Goal: Task Accomplishment & Management: Use online tool/utility

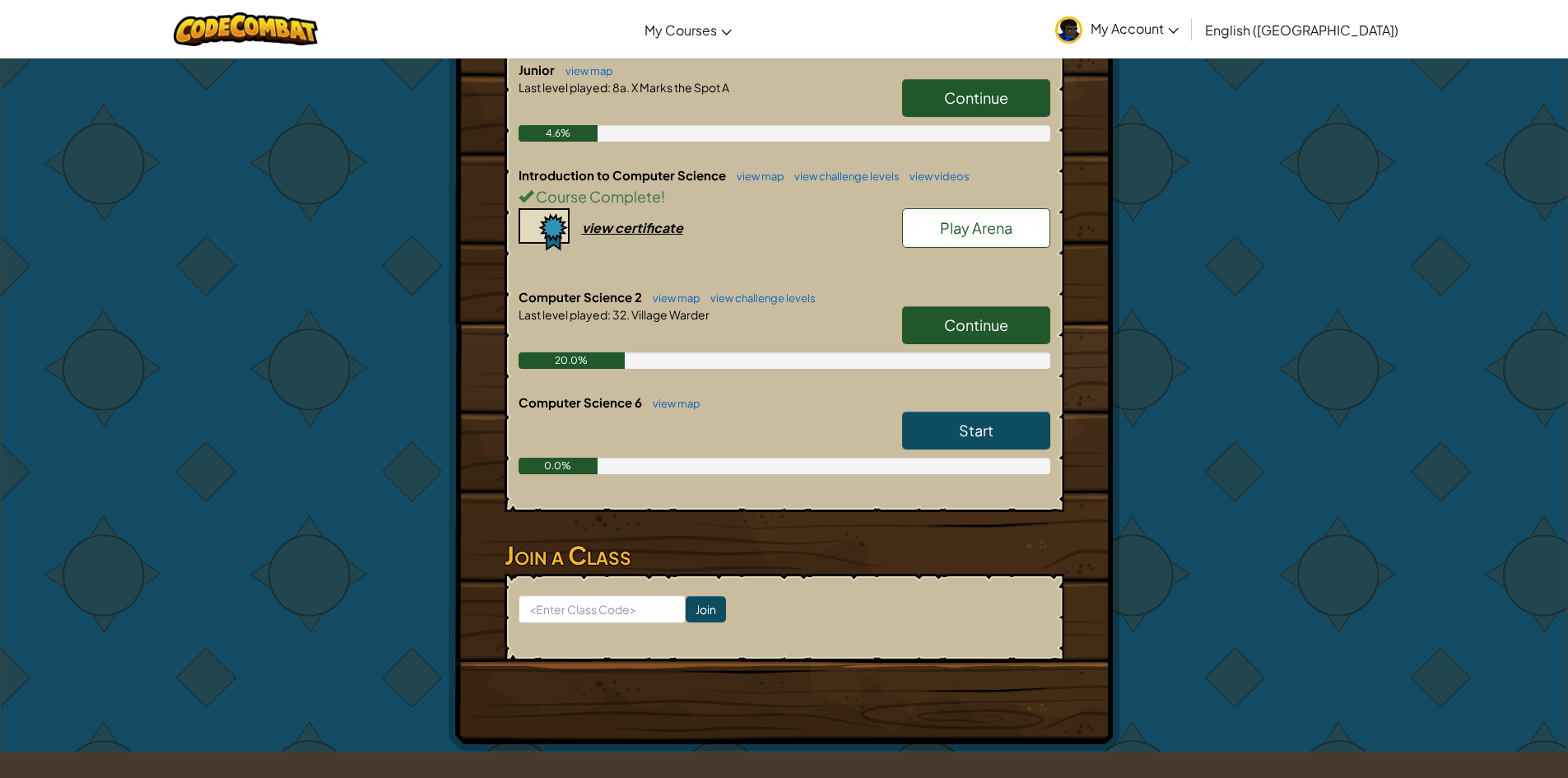
scroll to position [412, 0]
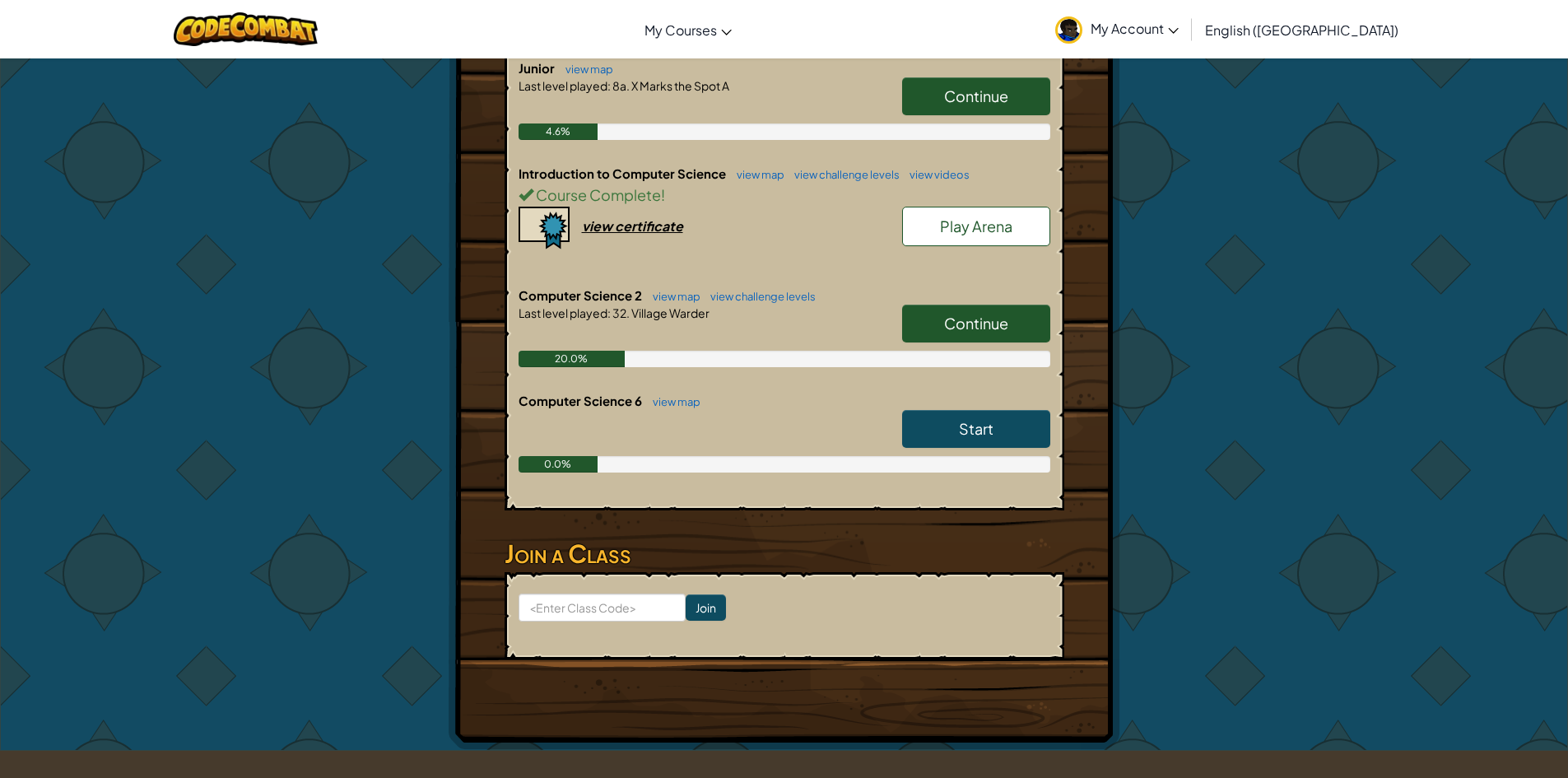
click at [969, 313] on span "Continue" at bounding box center [975, 323] width 64 height 19
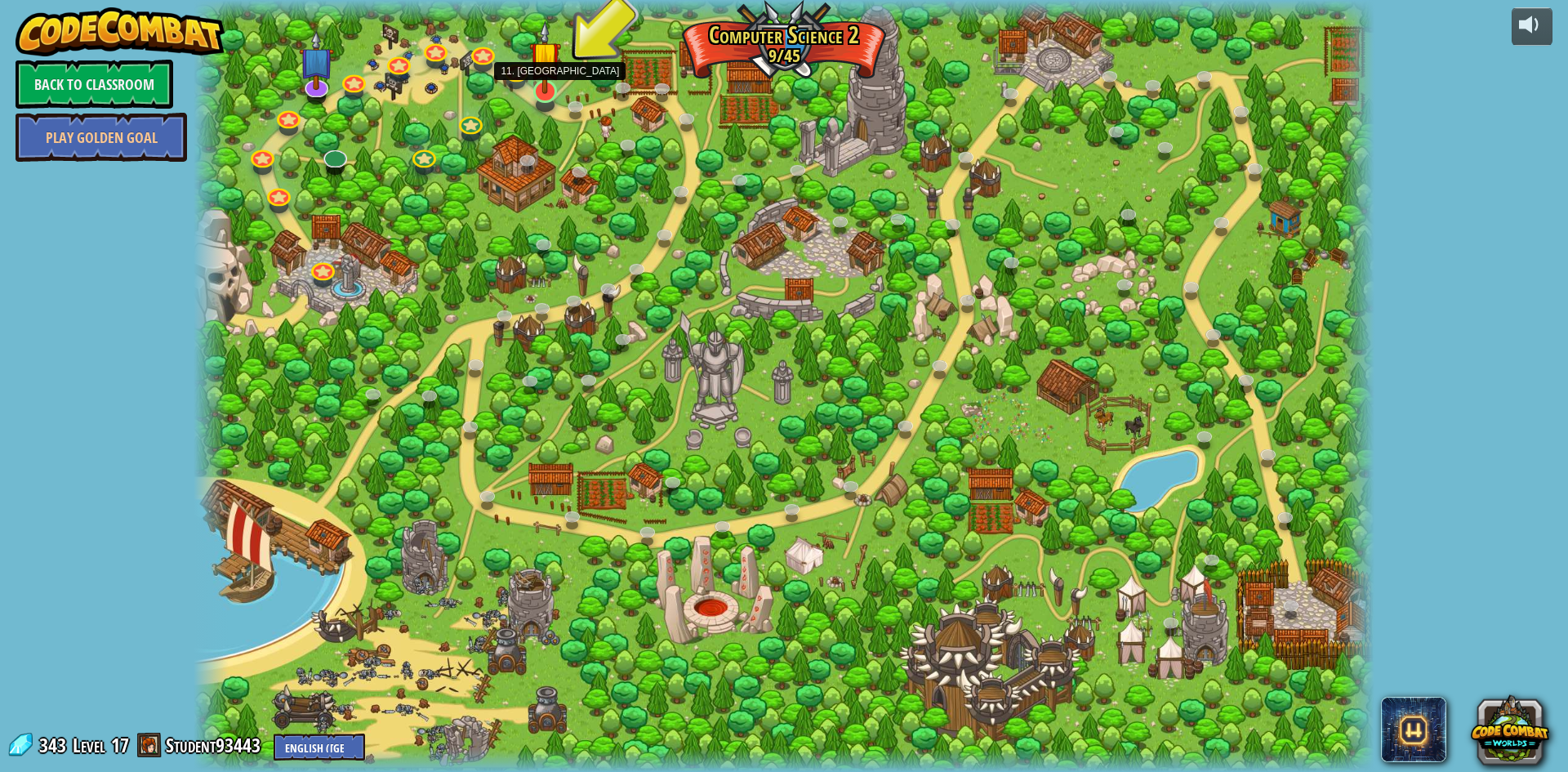
click at [544, 87] on img at bounding box center [545, 56] width 32 height 72
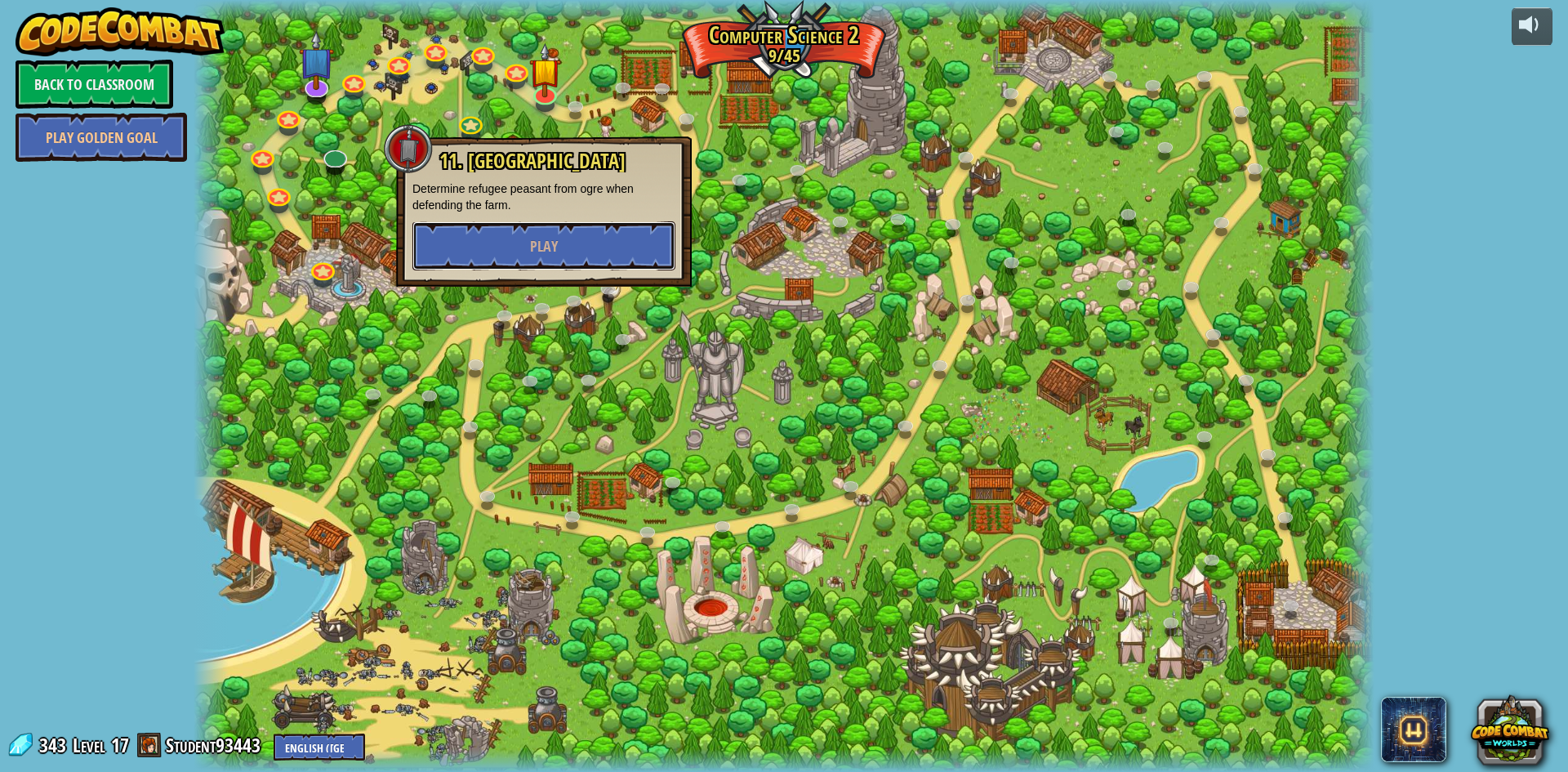
drag, startPoint x: 539, startPoint y: 224, endPoint x: 543, endPoint y: 254, distance: 30.3
click at [540, 235] on button "Play" at bounding box center [544, 246] width 263 height 49
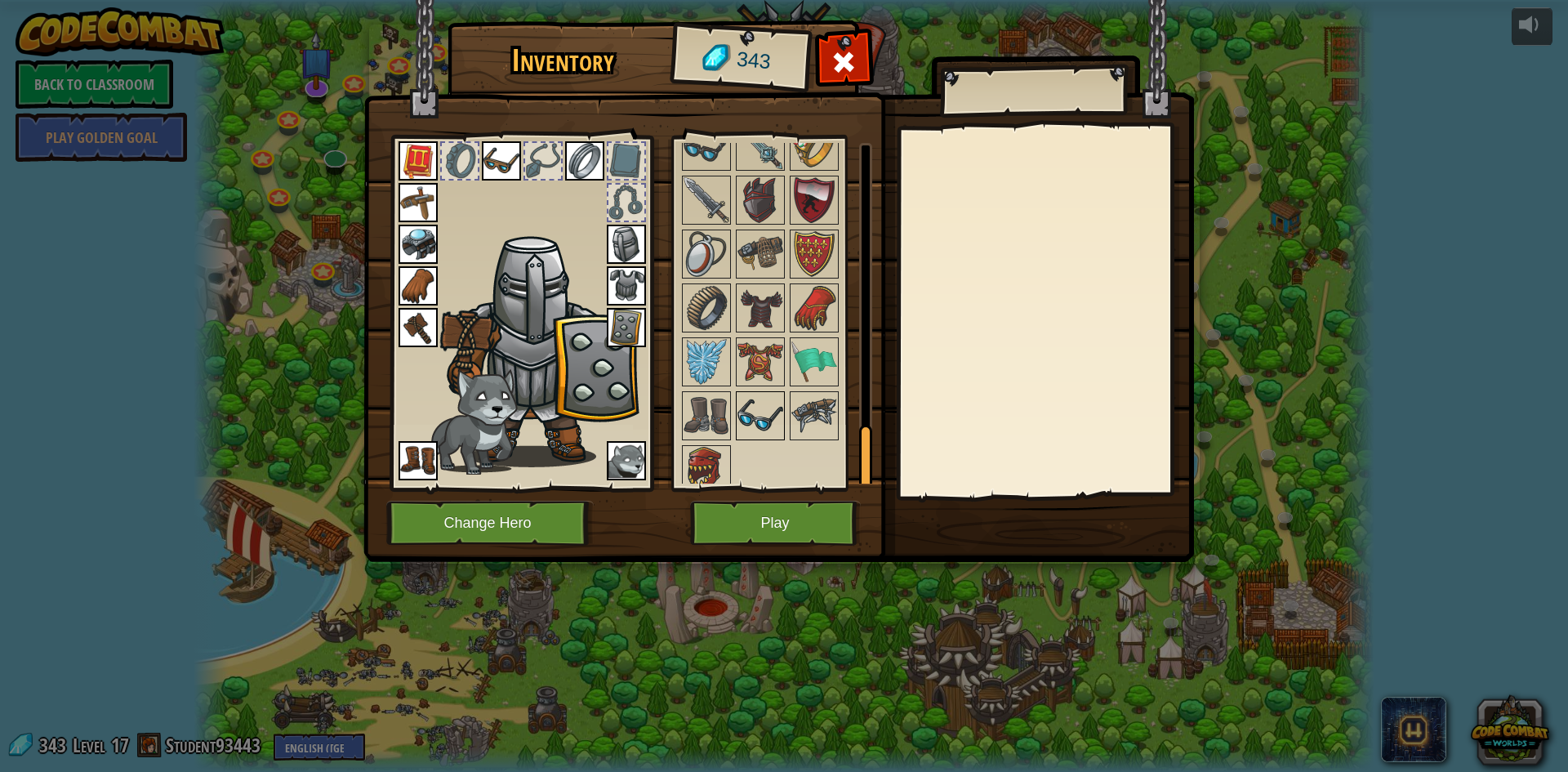
scroll to position [1547, 0]
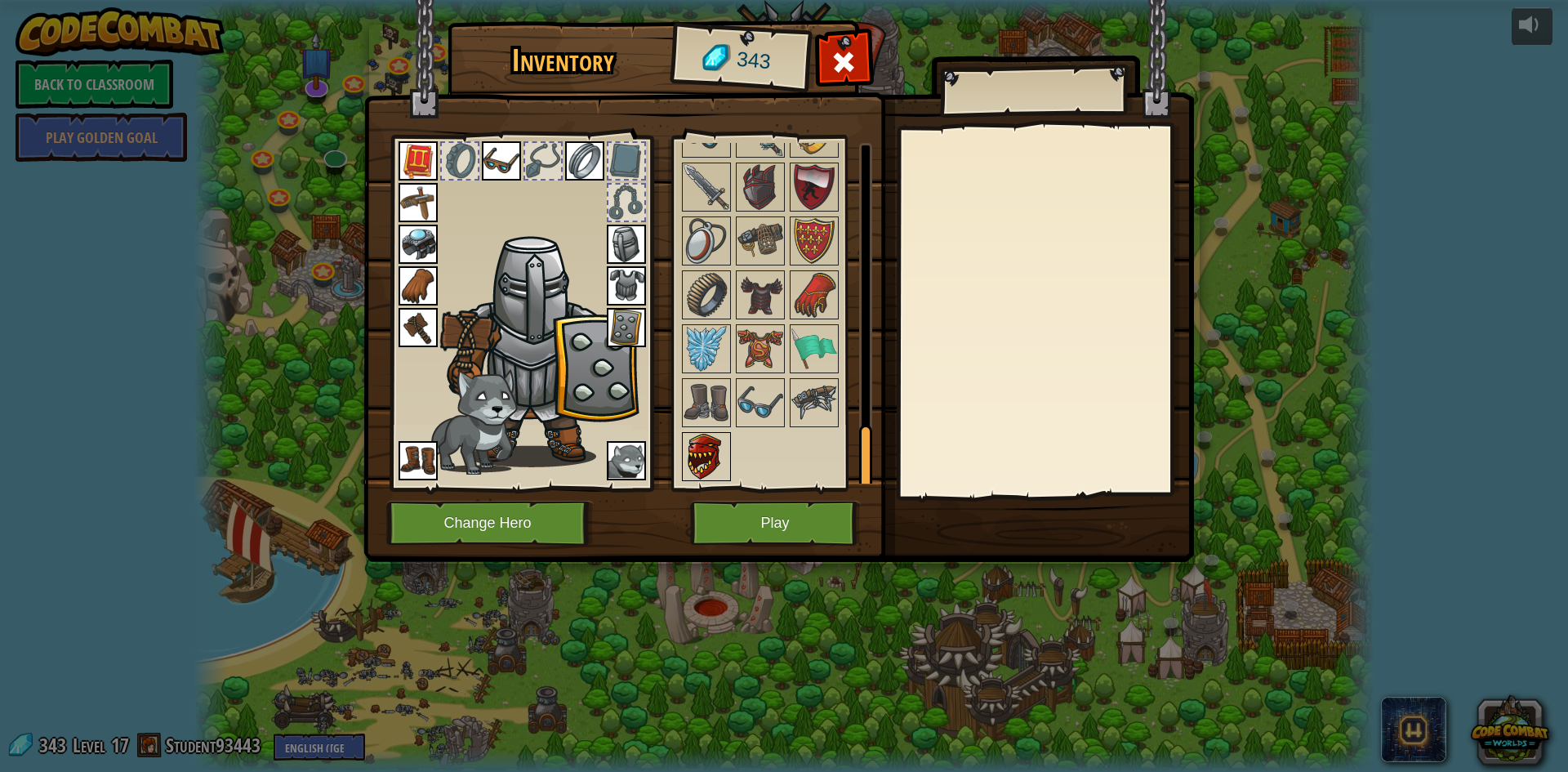
click at [689, 473] on img at bounding box center [706, 457] width 46 height 46
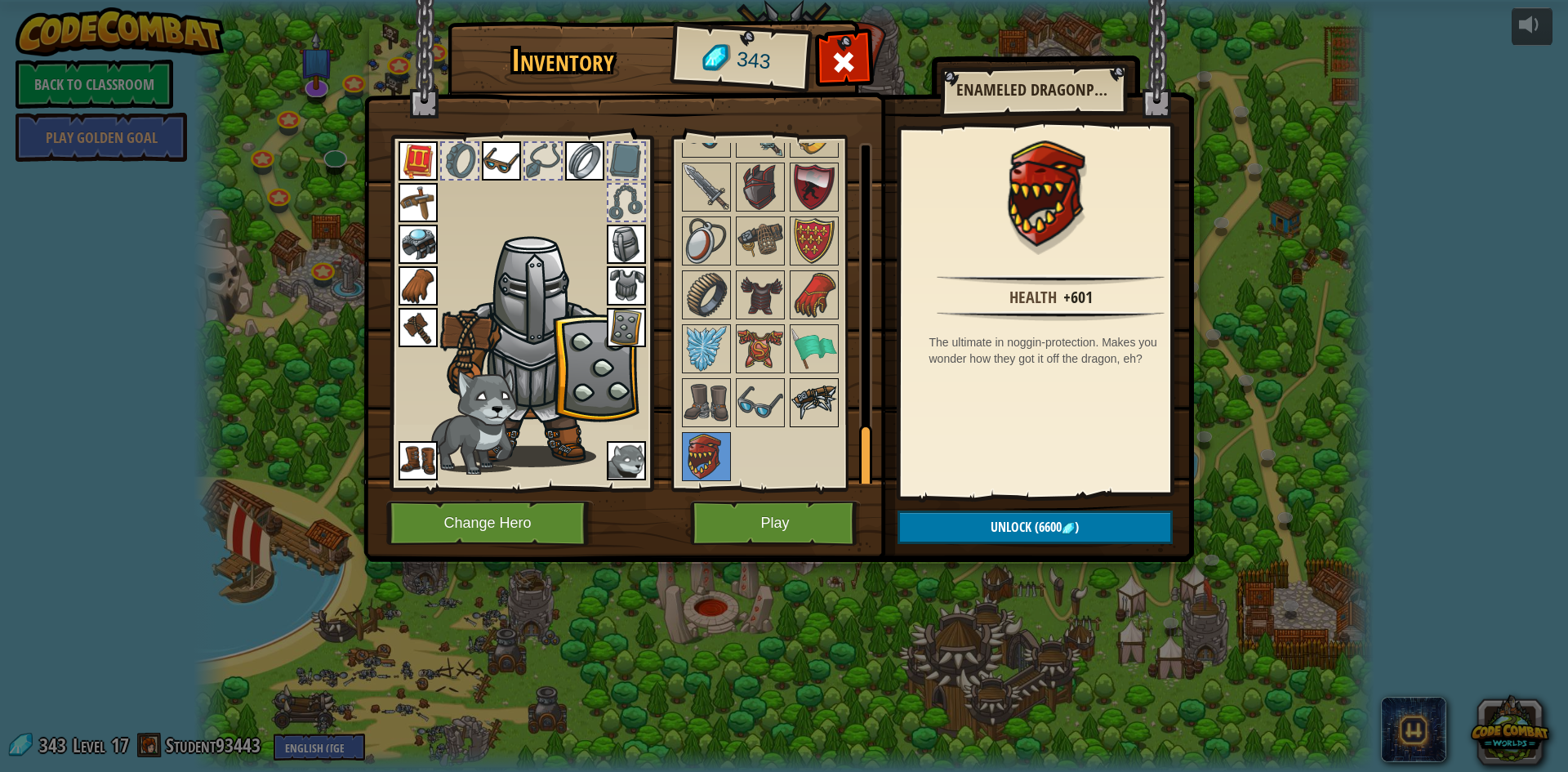
click at [824, 397] on img at bounding box center [814, 403] width 46 height 46
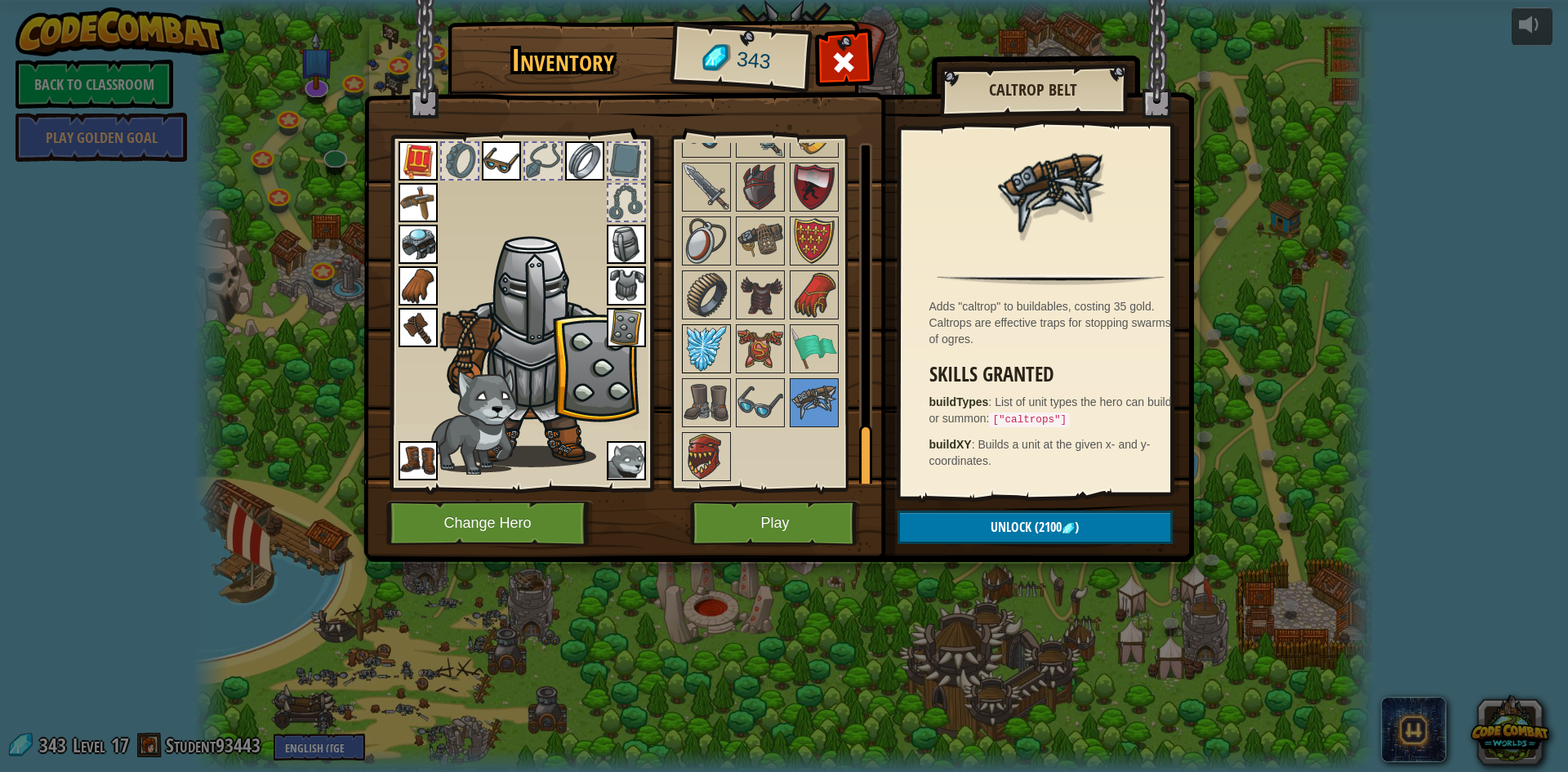
click at [686, 353] on img at bounding box center [706, 349] width 46 height 46
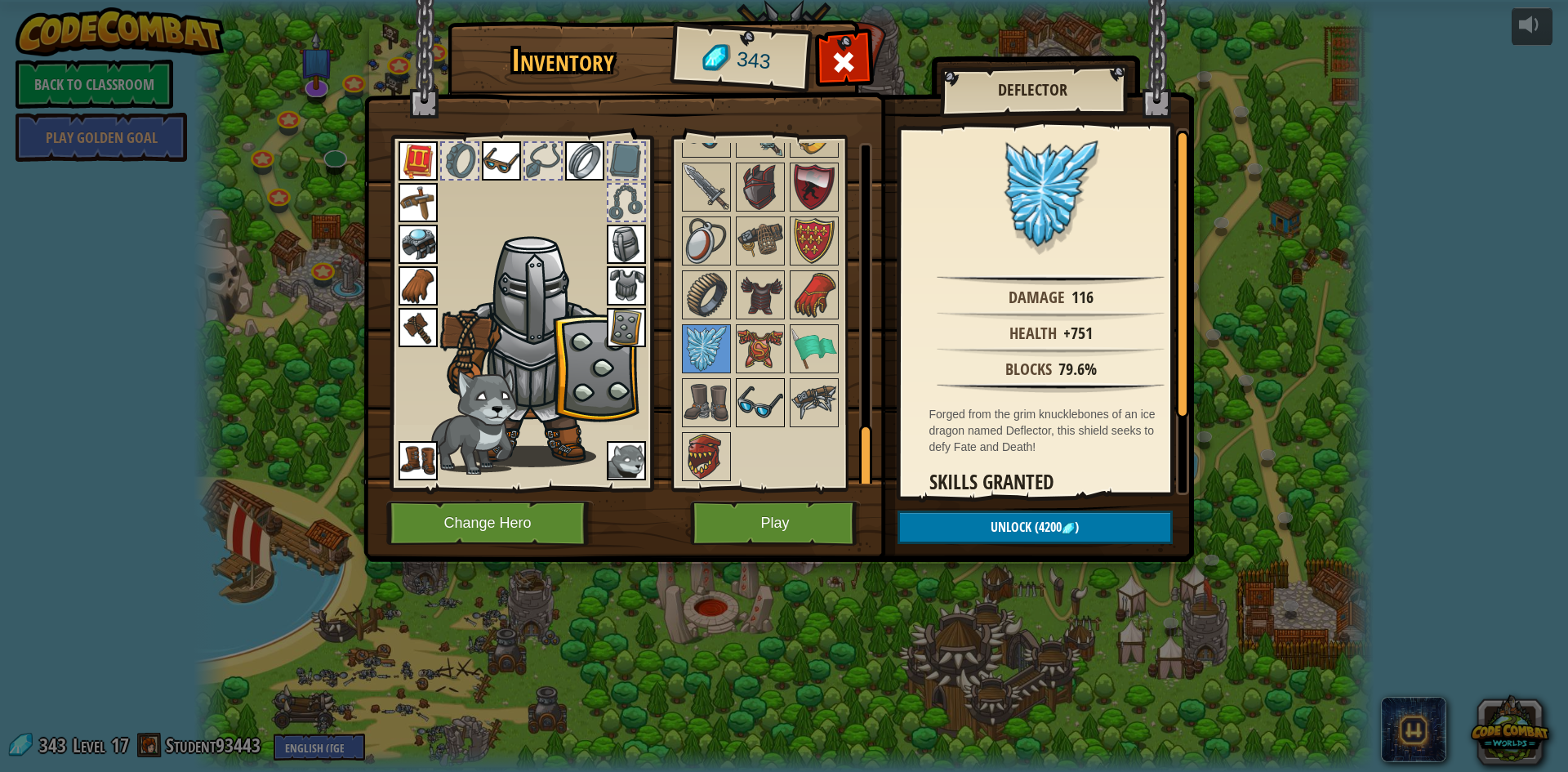
click at [754, 395] on img at bounding box center [760, 403] width 46 height 46
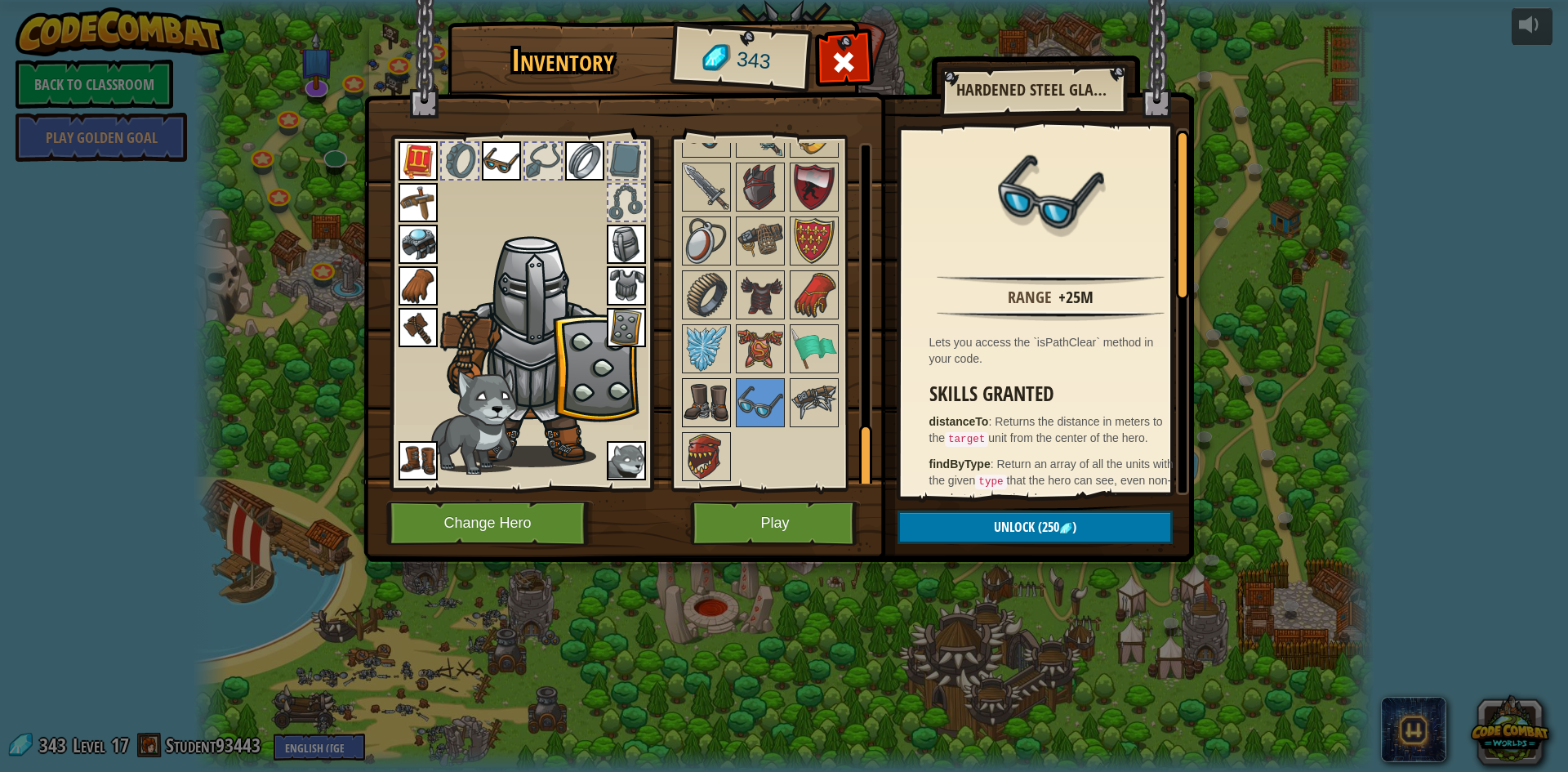
click at [694, 389] on img at bounding box center [706, 403] width 46 height 46
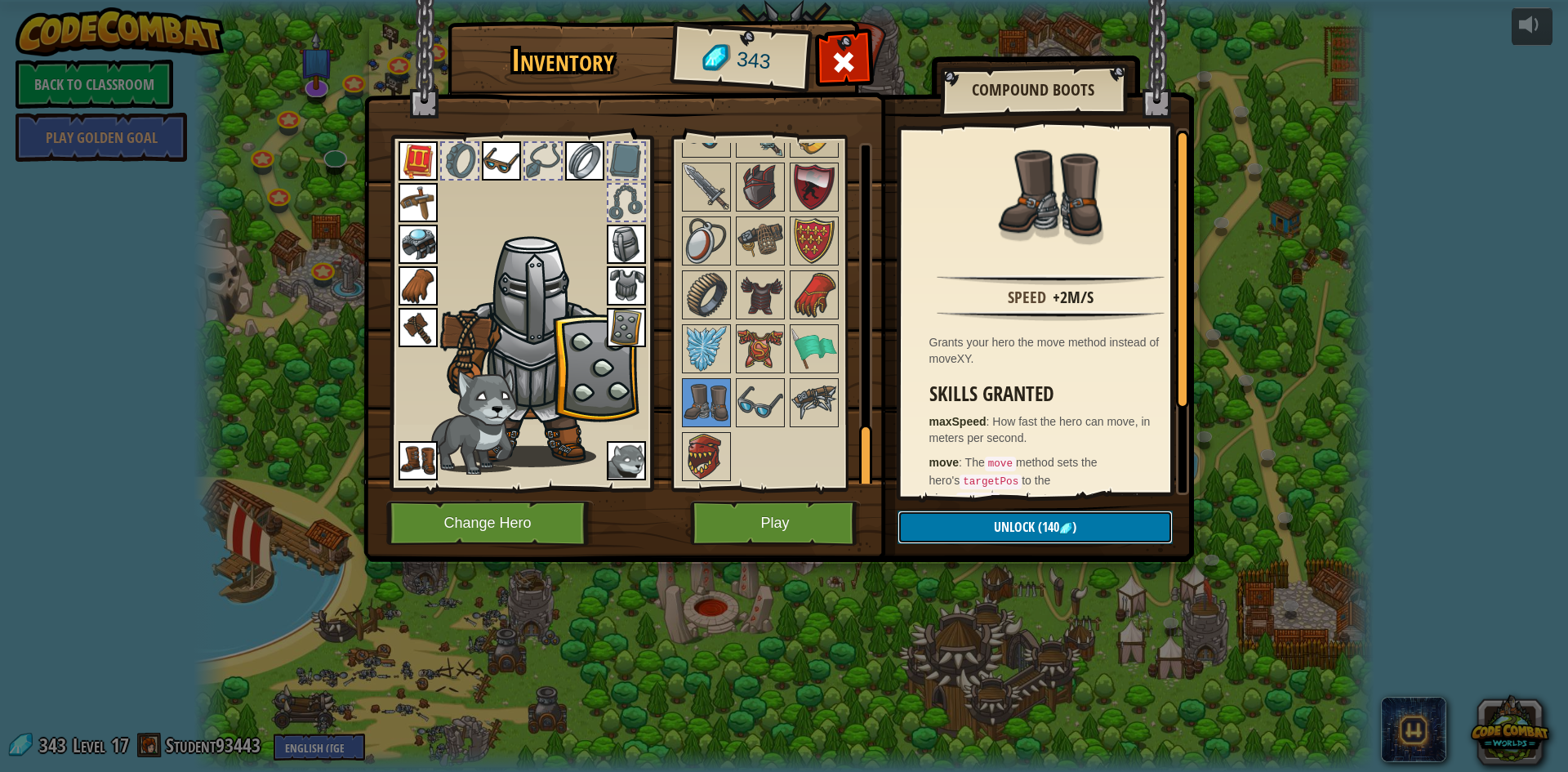
click at [961, 532] on button "Unlock (140 )" at bounding box center [1035, 527] width 275 height 33
click at [961, 532] on button "Confirm" at bounding box center [1035, 527] width 275 height 33
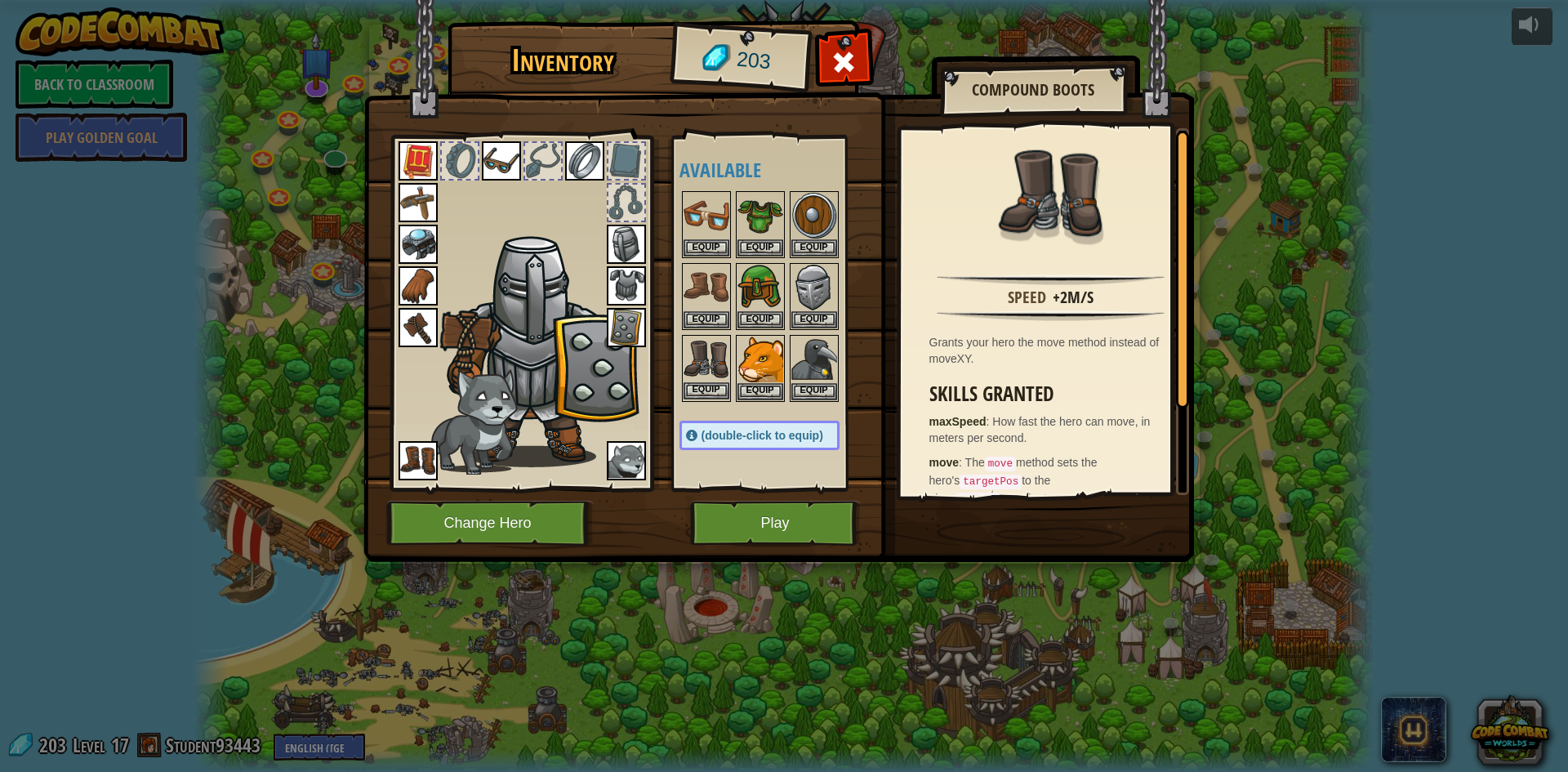
click at [717, 388] on div "Equip" at bounding box center [706, 368] width 49 height 67
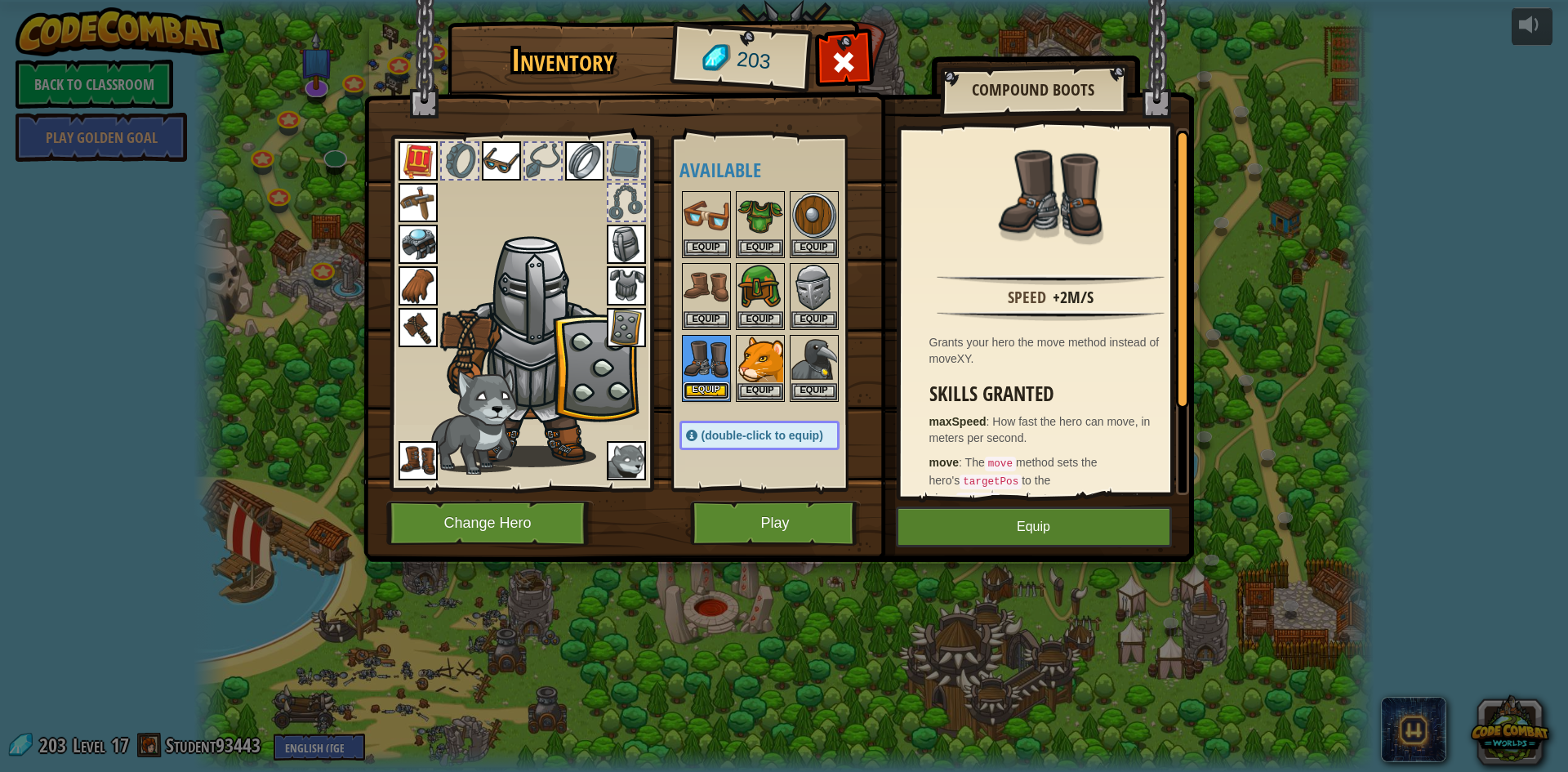
click at [721, 388] on button "Equip" at bounding box center [706, 391] width 46 height 17
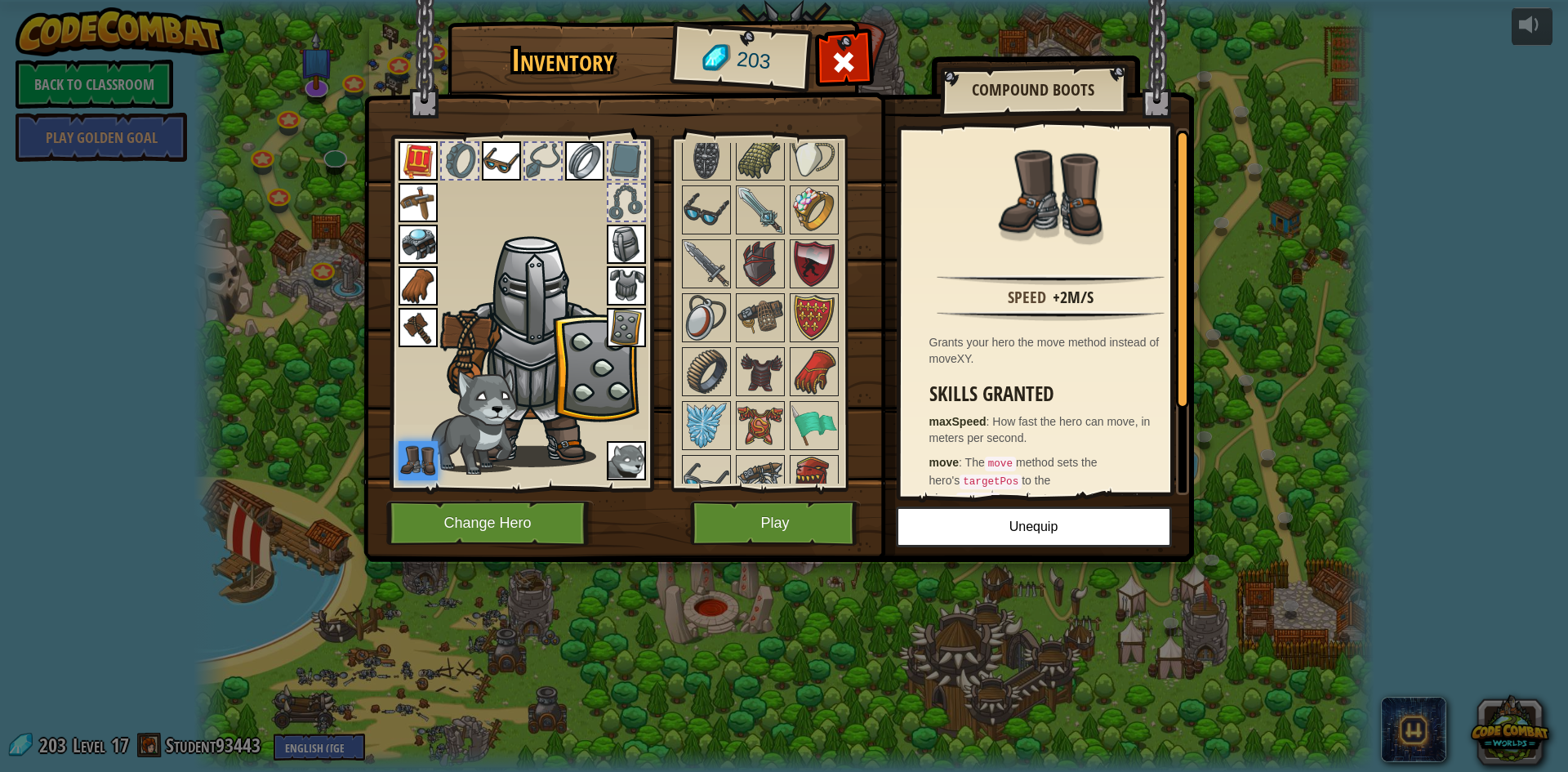
scroll to position [1493, 0]
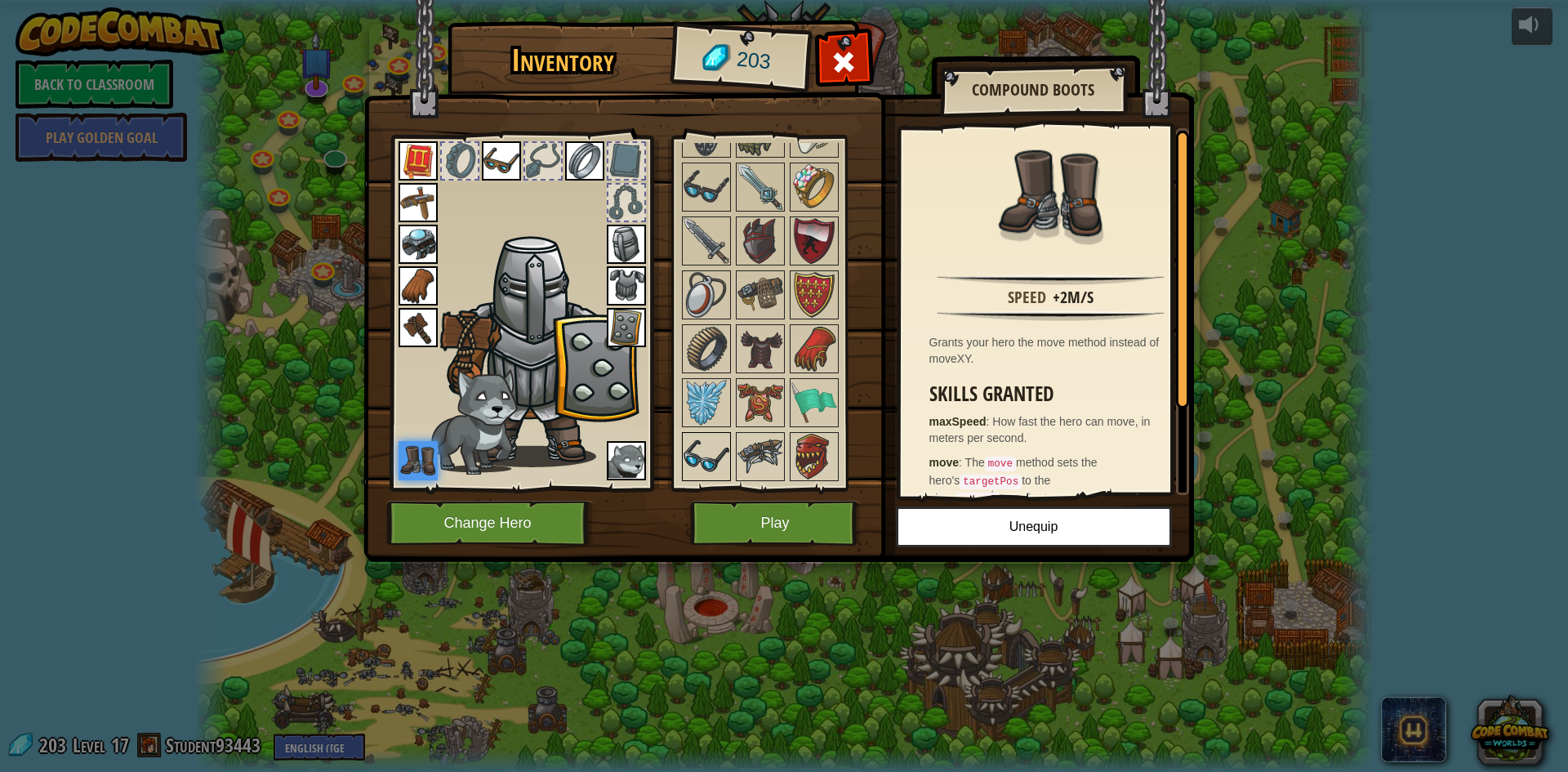
click at [713, 458] on img at bounding box center [706, 457] width 46 height 46
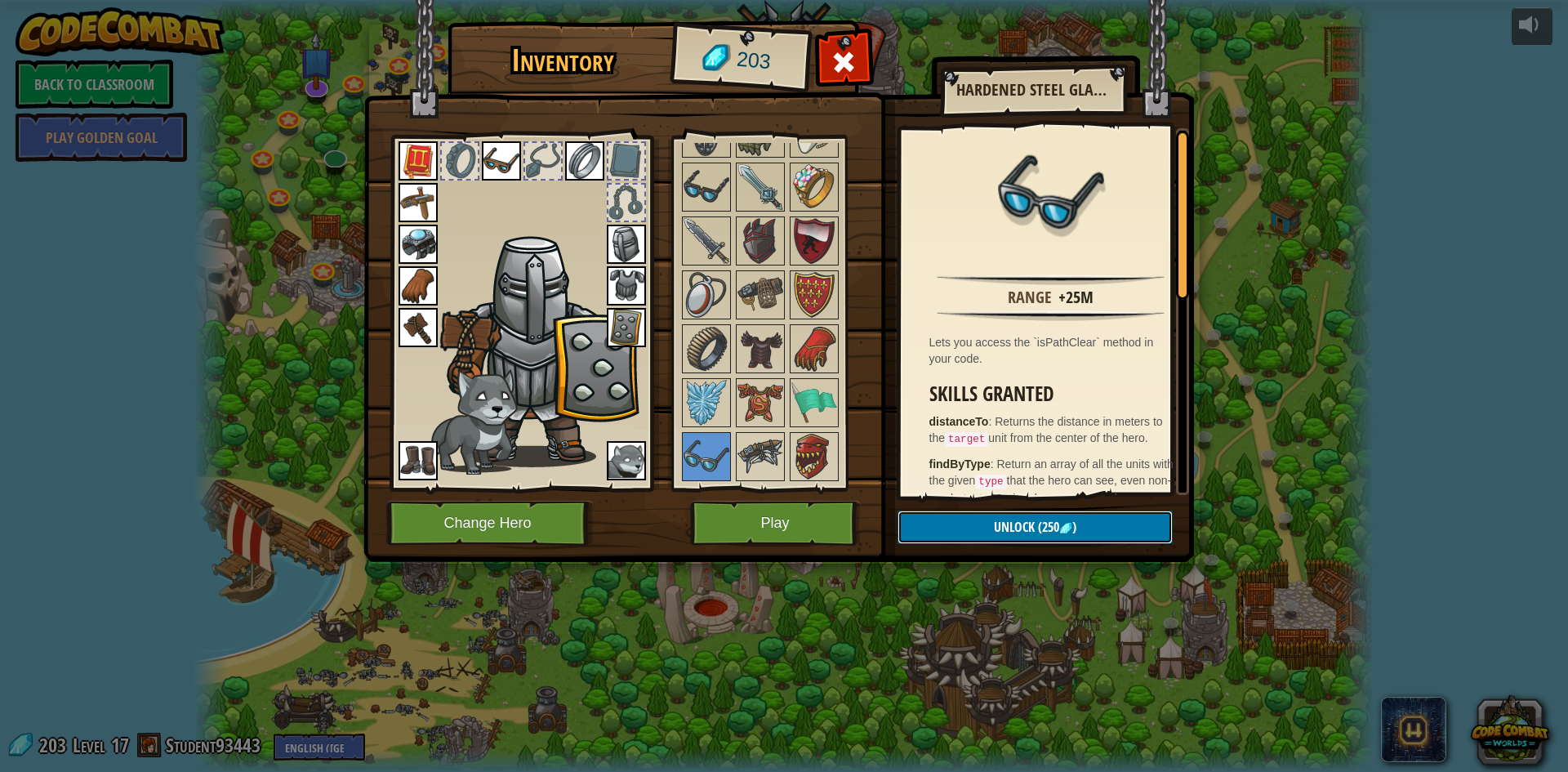
click at [944, 519] on button "Unlock (250 )" at bounding box center [1035, 527] width 275 height 33
click at [977, 517] on button "Unlock (250 )" at bounding box center [1035, 527] width 275 height 33
click at [787, 540] on button "Play" at bounding box center [775, 524] width 171 height 45
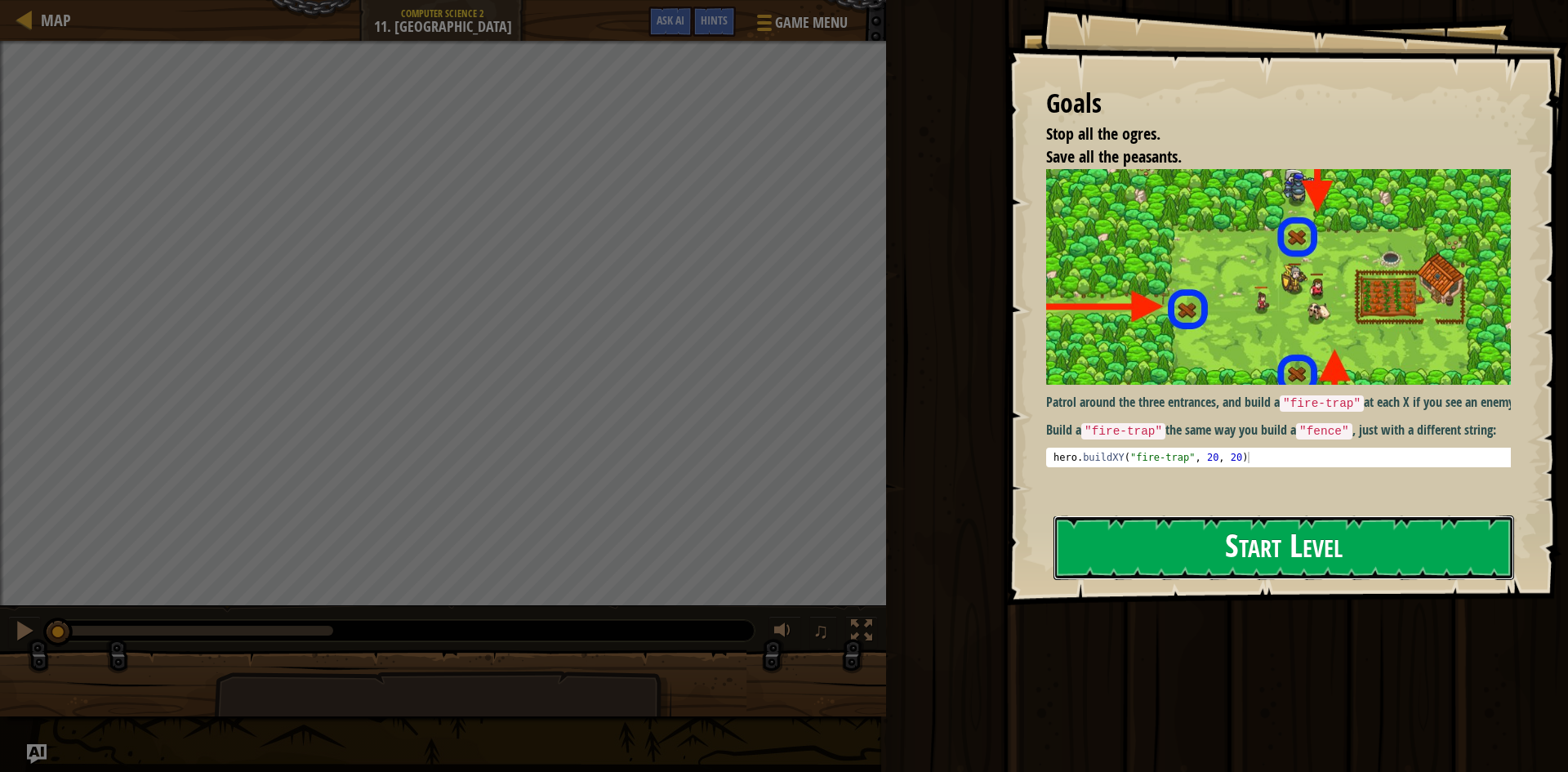
click at [1271, 547] on button "Start Level" at bounding box center [1283, 548] width 461 height 64
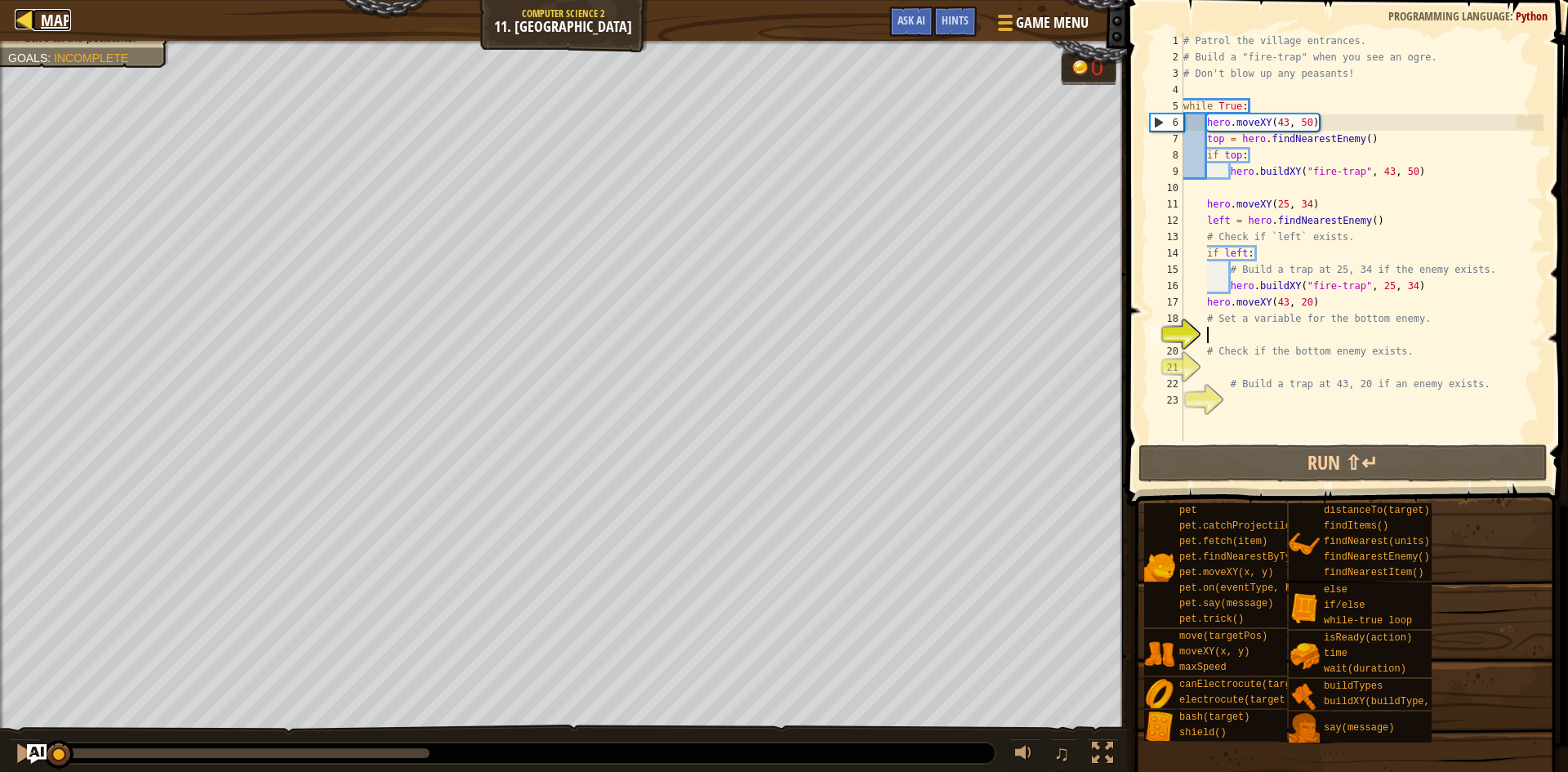
click at [17, 23] on div at bounding box center [24, 18] width 20 height 20
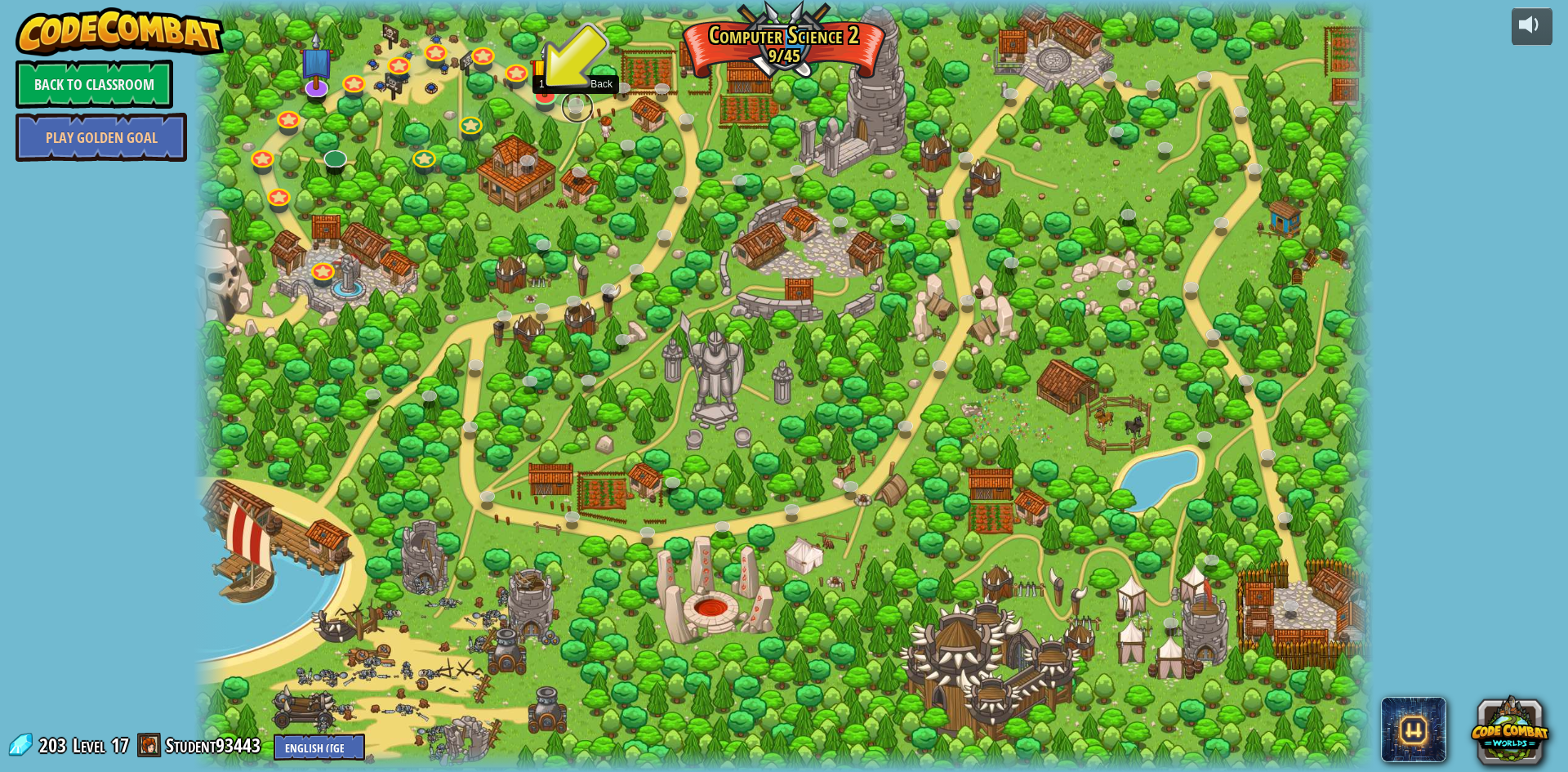
click at [575, 107] on link at bounding box center [578, 107] width 33 height 33
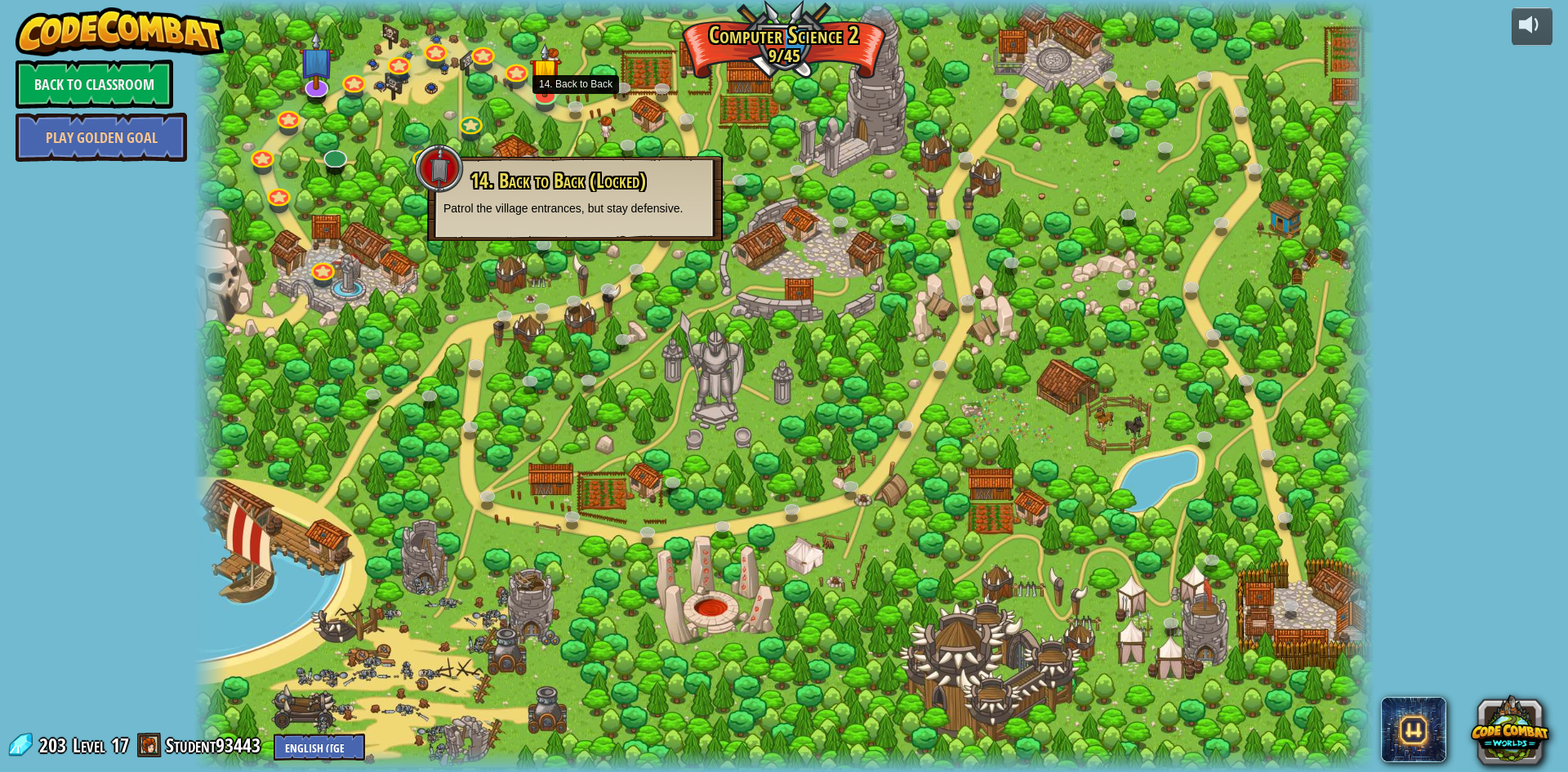
click at [569, 271] on div at bounding box center [784, 386] width 1181 height 772
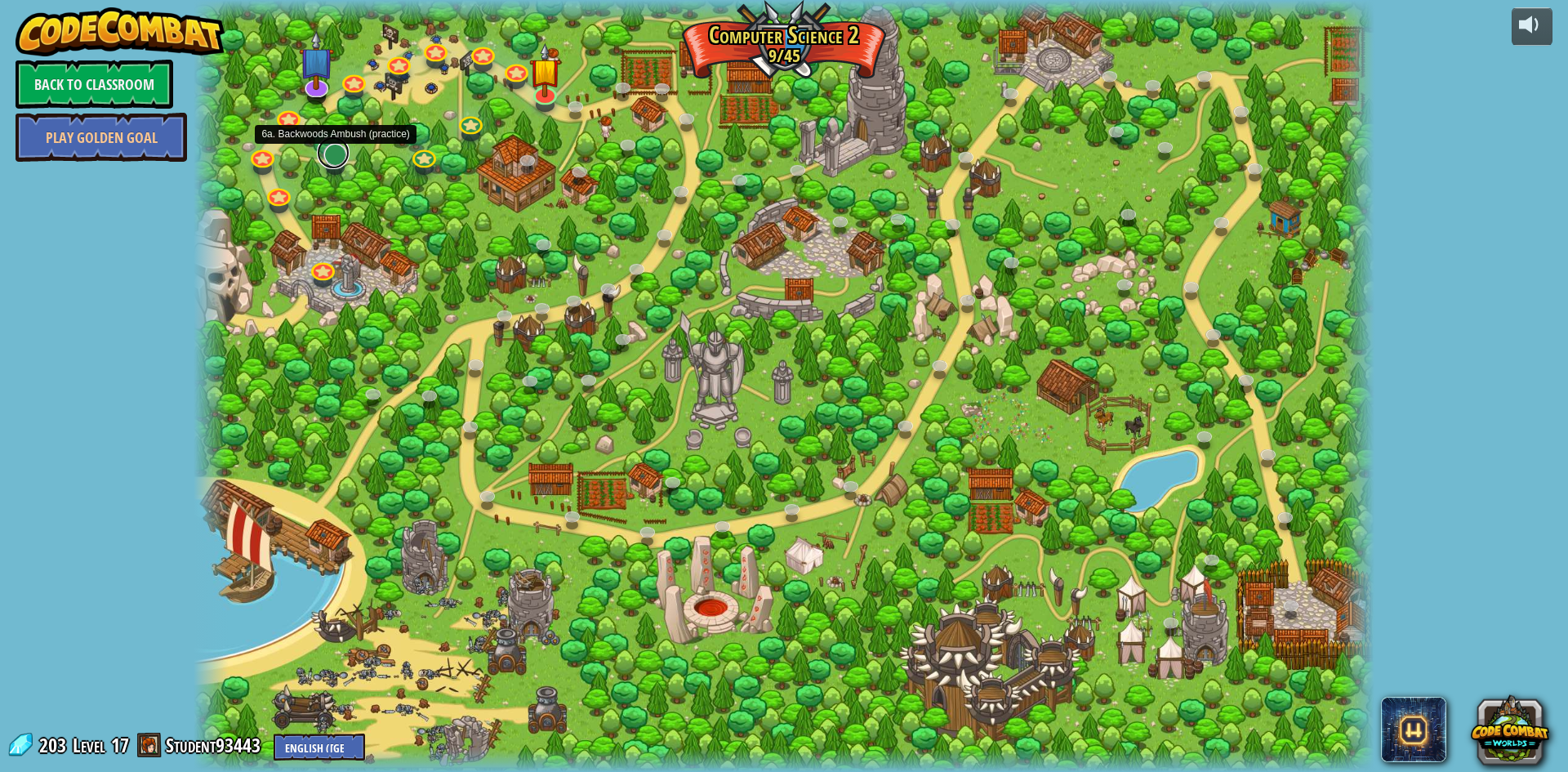
click at [332, 164] on link at bounding box center [334, 153] width 33 height 33
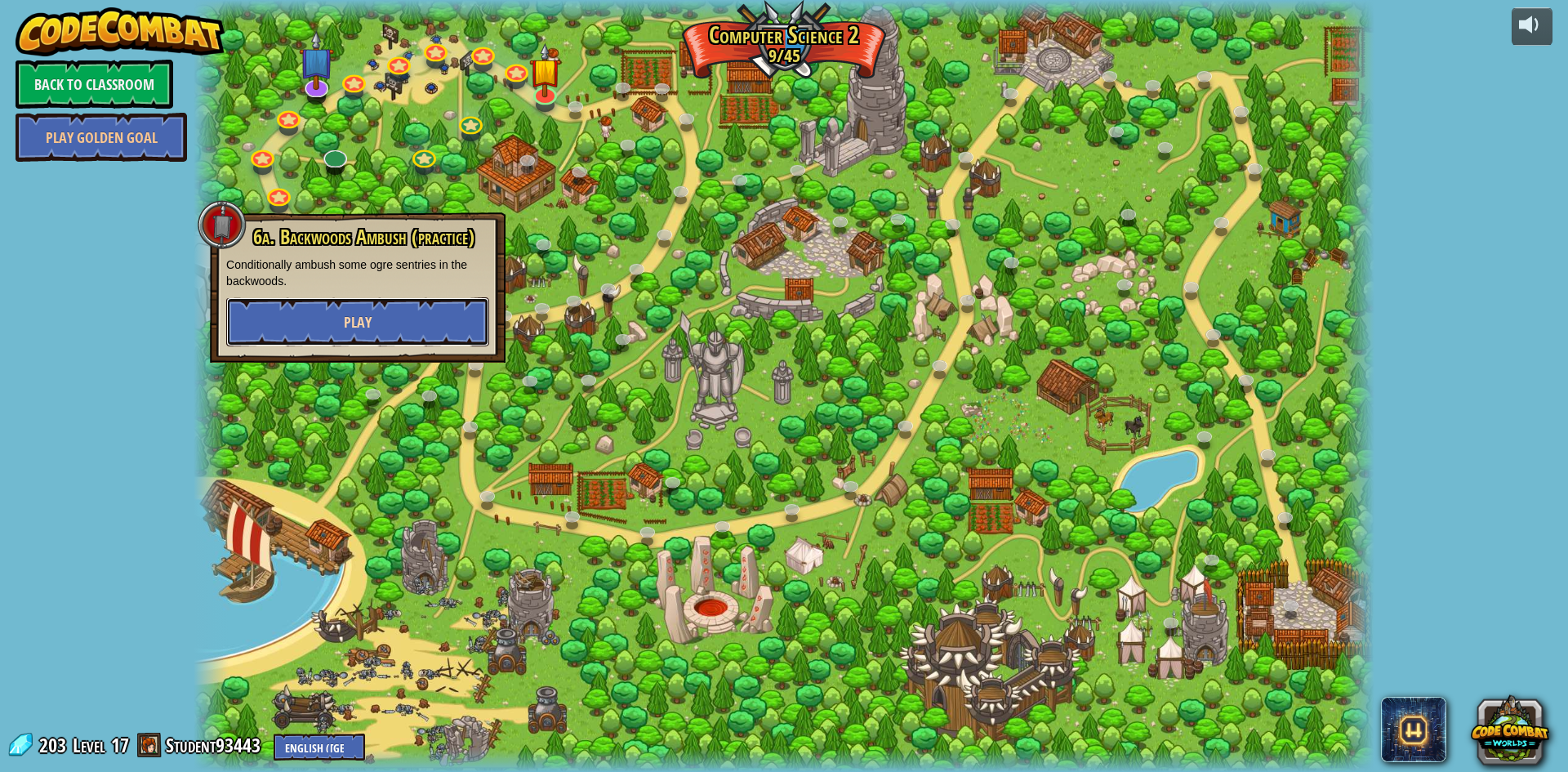
click at [331, 308] on button "Play" at bounding box center [358, 322] width 263 height 49
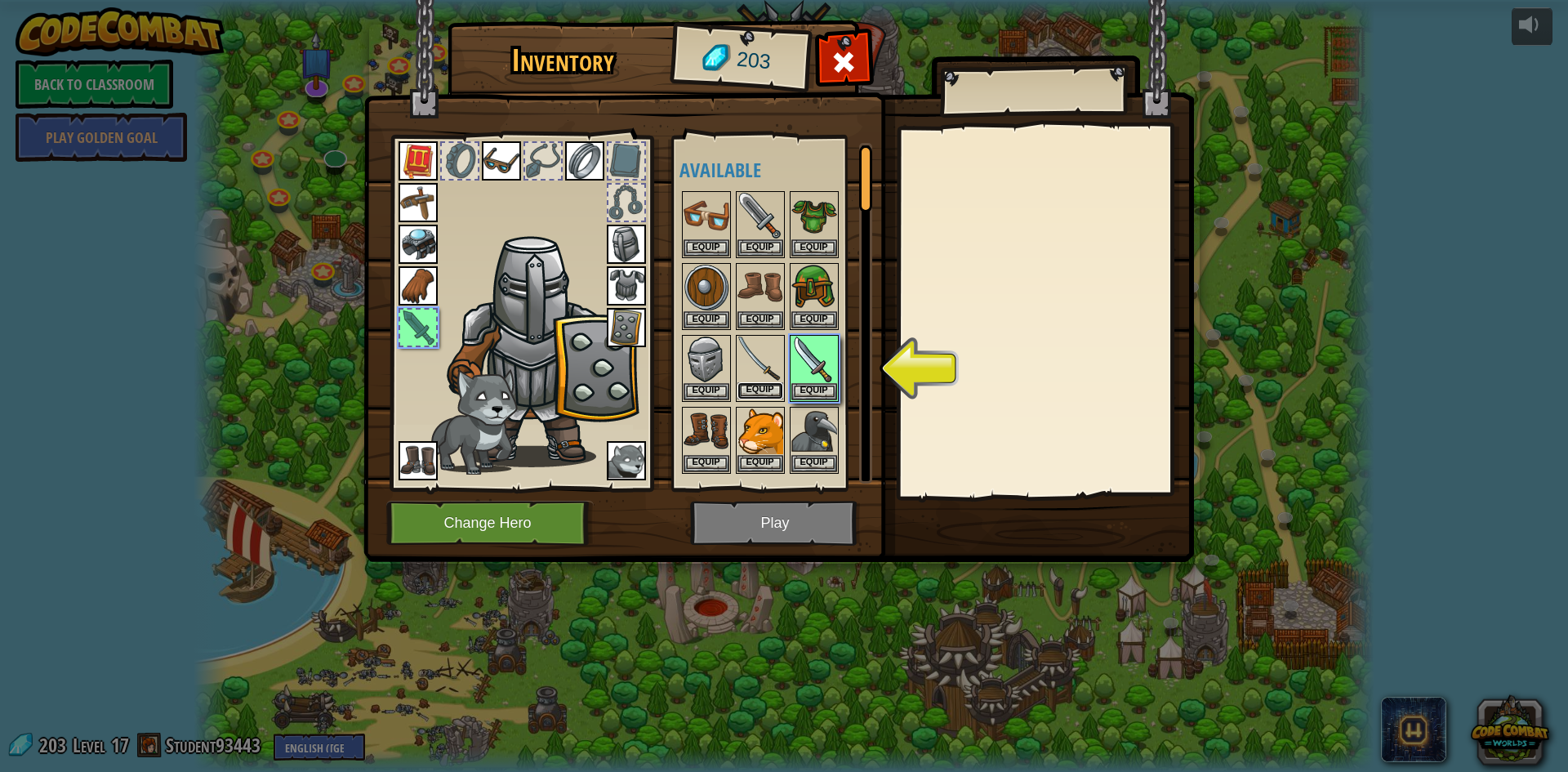
click at [754, 386] on button "Equip" at bounding box center [760, 391] width 46 height 17
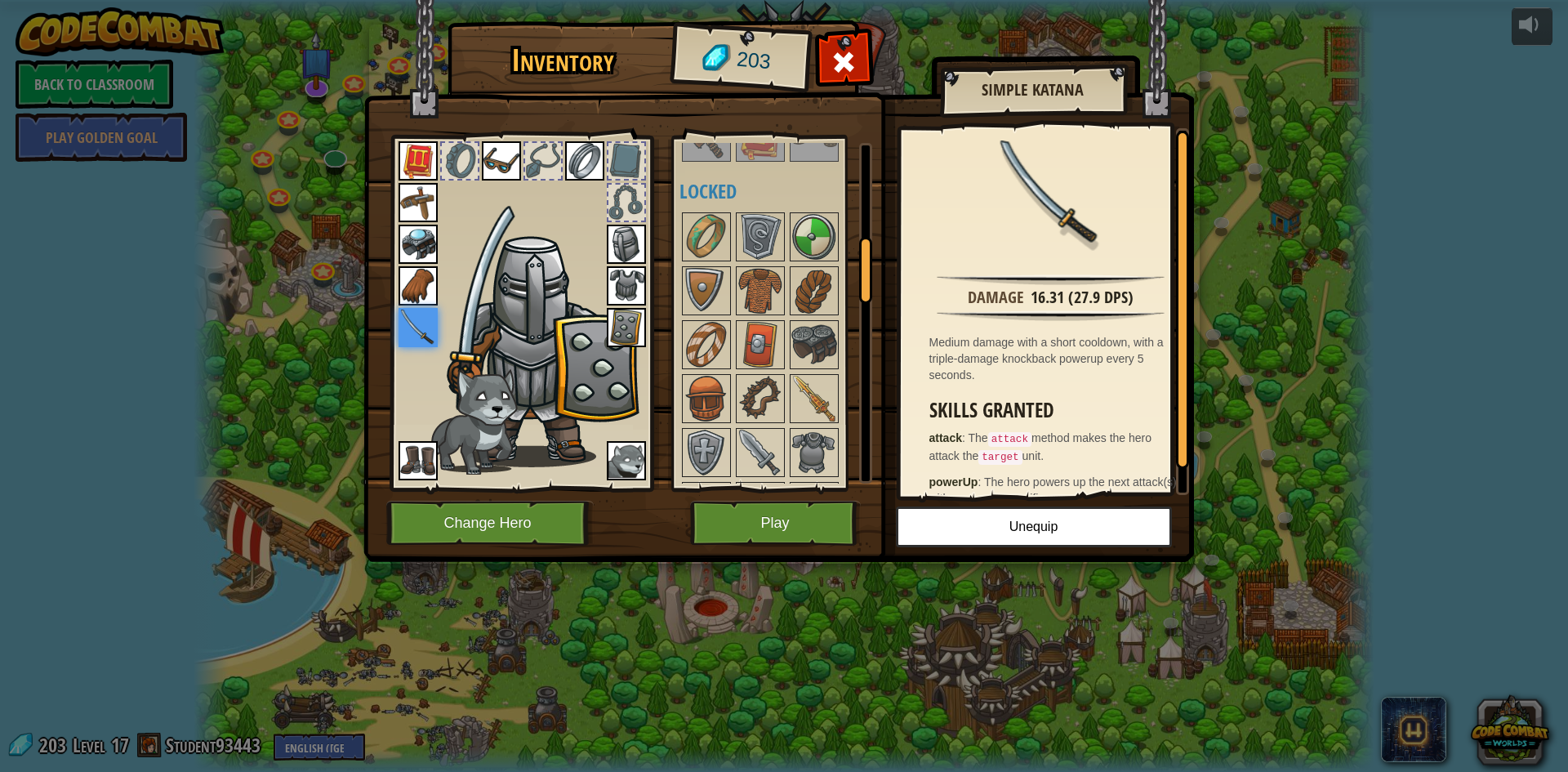
scroll to position [572, 0]
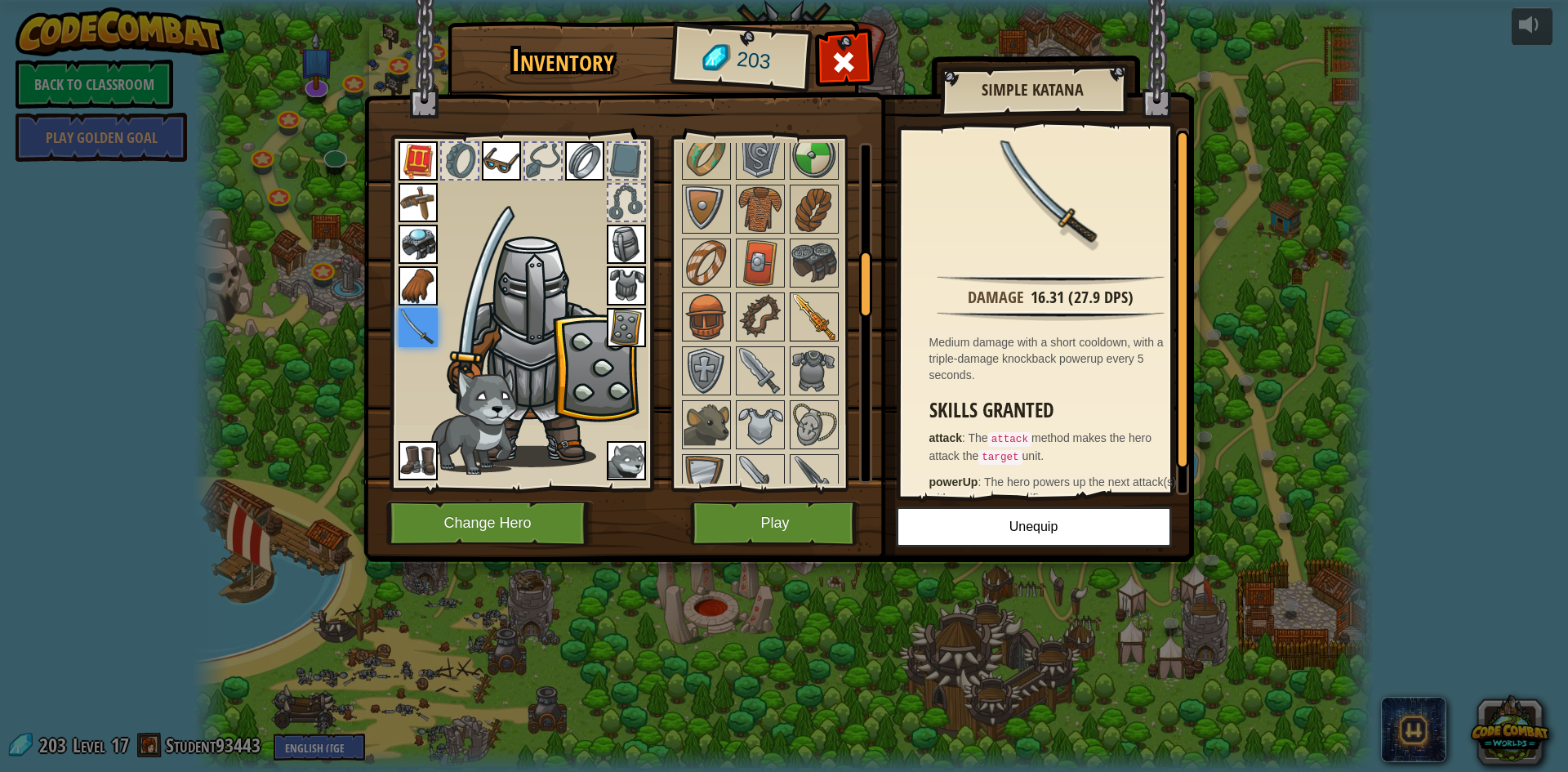
click at [797, 325] on img at bounding box center [814, 317] width 46 height 46
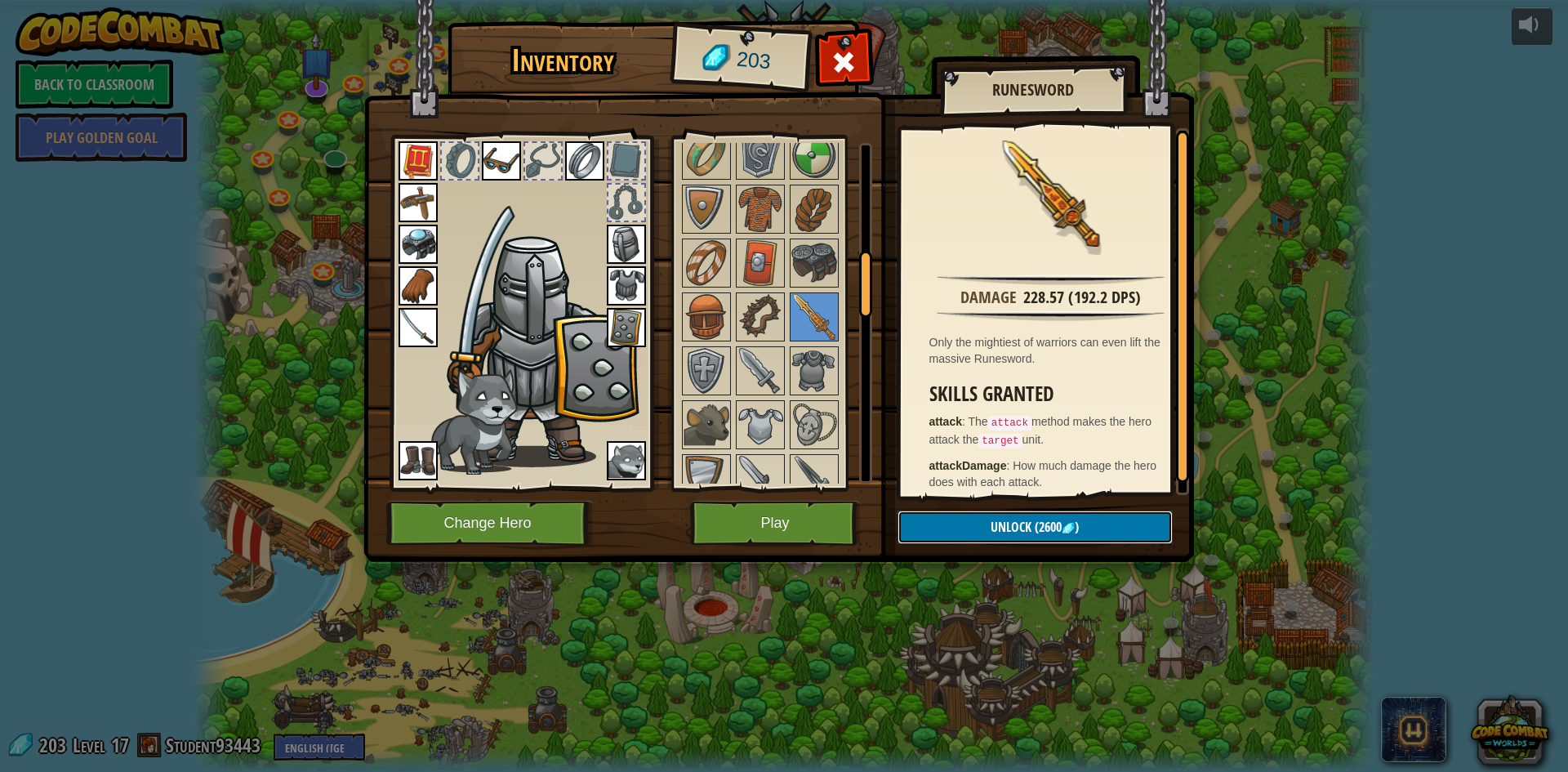
click at [1103, 529] on button "Unlock (2600 )" at bounding box center [1035, 527] width 275 height 33
click at [862, 67] on div at bounding box center [843, 66] width 51 height 51
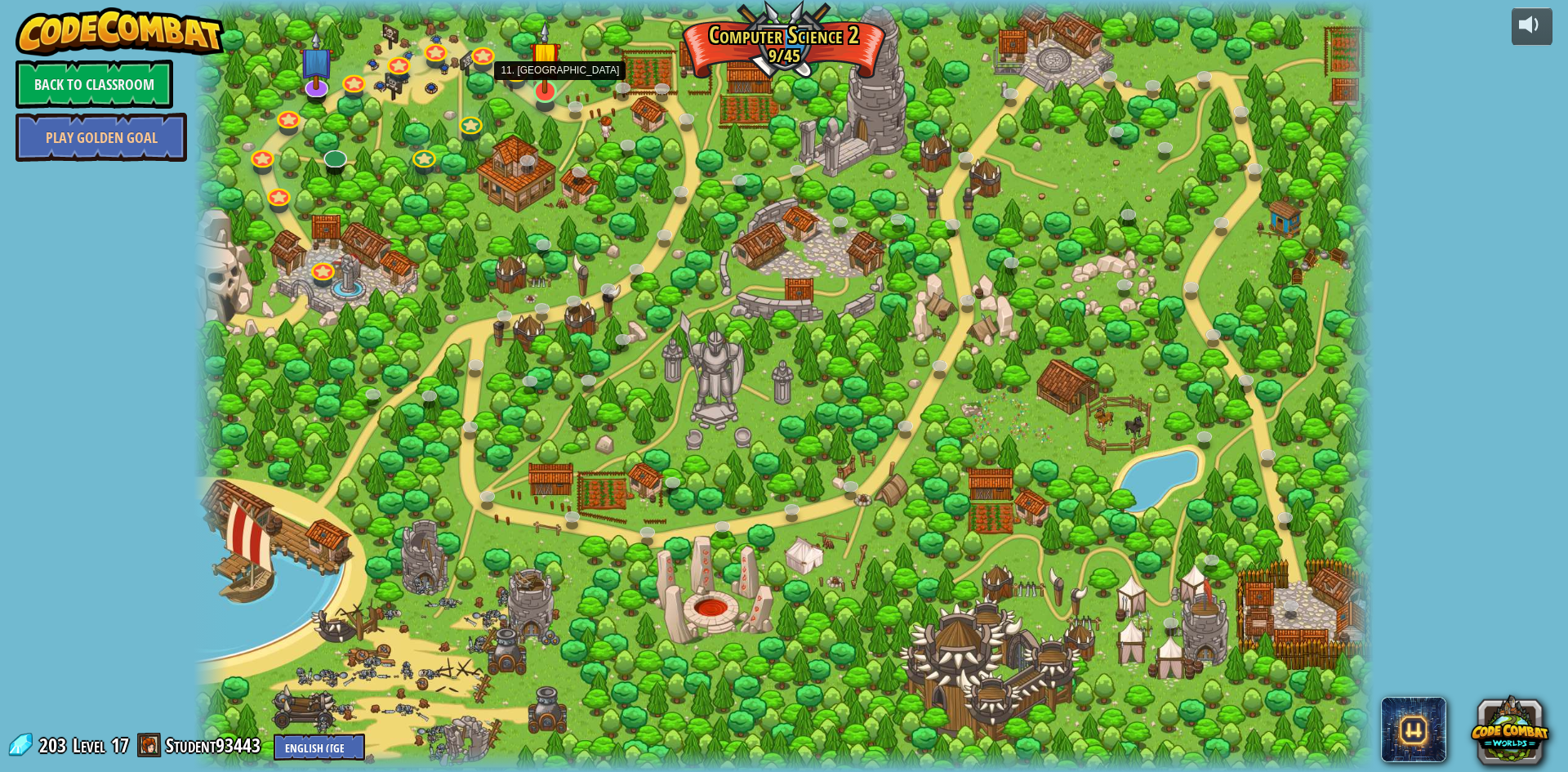
click at [544, 91] on img at bounding box center [545, 56] width 32 height 72
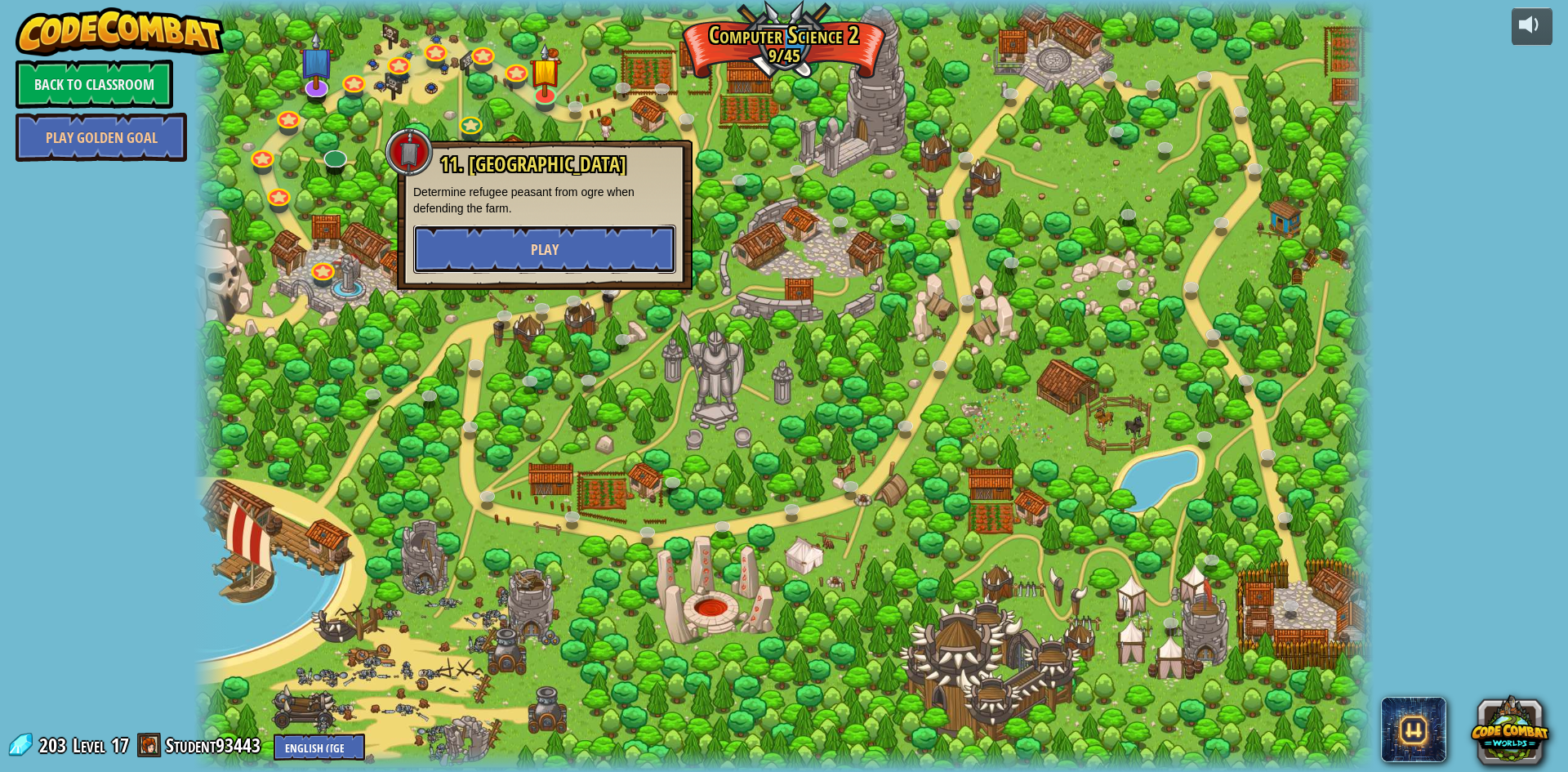
click at [551, 243] on span "Play" at bounding box center [544, 249] width 28 height 20
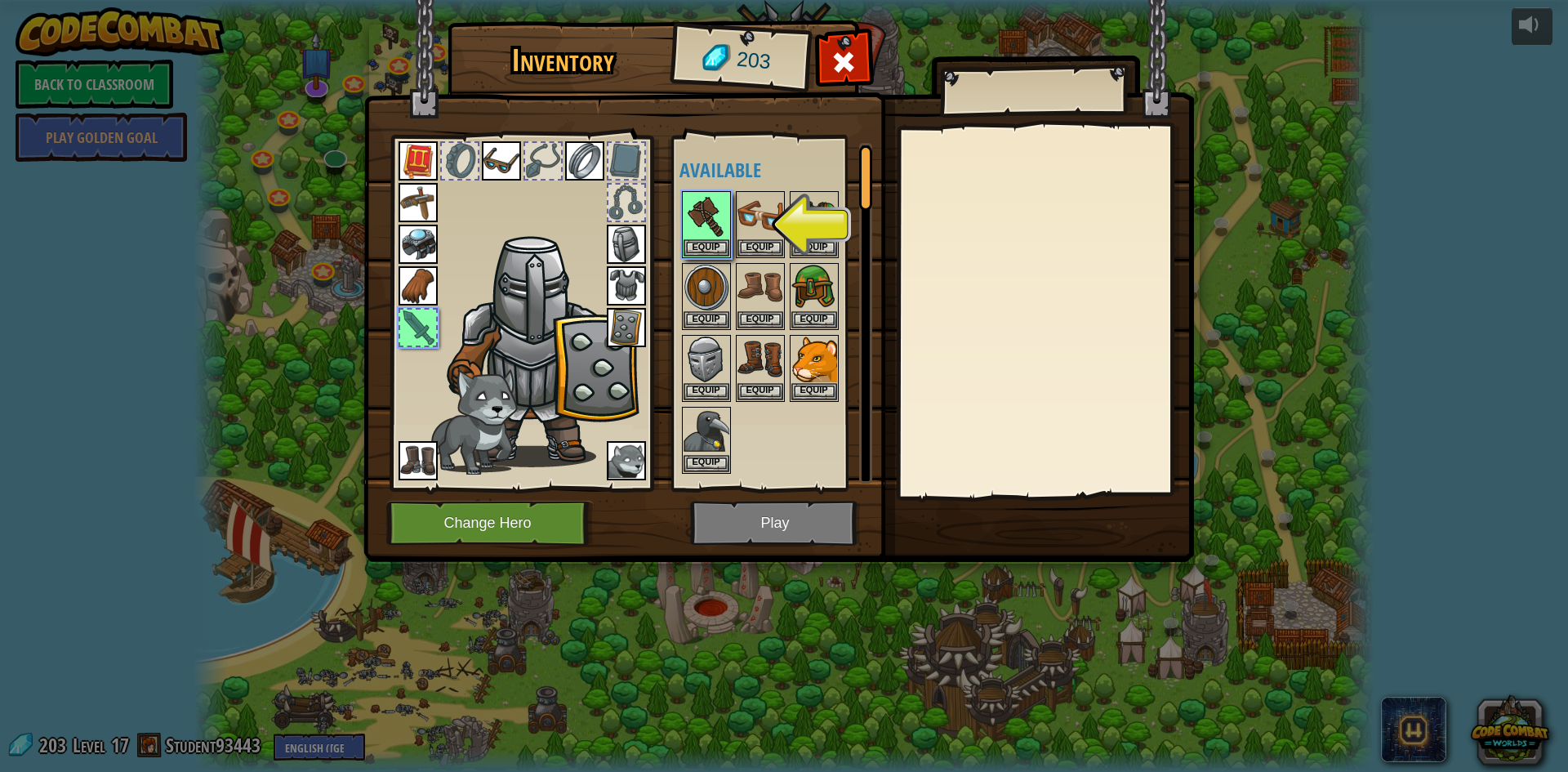
click at [804, 543] on img at bounding box center [778, 265] width 830 height 593
click at [714, 254] on button "Equip" at bounding box center [706, 248] width 46 height 17
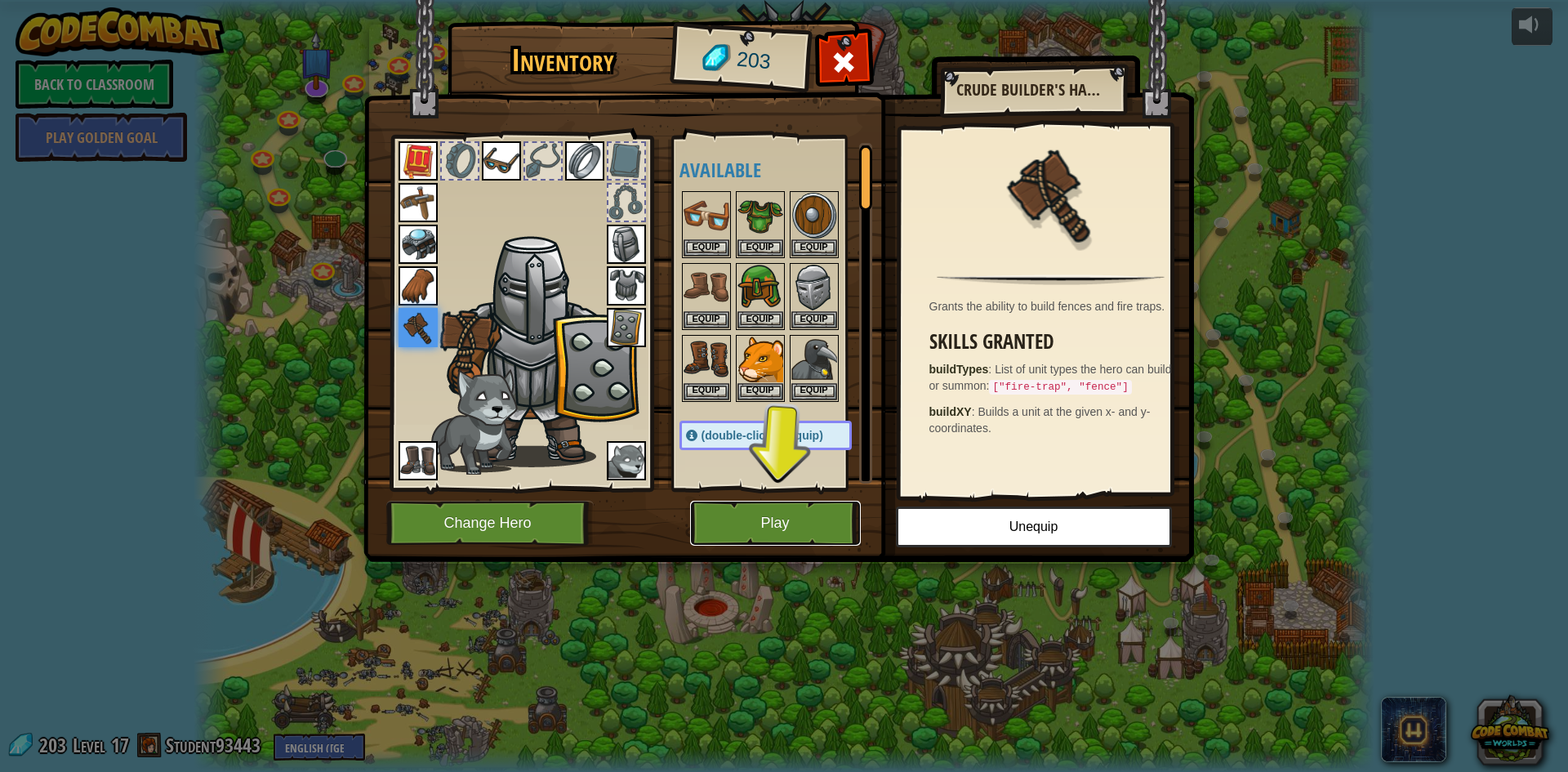
click at [790, 530] on button "Play" at bounding box center [775, 524] width 171 height 45
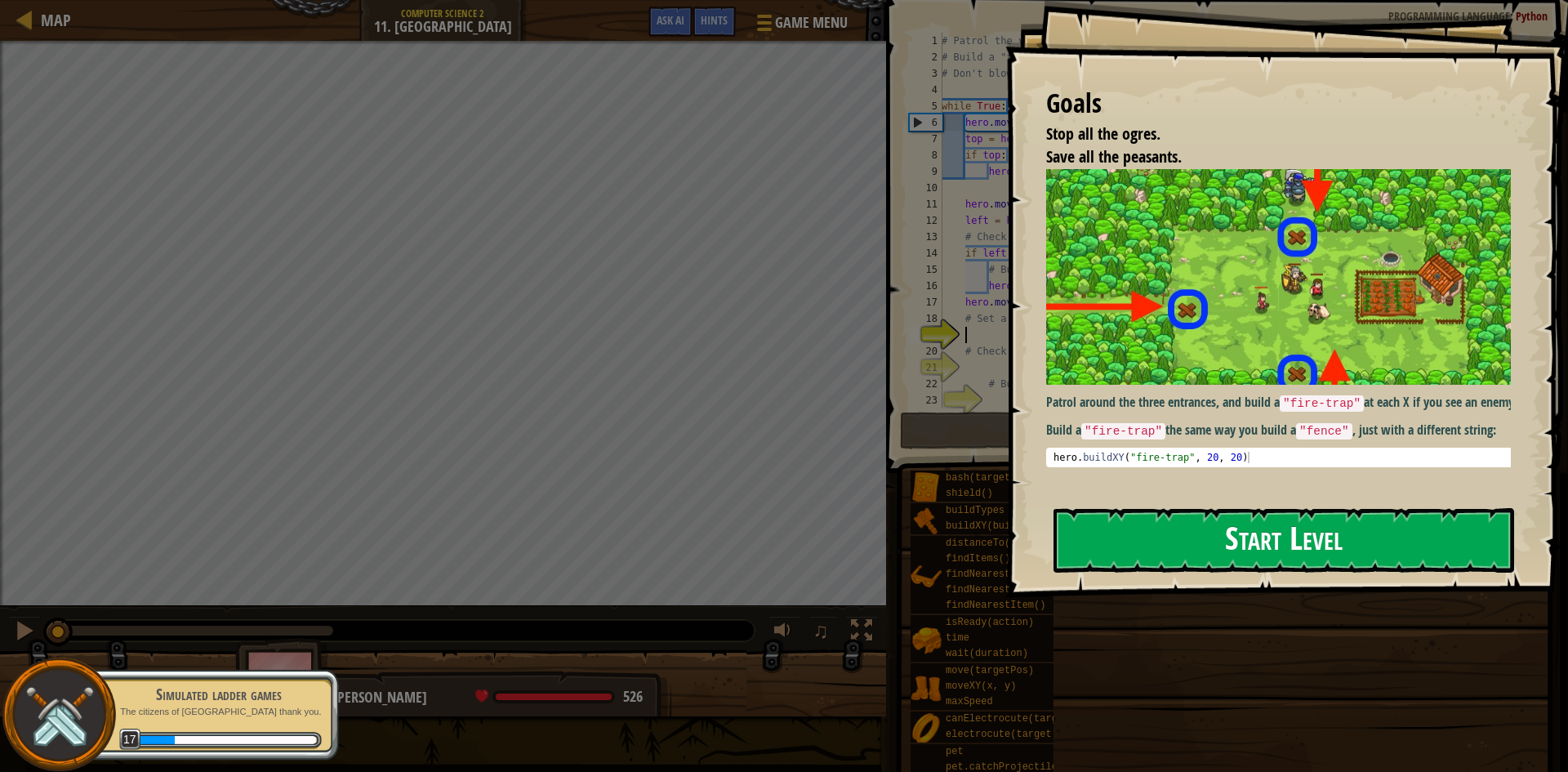
click at [1128, 556] on button "Start Level" at bounding box center [1283, 540] width 461 height 64
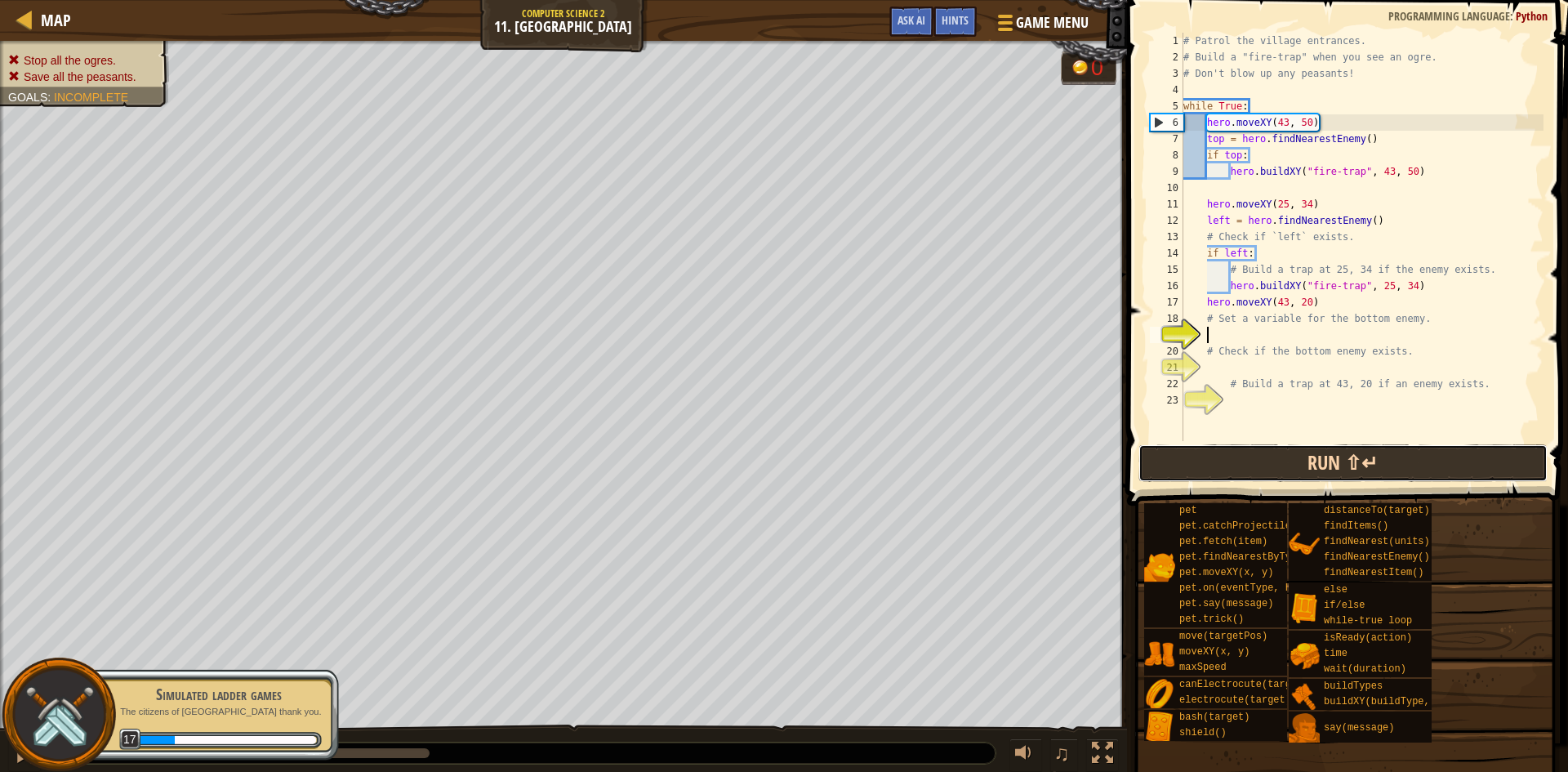
click at [1203, 458] on button "Run ⇧↵" at bounding box center [1343, 463] width 409 height 37
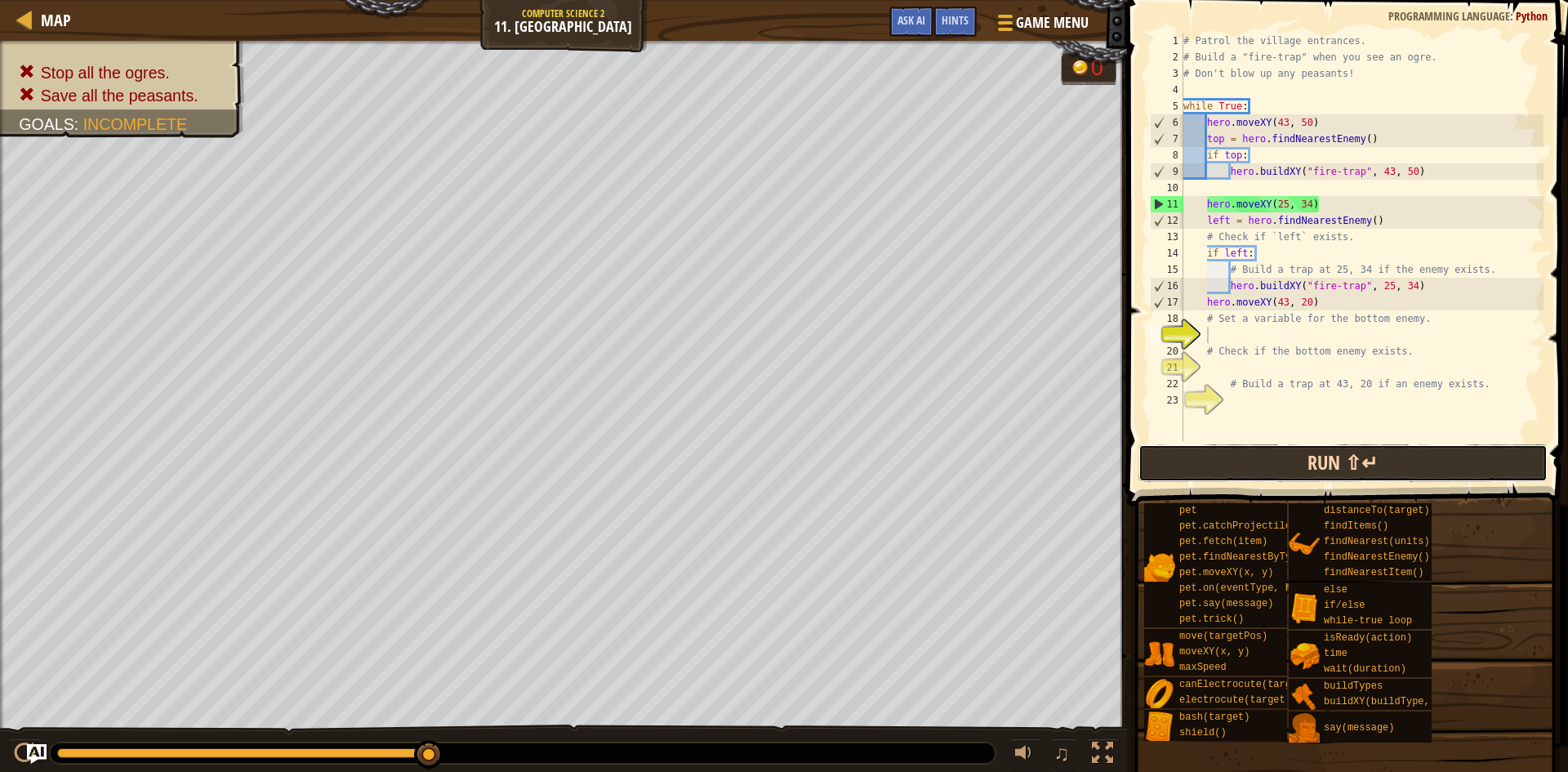
click at [1184, 459] on button "Run ⇧↵" at bounding box center [1343, 463] width 409 height 37
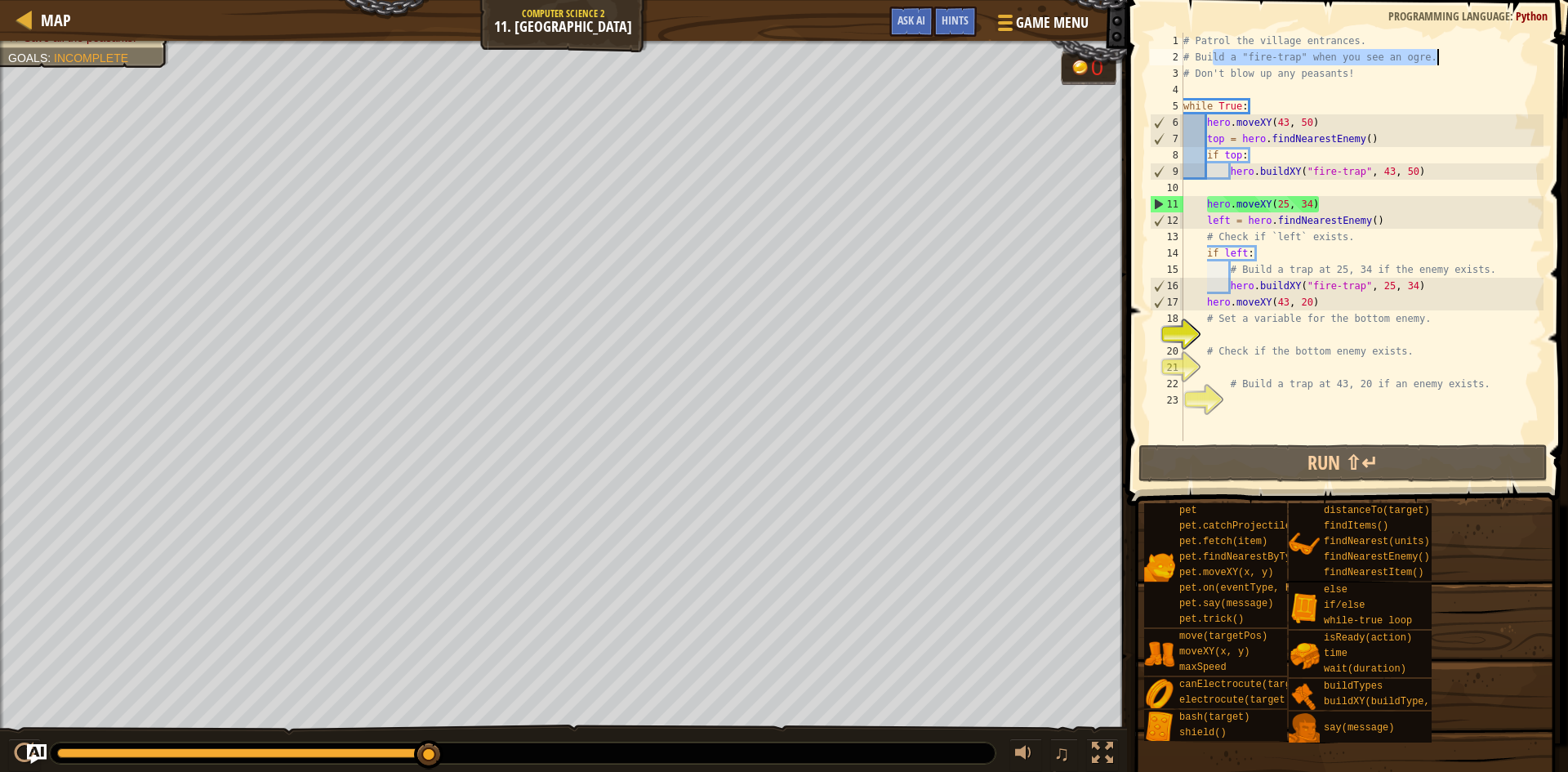
drag, startPoint x: 1210, startPoint y: 57, endPoint x: 1468, endPoint y: 61, distance: 258.0
click at [1468, 61] on div "# Patrol the village entrances. # Build a "fire-trap" when you see an ogre. # D…" at bounding box center [1362, 254] width 363 height 441
drag, startPoint x: 1429, startPoint y: 73, endPoint x: 1148, endPoint y: 66, distance: 281.1
click at [1148, 66] on div "# Build a "fire-trap" when you see an ogre. 1 2 3 4 5 6 7 8 9 10 11 12 13 14 15…" at bounding box center [1345, 237] width 397 height 409
click at [1212, 123] on div "# Patrol the village entrances. # Build a "fire-trap" when you see an ogre. # D…" at bounding box center [1362, 254] width 363 height 441
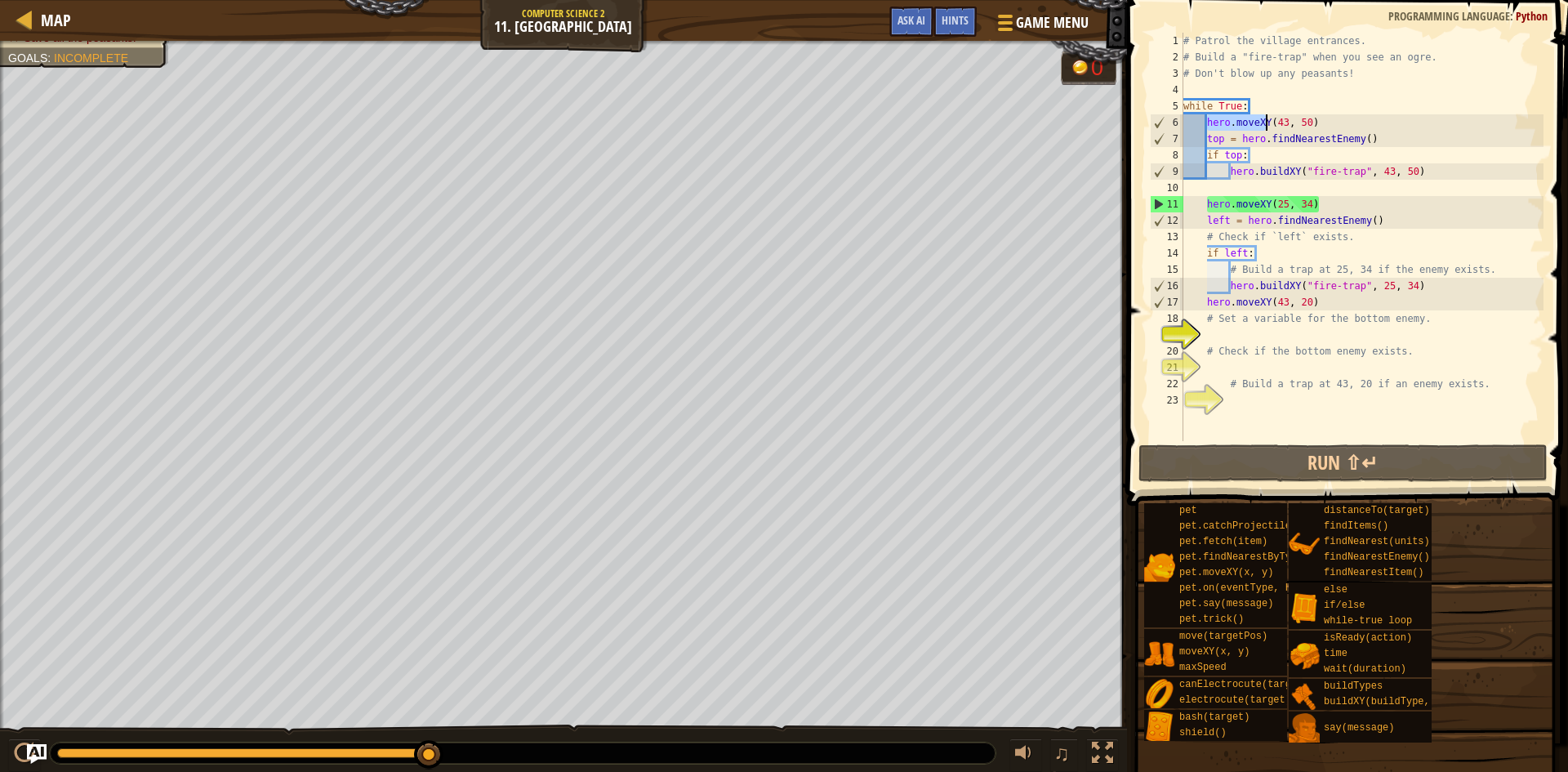
drag, startPoint x: 1209, startPoint y: 121, endPoint x: 1347, endPoint y: 117, distance: 138.1
click at [1347, 117] on div "# Patrol the village entrances. # Build a "fire-trap" when you see an ogre. # D…" at bounding box center [1362, 254] width 363 height 441
click at [1225, 152] on div "# Patrol the village entrances. # Build a "fire-trap" when you see an ogre. # D…" at bounding box center [1362, 254] width 363 height 441
drag, startPoint x: 1253, startPoint y: 150, endPoint x: 1210, endPoint y: 159, distance: 43.9
click at [1210, 159] on div "# Patrol the village entrances. # Build a "fire-trap" when you see an ogre. # D…" at bounding box center [1362, 254] width 363 height 441
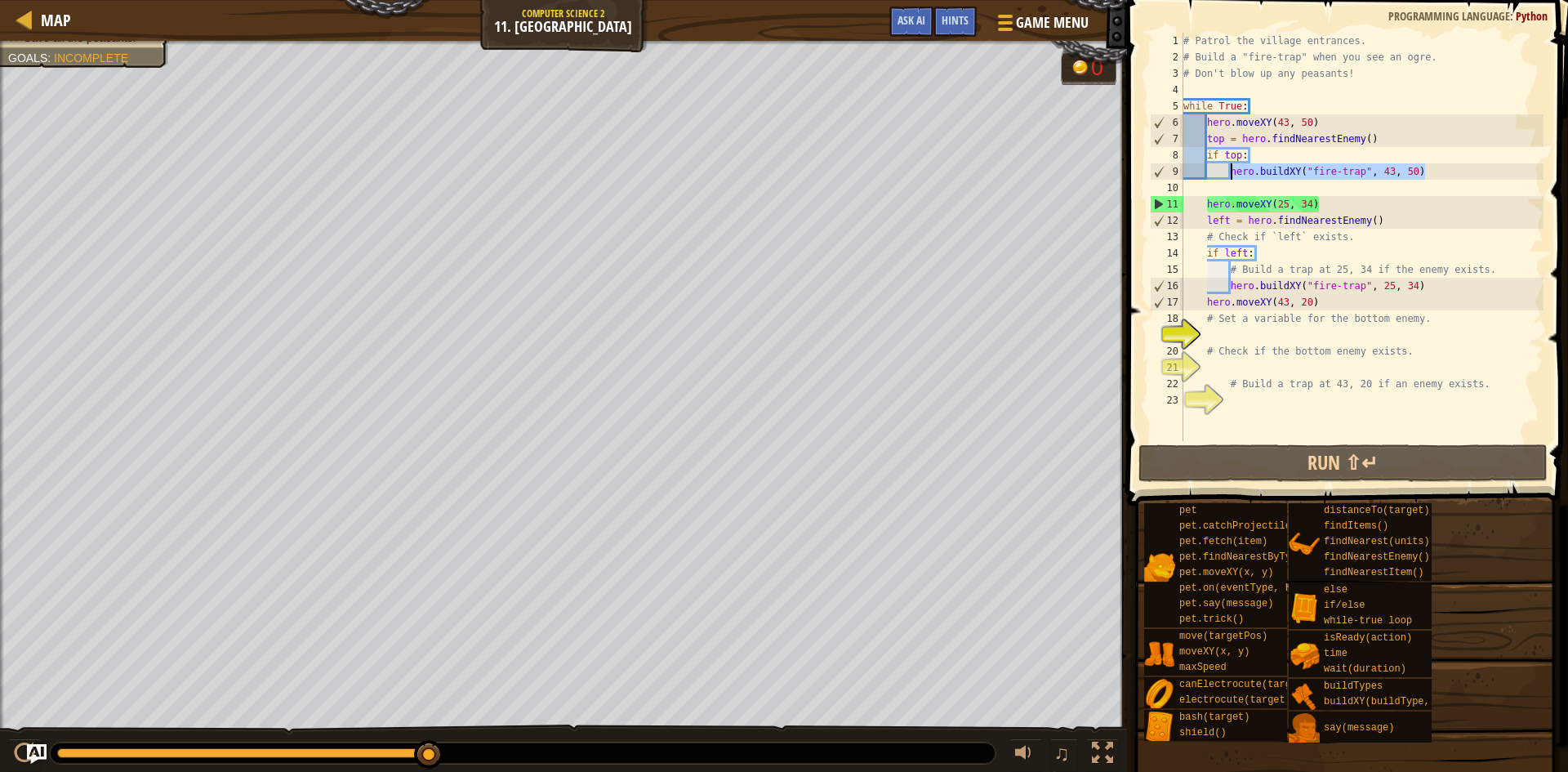
drag, startPoint x: 1453, startPoint y: 169, endPoint x: 1229, endPoint y: 163, distance: 224.1
click at [1229, 163] on div "# Patrol the village entrances. # Build a "fire-trap" when you see an ogre. # D…" at bounding box center [1362, 254] width 363 height 441
click at [1186, 248] on div "# Patrol the village entrances. # Build a "fire-trap" when you see an ogre. # D…" at bounding box center [1362, 254] width 363 height 441
click at [1209, 213] on div "# Patrol the village entrances. # Build a "fire-trap" when you see an ogre. # D…" at bounding box center [1362, 254] width 363 height 441
click at [1209, 208] on div "# Patrol the village entrances. # Build a "fire-trap" when you see an ogre. # D…" at bounding box center [1362, 254] width 363 height 441
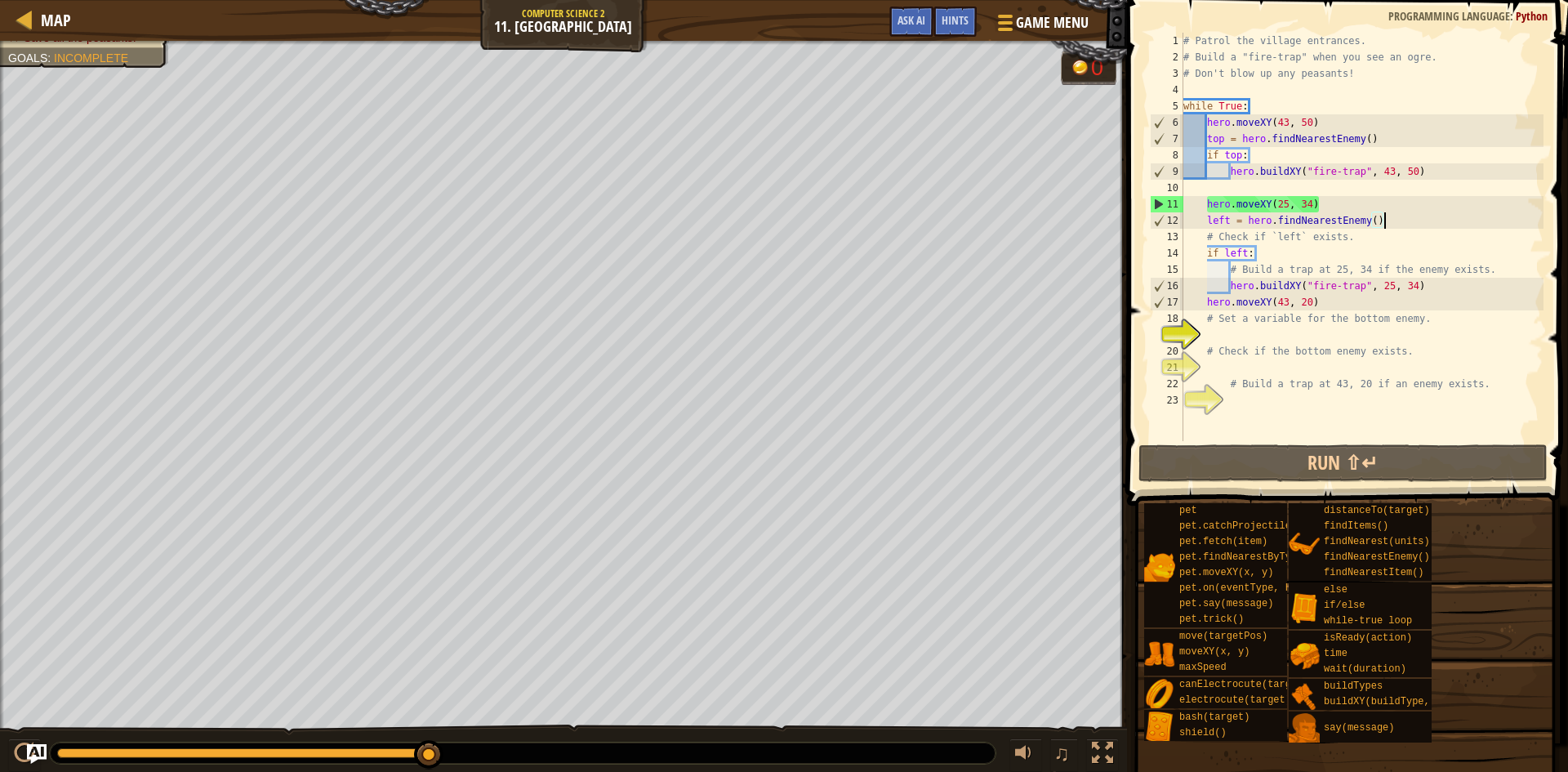
click at [1386, 221] on div "# Patrol the village entrances. # Build a "fire-trap" when you see an ogre. # D…" at bounding box center [1362, 254] width 363 height 441
type textarea "left = hero.findNearestEnemy()"
click at [1336, 329] on div "# Patrol the village entrances. # Build a "fire-trap" when you see an ogre. # D…" at bounding box center [1362, 254] width 363 height 441
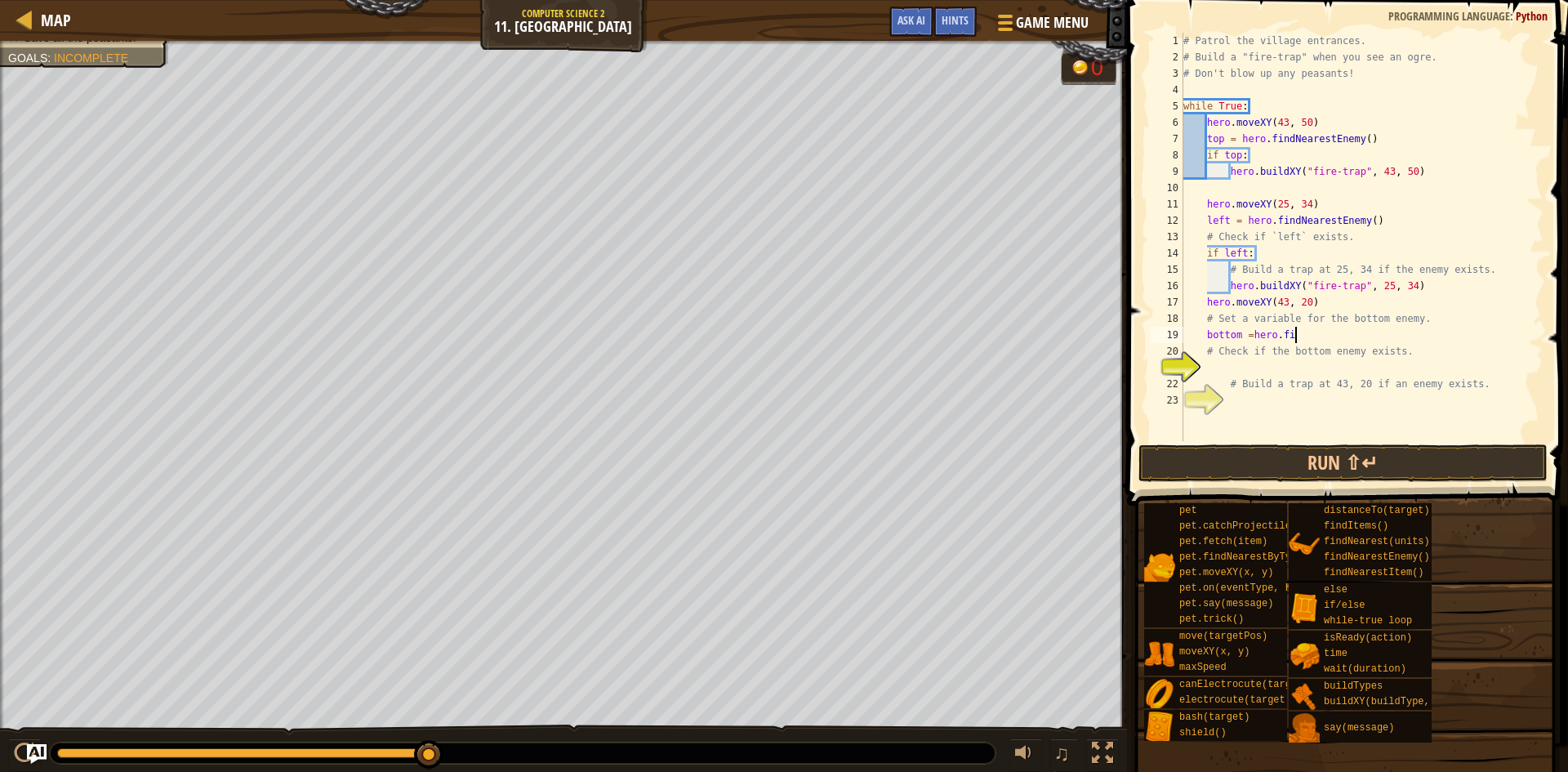
scroll to position [7, 9]
click at [1253, 338] on div "# Patrol the village entrances. # Build a "fire-trap" when you see an ogre. # D…" at bounding box center [1362, 254] width 363 height 441
click at [1337, 338] on div "# Patrol the village entrances. # Build a "fire-trap" when you see an ogre. # D…" at bounding box center [1362, 254] width 363 height 441
type textarea "bottom = hero.find"
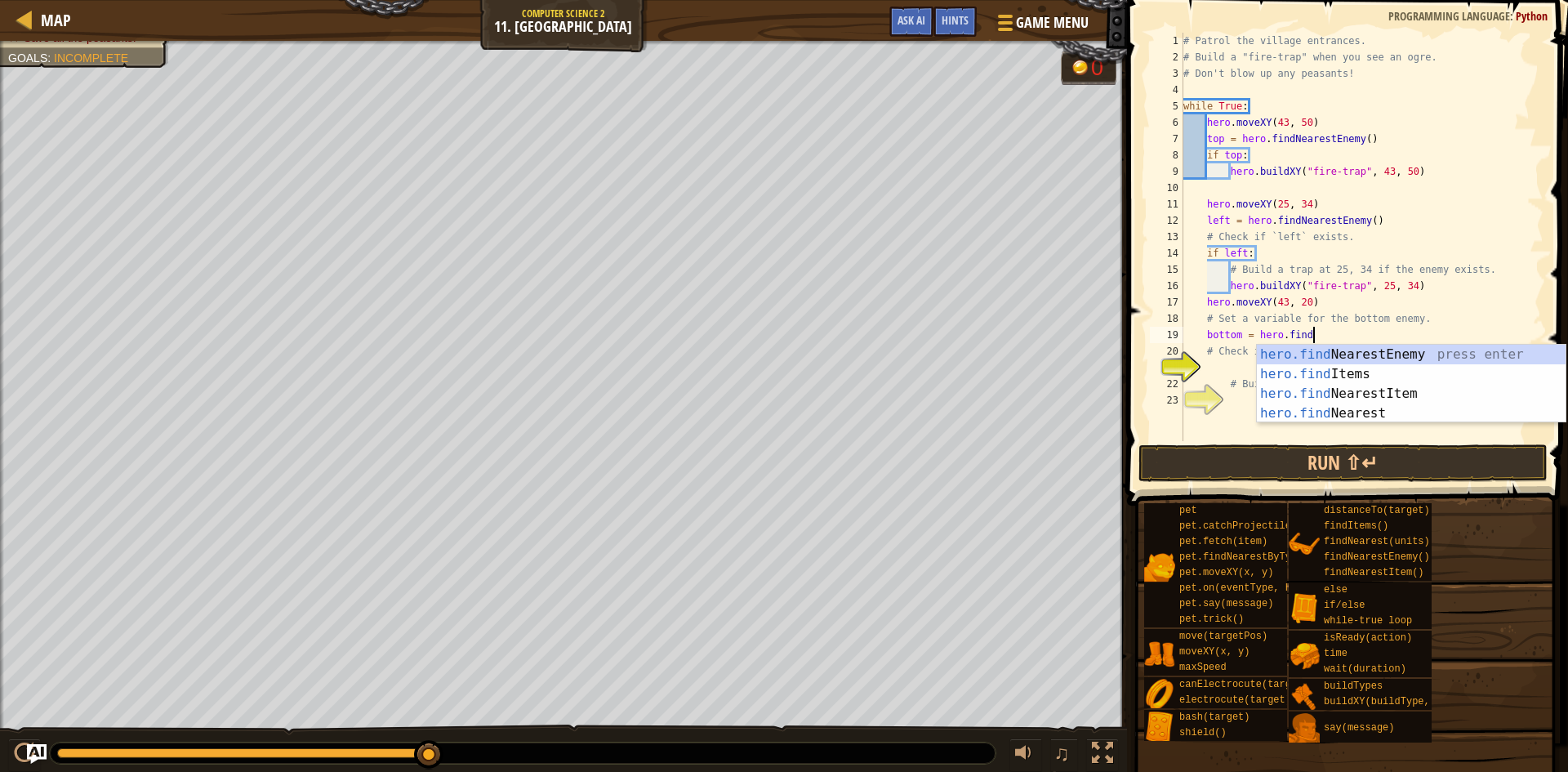
scroll to position [7, 10]
click at [1364, 357] on div "hero.find NearestEnemy press enter hero.find Items press enter hero.find Neares…" at bounding box center [1411, 403] width 308 height 118
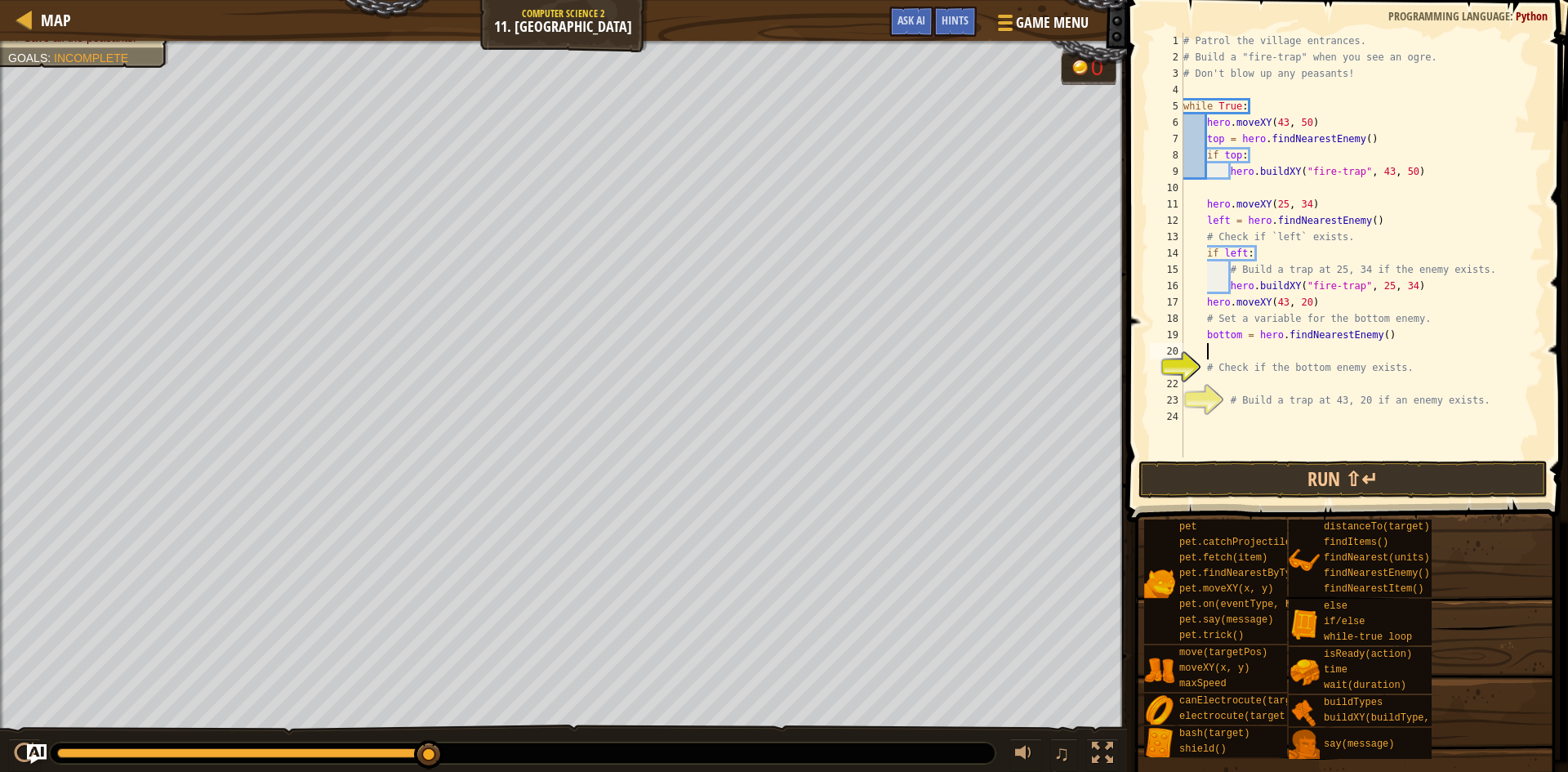
scroll to position [7, 1]
click at [1387, 374] on div "# Patrol the village entrances. # Build a "fire-trap" when you see an ogre. # D…" at bounding box center [1362, 261] width 363 height 457
type textarea "# Check if the bottom enemy exists."
click at [1389, 385] on div "# Patrol the village entrances. # Build a "fire-trap" when you see an ogre. # D…" at bounding box center [1362, 261] width 363 height 457
click at [1227, 254] on div "# Patrol the village entrances. # Build a "fire-trap" when you see an ogre. # D…" at bounding box center [1362, 261] width 363 height 457
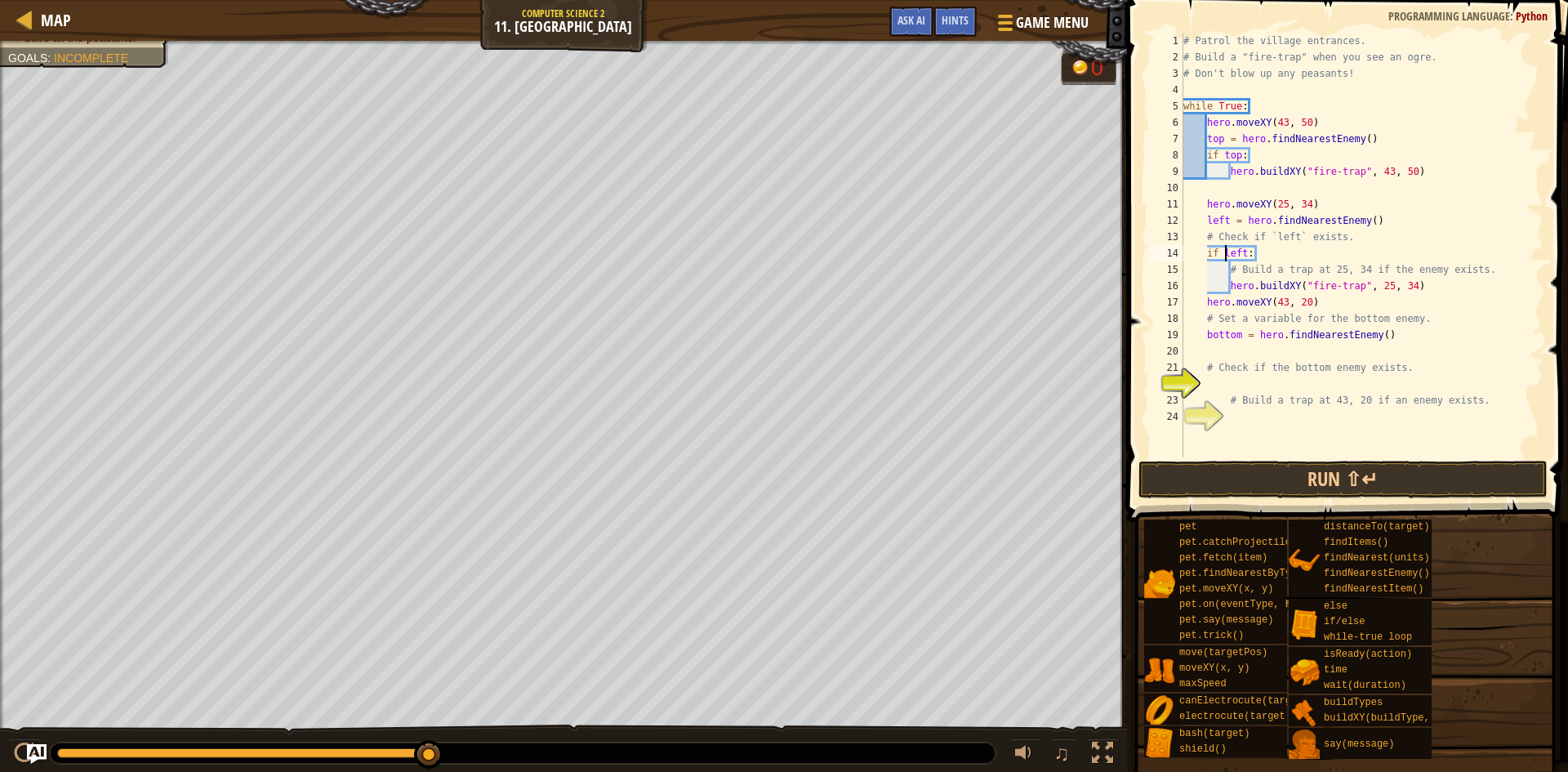
click at [1233, 332] on div "# Patrol the village entrances. # Build a "fire-trap" when you see an ogre. # D…" at bounding box center [1362, 261] width 363 height 457
type textarea "bottom = hero.findNearestEnemy()"
click at [1250, 377] on div "# Patrol the village entrances. # Build a "fire-trap" when you see an ogre. # D…" at bounding box center [1362, 261] width 363 height 457
type textarea "if bottom:"
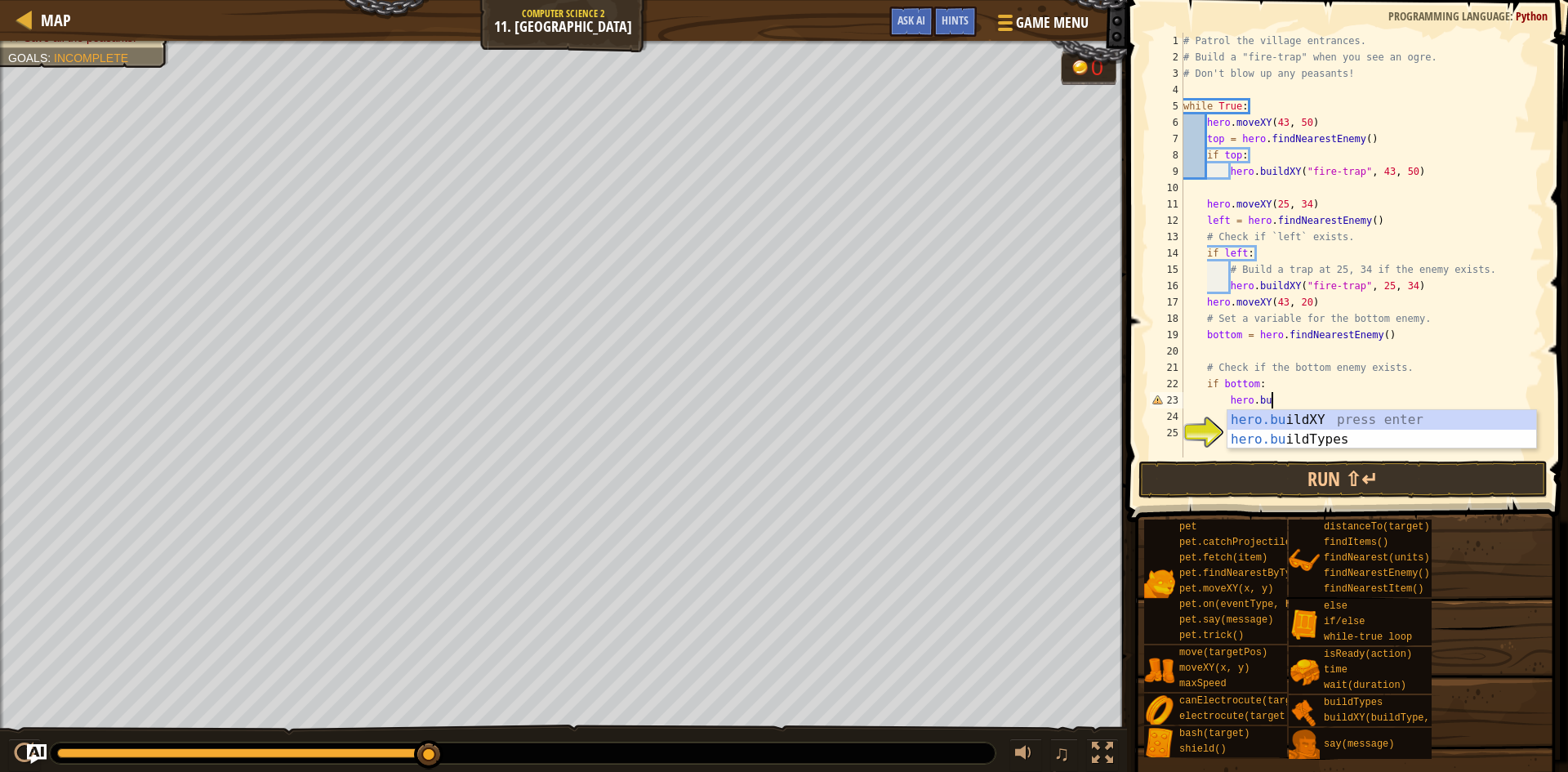
scroll to position [7, 7]
click at [1353, 418] on div "hero.bu ildXY press enter hero.bu ildTypes press enter" at bounding box center [1382, 450] width 308 height 78
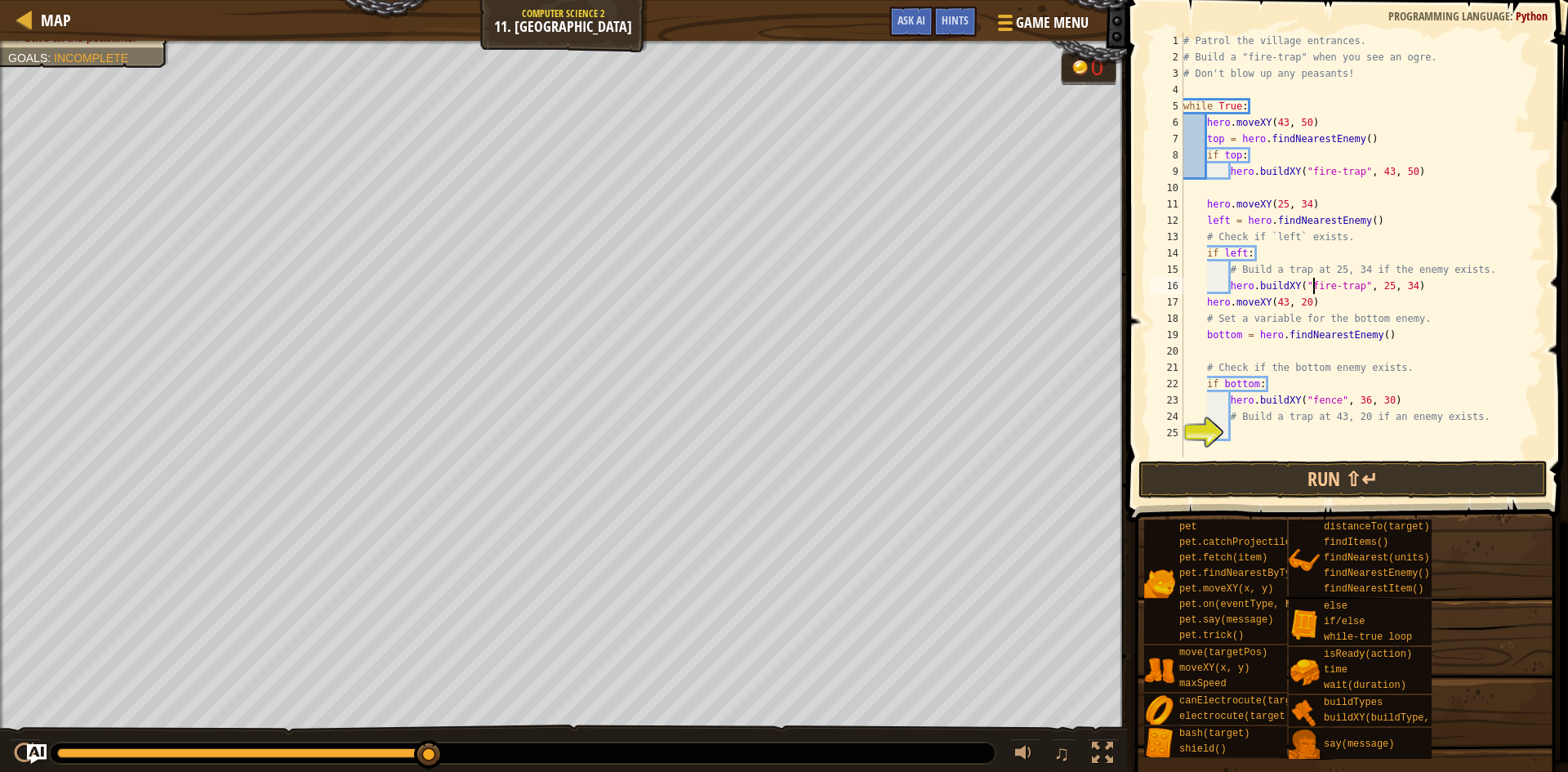
click at [1314, 288] on div "# Patrol the village entrances. # Build a "fire-trap" when you see an ogre. # D…" at bounding box center [1362, 261] width 363 height 457
click at [1336, 290] on div "# Patrol the village entrances. # Build a "fire-trap" when you see an ogre. # D…" at bounding box center [1362, 246] width 363 height 425
click at [1336, 290] on div "# Patrol the village entrances. # Build a "fire-trap" when you see an ogre. # D…" at bounding box center [1362, 261] width 363 height 457
click at [1339, 290] on div "# Patrol the village entrances. # Build a "fire-trap" when you see an ogre. # D…" at bounding box center [1362, 246] width 363 height 425
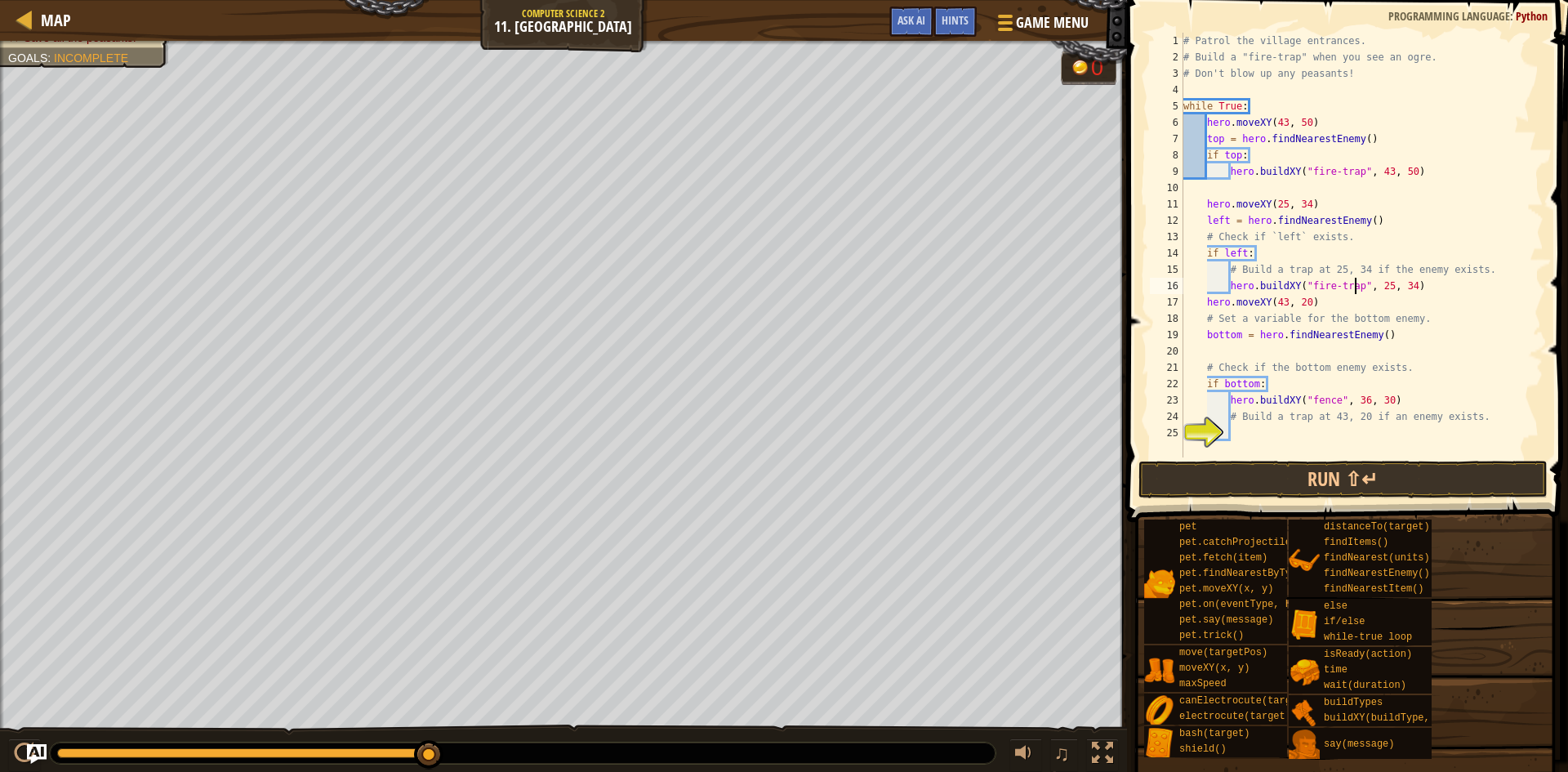
click at [1355, 289] on div "# Patrol the village entrances. # Build a "fire-trap" when you see an ogre. # D…" at bounding box center [1362, 261] width 363 height 457
click at [1325, 407] on div "# Patrol the village entrances. # Build a "fire-trap" when you see an ogre. # D…" at bounding box center [1362, 261] width 363 height 457
click at [1335, 420] on div ""fire -trap" press enter" at bounding box center [1413, 440] width 308 height 59
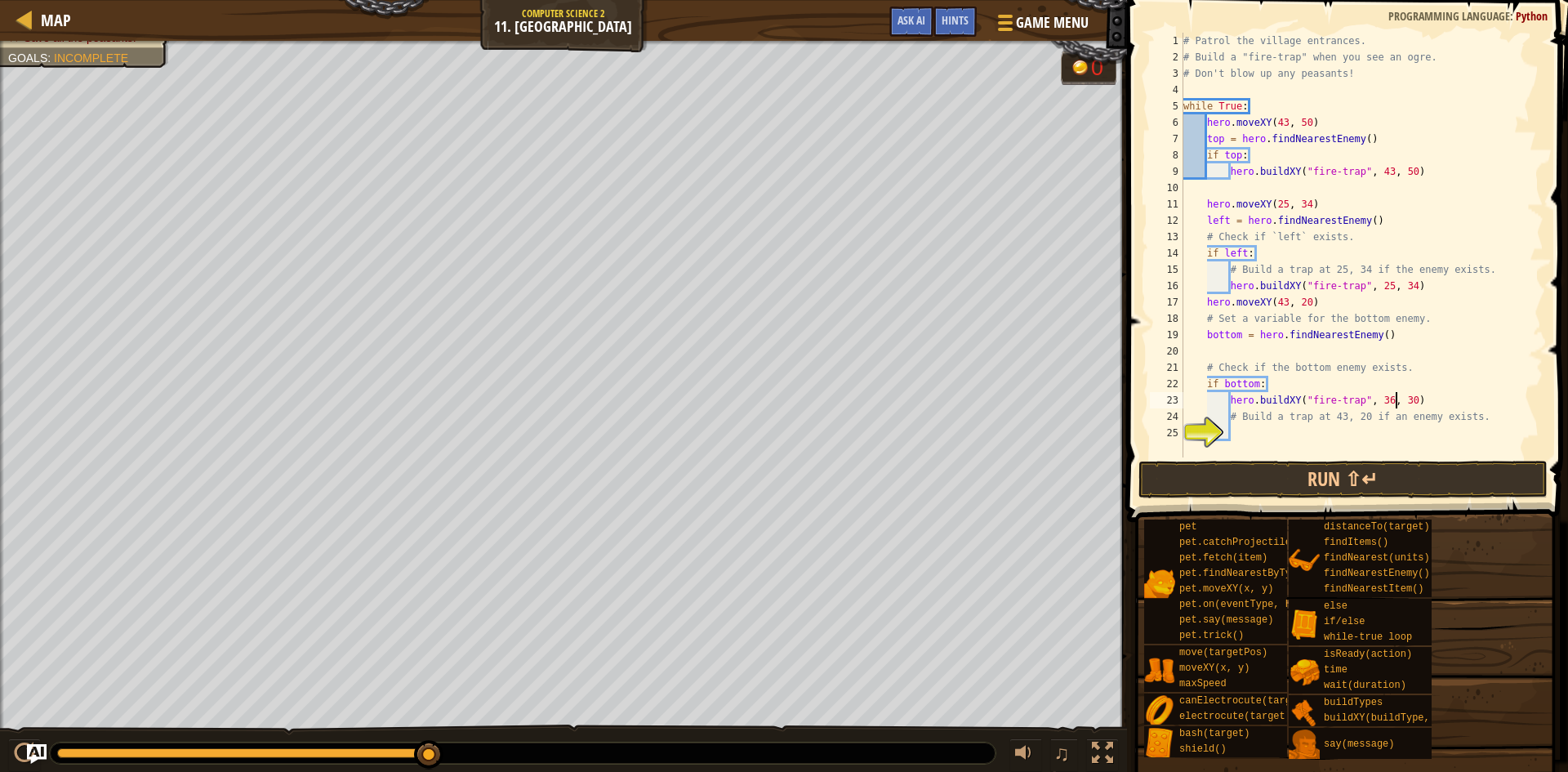
click at [1393, 399] on div "# Patrol the village entrances. # Build a "fire-trap" when you see an ogre. # D…" at bounding box center [1362, 261] width 363 height 457
drag, startPoint x: 1393, startPoint y: 397, endPoint x: 1378, endPoint y: 397, distance: 15.0
click at [1378, 397] on div "# Patrol the village entrances. # Build a "fire-trap" when you see an ogre. # D…" at bounding box center [1362, 261] width 363 height 457
click at [1396, 401] on div "# Patrol the village entrances. # Build a "fire-trap" when you see an ogre. # D…" at bounding box center [1362, 261] width 363 height 457
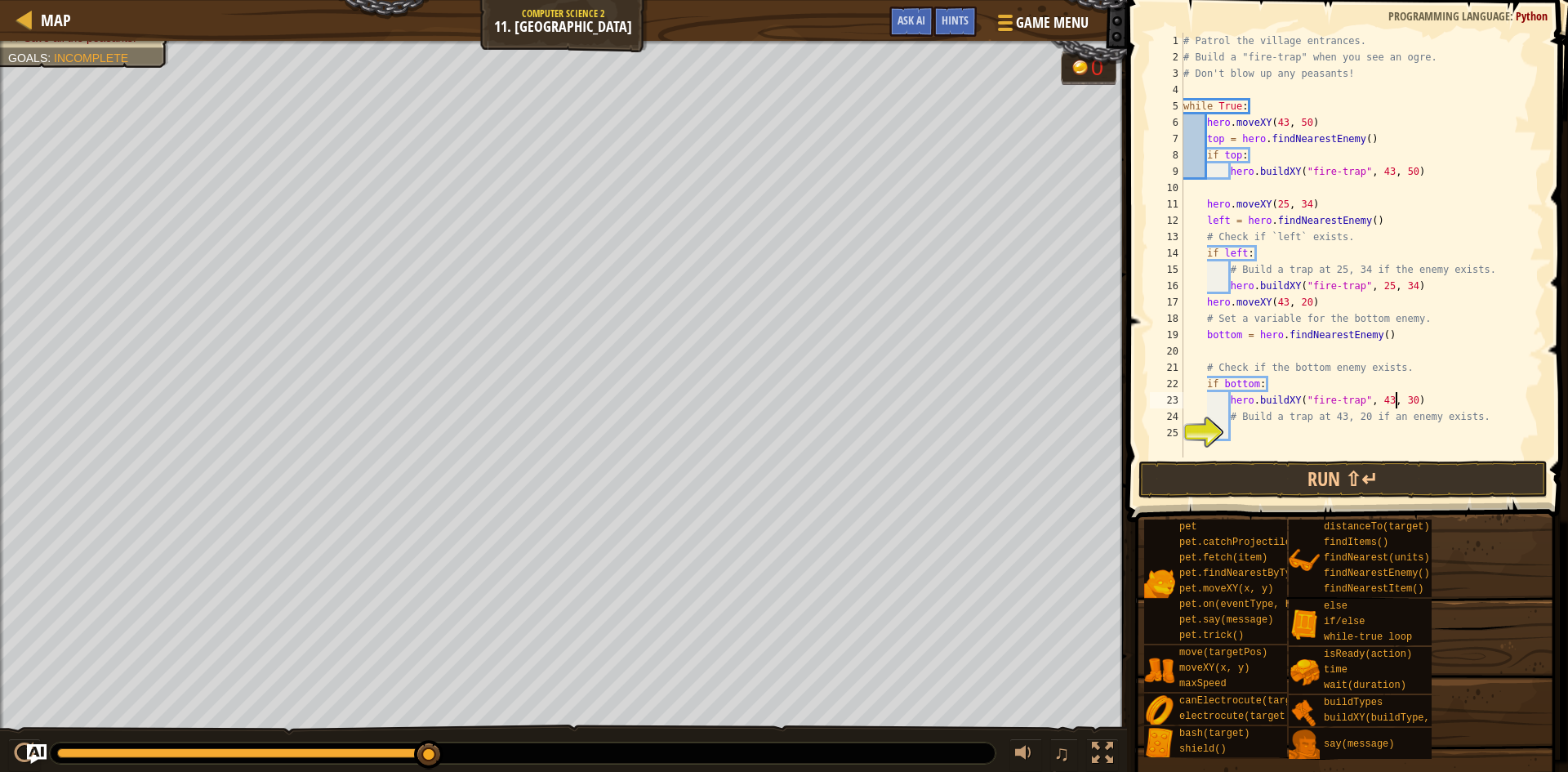
click at [1419, 397] on div "hero.buildXY("fire-trap", 43, 30) 1 2 3 4 5 6 7 8 9 10 11 12 13 14 15 16 17 18 …" at bounding box center [1345, 246] width 397 height 425
drag, startPoint x: 1419, startPoint y: 397, endPoint x: 1524, endPoint y: 307, distance: 138.3
click at [1524, 307] on div "# Patrol the village entrances. # Build a "fire-trap" when you see an ogre. # D…" at bounding box center [1362, 261] width 363 height 457
click at [1419, 399] on div "# Patrol the village entrances. # Build a "fire-trap" when you see an ogre. # D…" at bounding box center [1362, 261] width 363 height 457
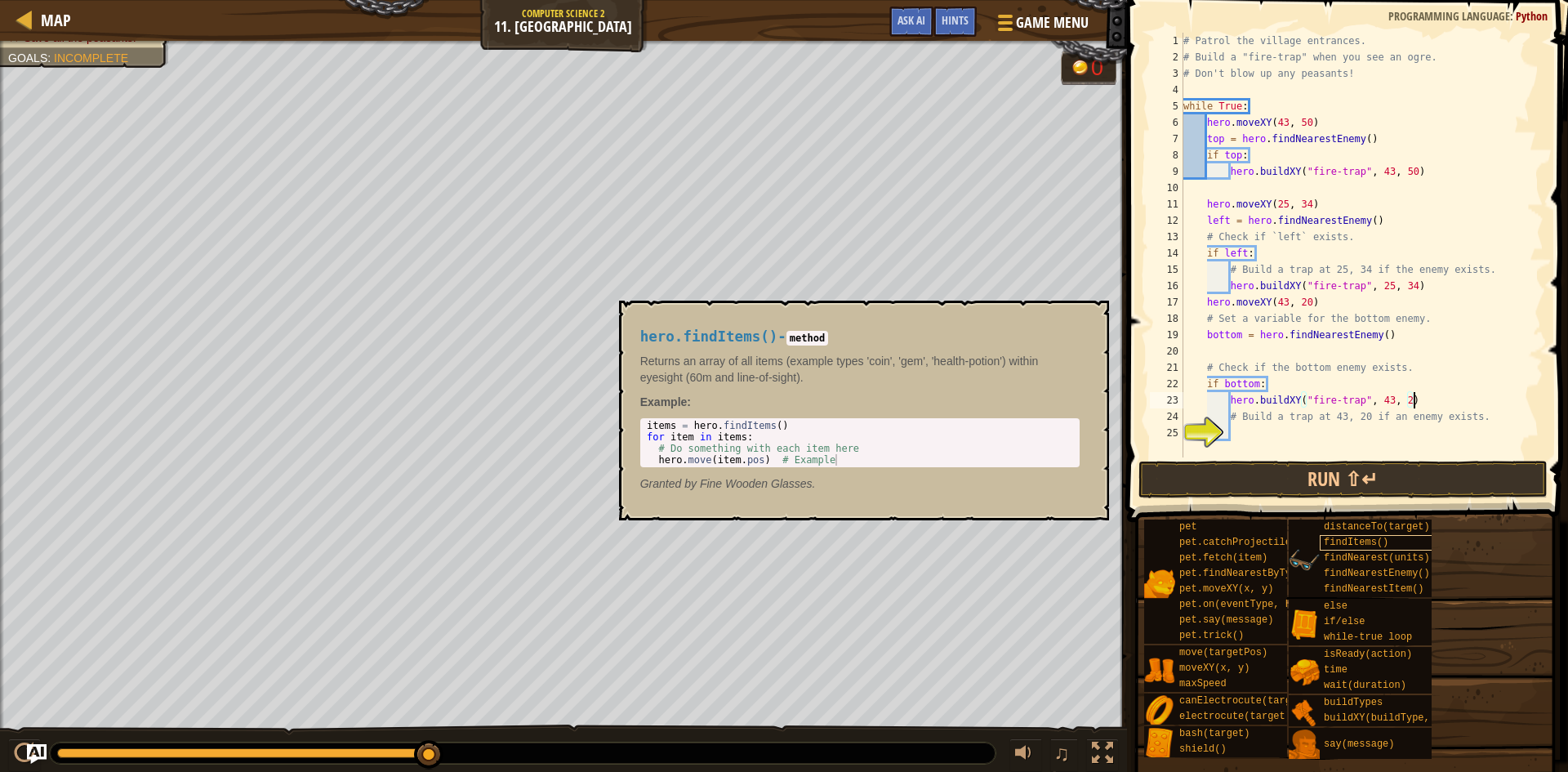
scroll to position [7, 19]
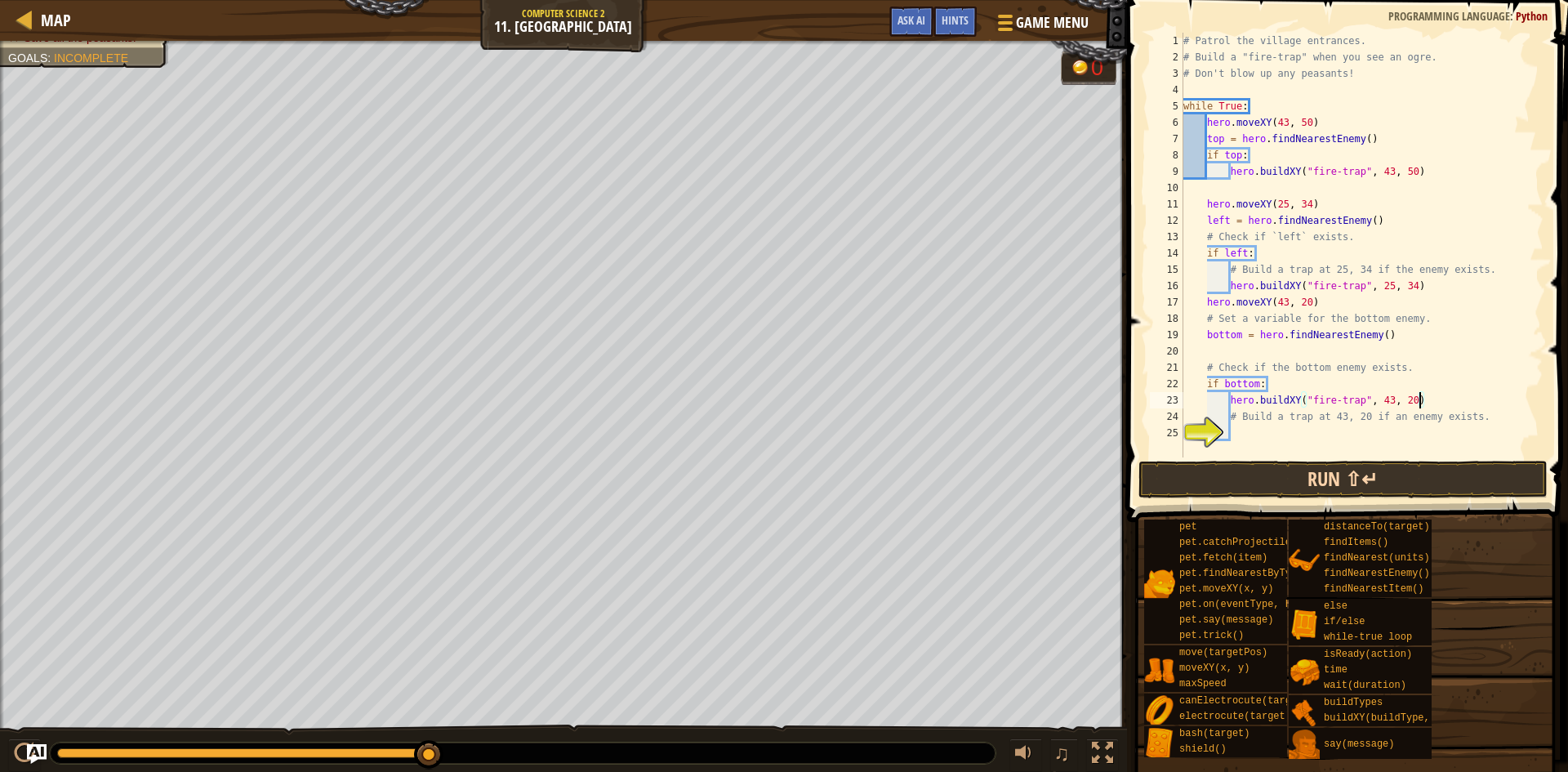
type textarea "hero.buildXY("fire-trap", 43, 20)"
click at [1442, 476] on button "Run ⇧↵" at bounding box center [1343, 479] width 409 height 37
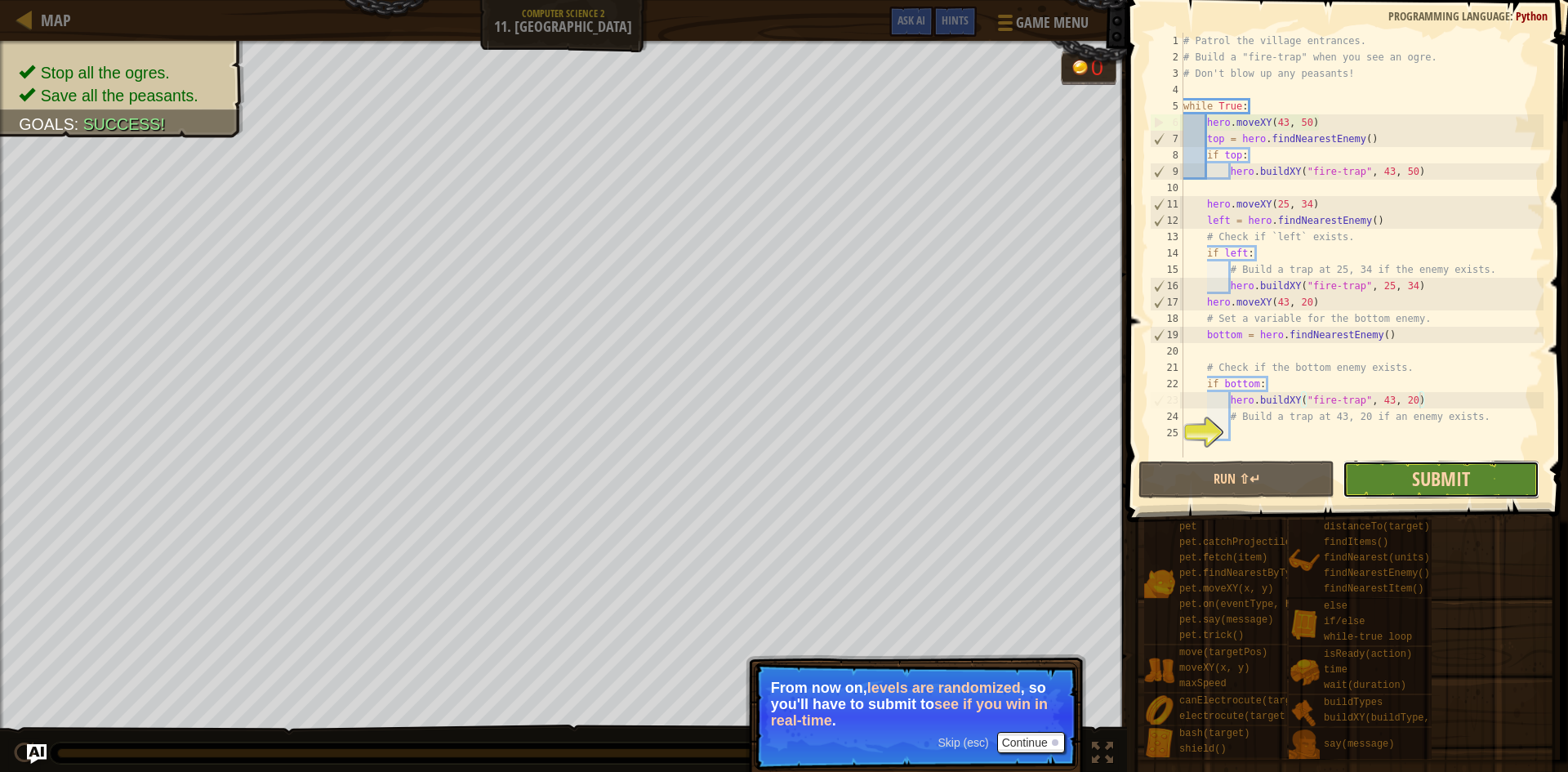
click at [1442, 480] on span "Submit" at bounding box center [1441, 478] width 58 height 26
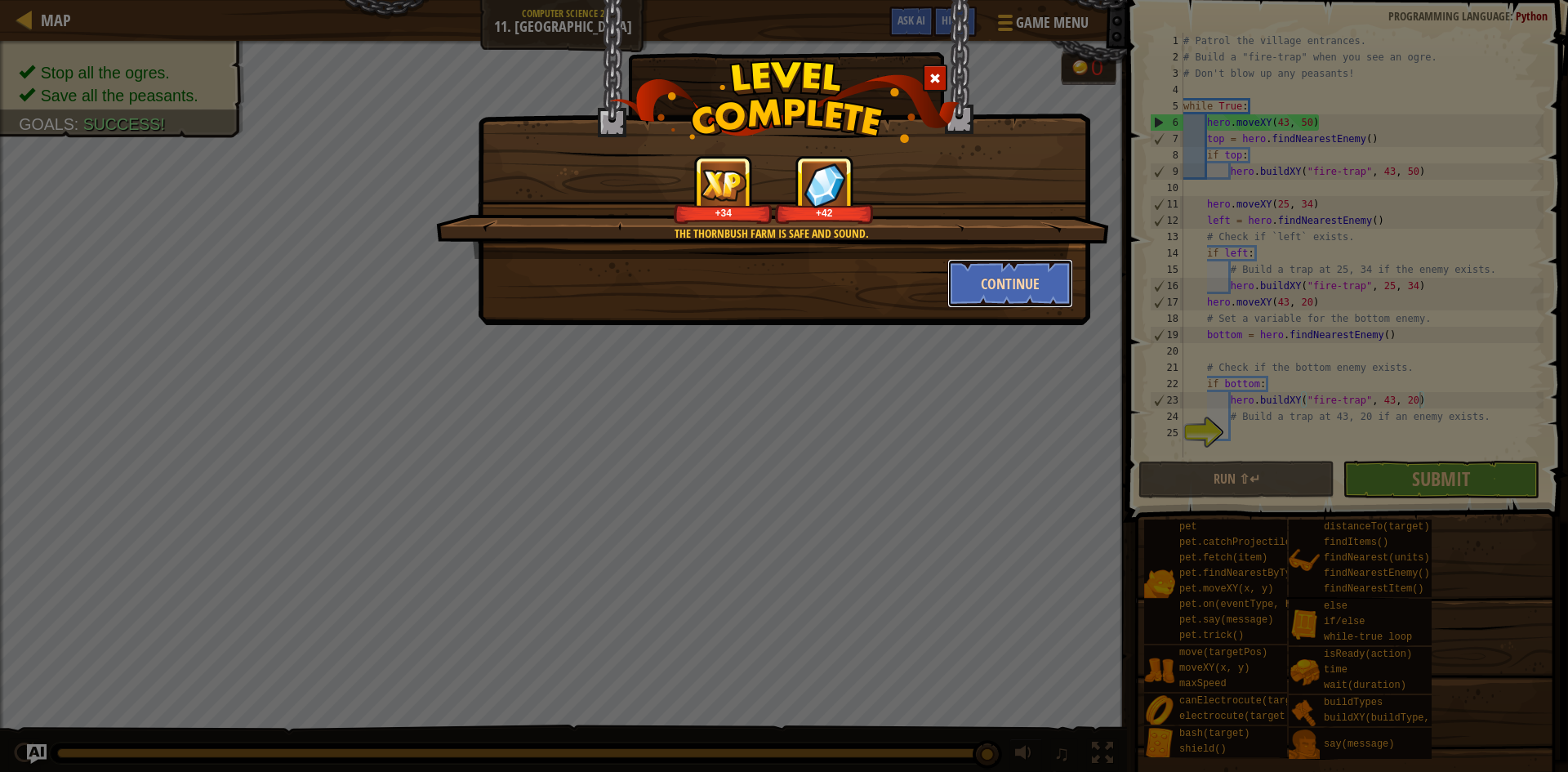
click at [984, 293] on button "Continue" at bounding box center [1010, 283] width 126 height 49
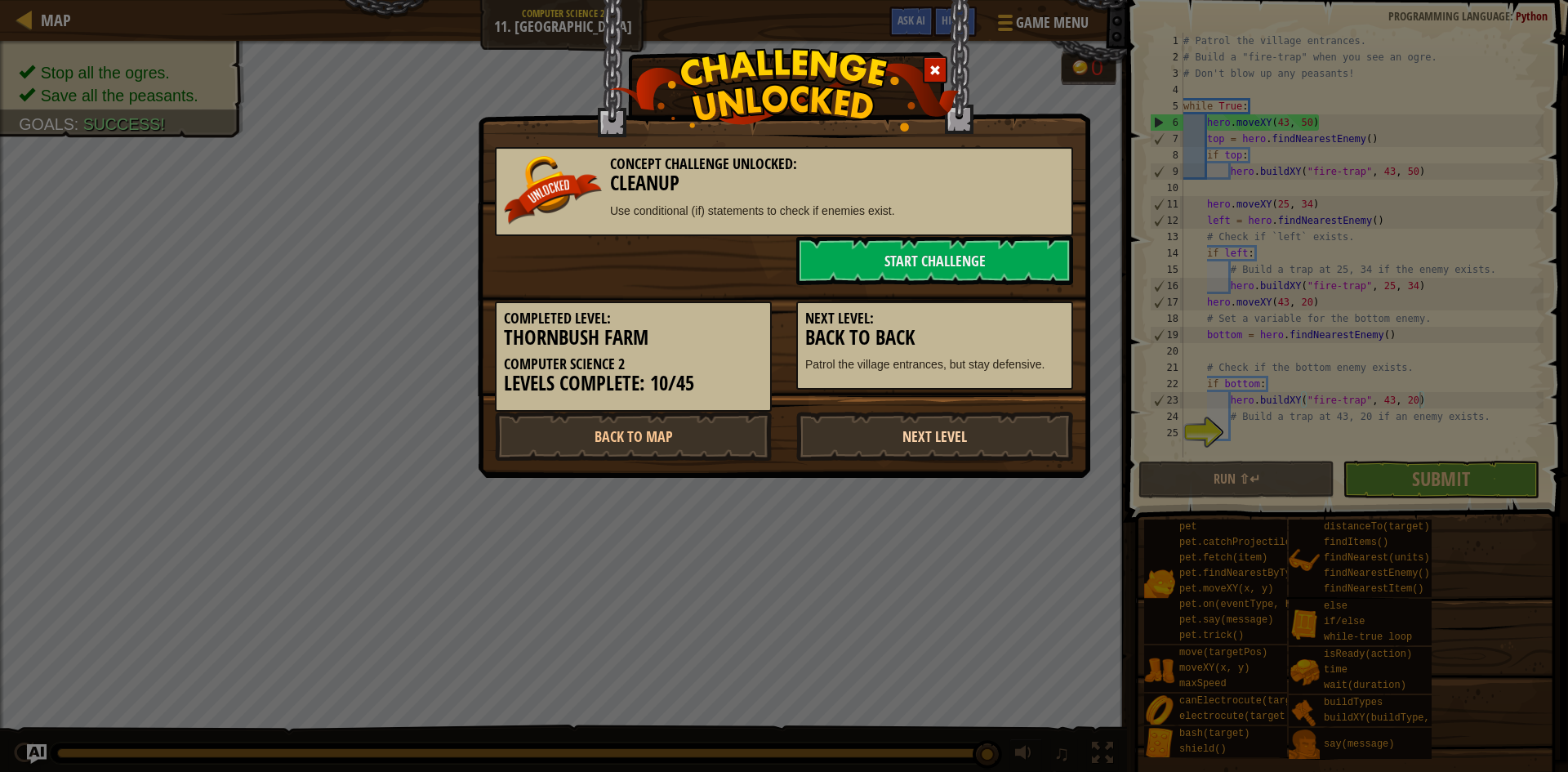
click at [949, 437] on link "Next Level" at bounding box center [935, 437] width 277 height 49
click at [950, 453] on link "Next Level" at bounding box center [935, 437] width 277 height 49
drag, startPoint x: 954, startPoint y: 412, endPoint x: 953, endPoint y: 424, distance: 12.0
click at [954, 413] on link "Next Level" at bounding box center [935, 437] width 277 height 49
click at [951, 437] on link "Next Level" at bounding box center [935, 437] width 277 height 49
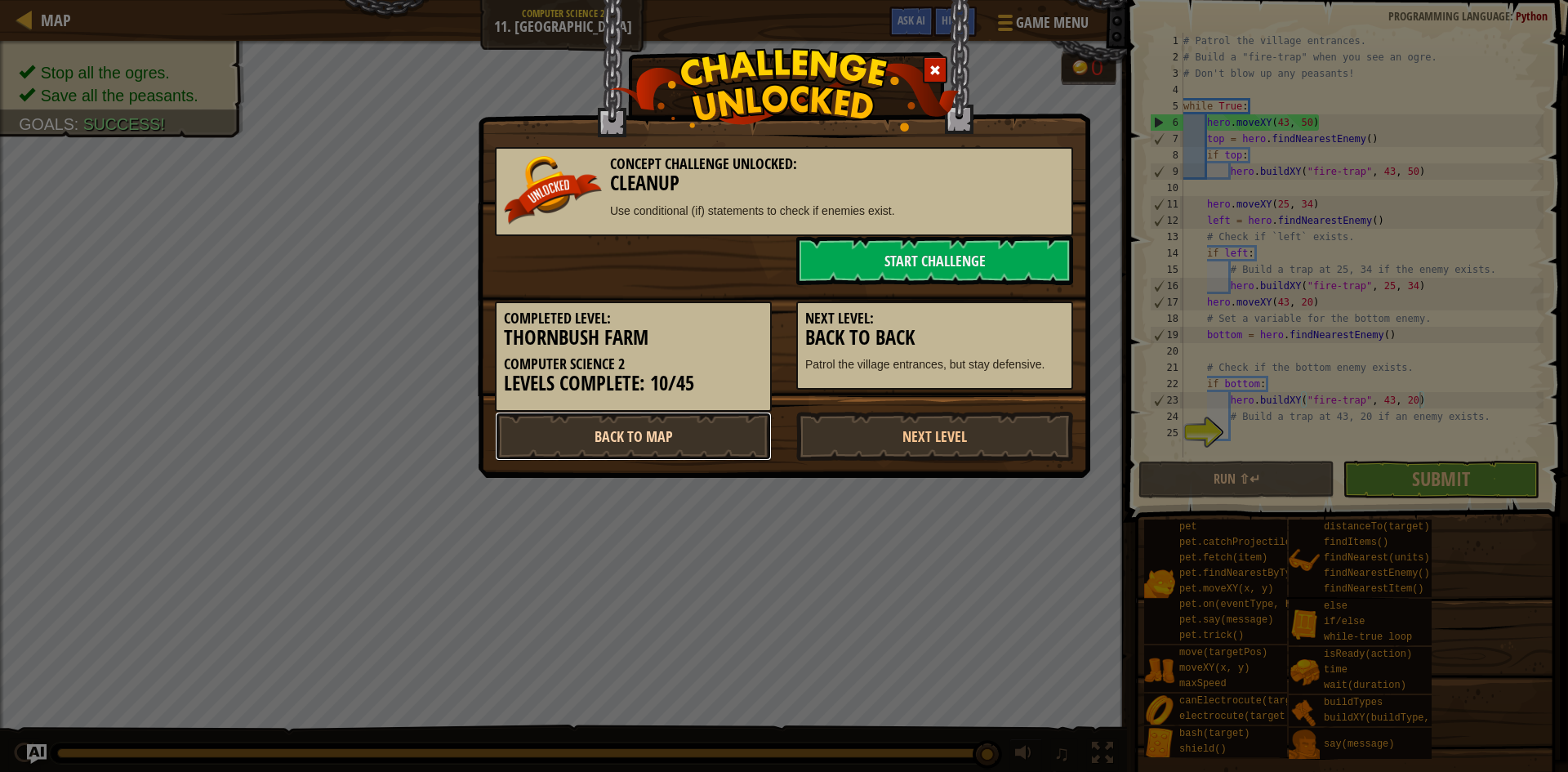
click at [686, 423] on link "Back to Map" at bounding box center [633, 437] width 277 height 49
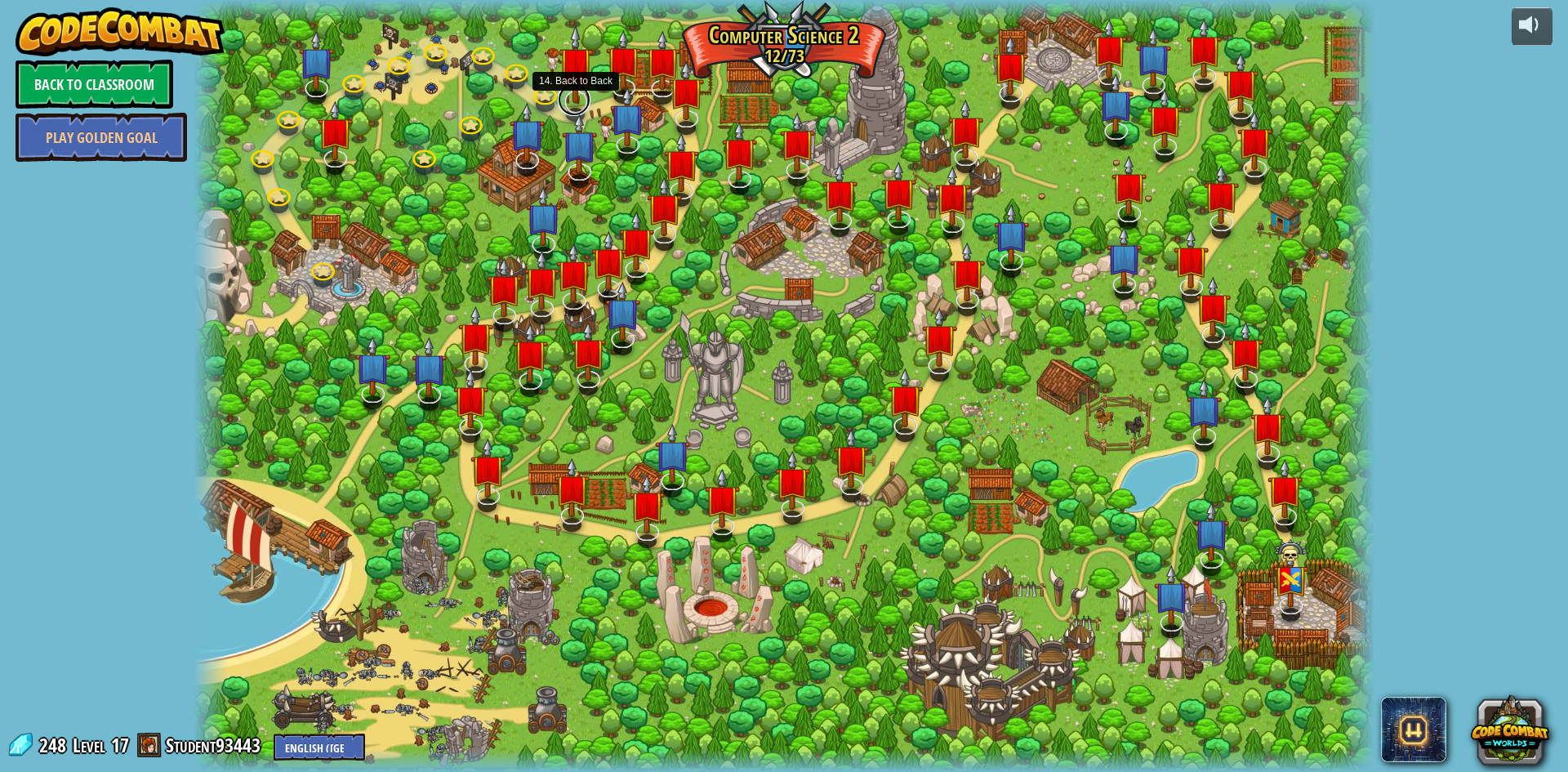
click at [572, 110] on link at bounding box center [574, 100] width 33 height 33
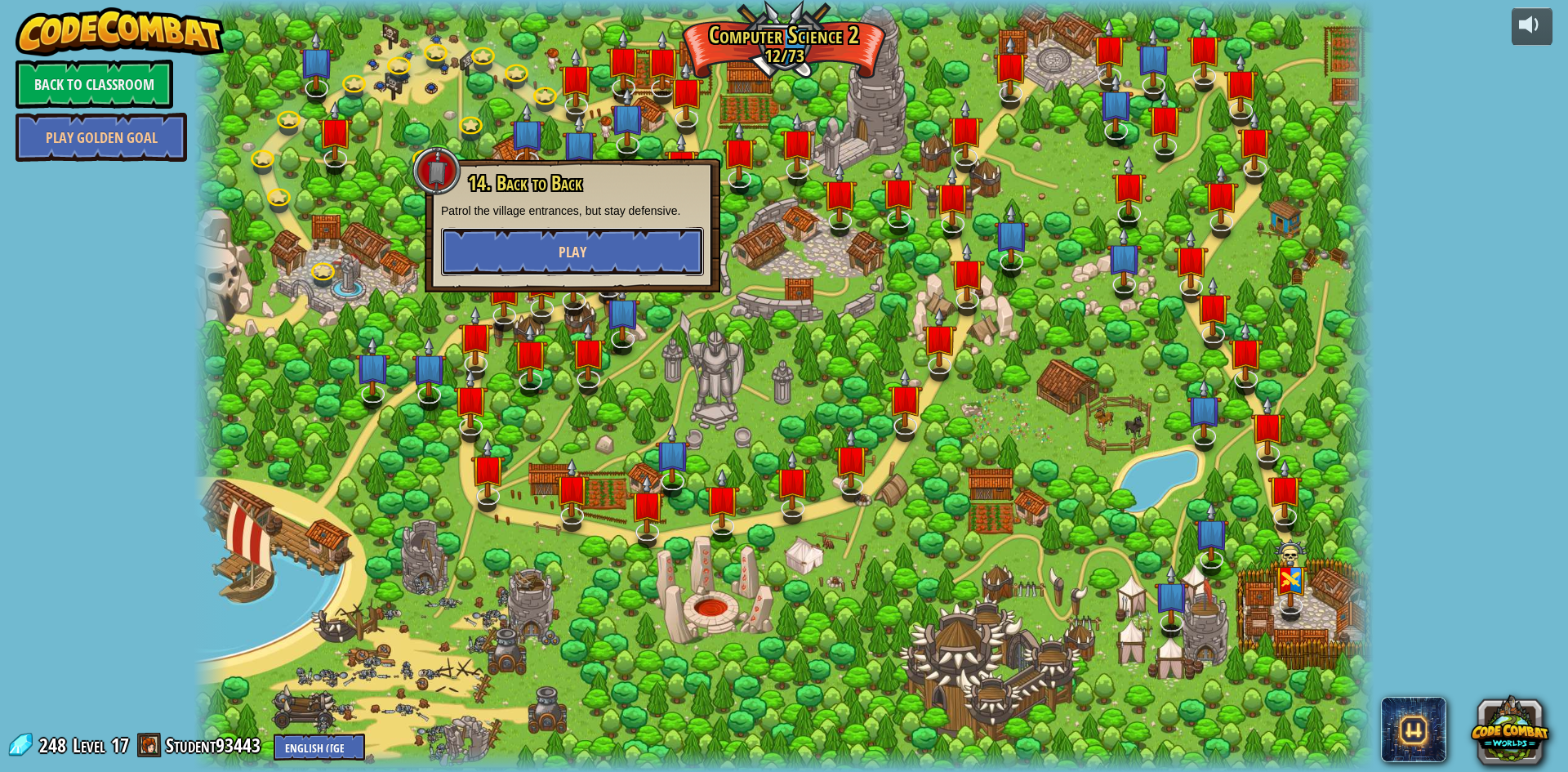
click at [635, 252] on button "Play" at bounding box center [572, 252] width 263 height 49
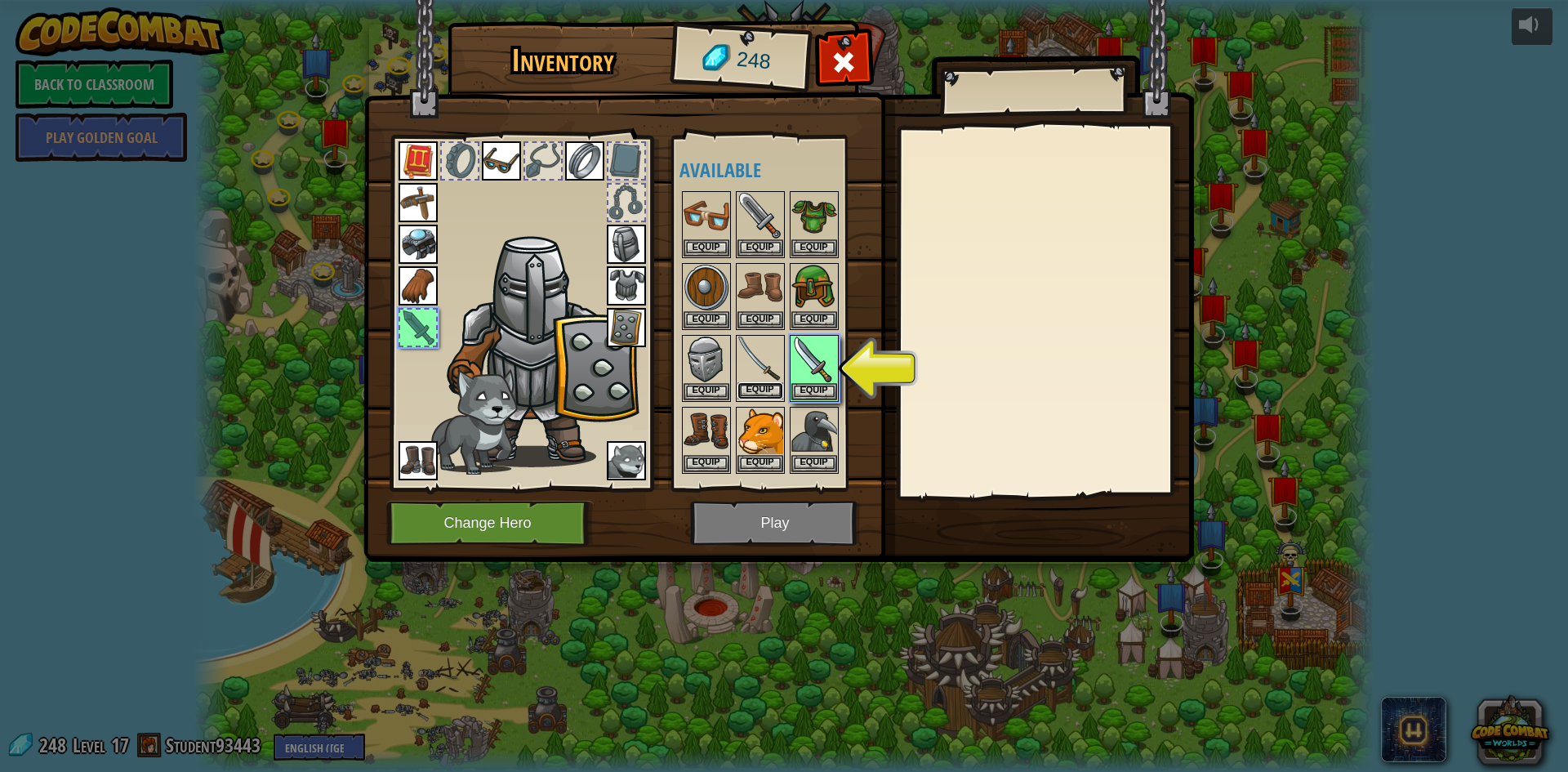
click at [774, 391] on button "Equip" at bounding box center [760, 391] width 46 height 17
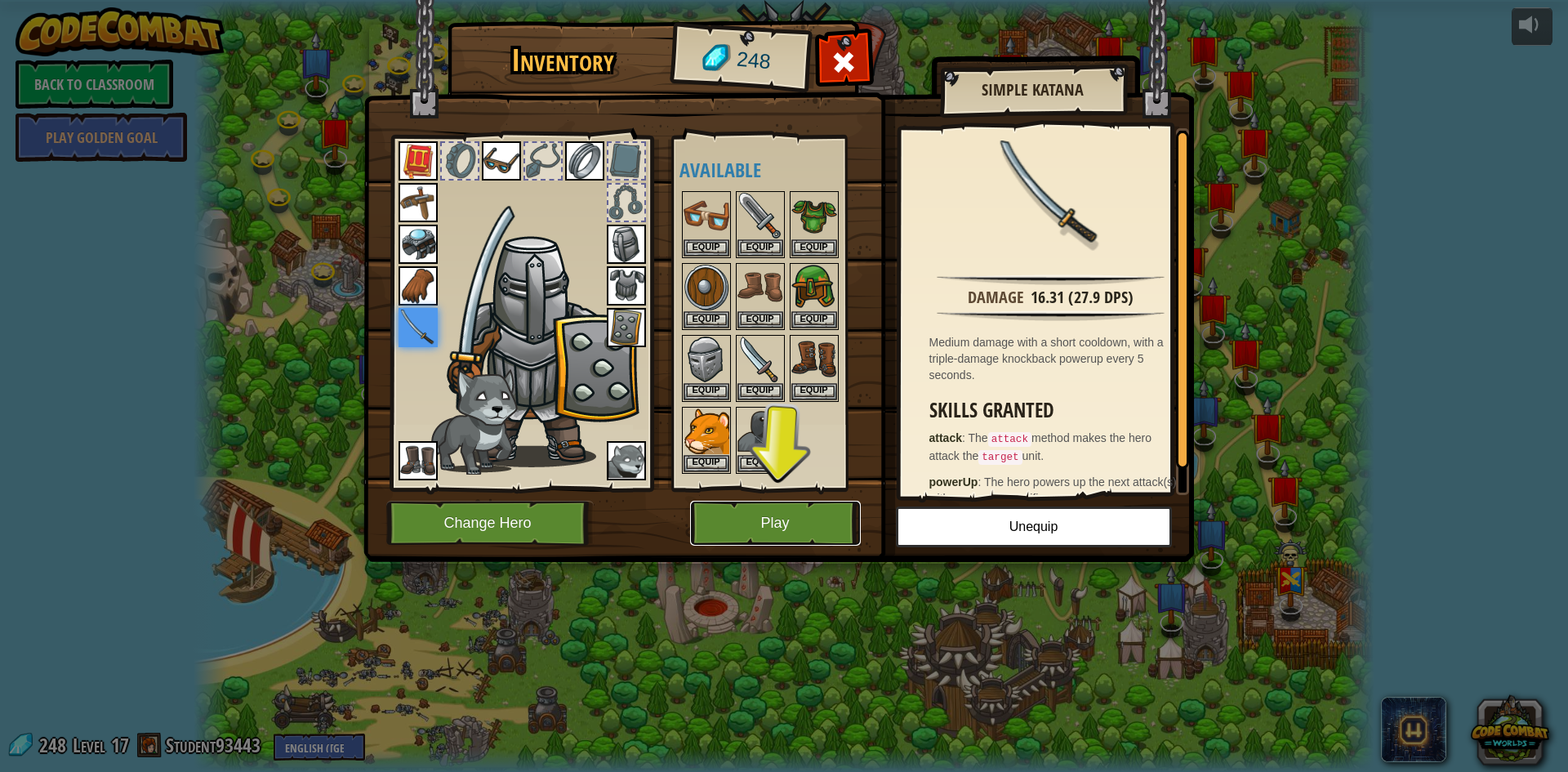
click at [835, 530] on button "Play" at bounding box center [775, 524] width 171 height 45
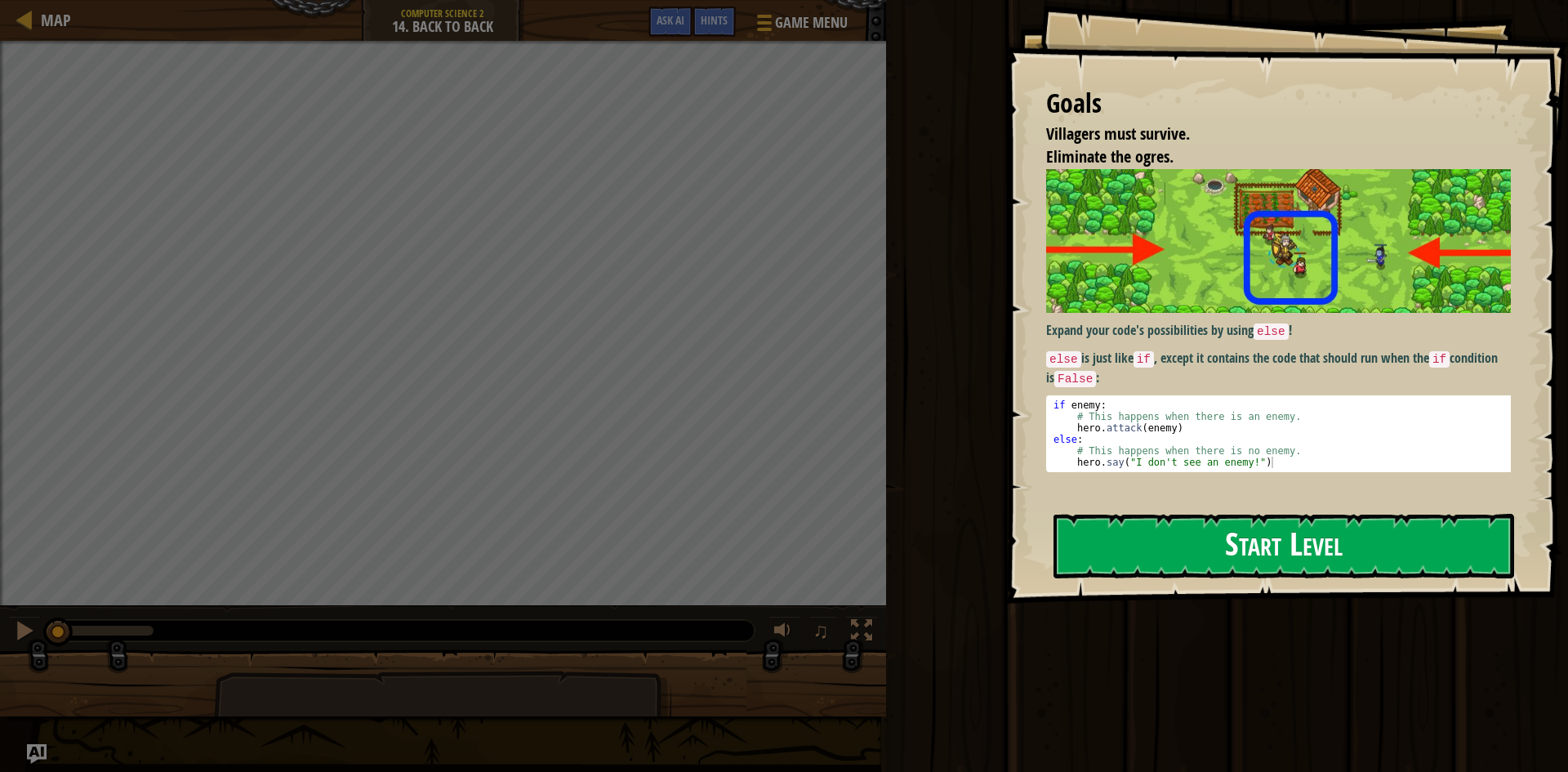
click at [1184, 545] on button "Start Level" at bounding box center [1283, 546] width 461 height 64
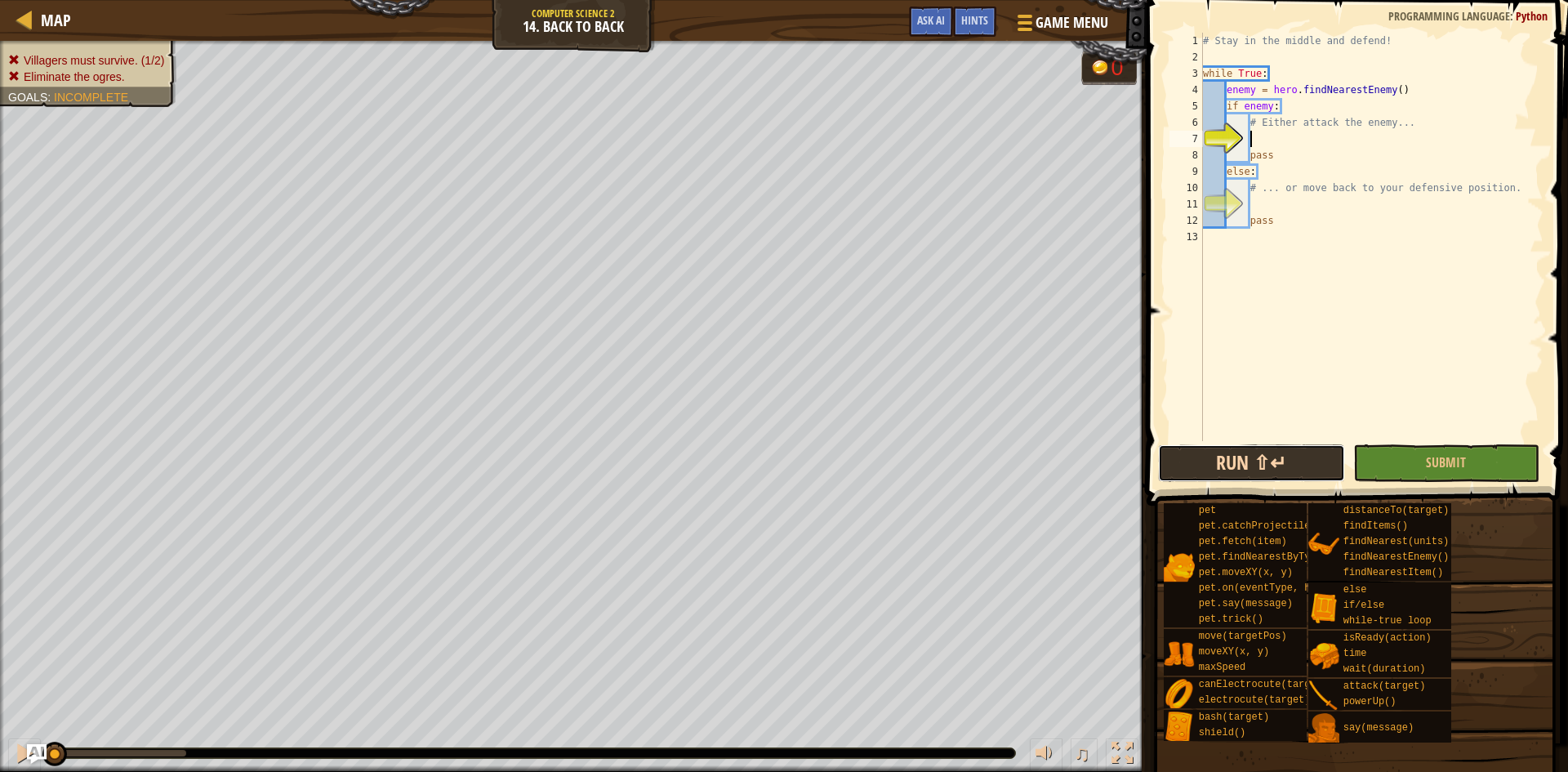
click at [1237, 458] on button "Run ⇧↵" at bounding box center [1251, 463] width 187 height 37
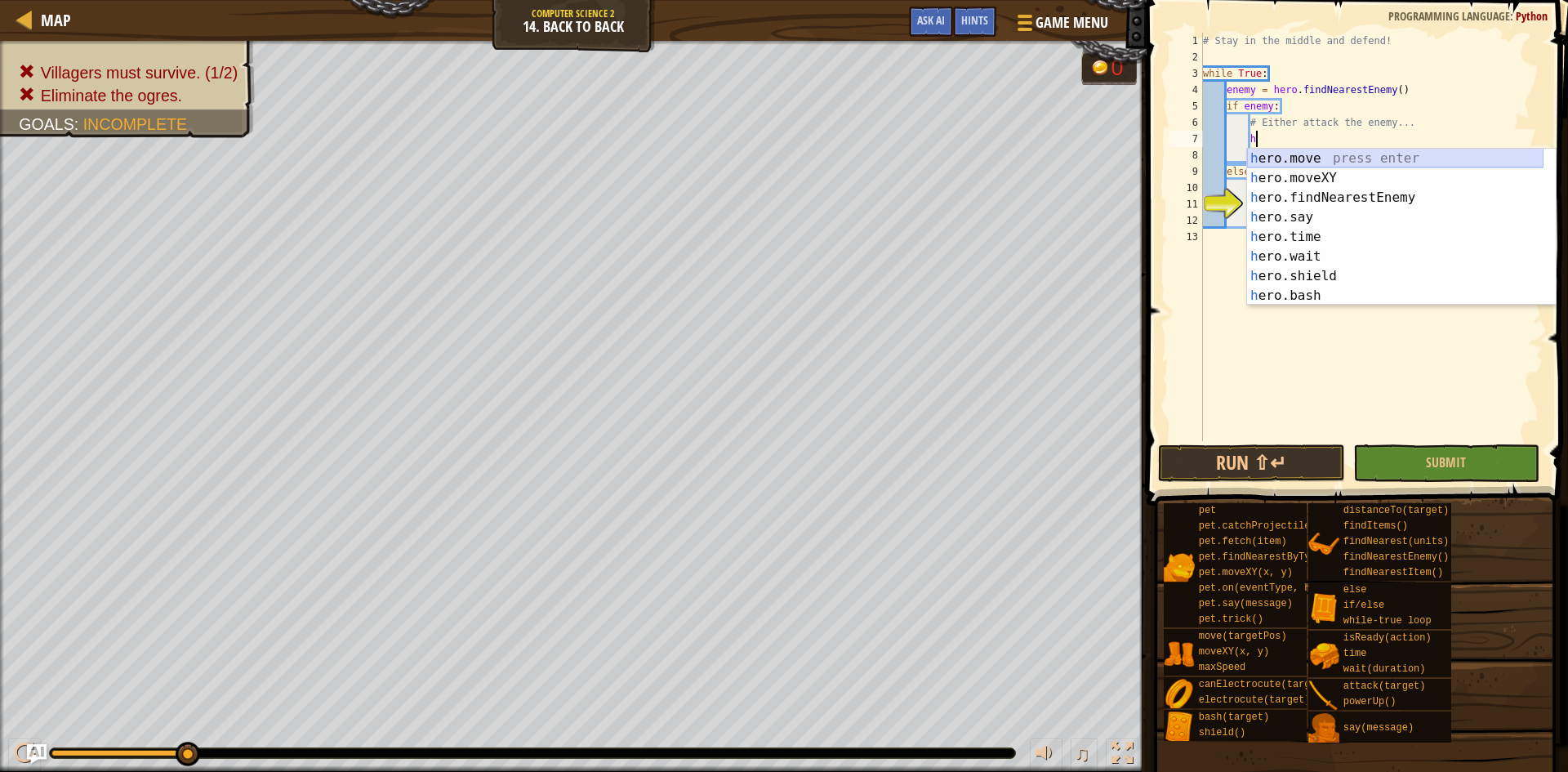
click at [1441, 158] on div "h ero.move press enter h ero.moveXY press enter h ero.findNearestEnemy press en…" at bounding box center [1396, 247] width 296 height 196
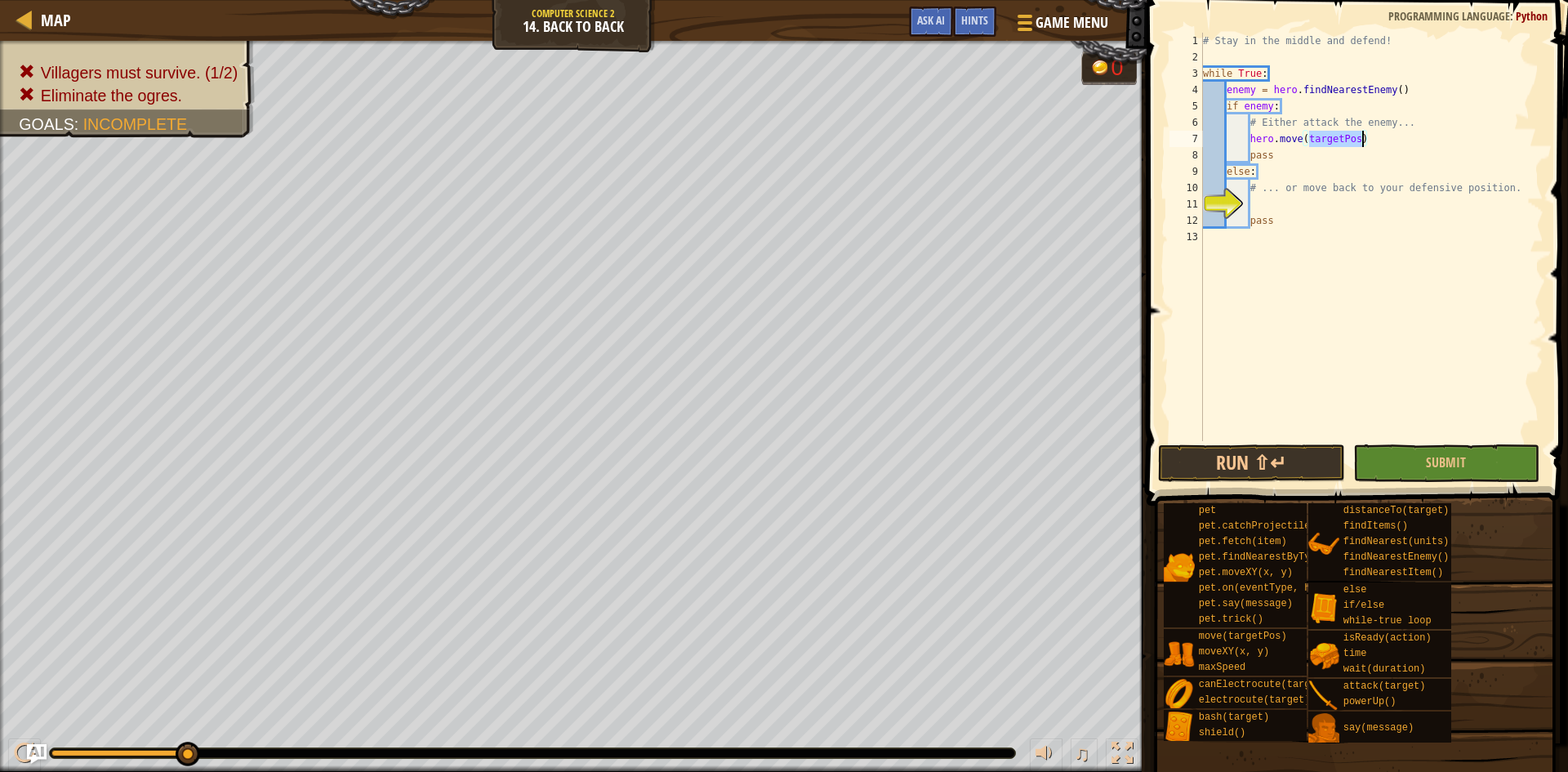
type textarea "hero.move()"
drag, startPoint x: 1316, startPoint y: 136, endPoint x: 1250, endPoint y: 141, distance: 66.2
click at [1250, 141] on div "# Stay in the middle and defend! while True : enemy = hero . findNearestEnemy (…" at bounding box center [1371, 254] width 344 height 441
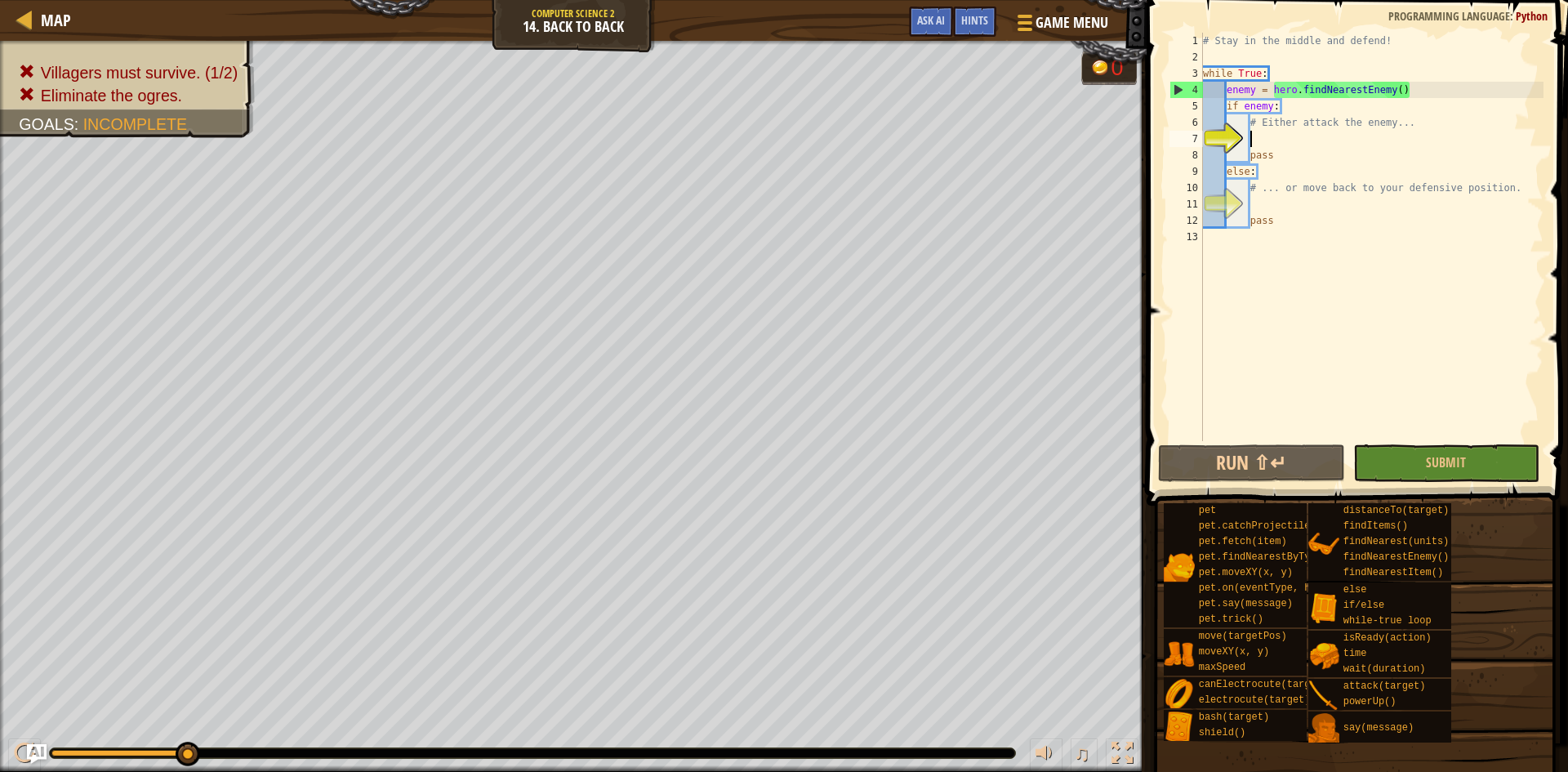
type textarea "h"
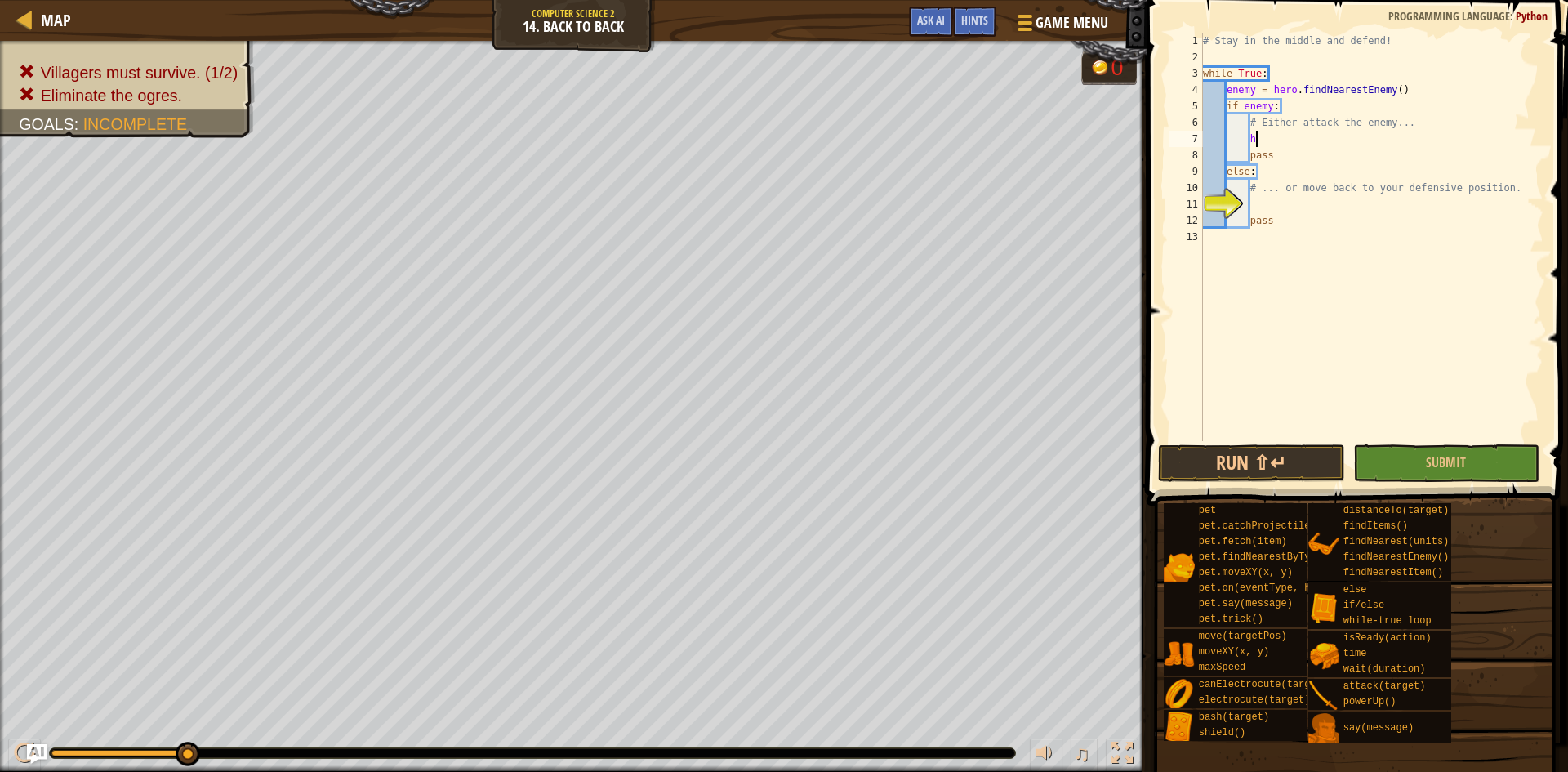
click at [1265, 139] on div "# Stay in the middle and defend! while True : enemy = hero . findNearestEnemy (…" at bounding box center [1371, 254] width 344 height 441
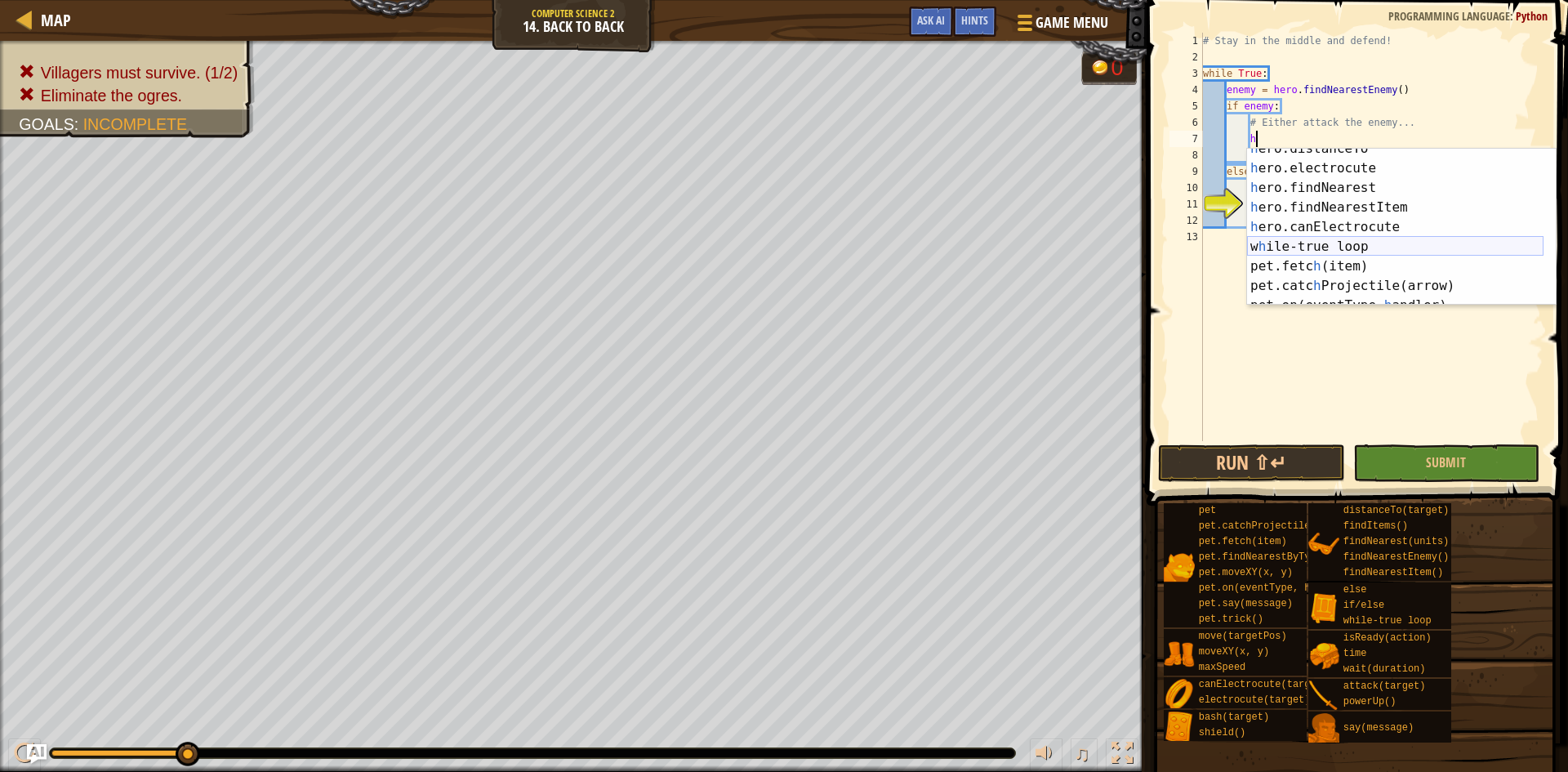
scroll to position [255, 0]
type textarea "h"
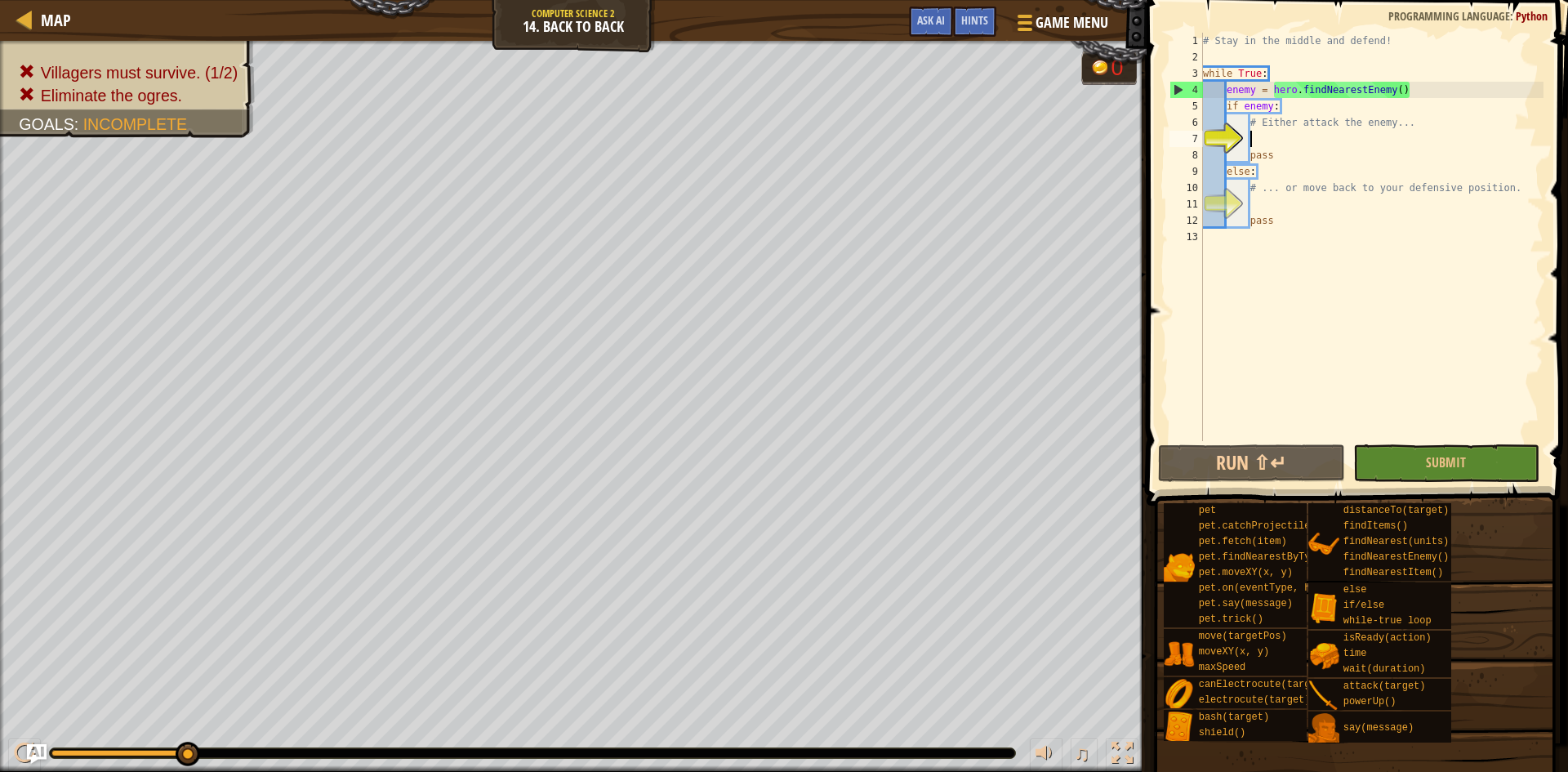
type textarea "h"
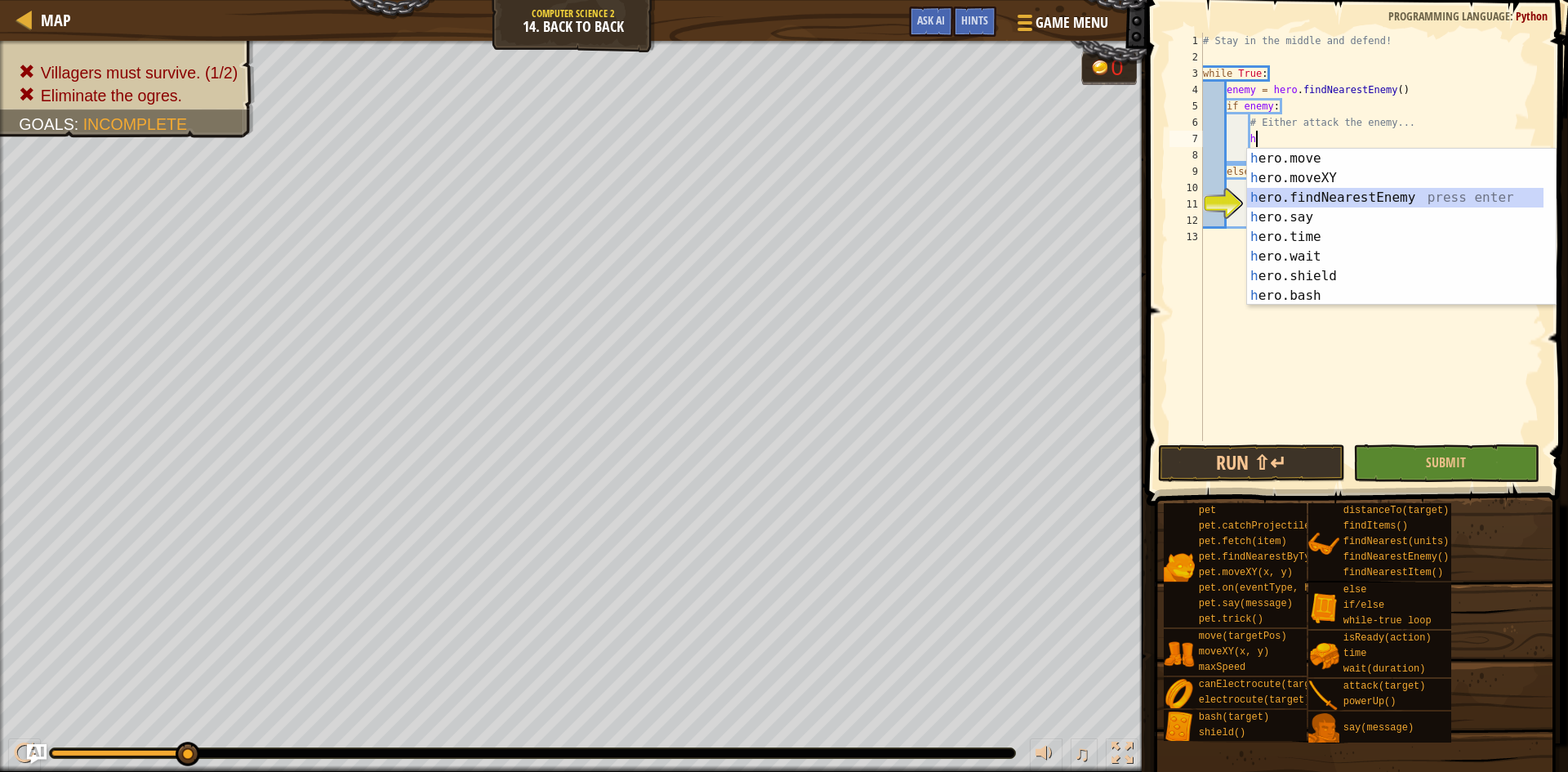
click at [1330, 203] on div "h ero.move press enter h ero.moveXY press enter h ero.findNearestEnemy press en…" at bounding box center [1396, 247] width 296 height 196
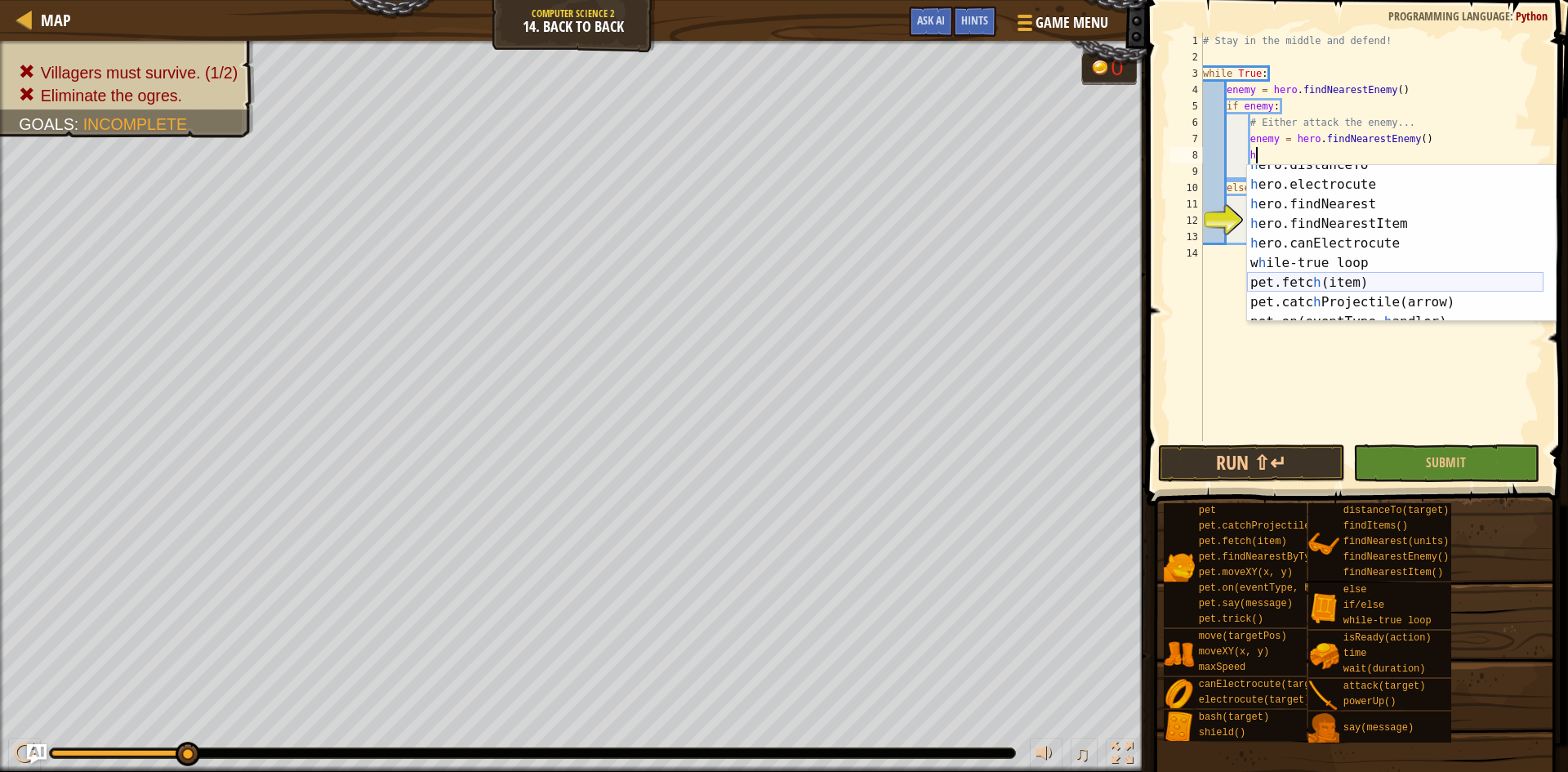
scroll to position [196, 0]
click at [1351, 301] on div "h ero.findItems press enter h ero.isReady press enter h ero.distanceTo press en…" at bounding box center [1396, 262] width 296 height 196
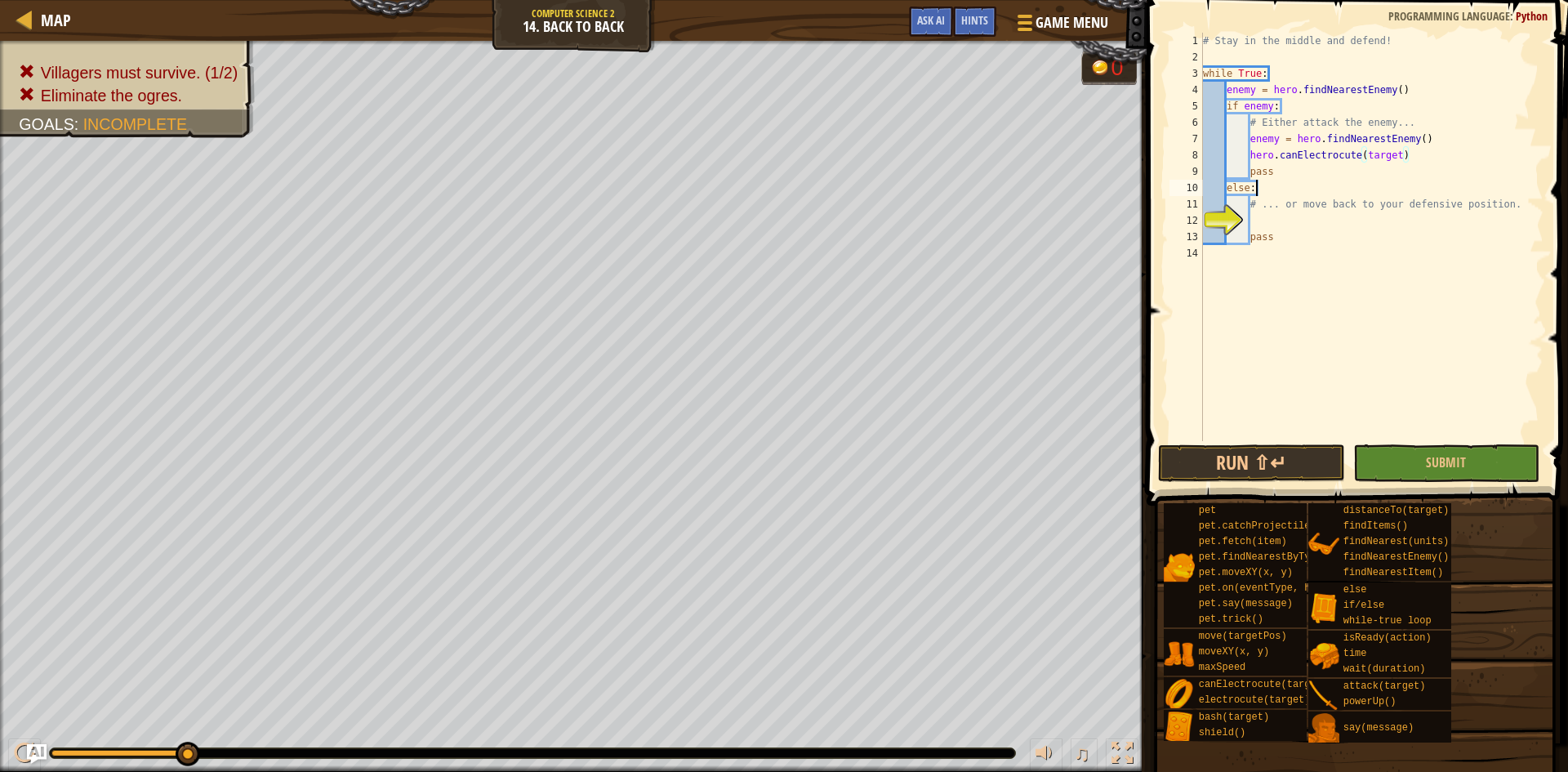
click at [1275, 192] on div "# Stay in the middle and defend! while True : enemy = hero . findNearestEnemy (…" at bounding box center [1371, 254] width 344 height 441
type textarea "else:"
click at [1293, 283] on div "# Stay in the middle and defend! while True : enemy = hero . findNearestEnemy (…" at bounding box center [1371, 254] width 344 height 441
click at [1318, 458] on button "Run ⇧↵" at bounding box center [1251, 463] width 187 height 37
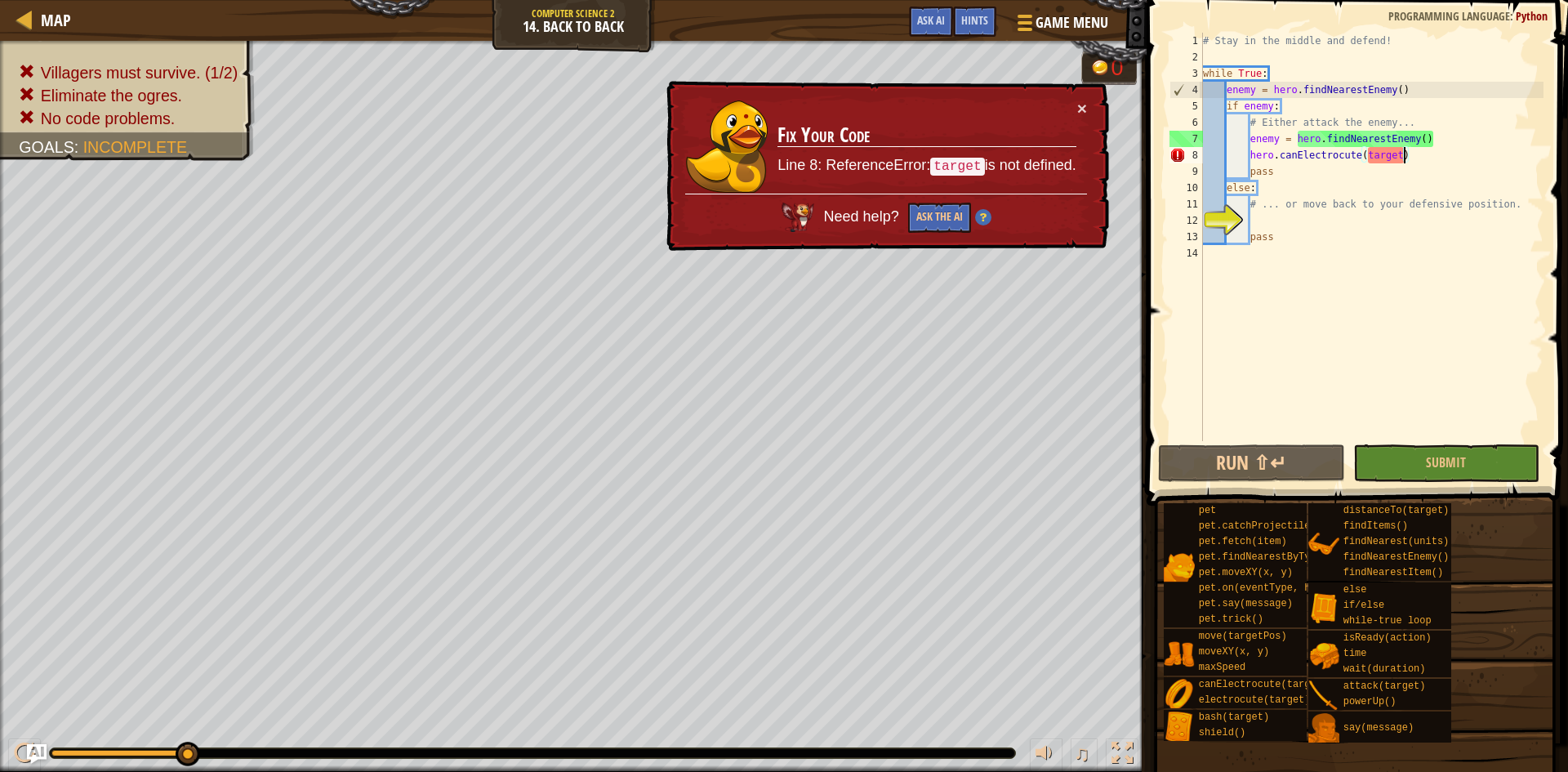
click at [1402, 153] on div "# Stay in the middle and defend! while True : enemy = hero . findNearestEnemy (…" at bounding box center [1371, 254] width 344 height 441
click at [1417, 157] on div "# Stay in the middle and defend! while True : enemy = hero . findNearestEnemy (…" at bounding box center [1371, 254] width 344 height 441
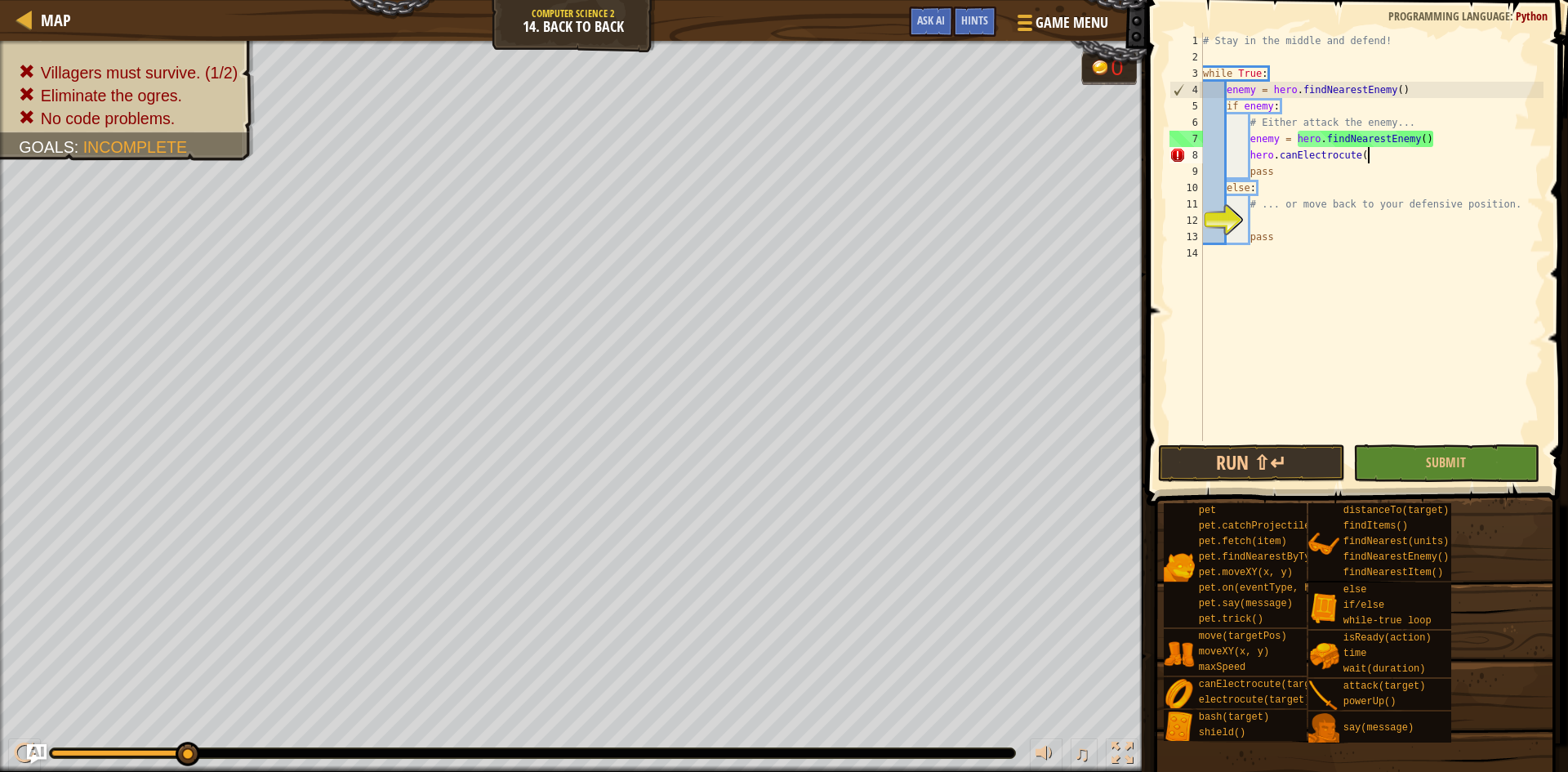
scroll to position [0, 0]
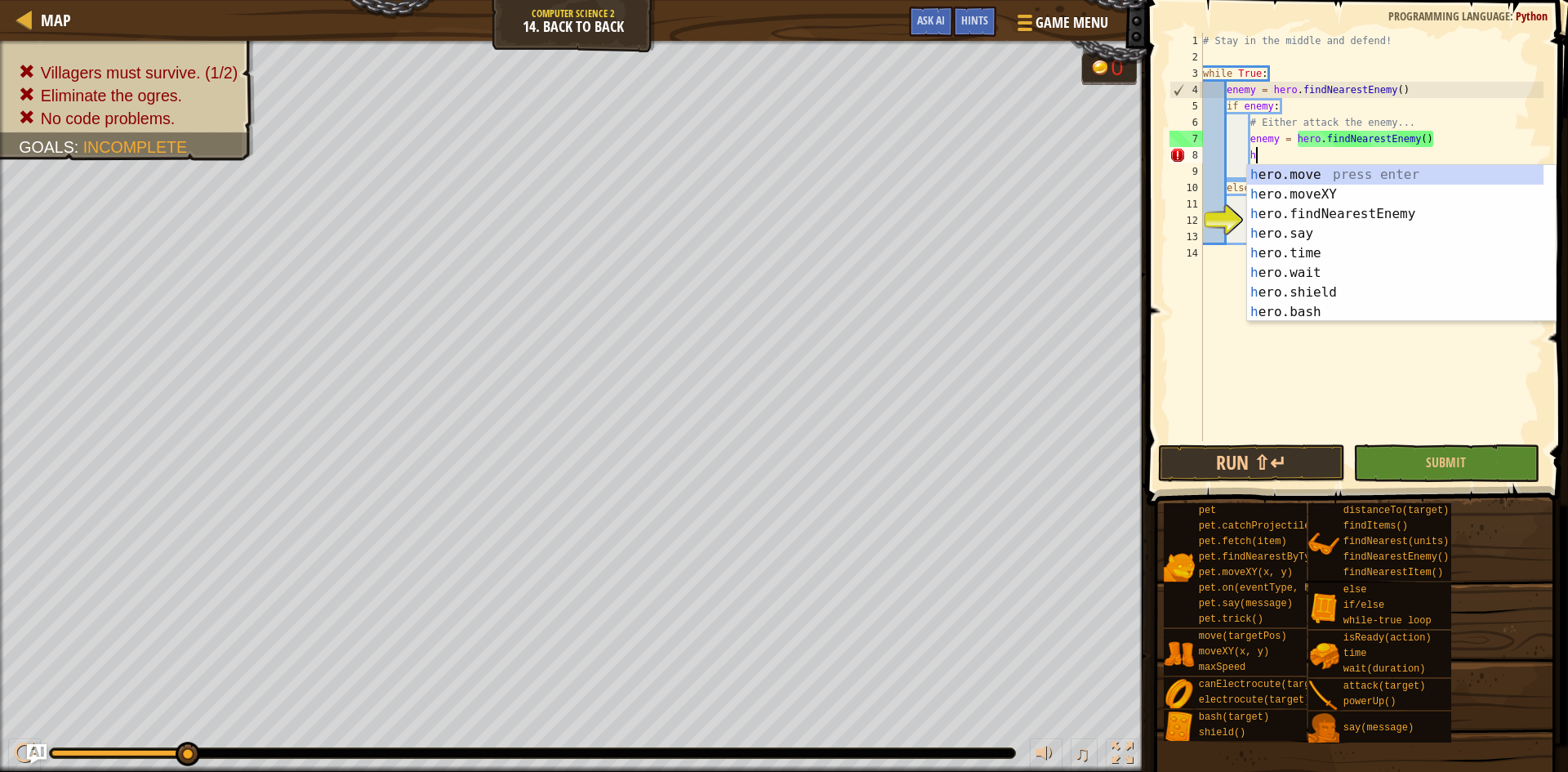
type textarea "h"
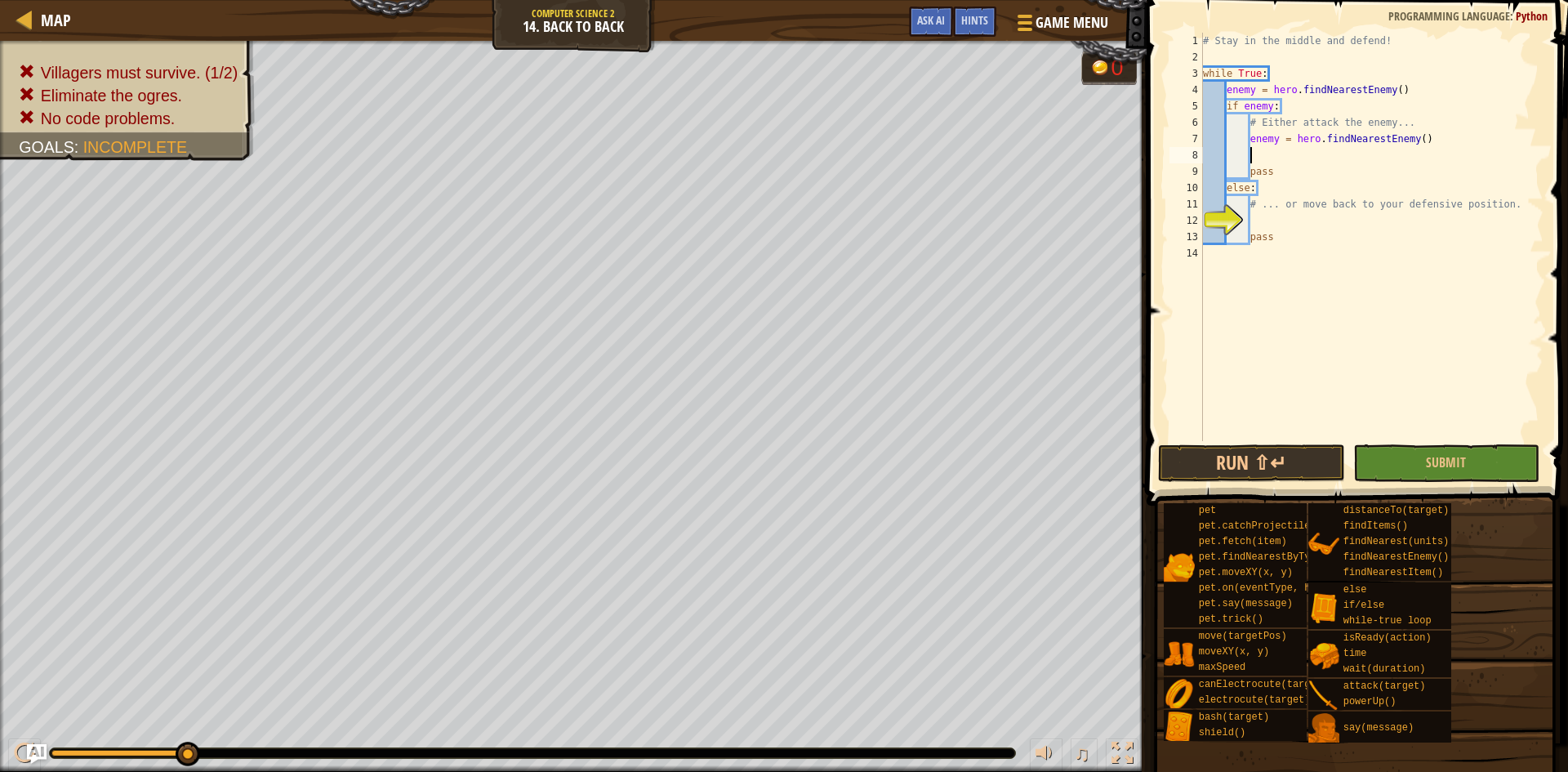
click at [1367, 333] on div "# Stay in the middle and defend! while True : enemy = hero . findNearestEnemy (…" at bounding box center [1371, 254] width 344 height 441
click at [1260, 155] on div "# Stay in the middle and defend! while True : enemy = hero . findNearestEnemy (…" at bounding box center [1371, 254] width 344 height 441
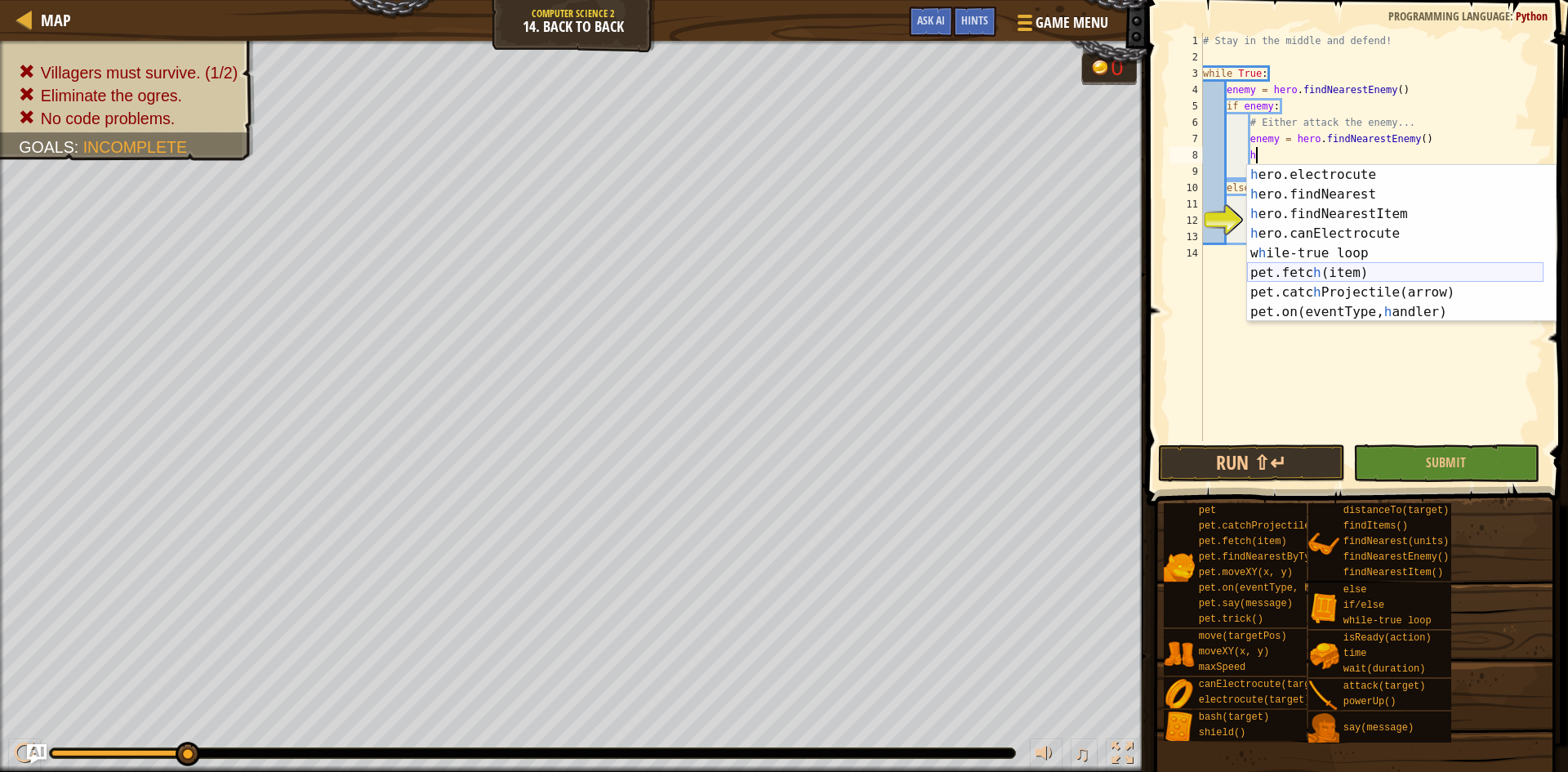
scroll to position [157, 0]
click at [1330, 197] on div "h ero.powerUp press enter h ero.attack press enter h ero.findItems press enter …" at bounding box center [1396, 262] width 296 height 196
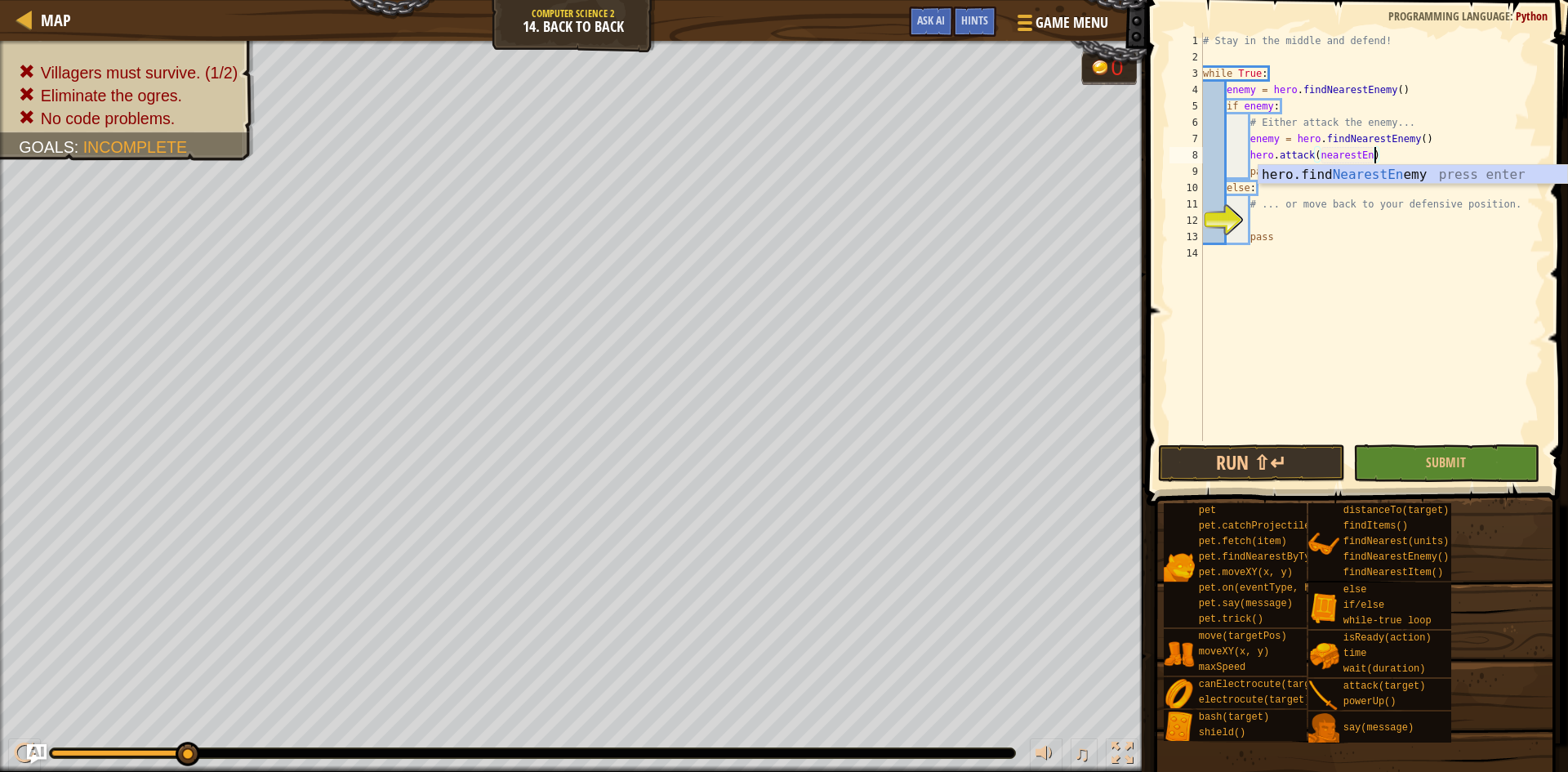
scroll to position [7, 15]
type textarea "hero.attack(nearestEnemy)"
click at [1348, 300] on div "# Stay in the middle and defend! while True : enemy = hero . findNearestEnemy (…" at bounding box center [1371, 254] width 344 height 441
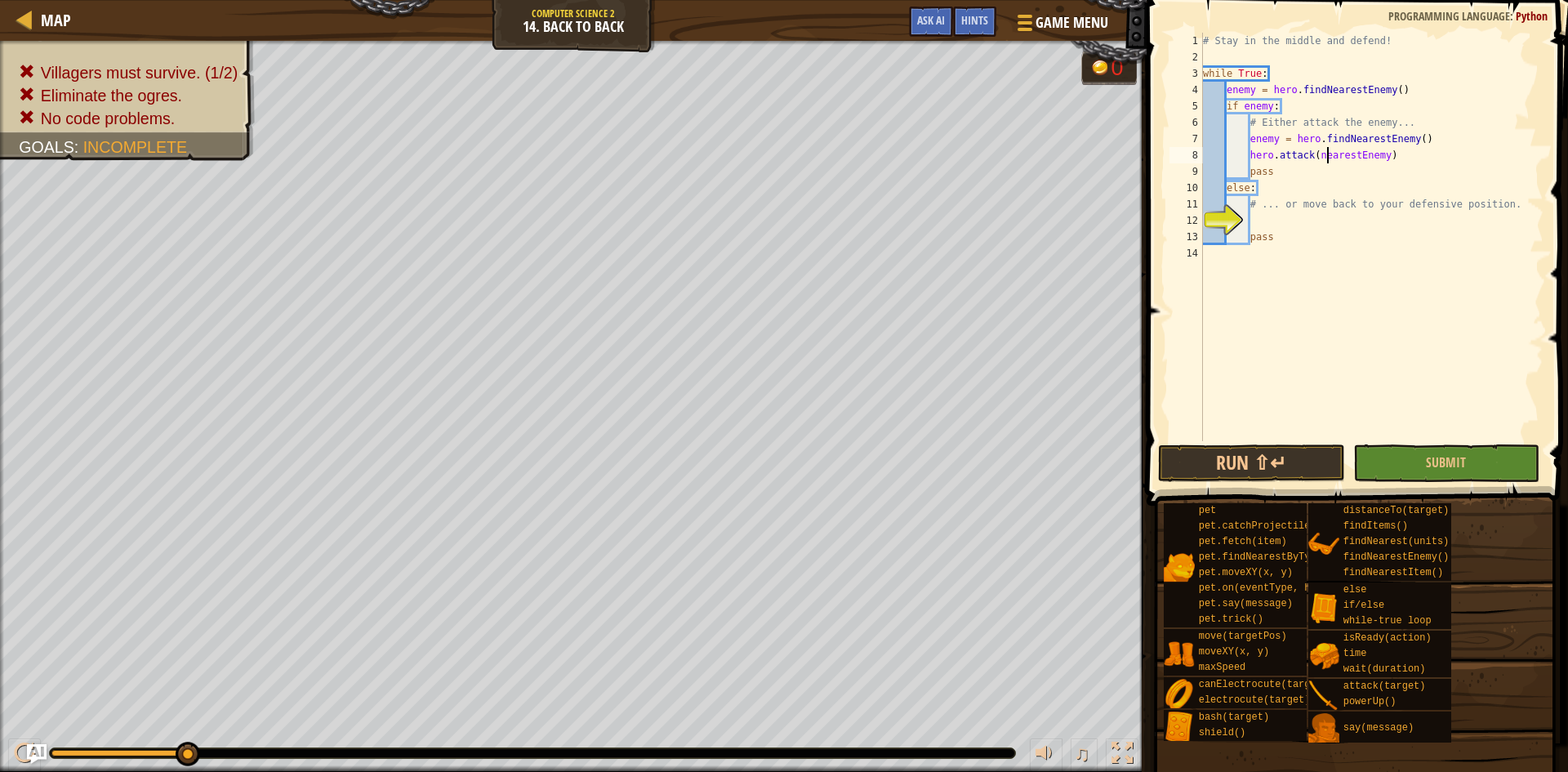
click at [1325, 154] on div "# Stay in the middle and defend! while True : enemy = hero . findNearestEnemy (…" at bounding box center [1371, 254] width 344 height 441
type textarea "hero.attack(NearestEnemy)"
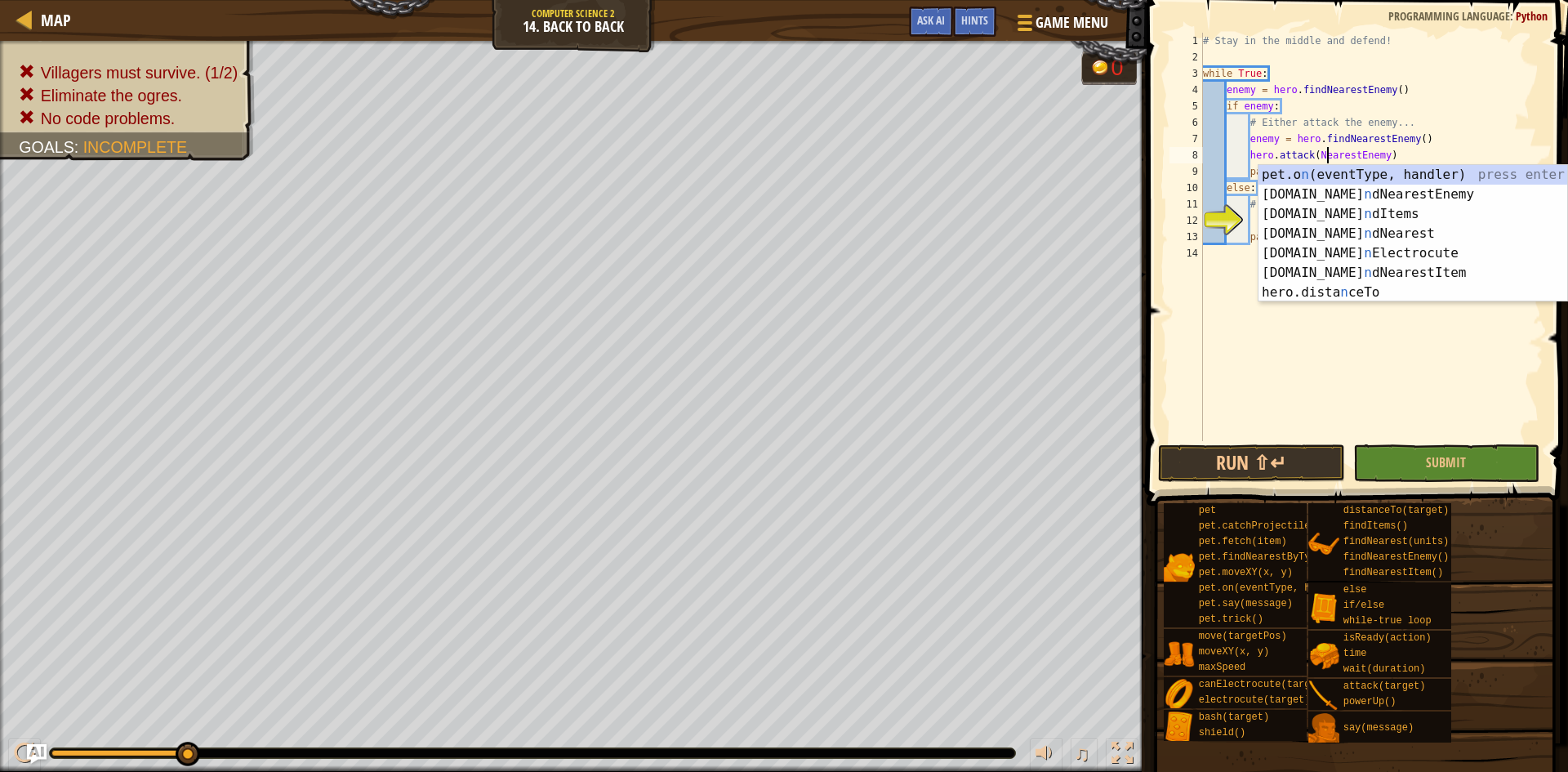
click at [1445, 422] on div "# Stay in the middle and defend! while True : enemy = hero . findNearestEnemy (…" at bounding box center [1371, 254] width 344 height 441
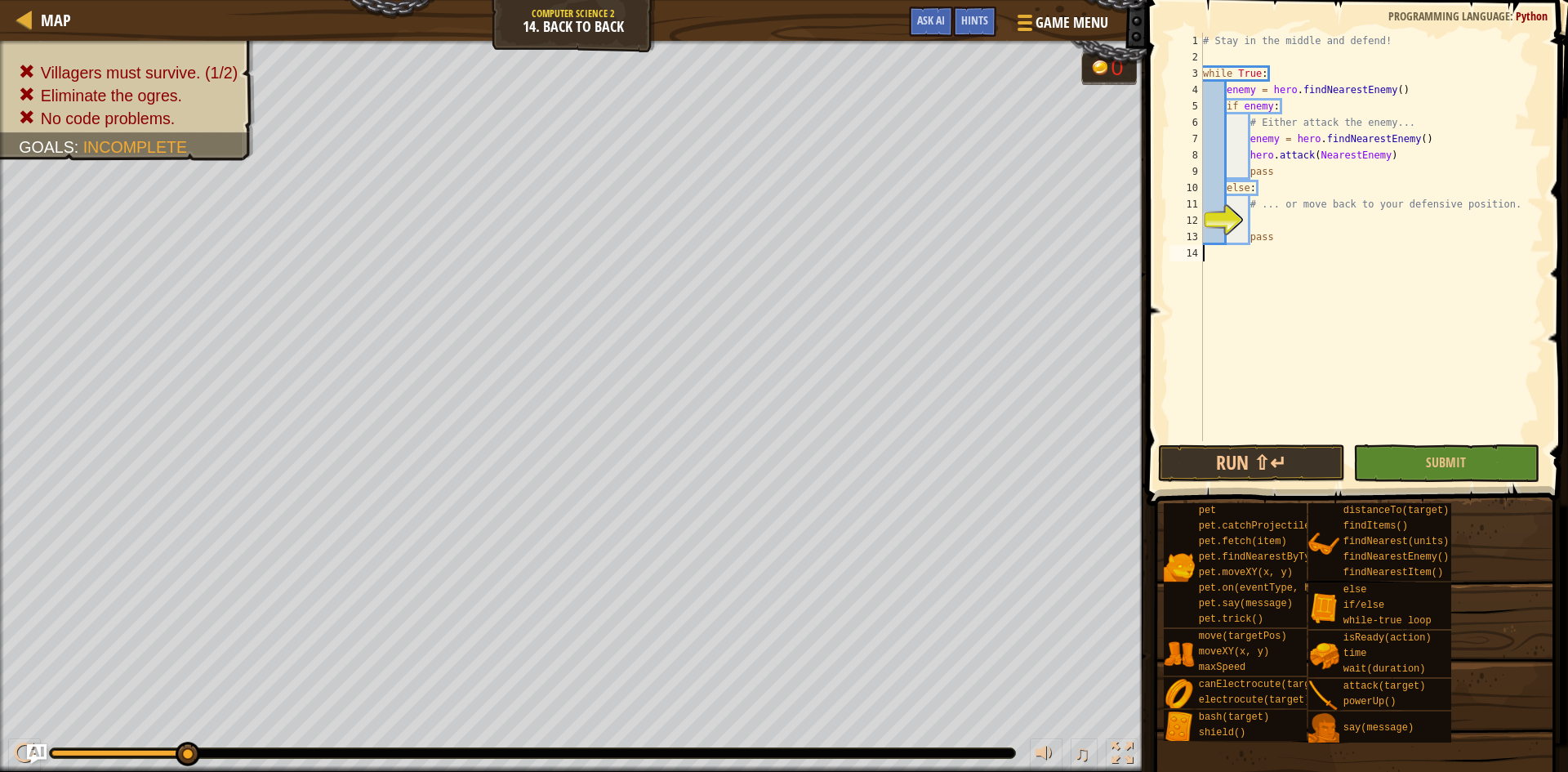
scroll to position [7, 0]
click at [1314, 450] on button "Run ⇧↵" at bounding box center [1251, 463] width 187 height 37
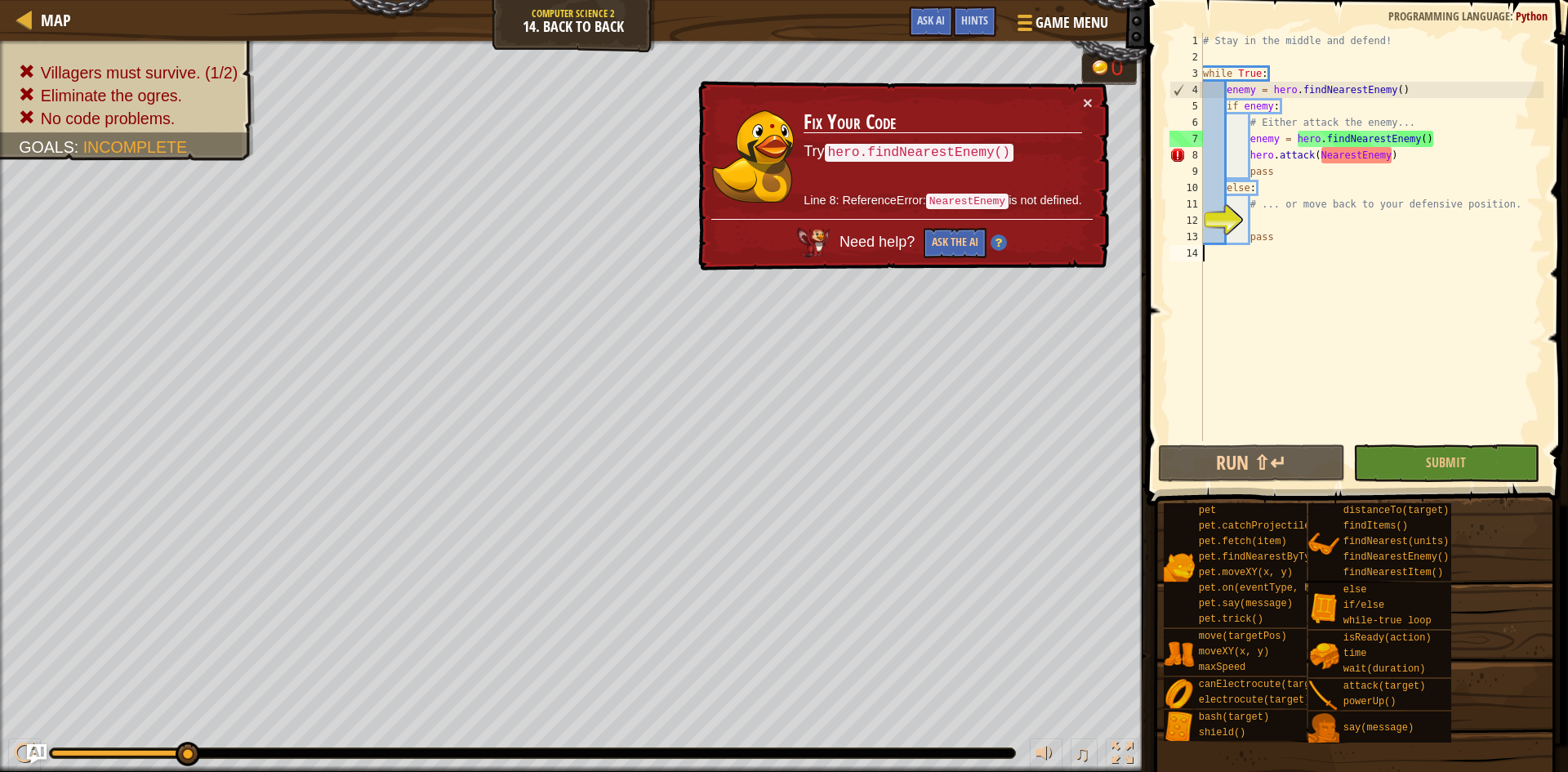
click at [1412, 159] on div "# Stay in the middle and defend! while True : enemy = hero . findNearestEnemy (…" at bounding box center [1371, 254] width 344 height 441
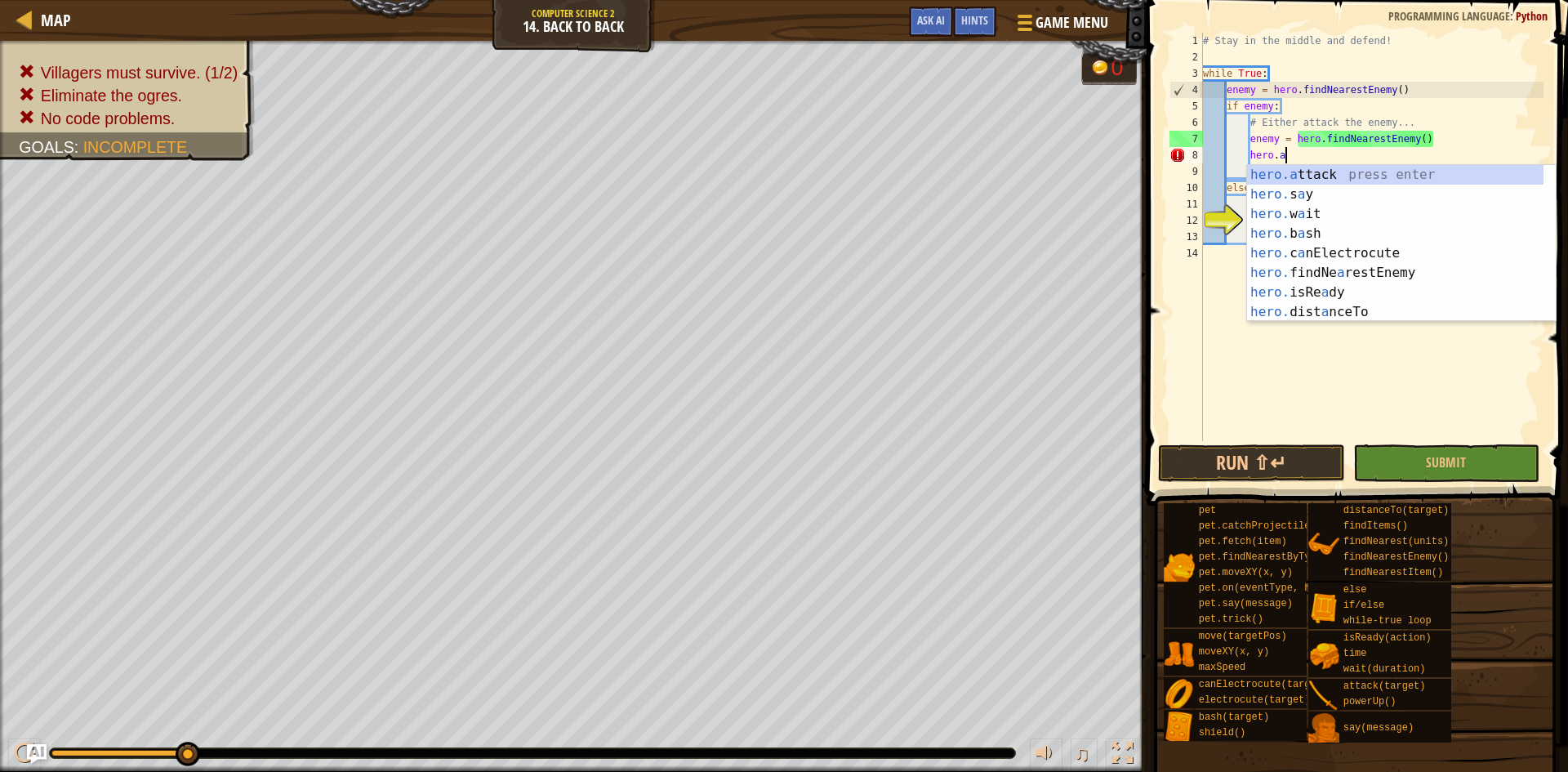
scroll to position [0, 0]
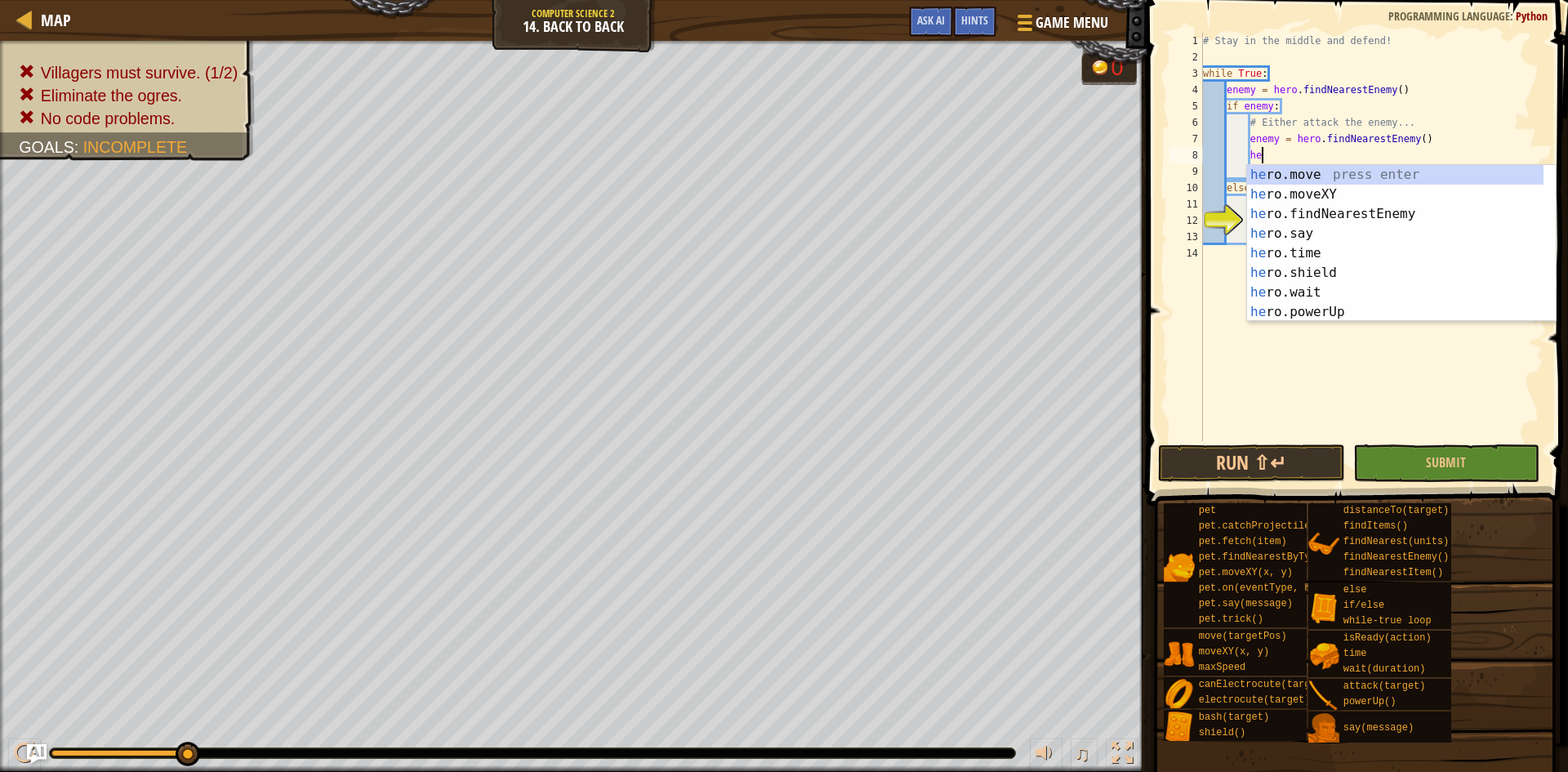
type textarea "h"
click at [1301, 301] on div "h ero.findNearestEnemy press enter h ero.say press enter h ero.time press enter…" at bounding box center [1396, 253] width 296 height 196
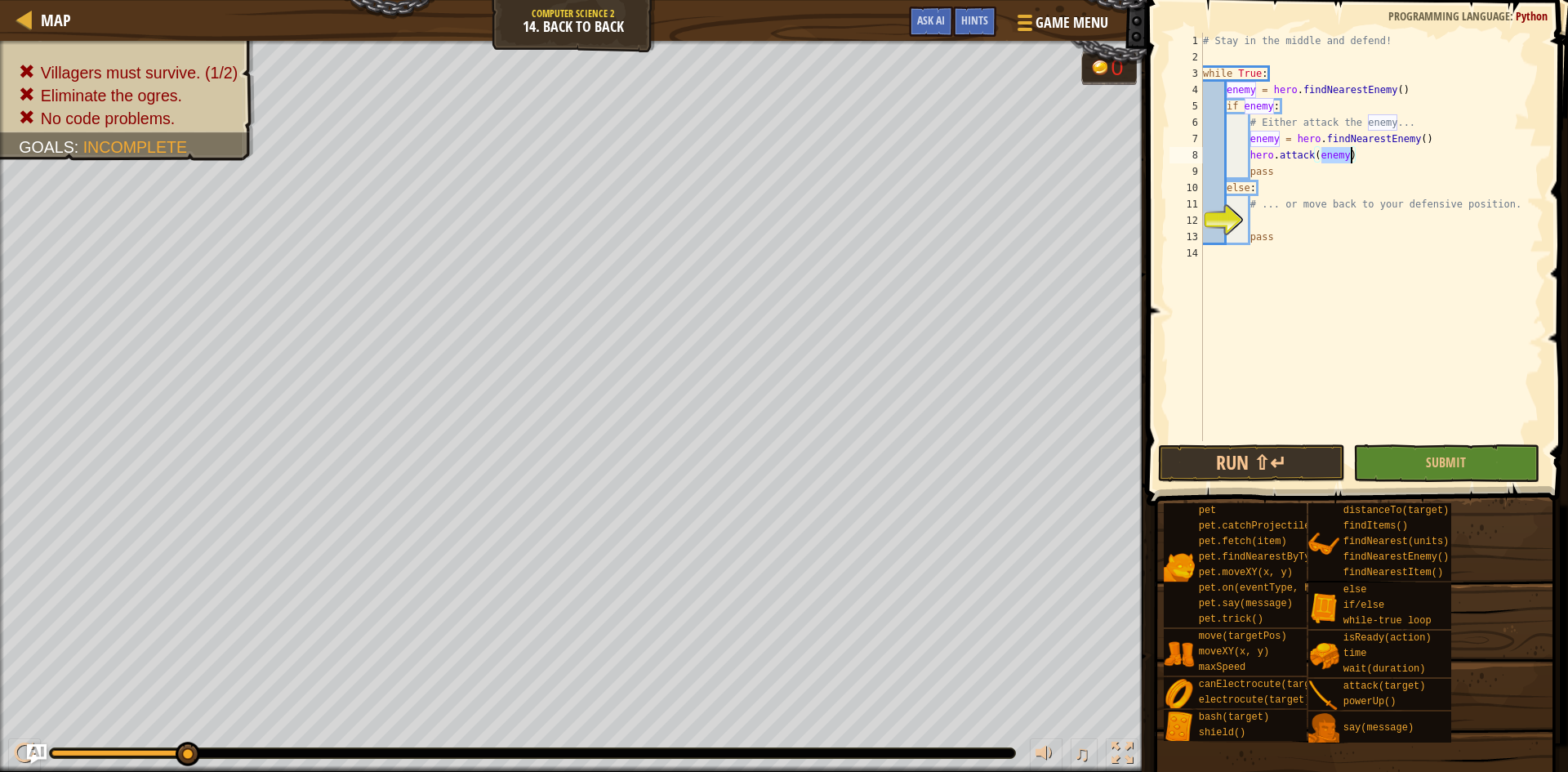
click at [1261, 186] on div "# Stay in the middle and defend! while True : enemy = hero . findNearestEnemy (…" at bounding box center [1371, 254] width 344 height 441
type textarea "else:"
click at [1257, 226] on div "# Stay in the middle and defend! while True : enemy = hero . findNearestEnemy (…" at bounding box center [1371, 254] width 344 height 441
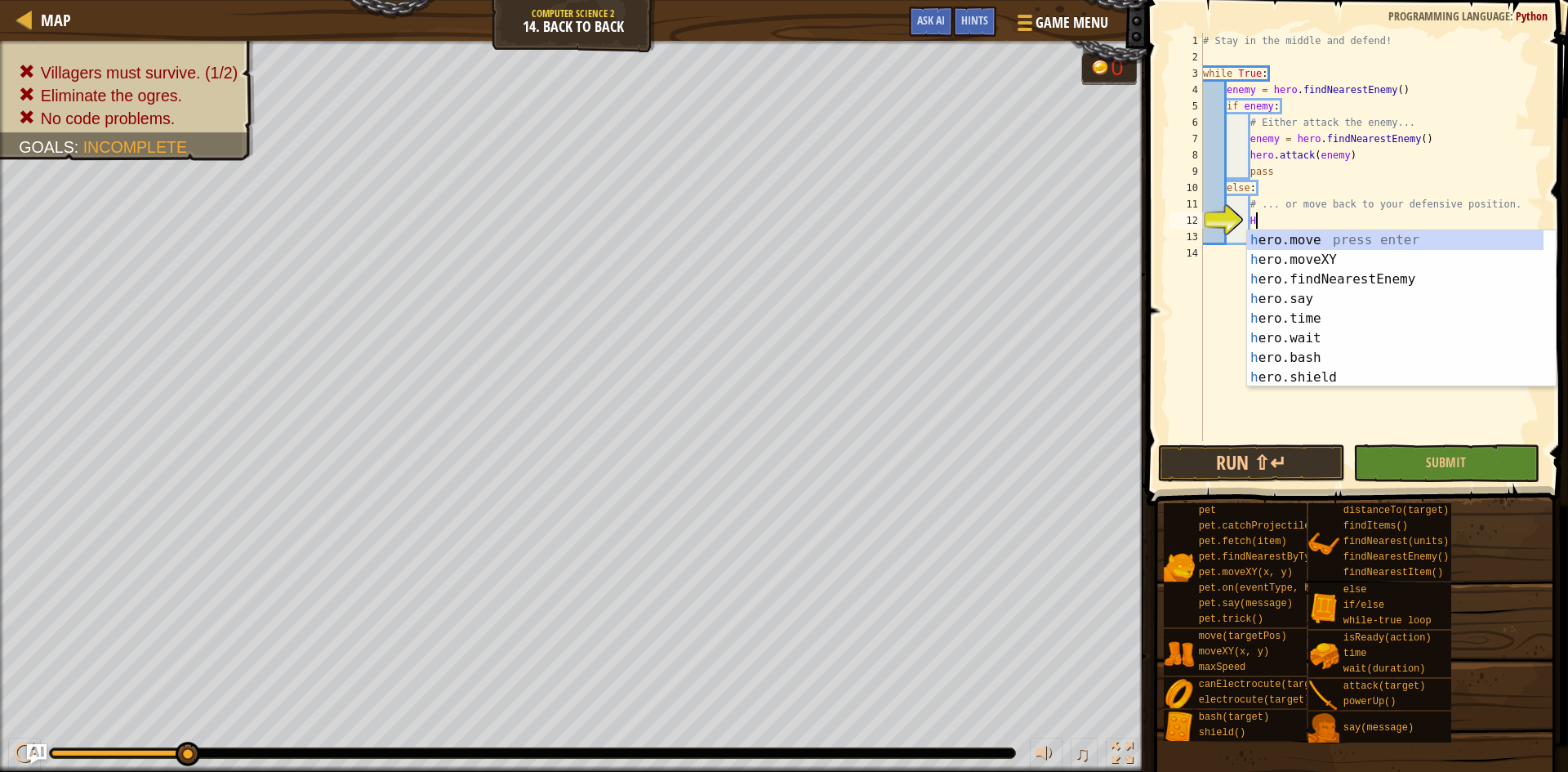
scroll to position [0, 0]
drag, startPoint x: 1371, startPoint y: 257, endPoint x: 1349, endPoint y: 262, distance: 22.6
click at [1349, 262] on div "h ero.move press enter h ero.moveXY press enter h ero.findNearestEnemy press en…" at bounding box center [1396, 328] width 296 height 196
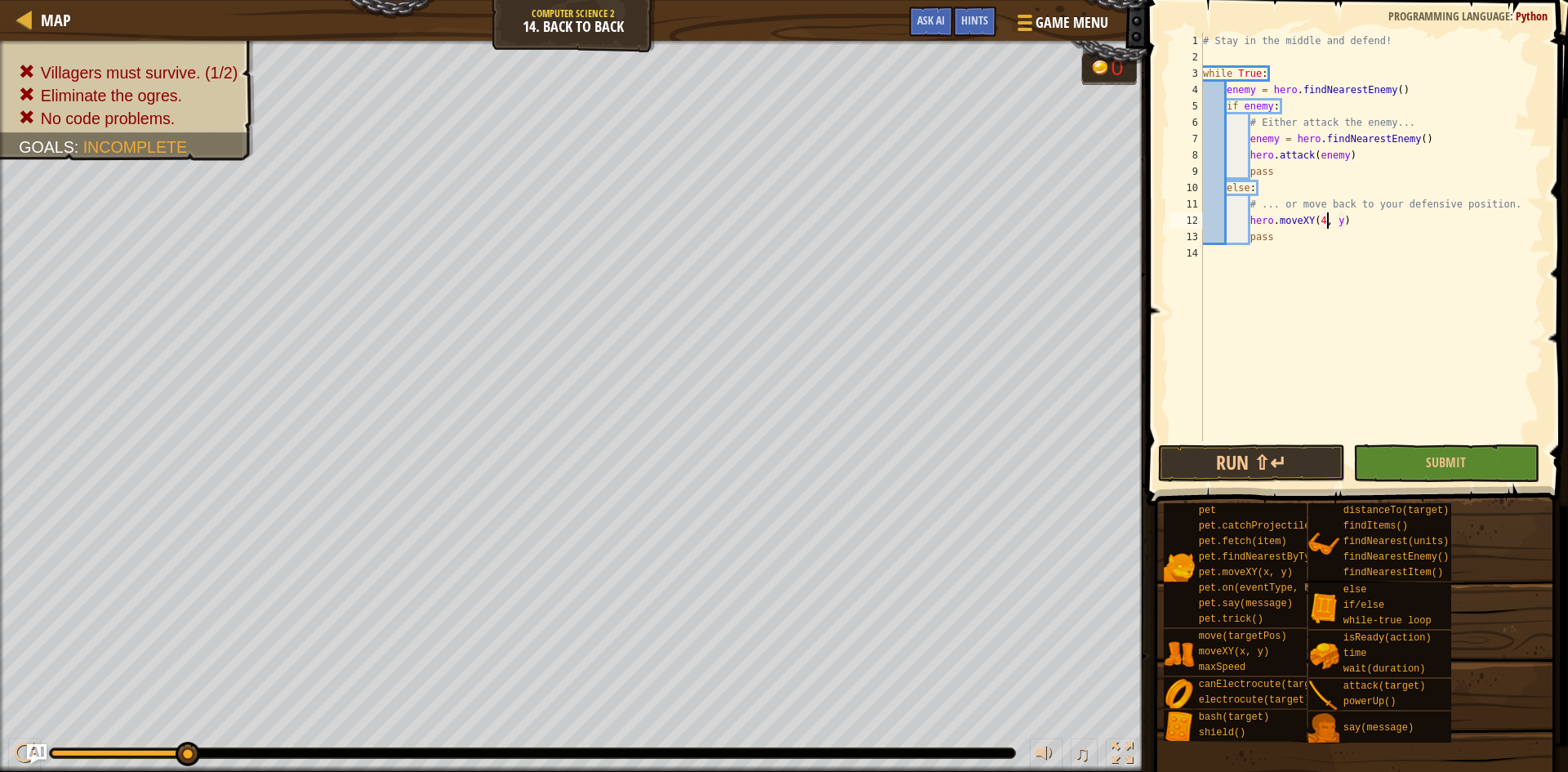
scroll to position [7, 11]
click at [1351, 222] on div "# Stay in the middle and defend! while True : enemy = hero . findNearestEnemy (…" at bounding box center [1371, 254] width 344 height 441
type textarea "hero.moveXY(40, 35)"
click at [1267, 458] on button "Run ⇧↵" at bounding box center [1251, 463] width 187 height 37
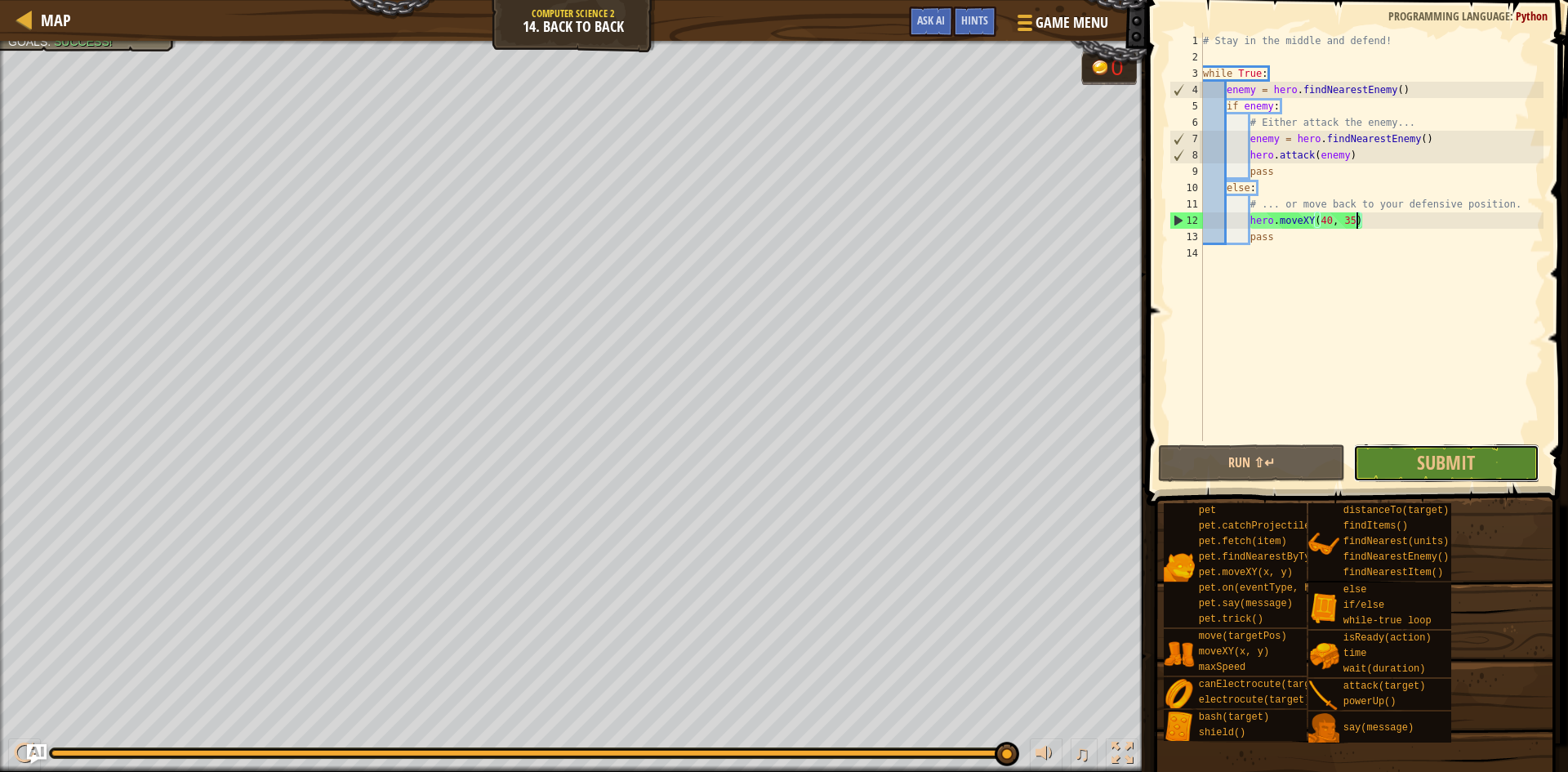
click at [1439, 461] on span "Submit" at bounding box center [1446, 463] width 58 height 26
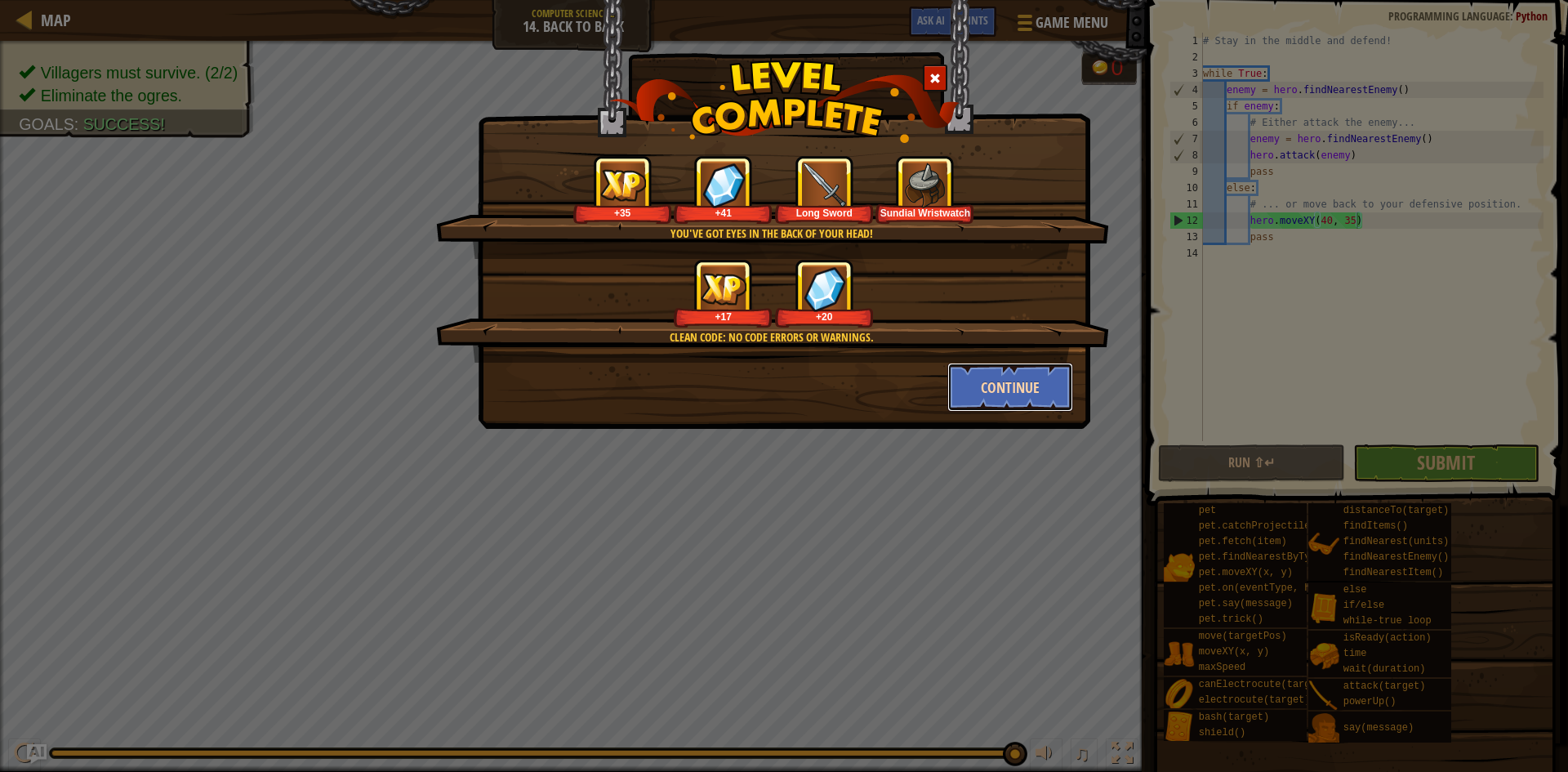
click at [975, 390] on button "Continue" at bounding box center [1010, 387] width 126 height 49
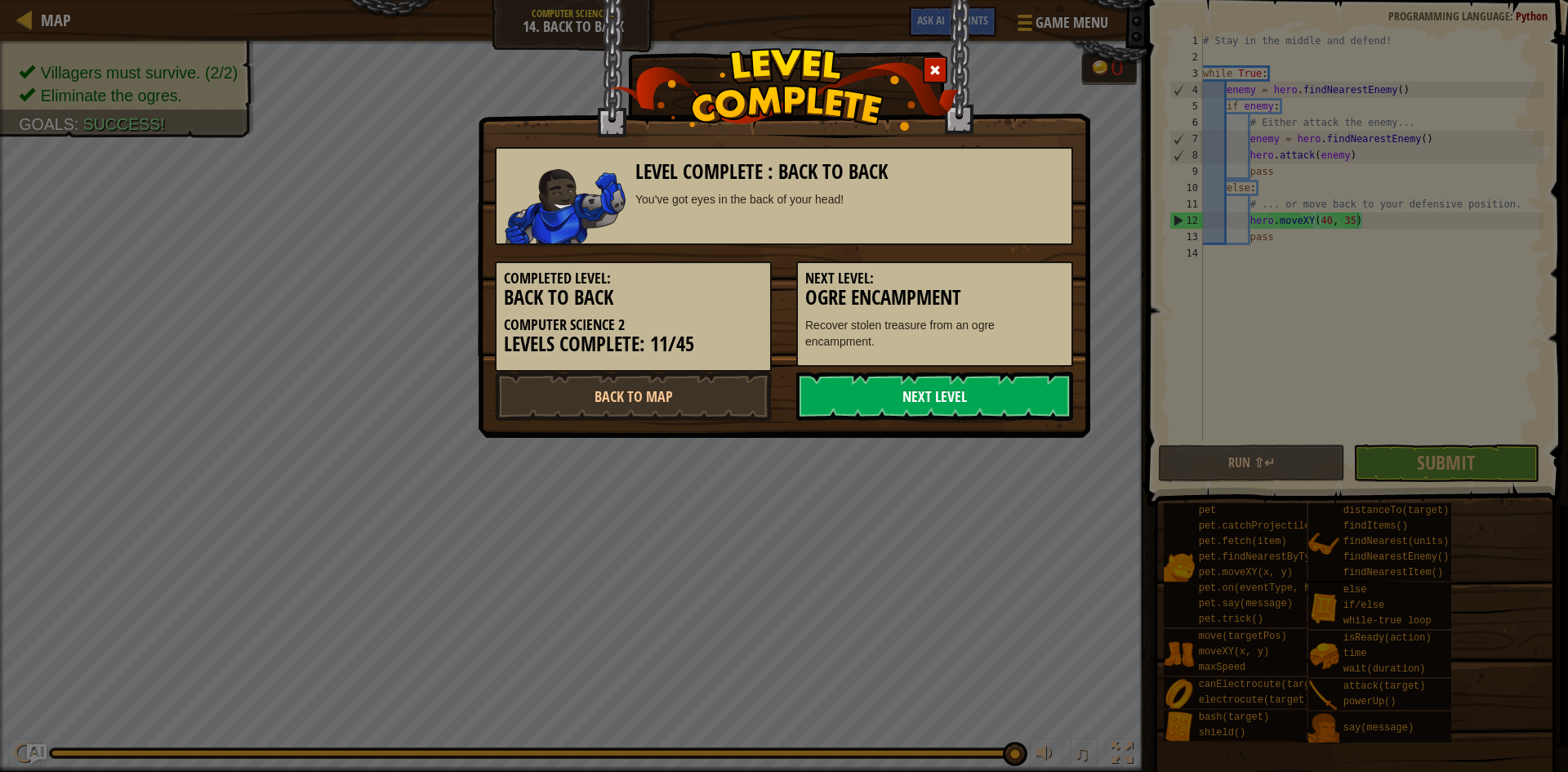
click at [835, 394] on link "Next Level" at bounding box center [935, 396] width 277 height 49
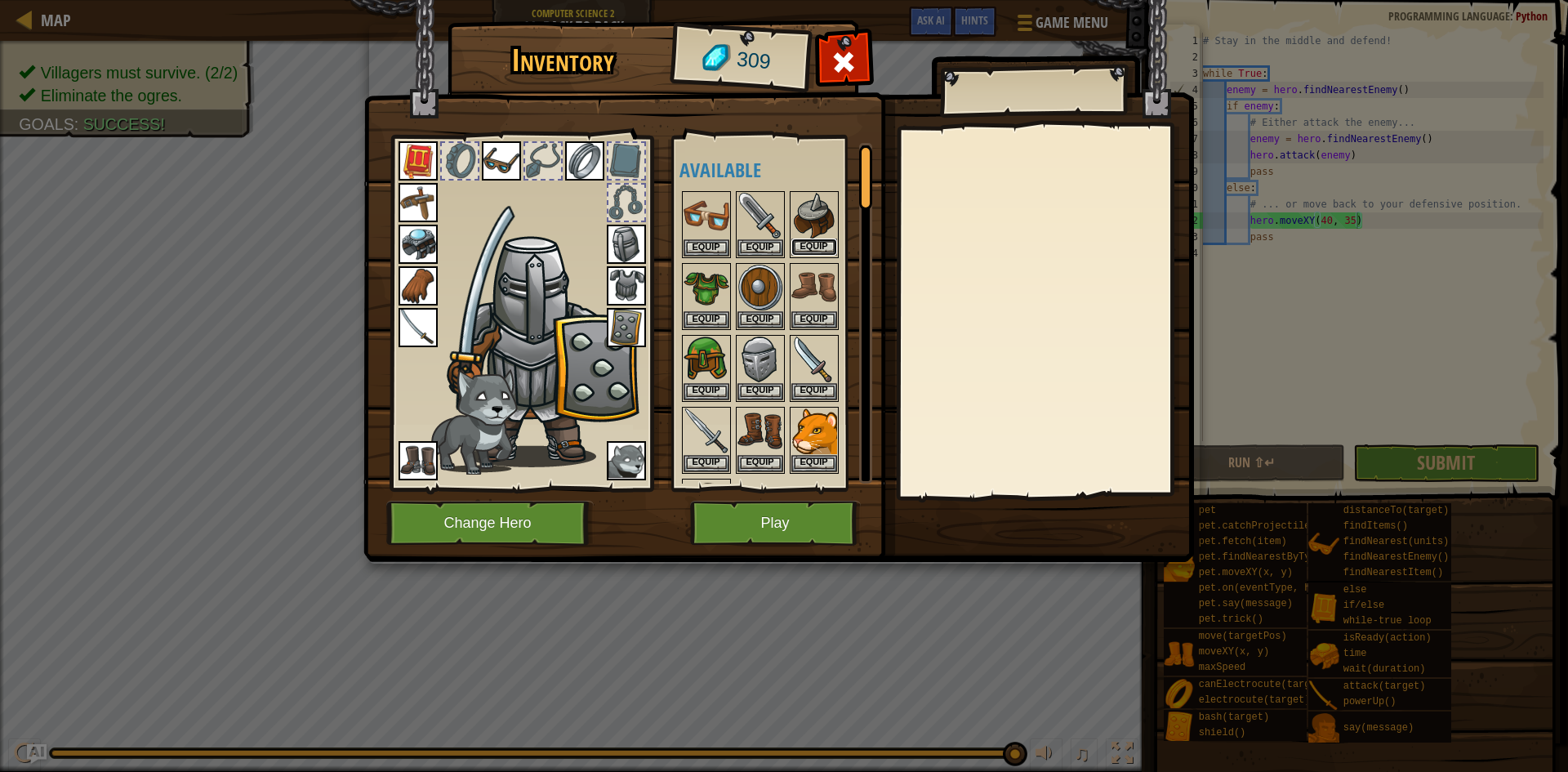
click at [816, 242] on button "Equip" at bounding box center [814, 247] width 46 height 17
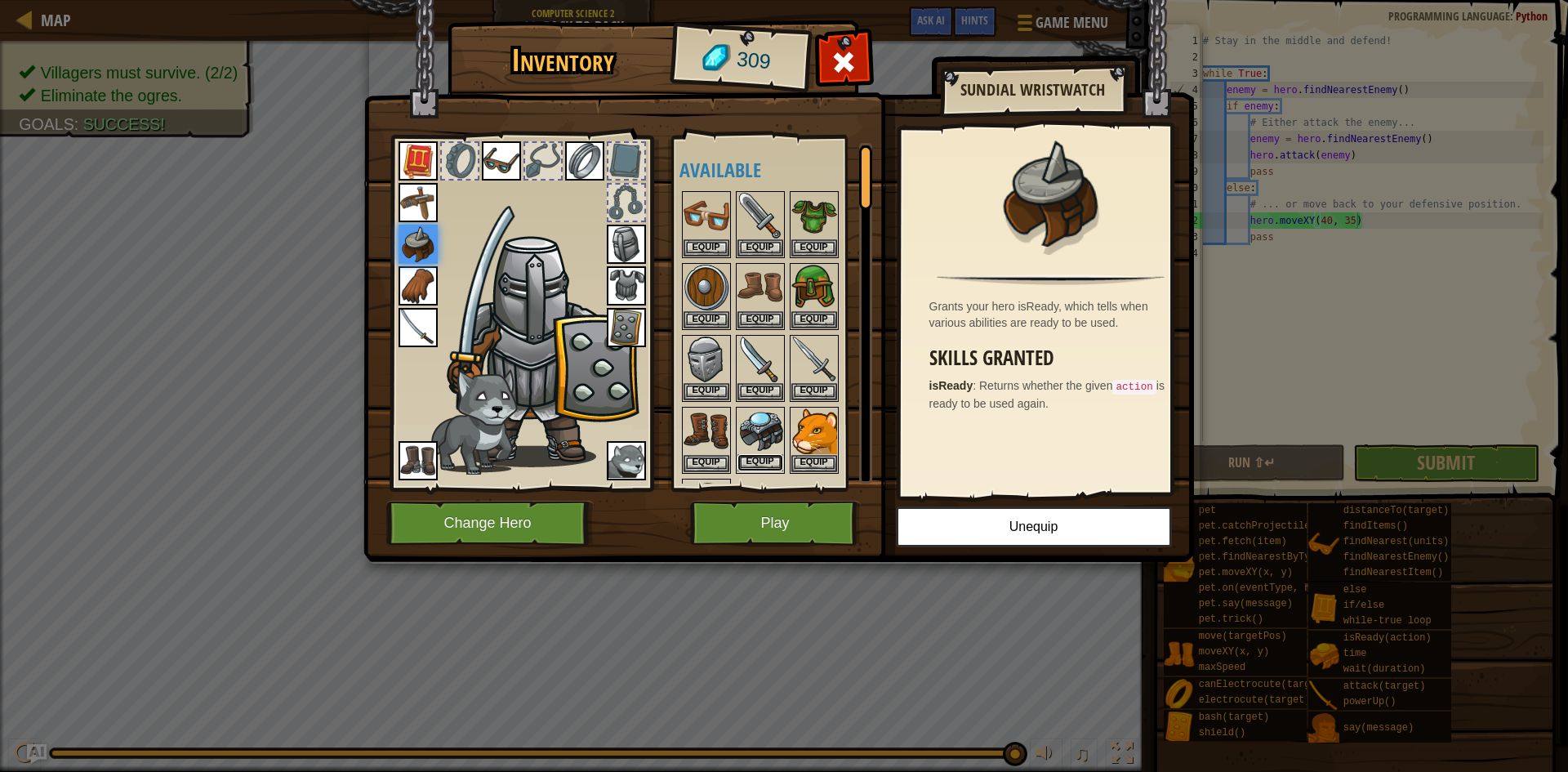
click at [754, 459] on button "Equip" at bounding box center [760, 463] width 46 height 17
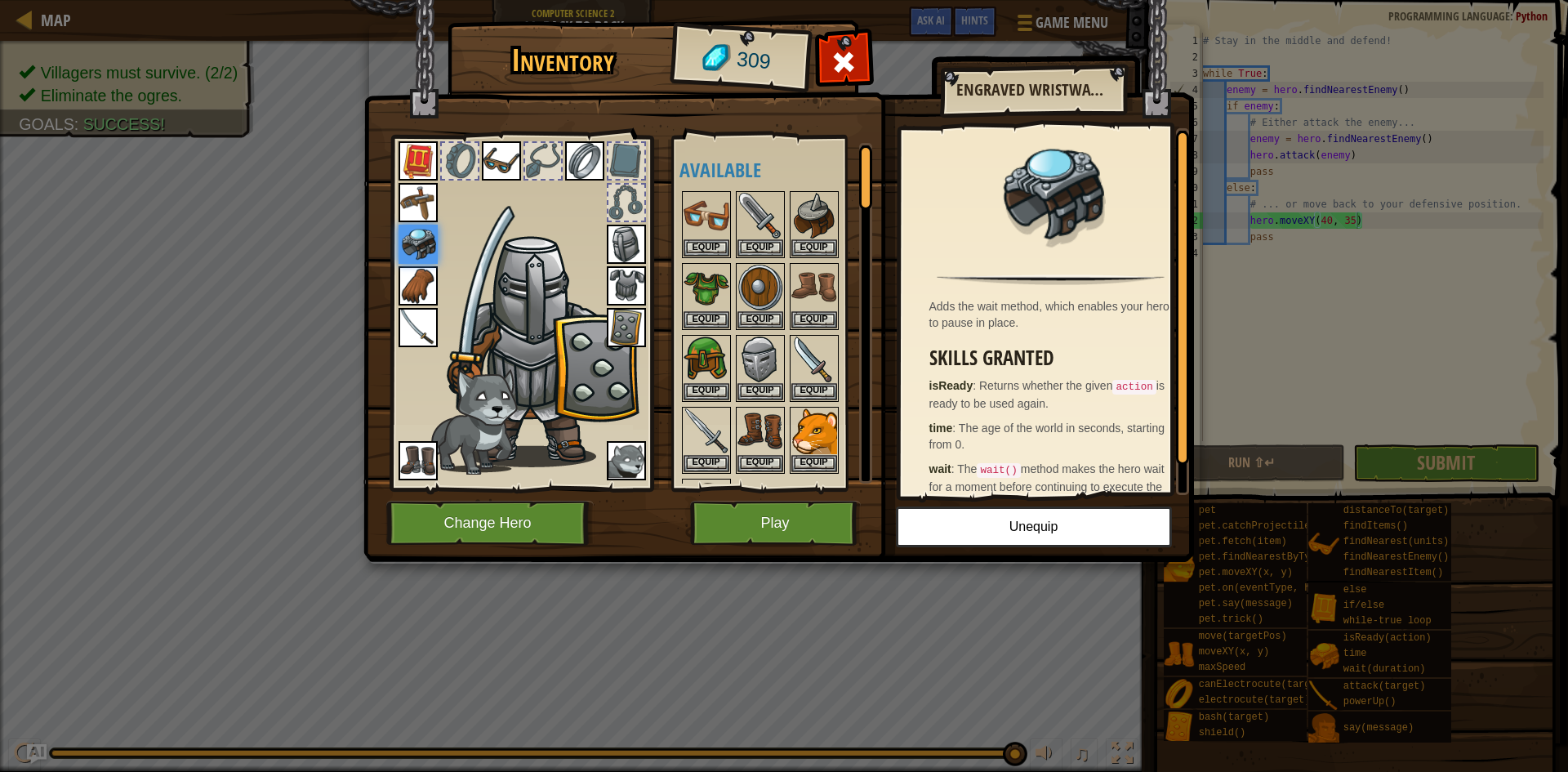
drag, startPoint x: 435, startPoint y: 321, endPoint x: 416, endPoint y: 322, distance: 19.0
click at [420, 322] on img at bounding box center [418, 327] width 39 height 39
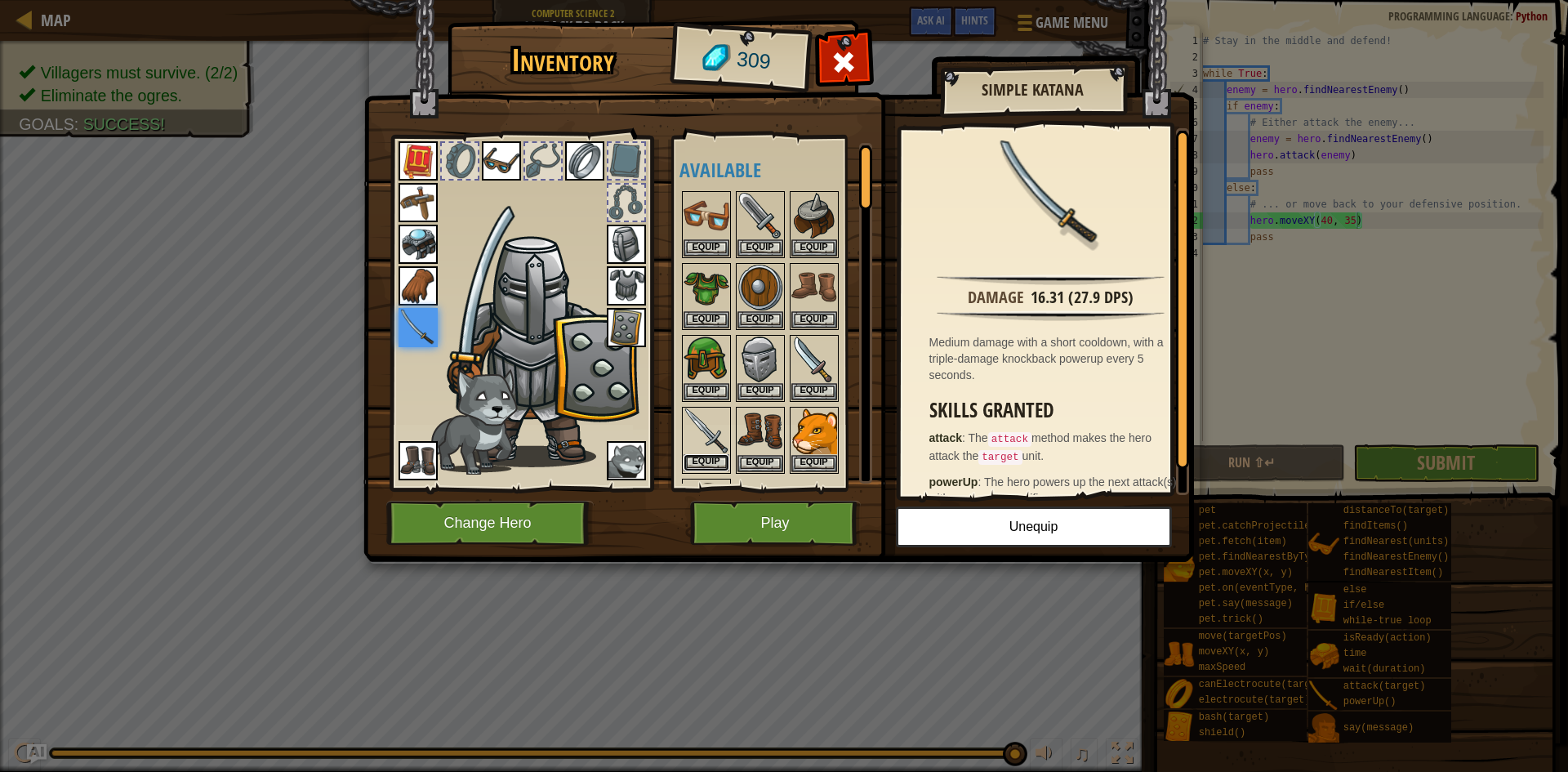
click at [711, 456] on button "Equip" at bounding box center [706, 463] width 46 height 17
click at [821, 387] on button "Equip" at bounding box center [814, 391] width 46 height 17
click at [706, 447] on img at bounding box center [706, 431] width 46 height 46
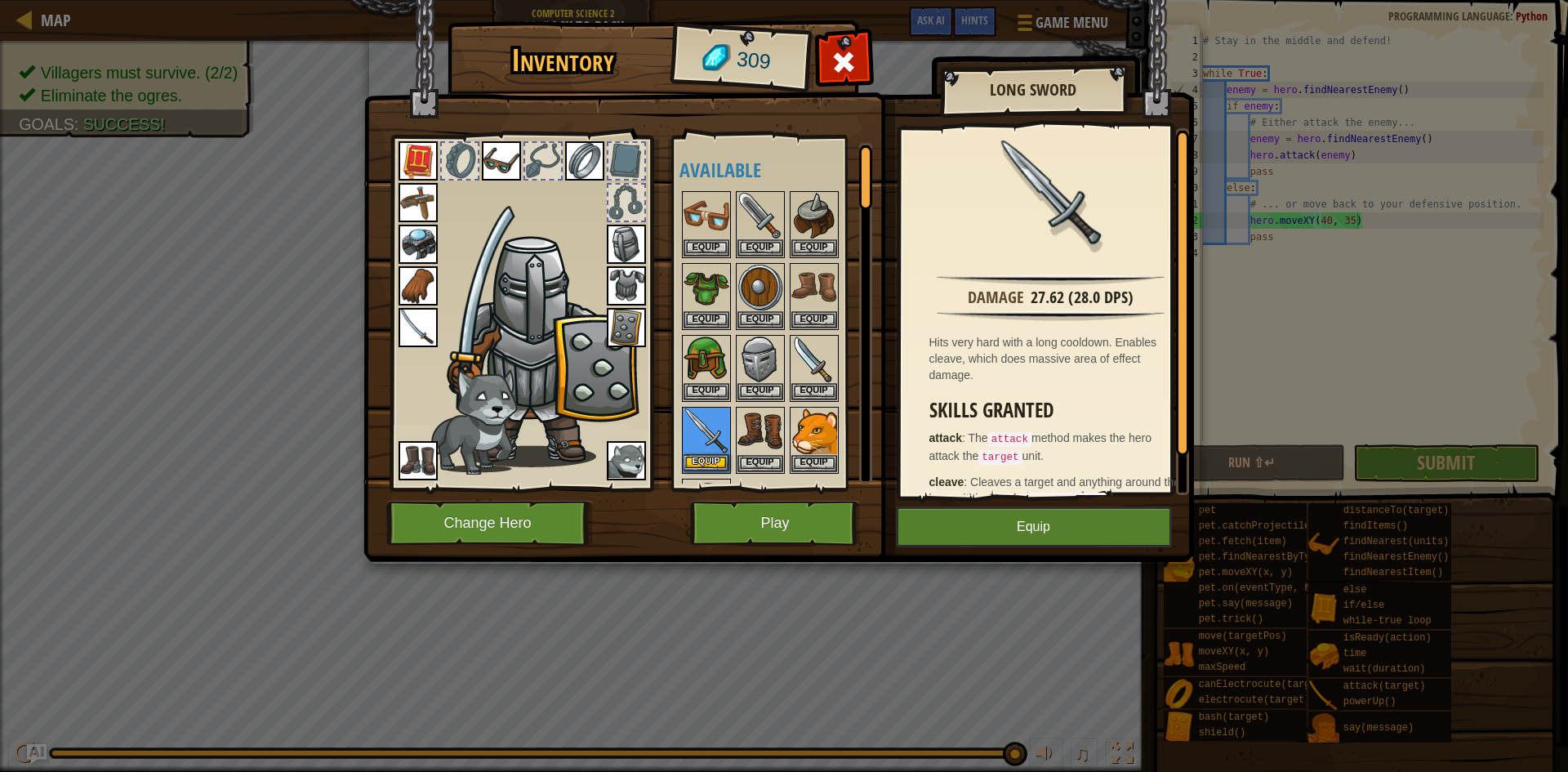
click at [704, 451] on img at bounding box center [706, 431] width 46 height 46
click at [707, 452] on img at bounding box center [706, 431] width 46 height 46
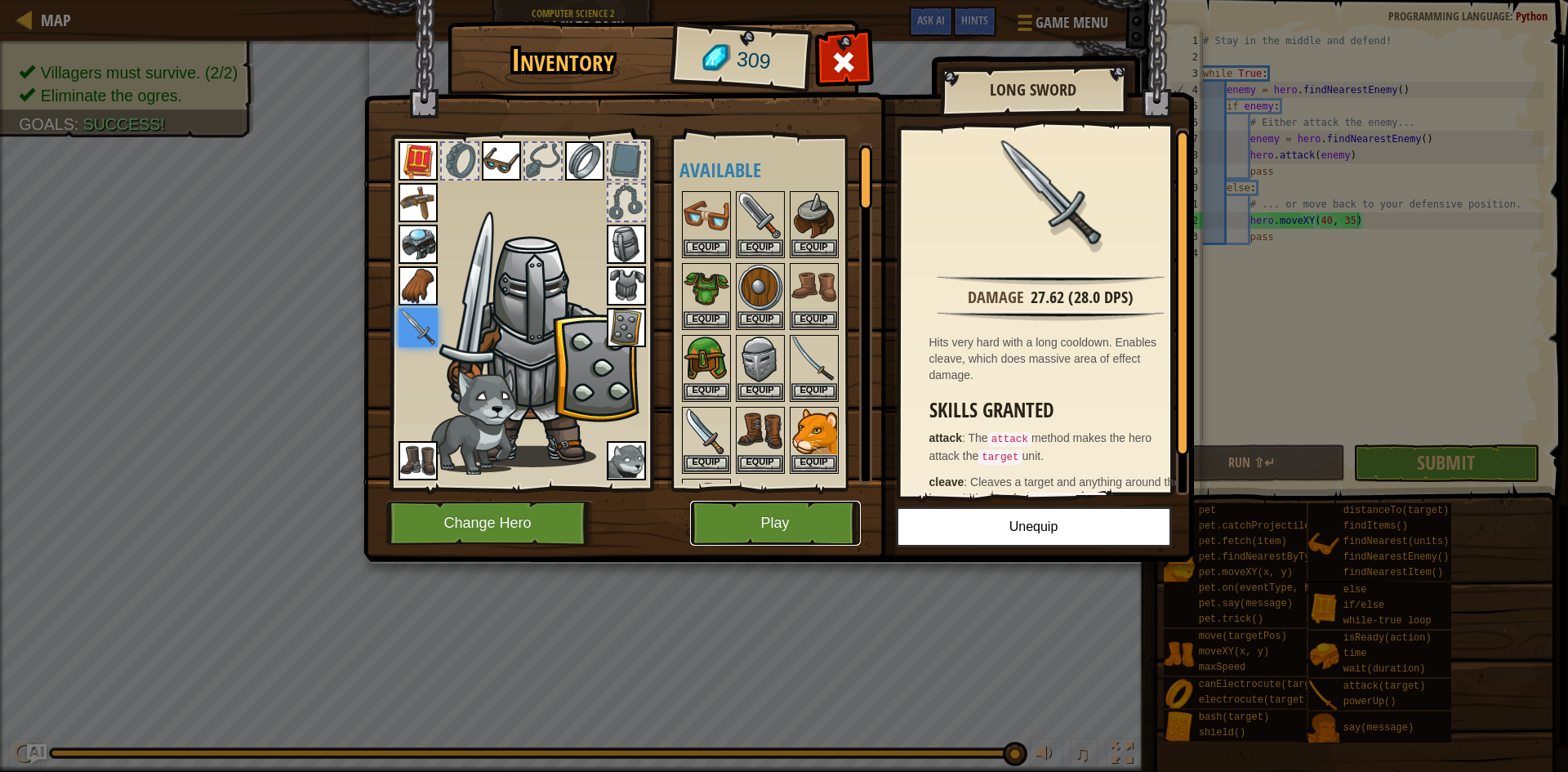
click at [747, 531] on button "Play" at bounding box center [775, 524] width 171 height 45
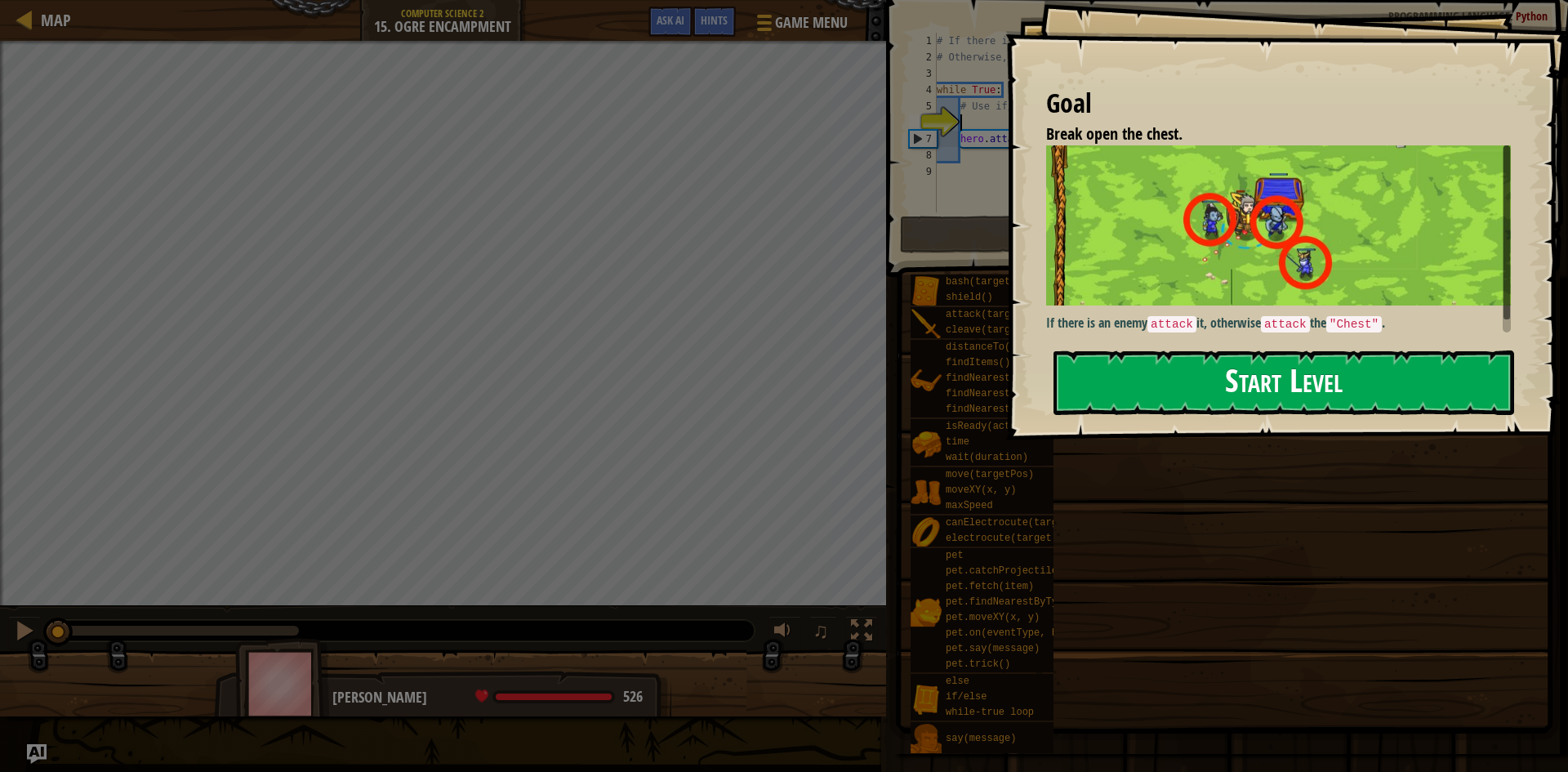
click at [1134, 360] on button "Start Level" at bounding box center [1283, 383] width 461 height 64
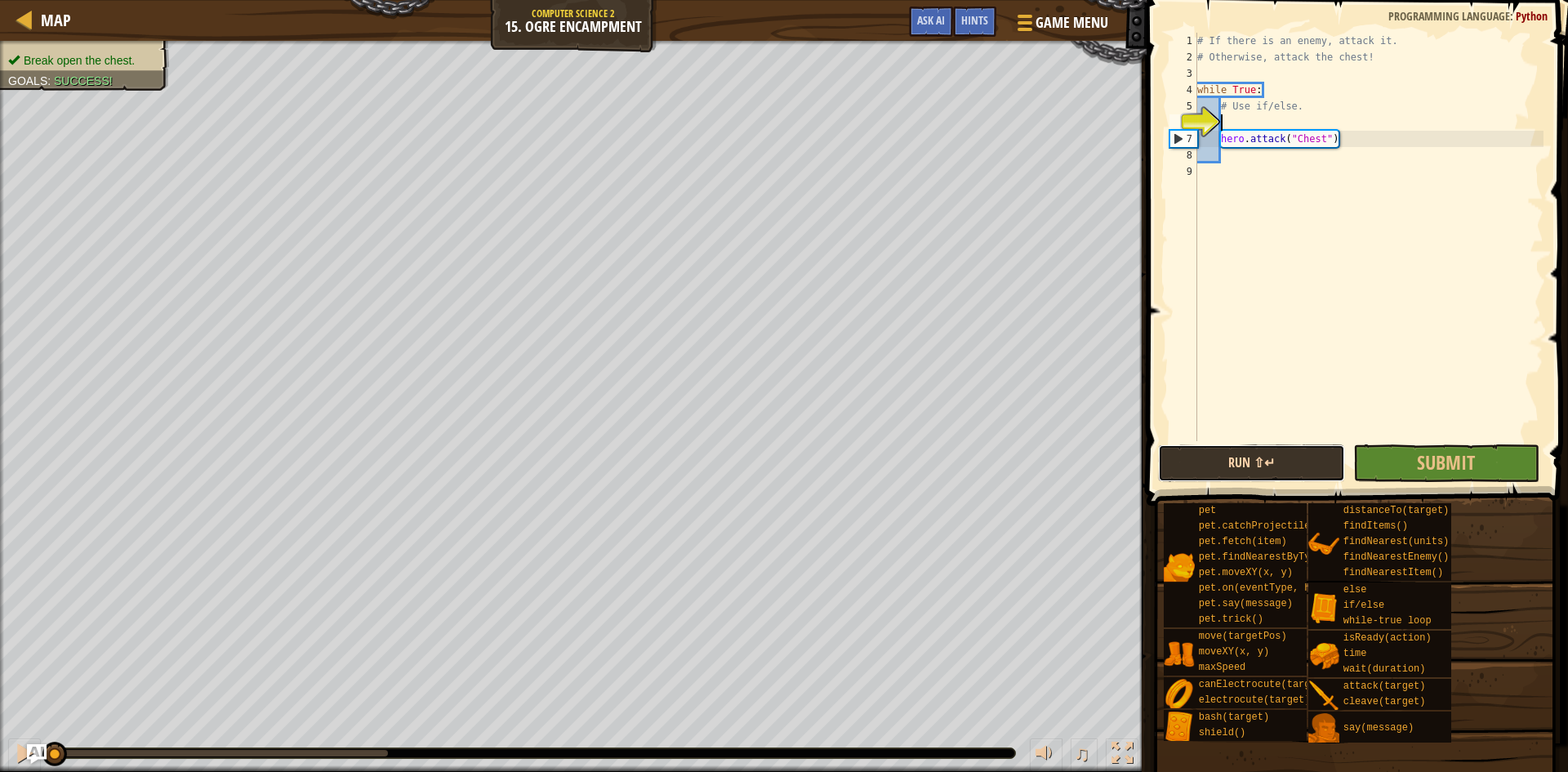
click at [1210, 453] on button "Run ⇧↵" at bounding box center [1251, 463] width 187 height 37
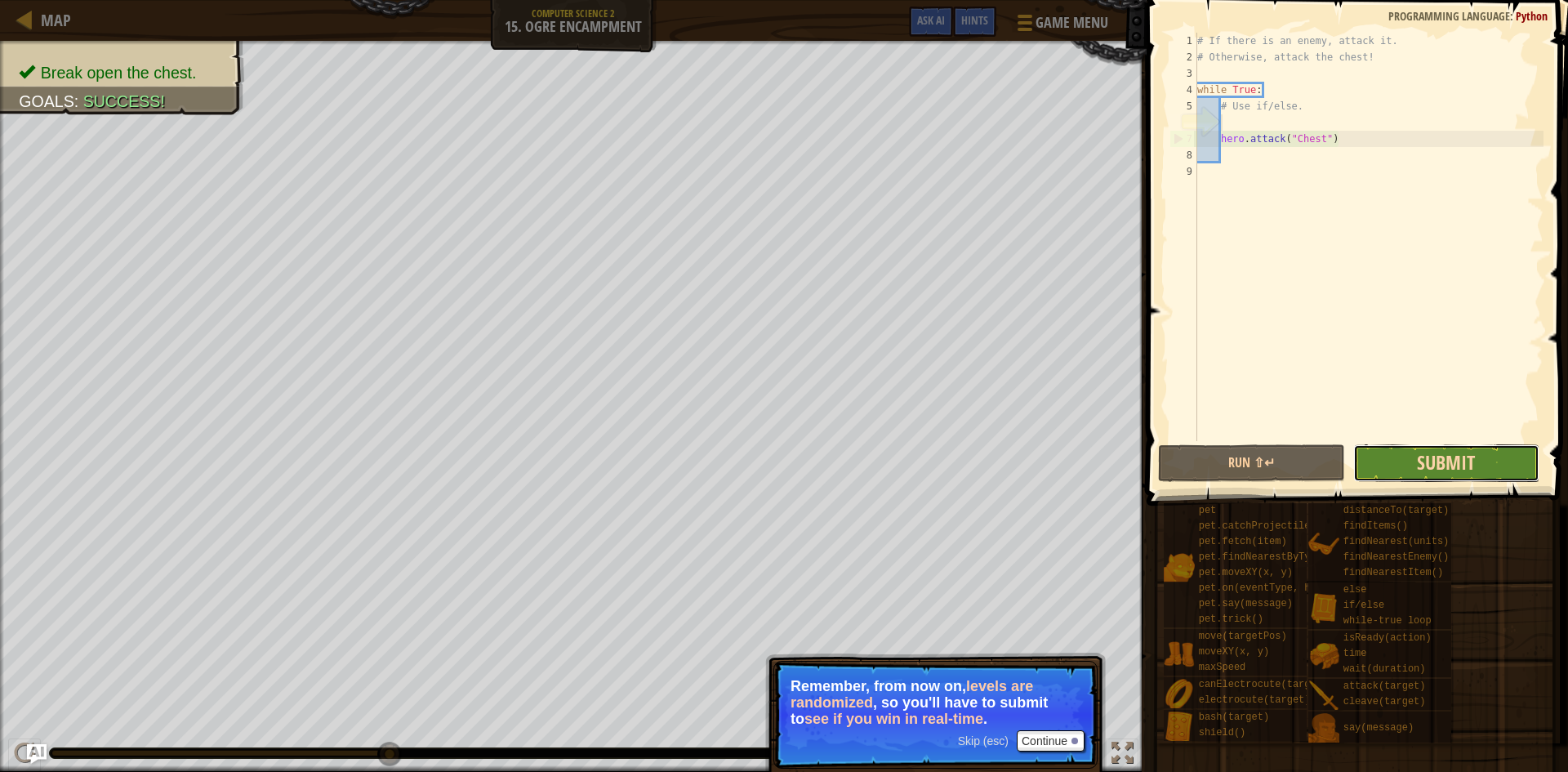
click at [1429, 473] on span "Submit" at bounding box center [1446, 463] width 58 height 26
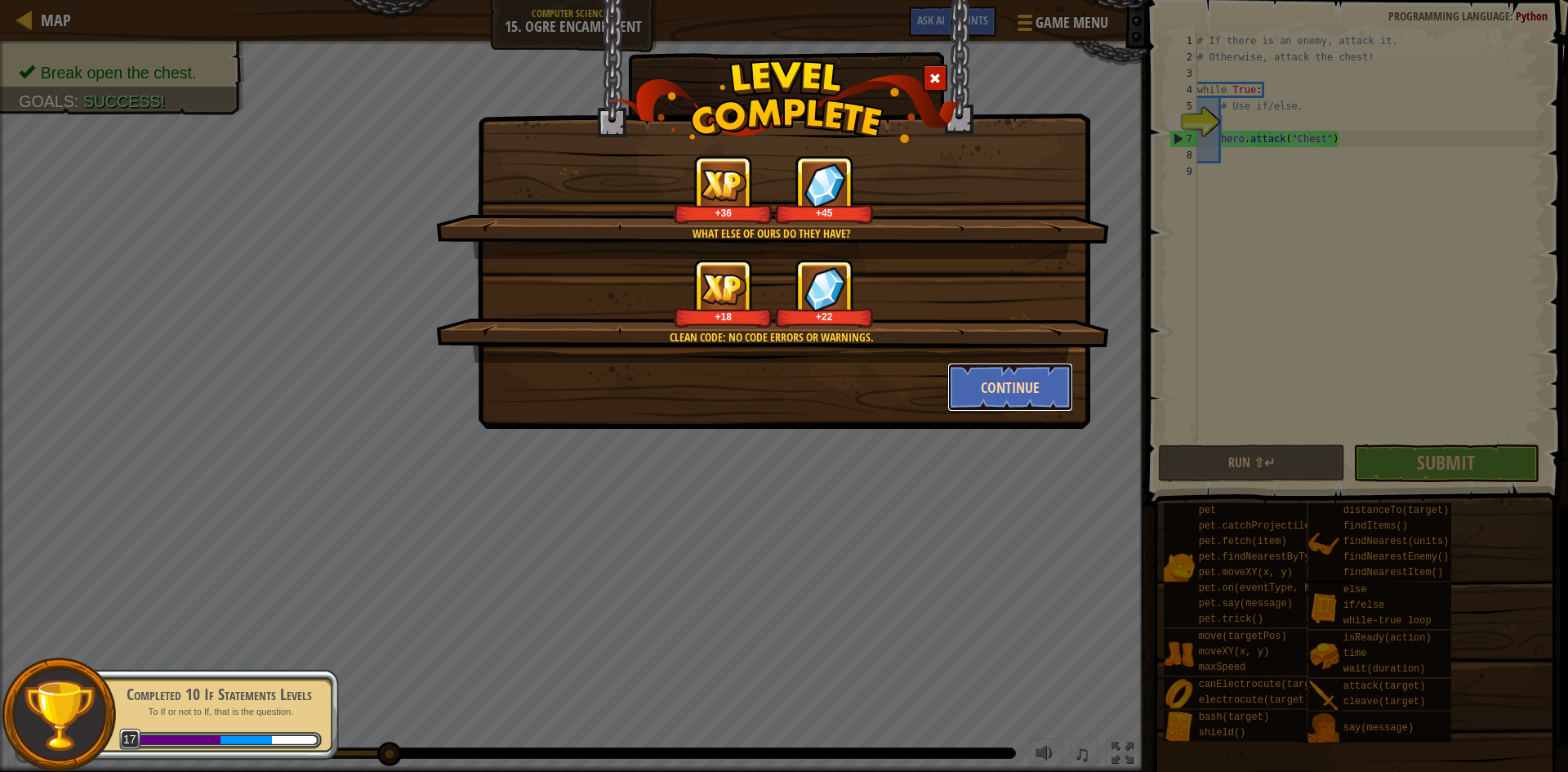
click at [1005, 378] on button "Continue" at bounding box center [1010, 387] width 126 height 49
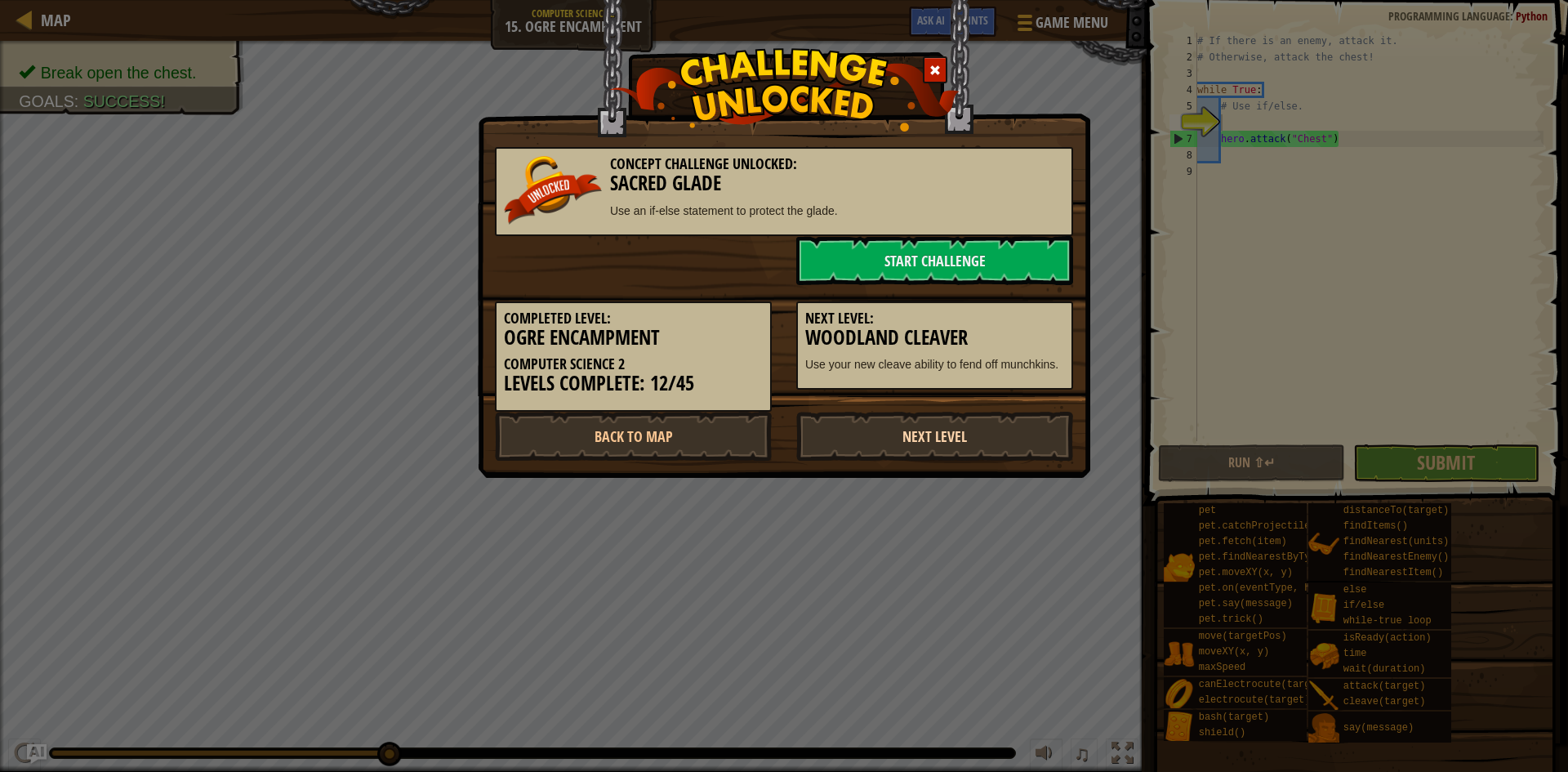
click at [935, 427] on link "Next Level" at bounding box center [935, 437] width 277 height 49
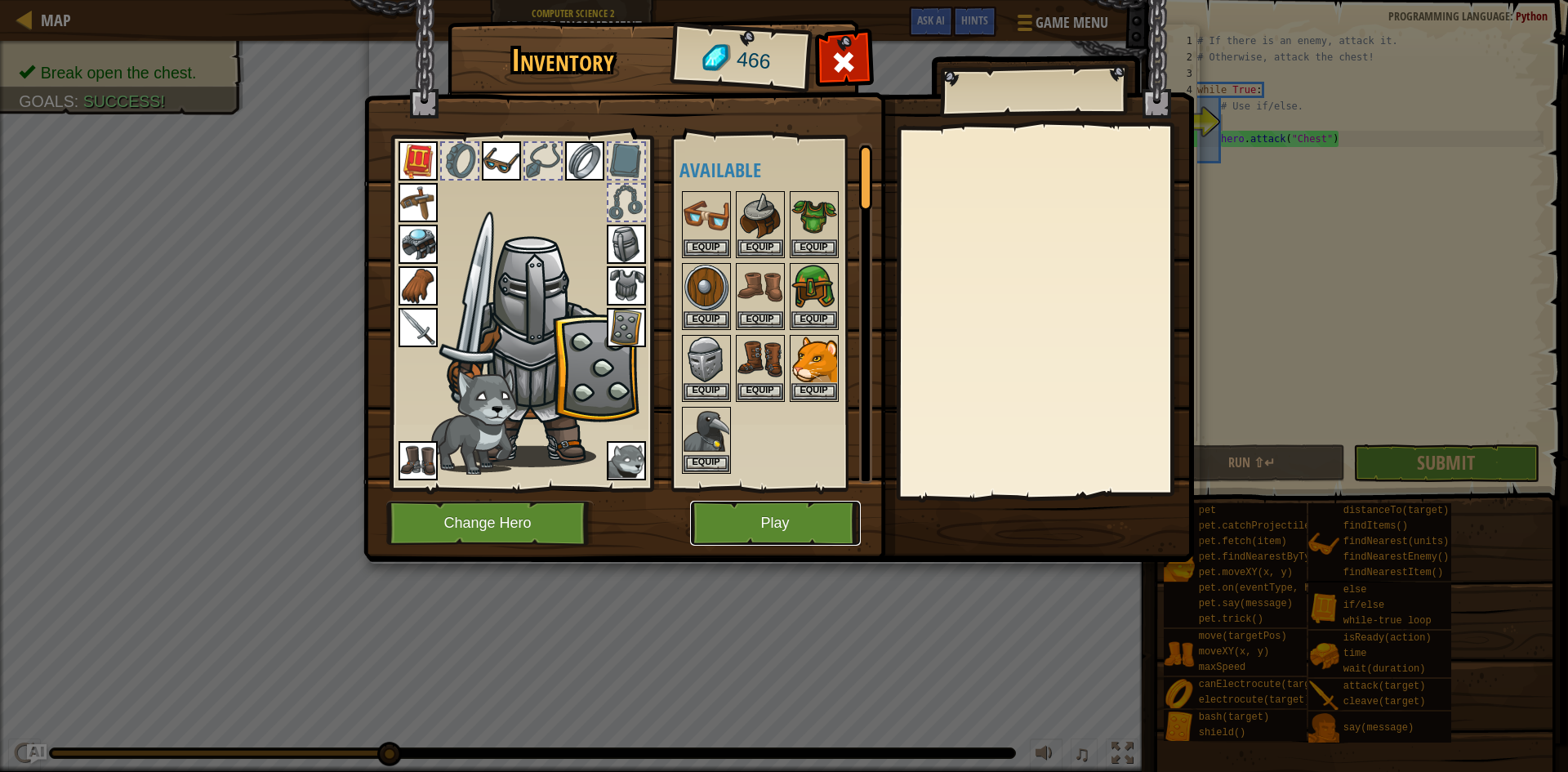
click at [731, 525] on button "Play" at bounding box center [775, 524] width 171 height 45
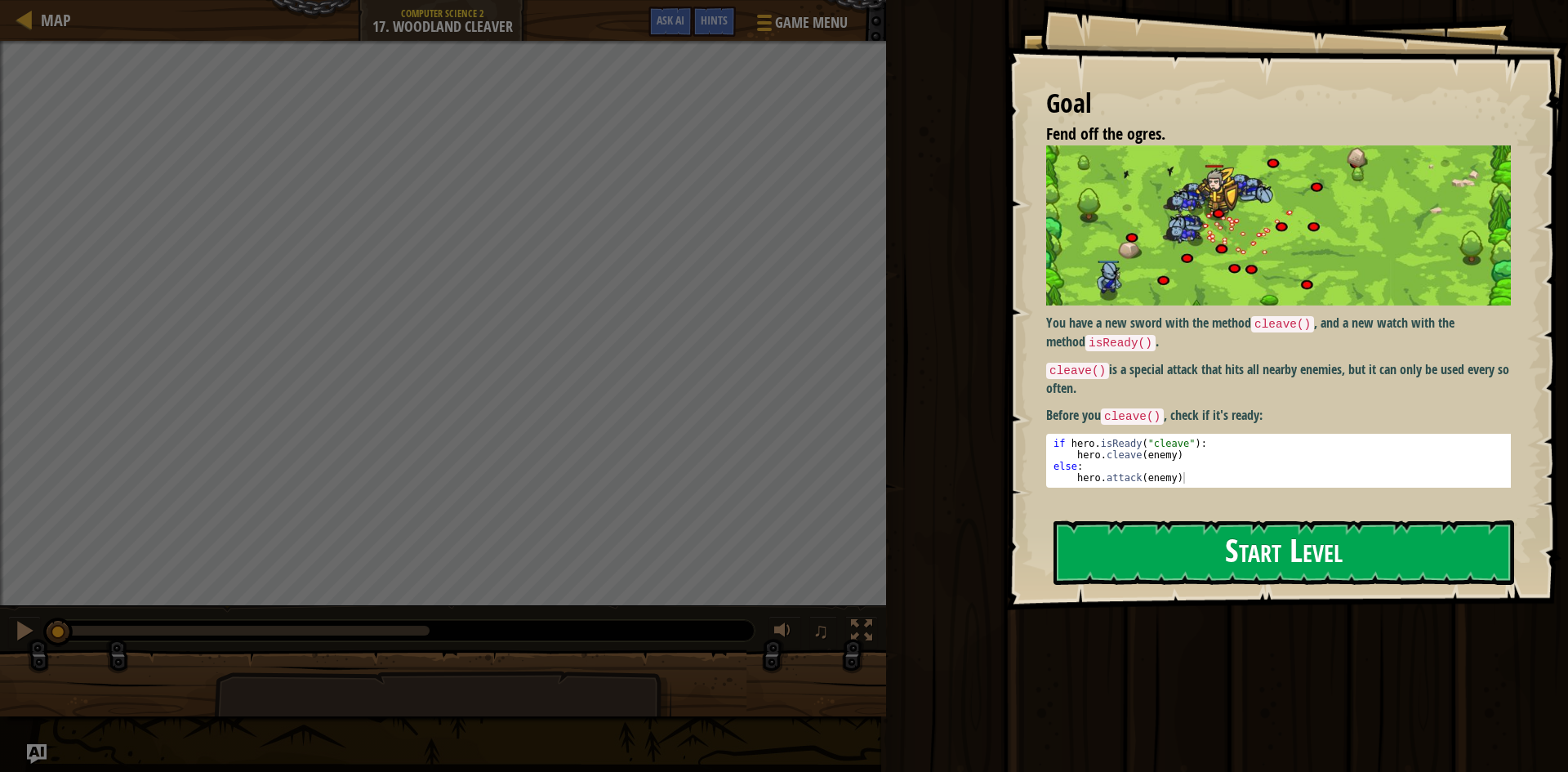
click at [1118, 563] on button "Start Level" at bounding box center [1283, 552] width 461 height 64
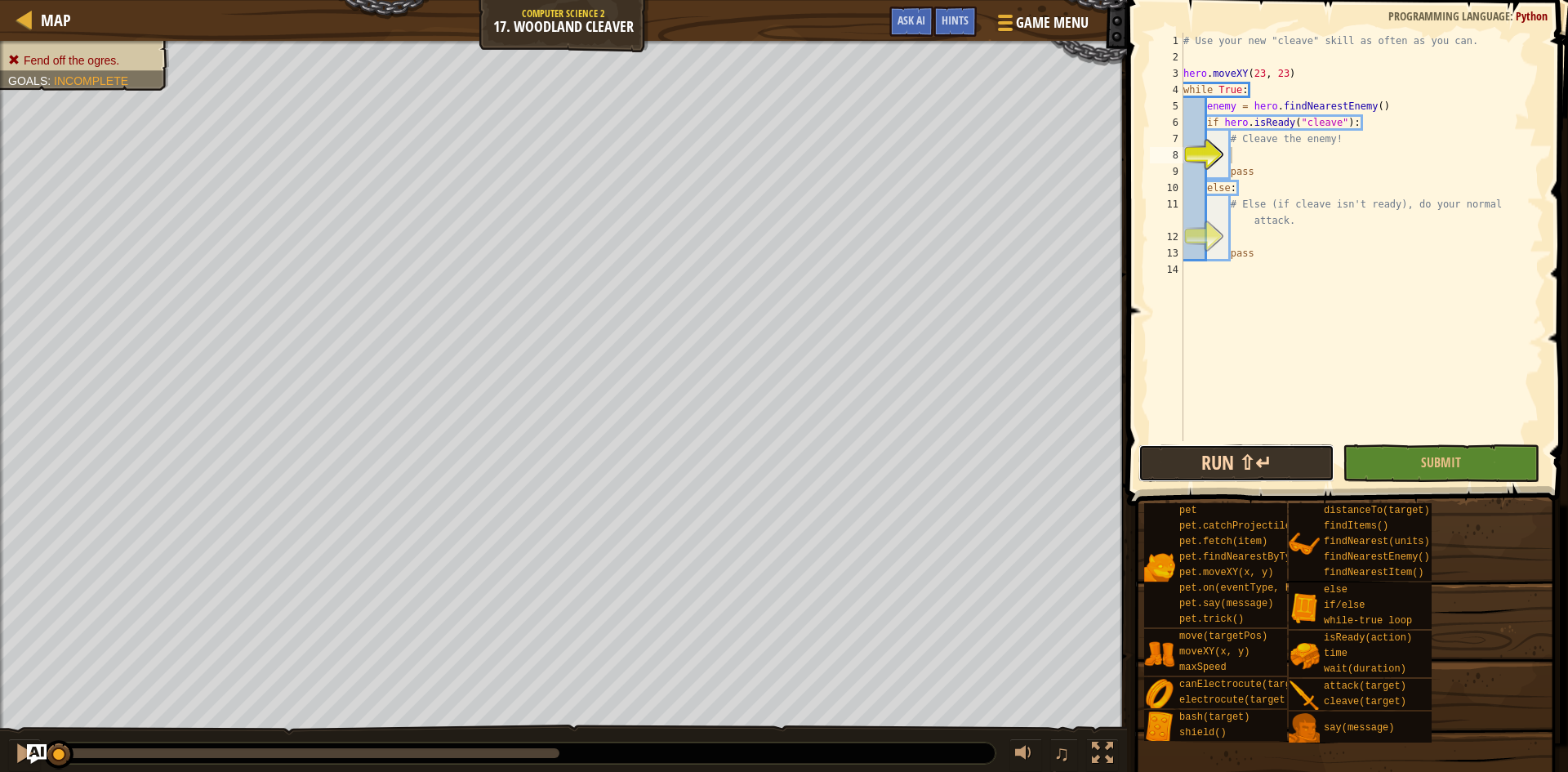
click at [1233, 464] on button "Run ⇧↵" at bounding box center [1236, 463] width 196 height 37
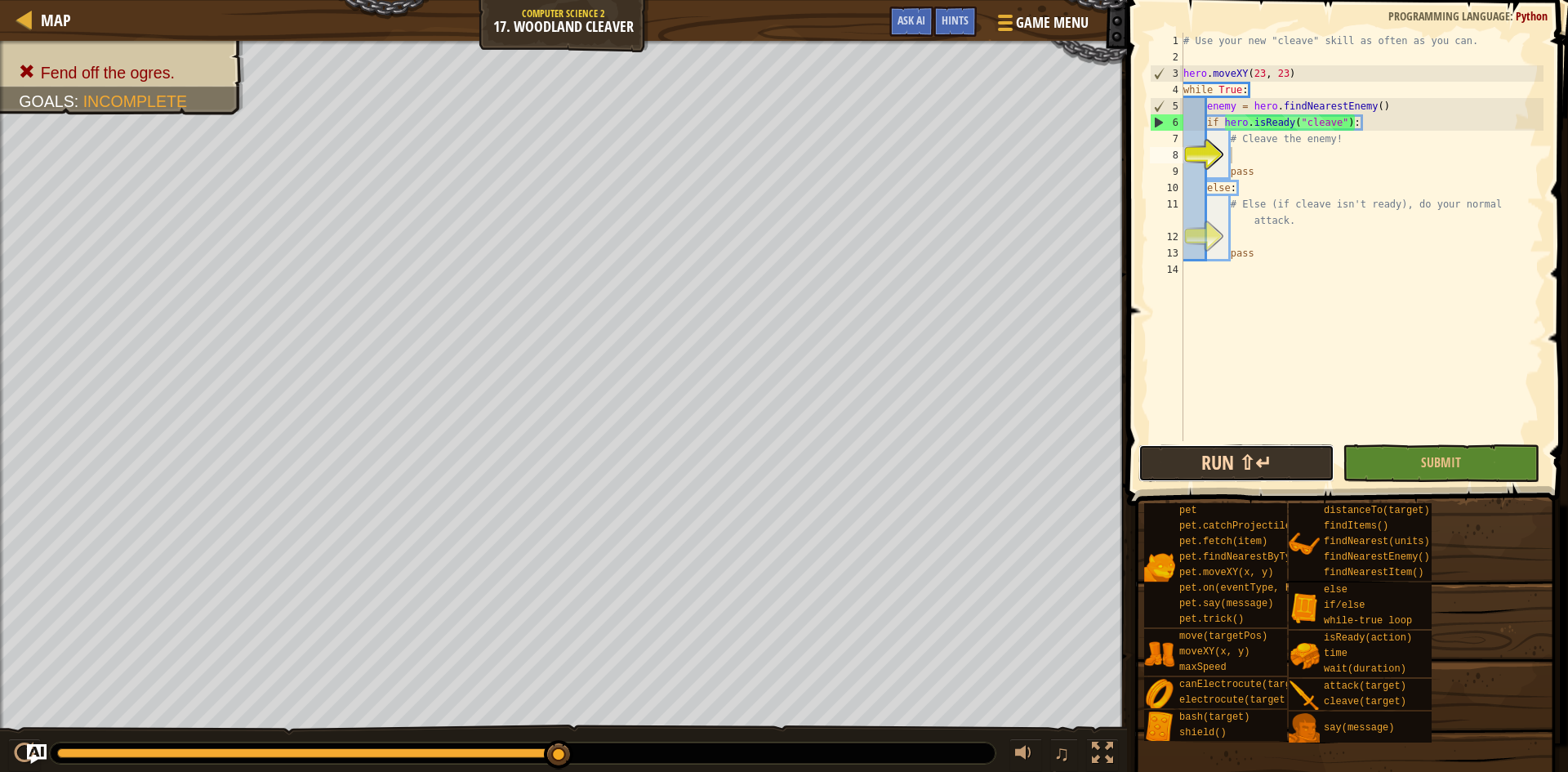
click at [1247, 465] on button "Run ⇧↵" at bounding box center [1236, 463] width 196 height 37
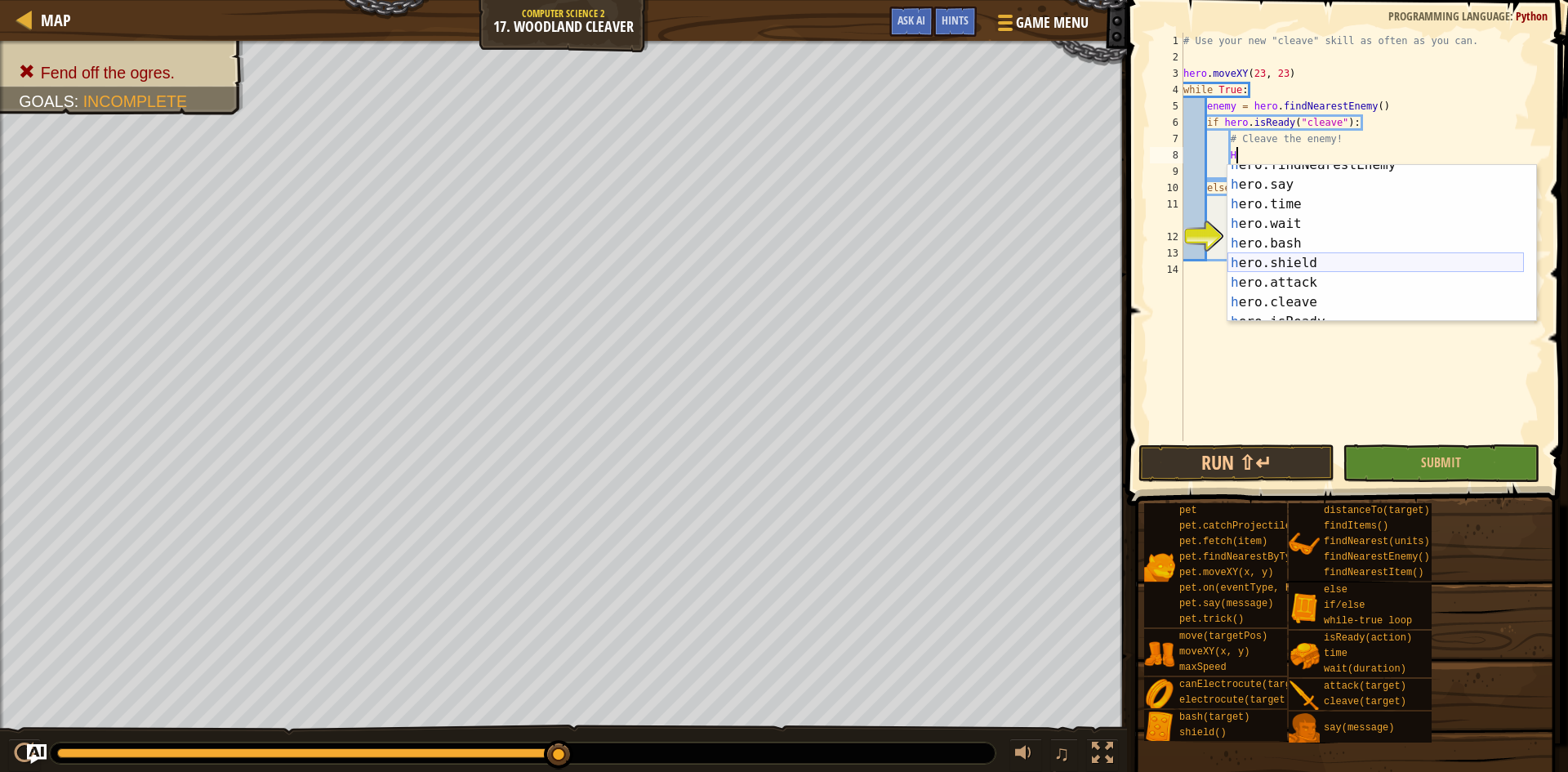
scroll to position [49, 0]
click at [1333, 297] on div "h ero.findNearestEnemy press enter h ero.say press enter h ero.time press enter…" at bounding box center [1375, 253] width 296 height 196
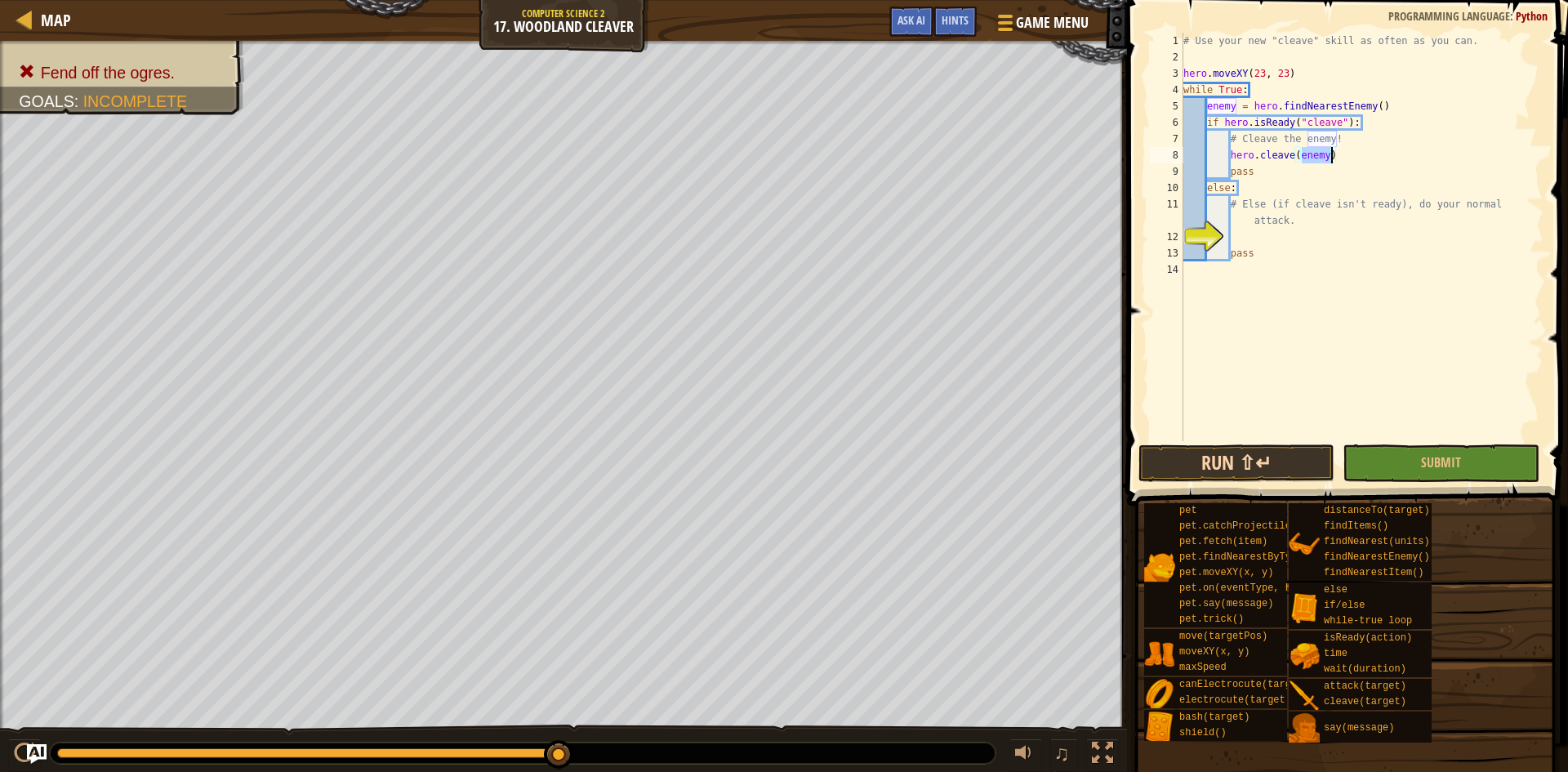
type textarea "hero.cleave(enemy)"
click at [1298, 455] on button "Run ⇧↵" at bounding box center [1236, 463] width 196 height 37
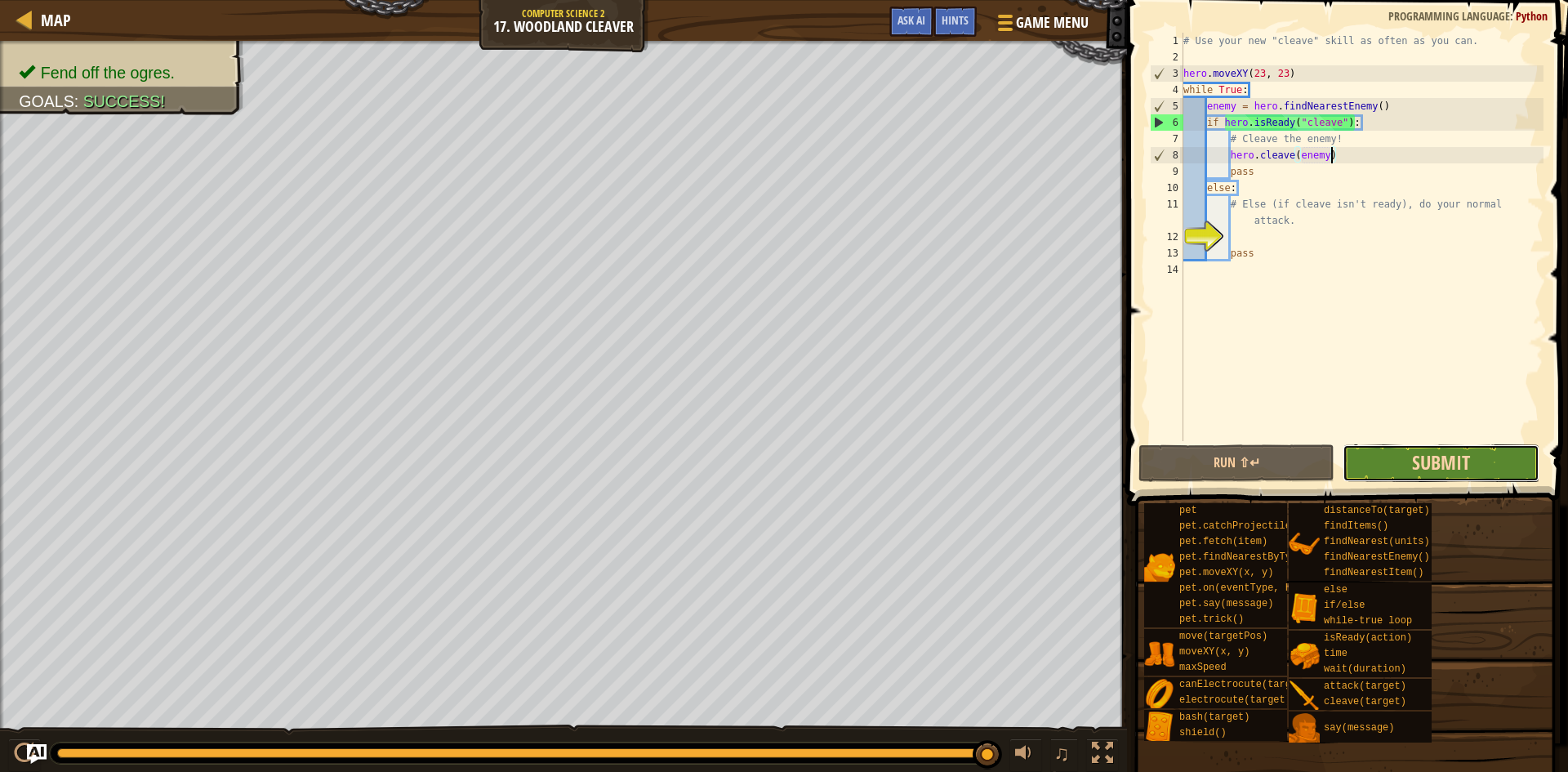
click at [1449, 462] on span "Submit" at bounding box center [1441, 463] width 58 height 26
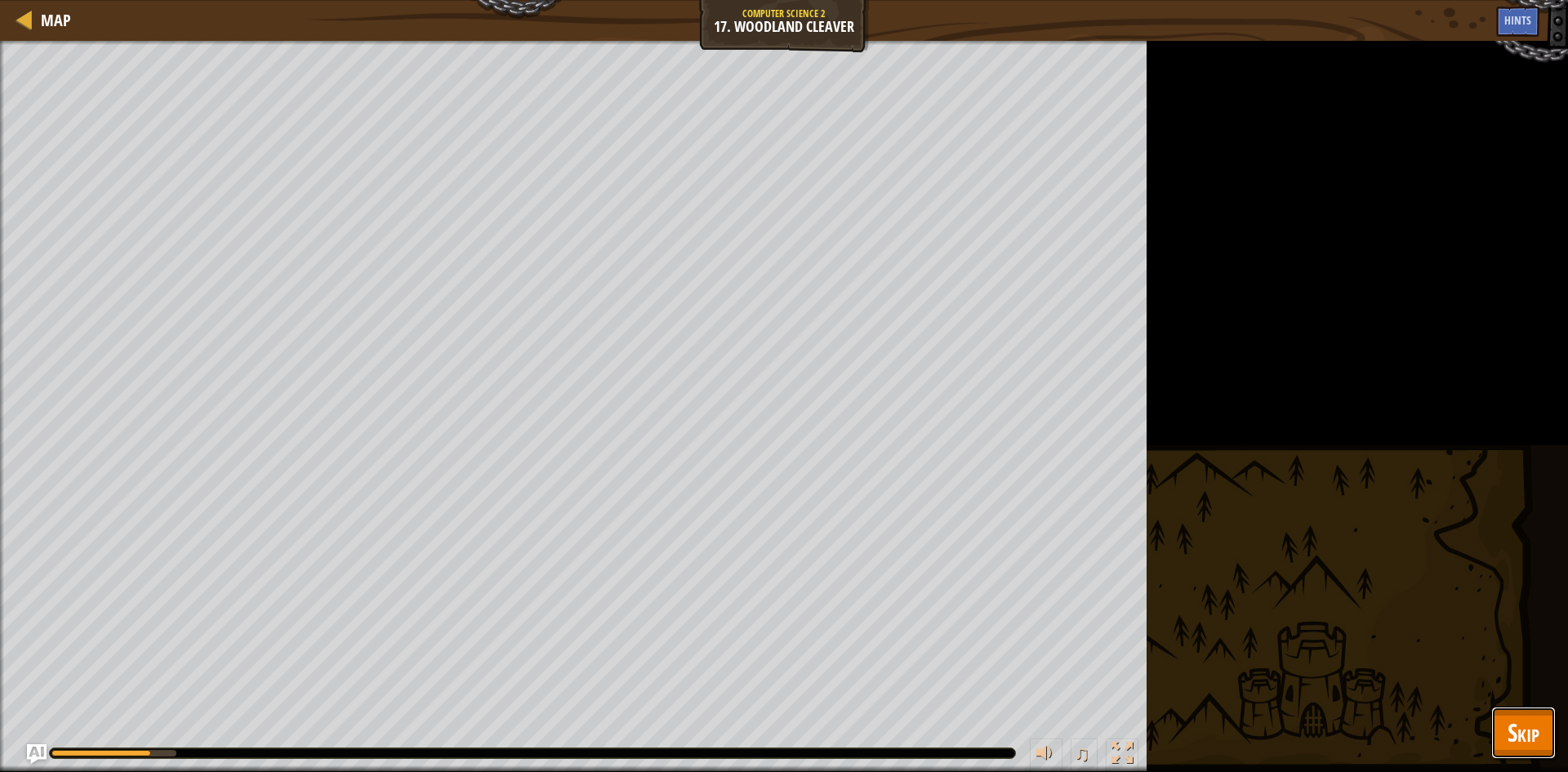
click at [1546, 732] on button "Skip" at bounding box center [1524, 733] width 64 height 52
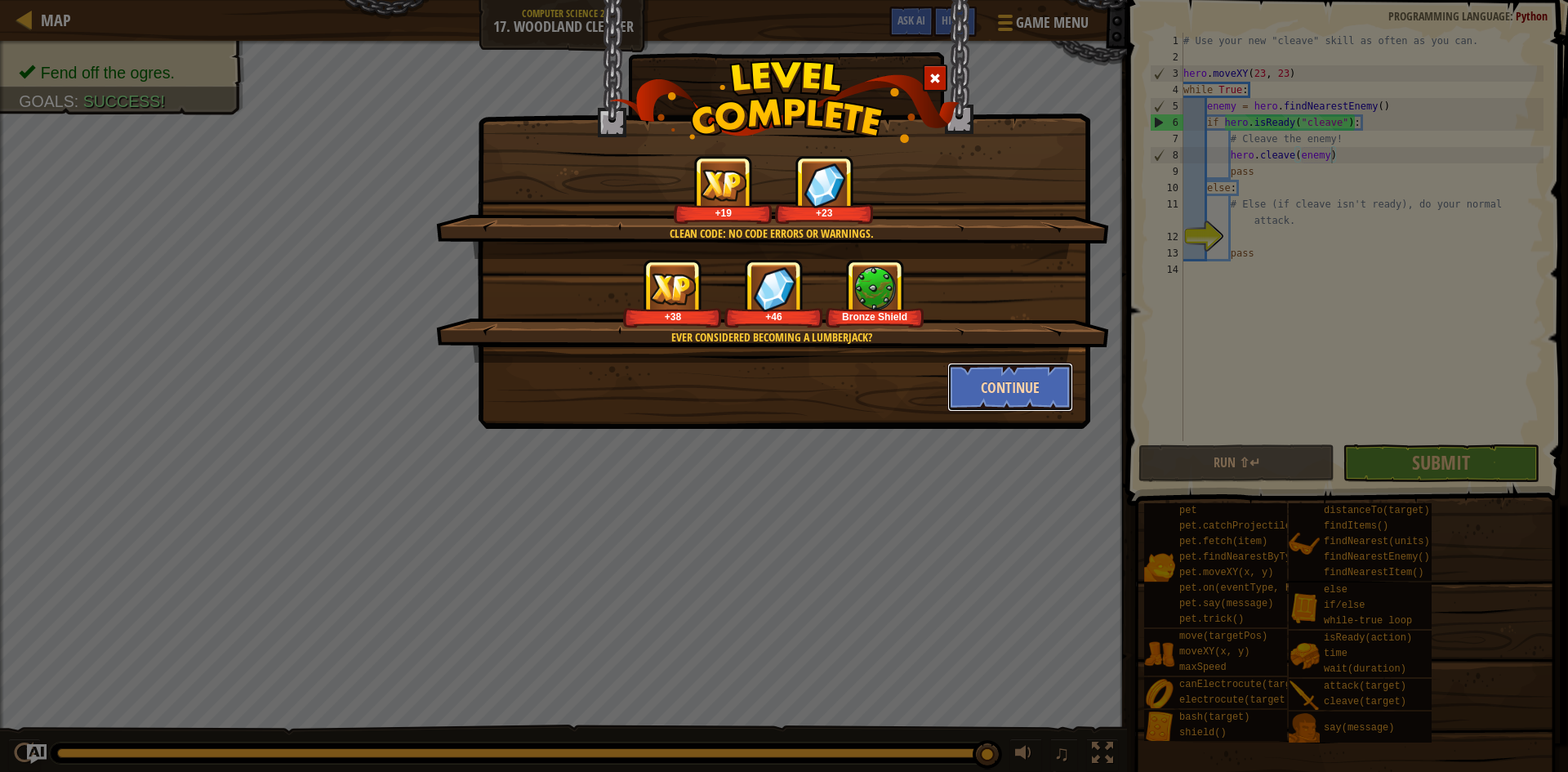
click at [993, 379] on button "Continue" at bounding box center [1010, 387] width 126 height 49
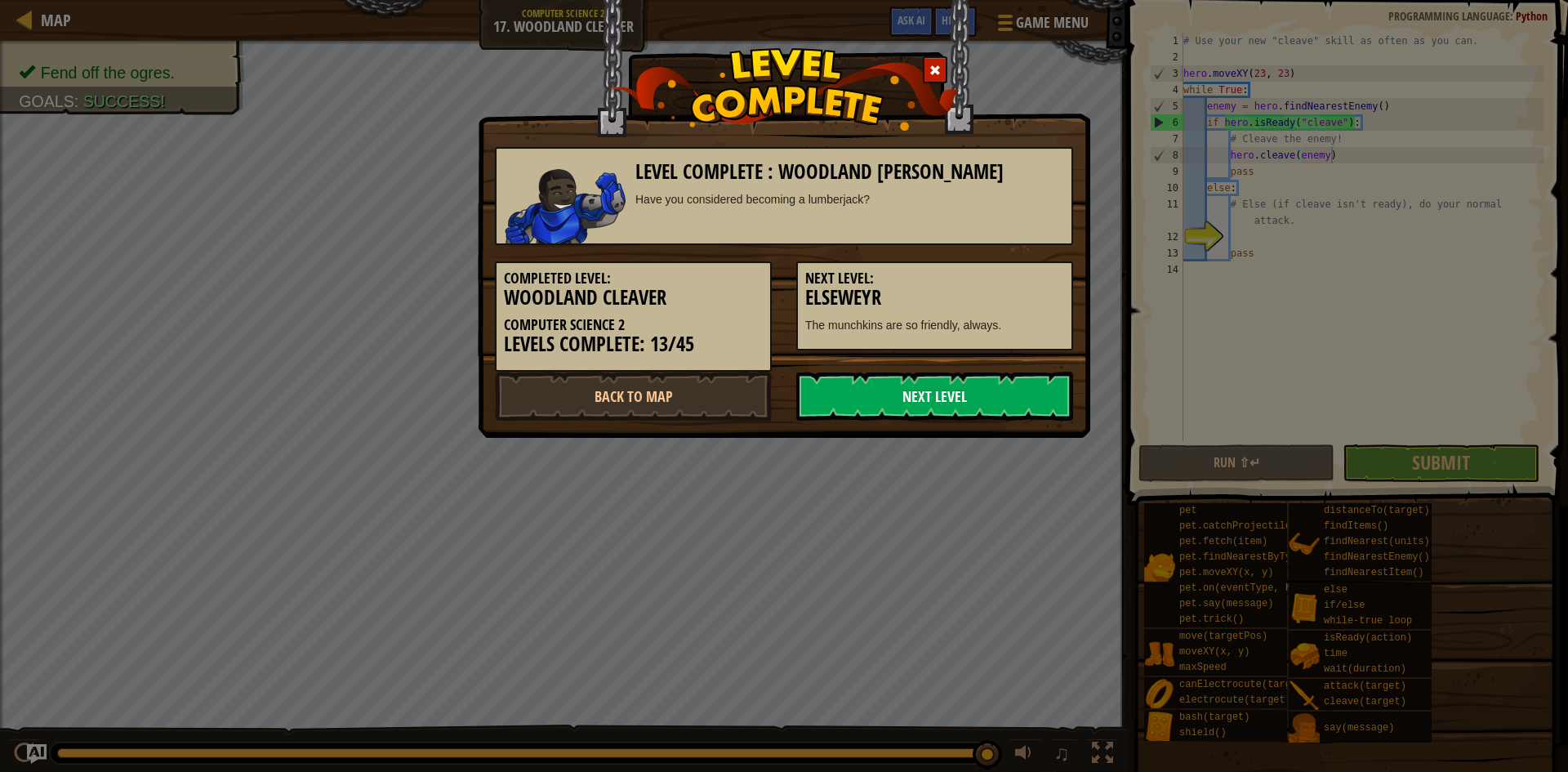
click at [887, 401] on link "Next Level" at bounding box center [935, 396] width 277 height 49
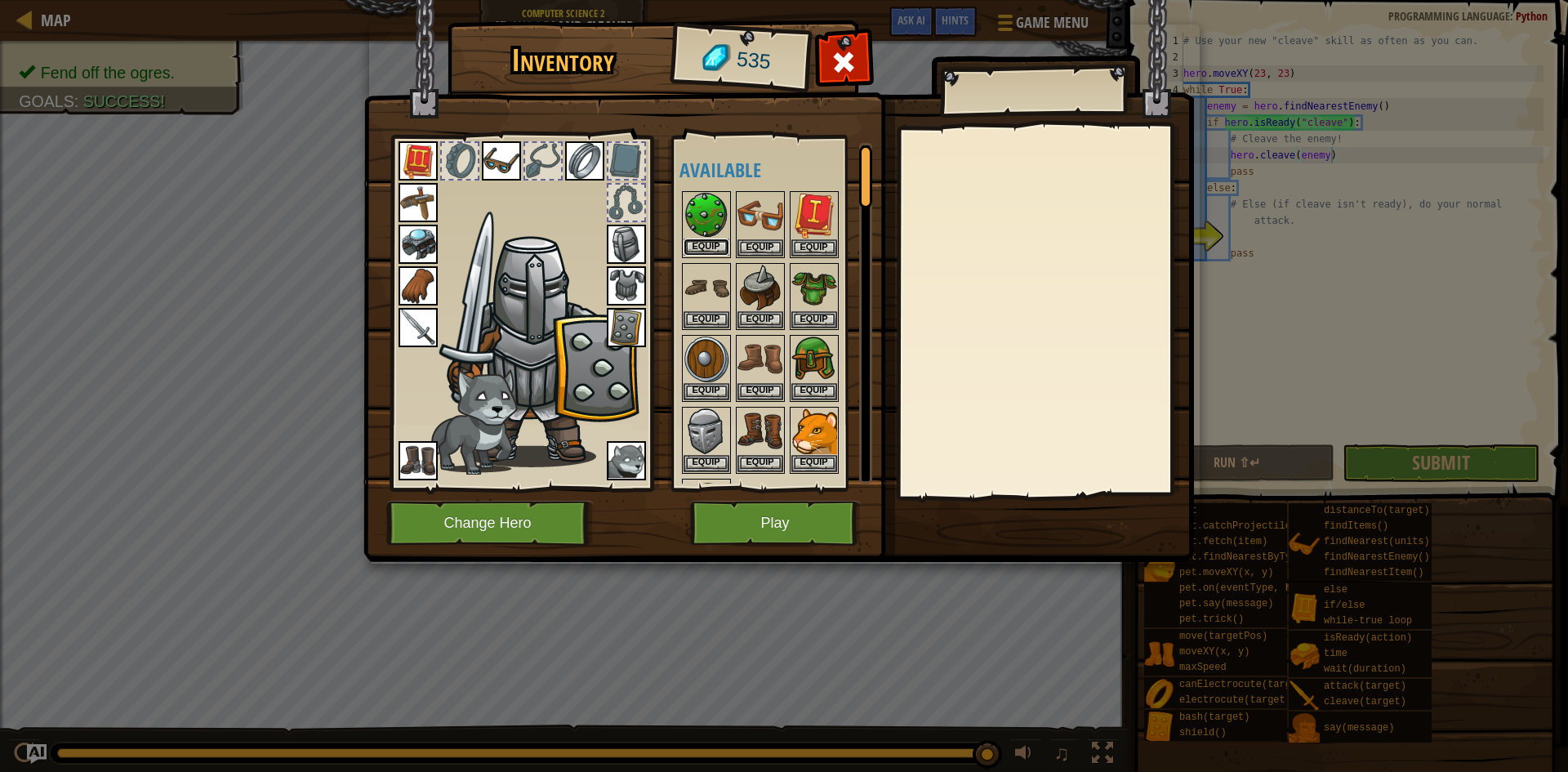
click at [702, 248] on button "Equip" at bounding box center [706, 247] width 46 height 17
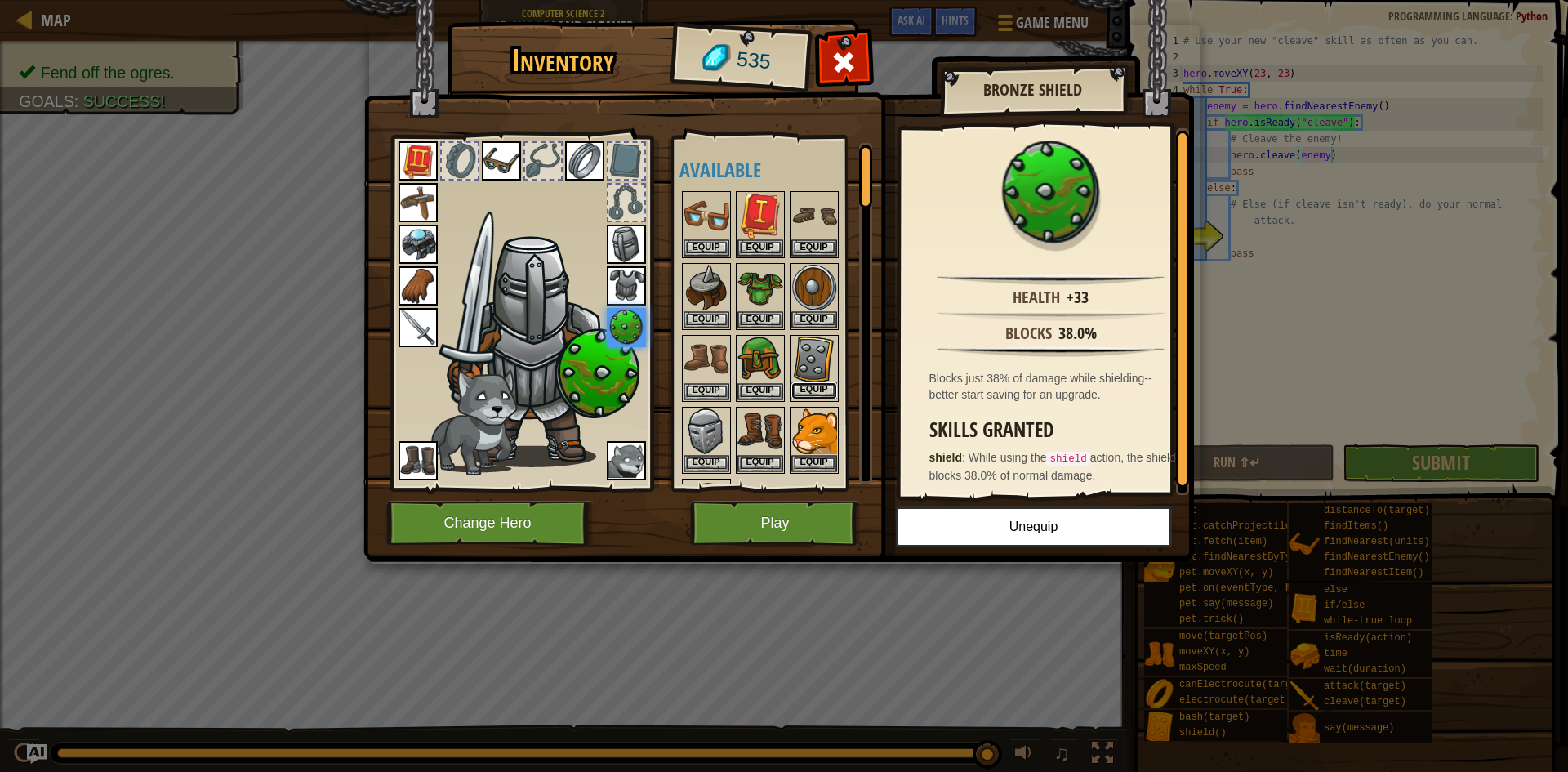
click at [817, 389] on button "Equip" at bounding box center [814, 391] width 46 height 17
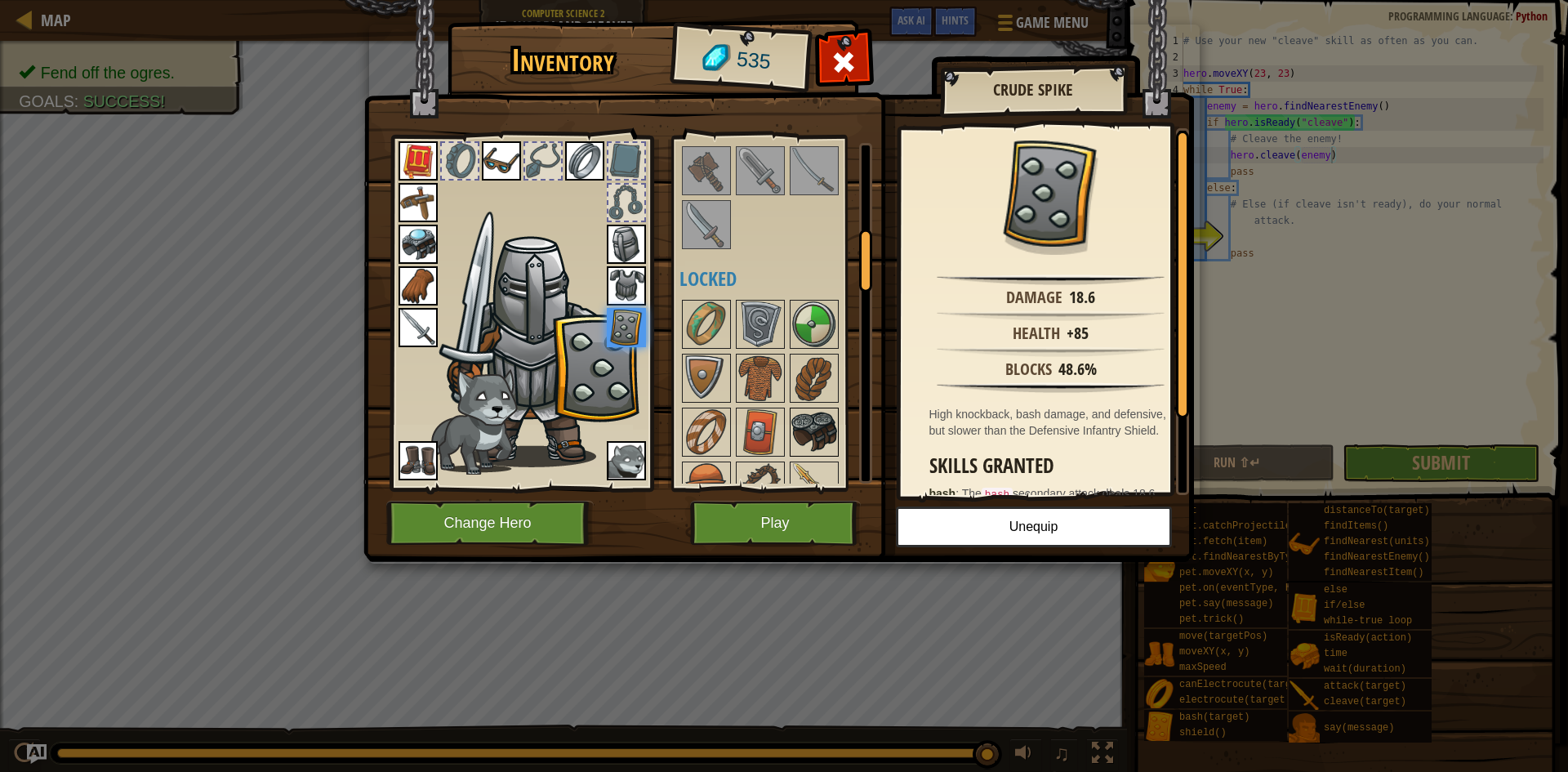
scroll to position [572, 0]
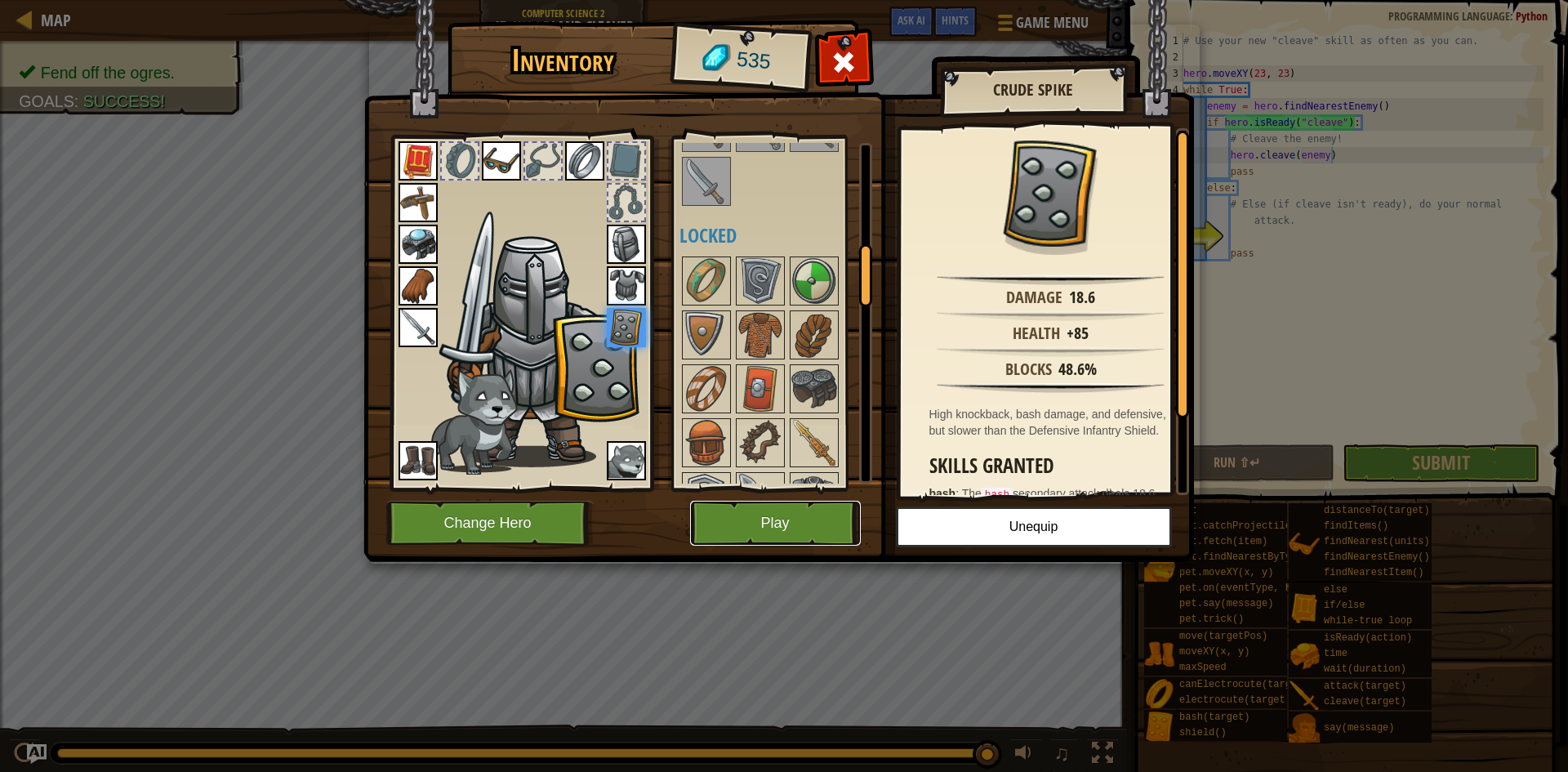
click at [768, 532] on button "Play" at bounding box center [775, 524] width 171 height 45
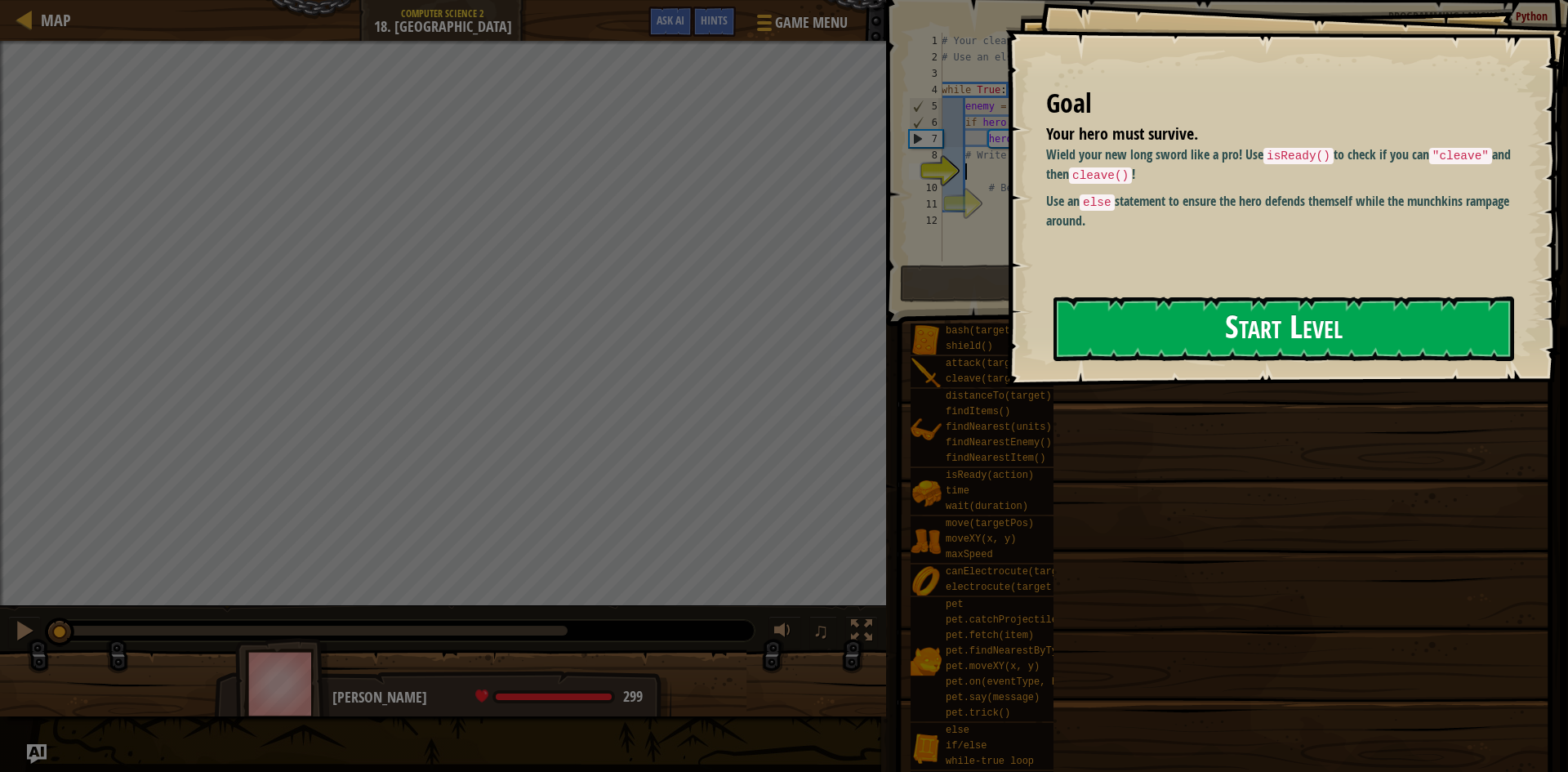
drag, startPoint x: 1280, startPoint y: 334, endPoint x: 1262, endPoint y: 340, distance: 19.0
click at [1262, 340] on button "Start Level" at bounding box center [1283, 328] width 461 height 64
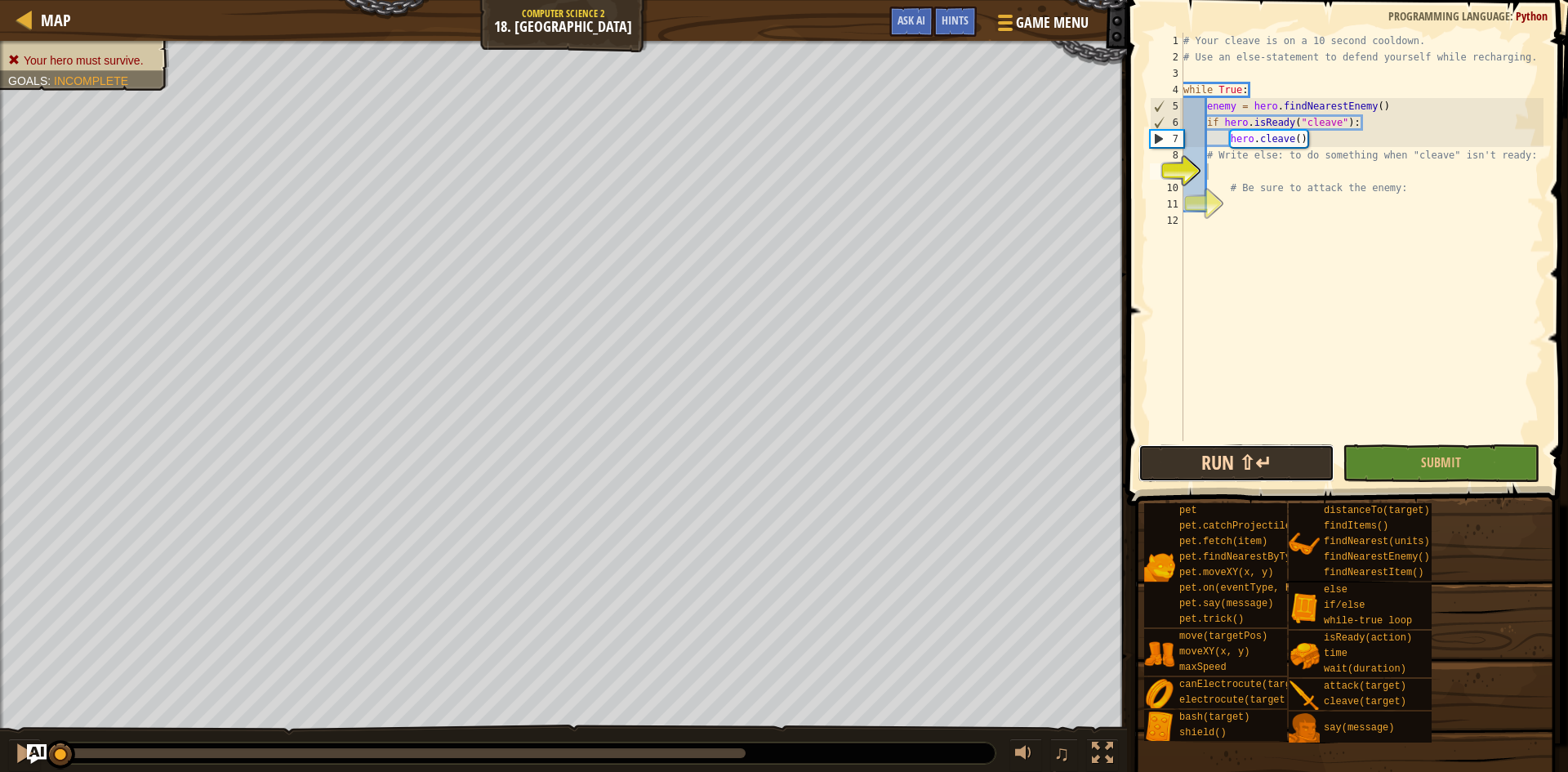
click at [1283, 465] on button "Run ⇧↵" at bounding box center [1236, 463] width 196 height 37
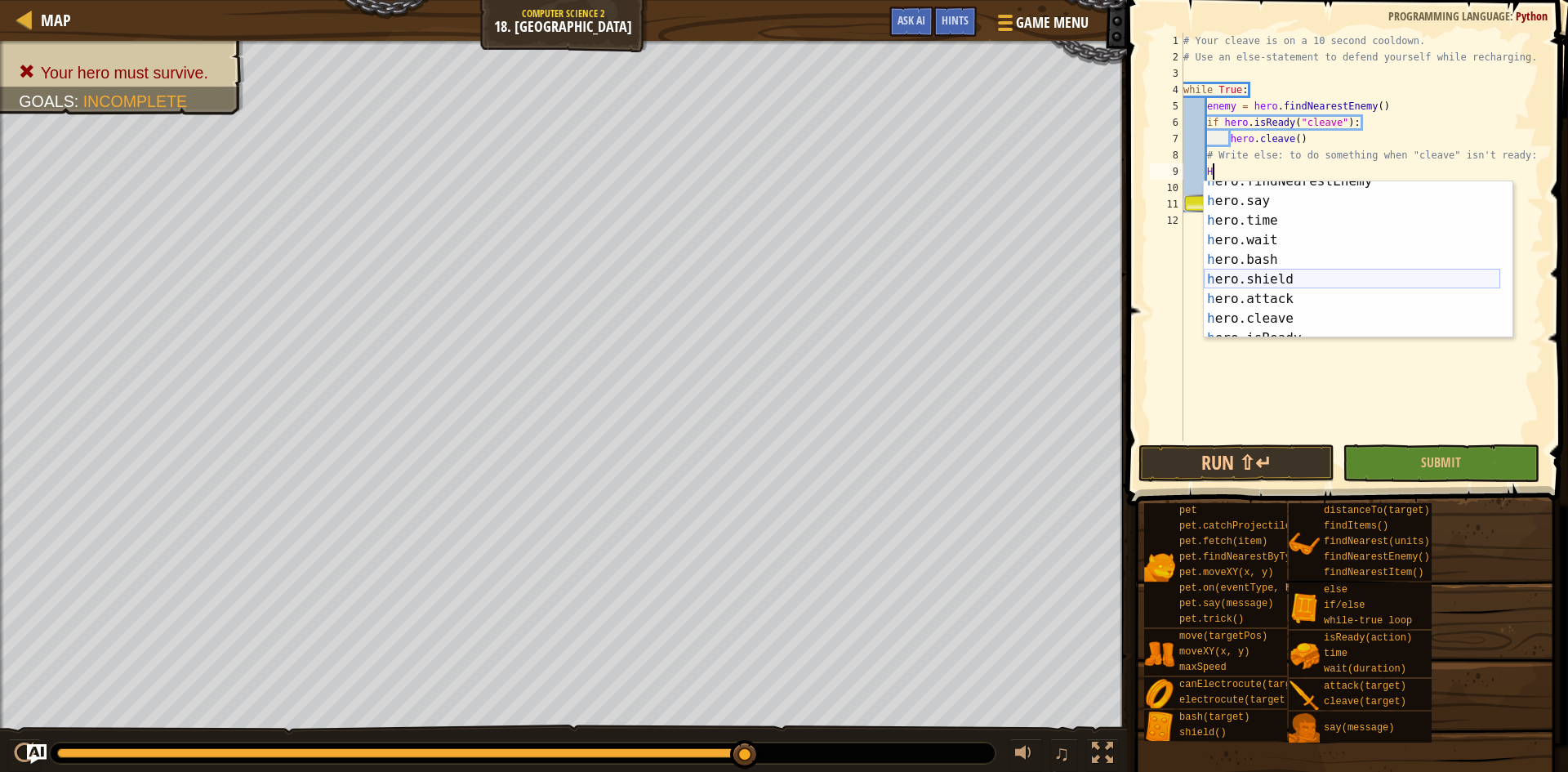
scroll to position [98, 0]
click at [1256, 253] on div "h ero.wait press enter h ero.bash press enter h ero.shield press enter h ero.at…" at bounding box center [1352, 279] width 296 height 196
type textarea "hero.attack(enemy)"
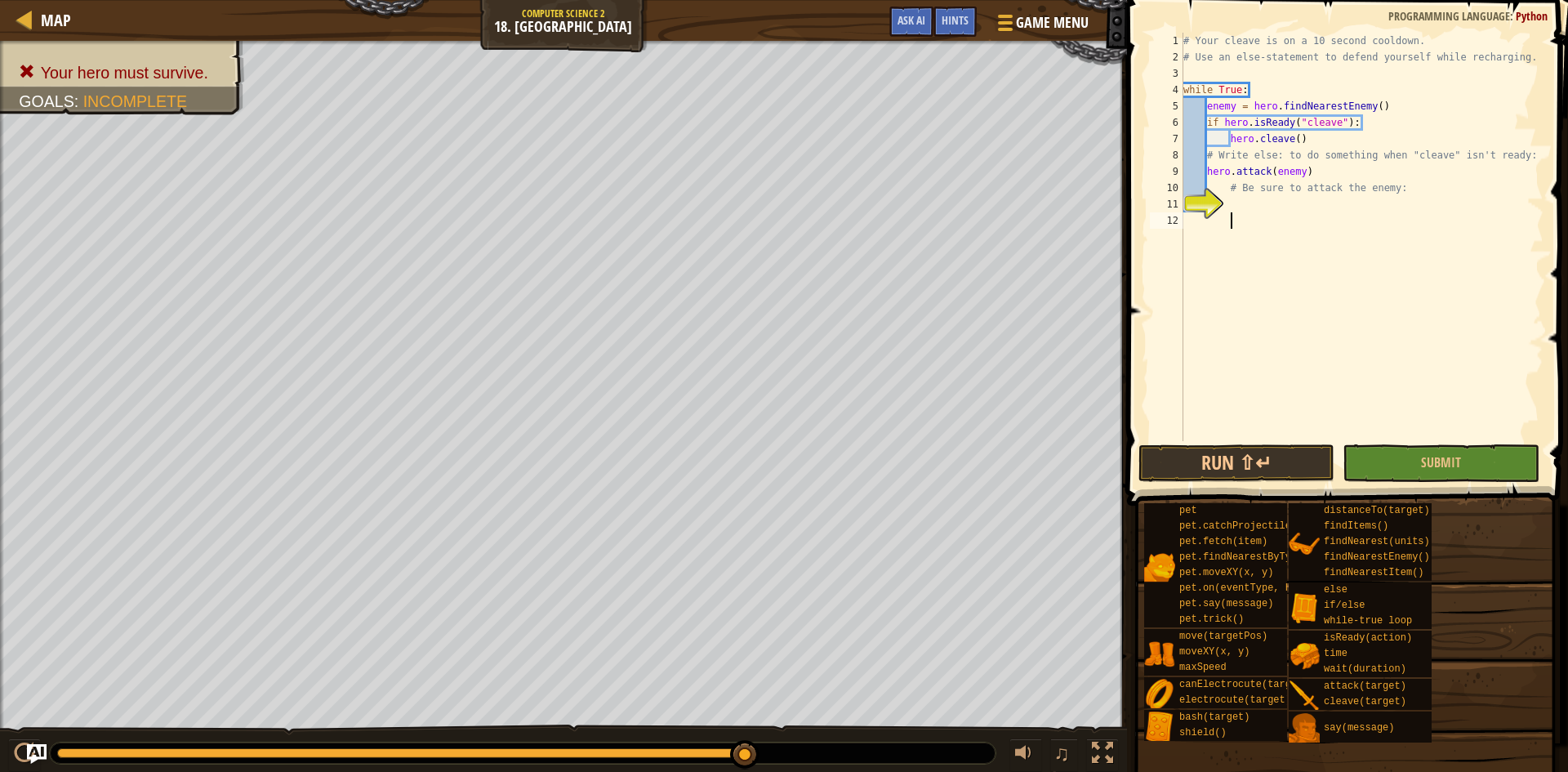
click at [1393, 286] on div "# Your cleave is on a 10 second cooldown. # Use an else-statement to defend you…" at bounding box center [1362, 254] width 363 height 441
click at [1307, 450] on button "Run ⇧↵" at bounding box center [1236, 463] width 196 height 37
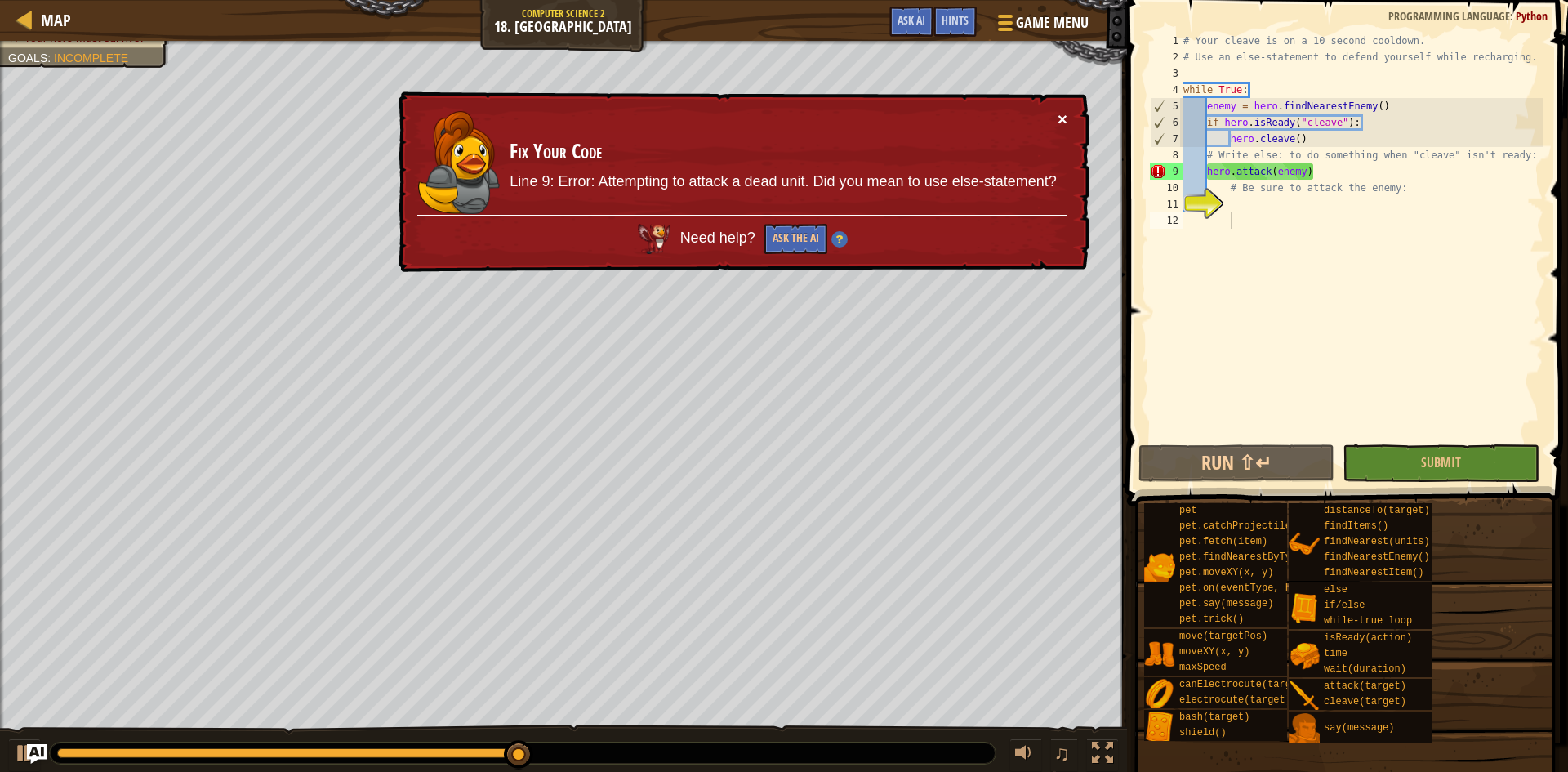
click at [1062, 112] on button "×" at bounding box center [1062, 119] width 10 height 17
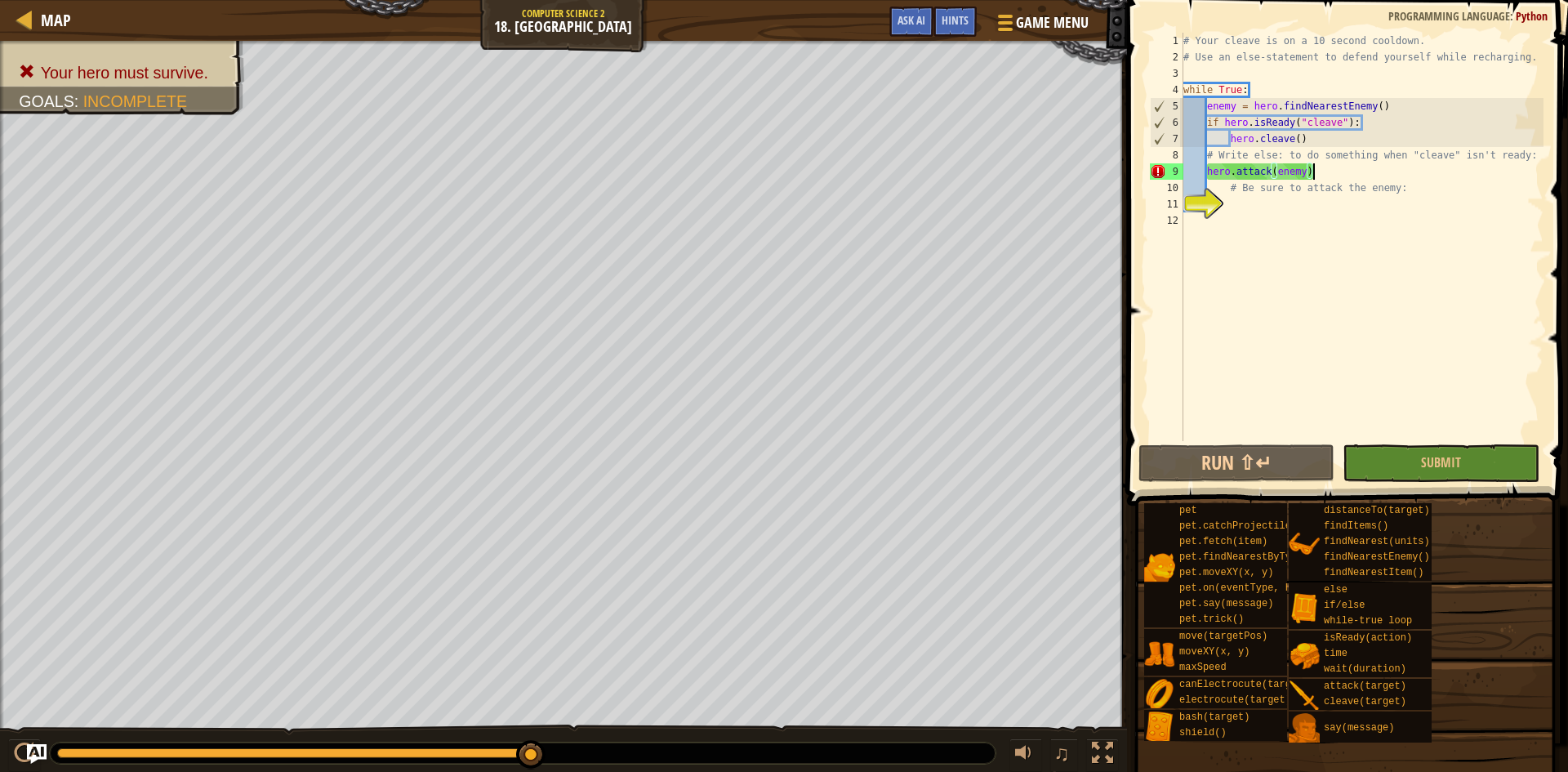
click at [1323, 166] on div "# Your cleave is on a 10 second cooldown. # Use an else-statement to defend you…" at bounding box center [1362, 254] width 363 height 441
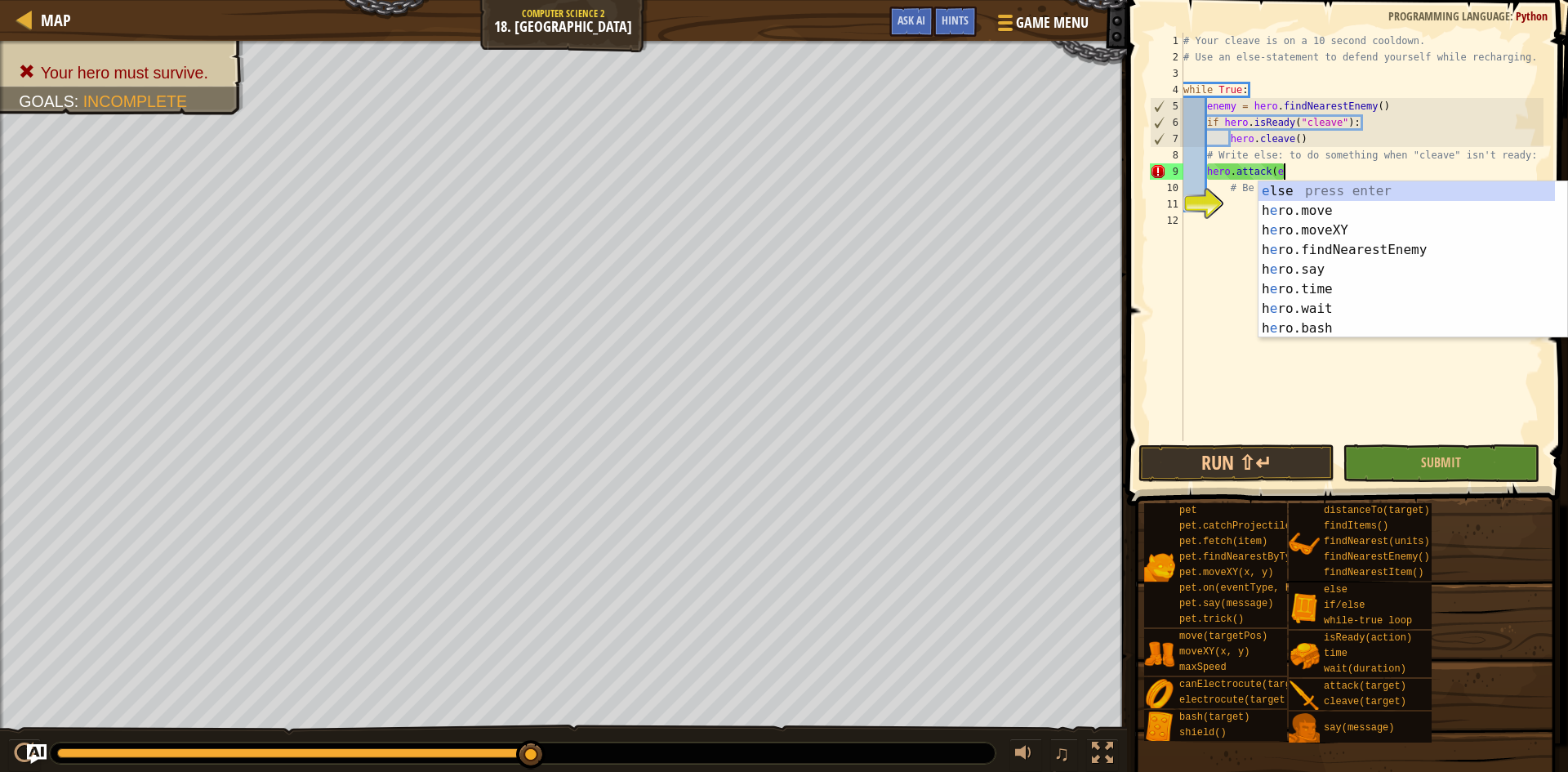
scroll to position [0, 0]
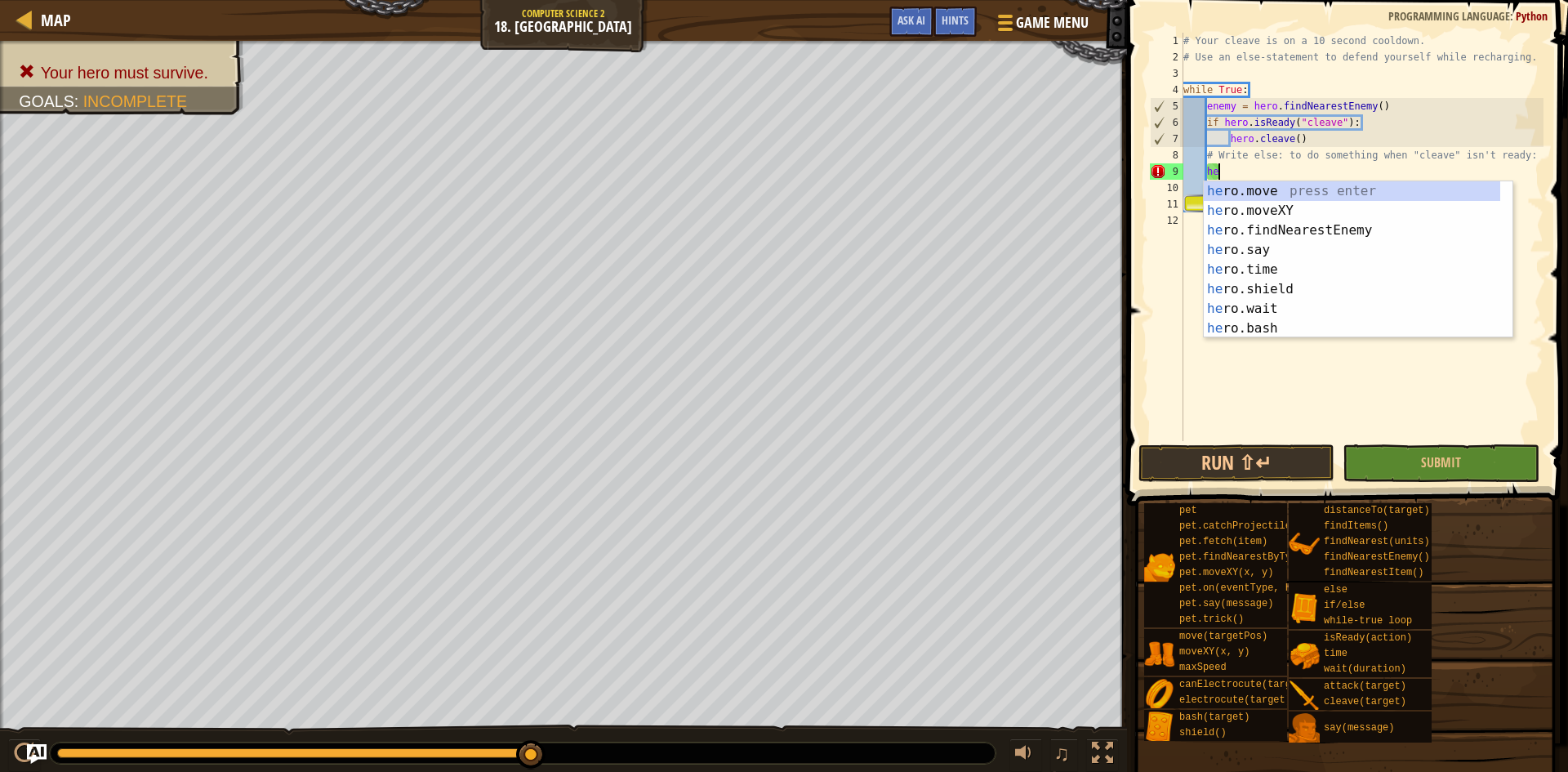
type textarea "h"
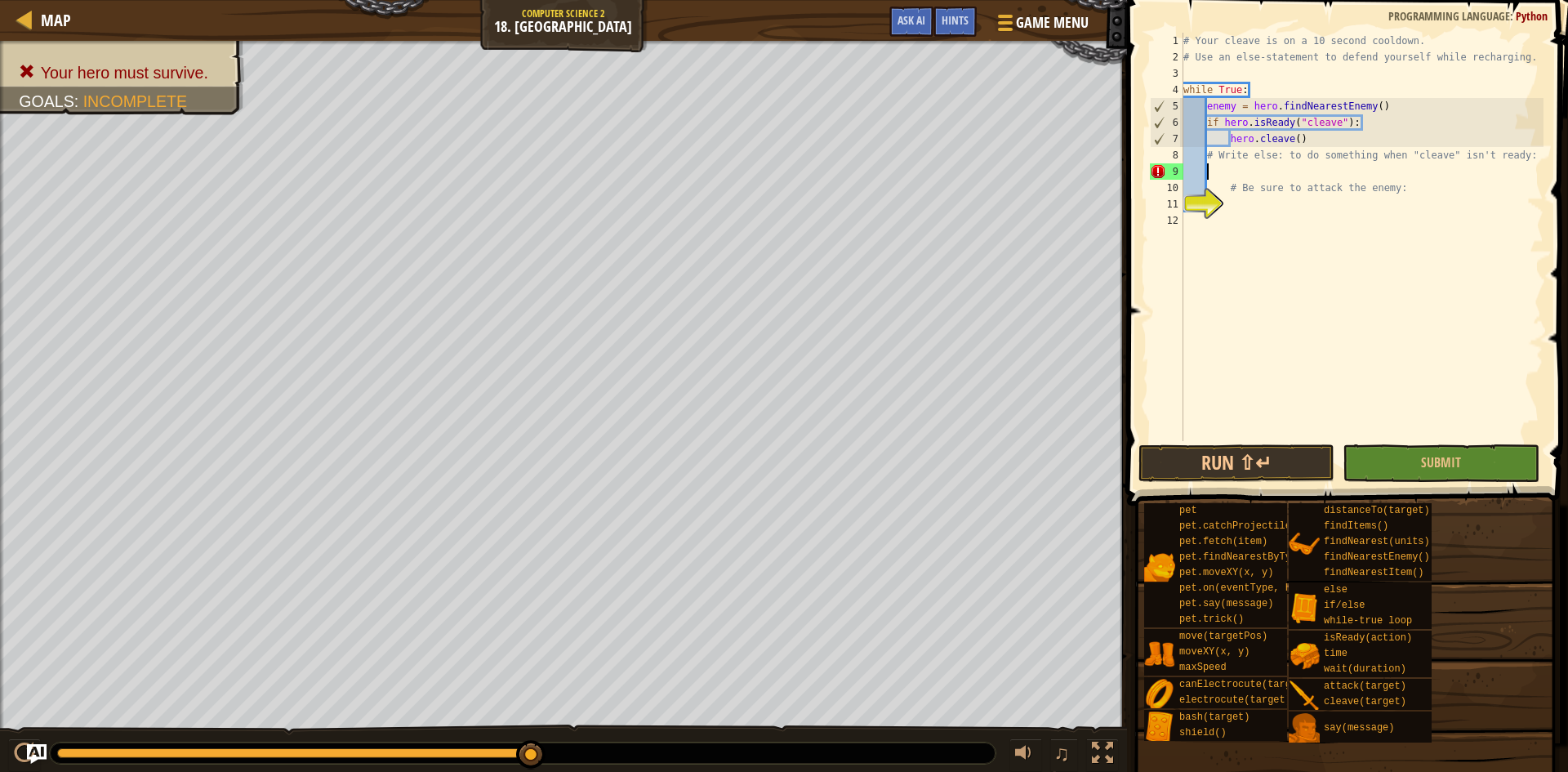
scroll to position [7, 1]
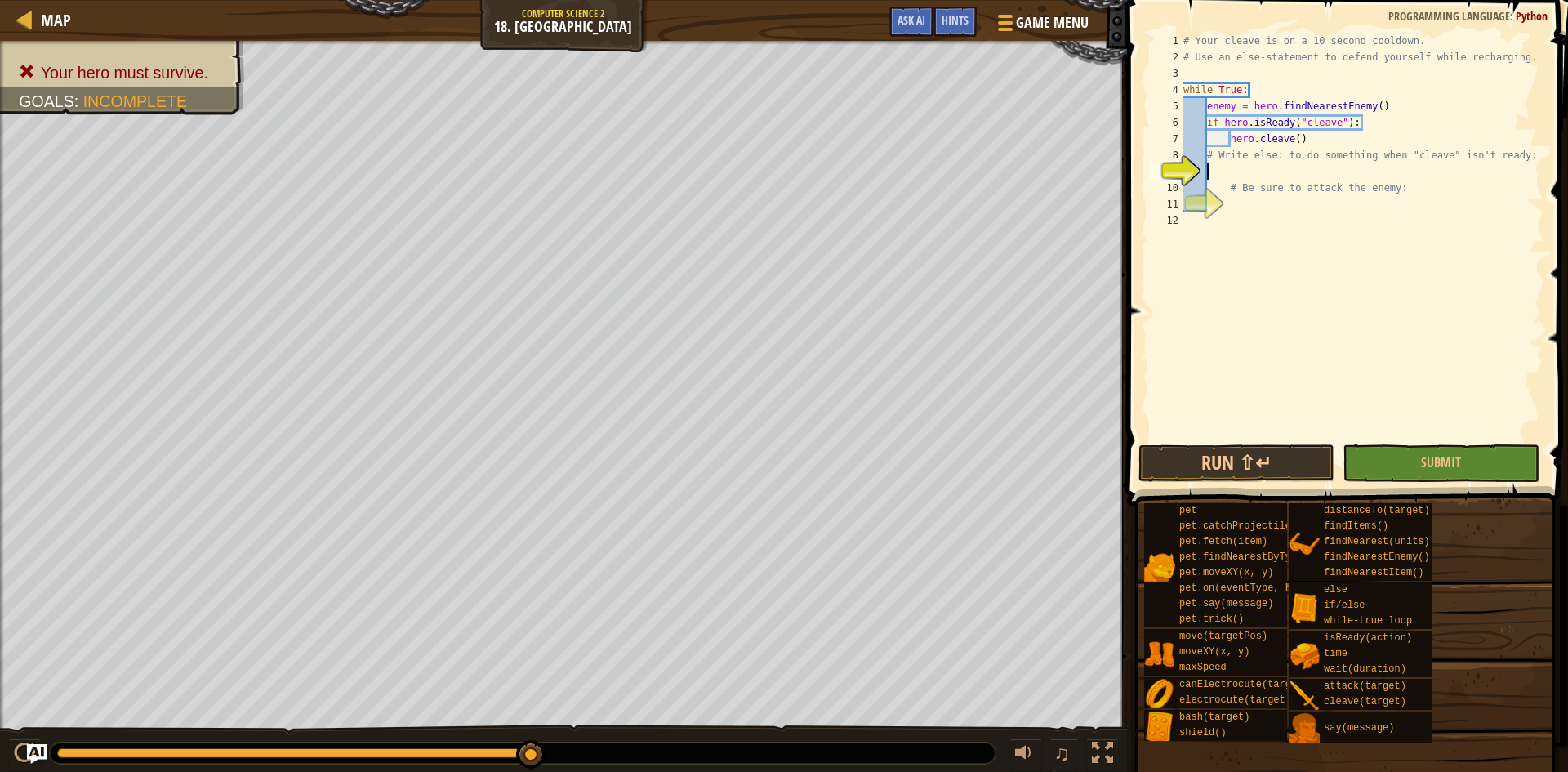
type textarea "H"
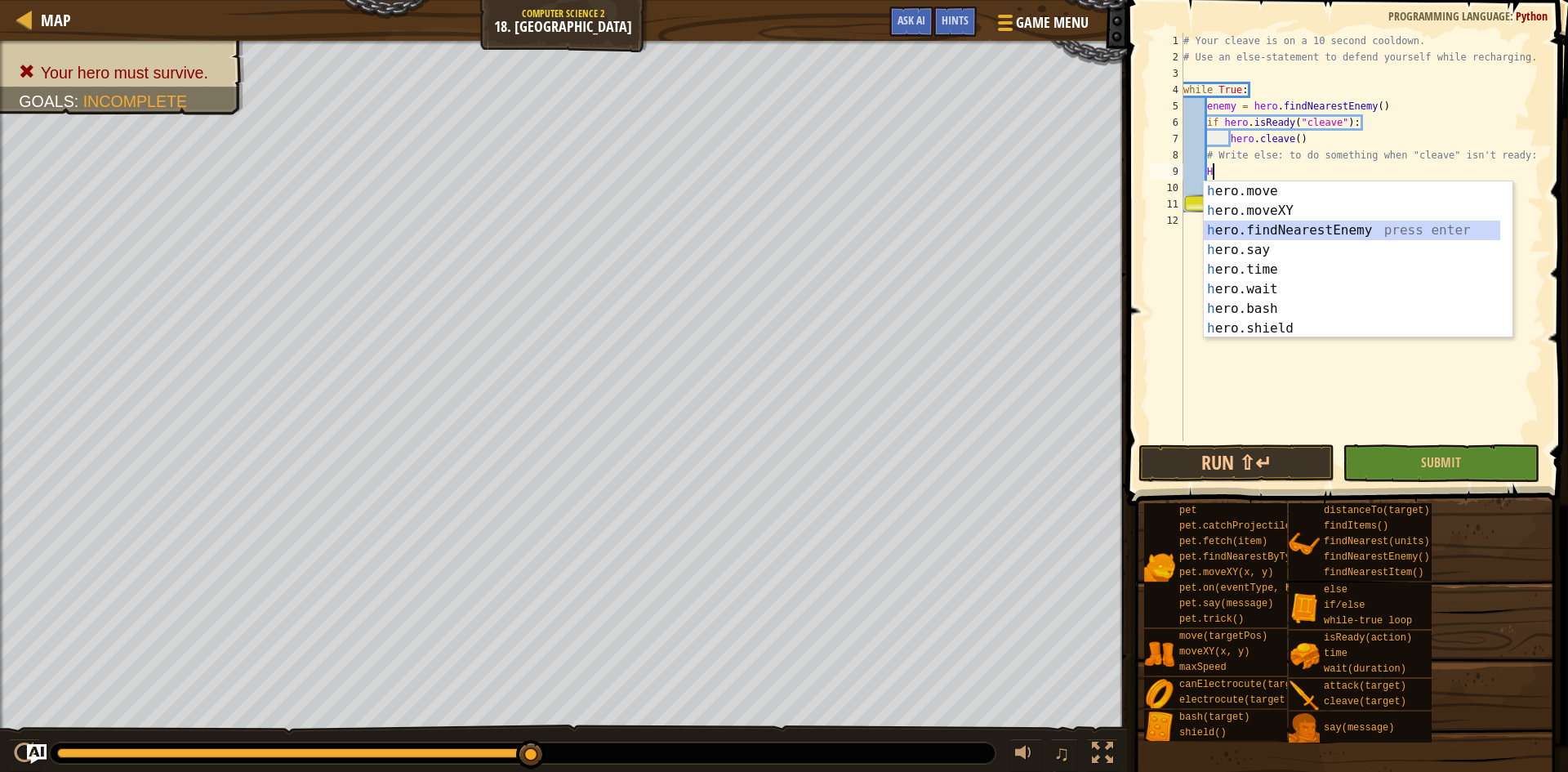
click at [1322, 233] on div "h ero.move press enter h ero.moveXY press enter h ero.findNearestEnemy press en…" at bounding box center [1352, 279] width 296 height 196
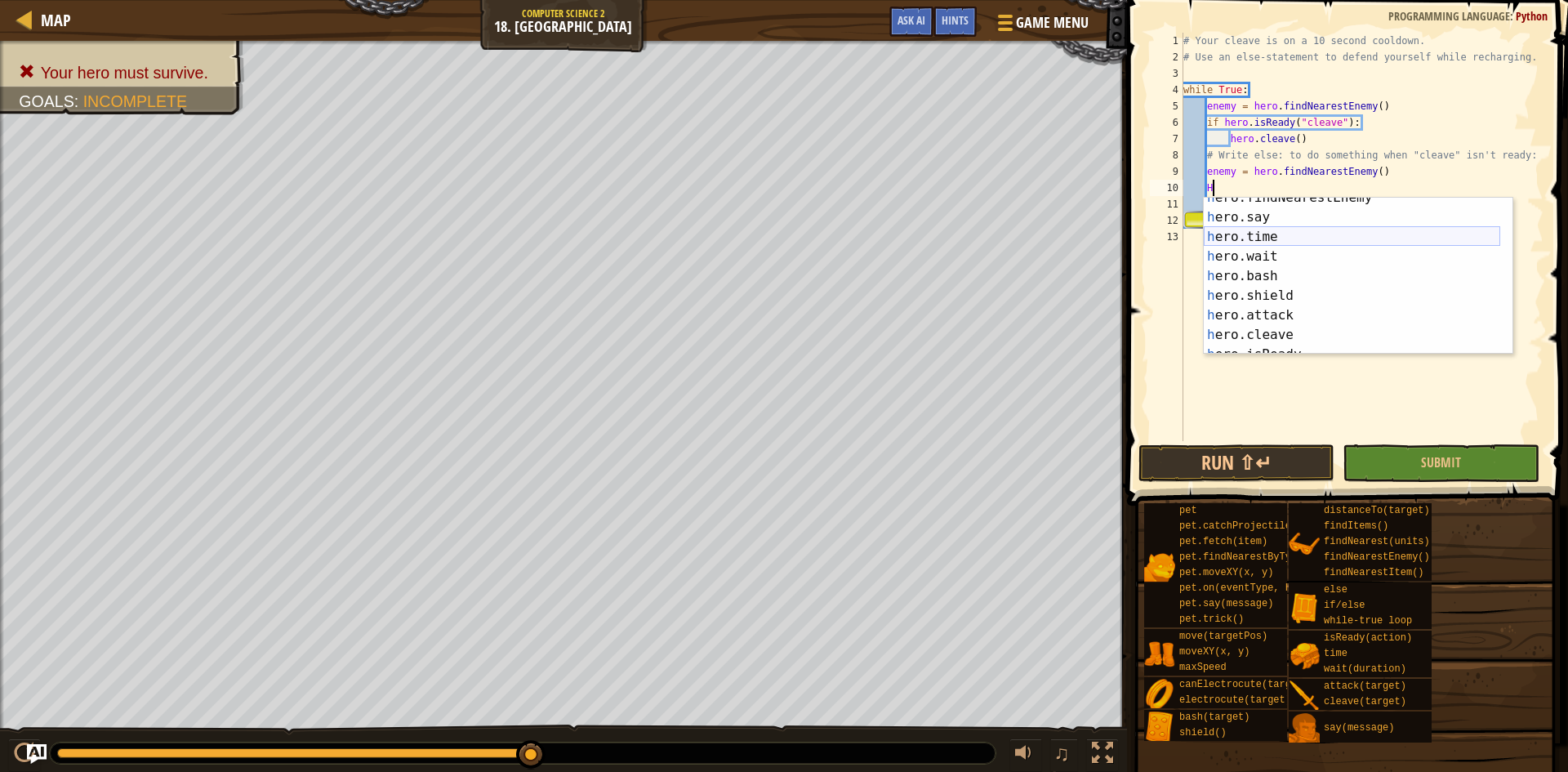
scroll to position [98, 0]
click at [1282, 263] on div "h ero.wait press enter h ero.bash press enter h ero.shield press enter h ero.at…" at bounding box center [1352, 295] width 296 height 196
type textarea "hero.attack(enemy)"
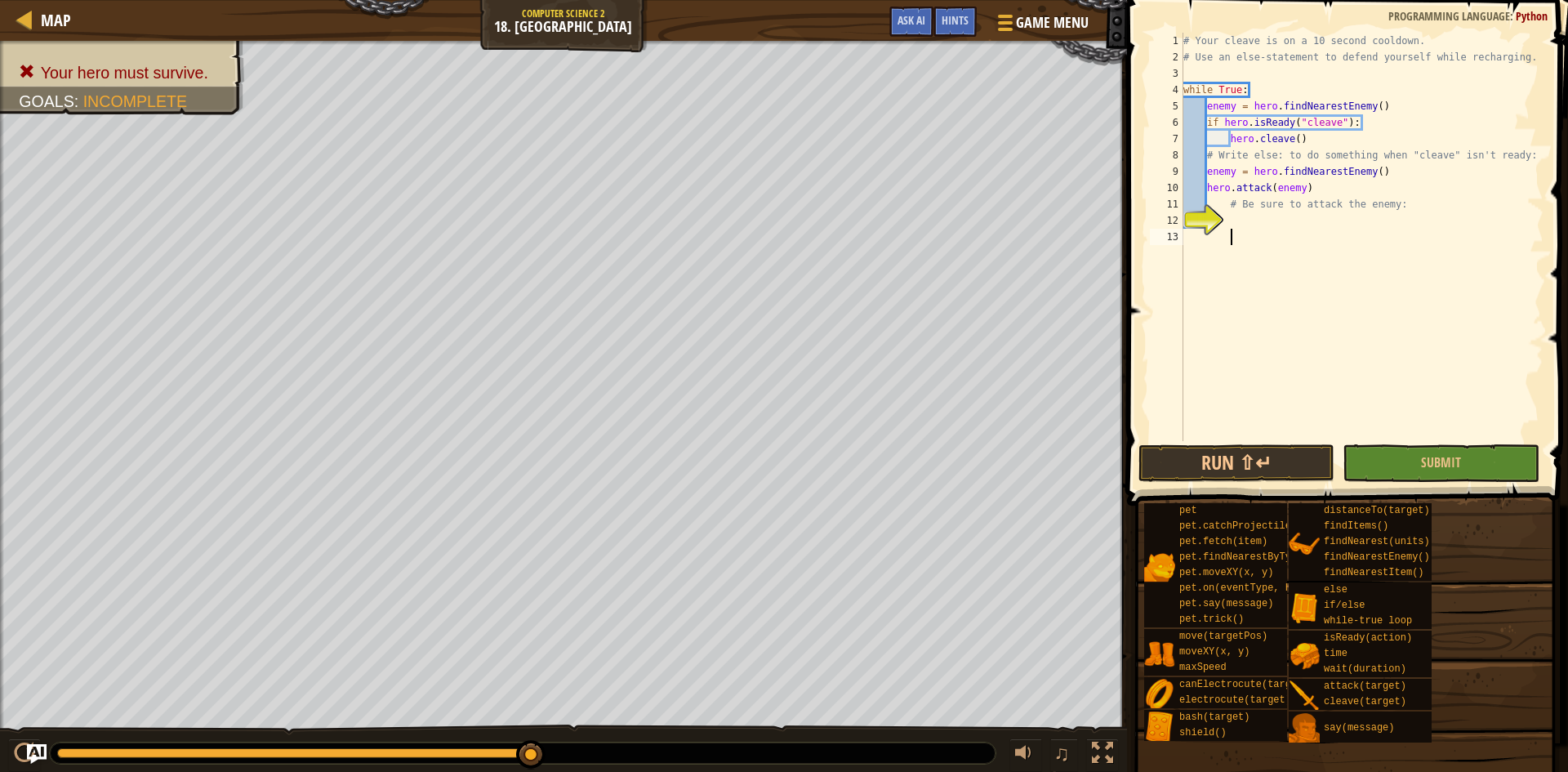
click at [1361, 297] on div "# Your cleave is on a 10 second cooldown. # Use an else-statement to defend you…" at bounding box center [1362, 254] width 363 height 441
click at [1274, 461] on button "Run ⇧↵" at bounding box center [1236, 463] width 196 height 37
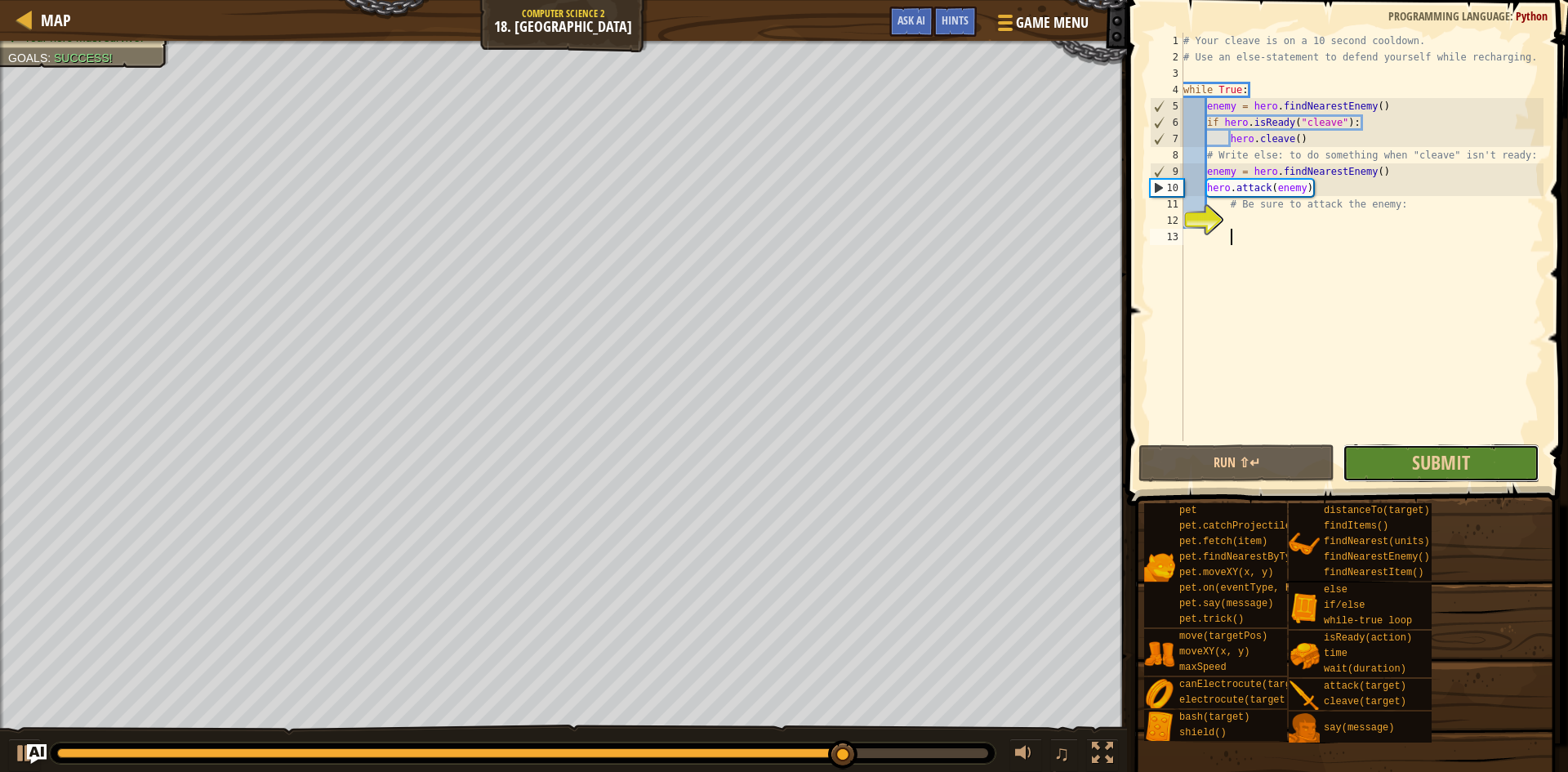
click at [1405, 471] on button "Submit" at bounding box center [1440, 463] width 196 height 37
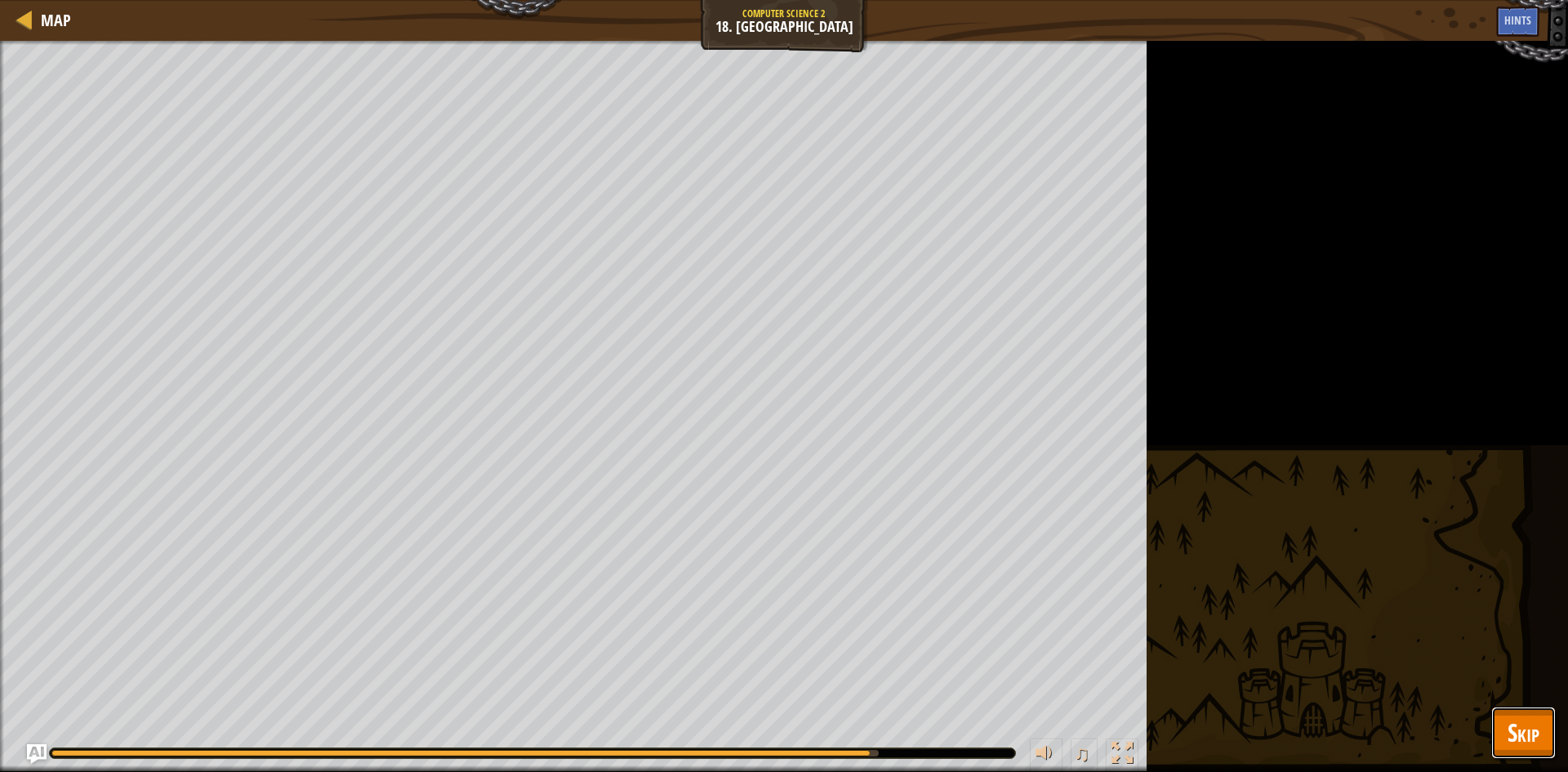
drag, startPoint x: 1531, startPoint y: 714, endPoint x: 1523, endPoint y: 721, distance: 10.6
click at [1523, 721] on button "Skip" at bounding box center [1524, 733] width 64 height 52
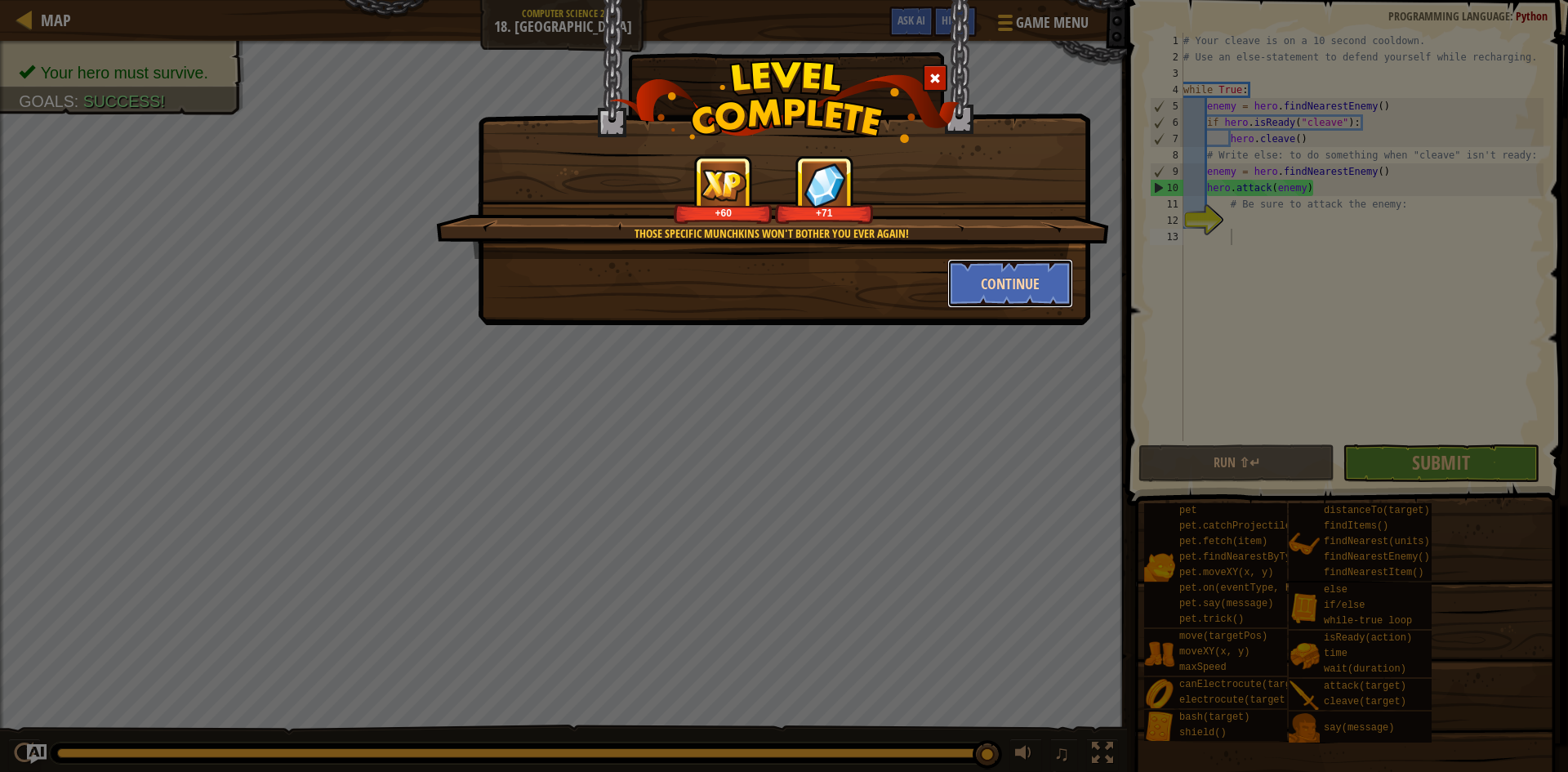
click at [1011, 288] on button "Continue" at bounding box center [1010, 283] width 126 height 49
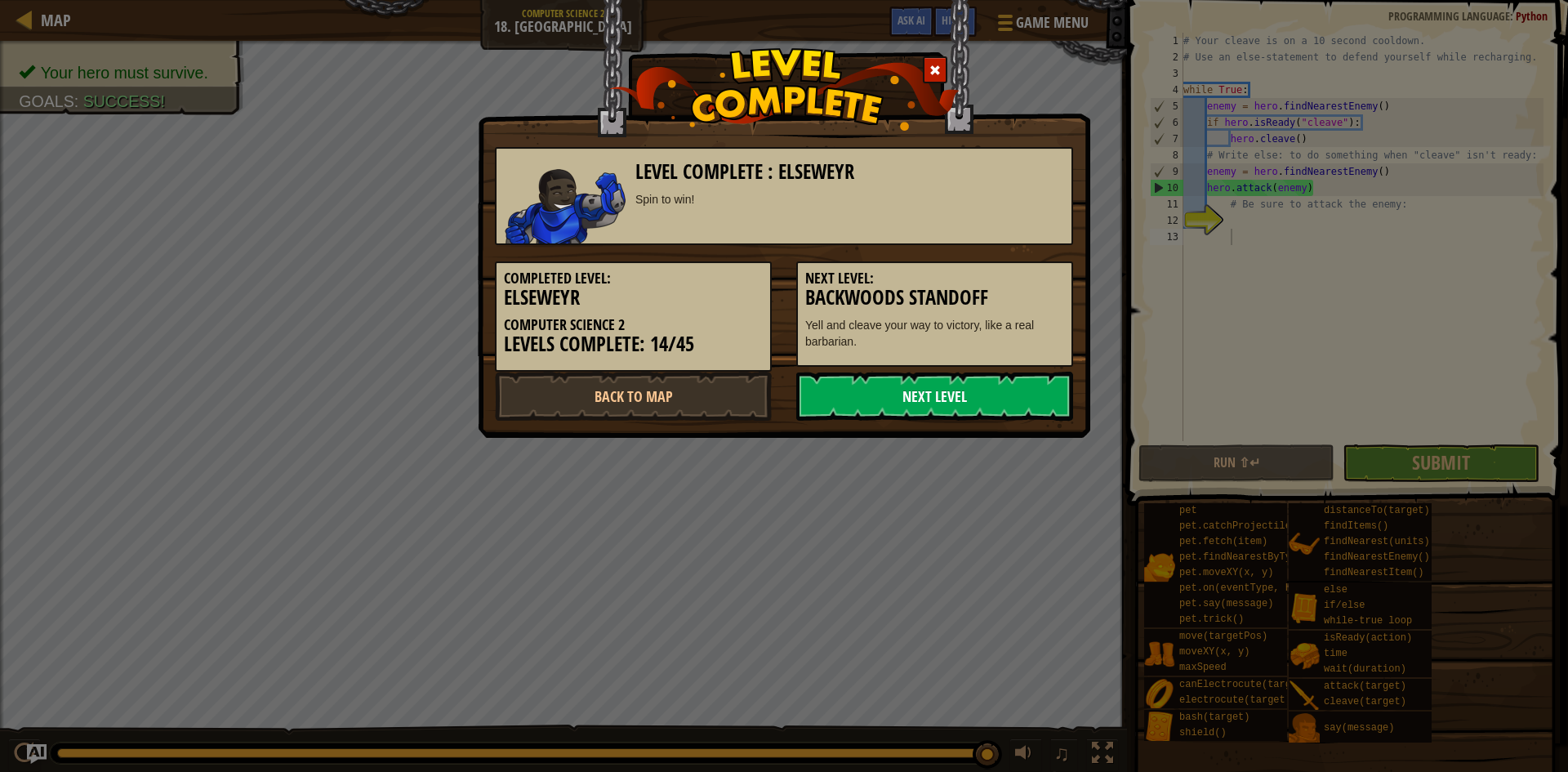
click at [910, 390] on link "Next Level" at bounding box center [935, 396] width 277 height 49
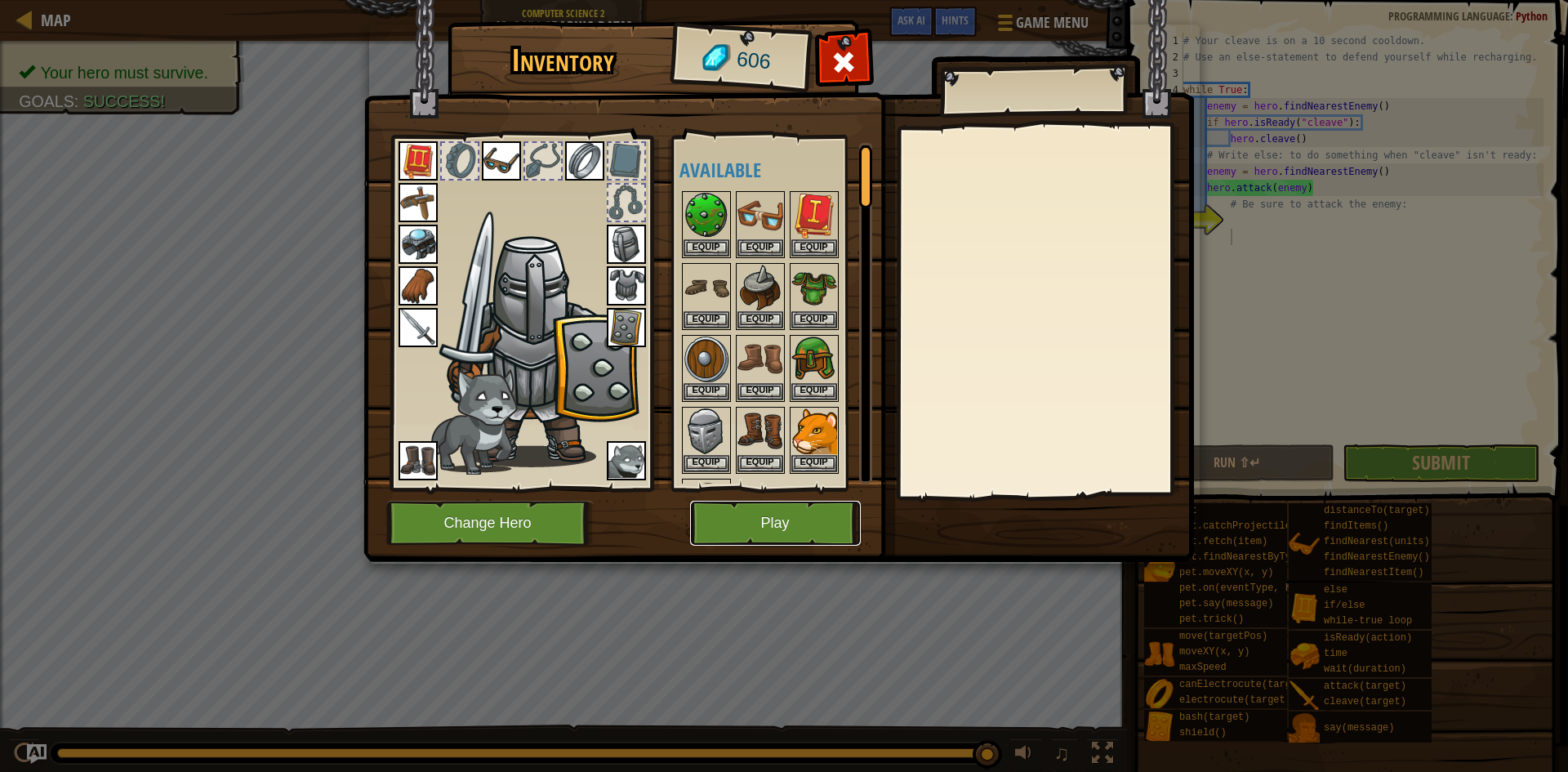
click at [780, 528] on button "Play" at bounding box center [775, 524] width 171 height 45
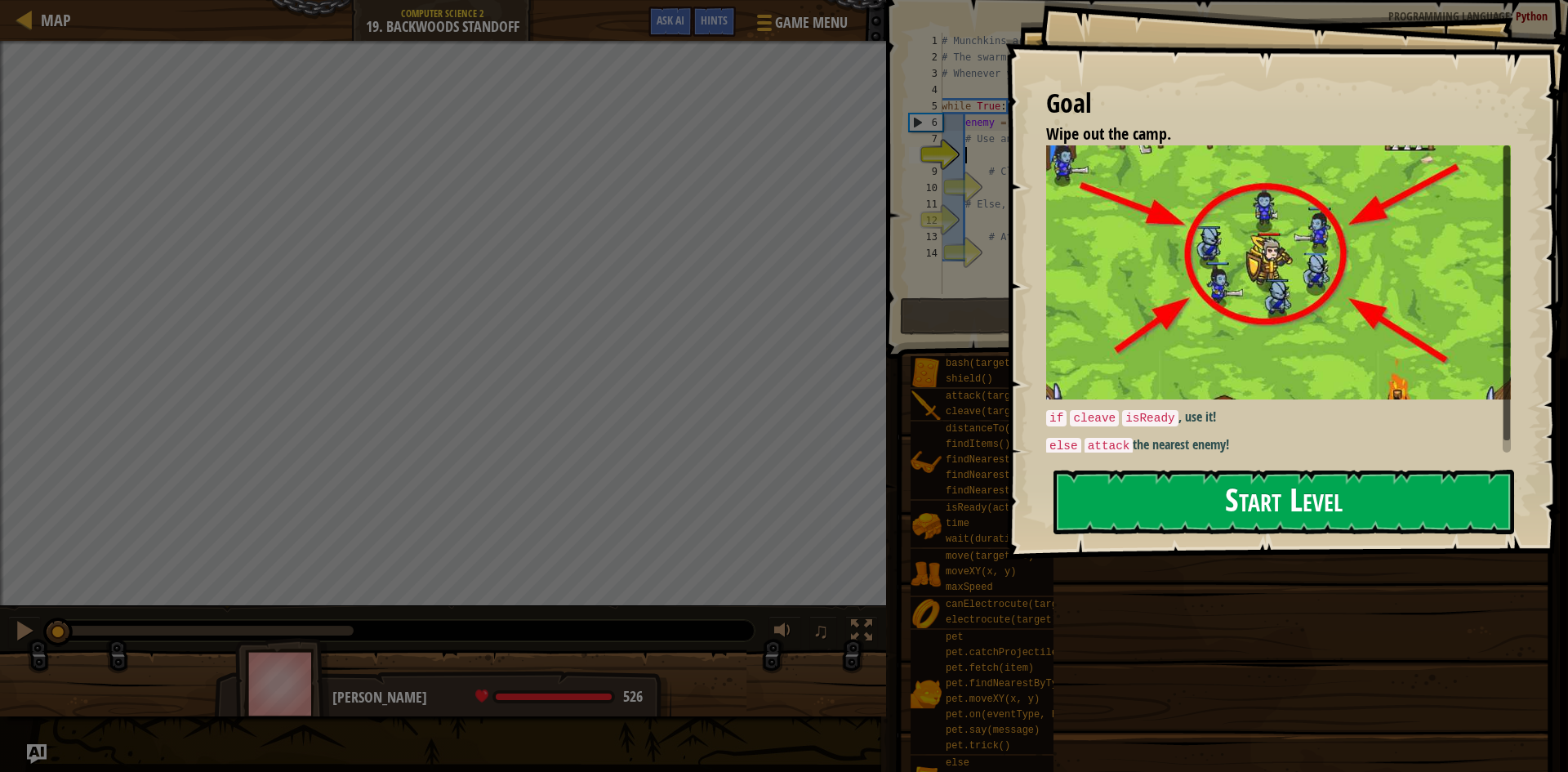
click at [1190, 478] on button "Start Level" at bounding box center [1283, 502] width 461 height 64
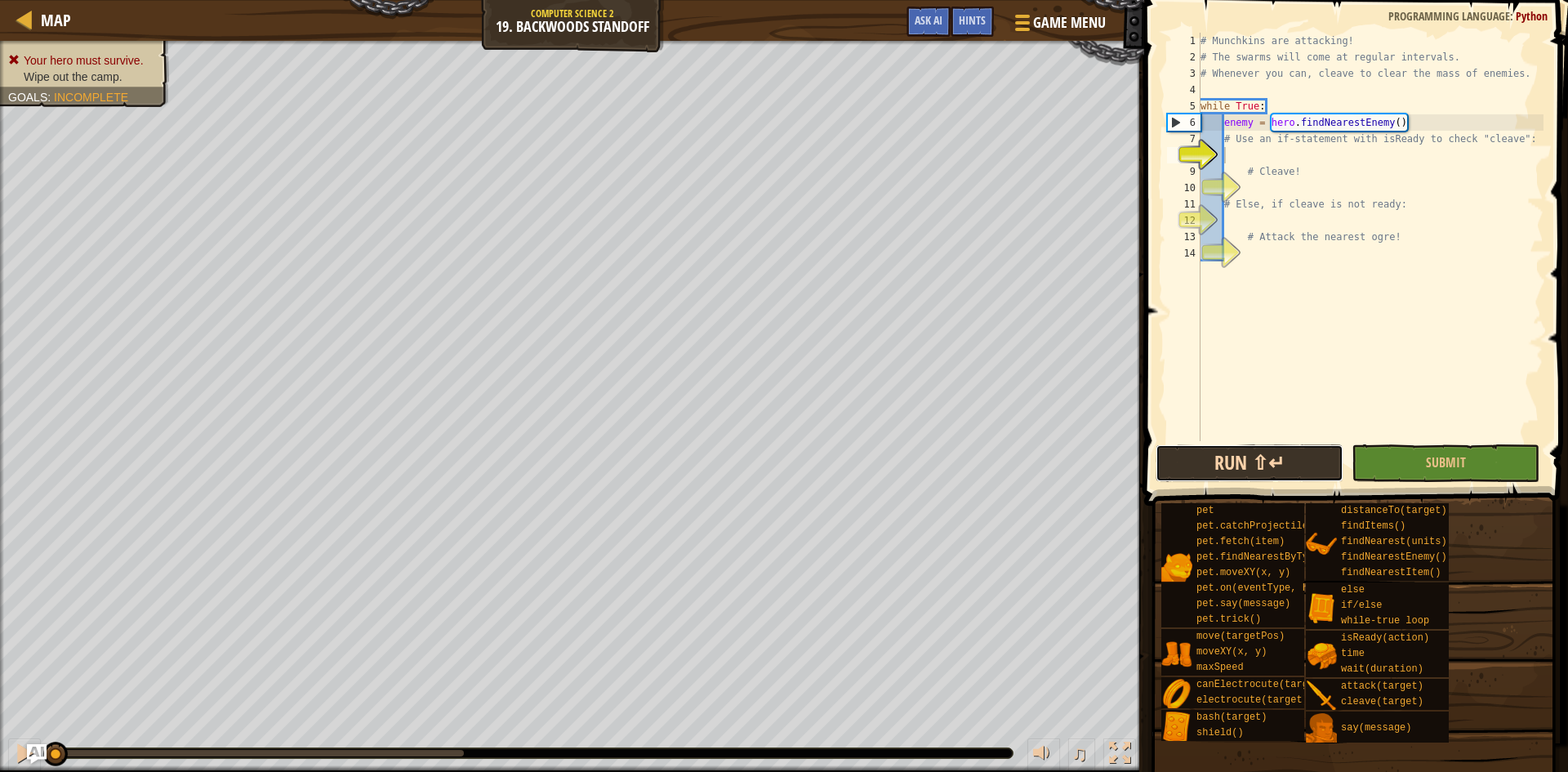
click at [1252, 464] on button "Run ⇧↵" at bounding box center [1250, 463] width 188 height 37
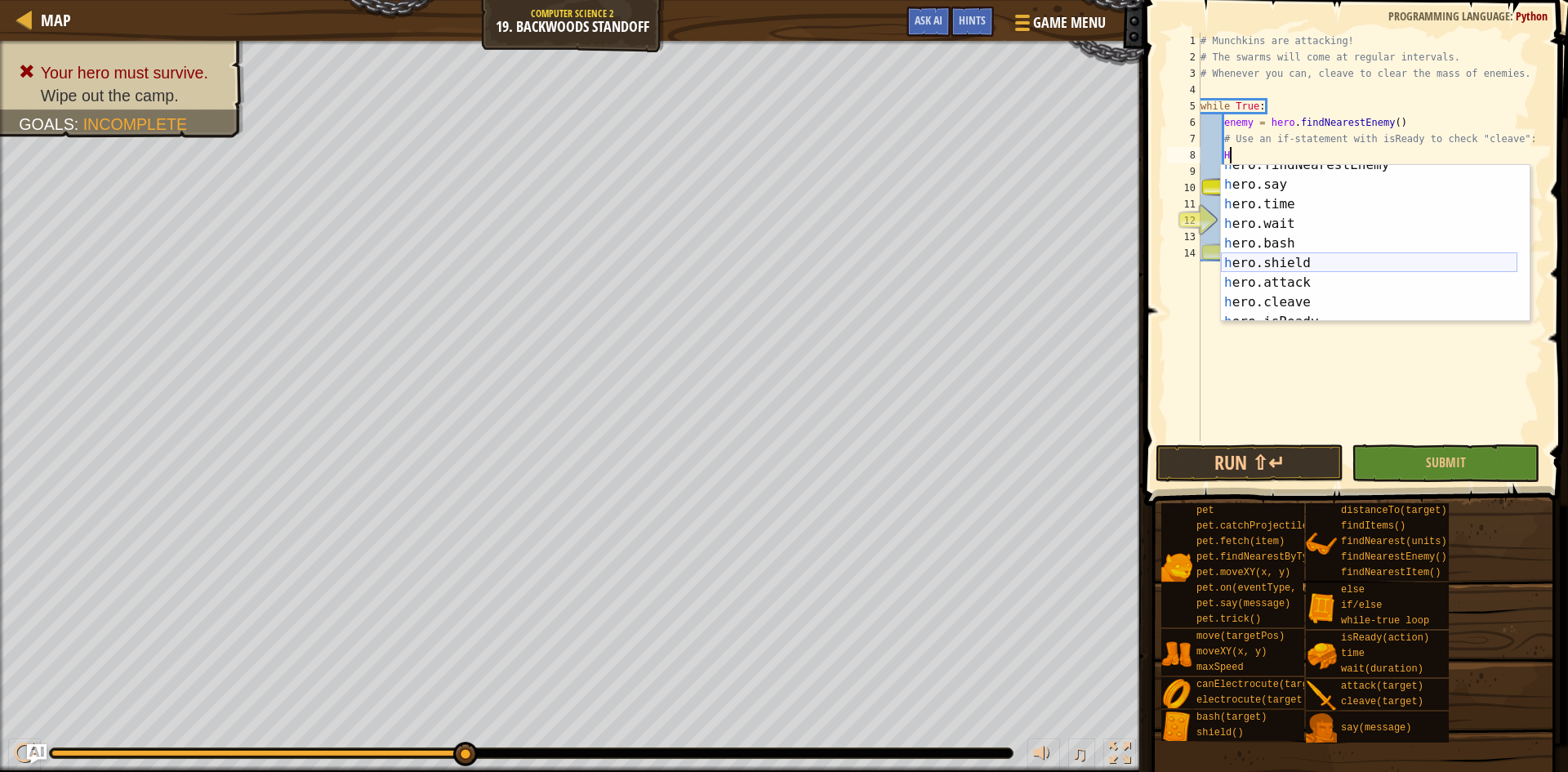
scroll to position [98, 0]
click at [1256, 254] on div "h ero.wait press enter h ero.bash press enter h ero.shield press enter h ero.at…" at bounding box center [1369, 262] width 296 height 196
type textarea "hero.cleave(enemy)"
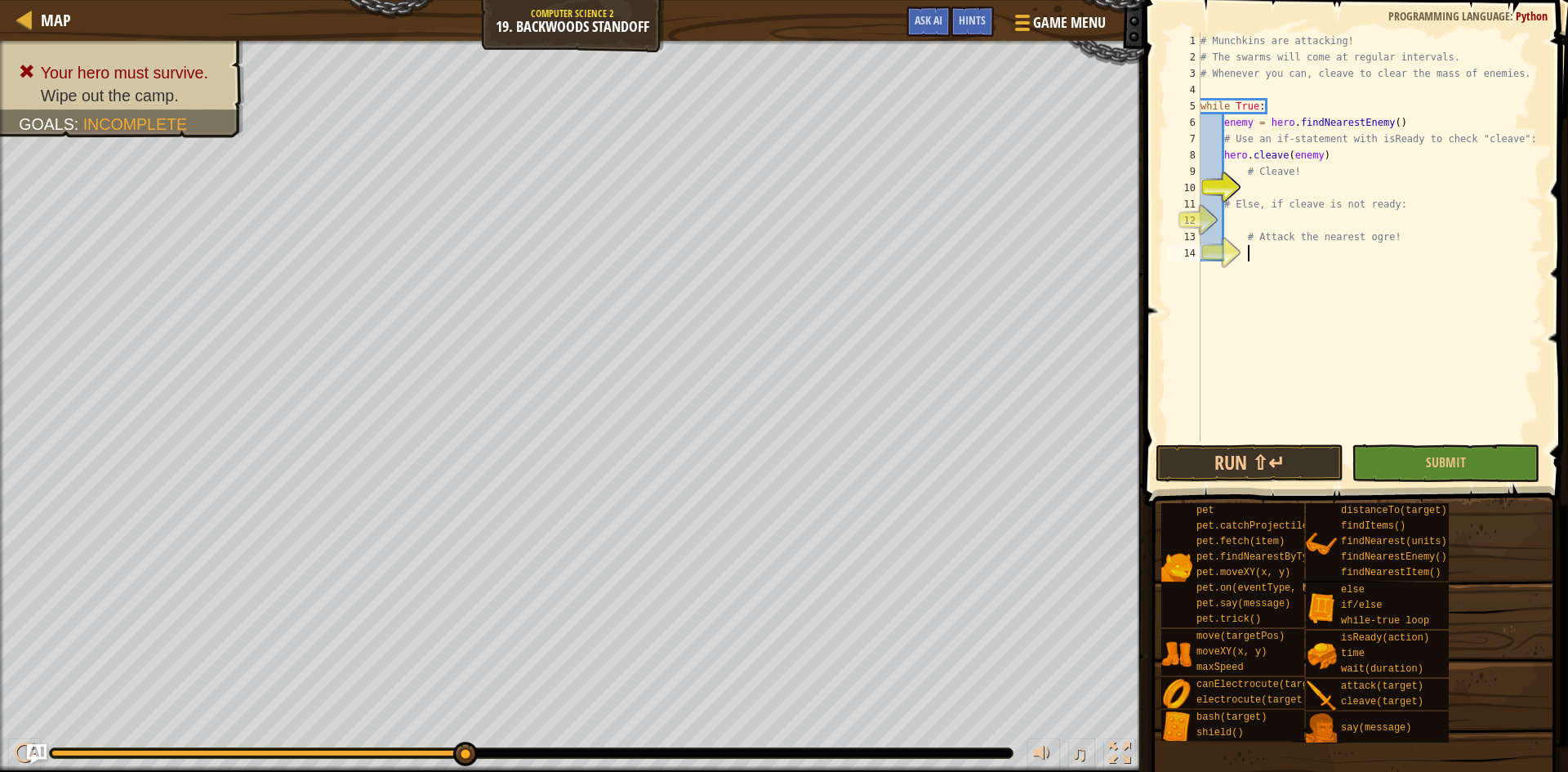
drag, startPoint x: 1365, startPoint y: 284, endPoint x: 1365, endPoint y: 295, distance: 11.0
click at [1365, 295] on div "# Munchkins are attacking! # The swarms will come at regular intervals. # Whene…" at bounding box center [1370, 254] width 347 height 441
click at [1243, 190] on div "# Munchkins are attacking! # The swarms will come at regular intervals. # Whene…" at bounding box center [1370, 254] width 347 height 441
click at [1236, 221] on div "# Munchkins are attacking! # The swarms will come at regular intervals. # Whene…" at bounding box center [1370, 254] width 347 height 441
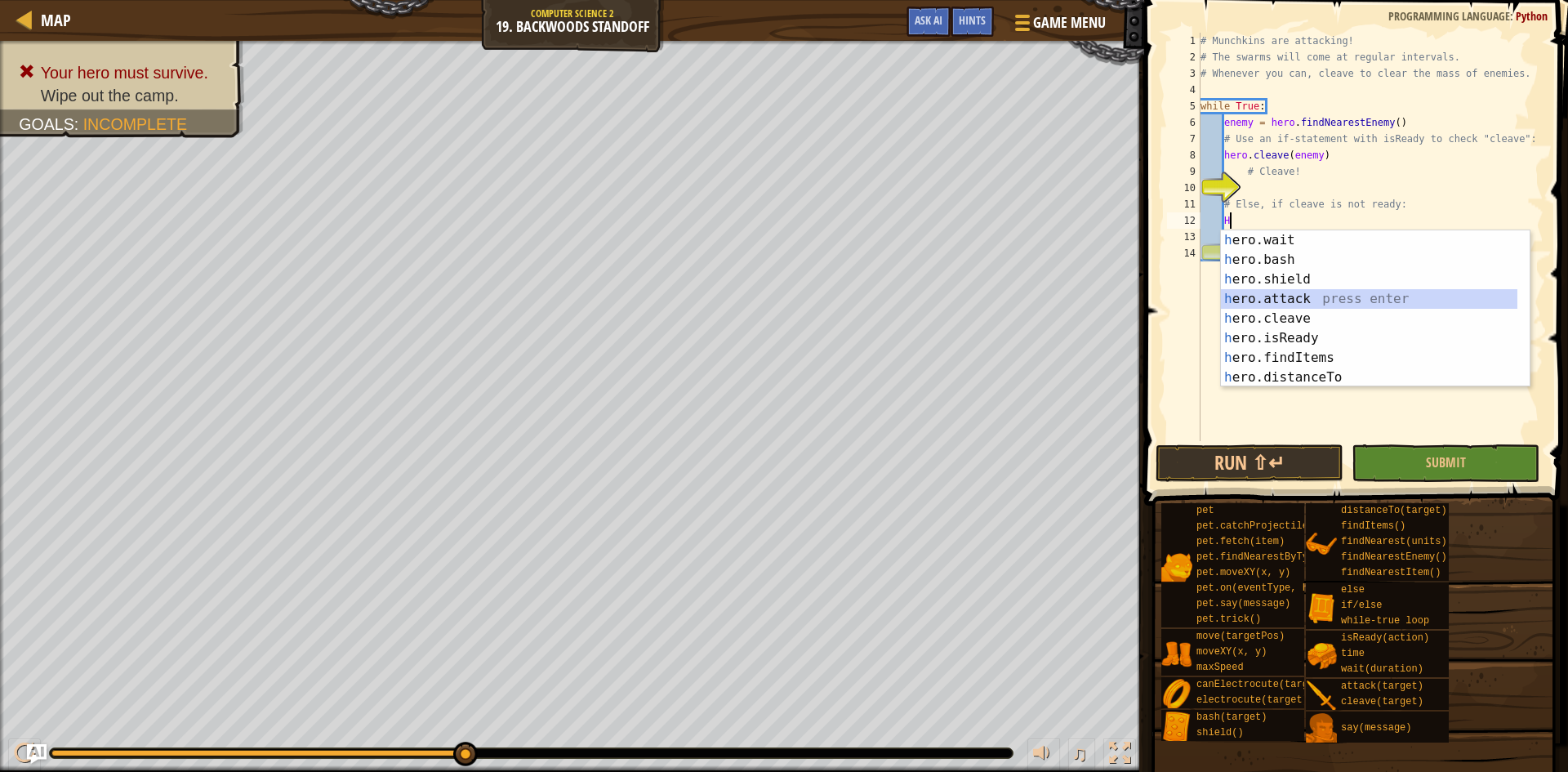
click at [1301, 295] on div "h ero.wait press enter h ero.bash press enter h ero.shield press enter h ero.at…" at bounding box center [1369, 328] width 296 height 196
type textarea "hero.attack(enemy)"
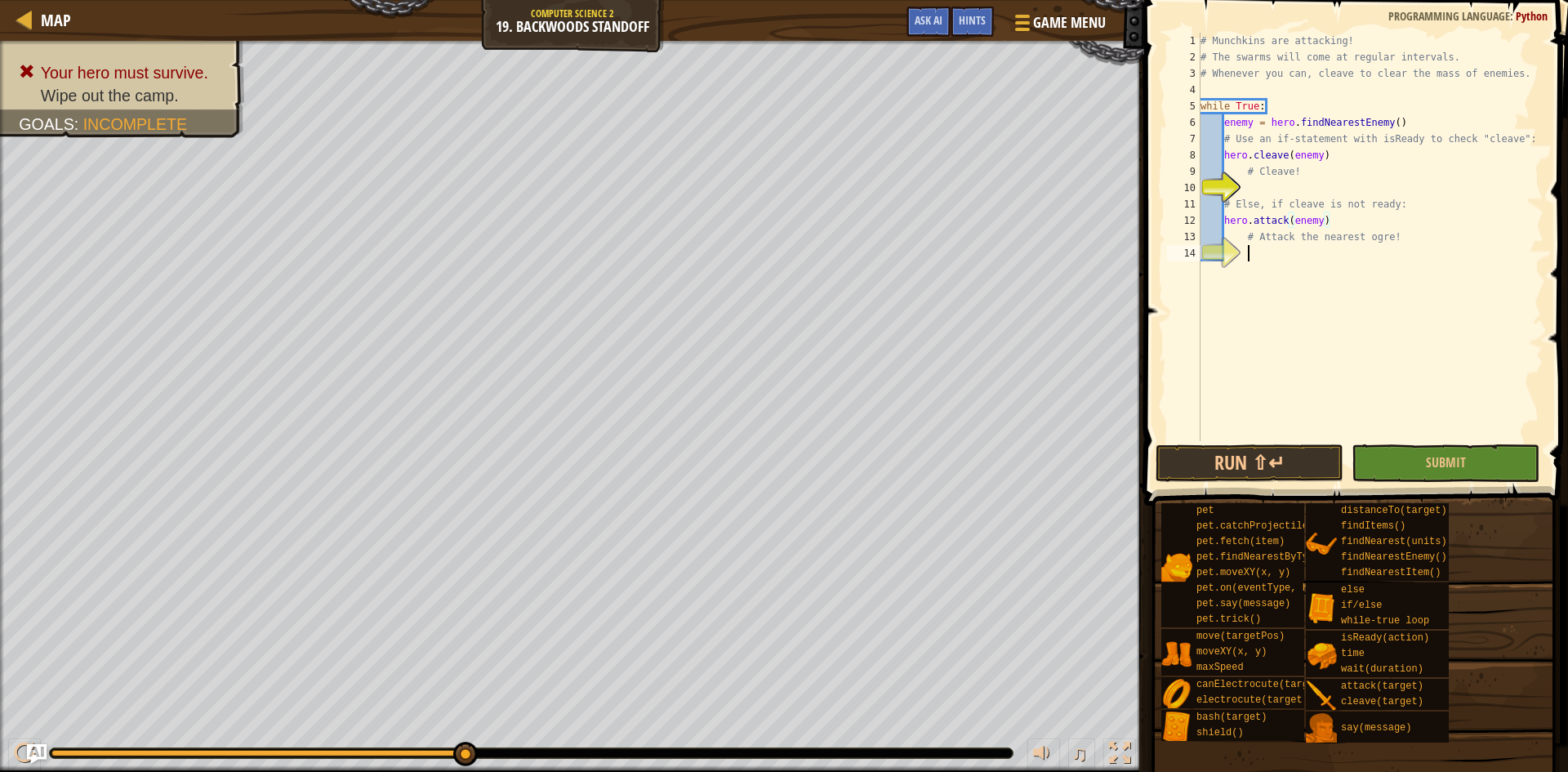
click at [1322, 295] on div "# Munchkins are attacking! # The swarms will come at regular intervals. # Whene…" at bounding box center [1370, 254] width 347 height 441
click at [1240, 187] on div "# Munchkins are attacking! # The swarms will come at regular intervals. # Whene…" at bounding box center [1370, 254] width 347 height 441
type textarea "H"
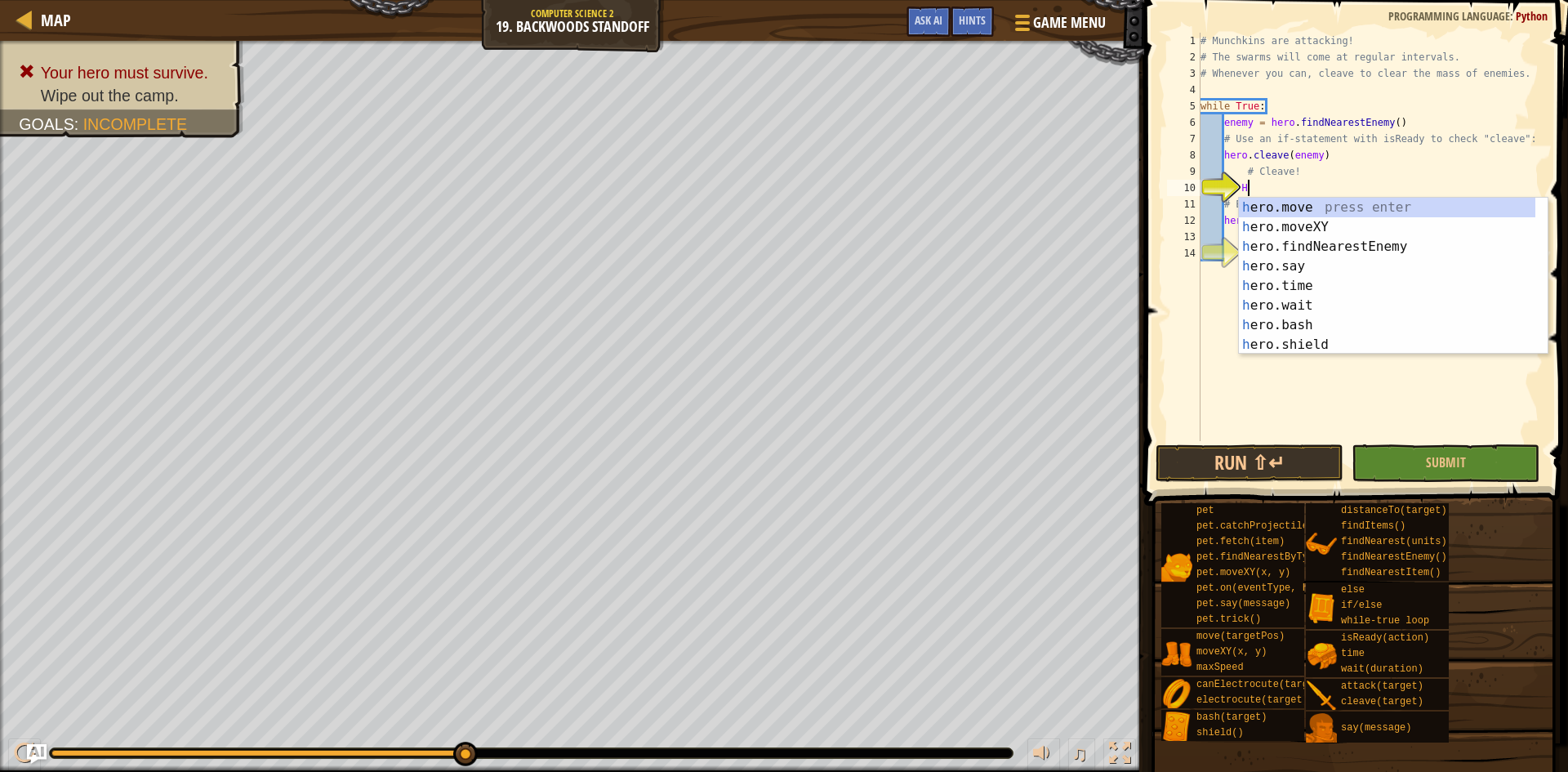
scroll to position [0, 0]
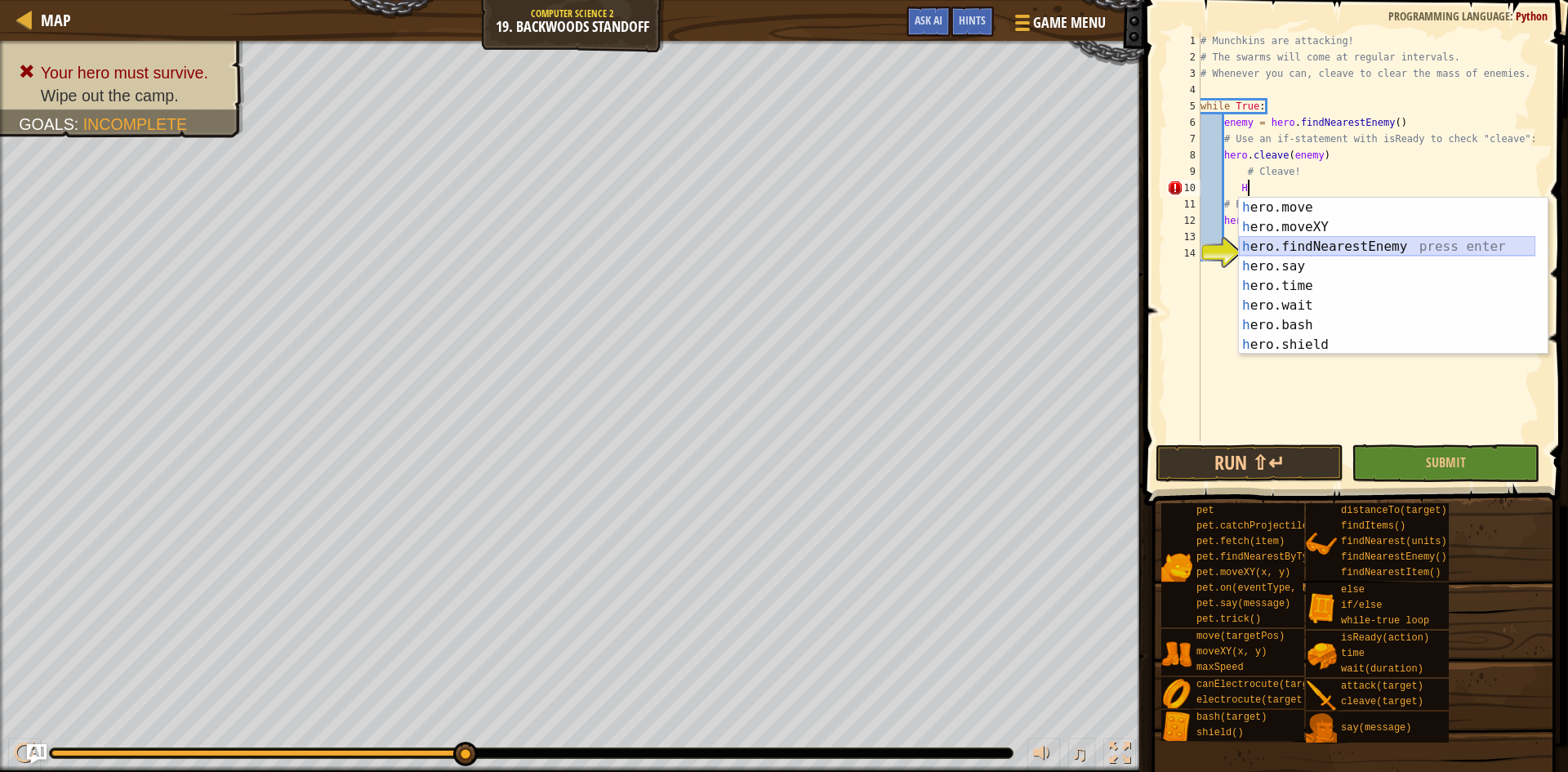
click at [1300, 247] on div "h ero.move press enter h ero.moveXY press enter h ero.findNearestEnemy press en…" at bounding box center [1387, 295] width 296 height 196
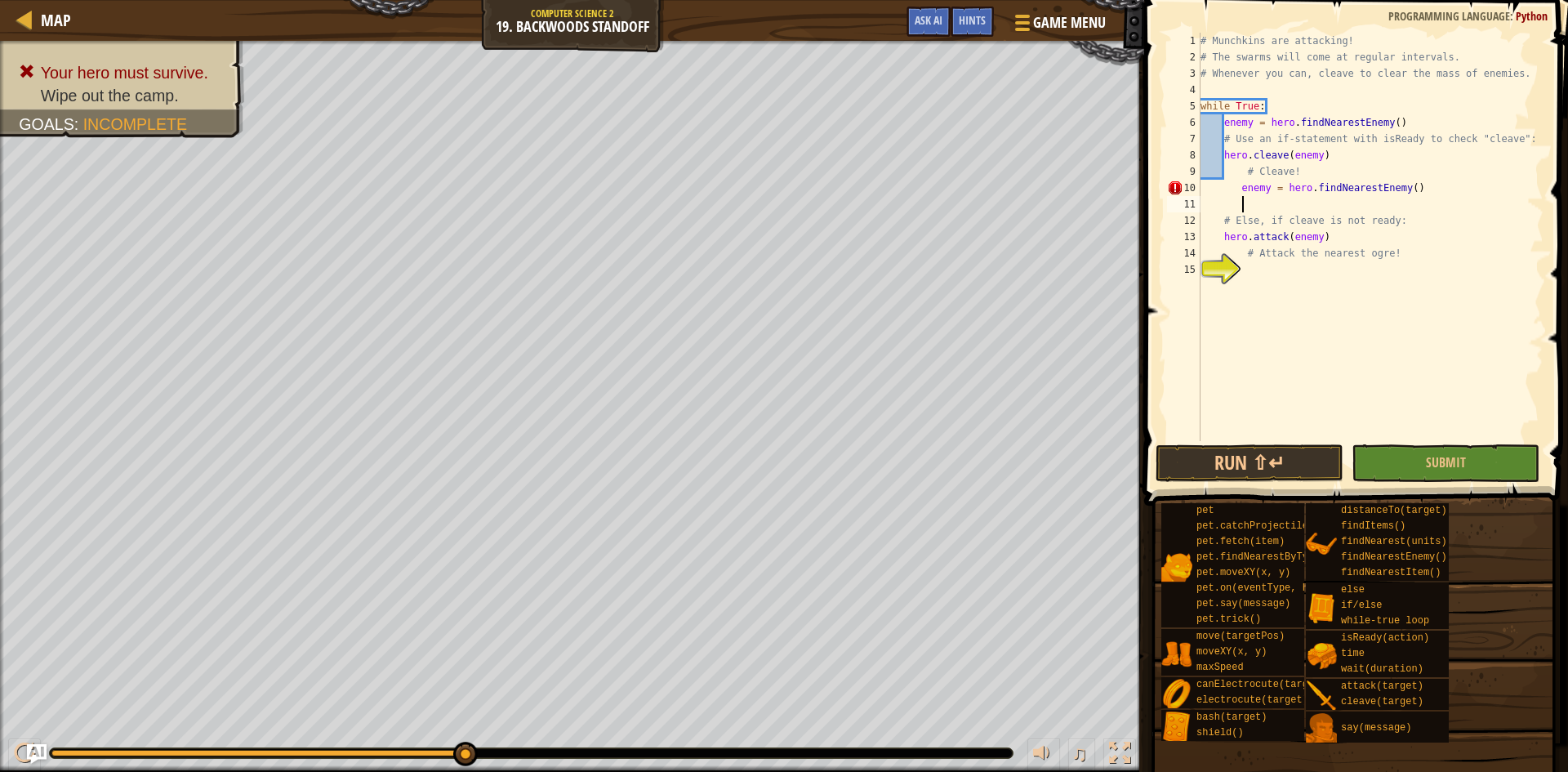
click at [1432, 185] on div "# Munchkins are attacking! # The swarms will come at regular intervals. # Whene…" at bounding box center [1370, 254] width 347 height 441
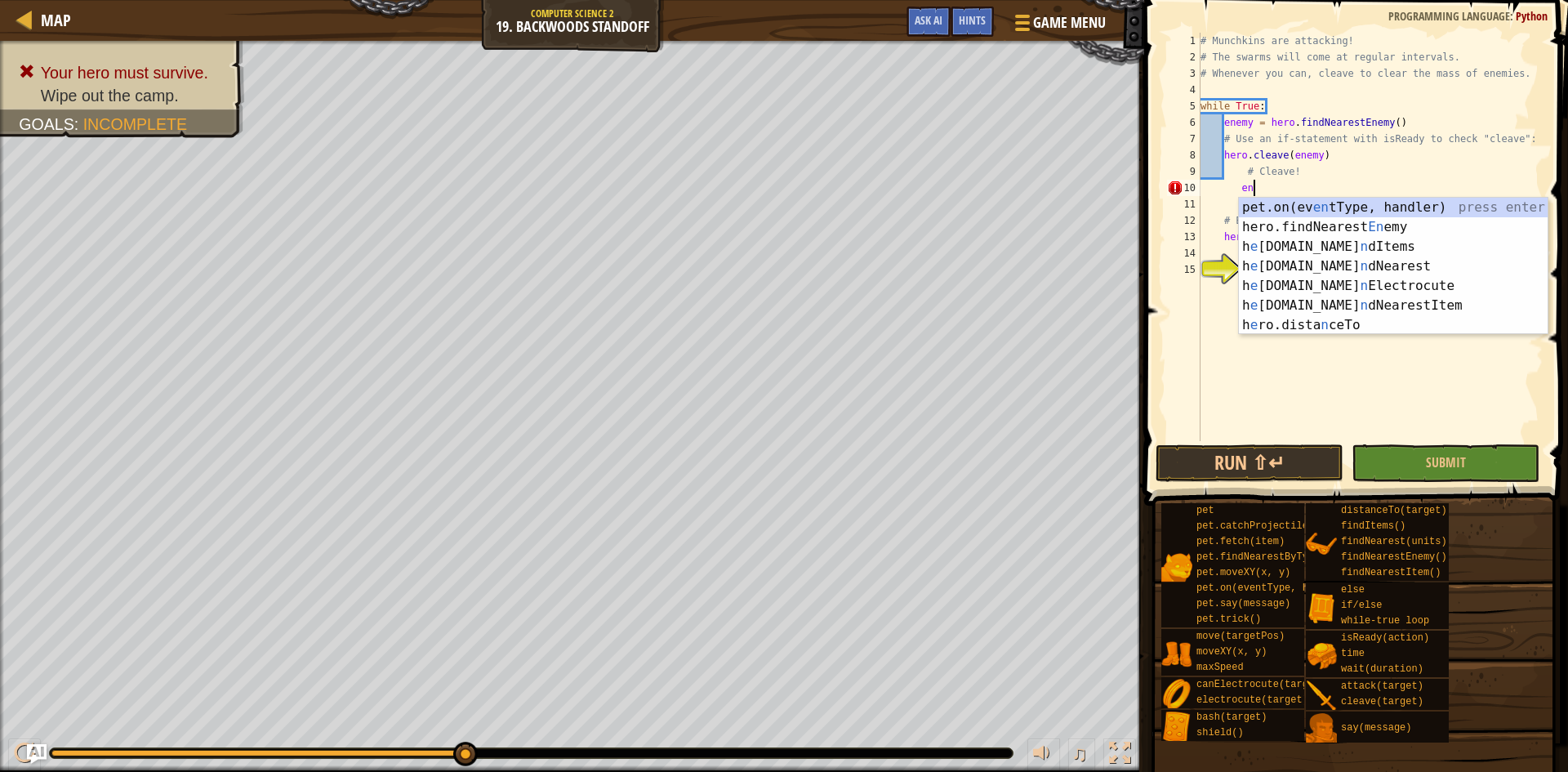
type textarea "e"
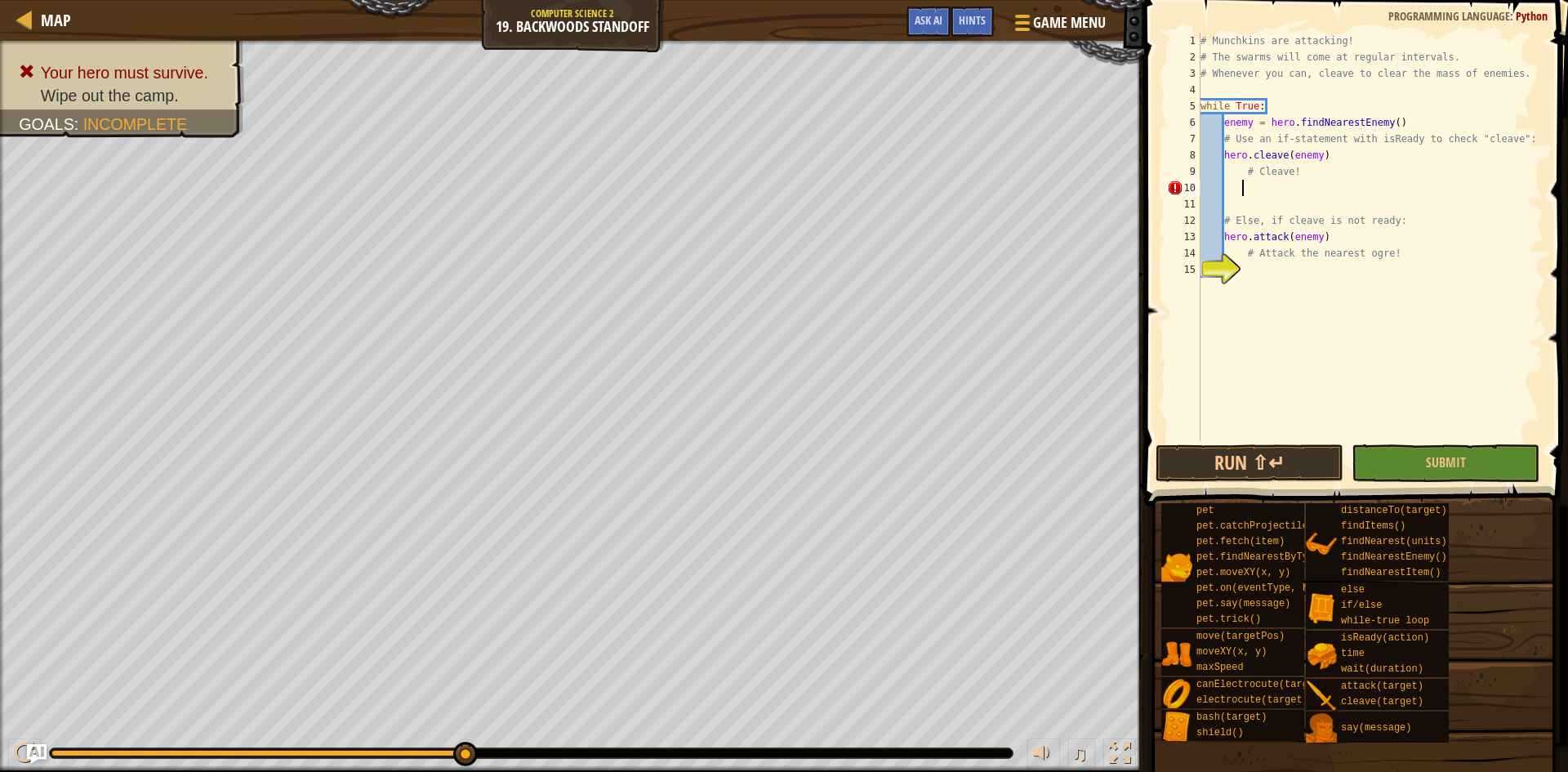
scroll to position [7, 3]
type textarea "H"
type textarea "E"
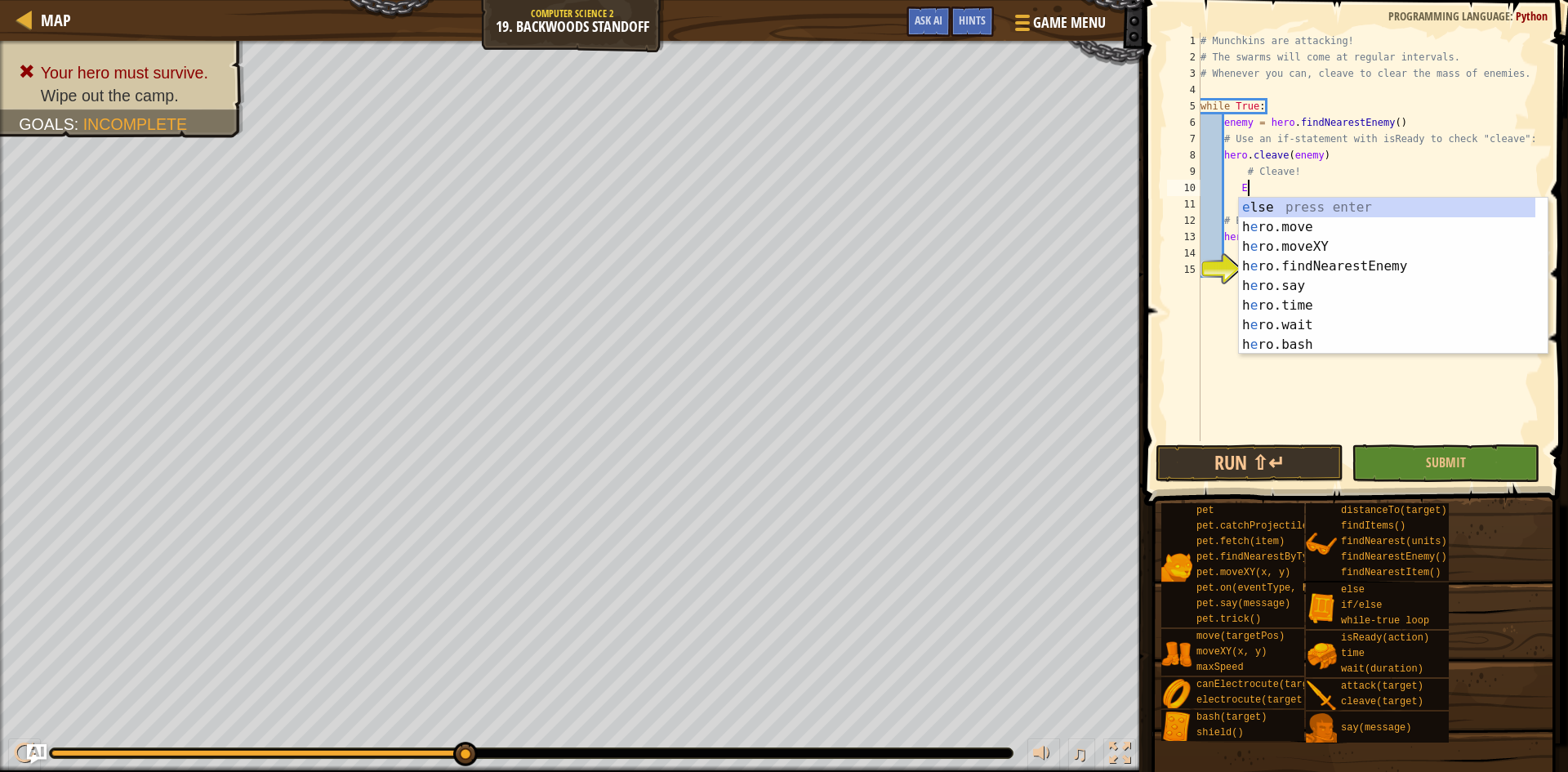
scroll to position [7, 3]
click at [1260, 207] on div "e lse press enter h e ro.move press enter h e ro.moveXY press enter h e ro.find…" at bounding box center [1387, 295] width 296 height 196
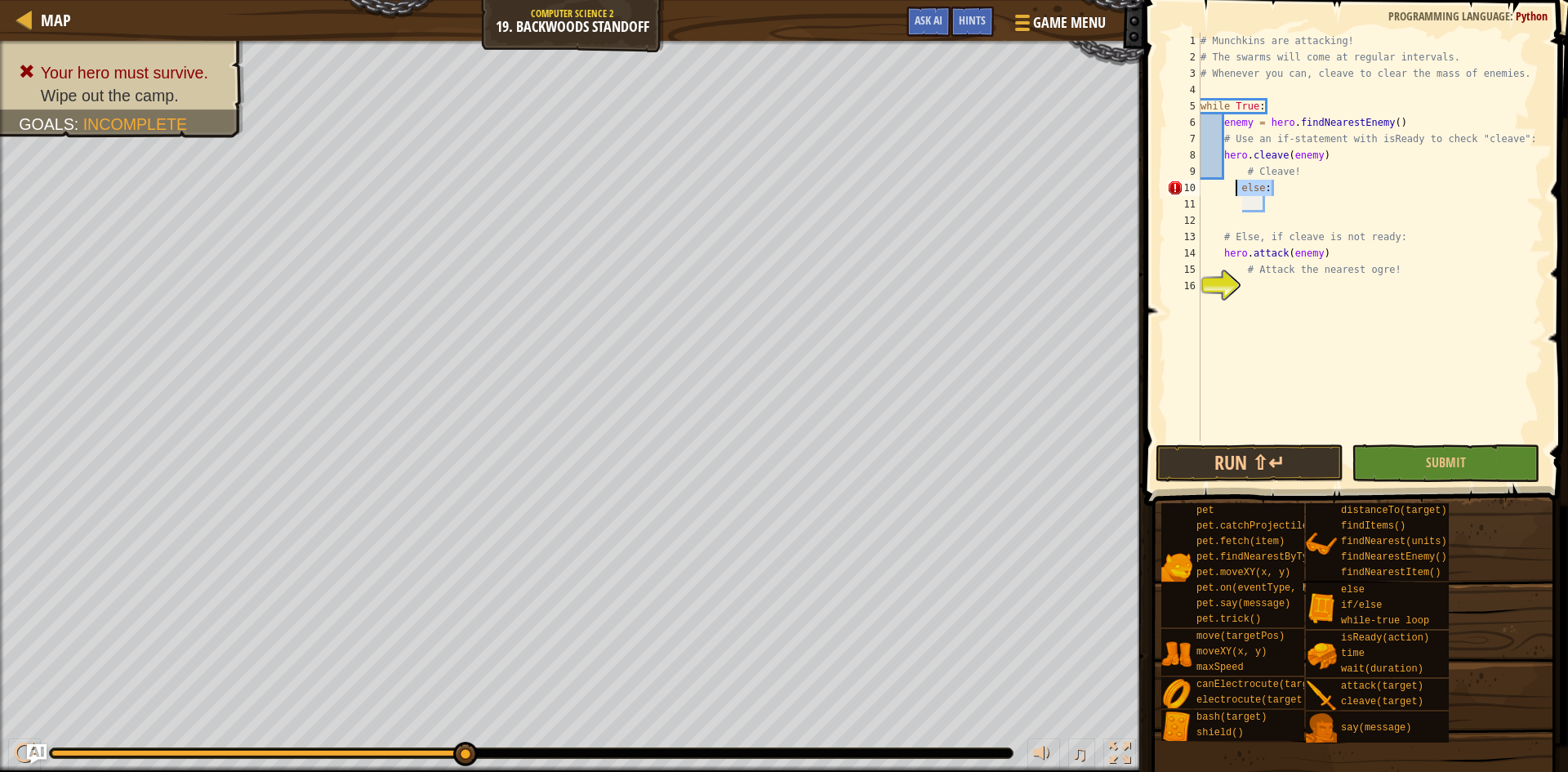
drag, startPoint x: 1269, startPoint y: 188, endPoint x: 1239, endPoint y: 191, distance: 30.1
click at [1239, 191] on div "# Munchkins are attacking! # The swarms will come at regular intervals. # Whene…" at bounding box center [1370, 254] width 347 height 441
type textarea "else:"
click at [1260, 449] on button "Run ⇧↵" at bounding box center [1250, 463] width 188 height 37
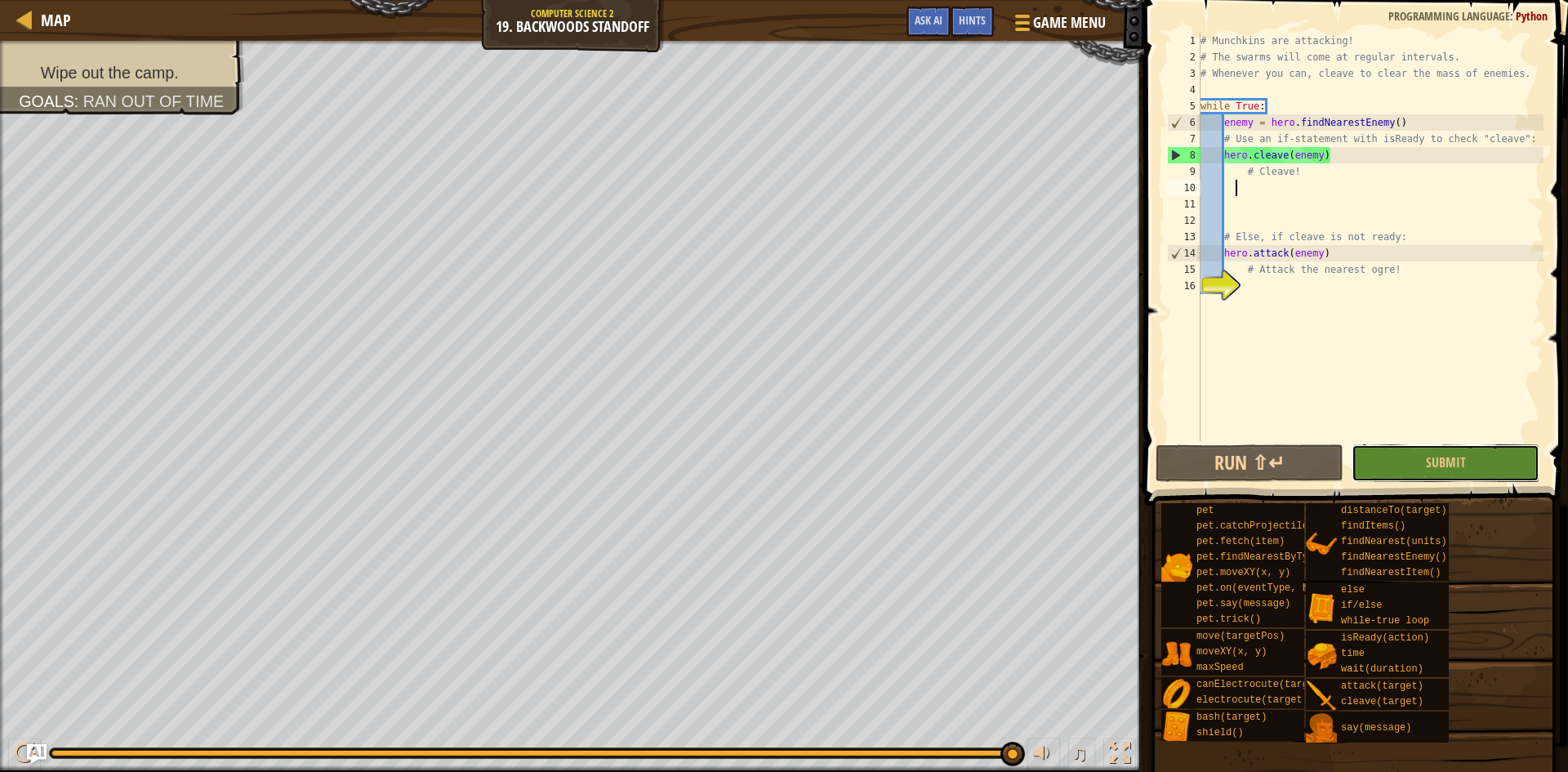
click at [1418, 472] on button "Submit" at bounding box center [1446, 463] width 188 height 37
click at [1339, 254] on div "# Munchkins are attacking! # The swarms will come at regular intervals. # Whene…" at bounding box center [1370, 254] width 347 height 441
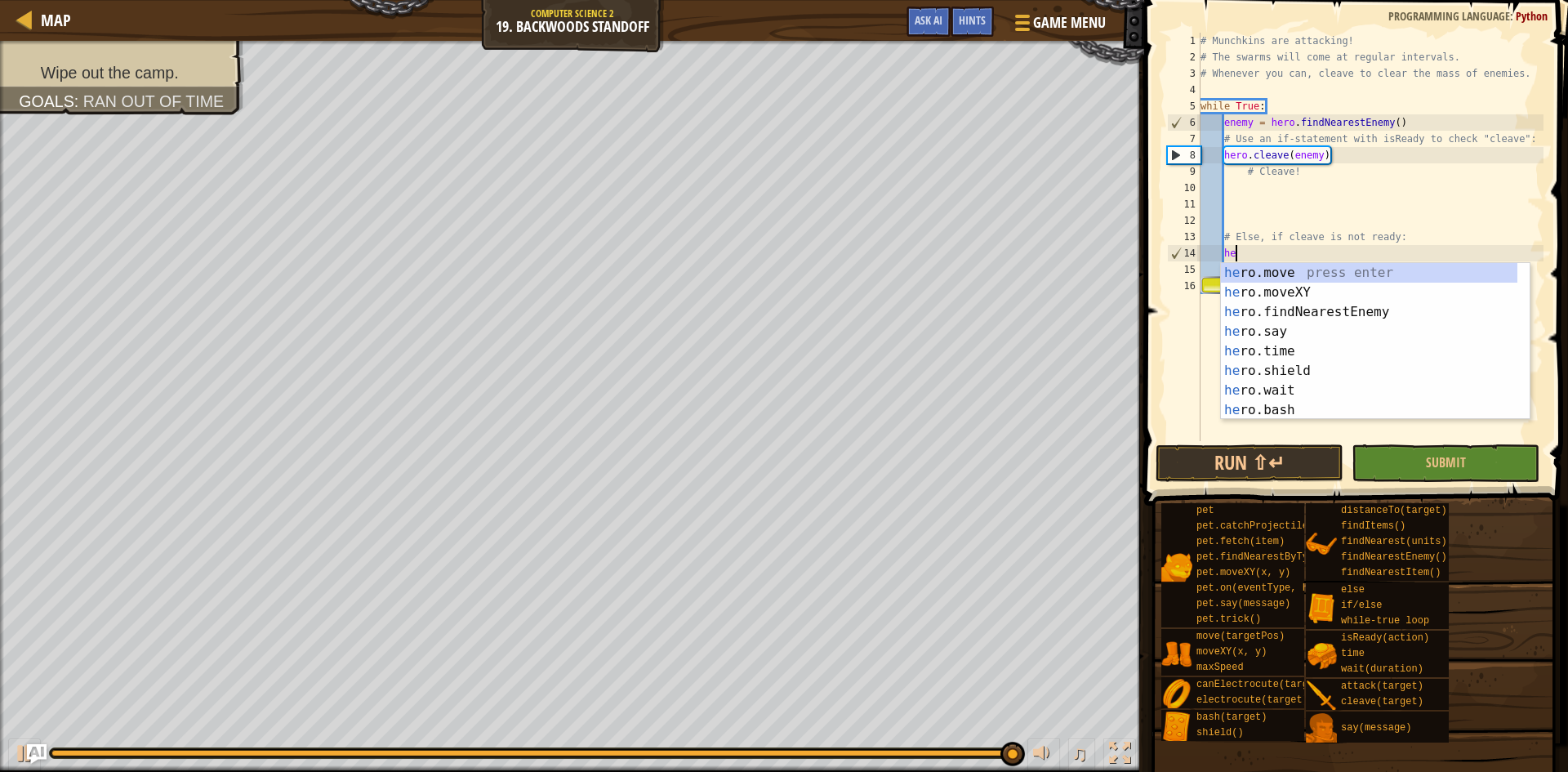
type textarea "h"
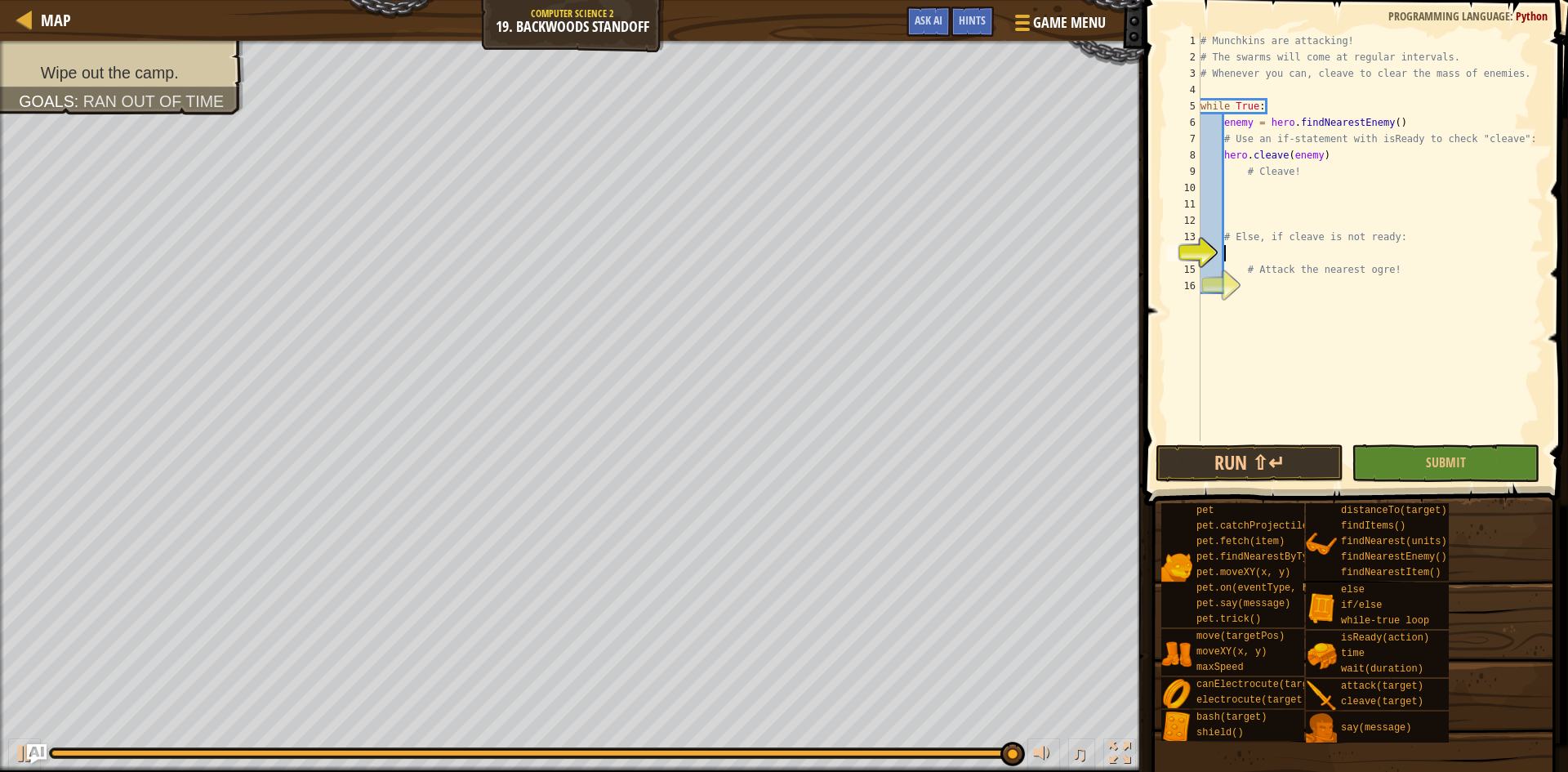
type textarea "H"
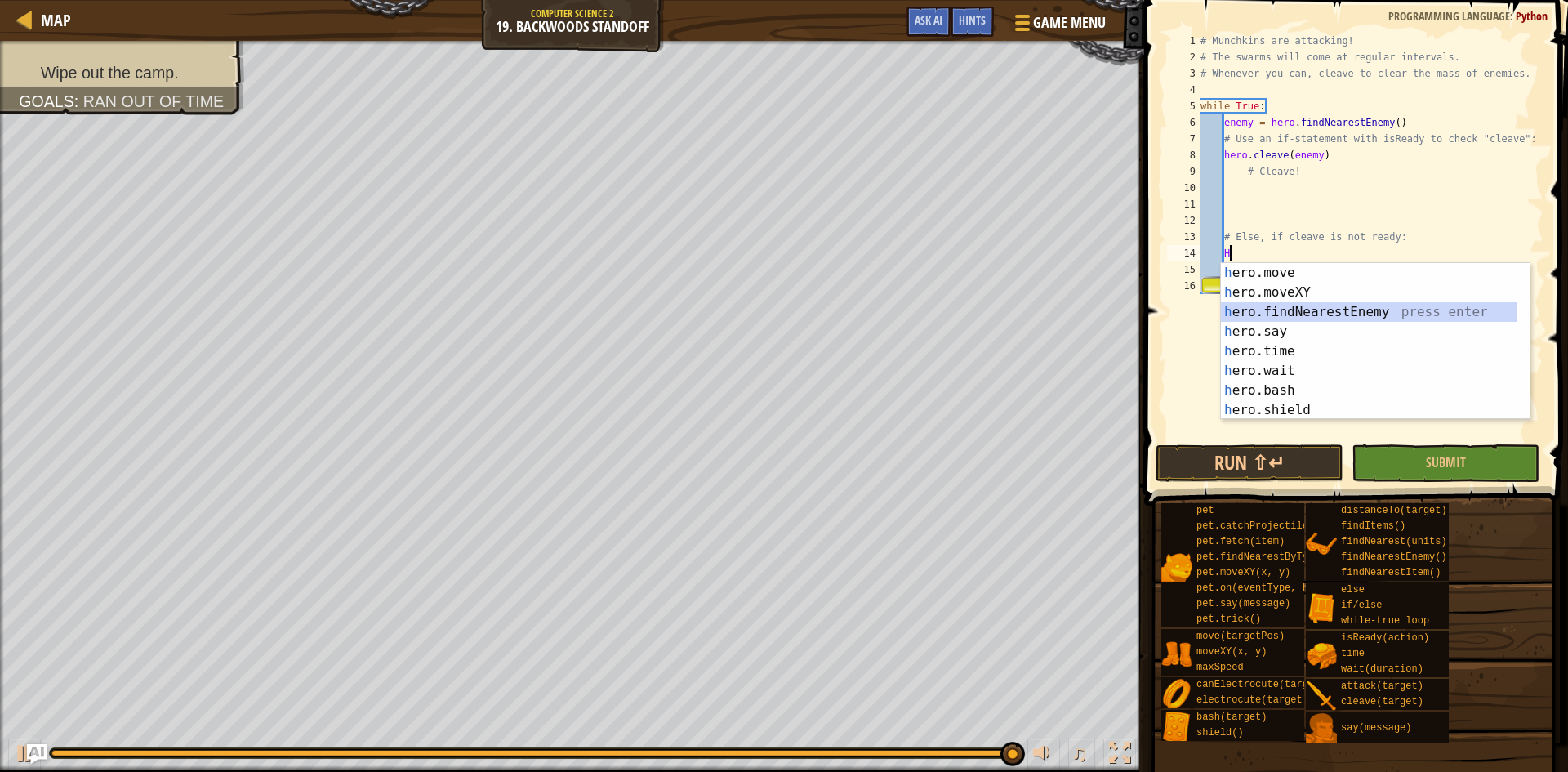
click at [1342, 319] on div "h ero.move press enter h ero.moveXY press enter h ero.findNearestEnemy press en…" at bounding box center [1369, 361] width 296 height 196
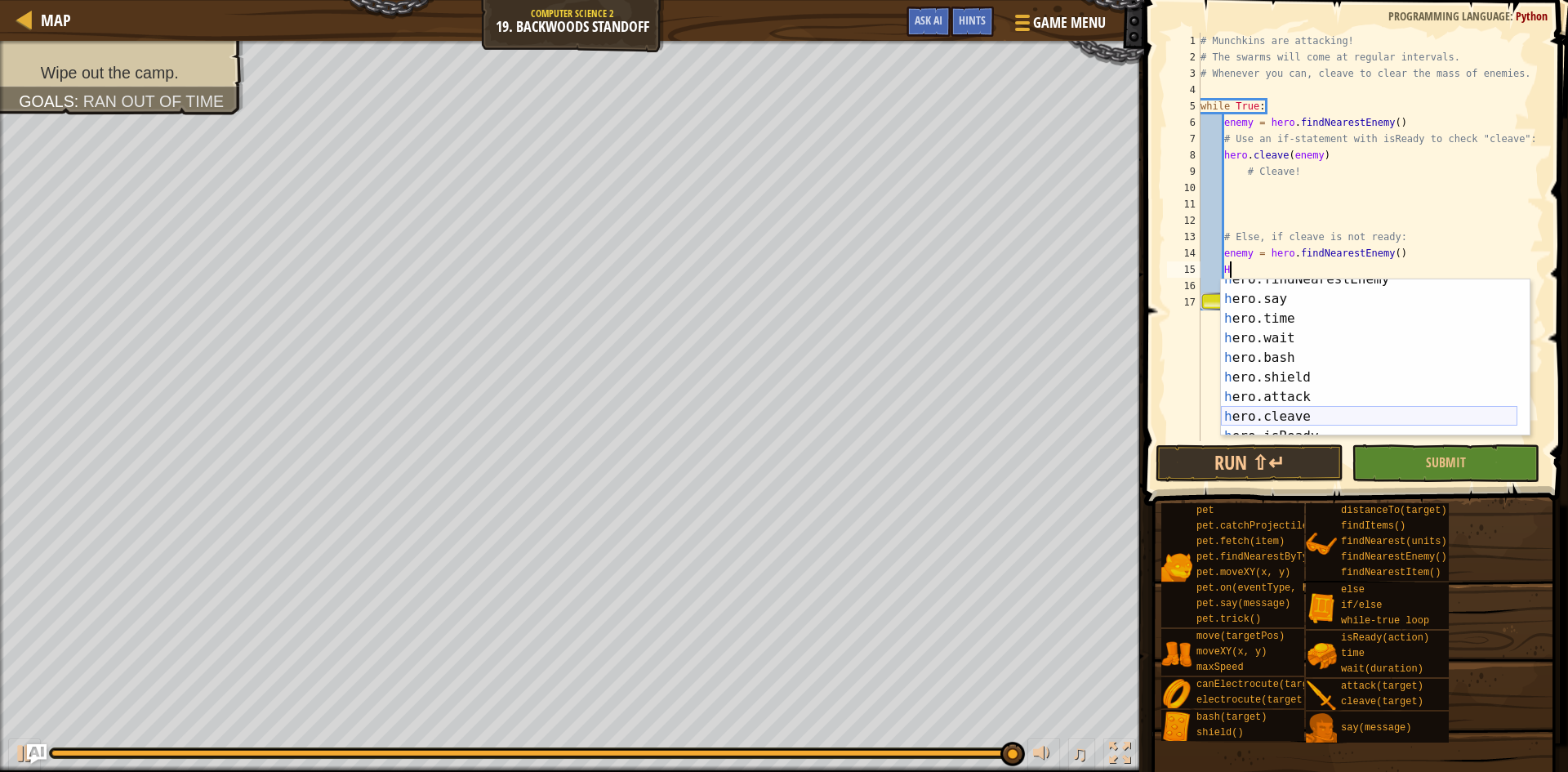
scroll to position [49, 0]
click at [1288, 397] on div "h ero.findNearestEnemy press enter h ero.say press enter h ero.time press enter…" at bounding box center [1369, 367] width 296 height 196
type textarea "hero.attack(enemy)"
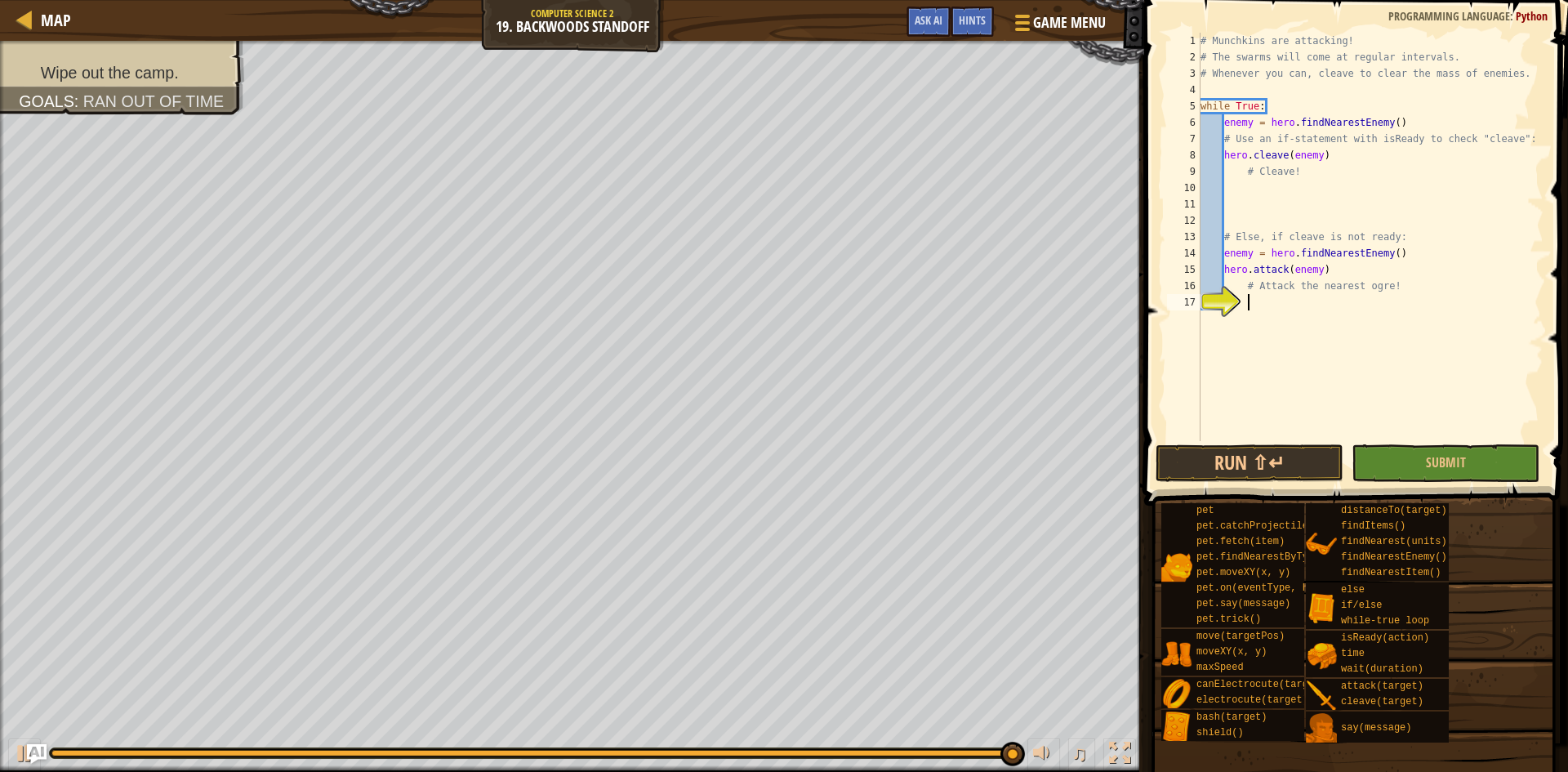
click at [1367, 410] on div "# Munchkins are attacking! # The swarms will come at regular intervals. # Whene…" at bounding box center [1370, 254] width 347 height 441
click at [1293, 451] on button "Run ⇧↵" at bounding box center [1250, 463] width 188 height 37
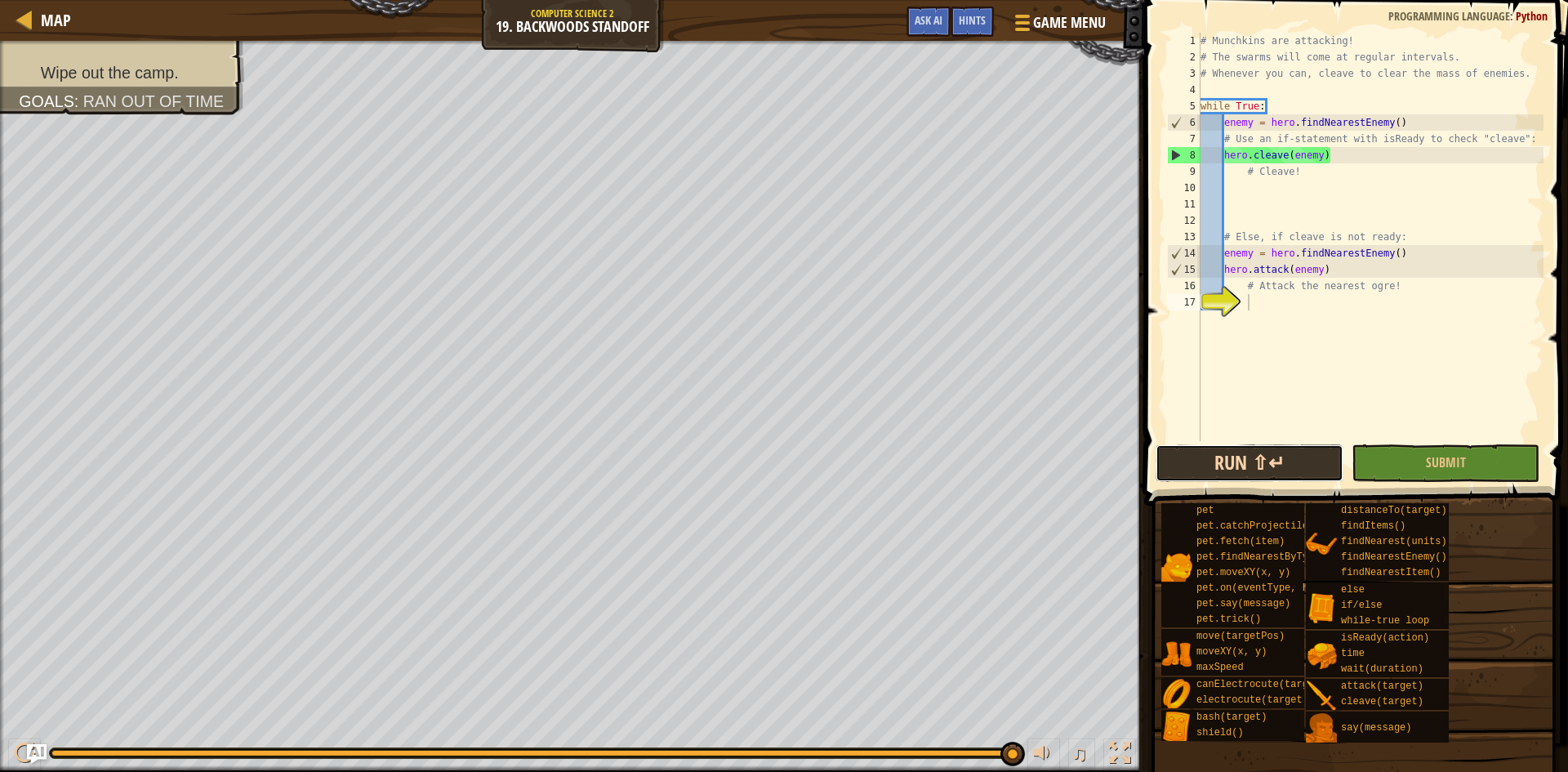
drag, startPoint x: 1288, startPoint y: 457, endPoint x: 1276, endPoint y: 462, distance: 13.0
click at [1280, 460] on button "Run ⇧↵" at bounding box center [1250, 463] width 188 height 37
click at [1340, 172] on div "# Munchkins are attacking! # The swarms will come at regular intervals. # Whene…" at bounding box center [1370, 254] width 347 height 441
click at [1374, 164] on div "# Munchkins are attacking! # The swarms will come at regular intervals. # Whene…" at bounding box center [1370, 254] width 347 height 441
click at [1375, 157] on div "# Munchkins are attacking! # The swarms will come at regular intervals. # Whene…" at bounding box center [1370, 254] width 347 height 441
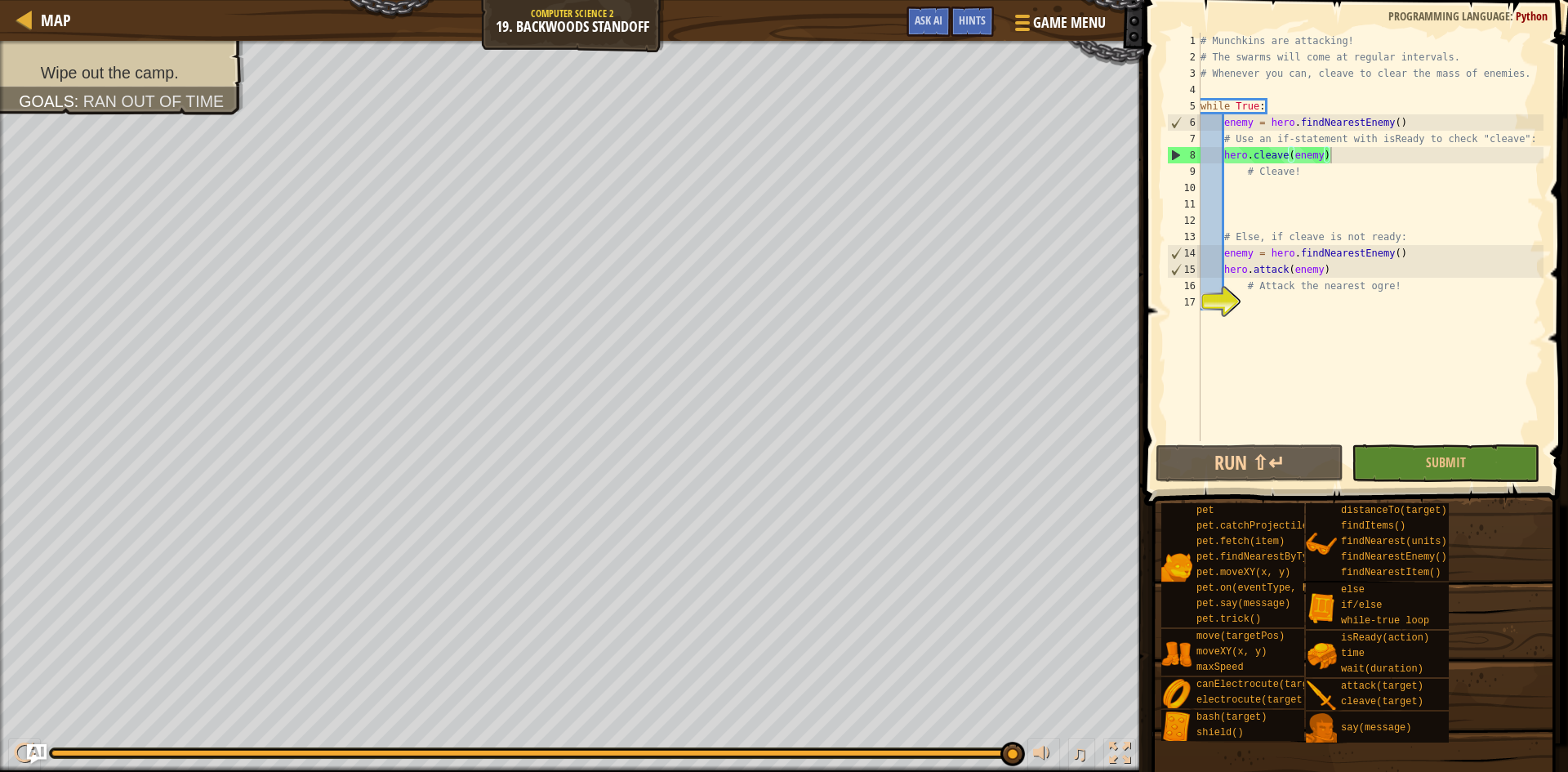
click at [1544, 146] on span at bounding box center [1358, 230] width 437 height 554
click at [1538, 140] on div "# Munchkins are attacking! # The swarms will come at regular intervals. # Whene…" at bounding box center [1370, 254] width 347 height 441
type textarea "# Use an if-statement with isReady to check "cleave":"
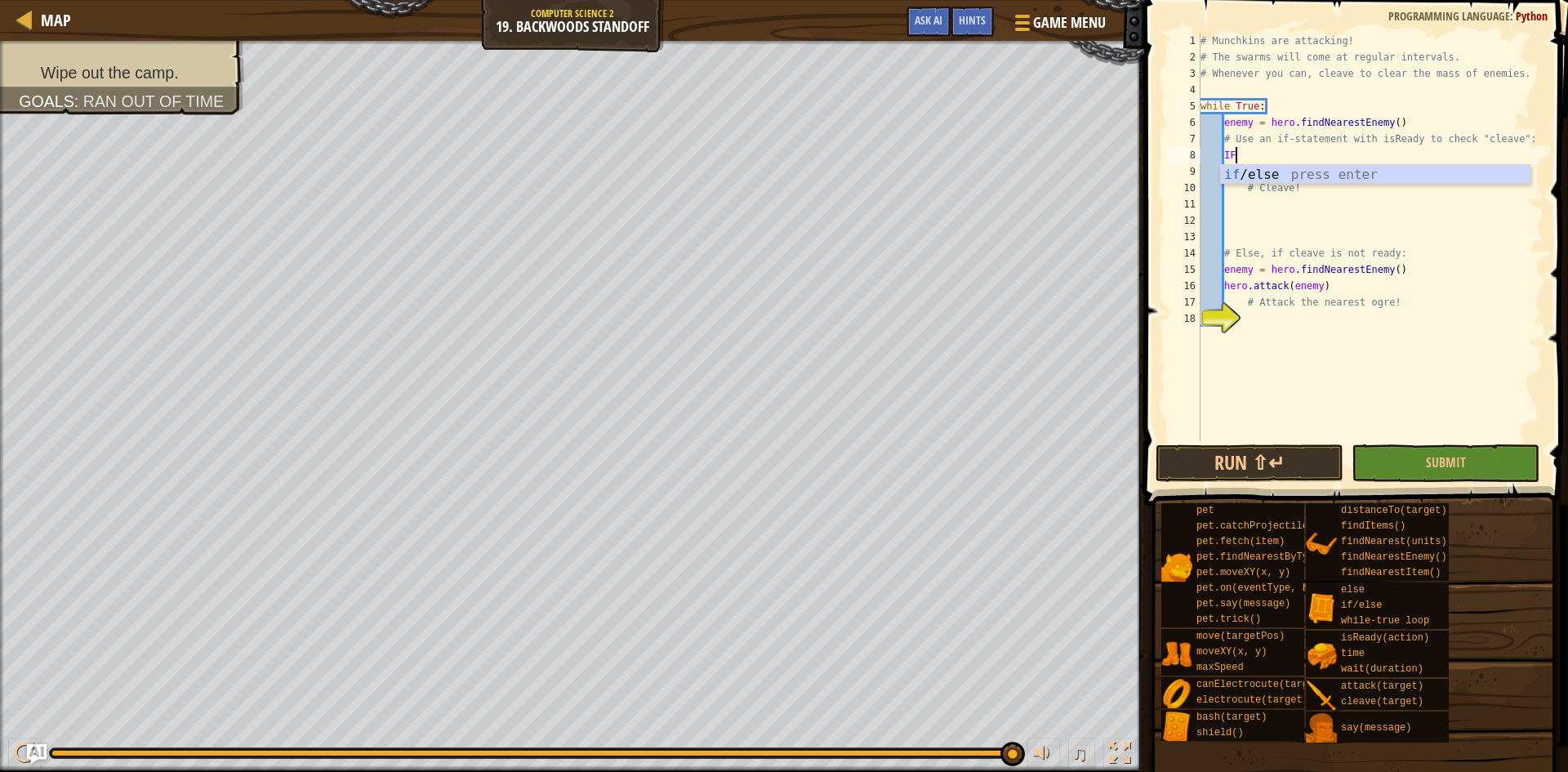
scroll to position [7, 3]
type textarea "I"
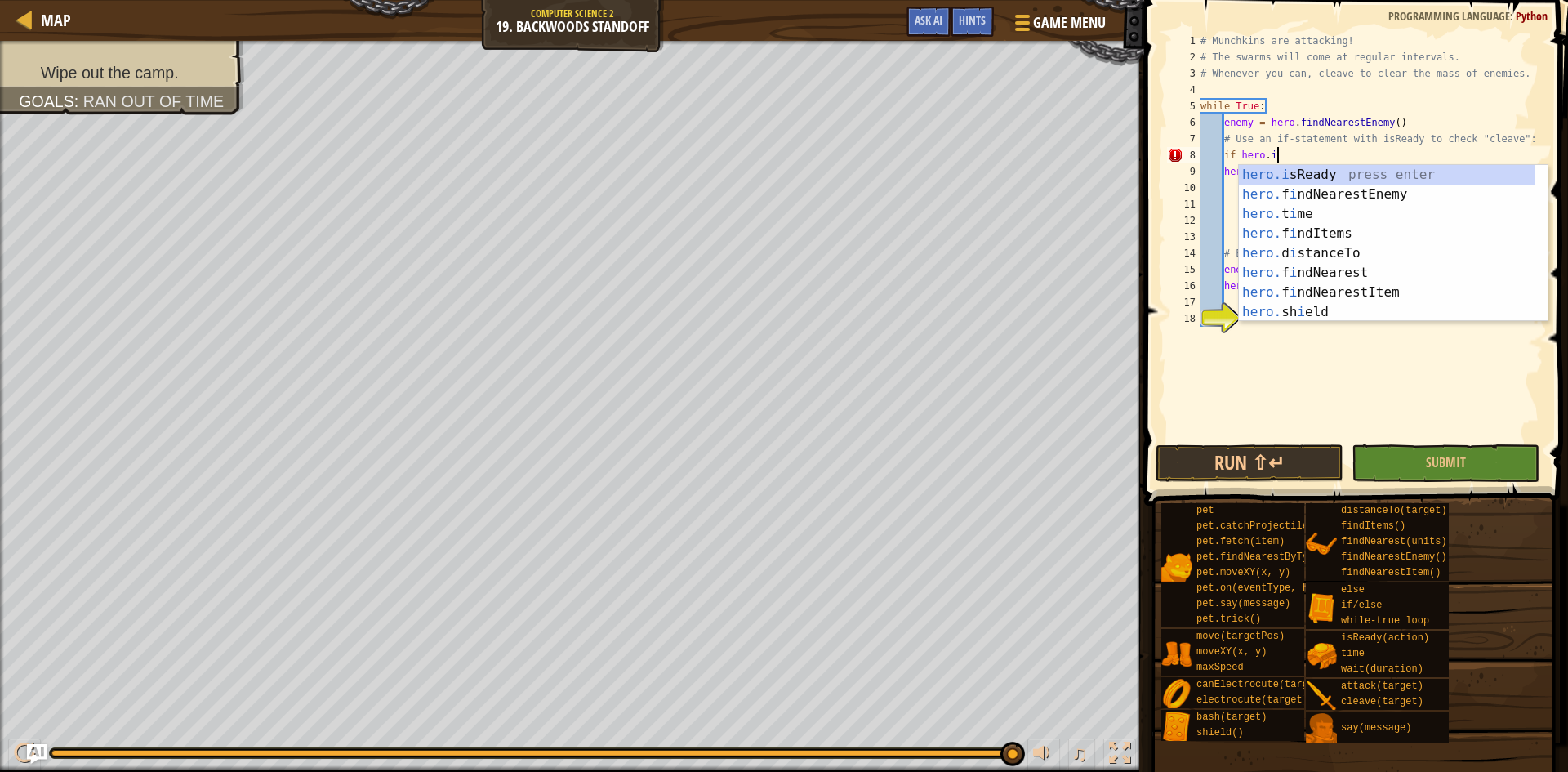
scroll to position [7, 6]
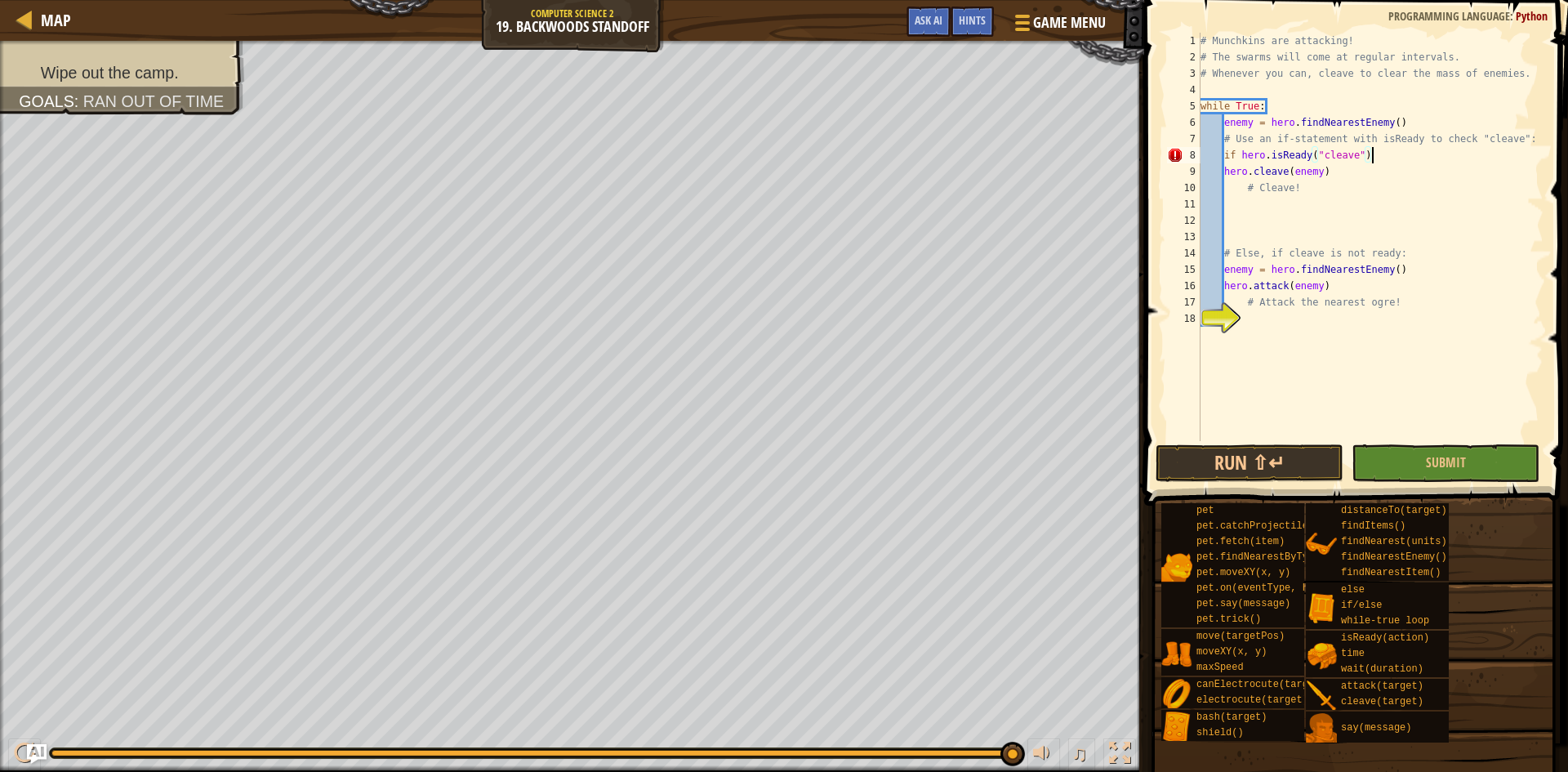
type textarea "if hero.isReady("cleave"):"
type textarea "# Cleave!"
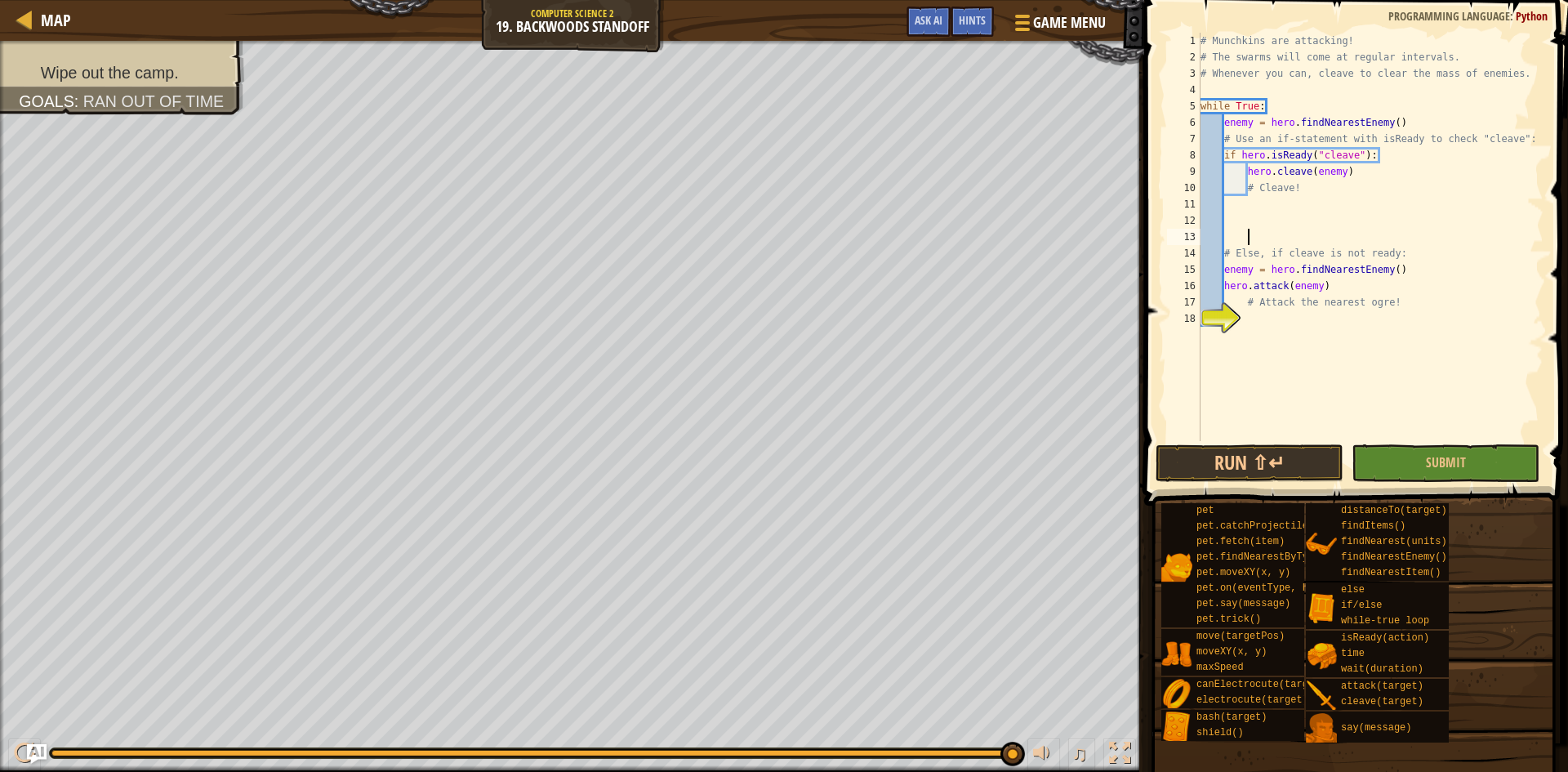
type textarea "# Else, if cleave is not ready:"
click at [1047, 273] on div "Map Computer Science 2 19. Backwoods Standoff Game Menu Done Hints Ask AI 1 ההה…" at bounding box center [784, 386] width 1568 height 772
type textarea "enemy = hero.findNearestEnemy()"
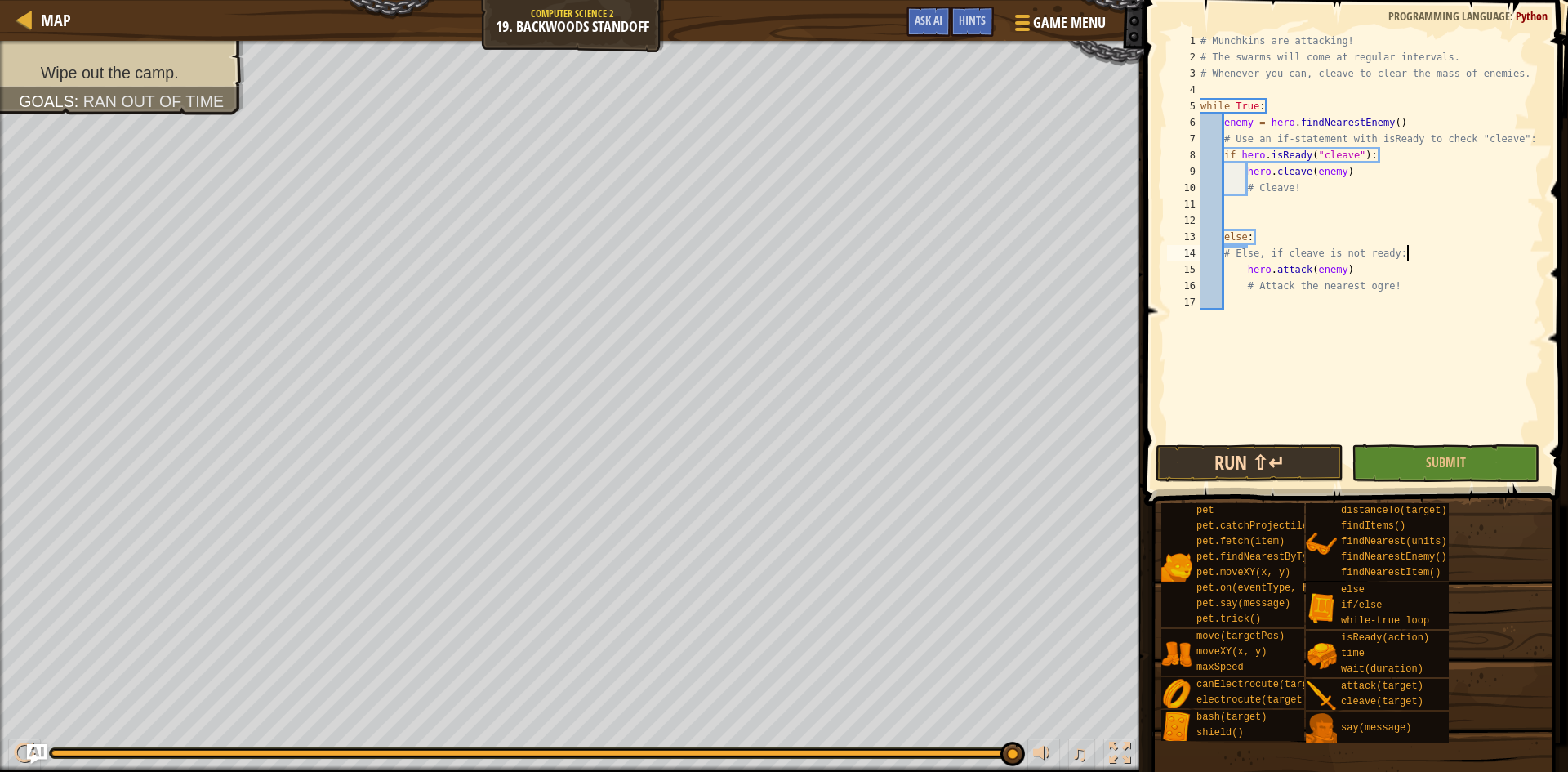
type textarea "# Else, if cleave is not ready:"
click at [1259, 455] on button "Run ⇧↵" at bounding box center [1250, 463] width 188 height 37
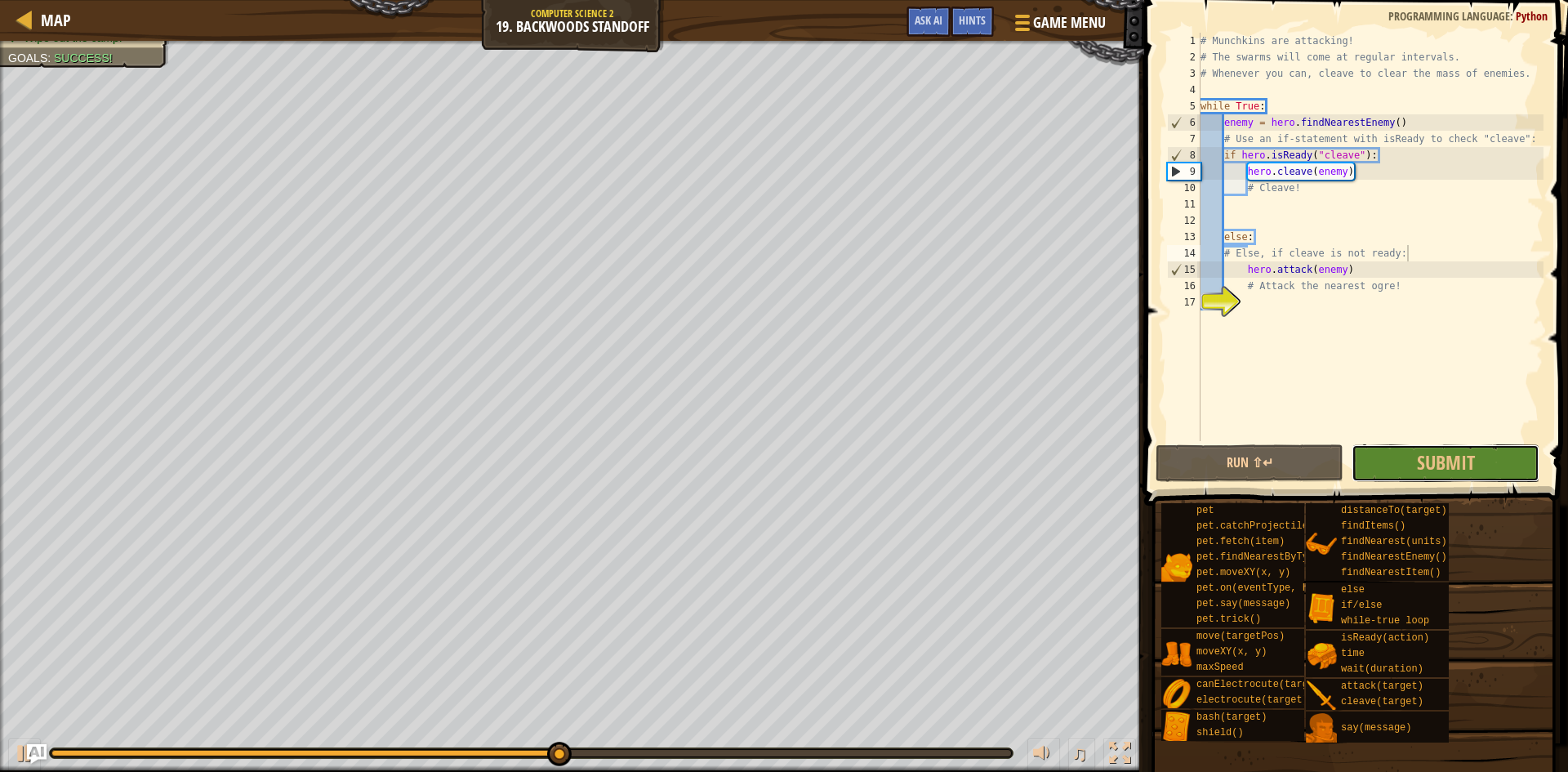
click at [1444, 454] on span "Submit" at bounding box center [1446, 463] width 58 height 26
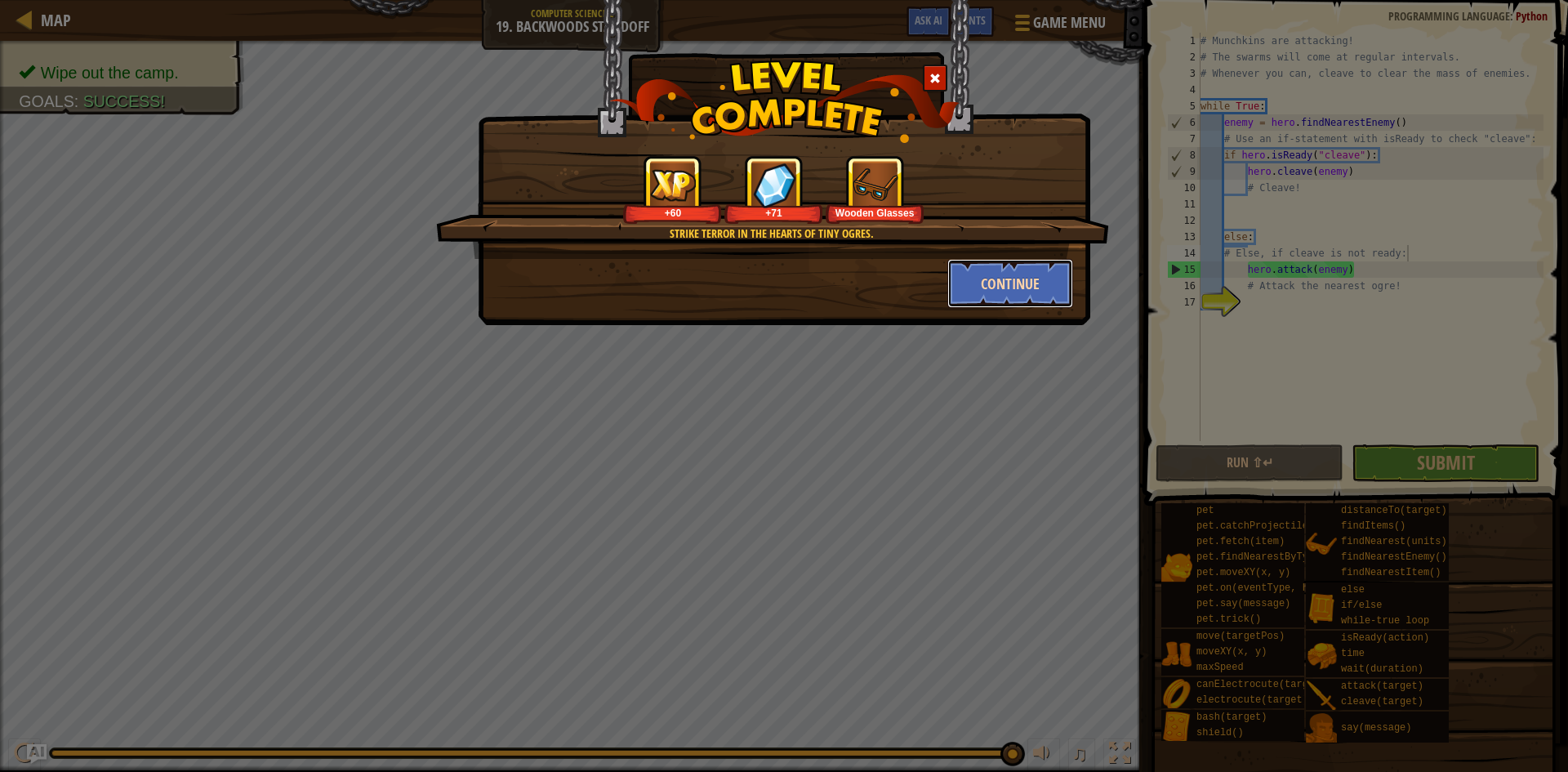
click at [999, 269] on button "Continue" at bounding box center [1010, 283] width 126 height 49
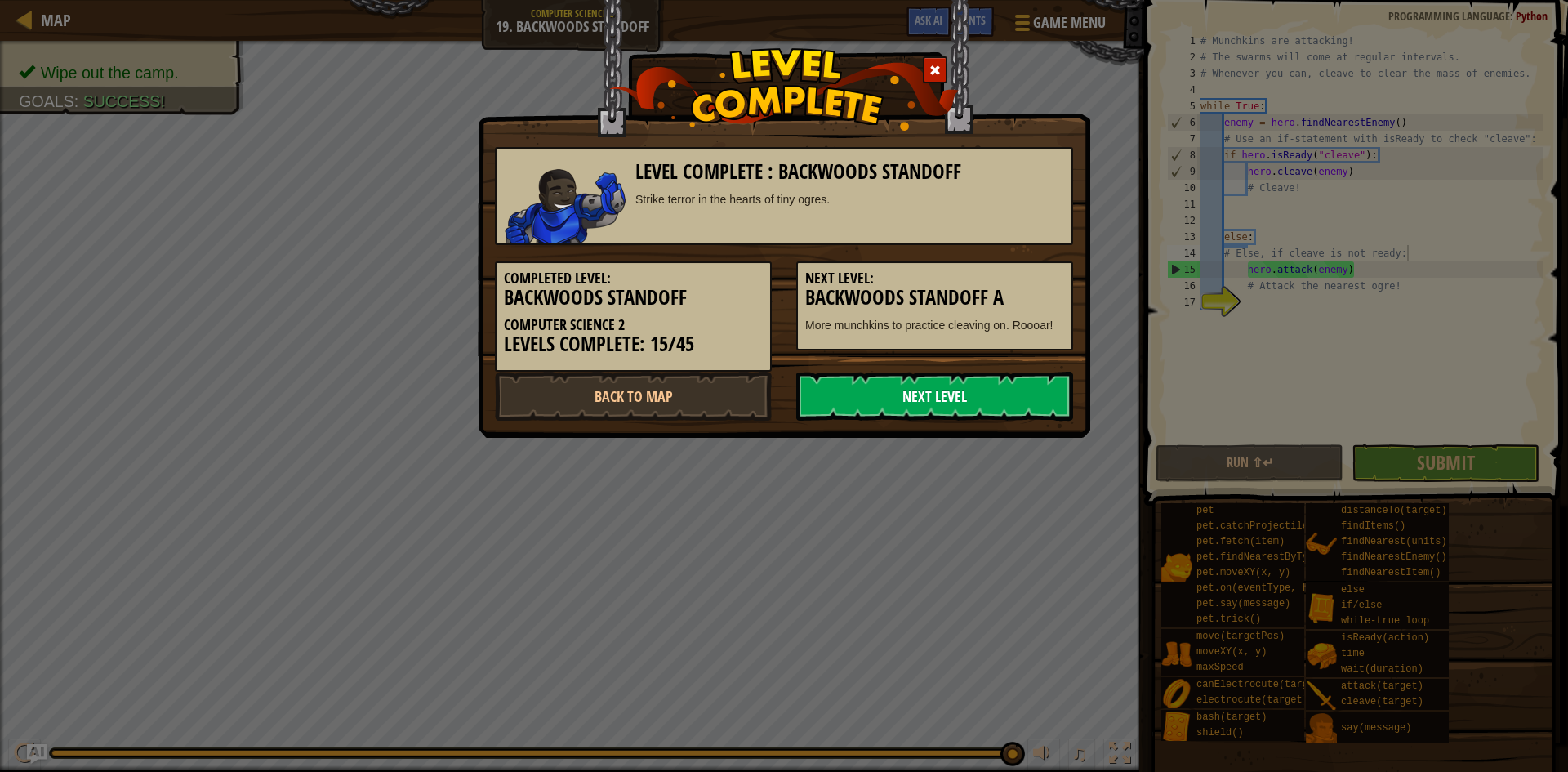
click at [929, 402] on link "Next Level" at bounding box center [935, 396] width 277 height 49
click at [929, 411] on link "Next Level" at bounding box center [935, 396] width 277 height 49
click at [924, 397] on link "Next Level" at bounding box center [935, 396] width 277 height 49
click at [924, 399] on link "Next Level" at bounding box center [935, 396] width 277 height 49
click at [927, 401] on link "Next Level" at bounding box center [935, 396] width 277 height 49
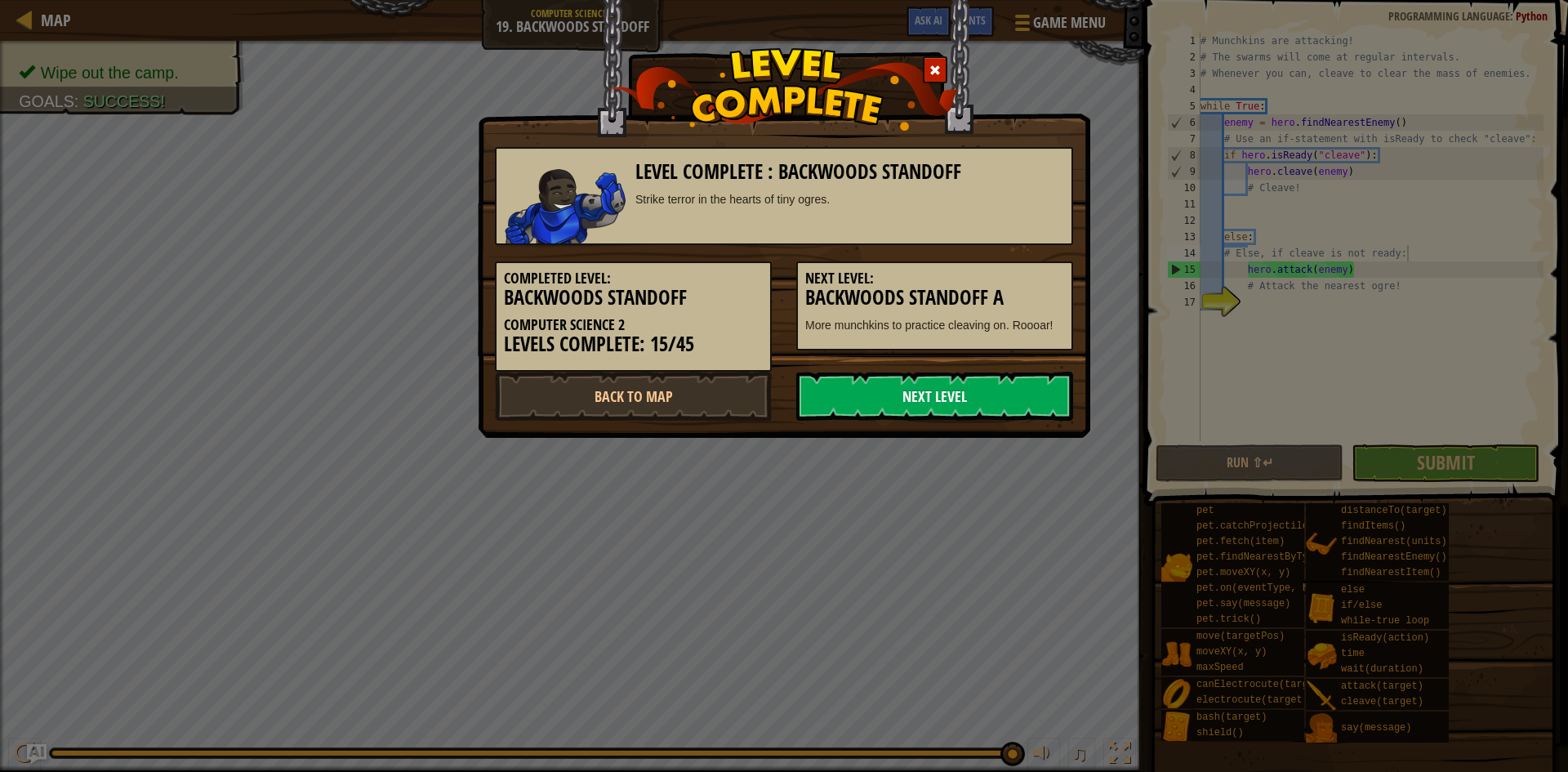
click at [944, 403] on link "Next Level" at bounding box center [935, 396] width 277 height 49
click at [896, 400] on link "Next Level" at bounding box center [935, 396] width 277 height 49
click at [927, 395] on link "Next Level" at bounding box center [935, 396] width 277 height 49
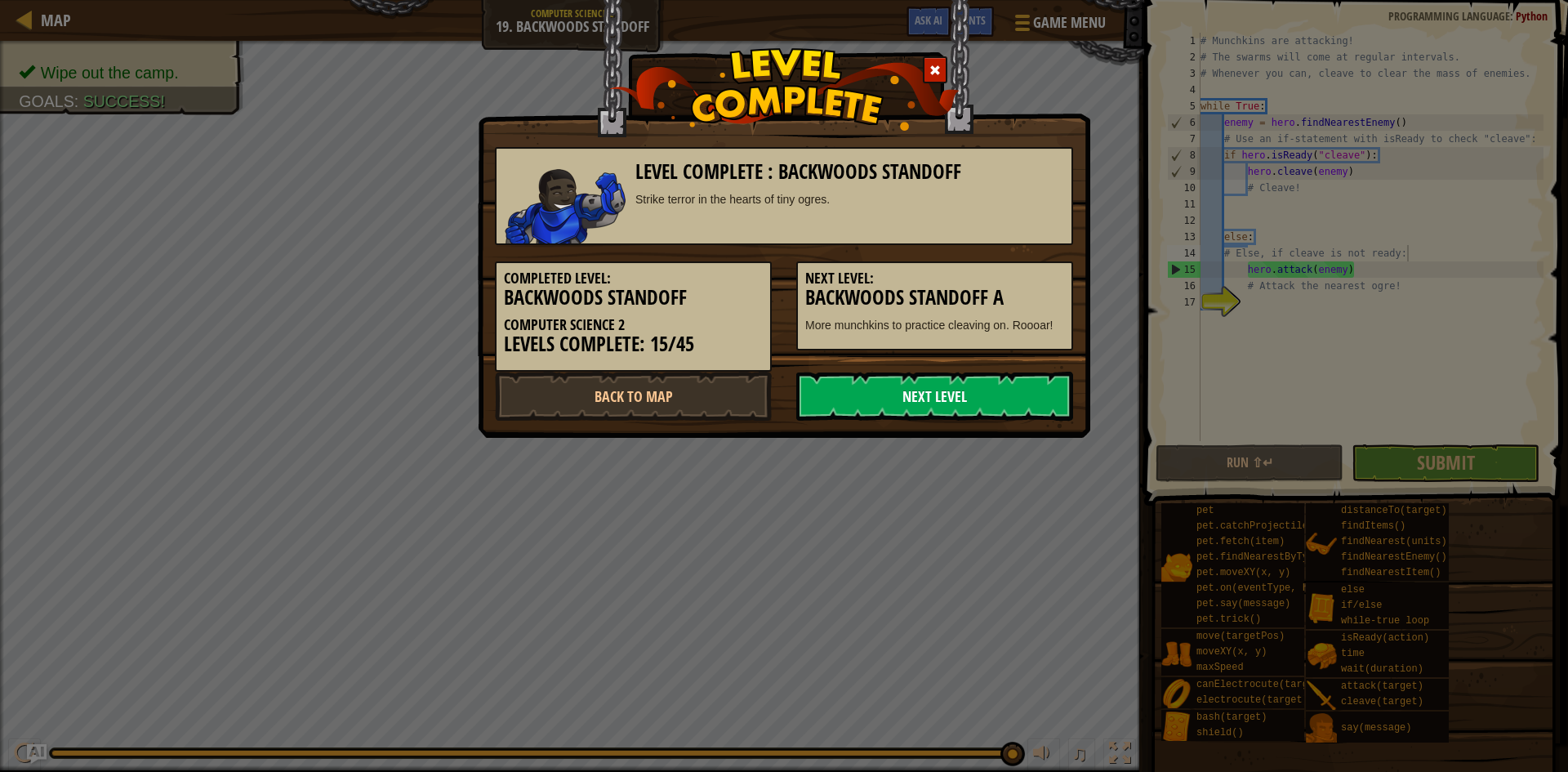
click at [927, 395] on link "Next Level" at bounding box center [935, 396] width 277 height 49
click at [930, 395] on link "Next Level" at bounding box center [935, 396] width 277 height 49
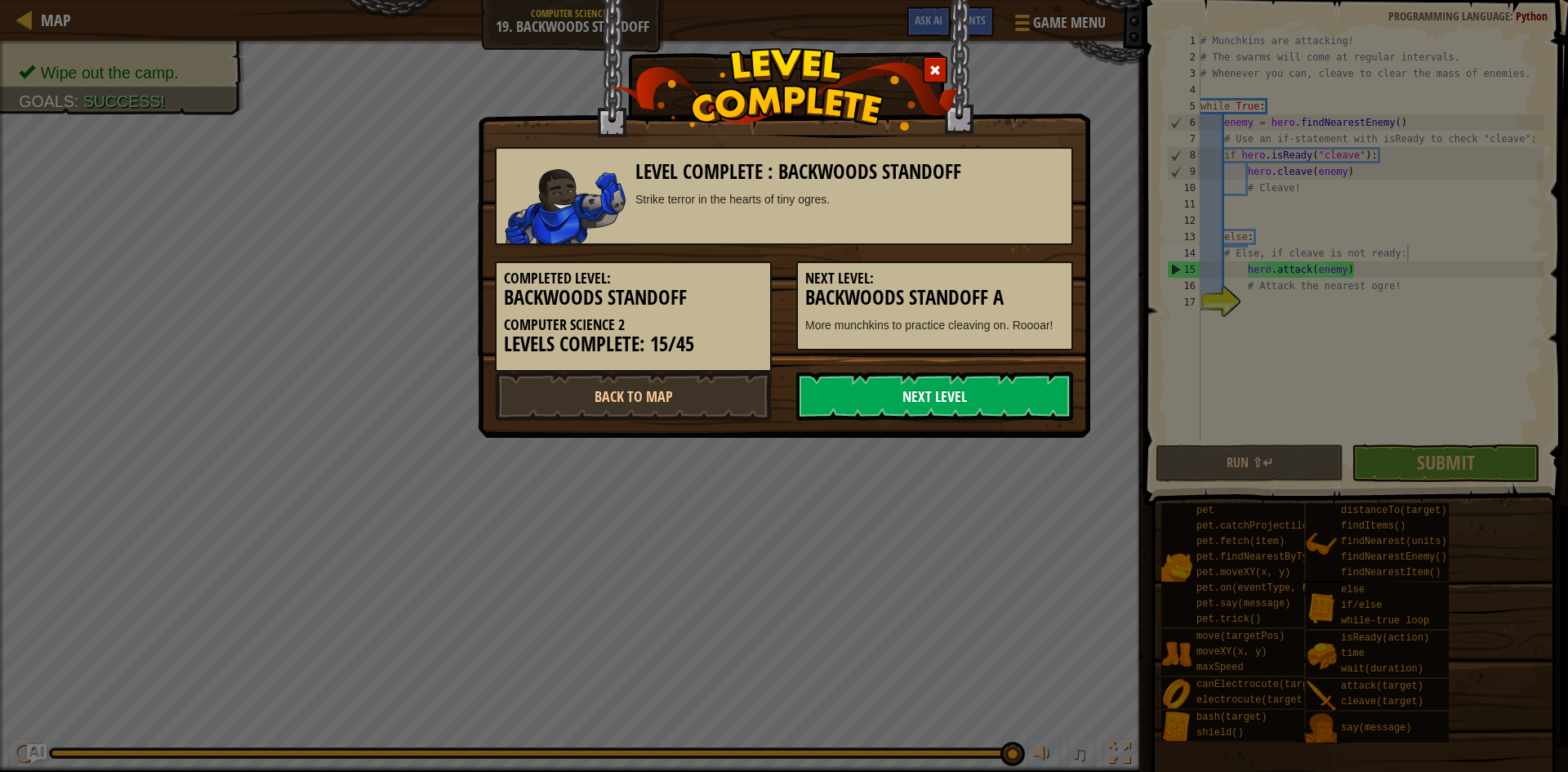
click at [930, 395] on link "Next Level" at bounding box center [935, 396] width 277 height 49
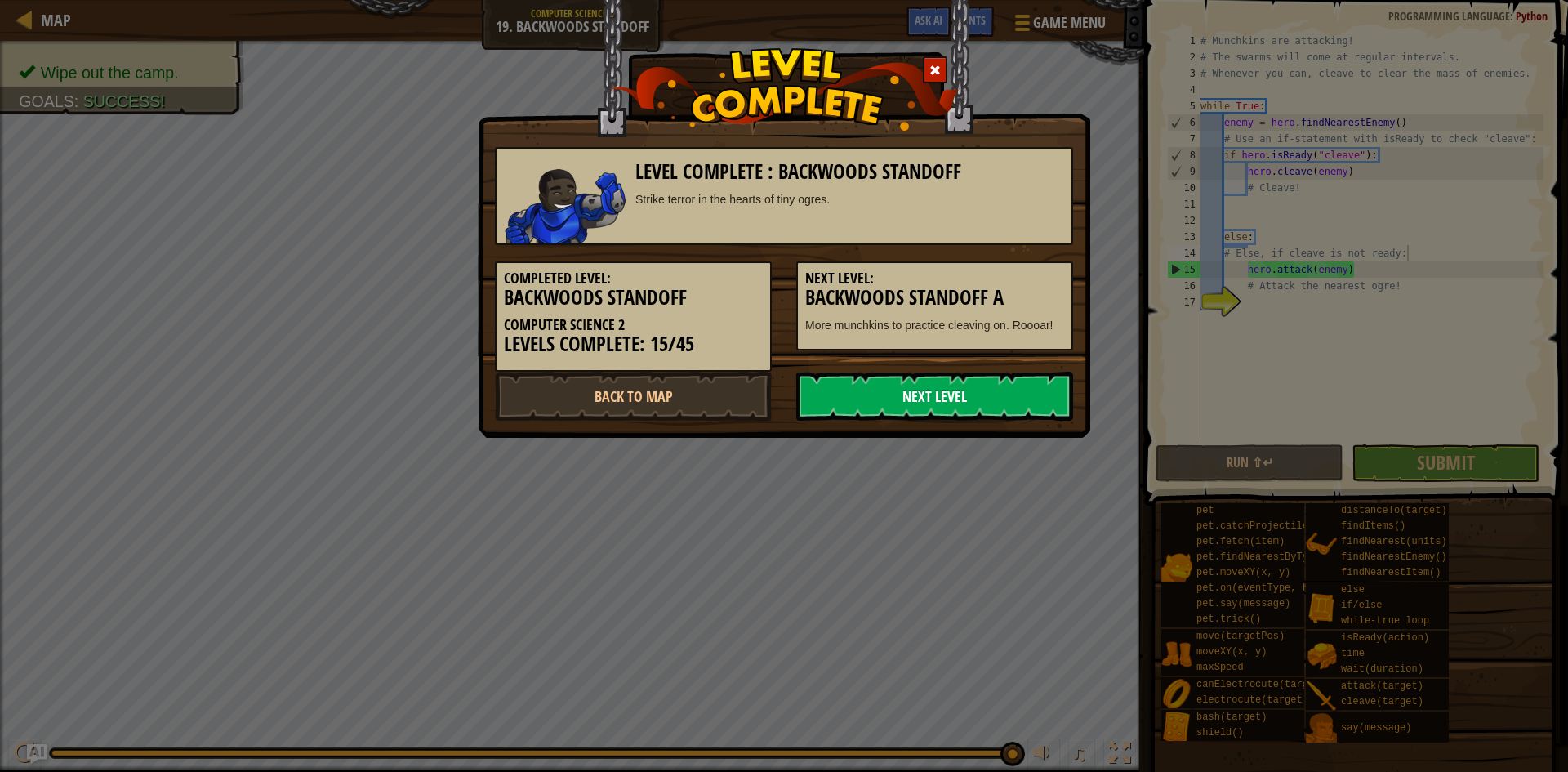
click at [930, 395] on link "Next Level" at bounding box center [935, 396] width 277 height 49
click at [630, 390] on link "Back to Map" at bounding box center [633, 396] width 277 height 49
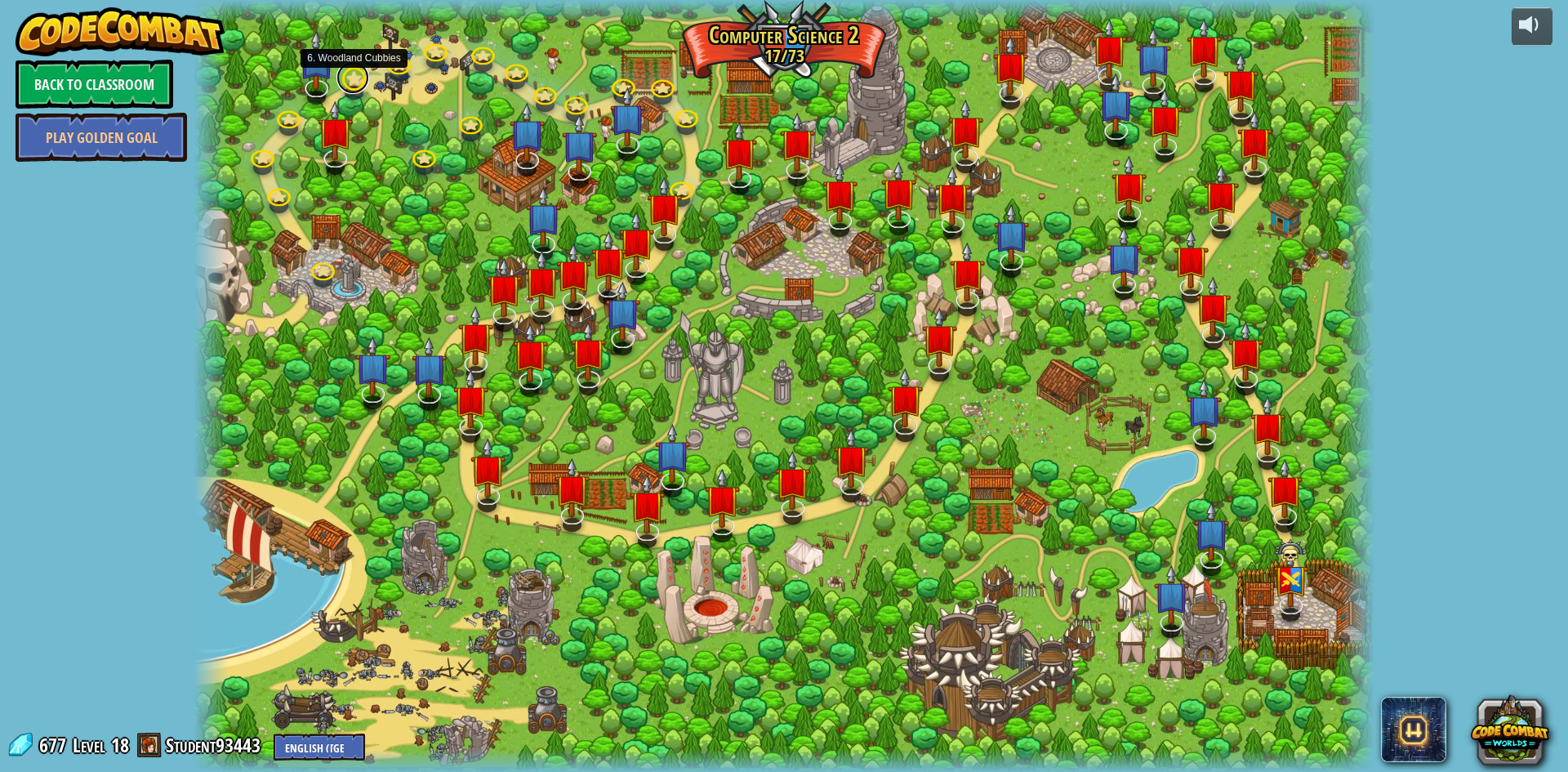
click at [352, 84] on link at bounding box center [353, 78] width 33 height 33
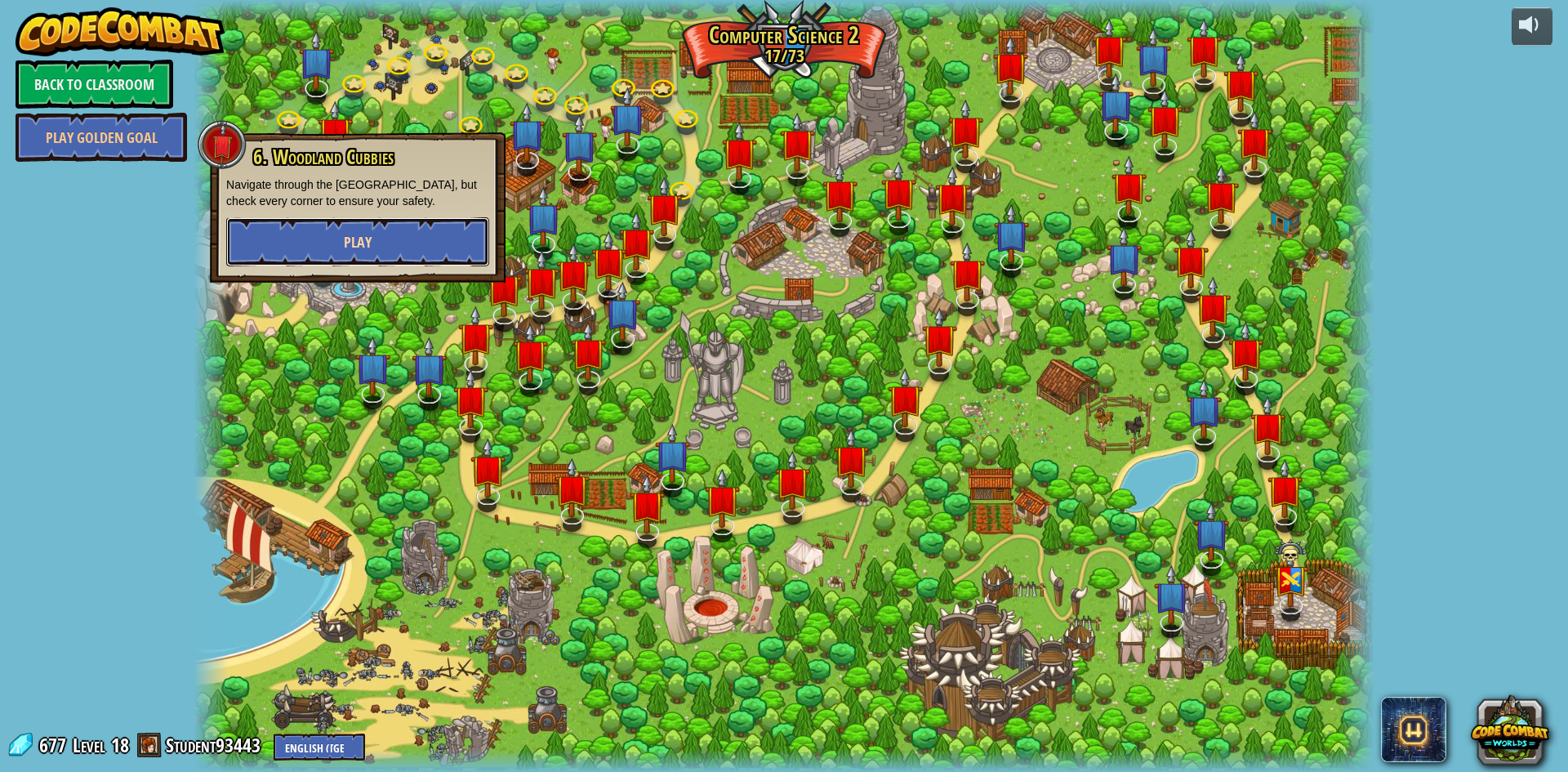
click at [367, 242] on span "Play" at bounding box center [358, 241] width 28 height 20
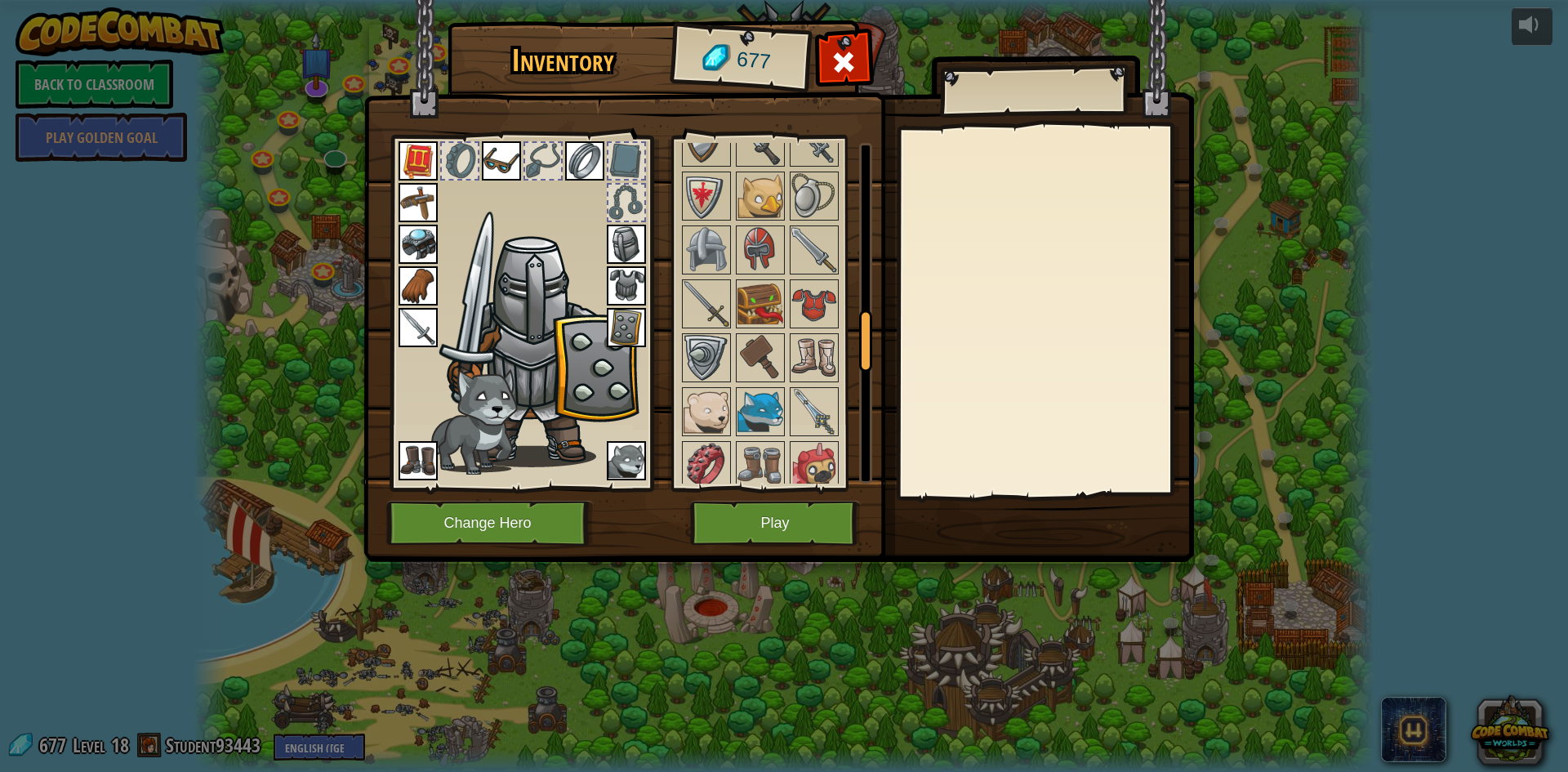
scroll to position [1062, 0]
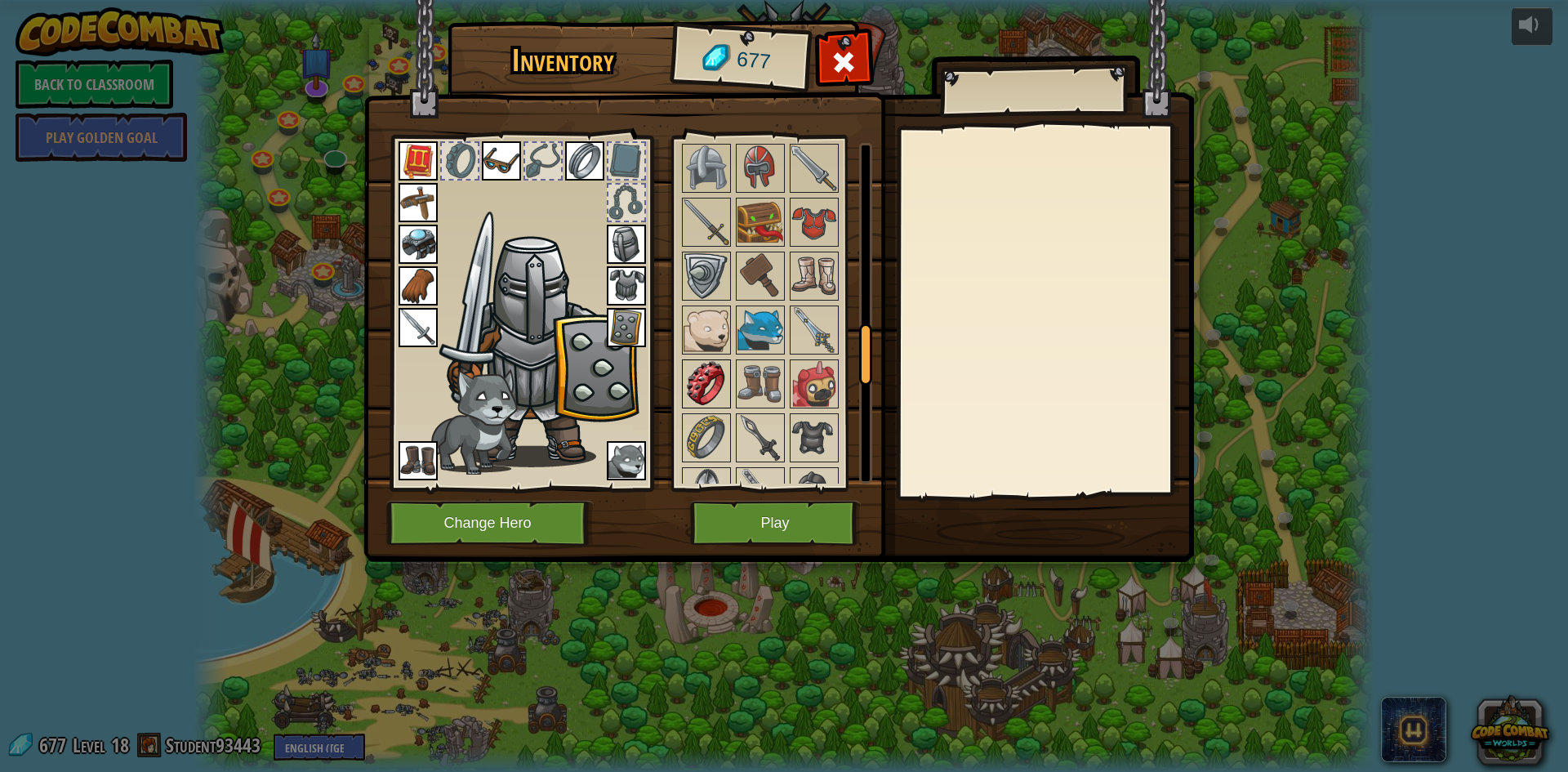
click at [711, 394] on img at bounding box center [706, 383] width 46 height 46
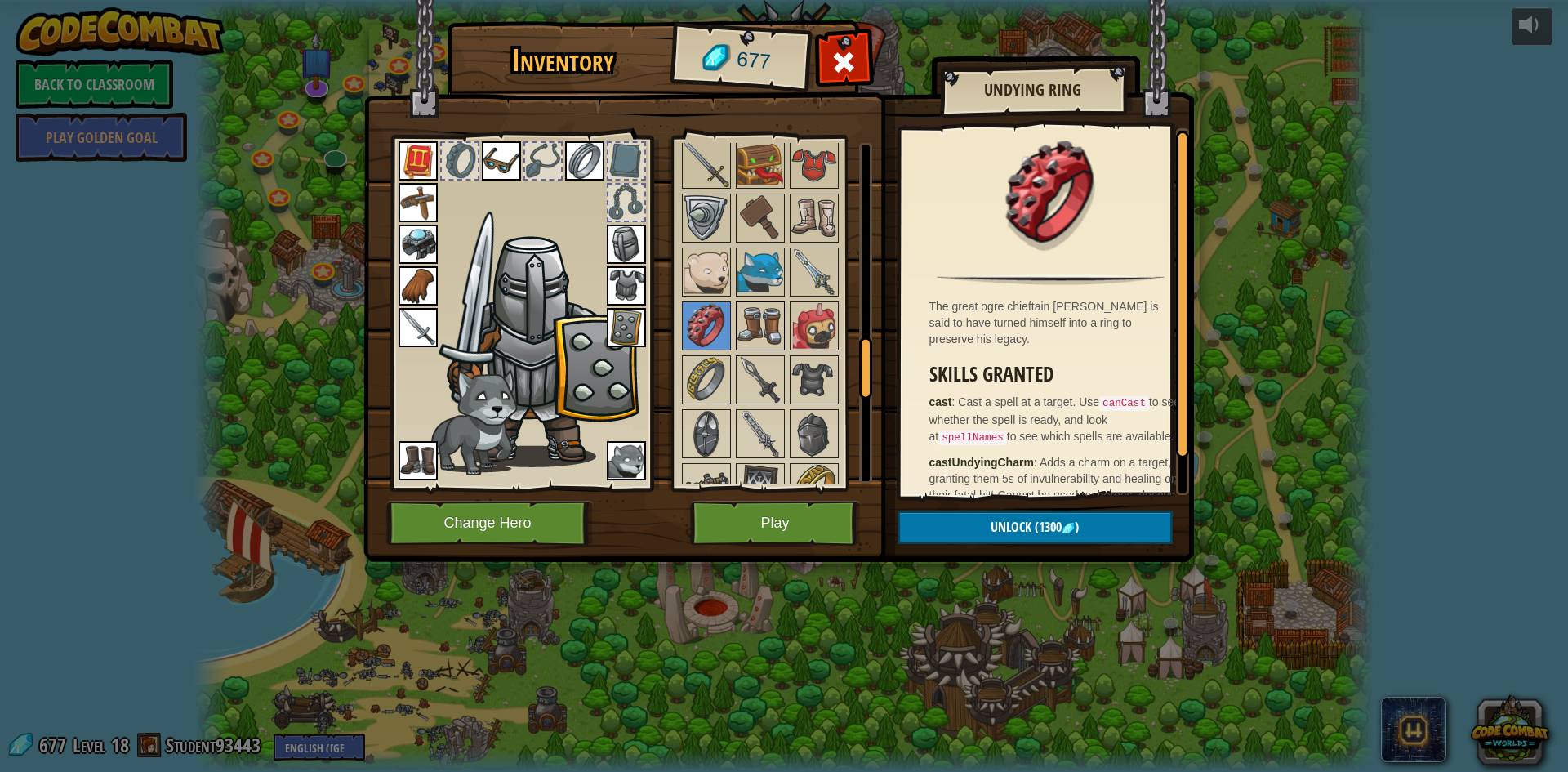
scroll to position [1144, 0]
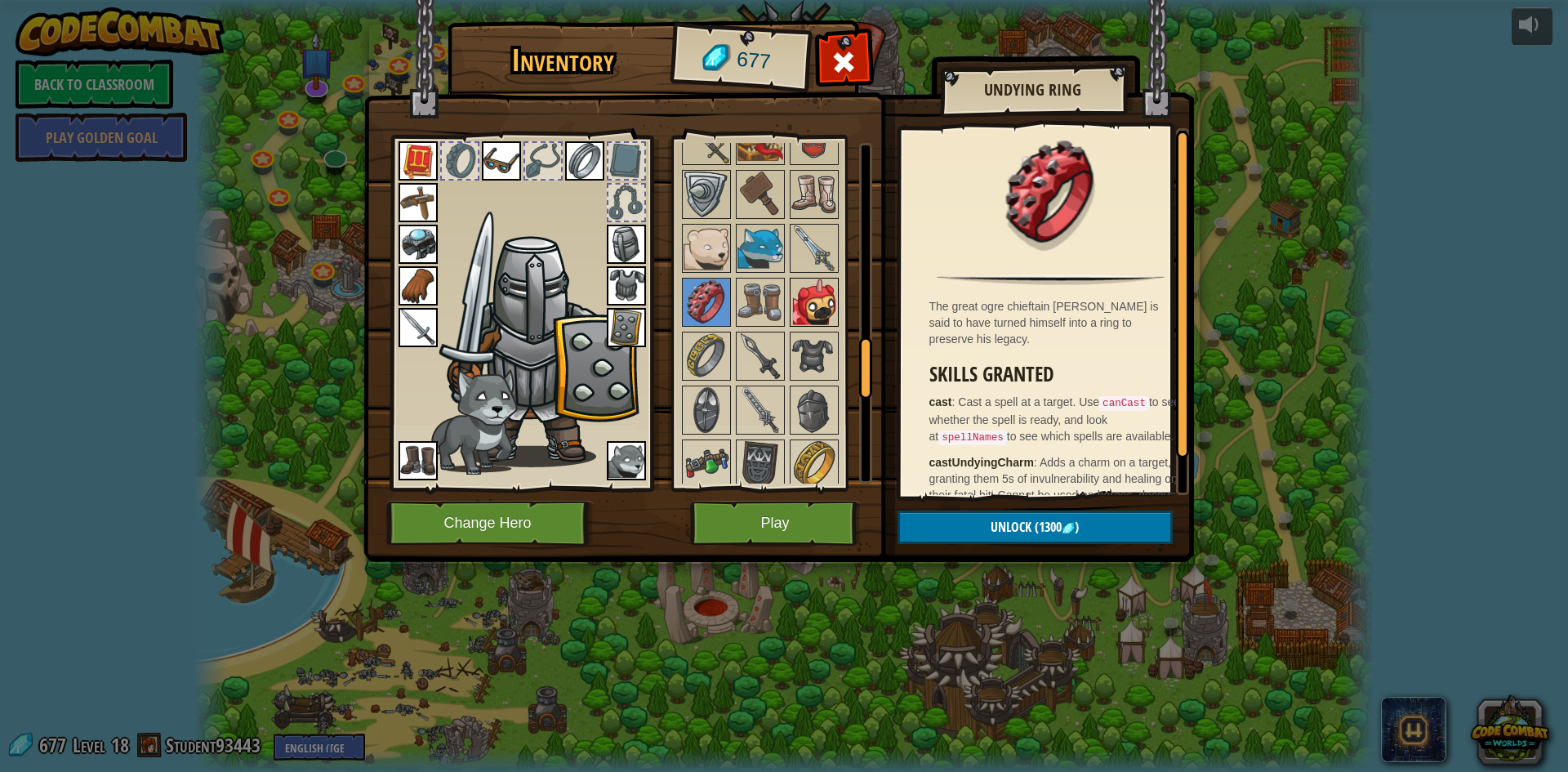
click at [809, 321] on img at bounding box center [814, 302] width 46 height 46
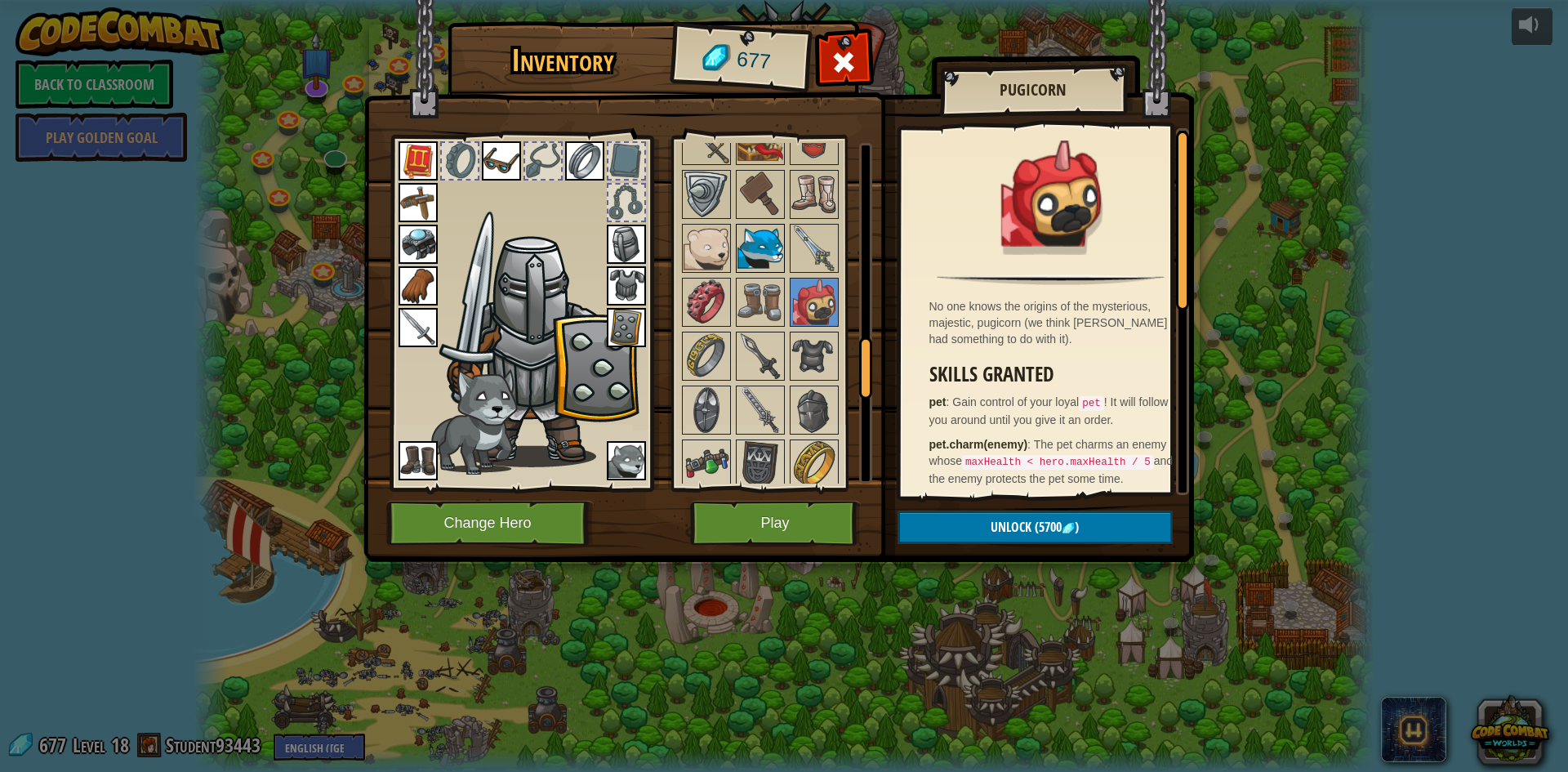
click at [765, 256] on img at bounding box center [760, 248] width 46 height 46
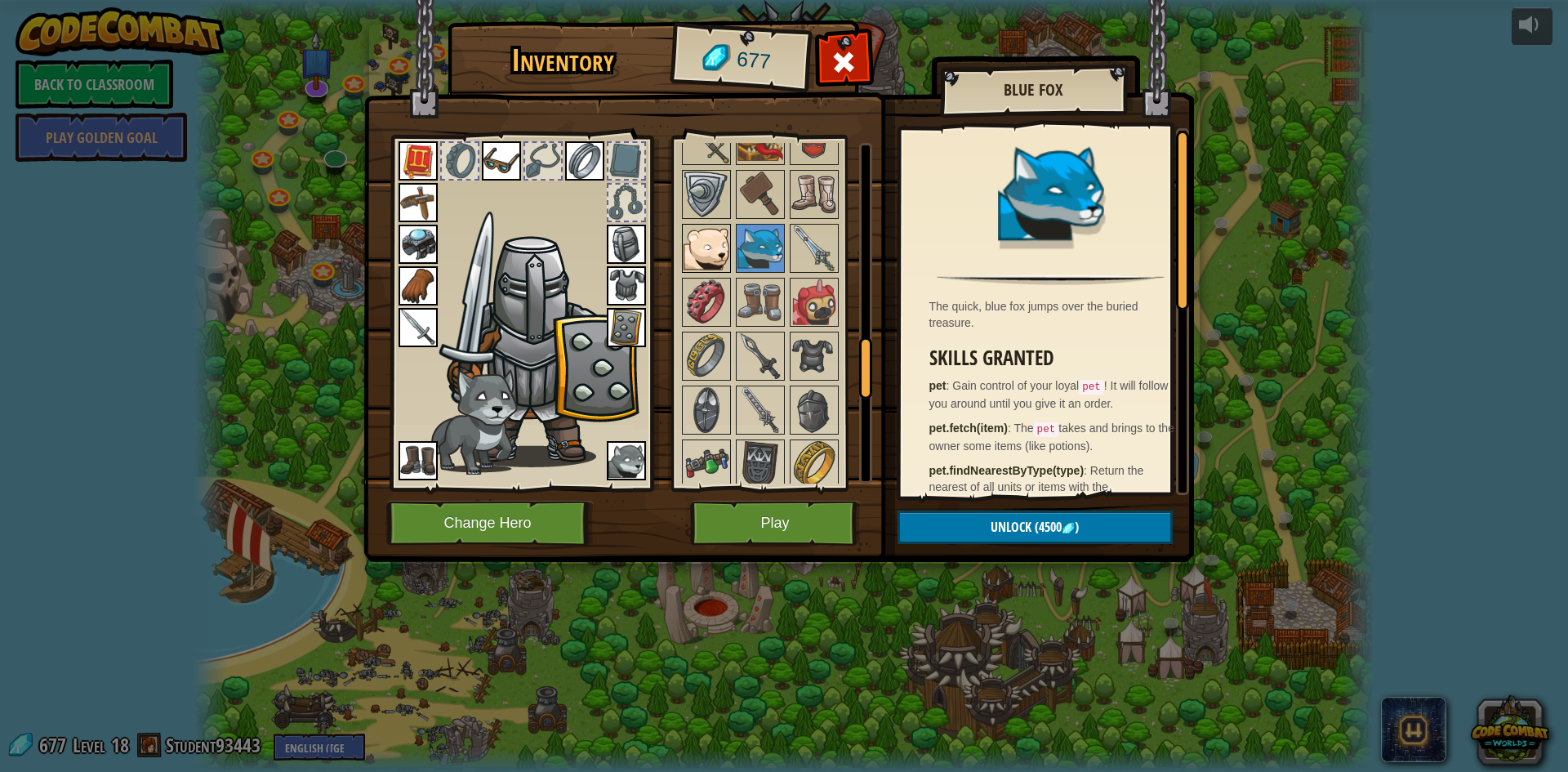
click at [713, 252] on img at bounding box center [706, 248] width 46 height 46
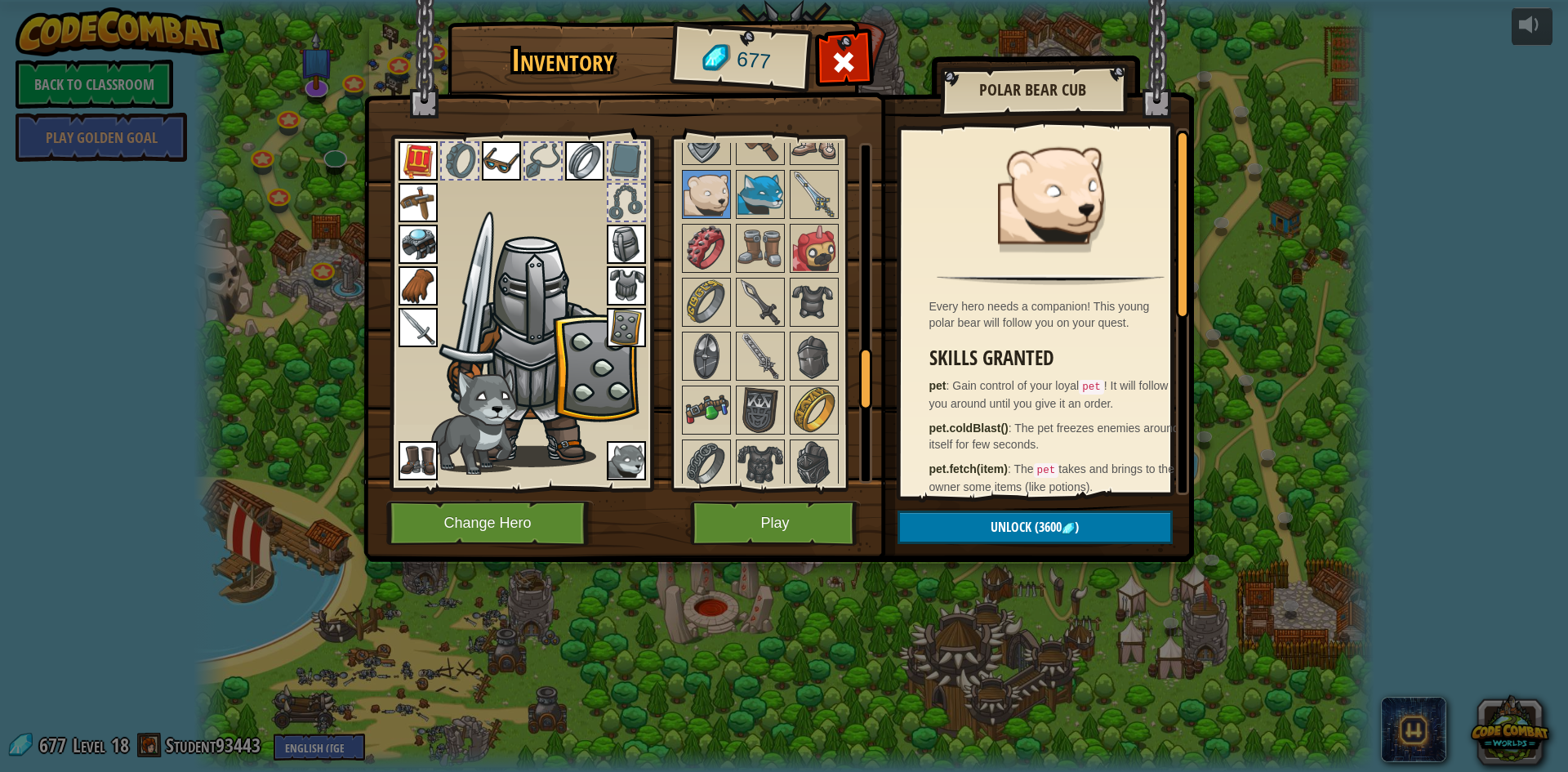
scroll to position [1225, 0]
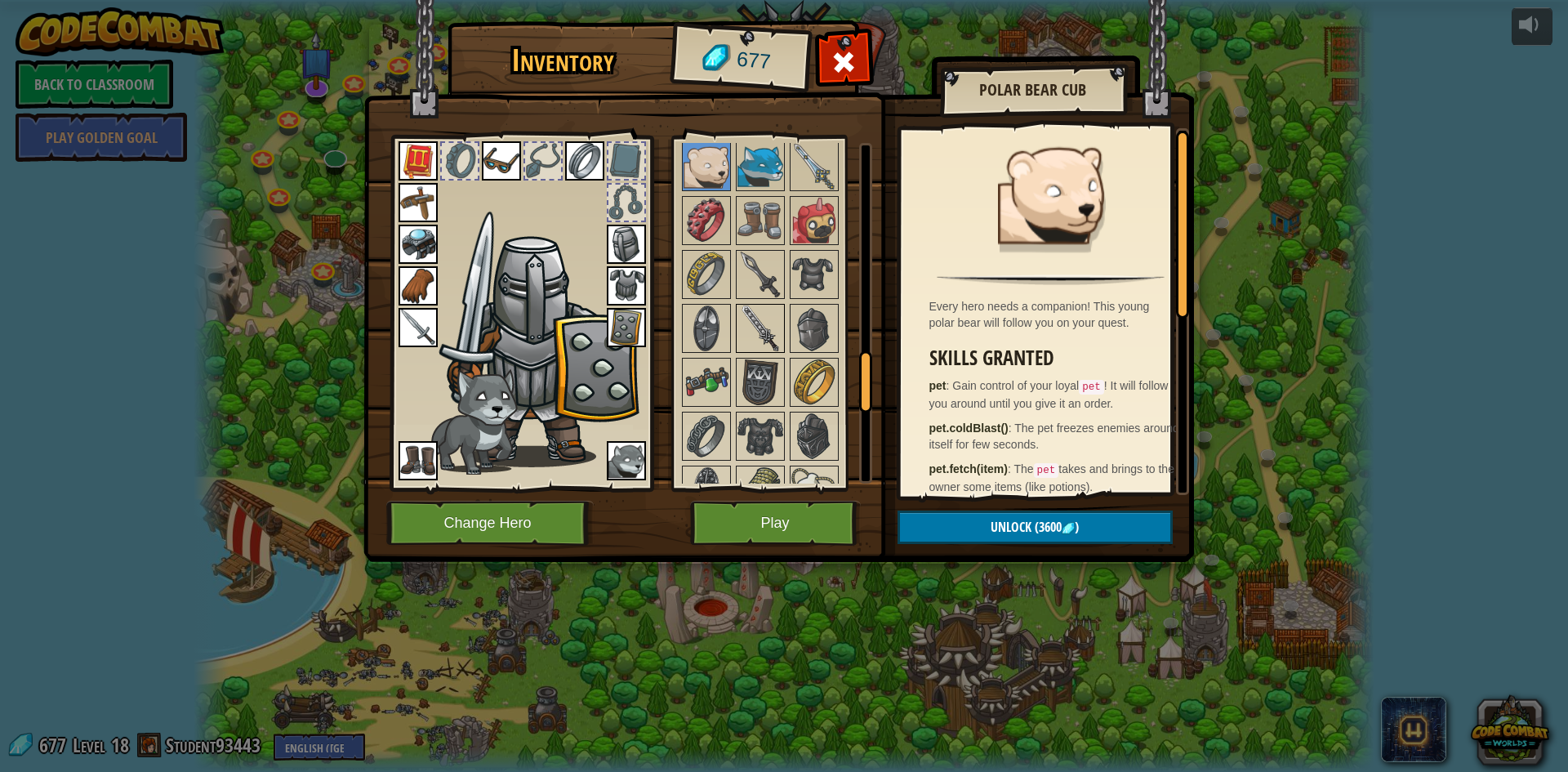
click at [750, 311] on img at bounding box center [760, 328] width 46 height 46
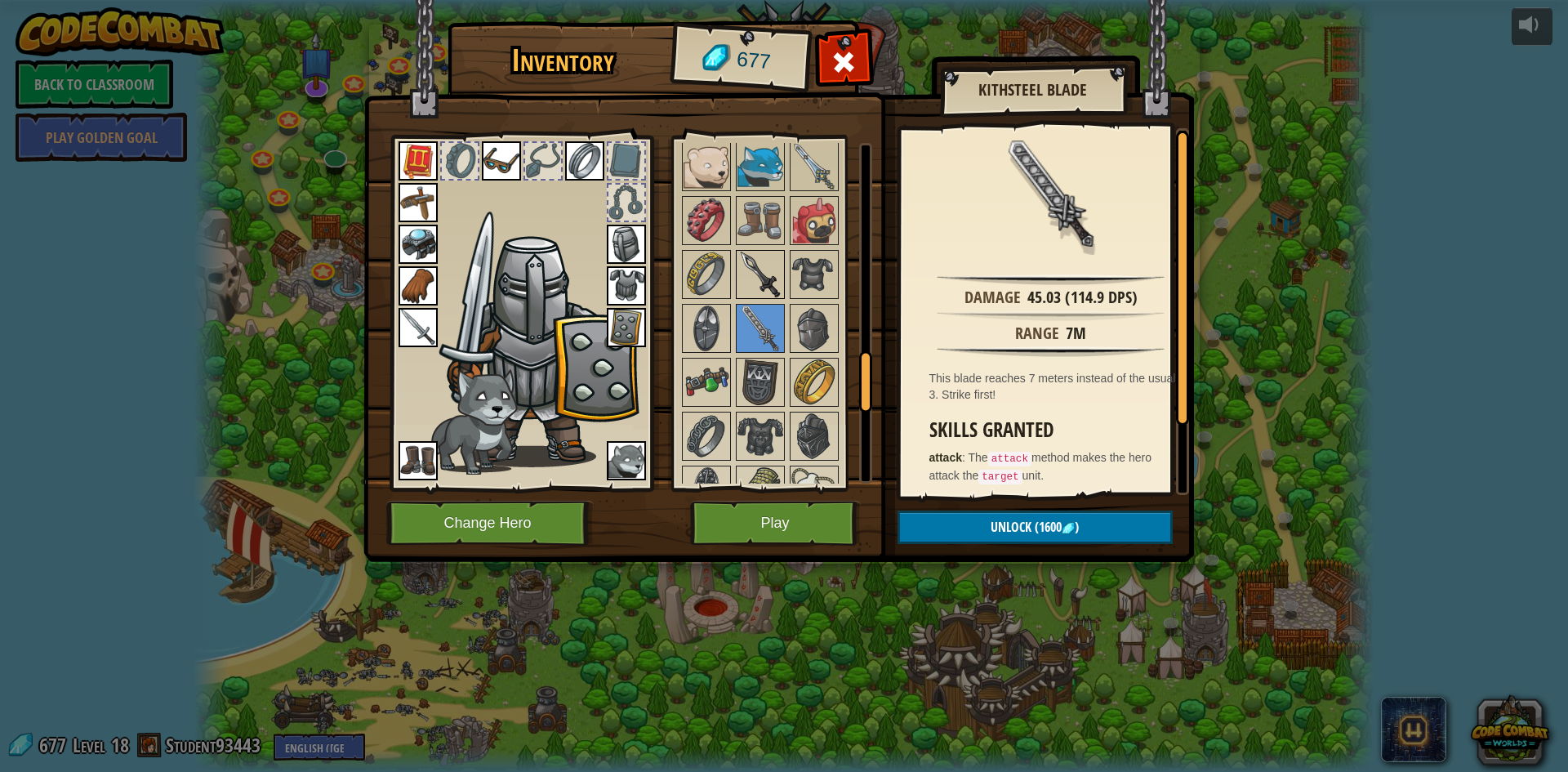
click at [760, 265] on img at bounding box center [760, 274] width 46 height 46
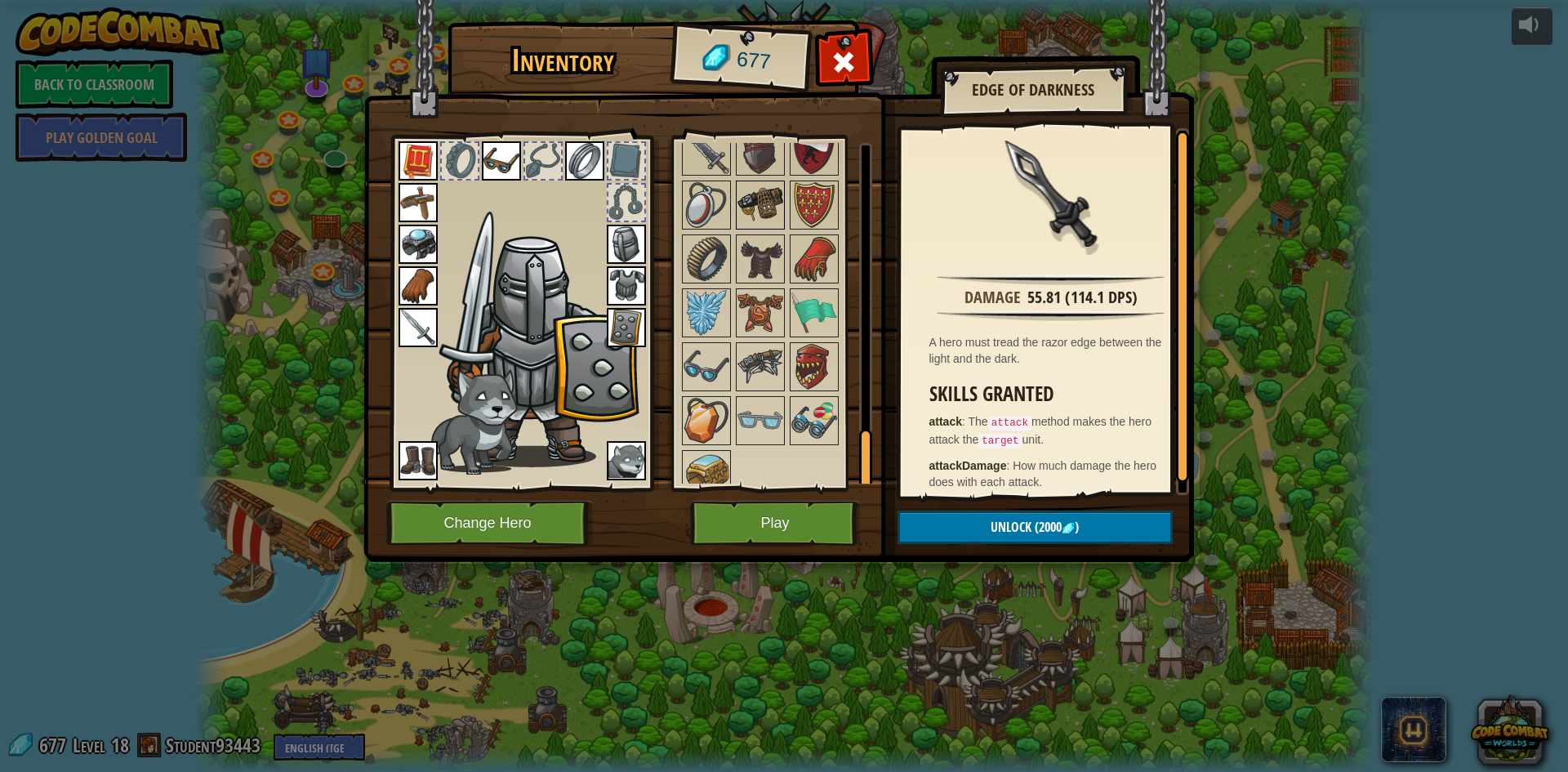
scroll to position [1691, 0]
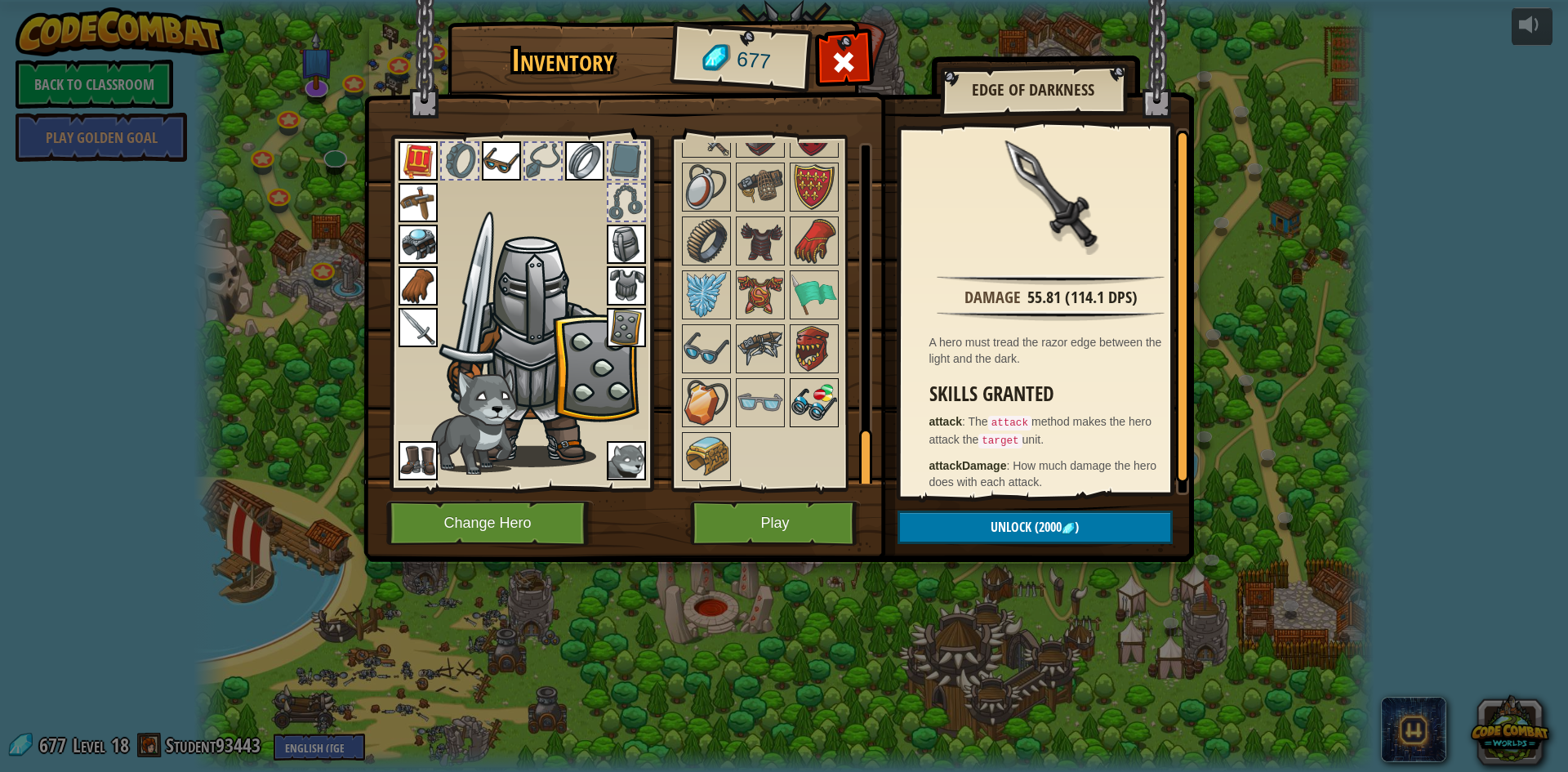
click at [807, 413] on img at bounding box center [814, 403] width 46 height 46
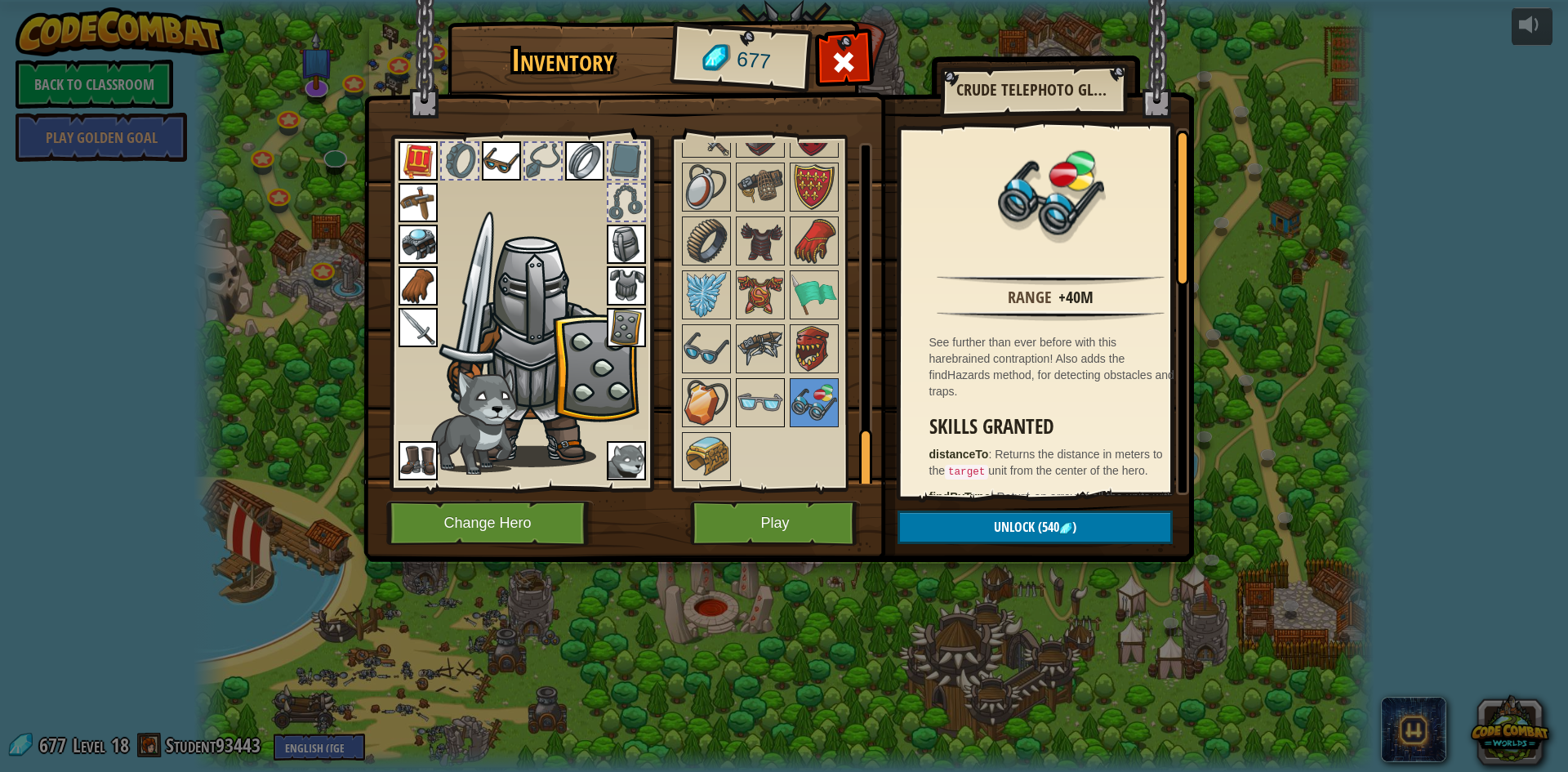
click at [761, 408] on img at bounding box center [760, 403] width 46 height 46
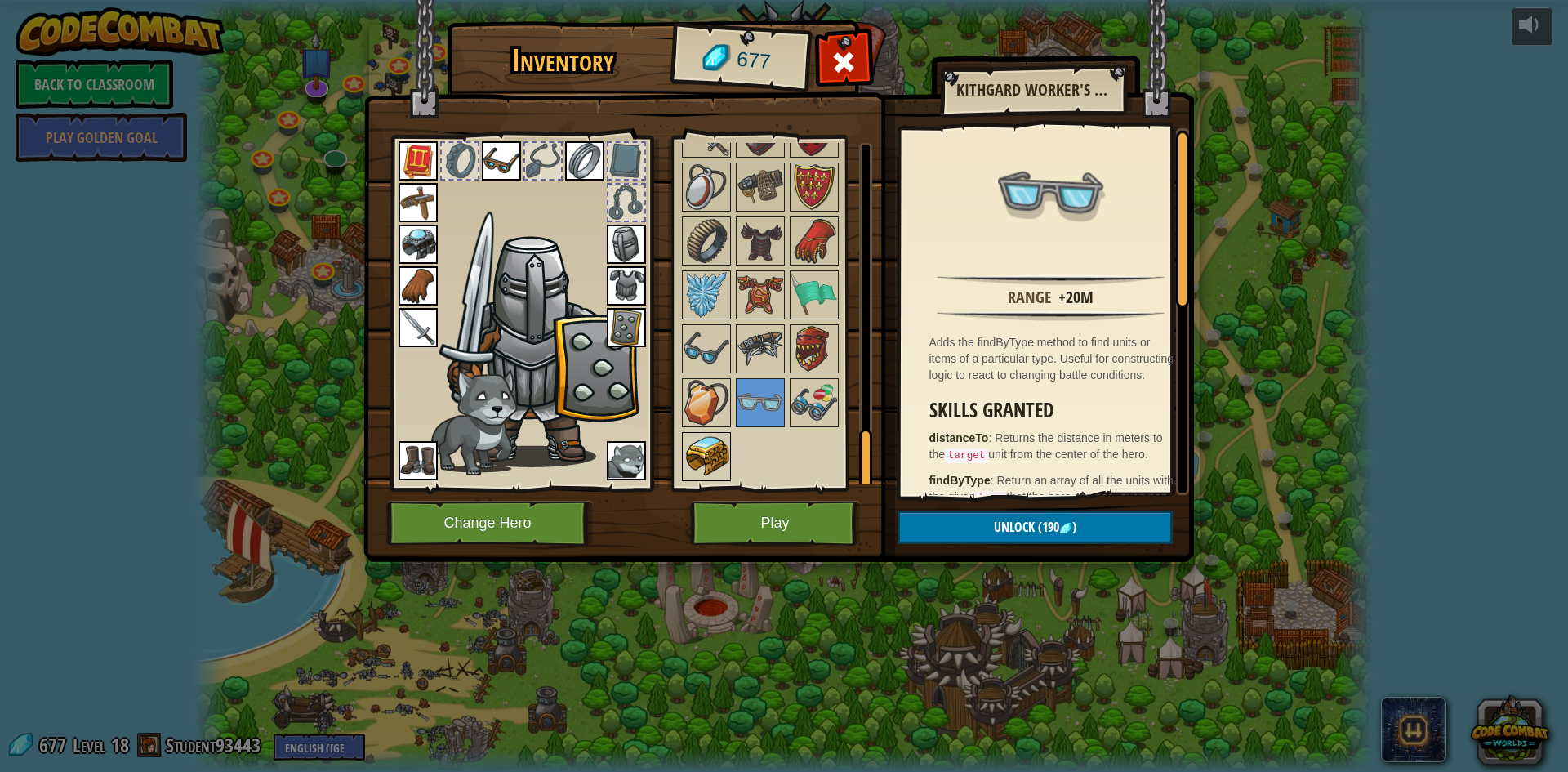
click at [690, 450] on img at bounding box center [706, 457] width 46 height 46
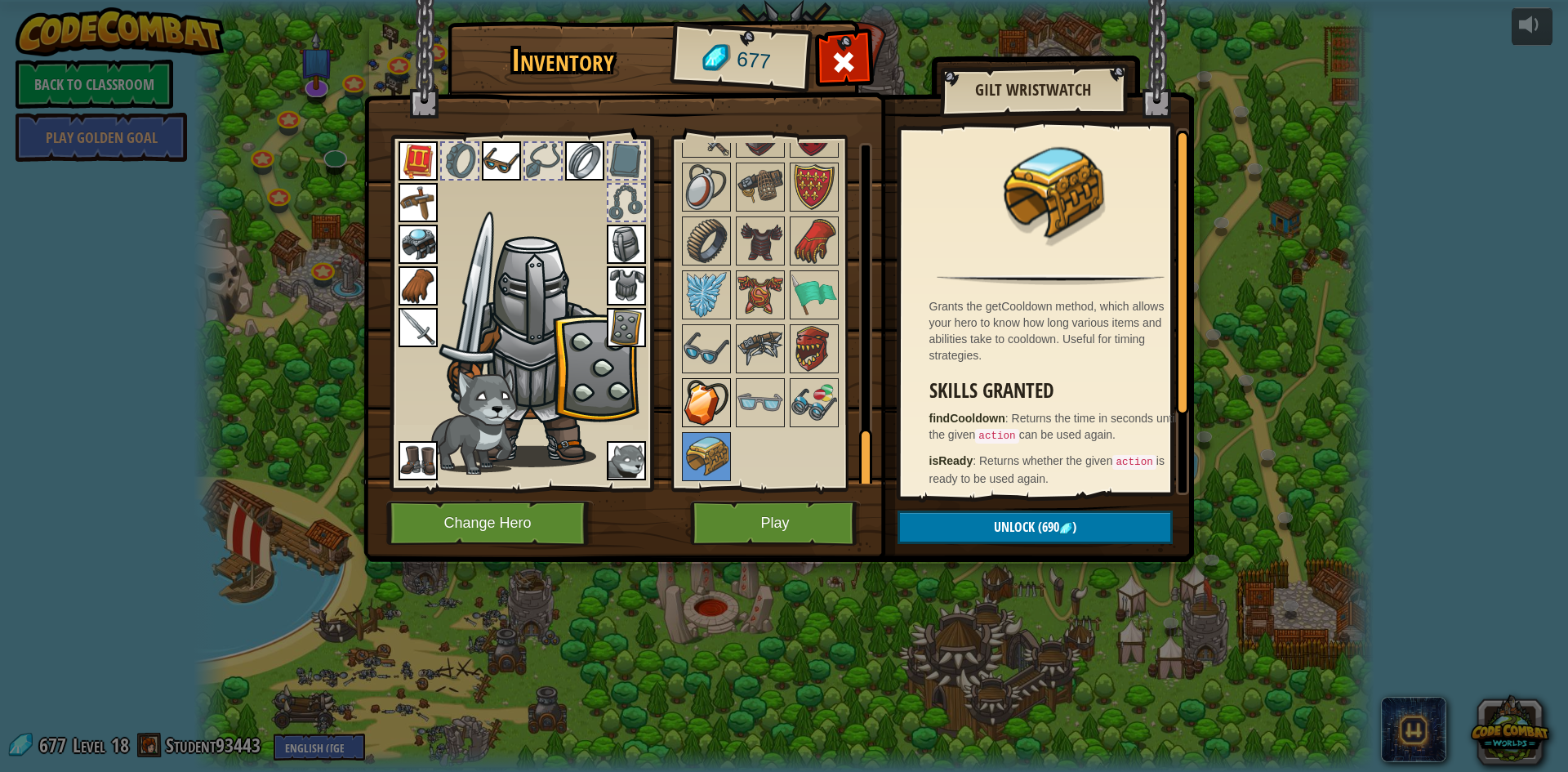
click at [719, 404] on img at bounding box center [706, 403] width 46 height 46
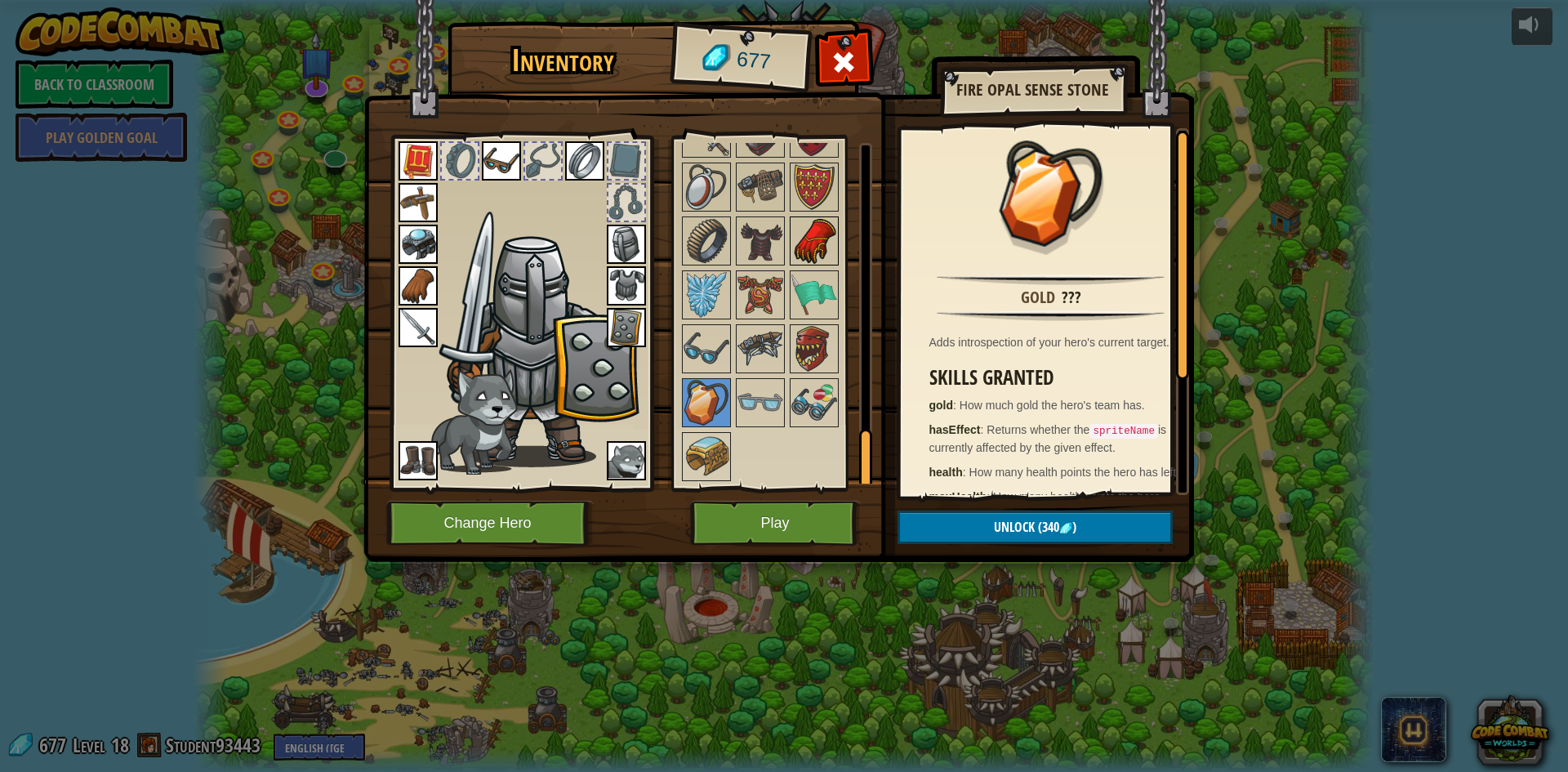
click at [817, 239] on img at bounding box center [814, 240] width 46 height 46
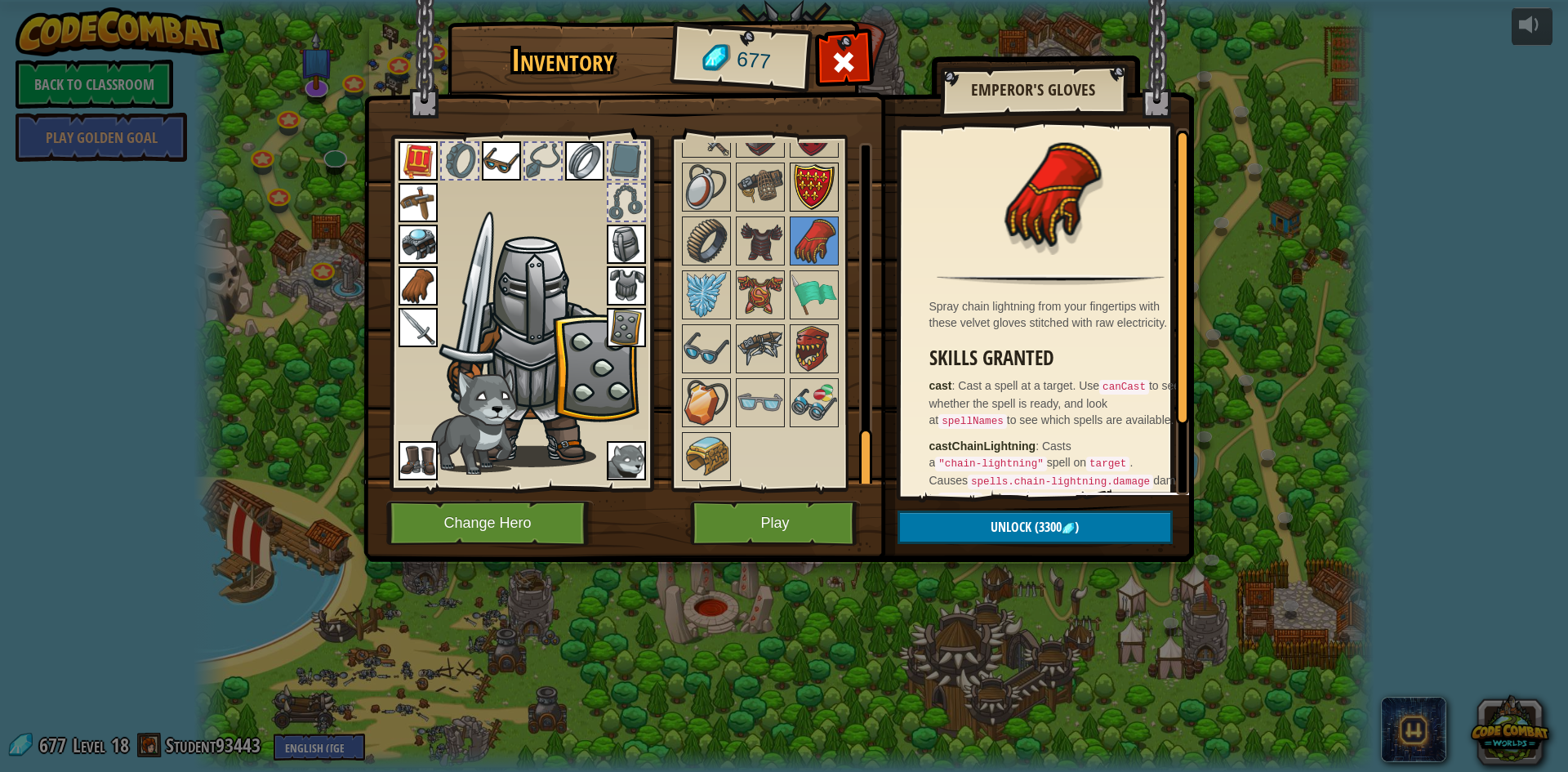
click at [820, 190] on img at bounding box center [814, 186] width 46 height 46
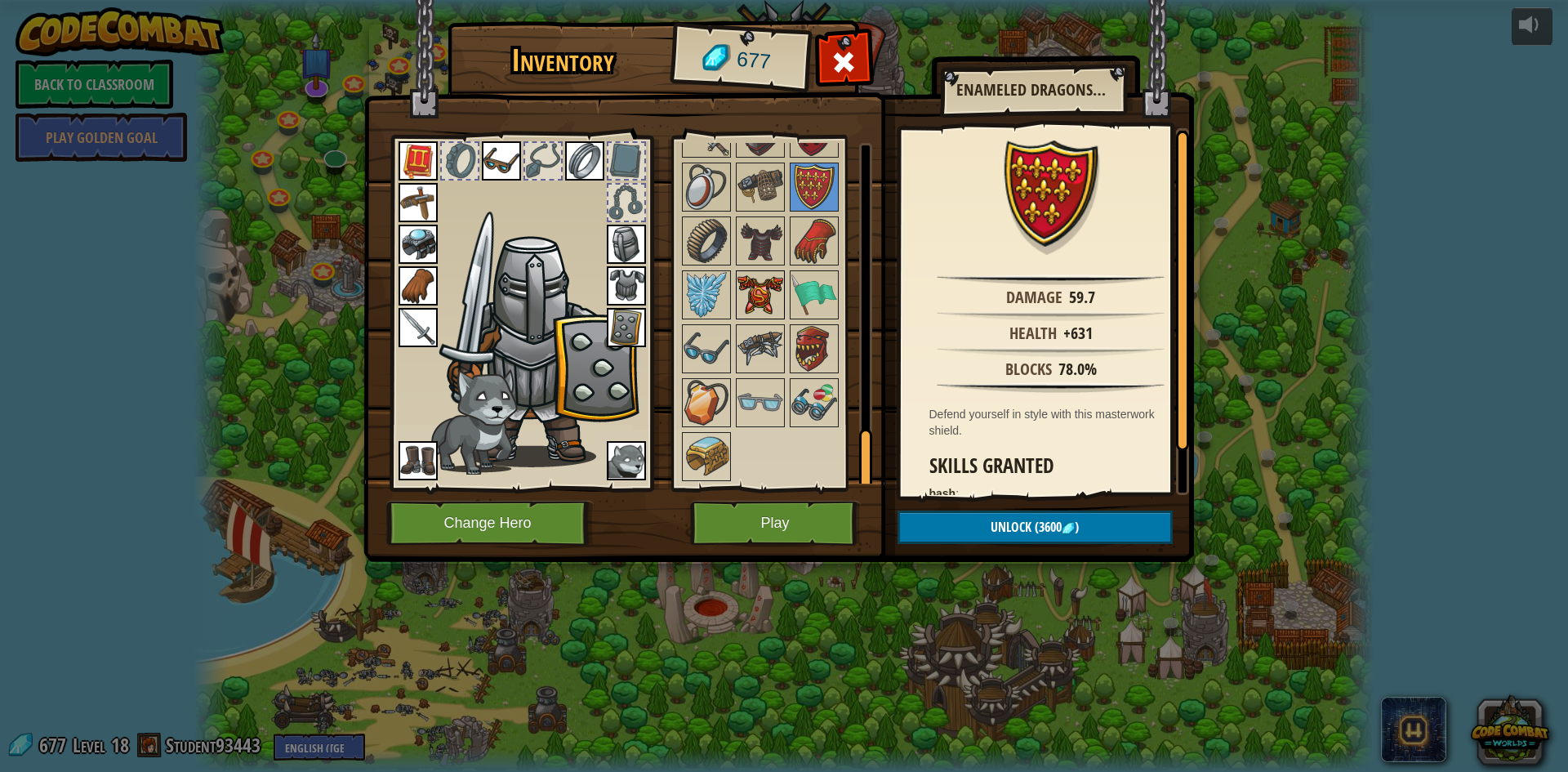
click at [776, 301] on img at bounding box center [760, 295] width 46 height 46
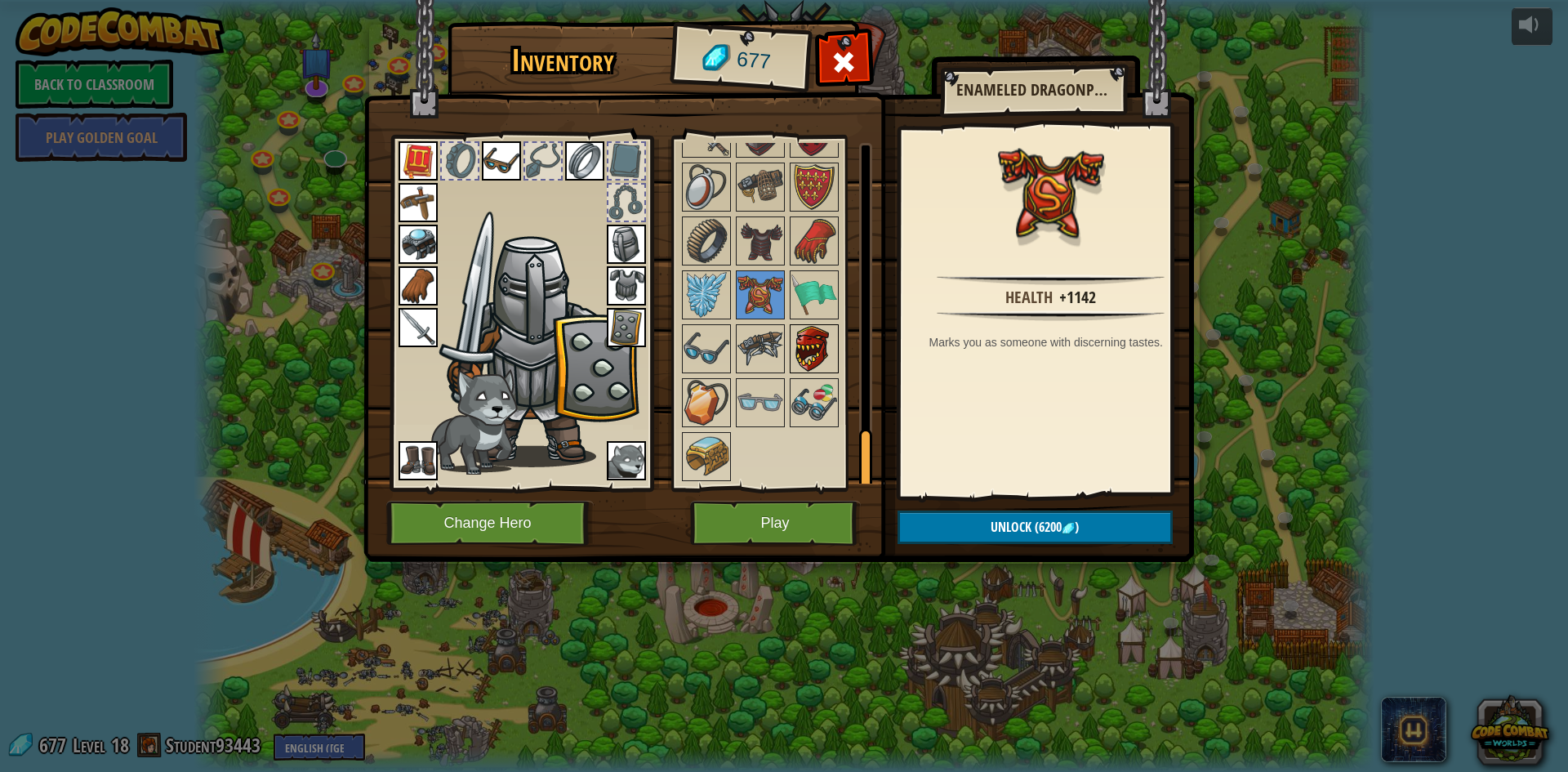
click at [809, 346] on img at bounding box center [814, 349] width 46 height 46
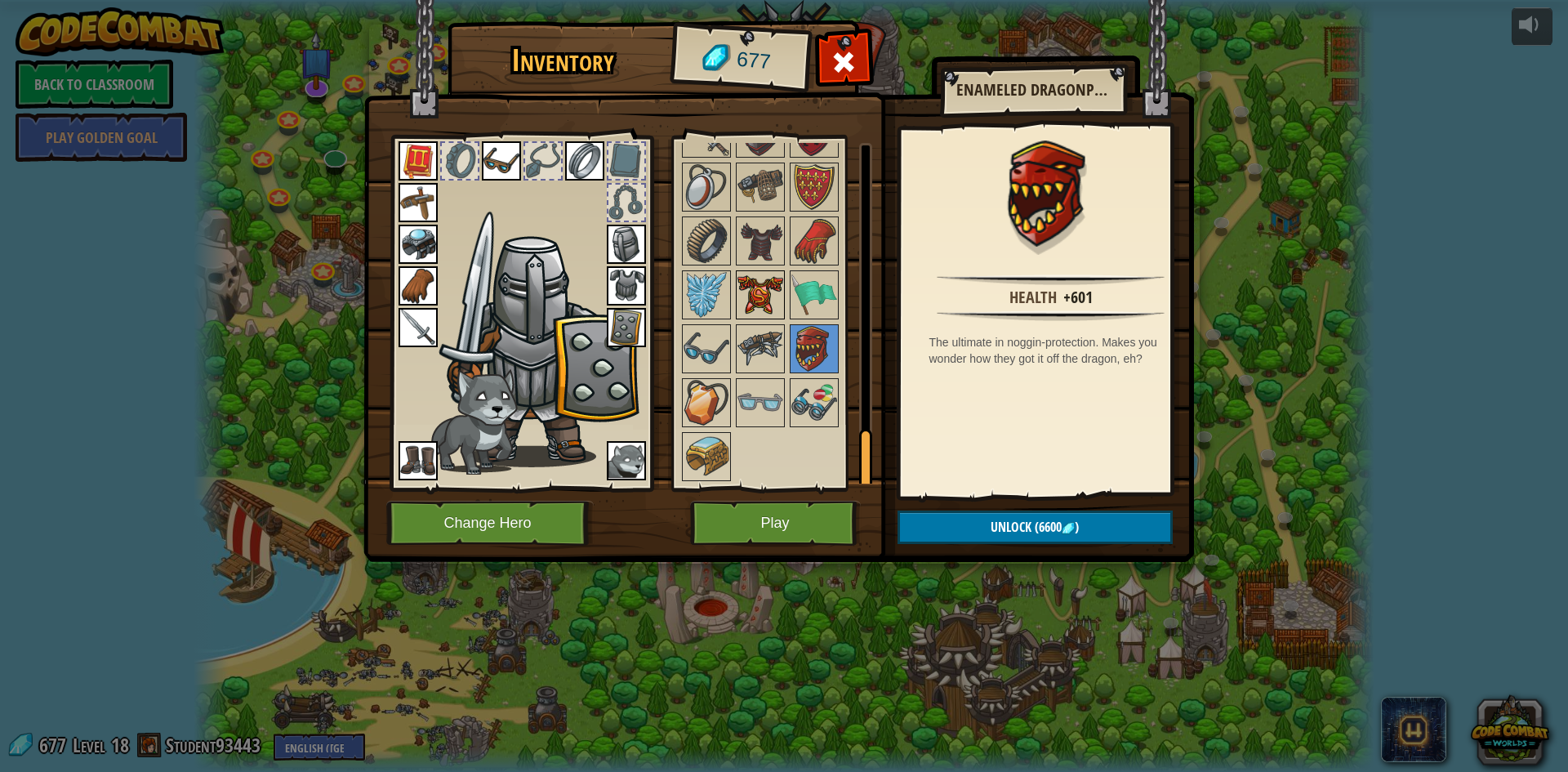
click at [743, 283] on img at bounding box center [760, 295] width 46 height 46
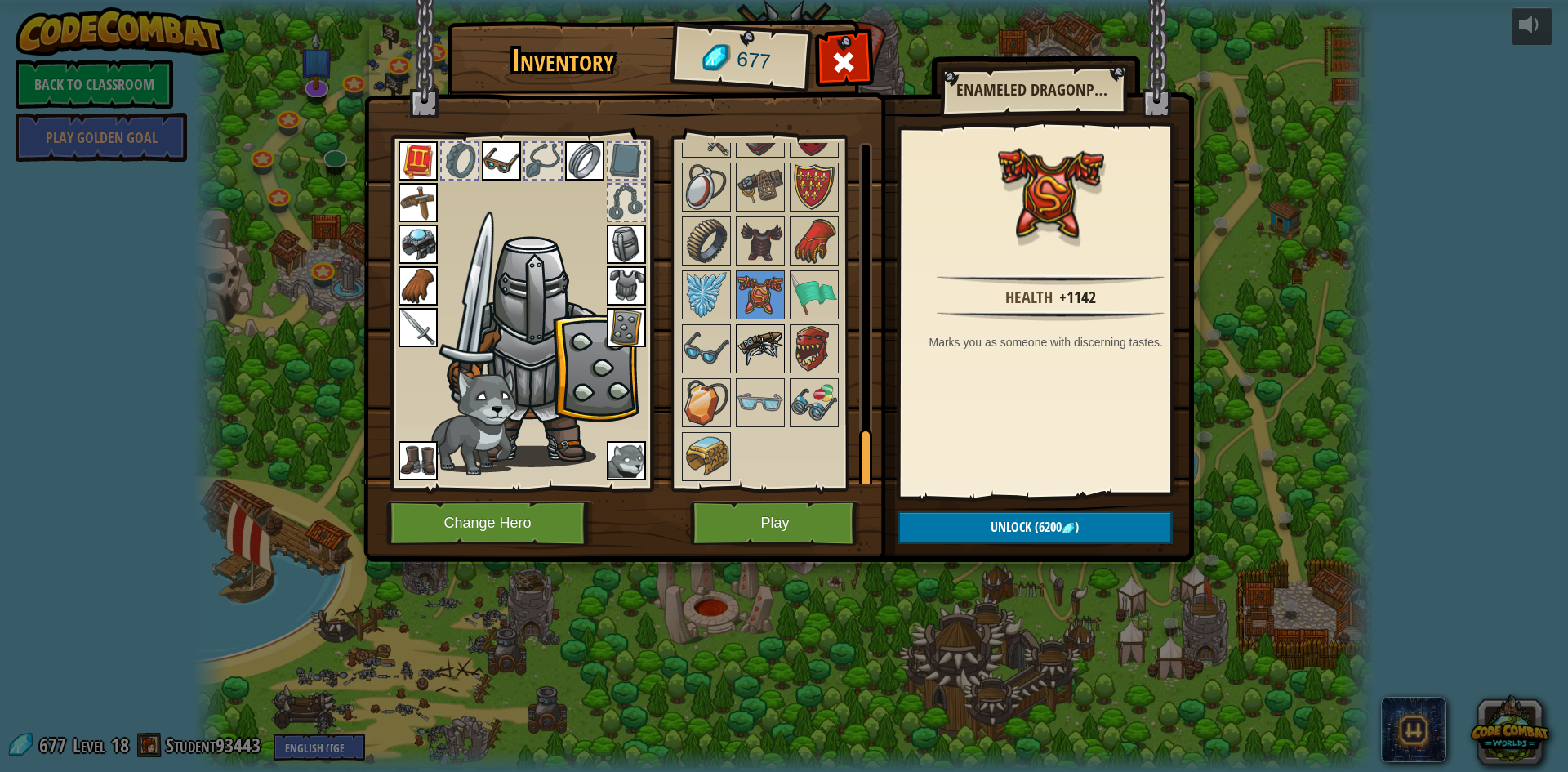
click at [747, 355] on img at bounding box center [760, 349] width 46 height 46
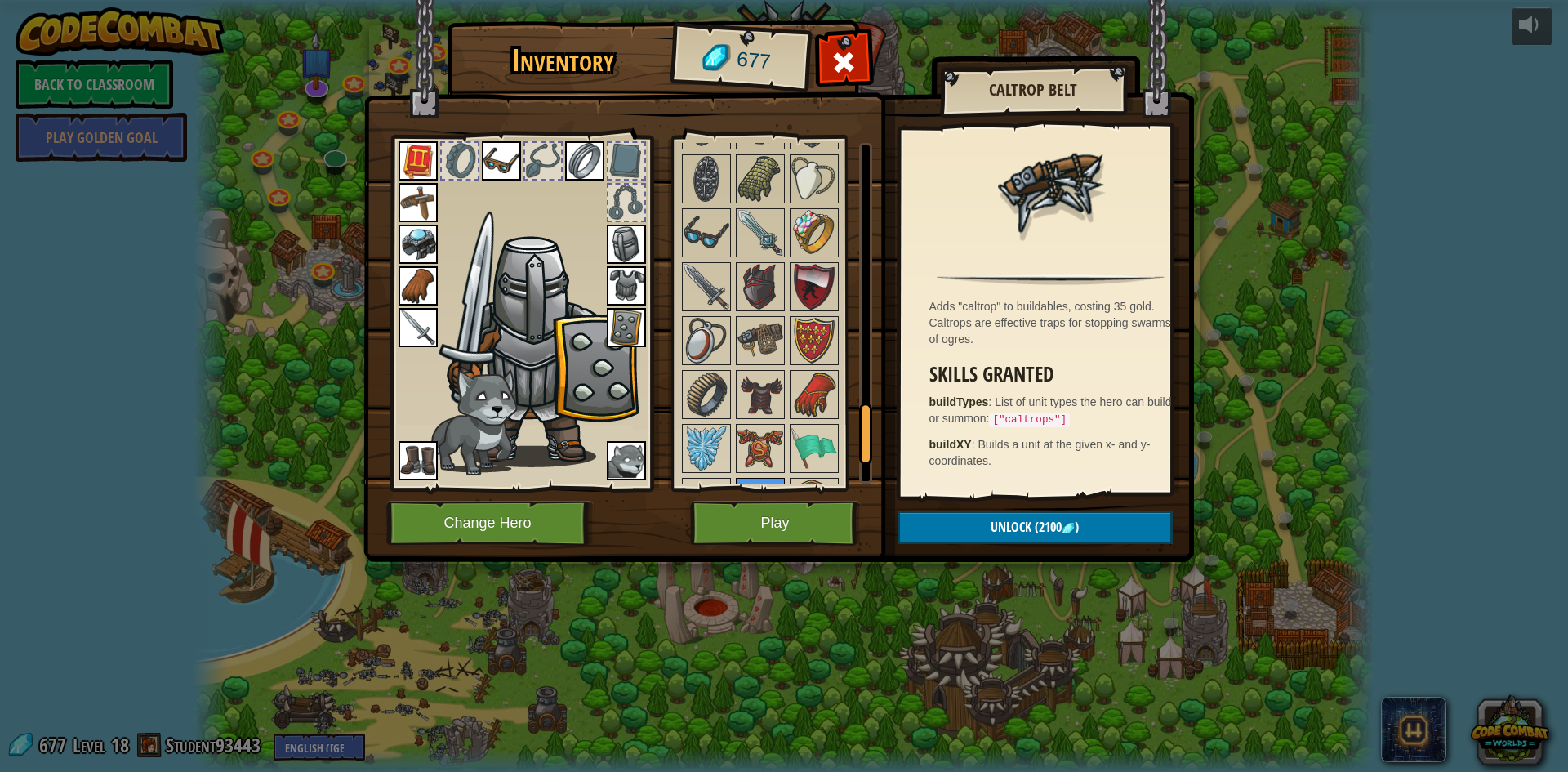
scroll to position [1527, 0]
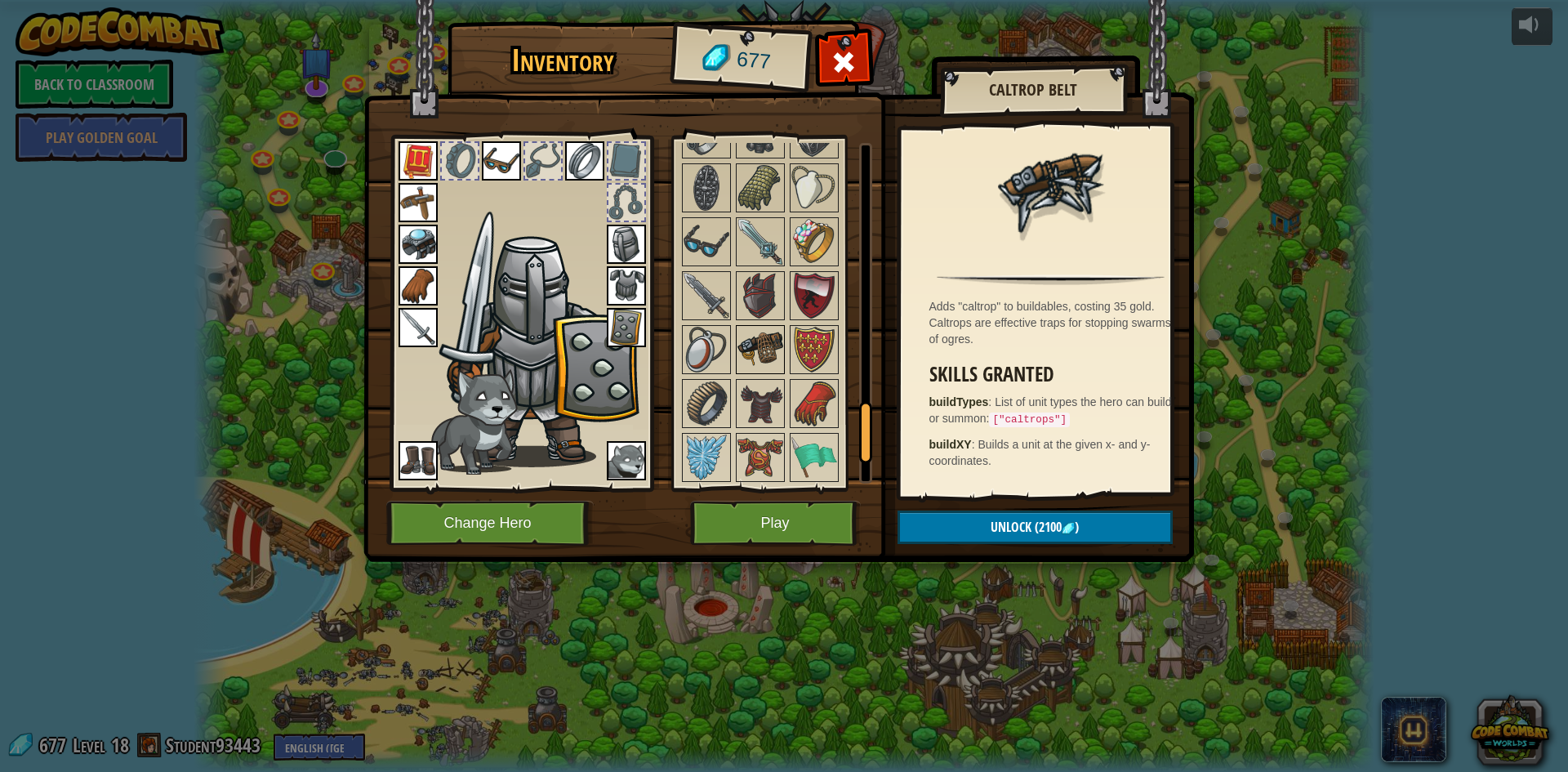
click at [776, 361] on img at bounding box center [760, 349] width 46 height 46
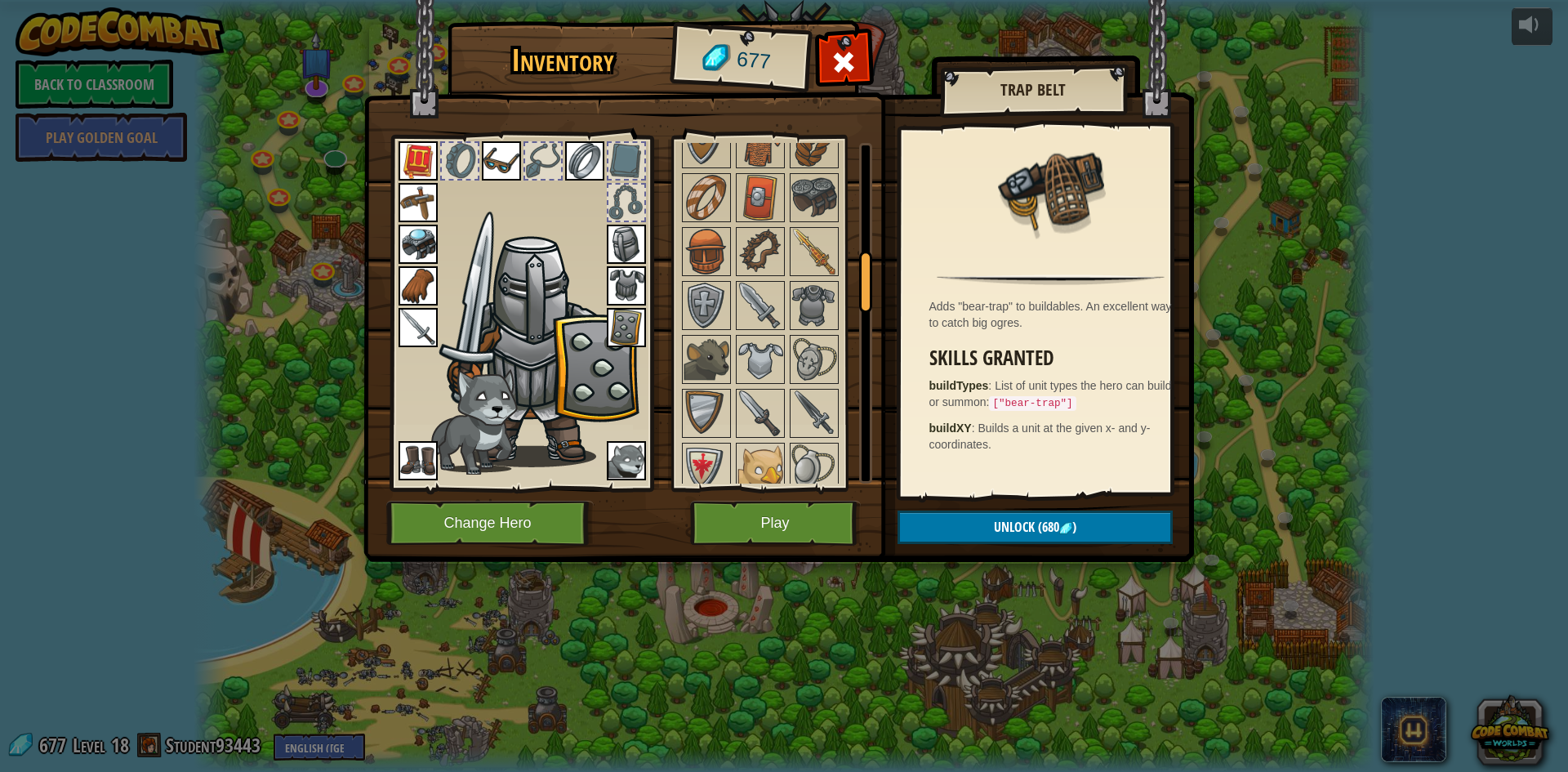
scroll to position [629, 0]
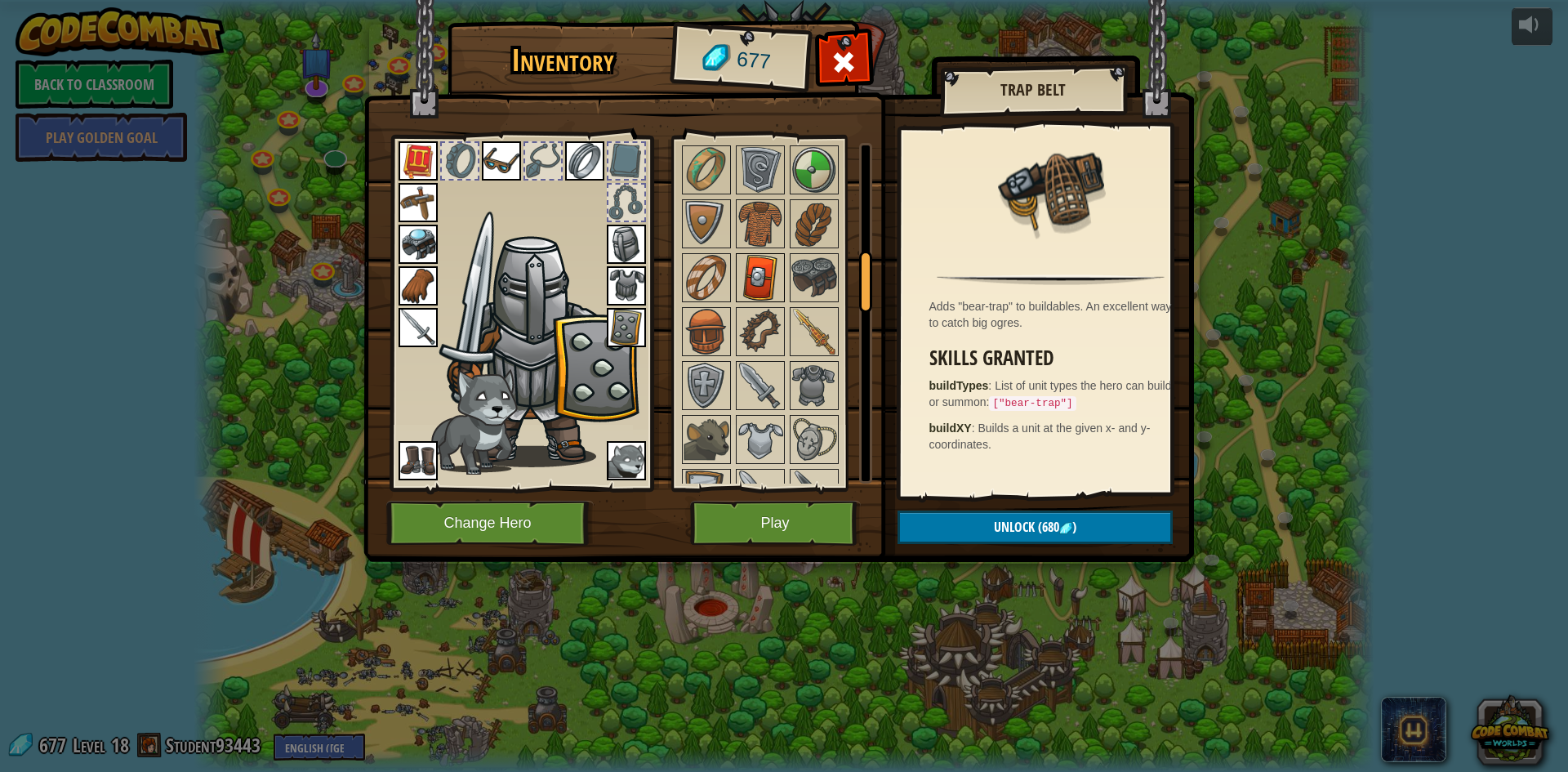
click at [752, 260] on img at bounding box center [760, 278] width 46 height 46
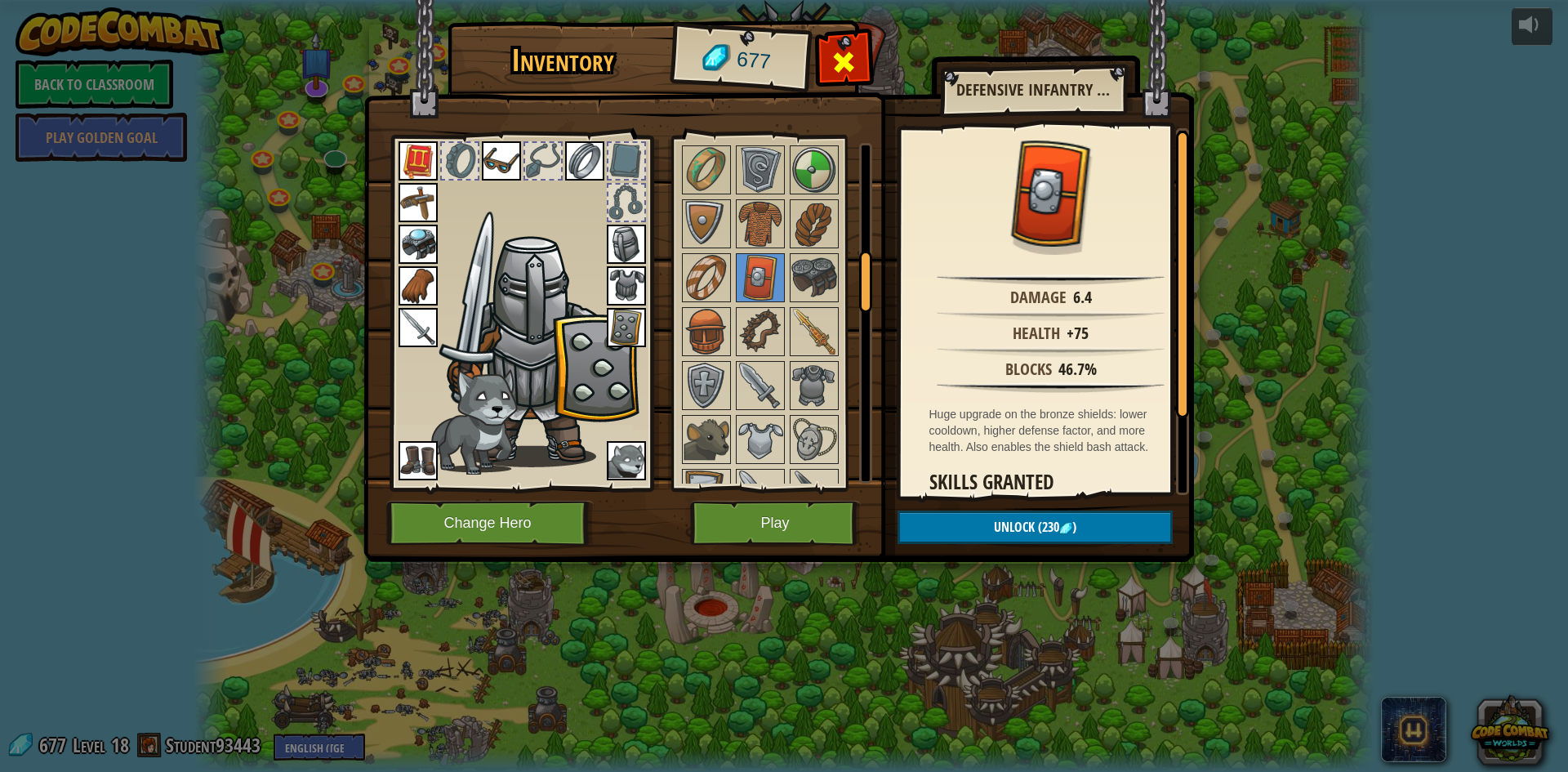
click at [830, 56] on div at bounding box center [843, 66] width 51 height 51
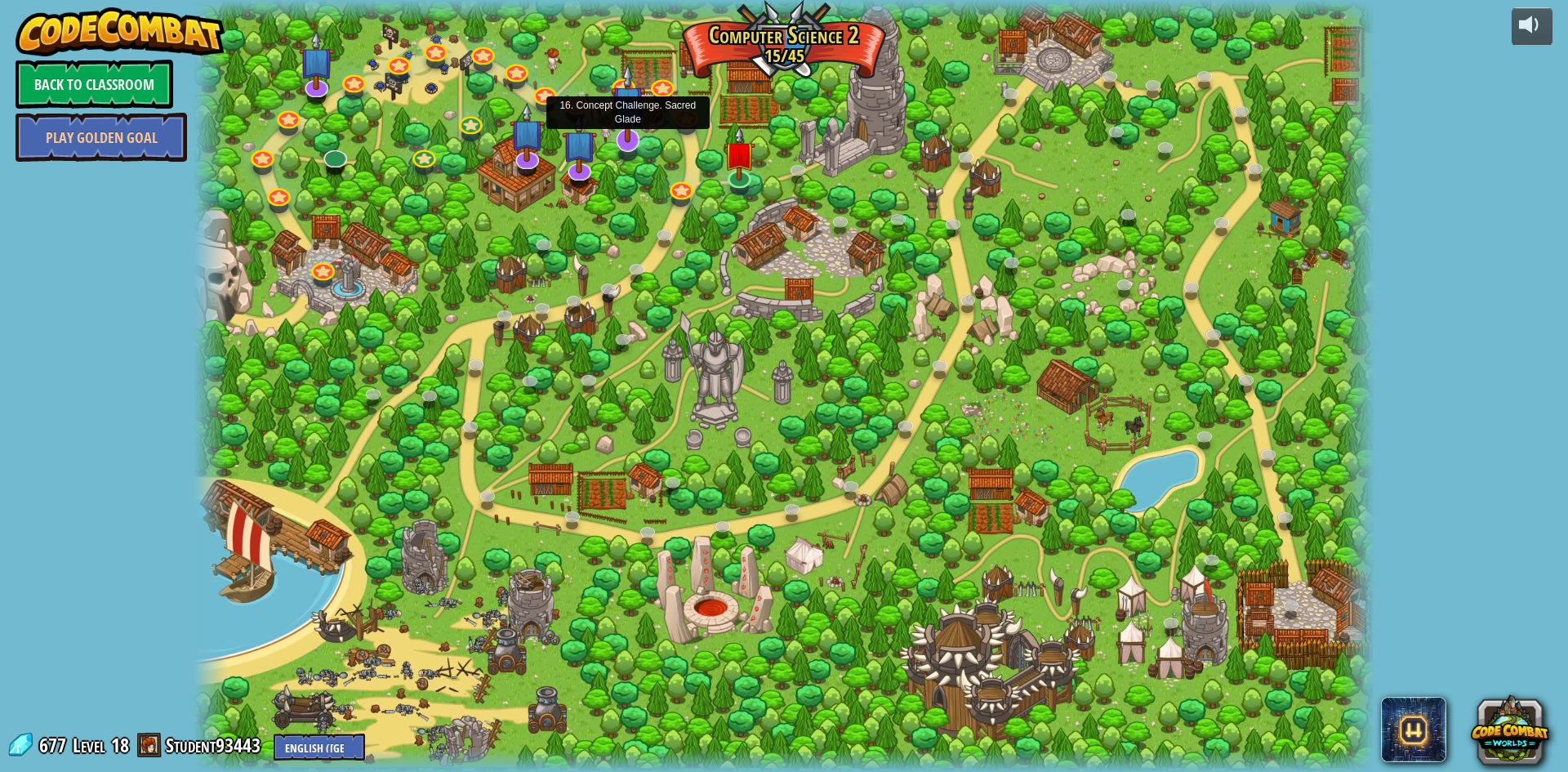
click at [641, 130] on img at bounding box center [627, 102] width 34 height 79
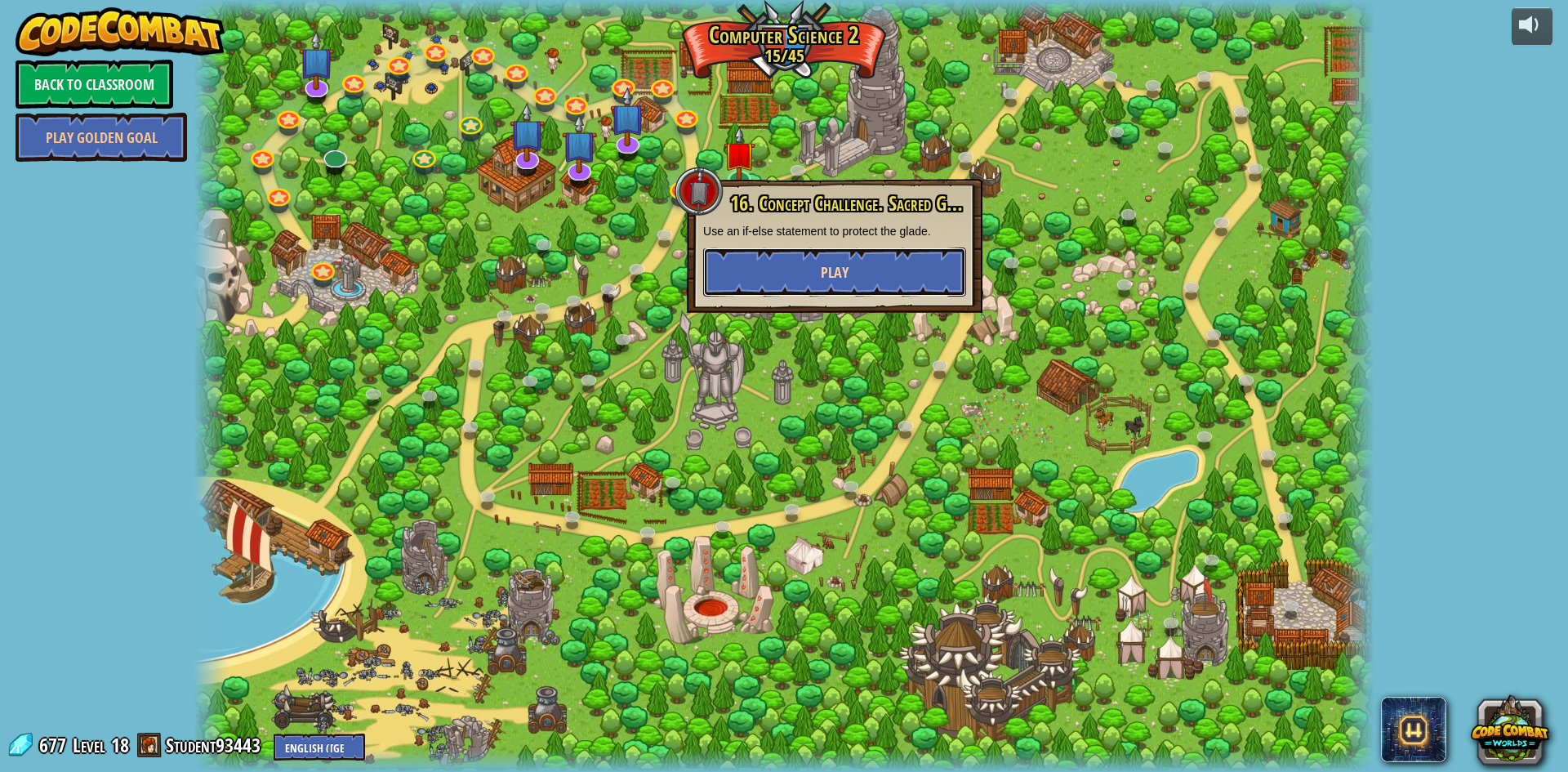
click at [853, 274] on button "Play" at bounding box center [835, 272] width 263 height 49
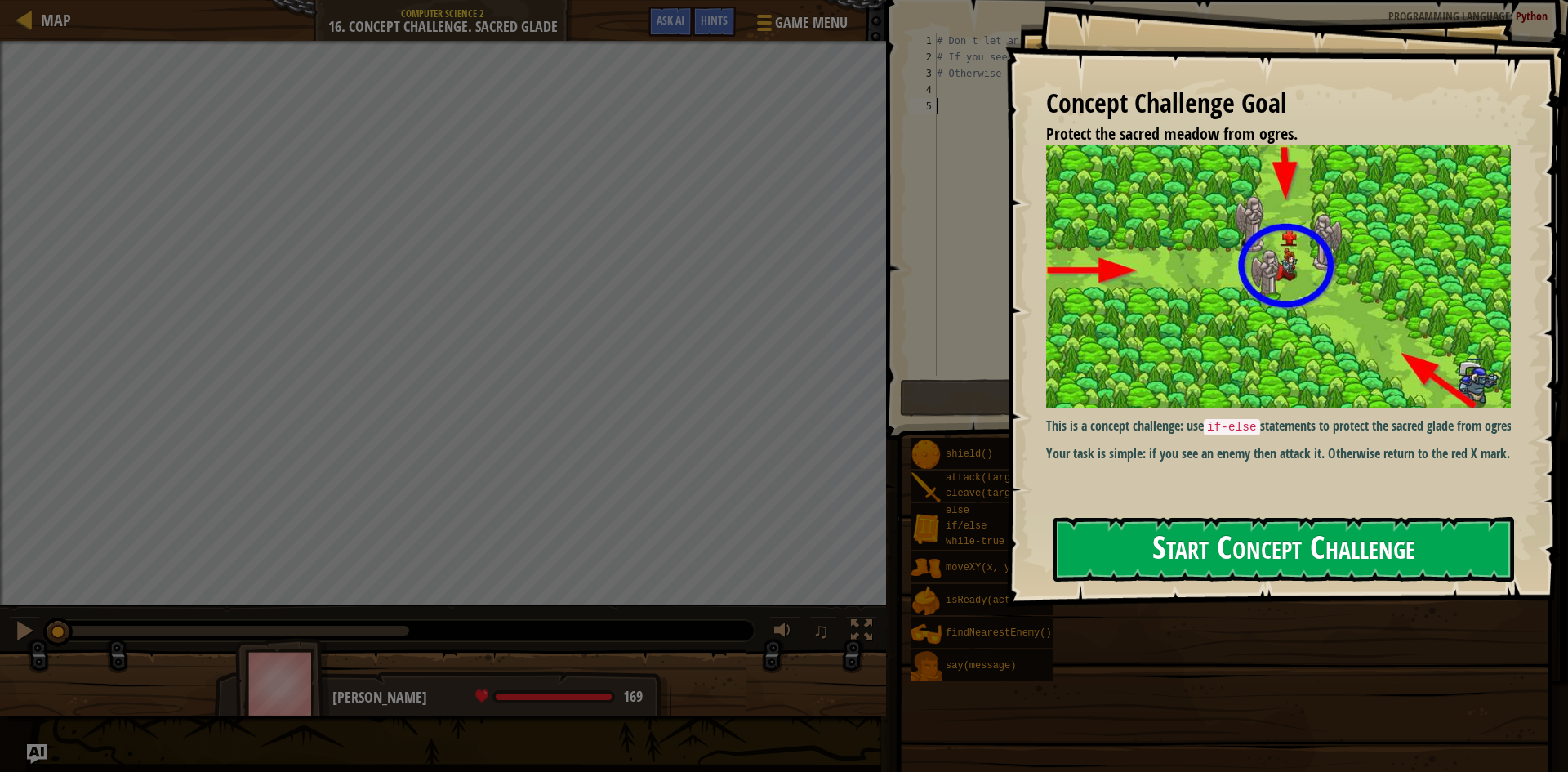
click at [1210, 531] on button "Start Concept Challenge" at bounding box center [1283, 549] width 461 height 64
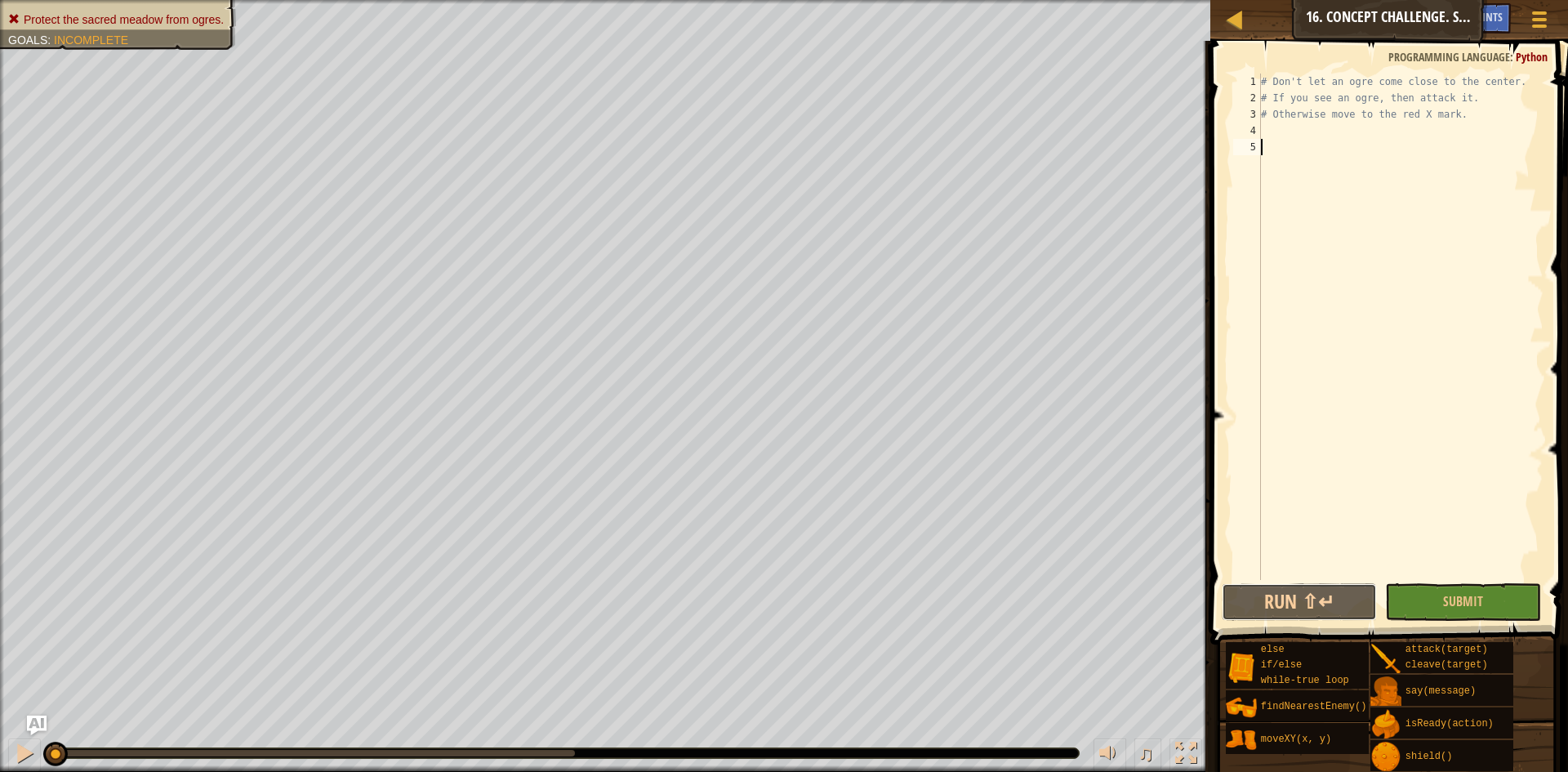
click at [1351, 623] on div "1 2 3 4 5 # Don't let an ogre come close to the center. # If you see an ogre, t…" at bounding box center [1387, 375] width 362 height 652
drag, startPoint x: 1324, startPoint y: 605, endPoint x: 1320, endPoint y: 616, distance: 11.7
click at [1320, 616] on button "Run ⇧↵" at bounding box center [1300, 601] width 156 height 37
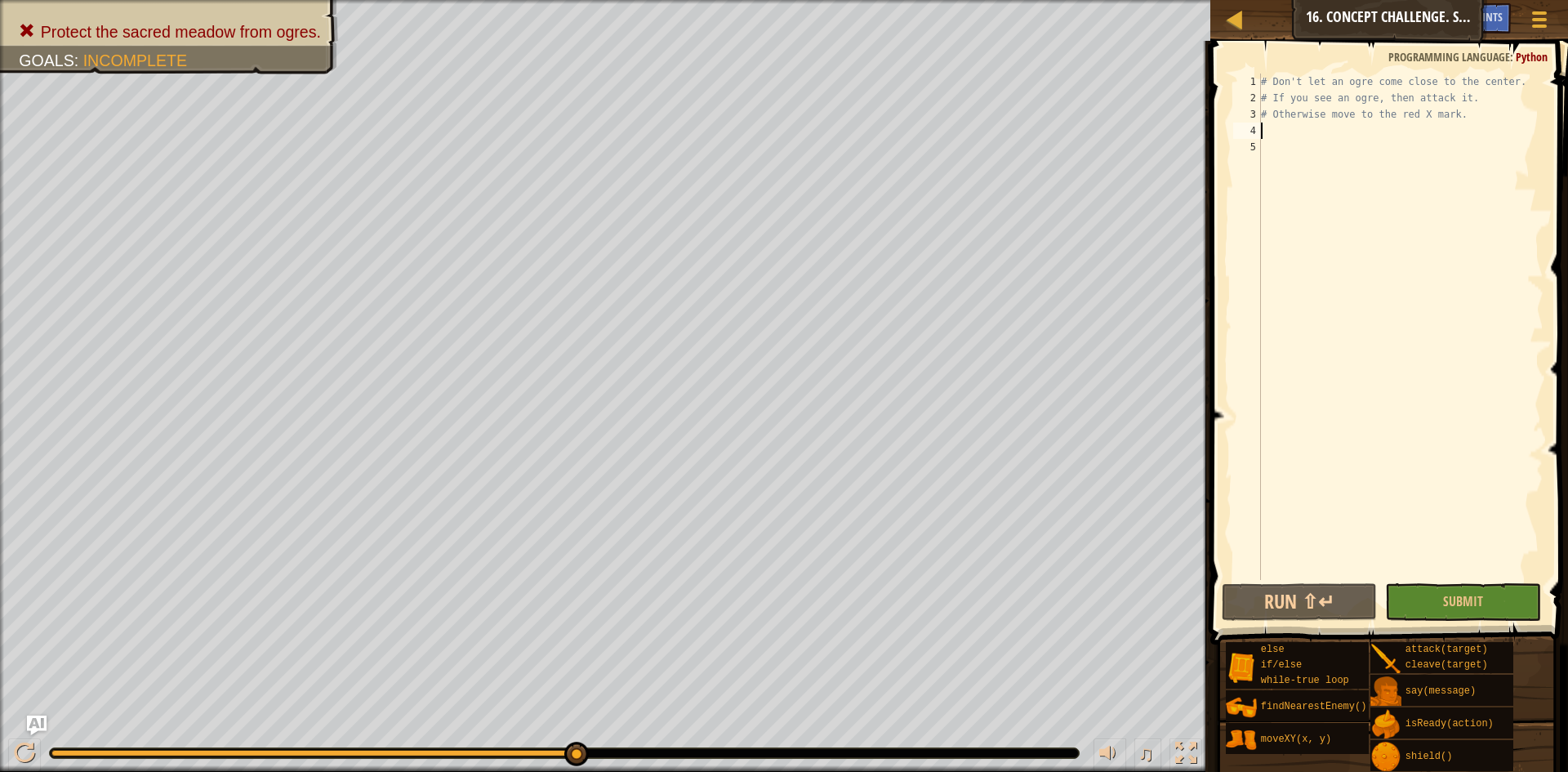
click at [1267, 126] on div "# Don't let an ogre come close to the center. # If you see an ogre, then attack…" at bounding box center [1401, 342] width 286 height 539
type textarea "h"
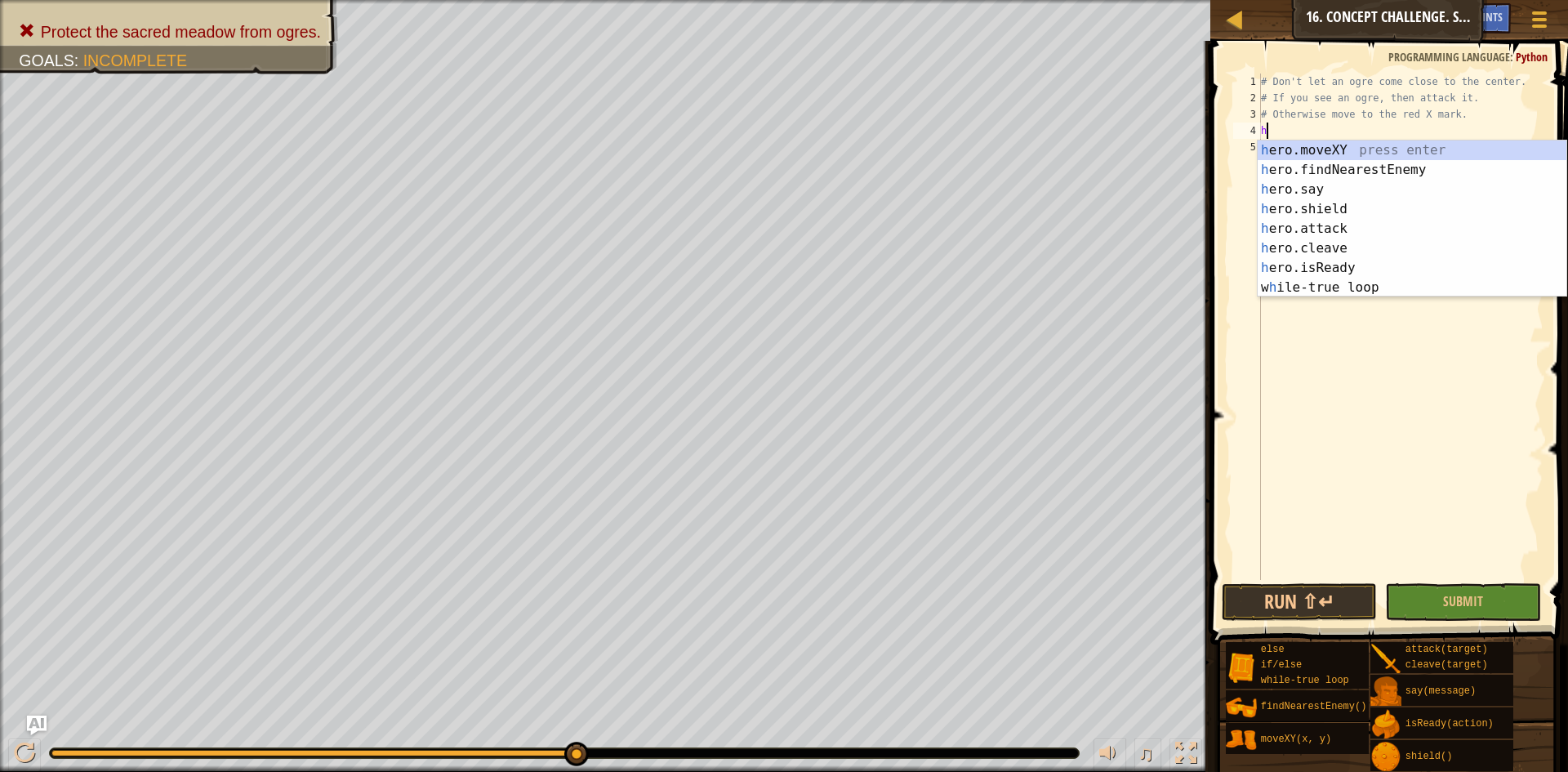
scroll to position [7, 0]
click at [1330, 172] on div "h ero.moveXY press enter h ero.findNearestEnemy press enter h ero.say press ent…" at bounding box center [1412, 238] width 308 height 196
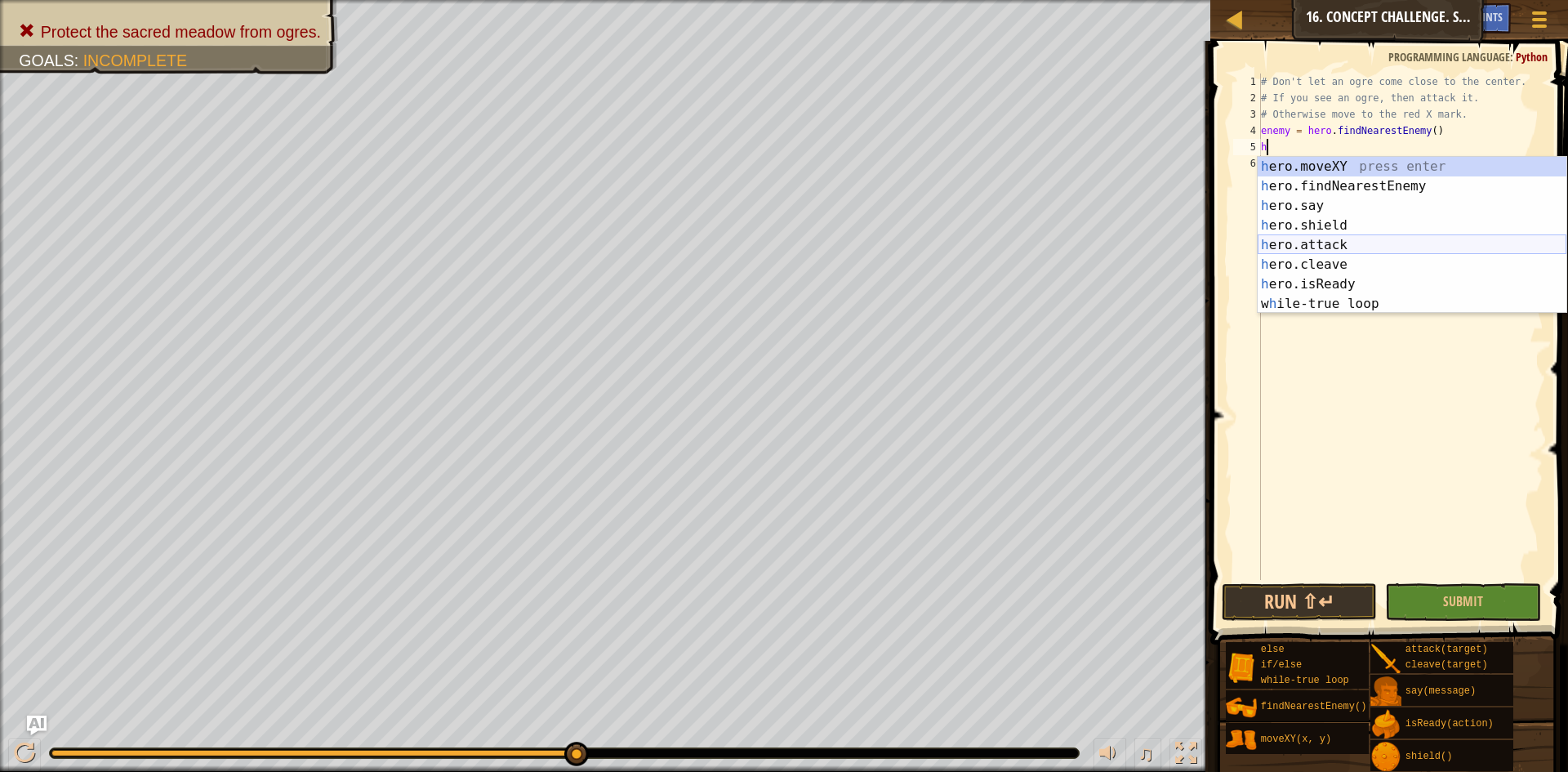
click at [1319, 245] on div "h ero.moveXY press enter h ero.findNearestEnemy press enter h ero.say press ent…" at bounding box center [1412, 254] width 308 height 196
type textarea "hero.attack(enemy)"
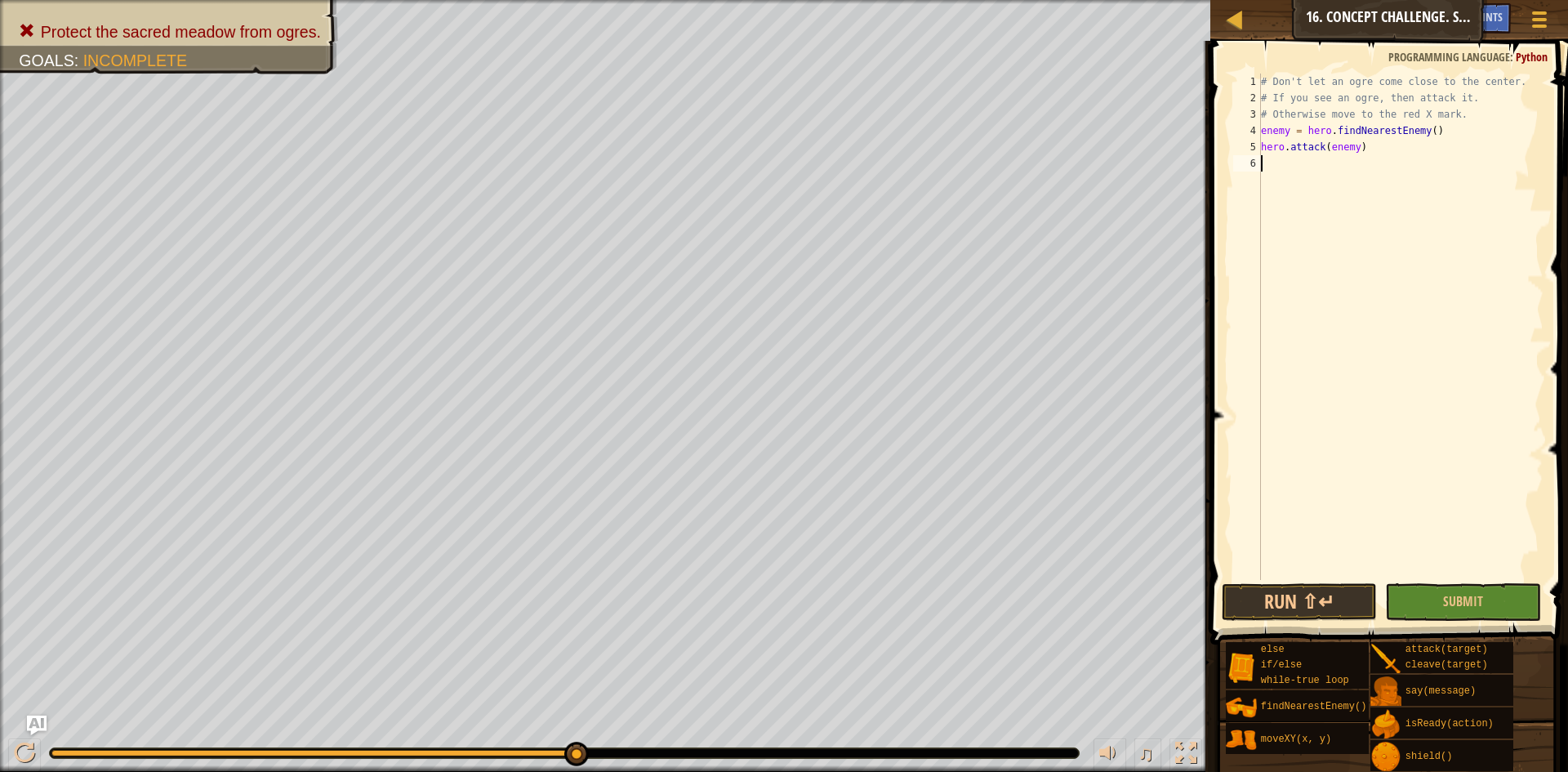
click at [1429, 203] on div "# Don't let an ogre come close to the center. # If you see an ogre, then attack…" at bounding box center [1401, 342] width 286 height 539
click at [1337, 615] on button "Run ⇧↵" at bounding box center [1300, 601] width 156 height 37
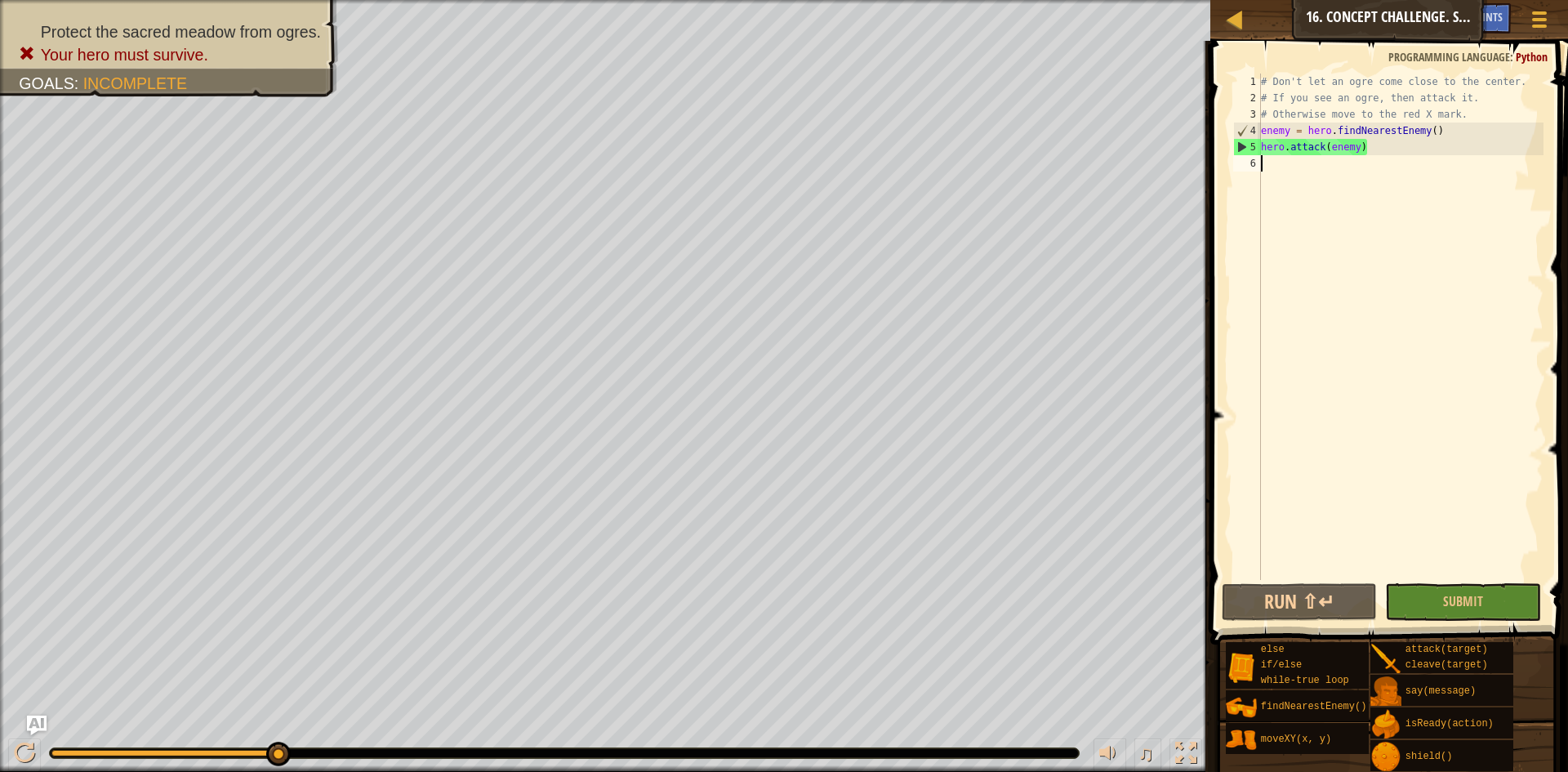
click at [1263, 121] on div "# Don't let an ogre come close to the center. # If you see an ogre, then attack…" at bounding box center [1401, 342] width 286 height 539
drag, startPoint x: 1537, startPoint y: 110, endPoint x: 1548, endPoint y: 111, distance: 11.0
click at [1543, 111] on div "# Don't let an ogre come close to the center. # If you see an ogre, then attack…" at bounding box center [1401, 342] width 286 height 539
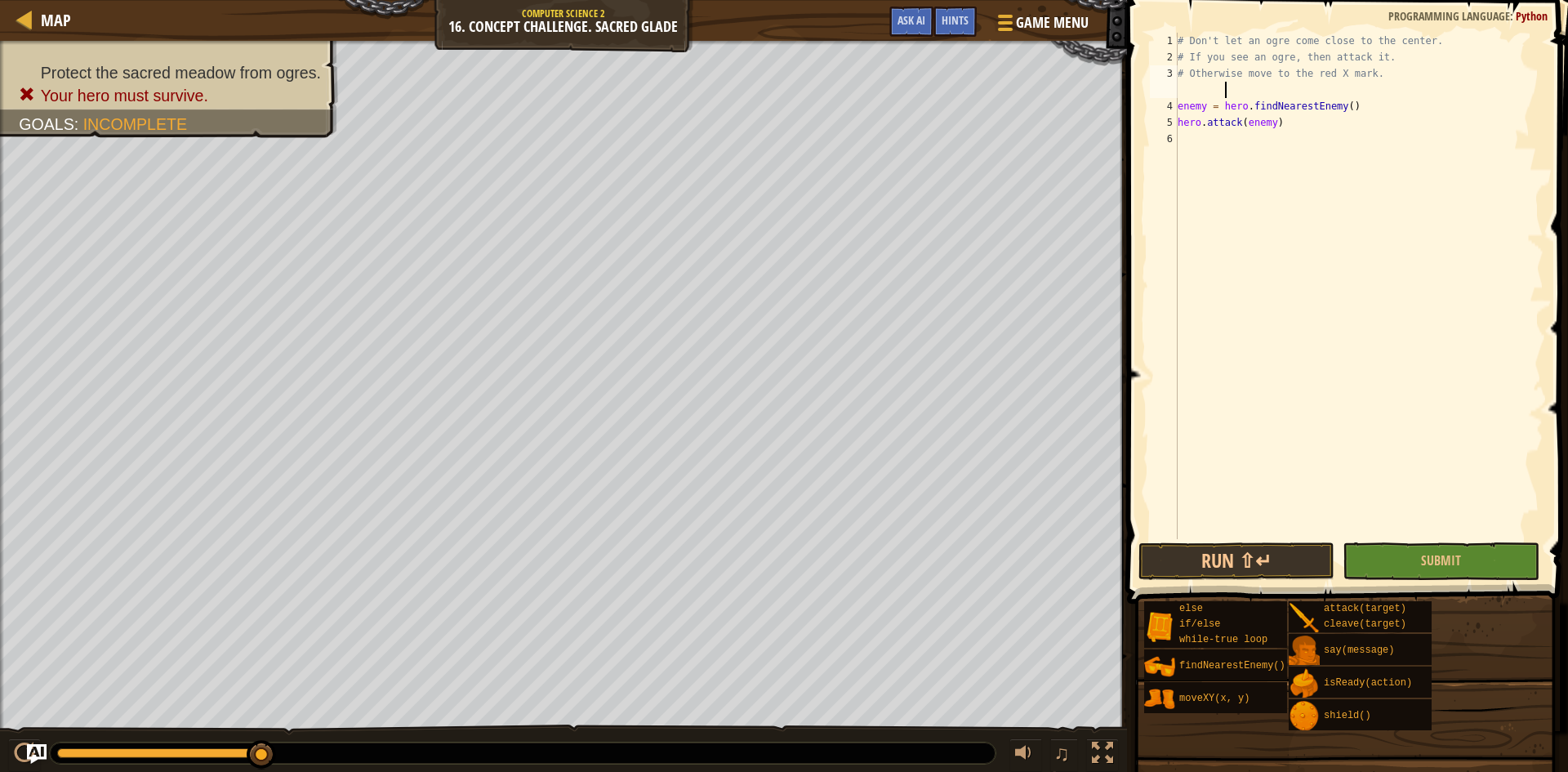
scroll to position [7, 30]
click at [1181, 93] on div "# Don't let an ogre come close to the center. # If you see an ogre, then attack…" at bounding box center [1359, 302] width 369 height 539
click at [1186, 92] on div "# Don't let an ogre come close to the center. # If you see an ogre, then attack…" at bounding box center [1359, 302] width 369 height 539
click at [1184, 85] on div "# Don't let an ogre come close to the center. # If you see an ogre, then attack…" at bounding box center [1359, 302] width 369 height 539
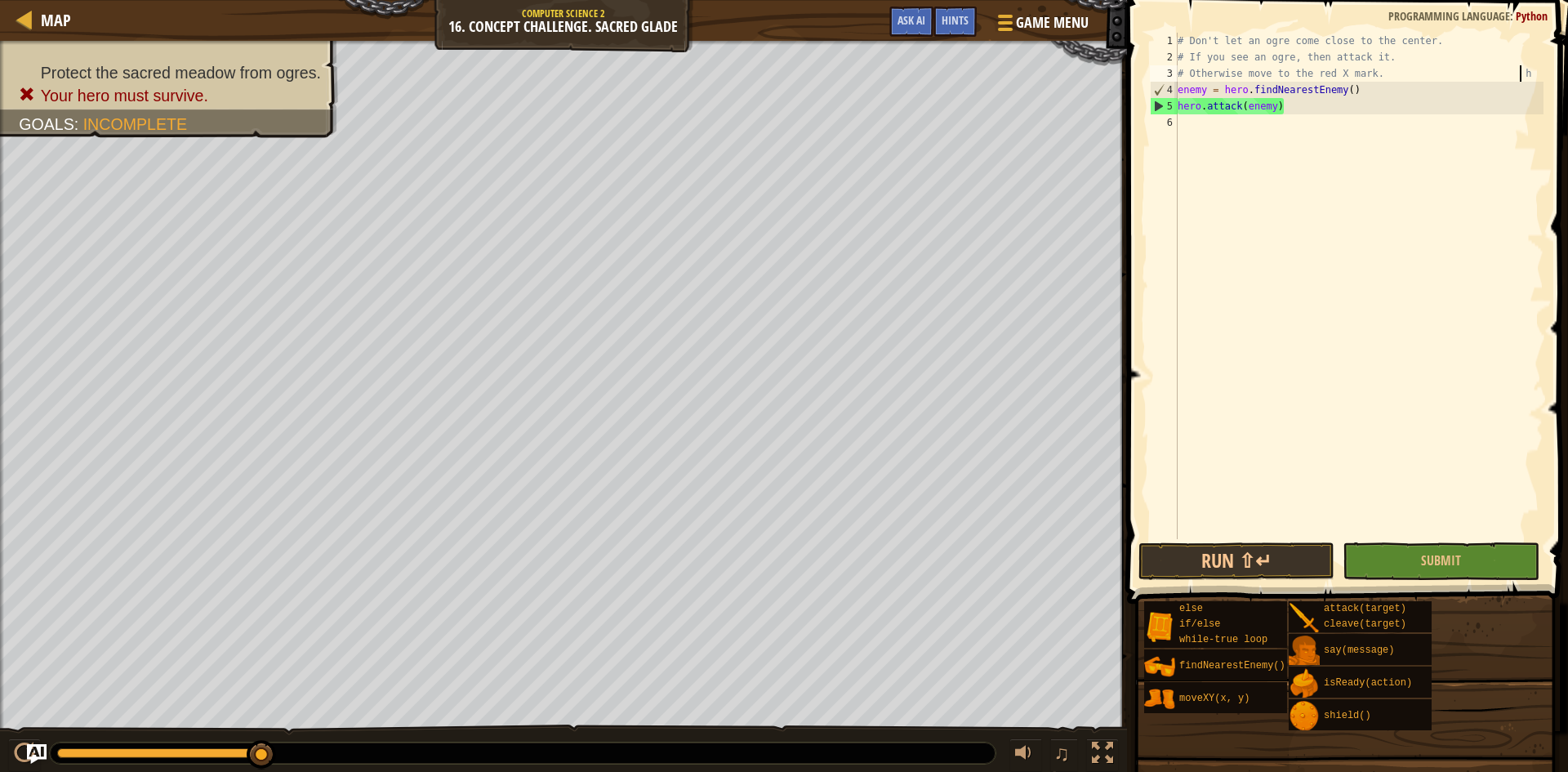
drag, startPoint x: 1537, startPoint y: 49, endPoint x: 1538, endPoint y: 70, distance: 21.0
click at [1538, 70] on div "# Don't let an ogre come close to the center. # If you see an ogre, then attack…" at bounding box center [1359, 302] width 369 height 539
click at [1539, 75] on div "# Don't let an ogre come close to the center. # If you see an ogre, then attack…" at bounding box center [1359, 286] width 369 height 506
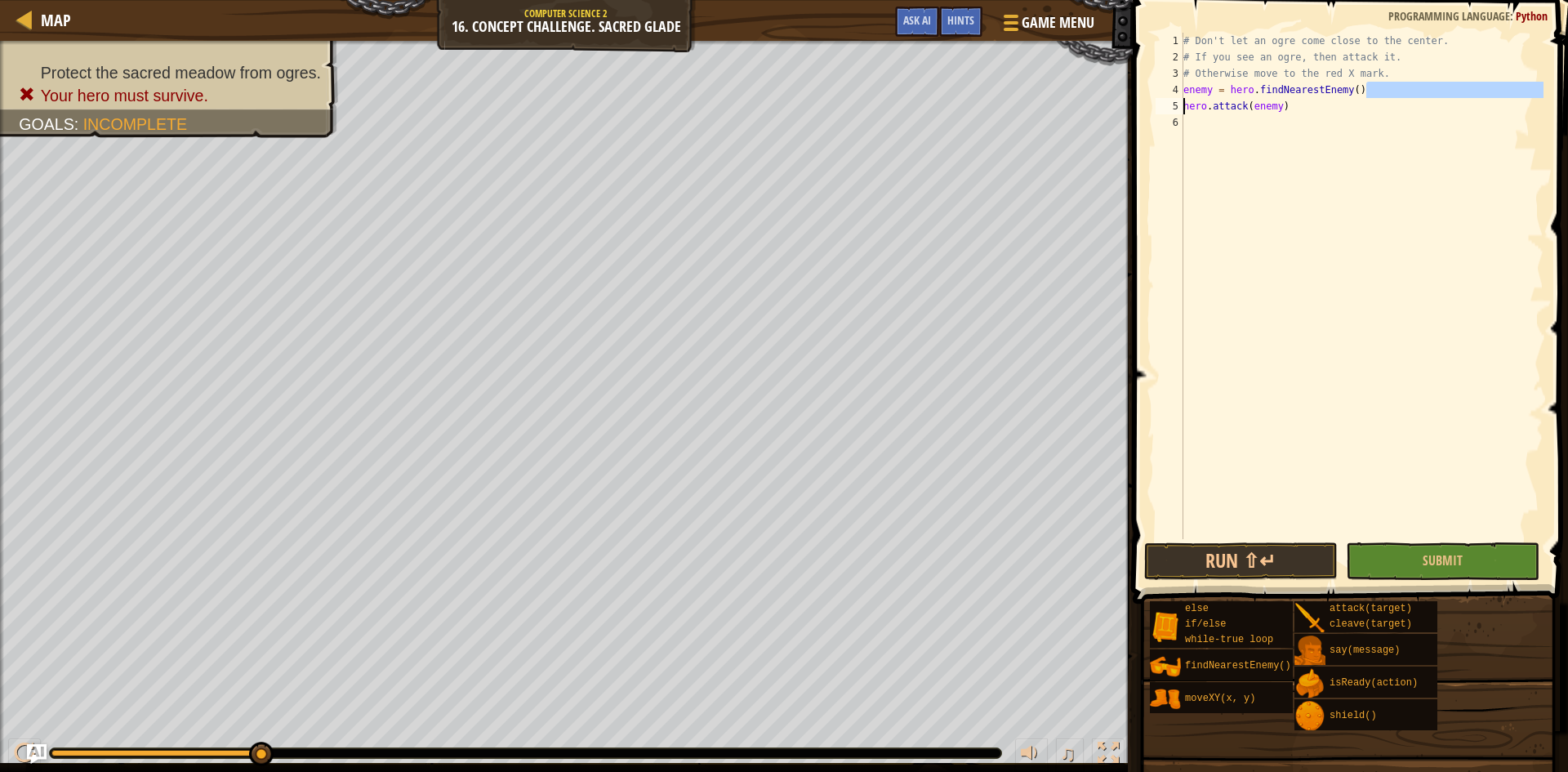
drag, startPoint x: 1371, startPoint y: 87, endPoint x: 1326, endPoint y: 97, distance: 46.1
click at [1202, 101] on div "# Don't let an ogre come close to the center. # If you see an ogre, then attack…" at bounding box center [1362, 302] width 363 height 539
drag, startPoint x: 1419, startPoint y: 113, endPoint x: 1228, endPoint y: 129, distance: 191.7
click at [1227, 129] on div "# Don't let an ogre come close to the center. # If you see an ogre, then attack…" at bounding box center [1362, 302] width 363 height 539
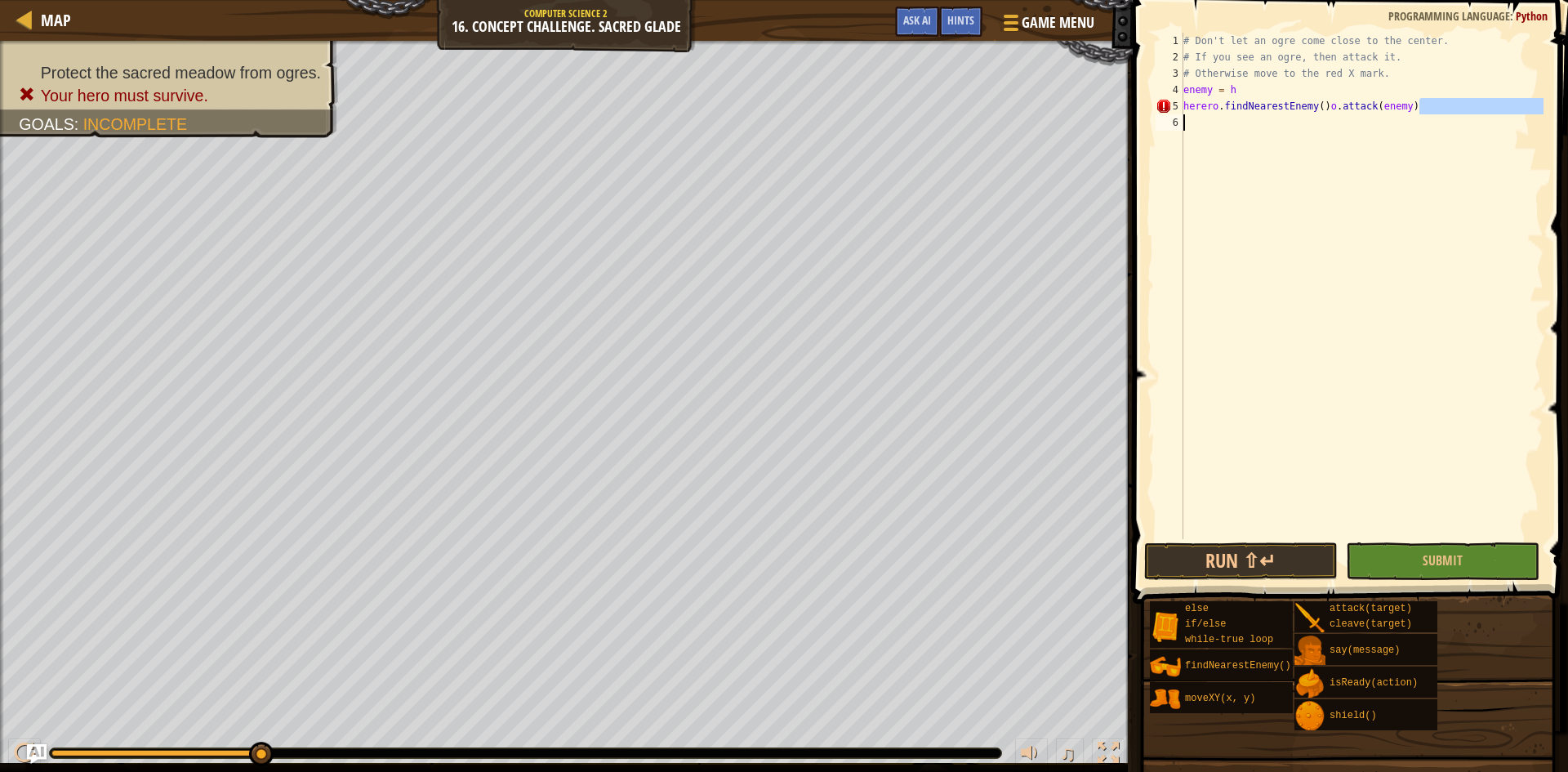
type textarea "herero.findNearestEnemy()o.attack(enemy)"
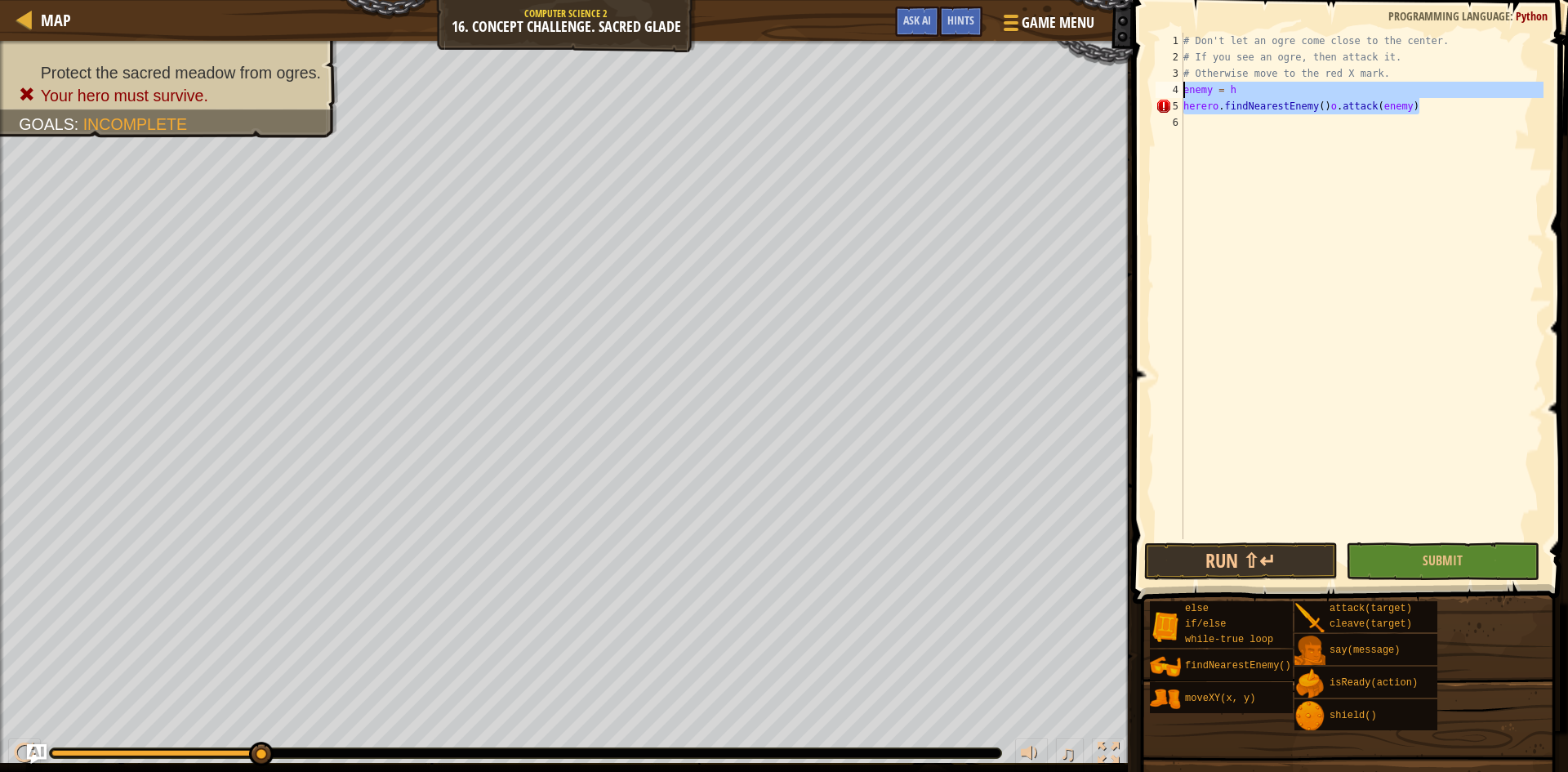
drag, startPoint x: 1423, startPoint y: 103, endPoint x: 1180, endPoint y: 91, distance: 243.3
click at [1180, 91] on div "1 2 3 4 5 6 # Don't let an ogre come close to the center. # If you see an ogre,…" at bounding box center [1348, 286] width 391 height 506
type textarea "enemy = h herero.findNearestEnemy()o.attack(enemy)"
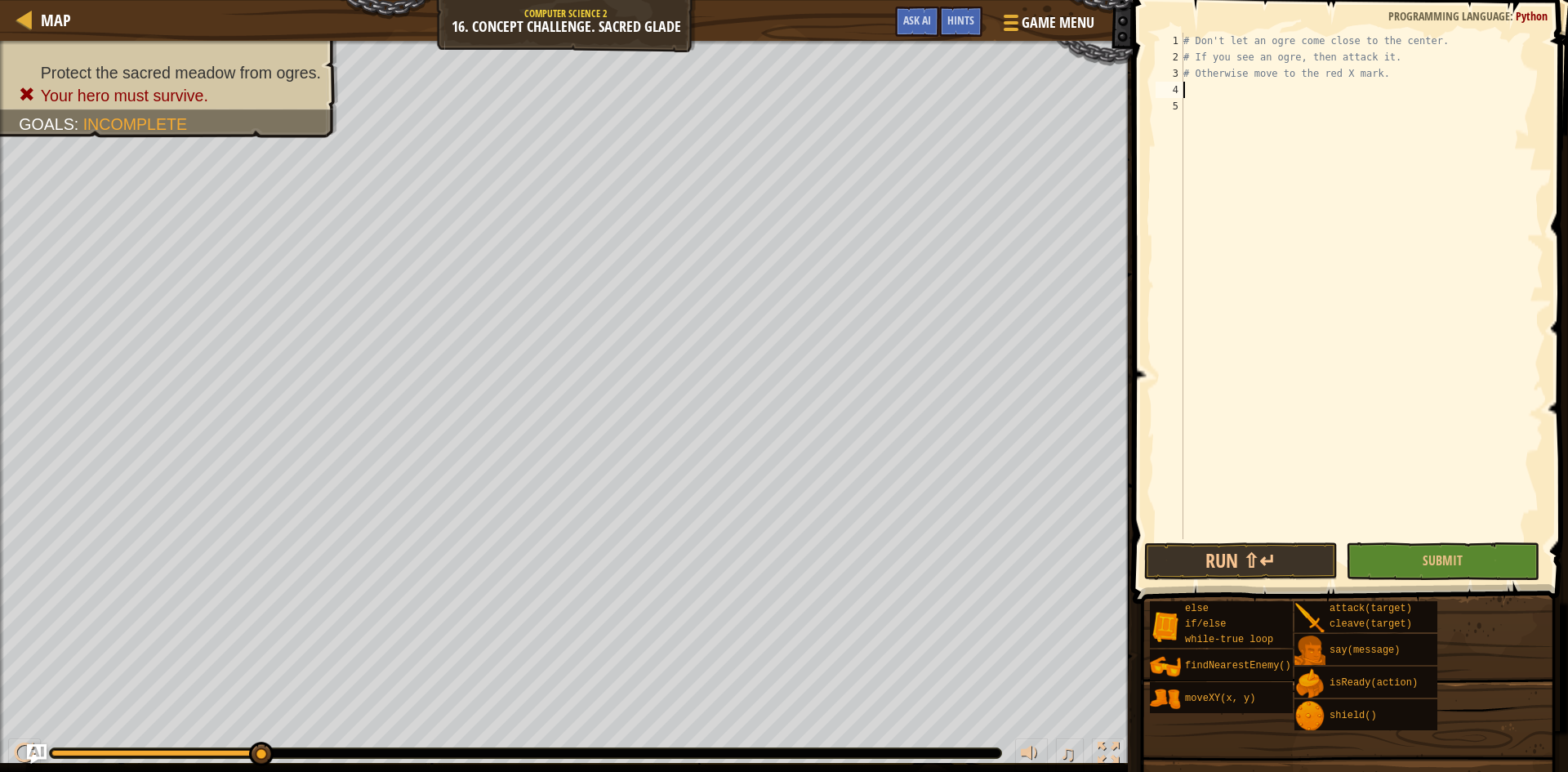
type textarea "h"
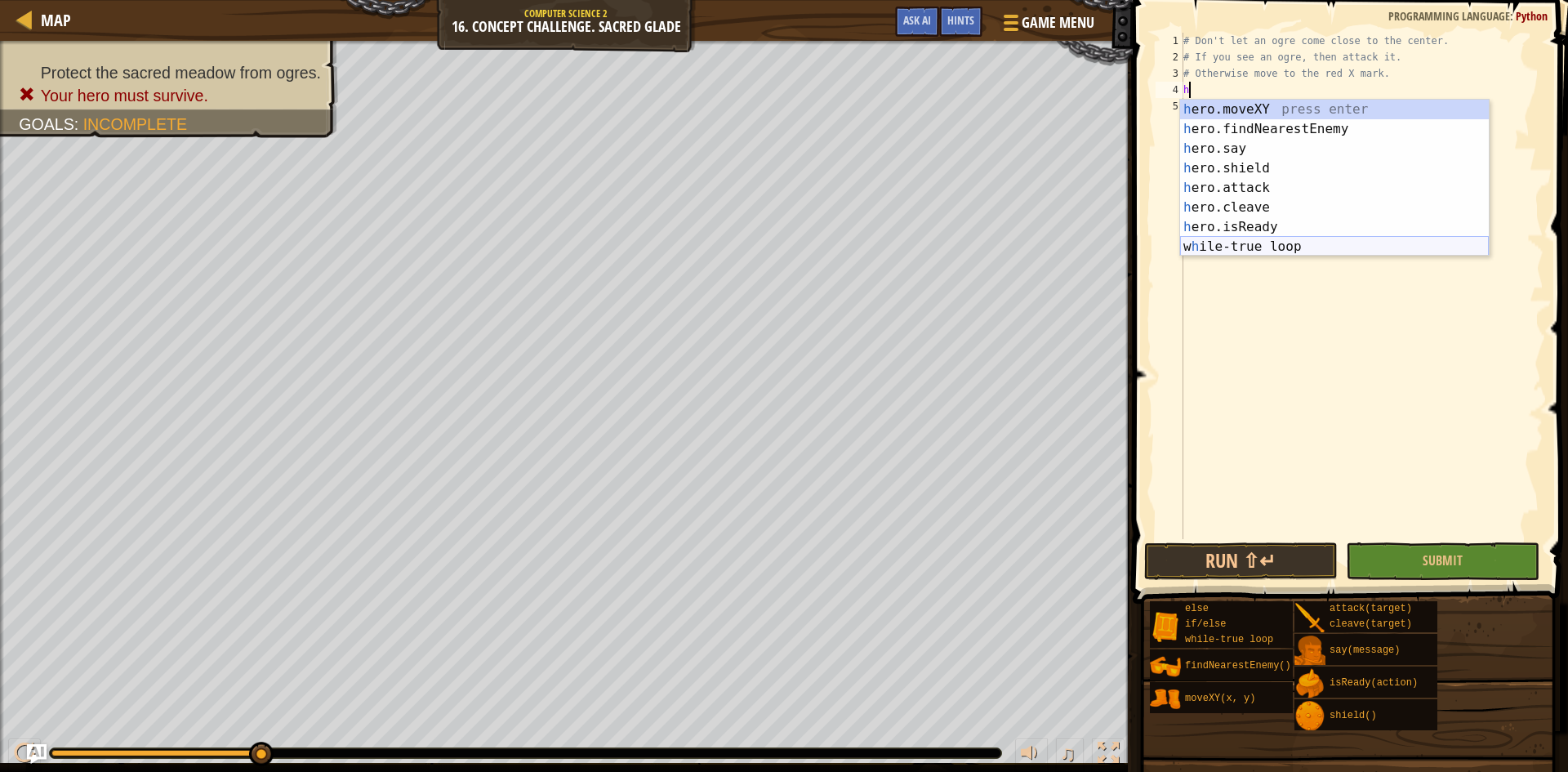
click at [1301, 247] on div "h ero.moveXY press enter h ero.findNearestEnemy press enter h ero.say press ent…" at bounding box center [1335, 197] width 308 height 196
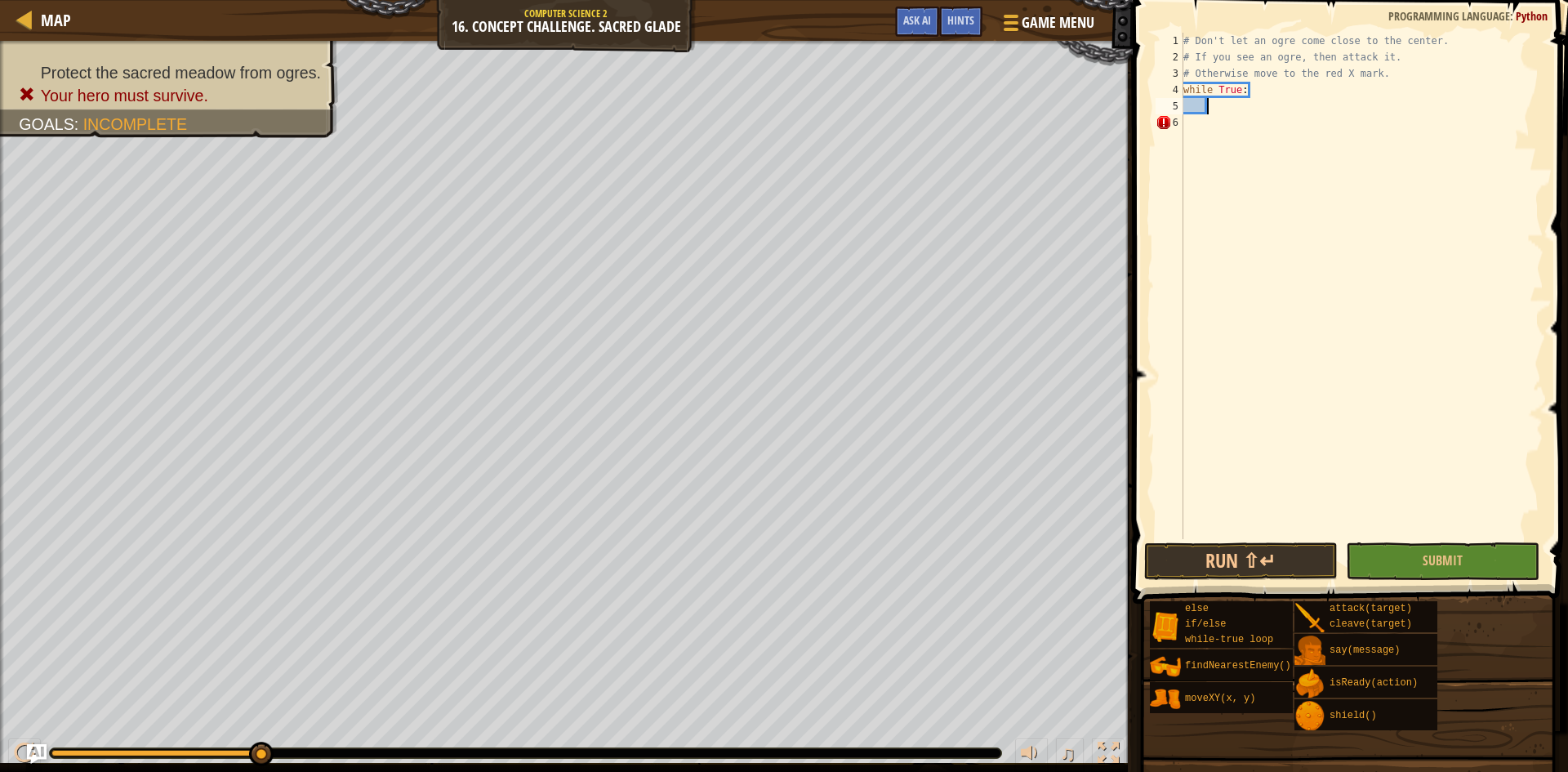
type textarea "h"
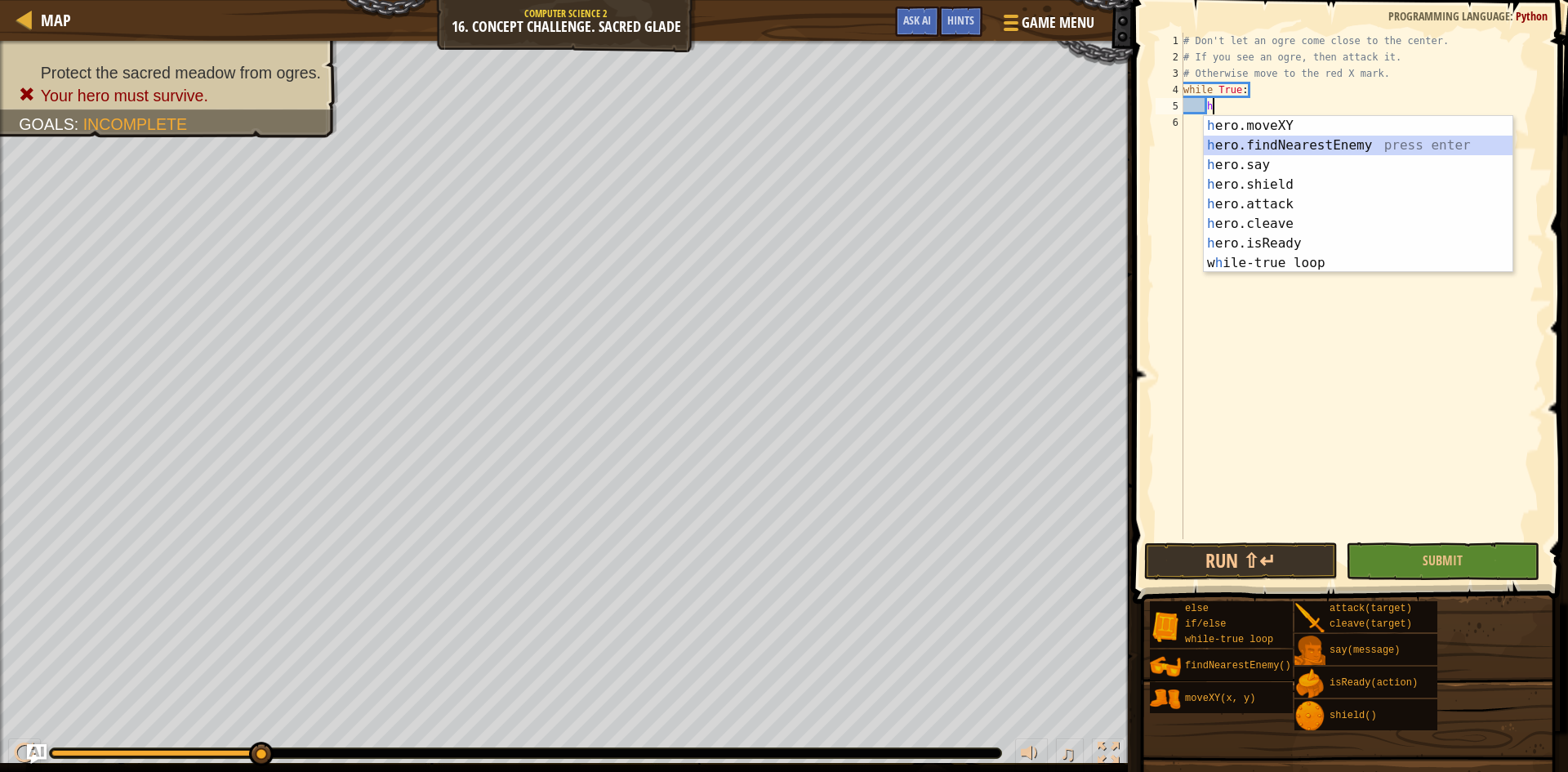
click at [1270, 145] on div "h ero.moveXY press enter h ero.findNearestEnemy press enter h ero.say press ent…" at bounding box center [1358, 213] width 308 height 196
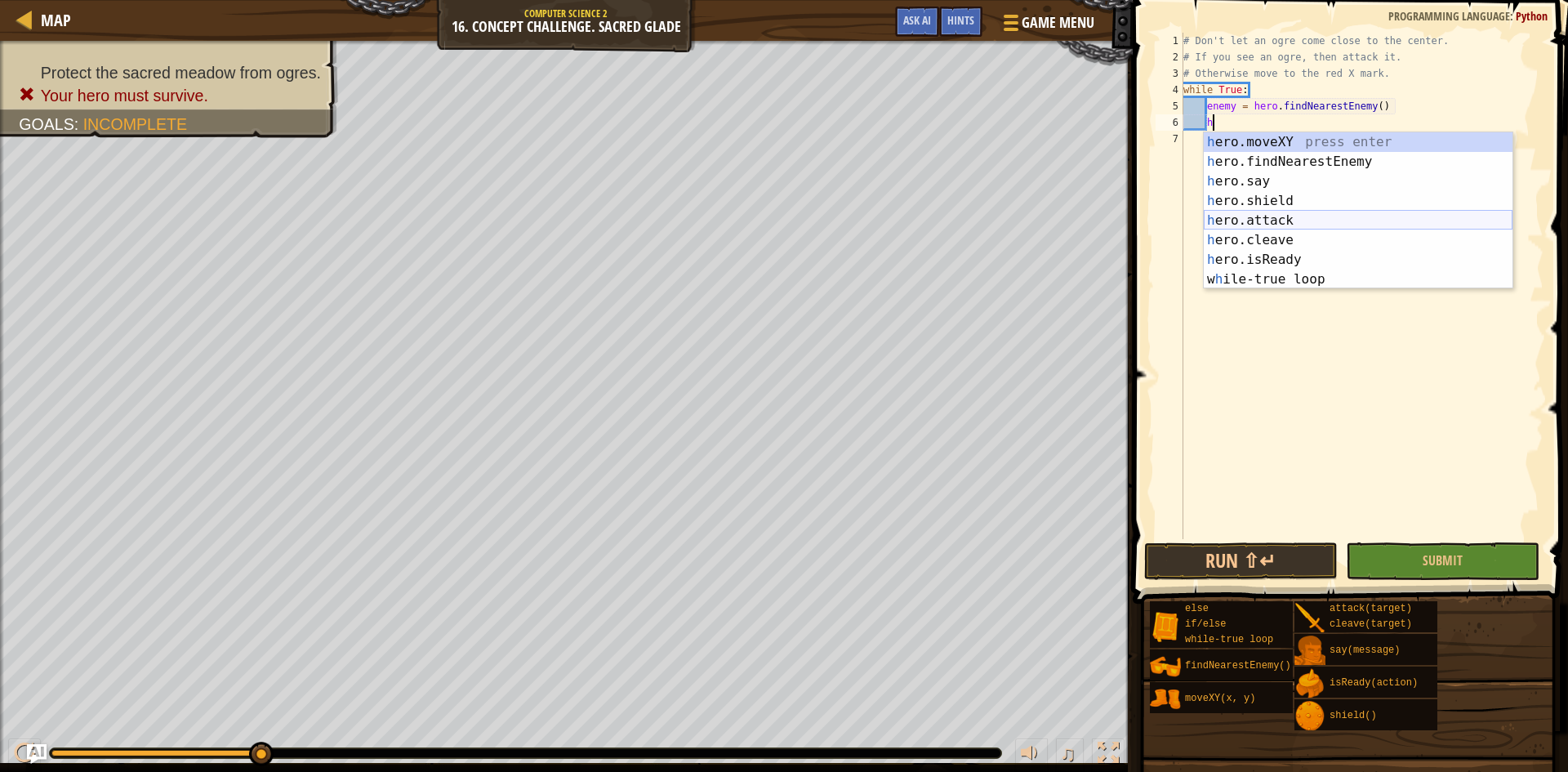
click at [1288, 224] on div "h ero.moveXY press enter h ero.findNearestEnemy press enter h ero.say press ent…" at bounding box center [1358, 230] width 308 height 196
type textarea "hero.attack(enemy)"
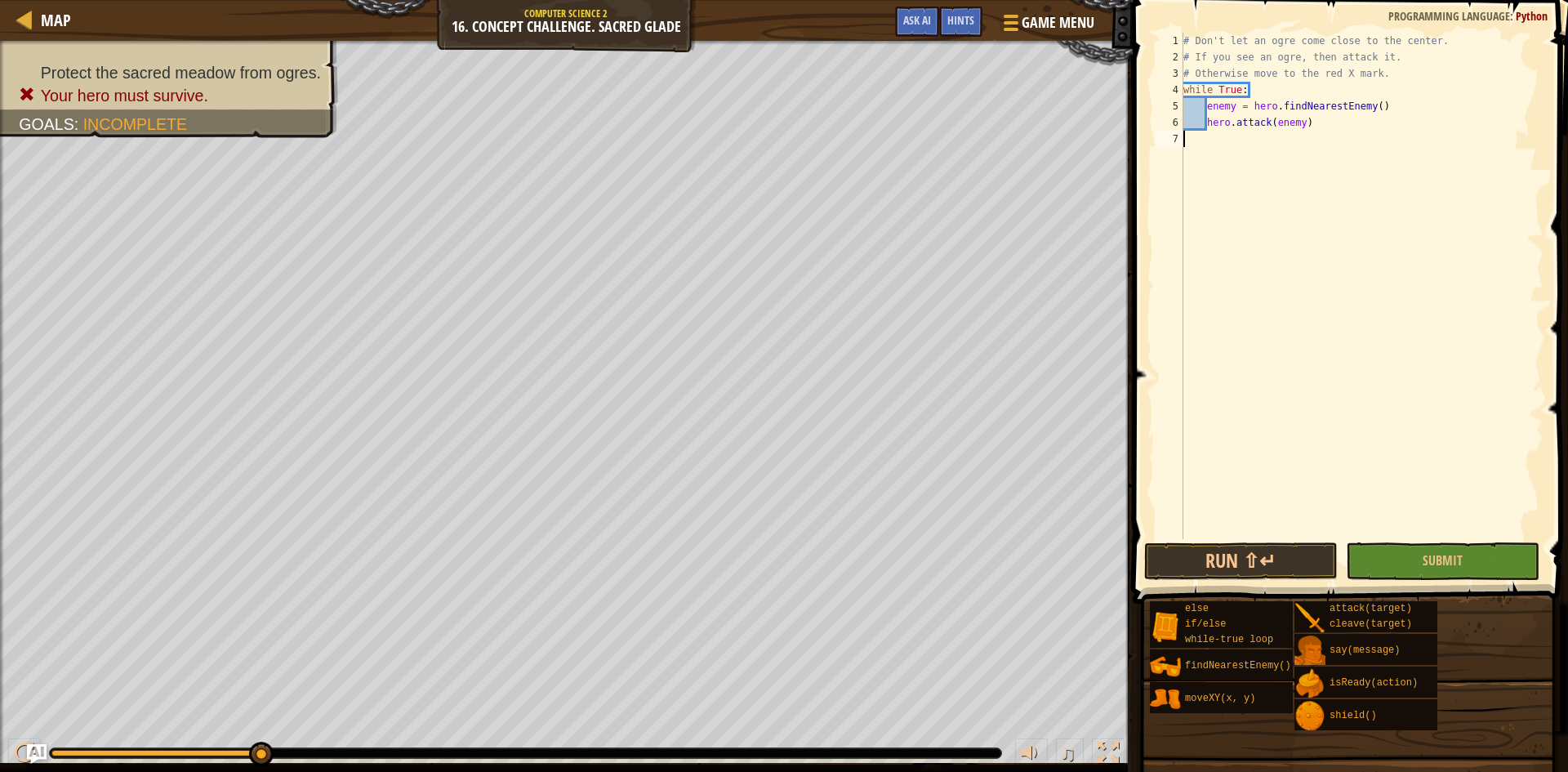
click at [1362, 237] on div "# Don't let an ogre come close to the center. # If you see an ogre, then attack…" at bounding box center [1362, 302] width 363 height 539
click at [1288, 565] on button "Run ⇧↵" at bounding box center [1241, 561] width 193 height 37
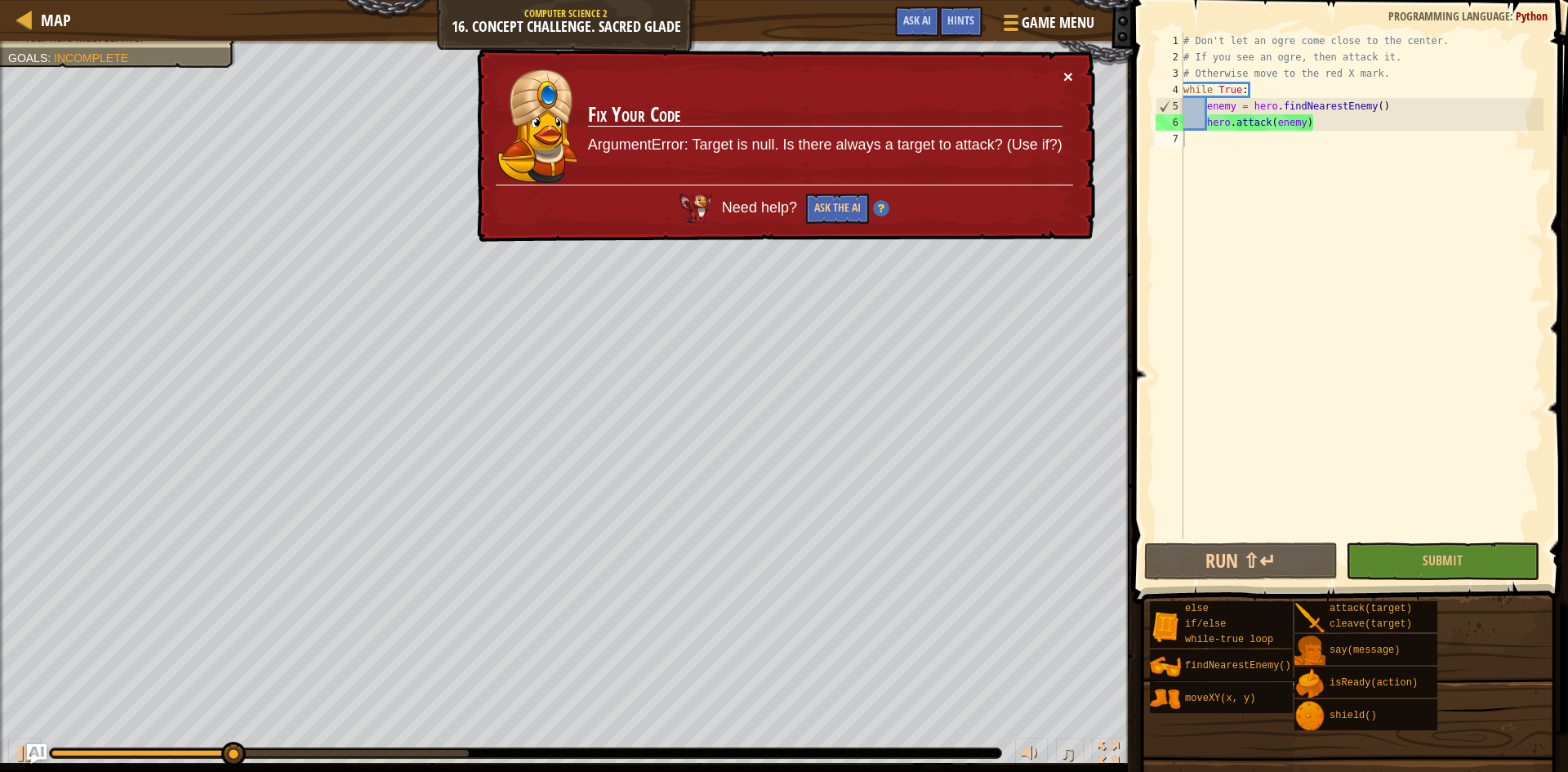
click at [1071, 74] on button "×" at bounding box center [1068, 77] width 10 height 17
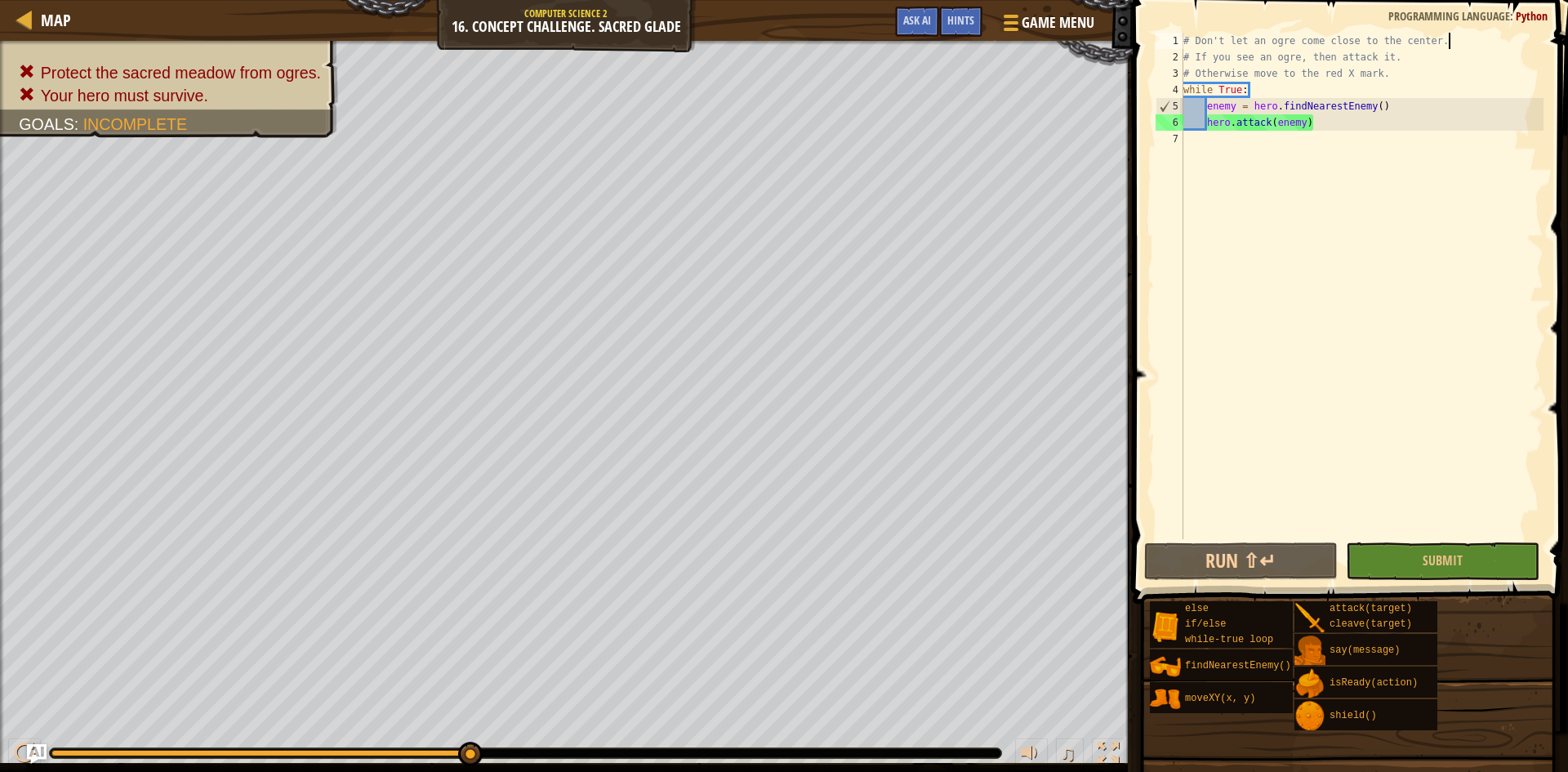
click at [1472, 44] on div "# Don't let an ogre come close to the center. # If you see an ogre, then attack…" at bounding box center [1362, 302] width 363 height 539
click at [1422, 112] on div "# Don't let an ogre come close to the center. # If you see an ogre, then attack…" at bounding box center [1362, 302] width 363 height 539
click at [1412, 119] on div "# Don't let an ogre come close to the center. # If you see an ogre, then attack…" at bounding box center [1362, 302] width 363 height 539
click at [1416, 98] on div "# Don't let an ogre come close to the center. # If you see an ogre, then attack…" at bounding box center [1362, 302] width 363 height 539
click at [1410, 109] on div "# Don't let an ogre come close to the center. # If you see an ogre, then attack…" at bounding box center [1362, 302] width 363 height 539
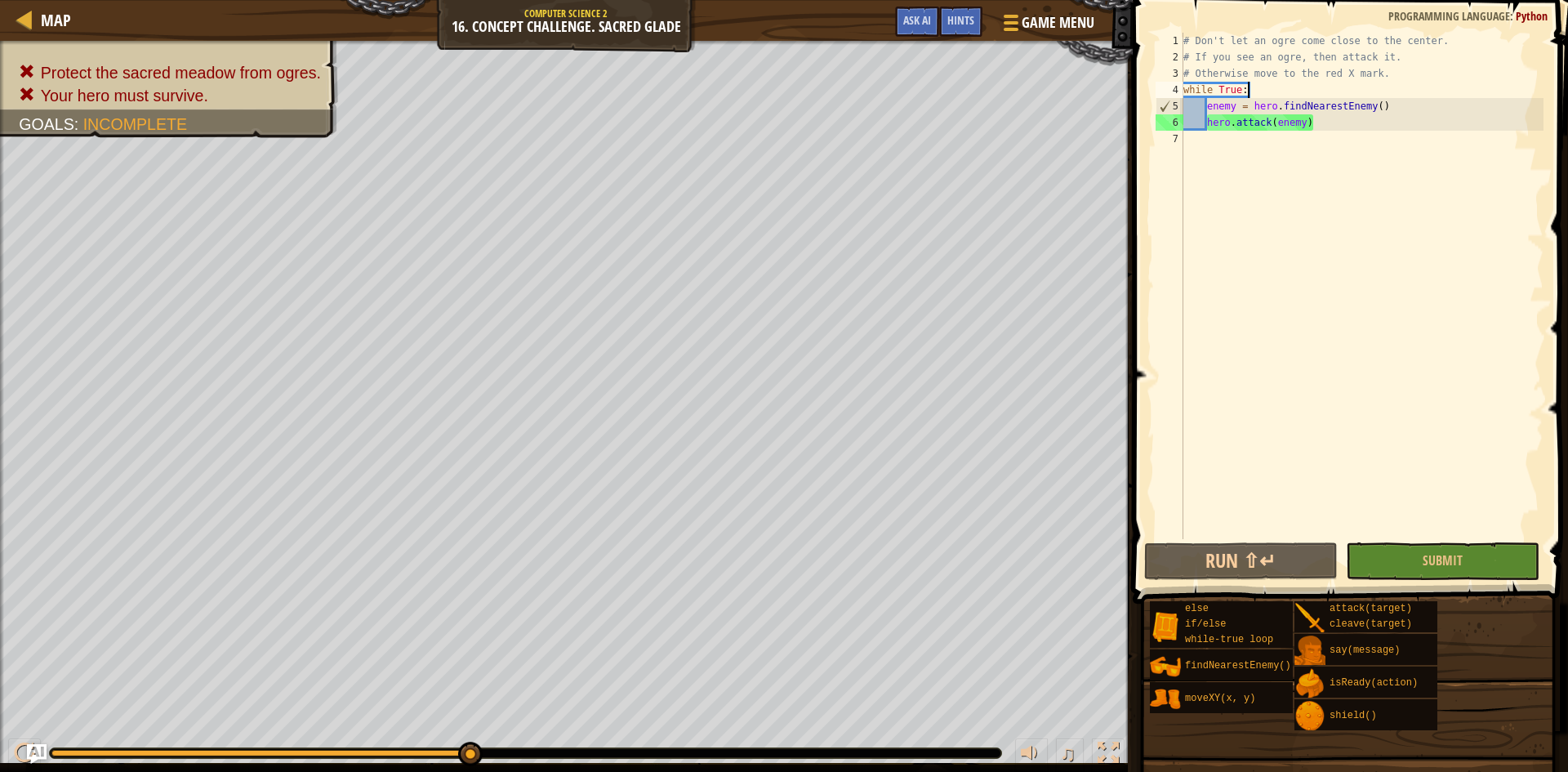
type textarea "enemy = hero.findNearestEnemy()"
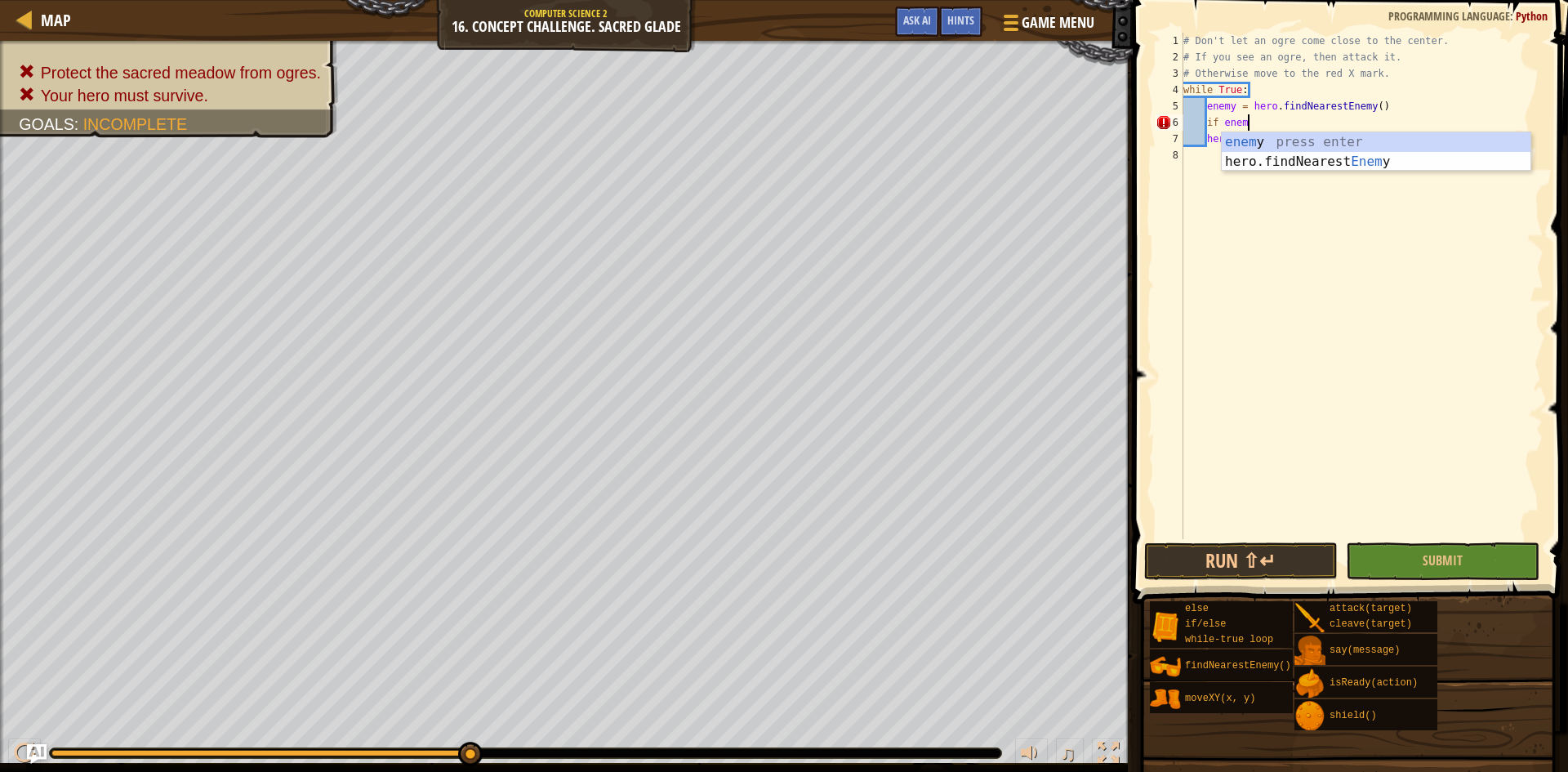
scroll to position [7, 5]
click at [1206, 144] on div "# Don't let an ogre come close to the center. # If you see an ogre, then attack…" at bounding box center [1362, 302] width 363 height 539
type textarea "hero.attack(enemy)"
click at [1426, 143] on div "# Don't let an ogre come close to the center. # If you see an ogre, then attack…" at bounding box center [1362, 302] width 363 height 539
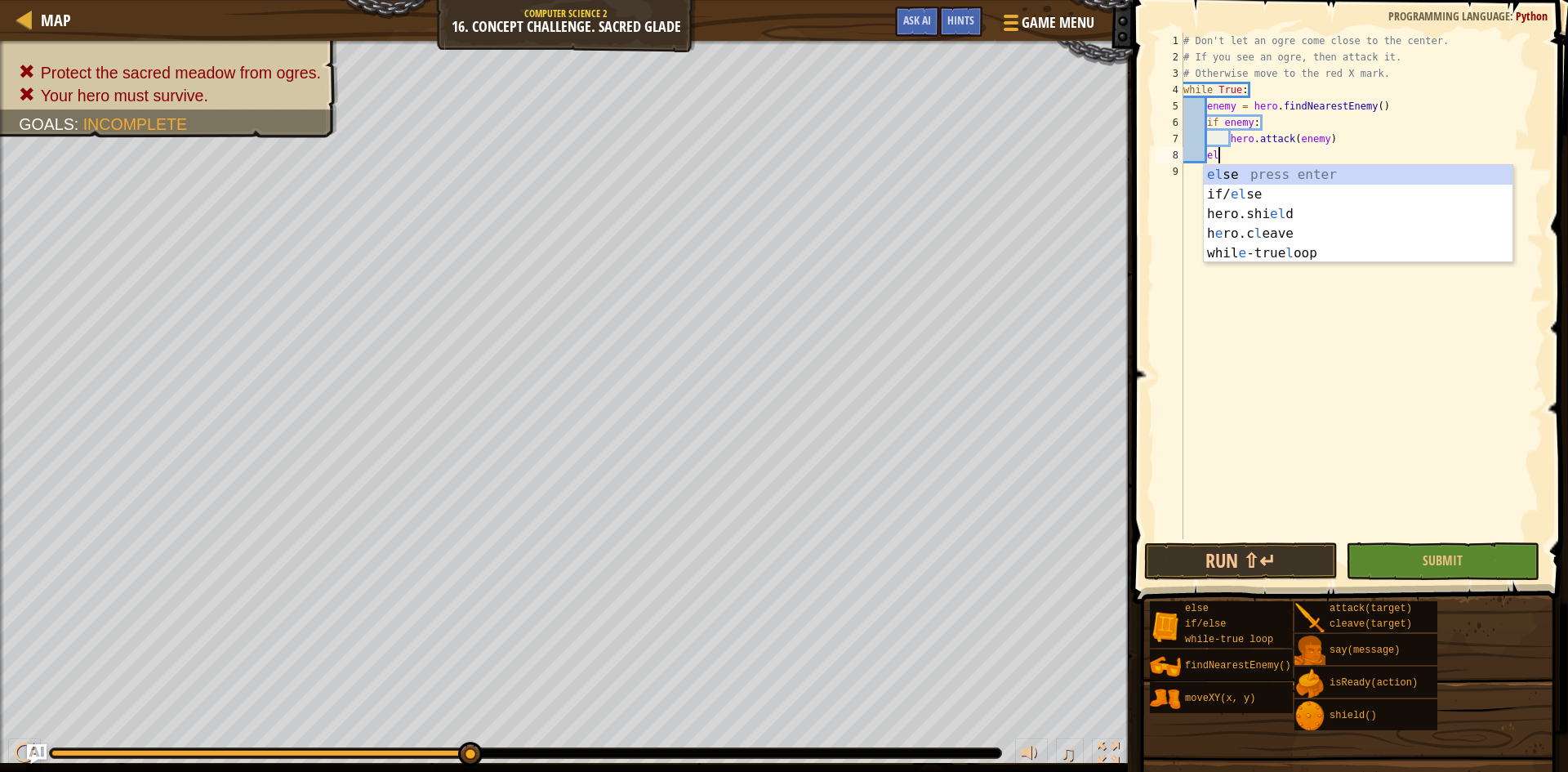
scroll to position [7, 3]
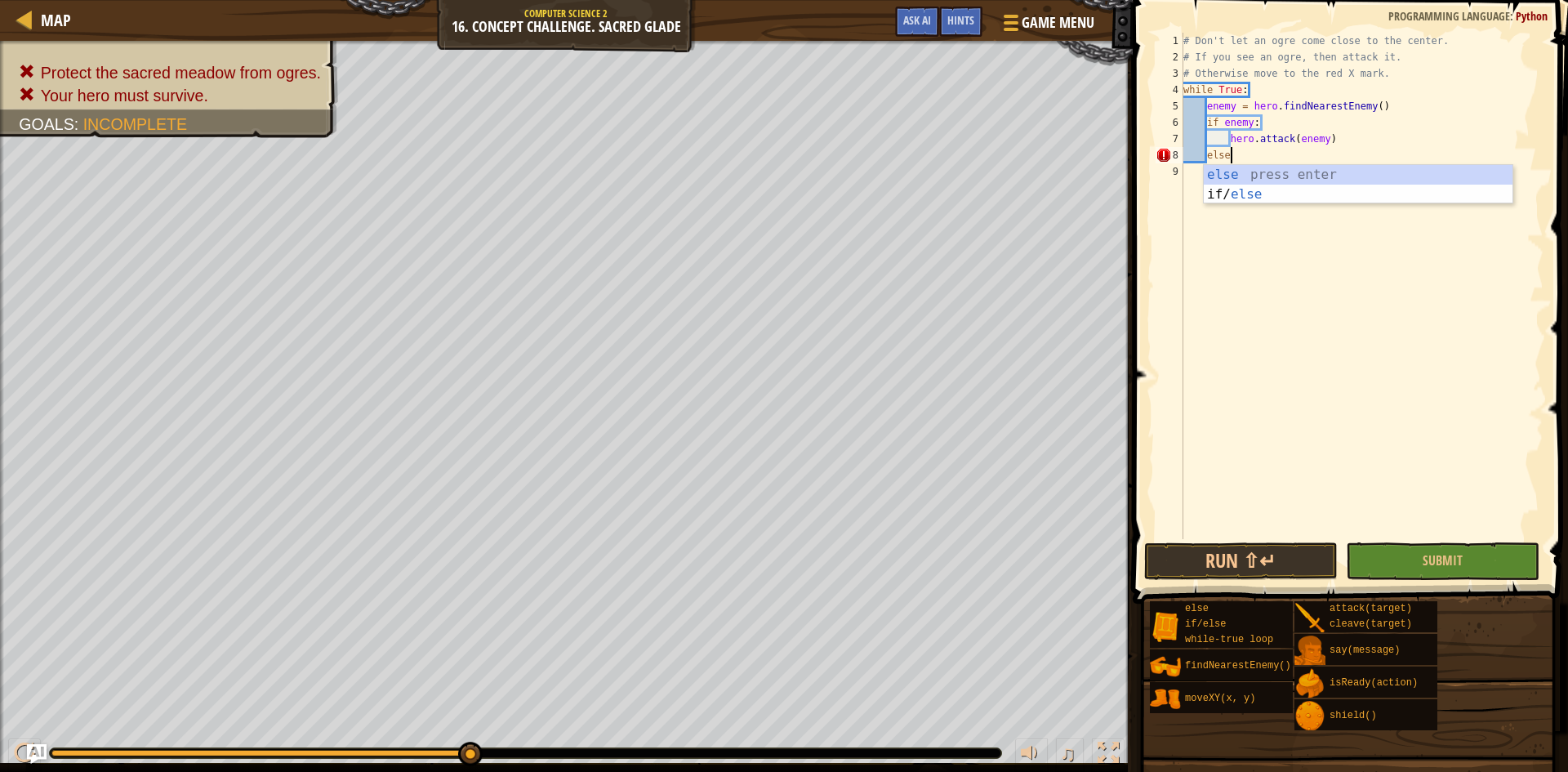
type textarea "else:"
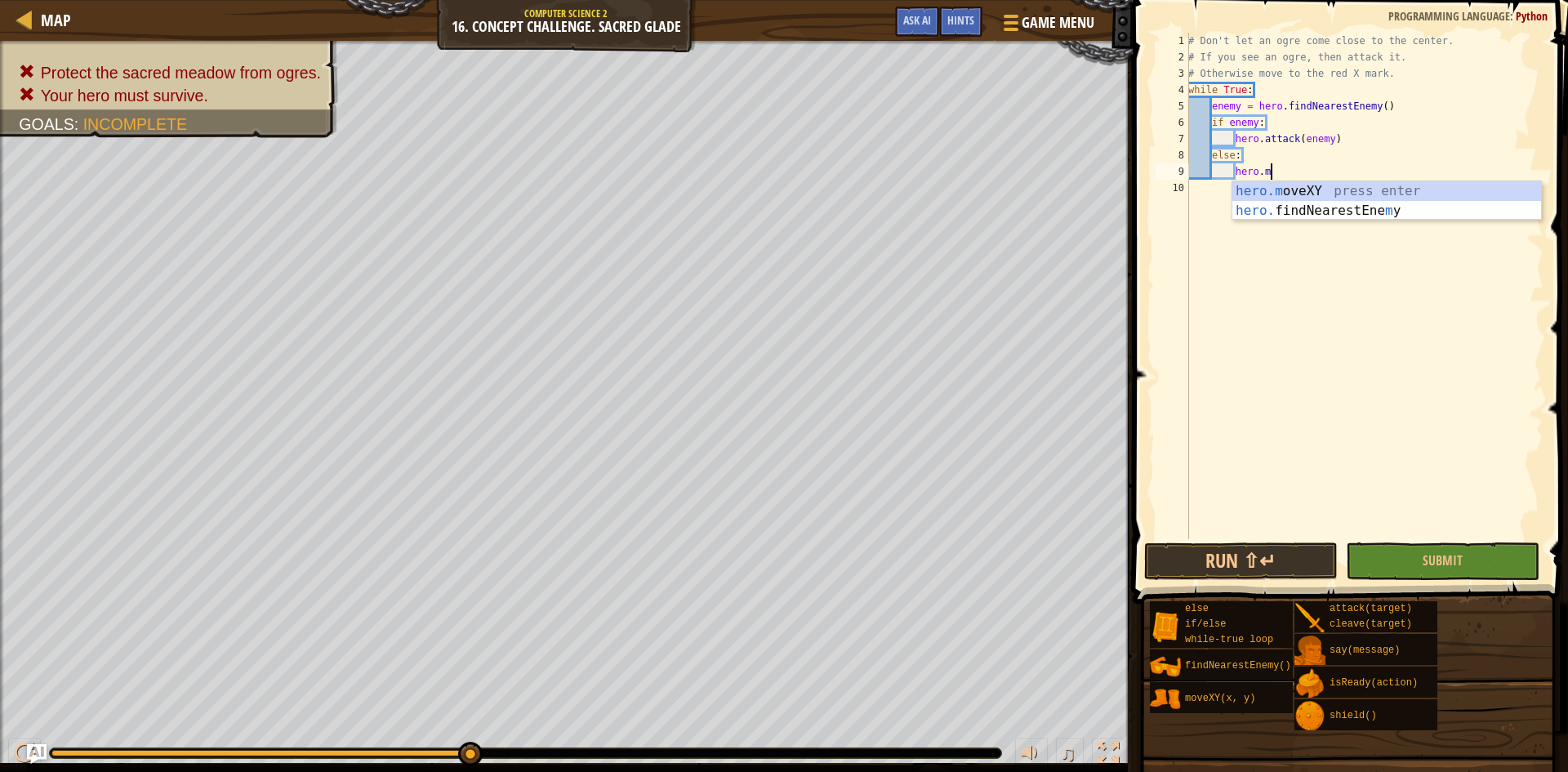
scroll to position [7, 7]
type textarea "hero.moveXY(x, y)"
drag, startPoint x: 1335, startPoint y: 177, endPoint x: 1339, endPoint y: 257, distance: 80.1
click at [1335, 177] on div "# Don't let an ogre come close to the center. # If you see an ogre, then attack…" at bounding box center [1364, 302] width 359 height 539
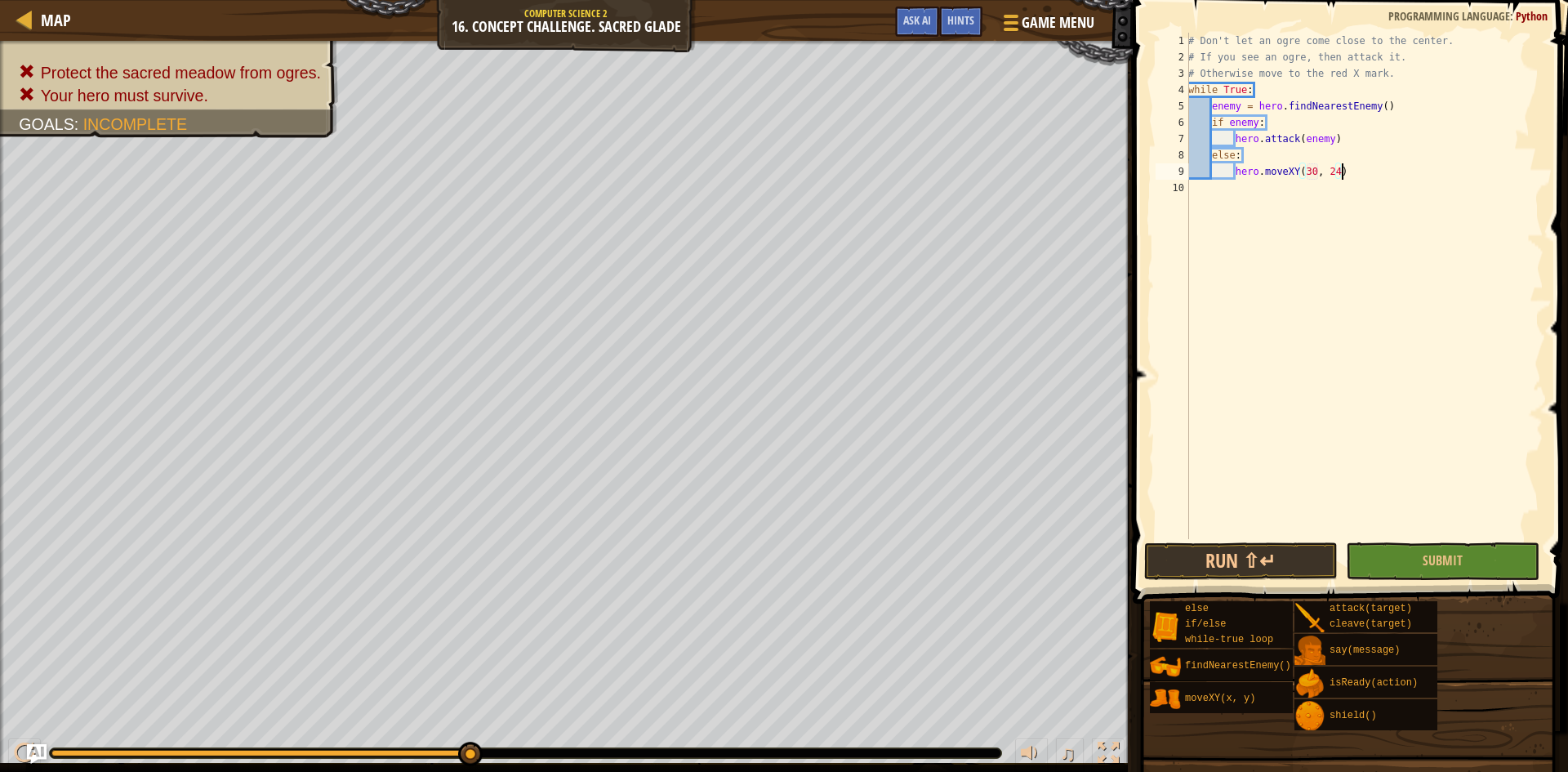
scroll to position [7, 12]
type textarea "hero.moveXY(30, 24)"
click at [1210, 564] on button "Run ⇧↵" at bounding box center [1241, 561] width 193 height 37
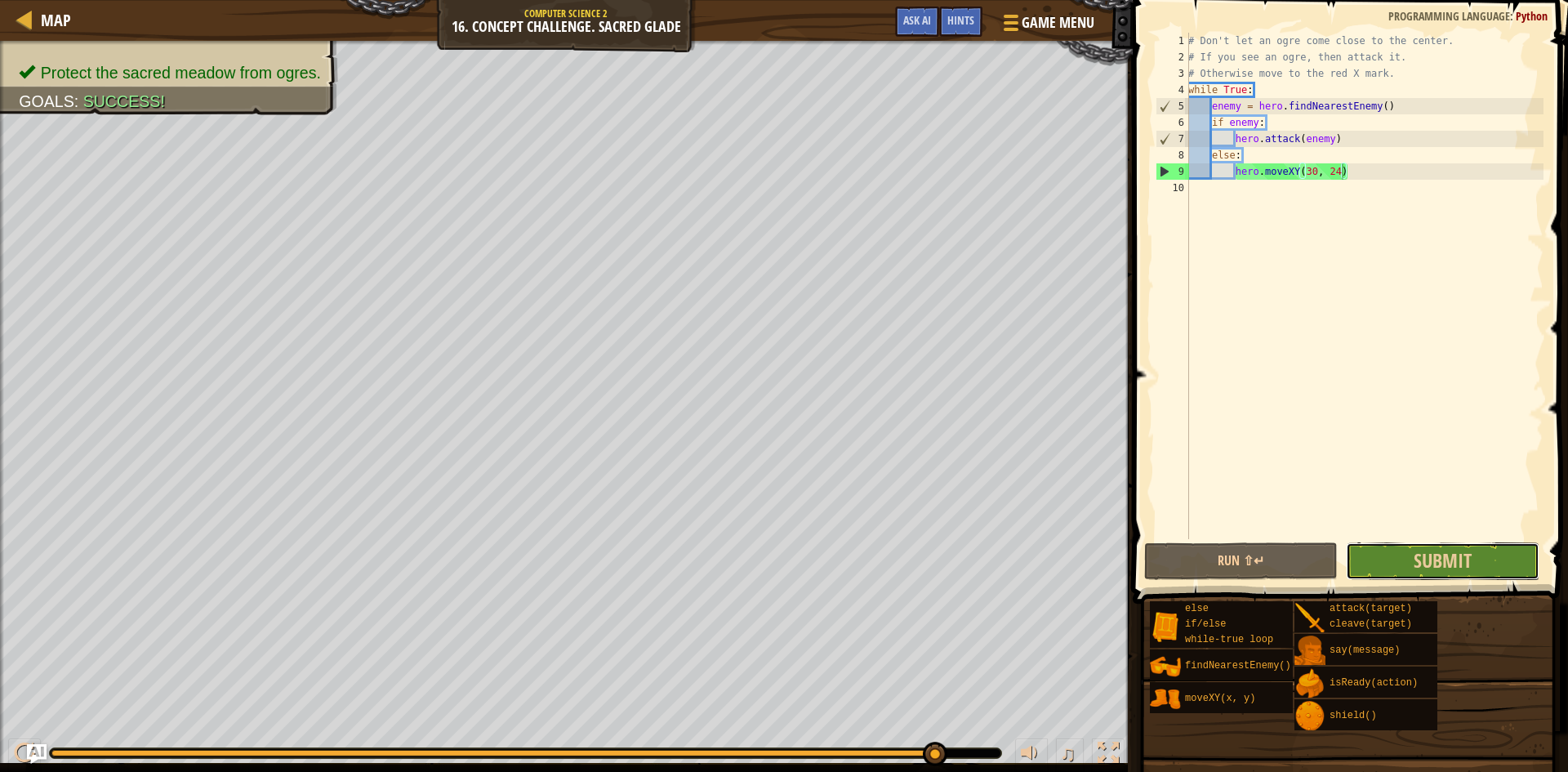
click at [1416, 579] on button "Submit" at bounding box center [1443, 561] width 193 height 37
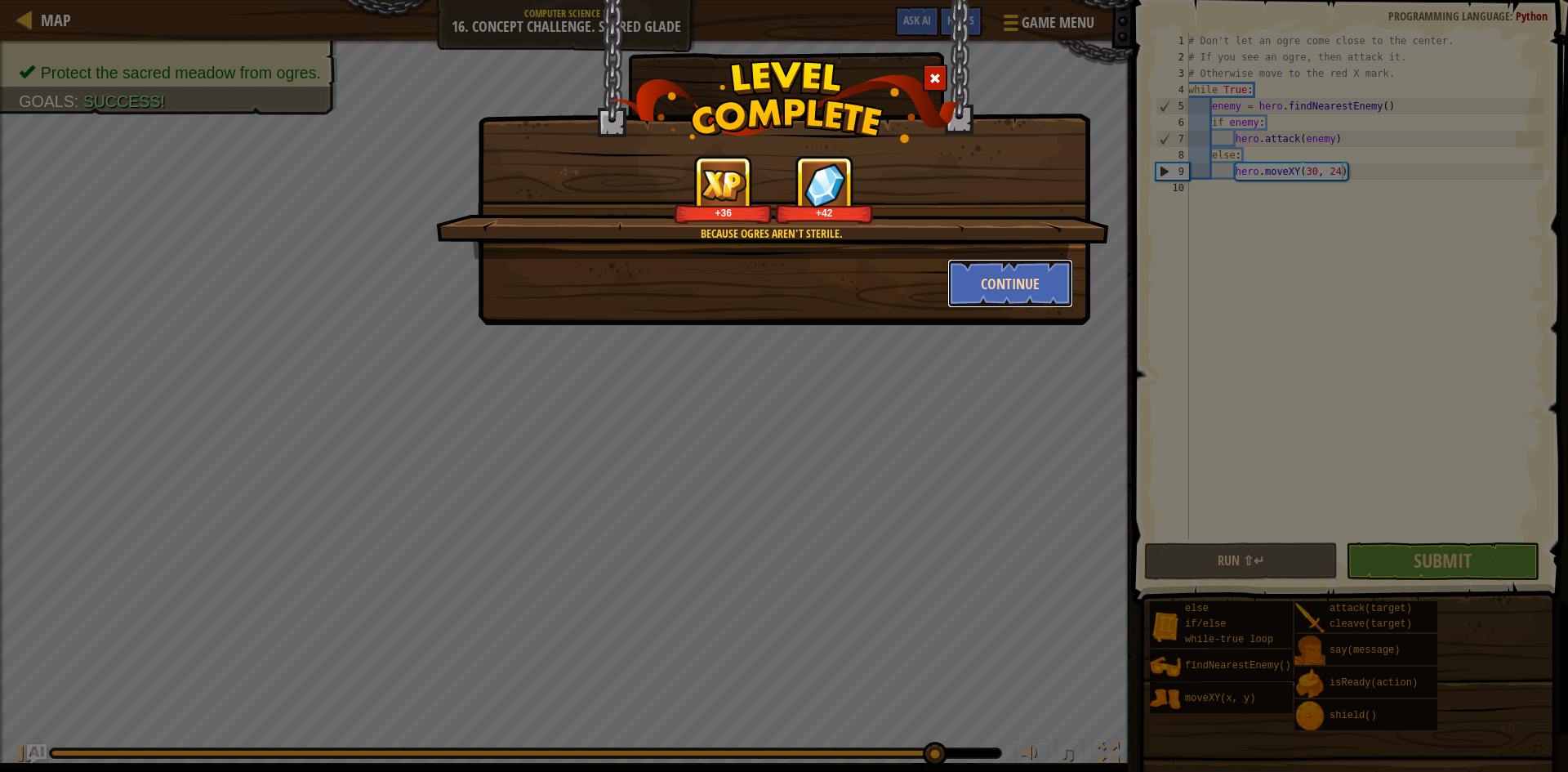
click at [1001, 281] on button "Continue" at bounding box center [1010, 283] width 126 height 49
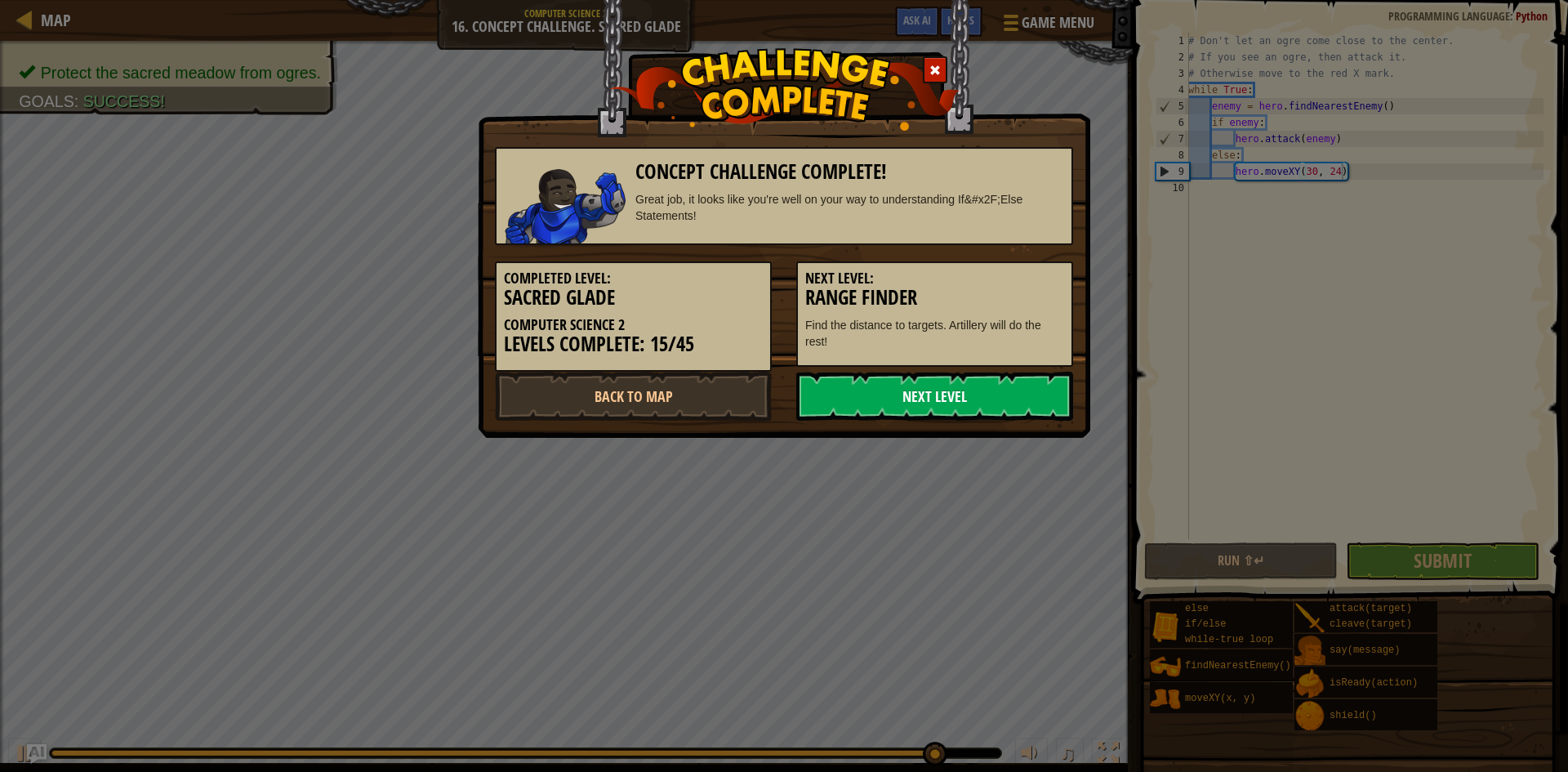
click at [963, 396] on link "Next Level" at bounding box center [935, 396] width 277 height 49
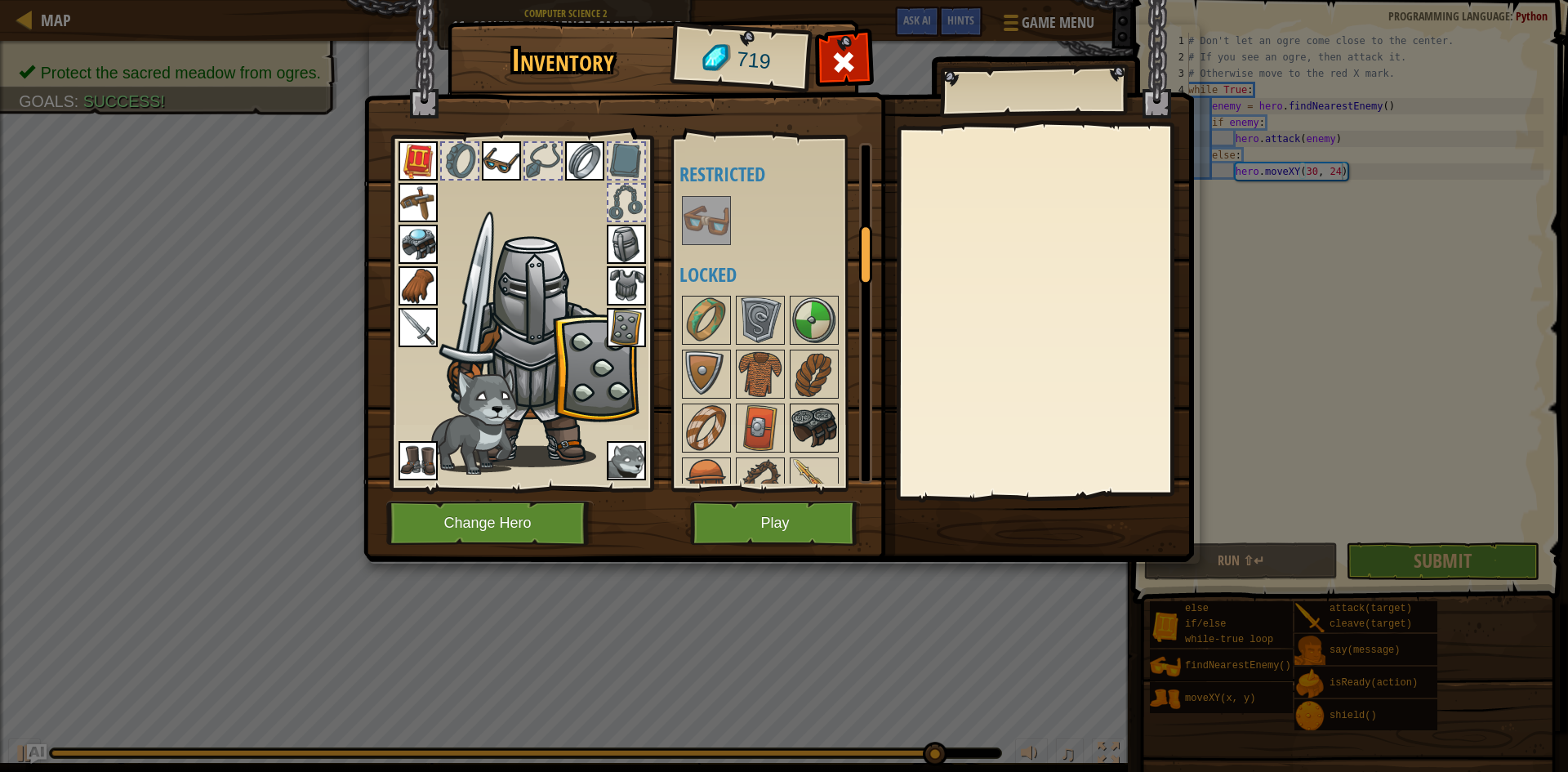
scroll to position [572, 0]
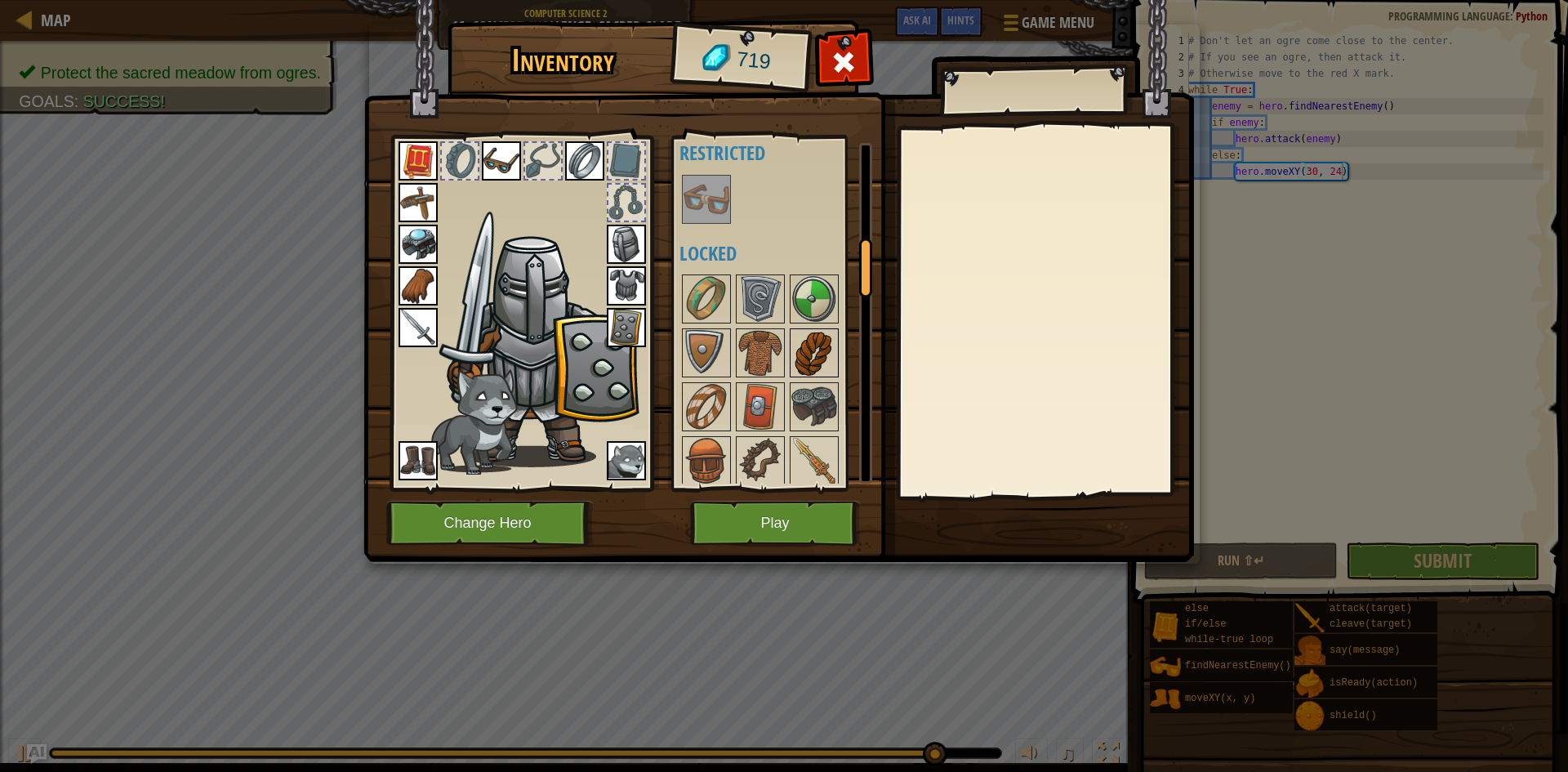
click at [804, 359] on img at bounding box center [814, 353] width 46 height 46
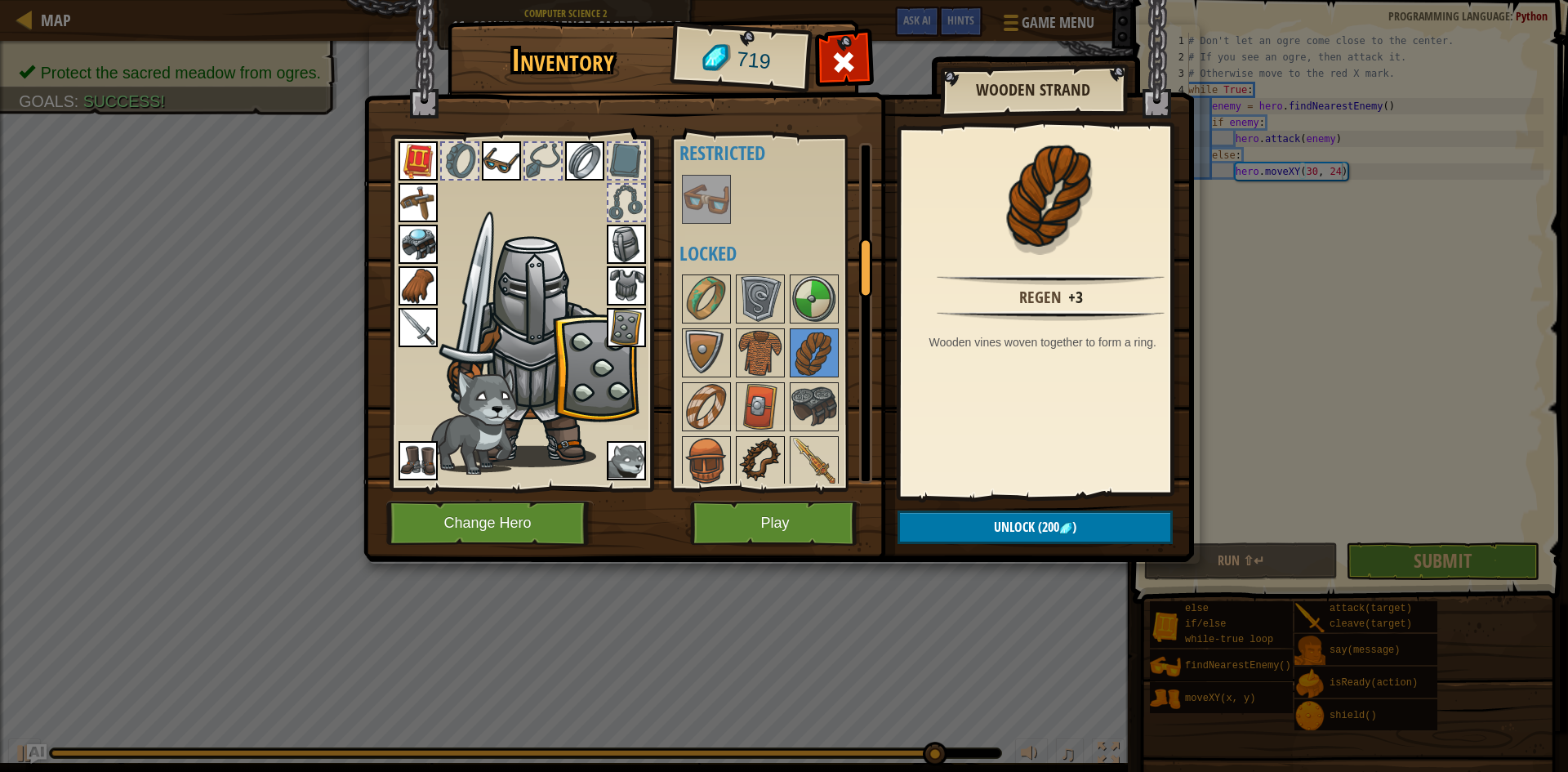
click at [758, 438] on img at bounding box center [760, 461] width 46 height 46
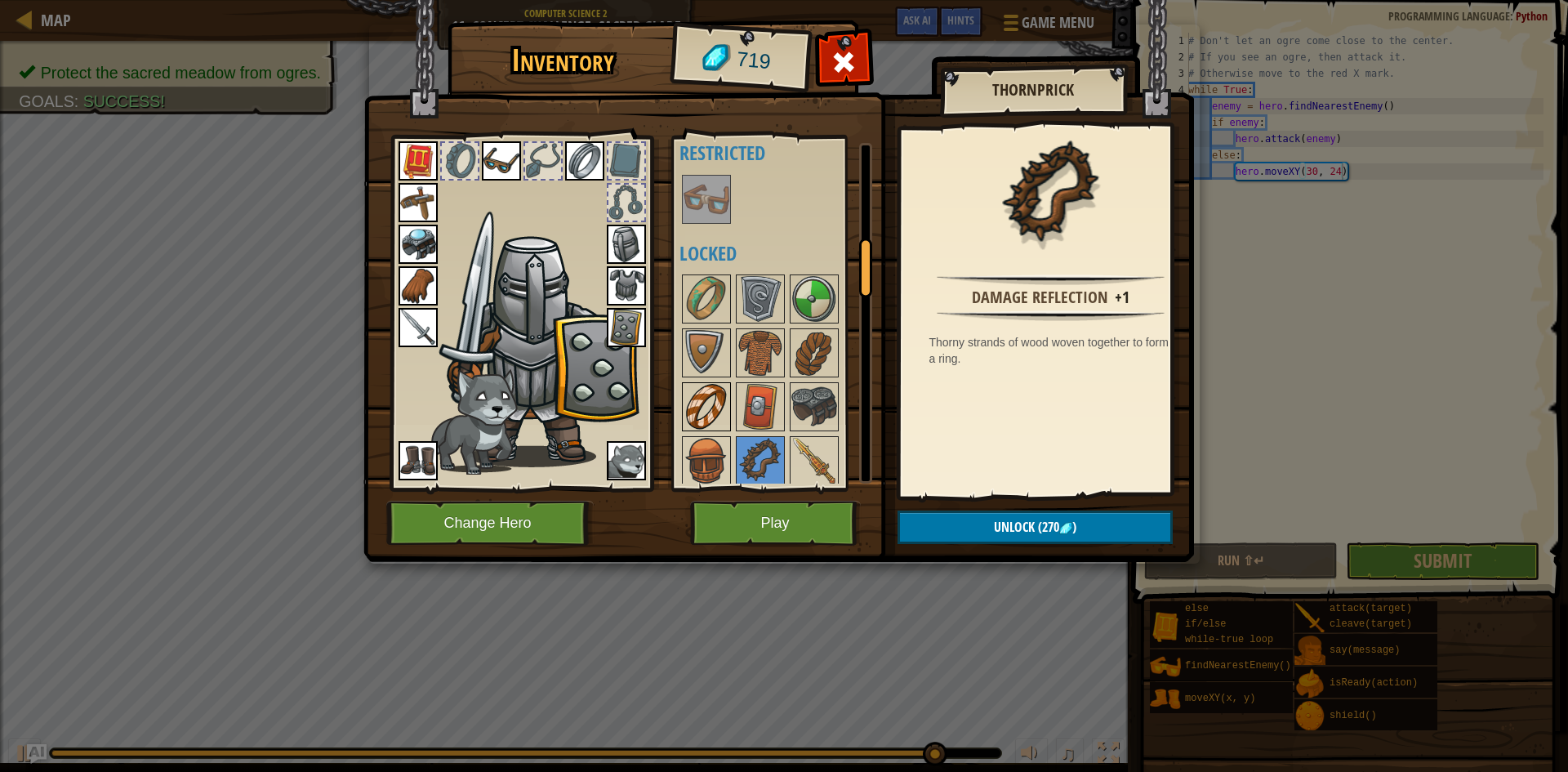
click at [700, 406] on img at bounding box center [706, 407] width 46 height 46
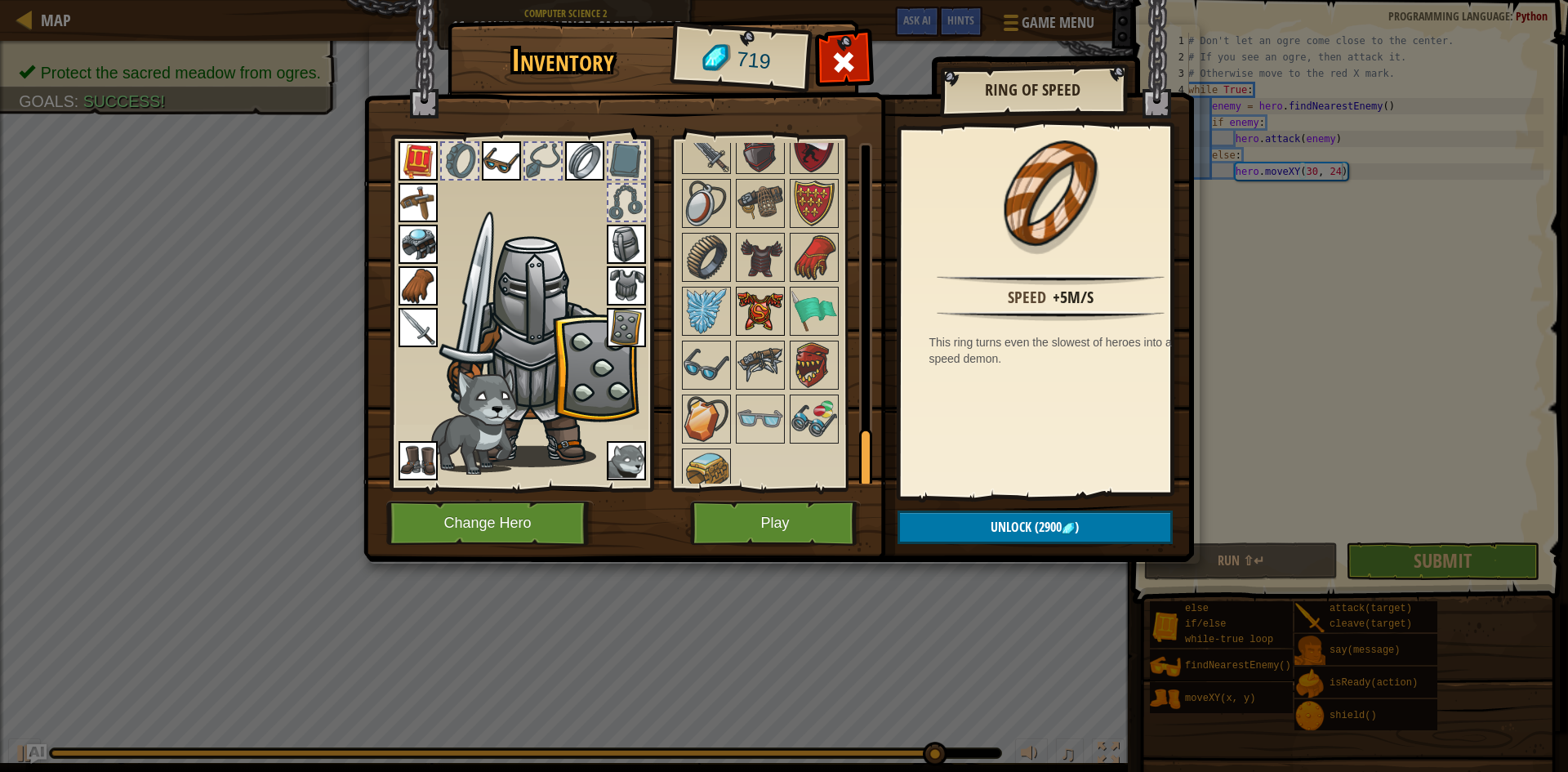
scroll to position [1762, 0]
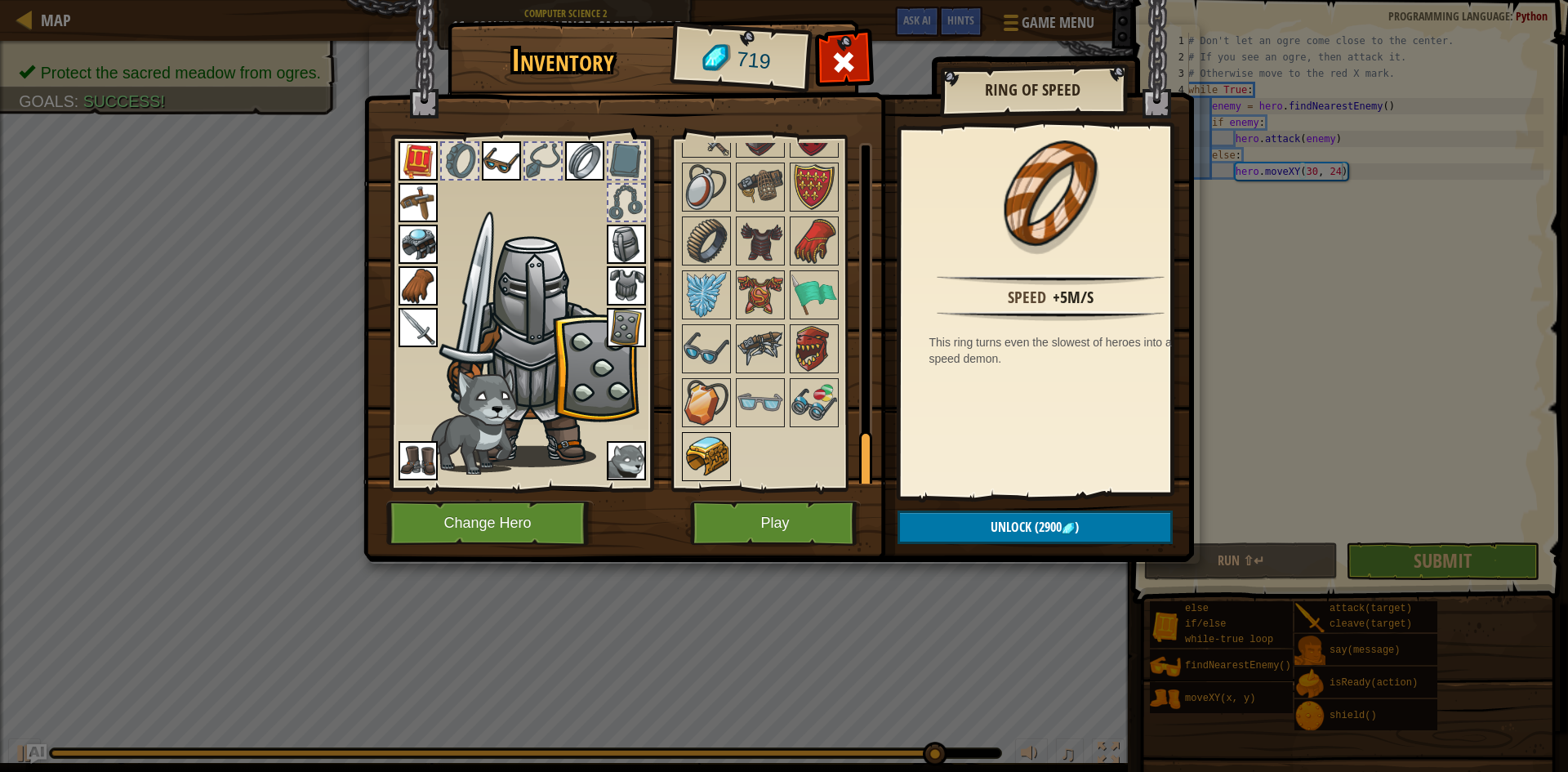
click at [716, 463] on img at bounding box center [706, 457] width 46 height 46
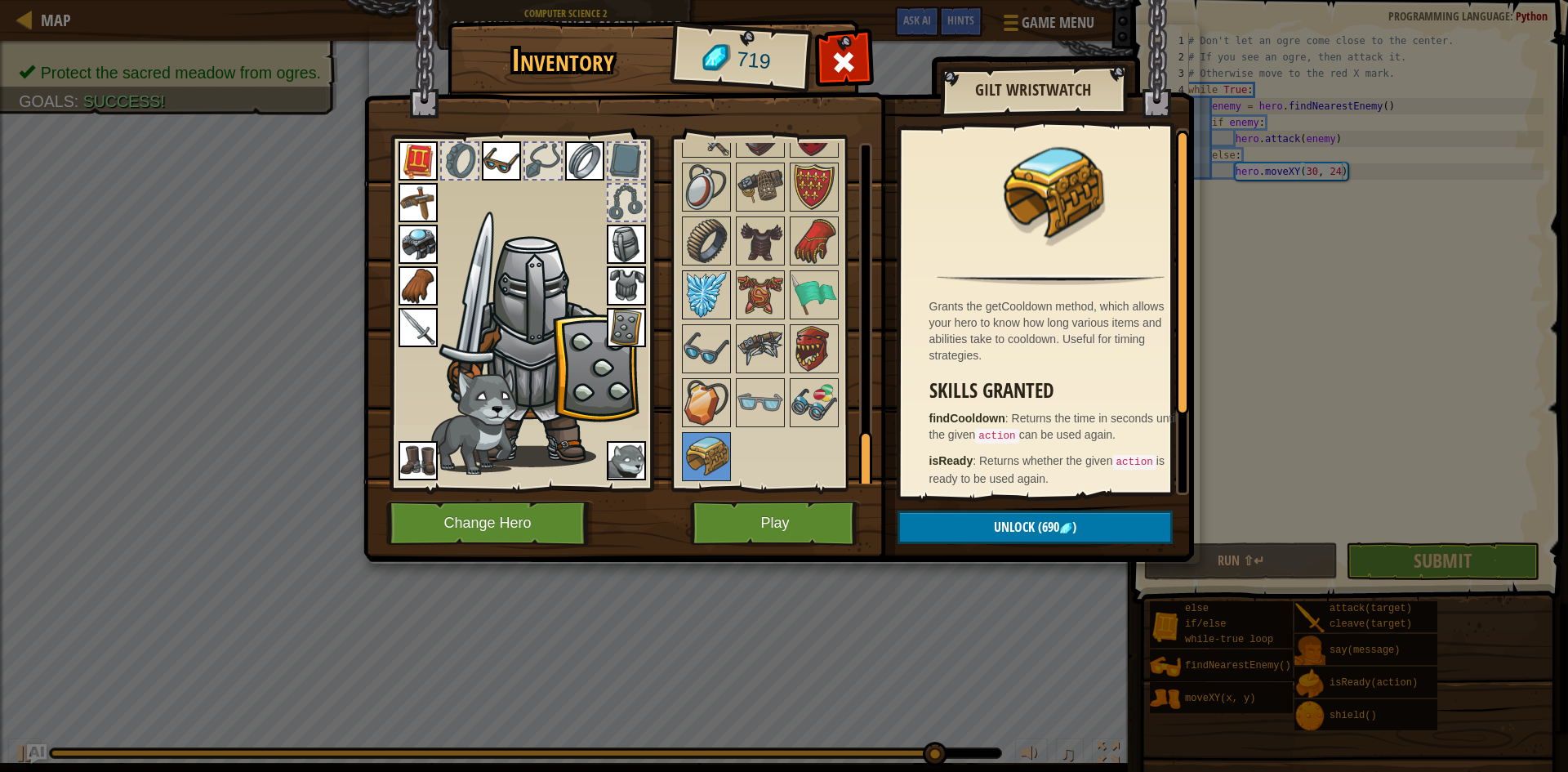
click at [706, 292] on img at bounding box center [706, 295] width 46 height 46
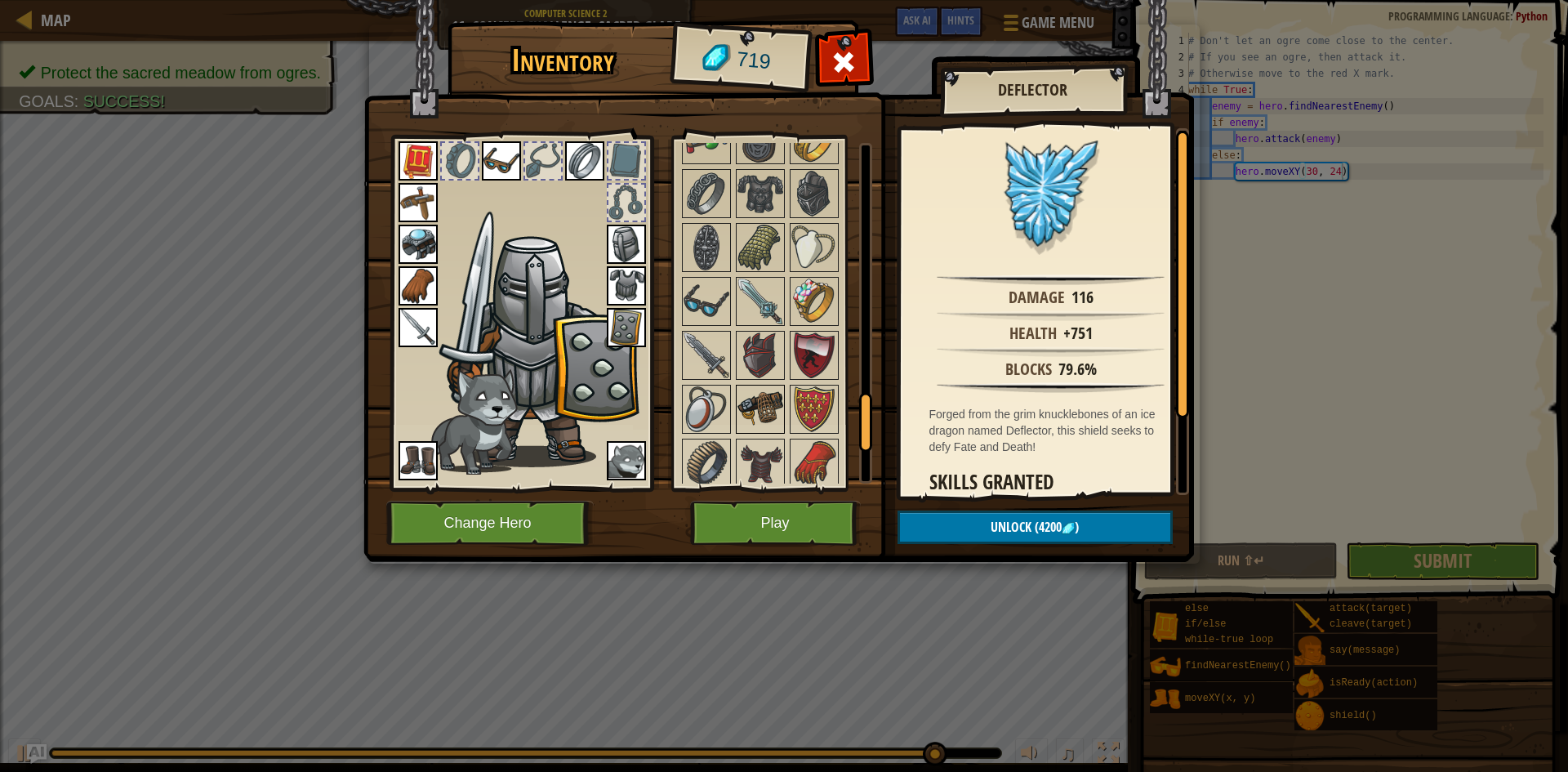
scroll to position [1517, 0]
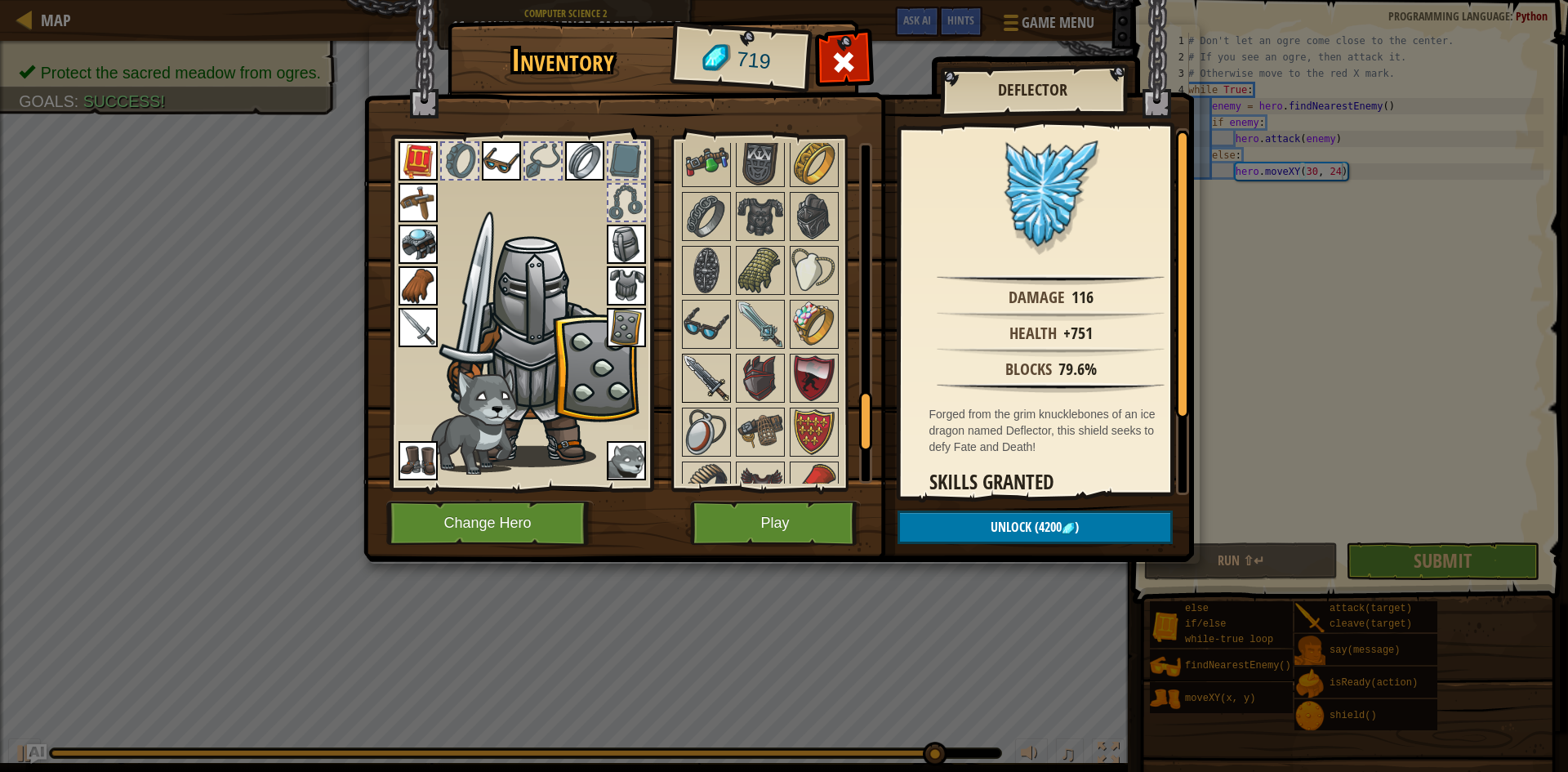
click at [720, 380] on img at bounding box center [706, 378] width 46 height 46
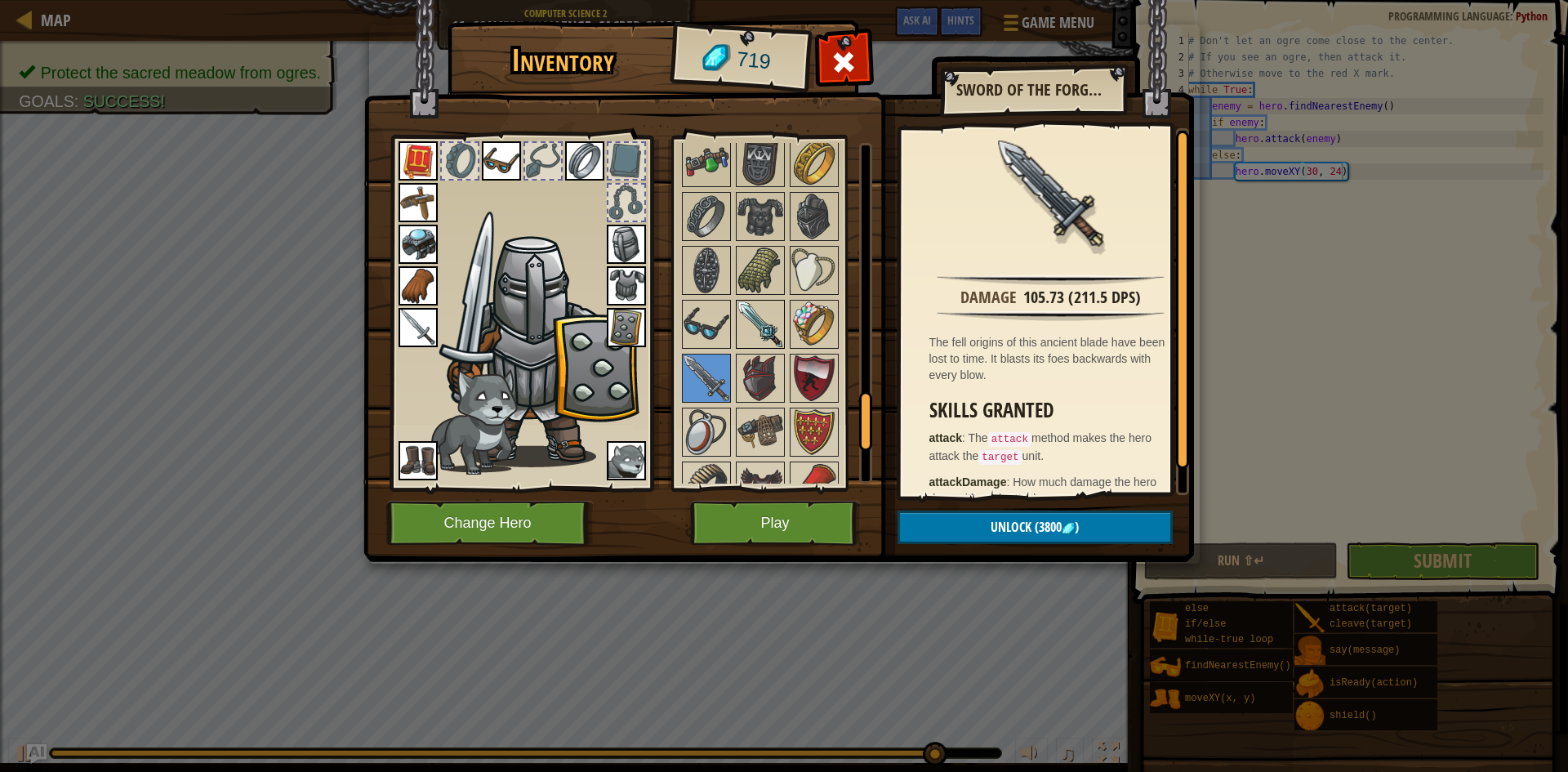
click at [784, 331] on div at bounding box center [760, 324] width 49 height 49
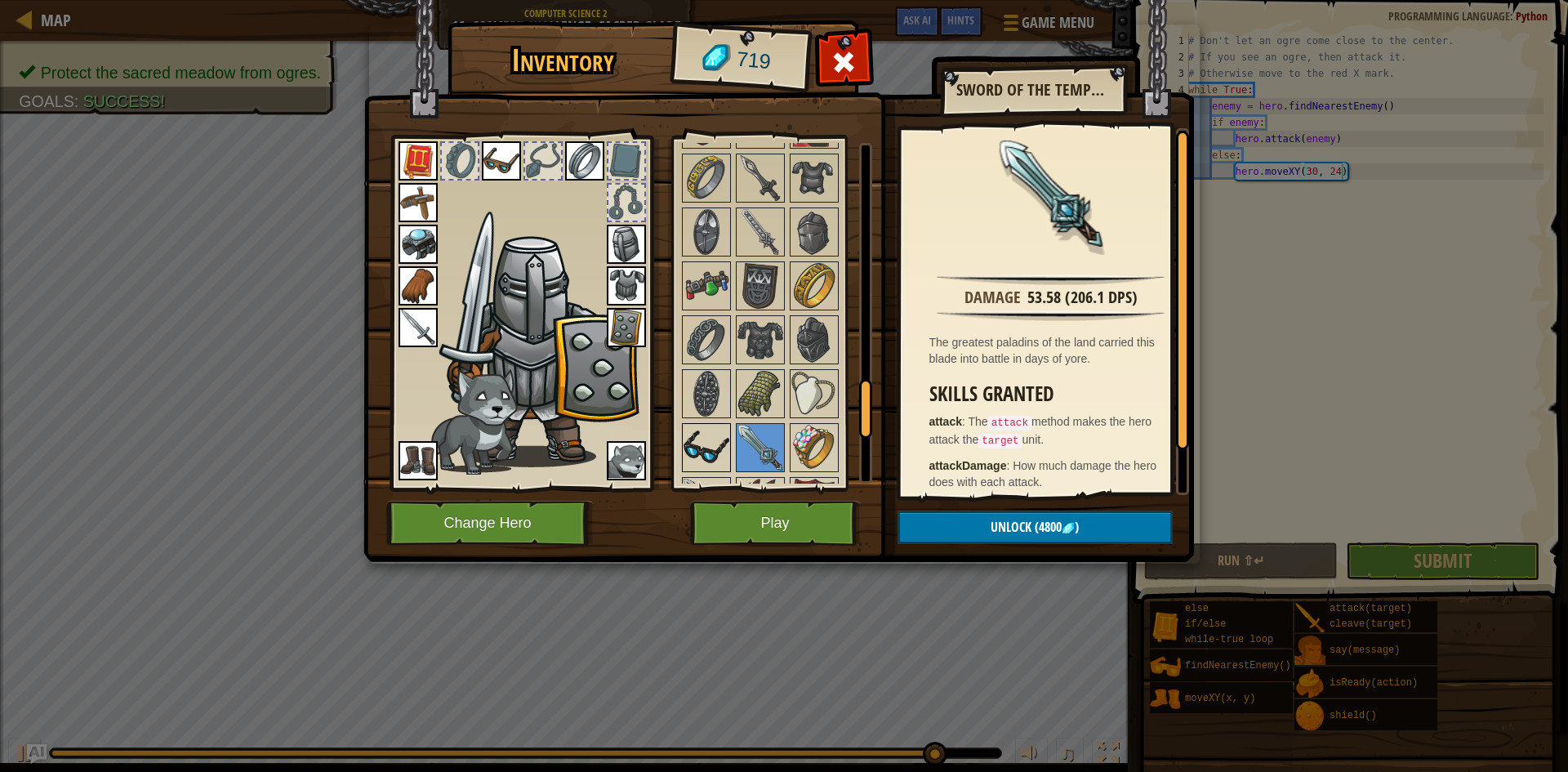
scroll to position [1354, 0]
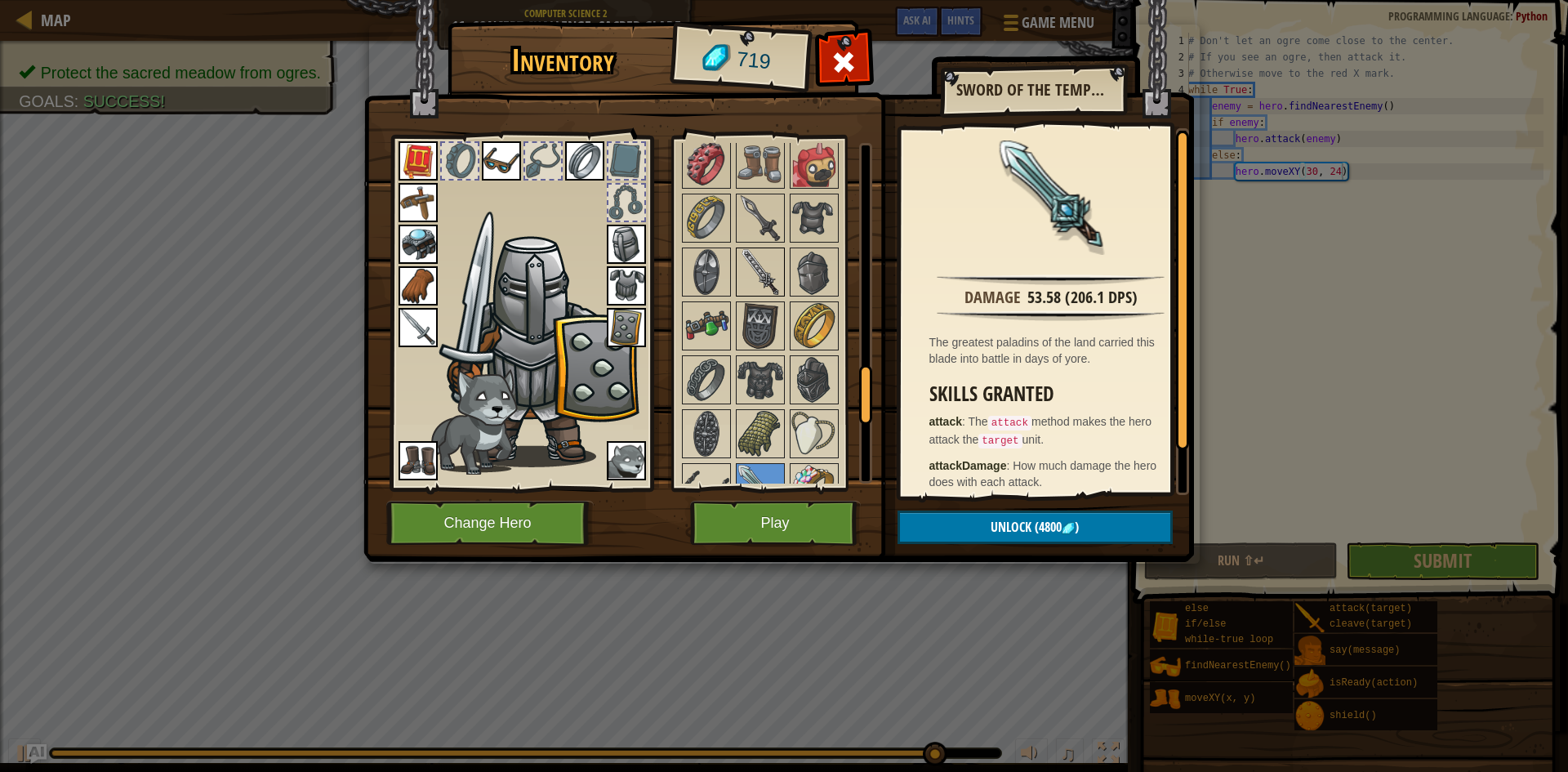
click at [760, 286] on img at bounding box center [760, 272] width 46 height 46
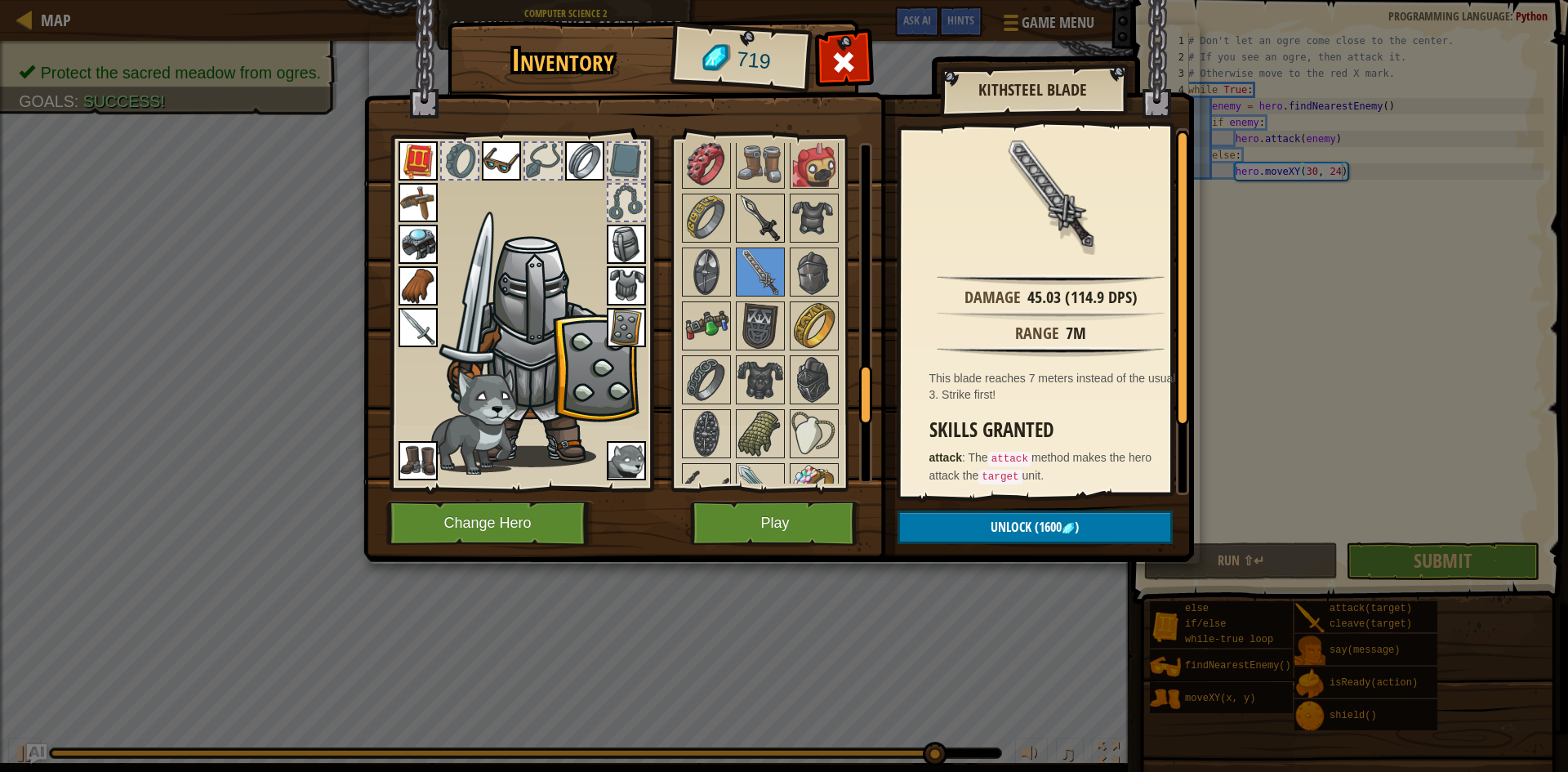
click at [761, 212] on img at bounding box center [760, 218] width 46 height 46
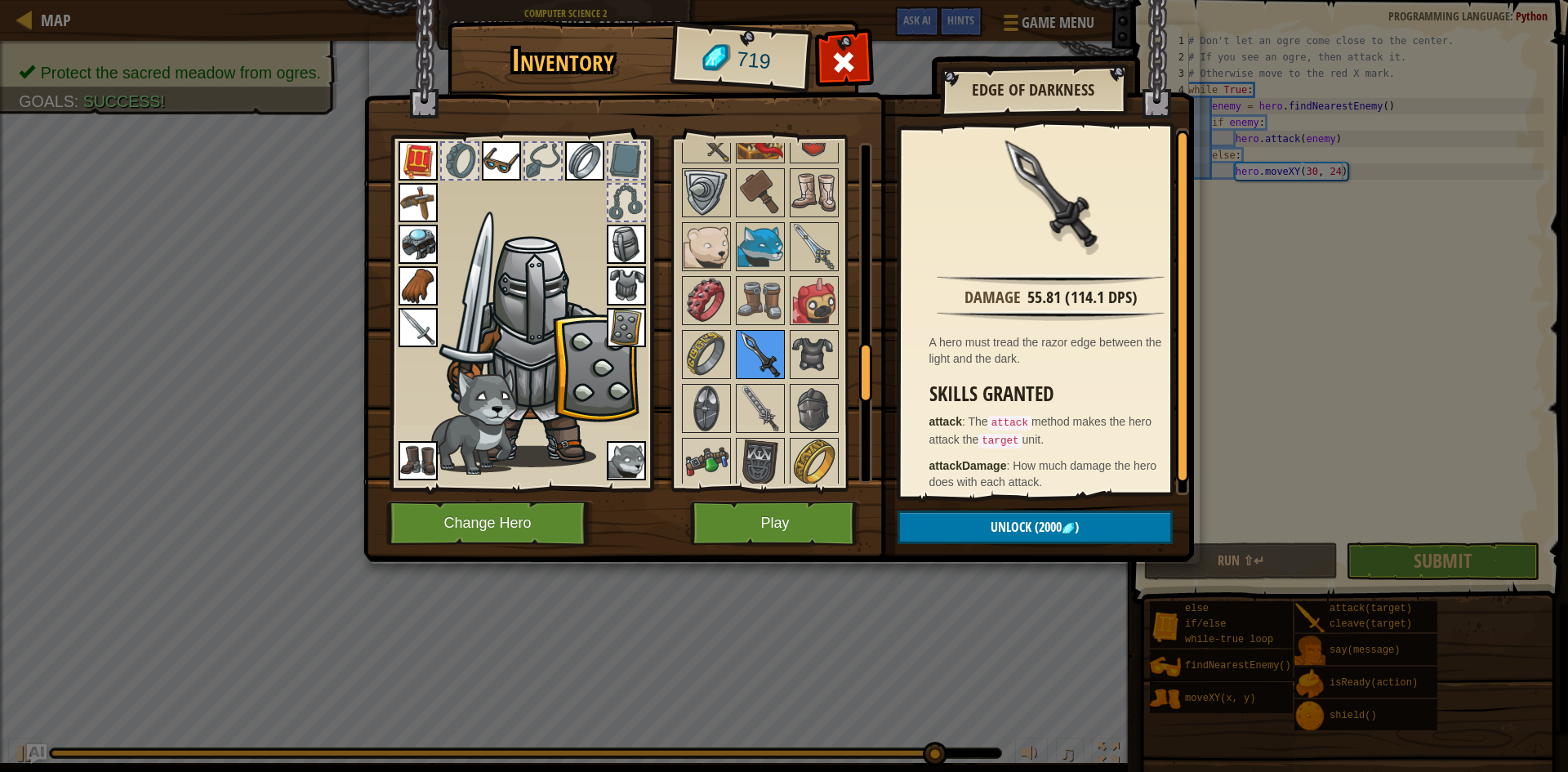
scroll to position [1190, 0]
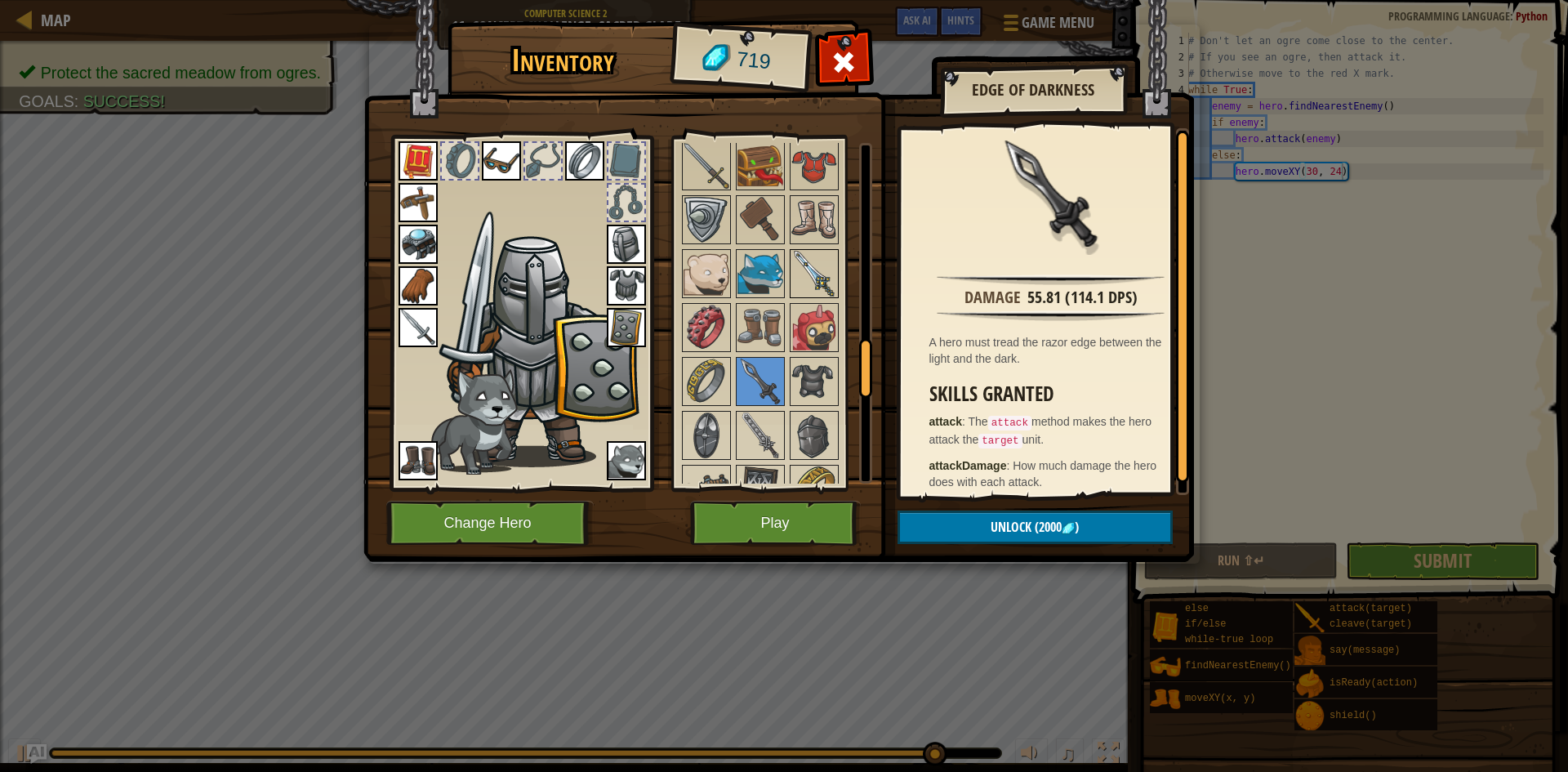
click at [809, 267] on img at bounding box center [814, 274] width 46 height 46
click at [713, 159] on img at bounding box center [706, 166] width 46 height 46
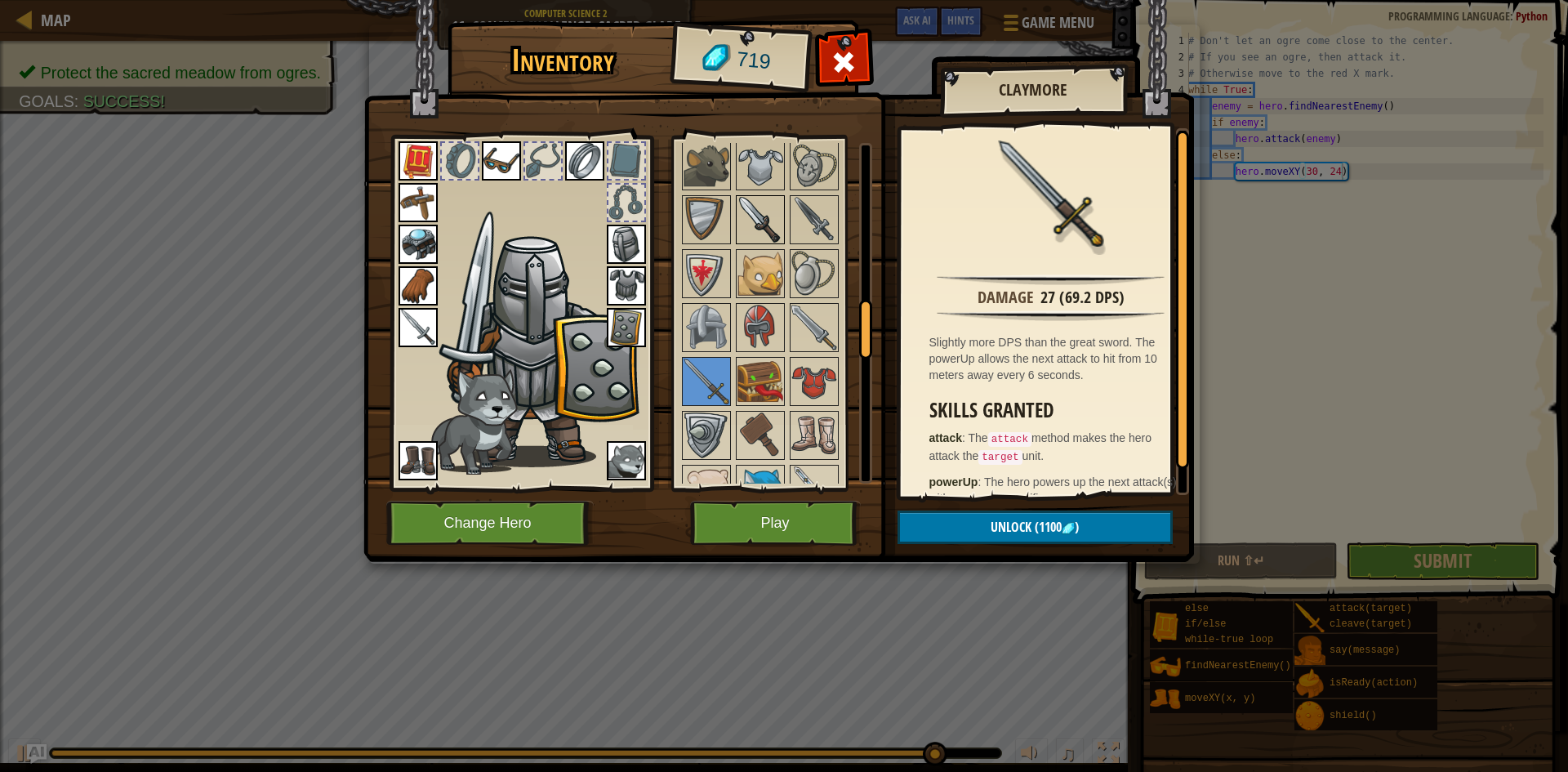
scroll to position [945, 0]
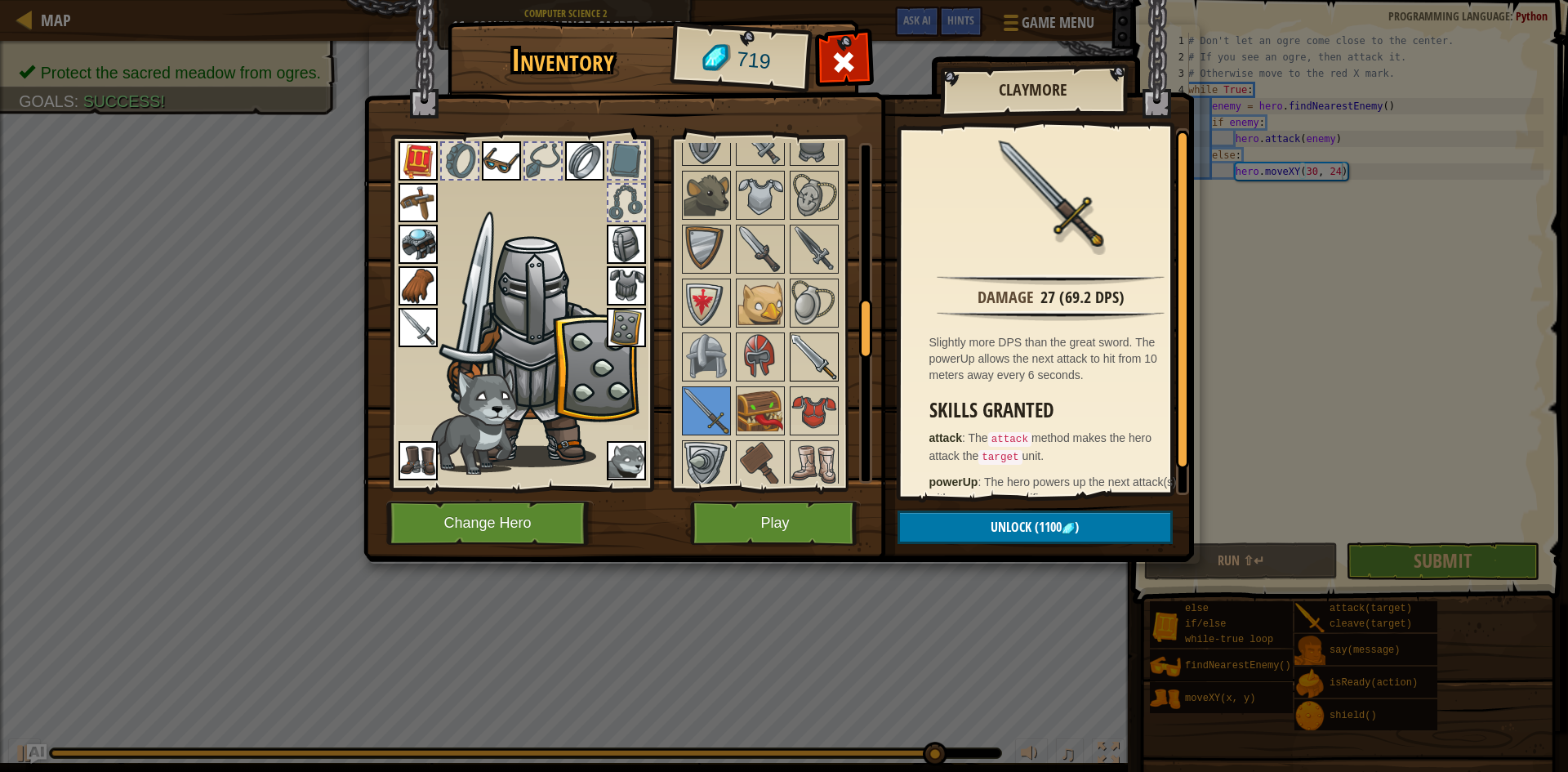
click at [824, 344] on img at bounding box center [814, 356] width 46 height 46
click at [755, 241] on img at bounding box center [760, 249] width 46 height 46
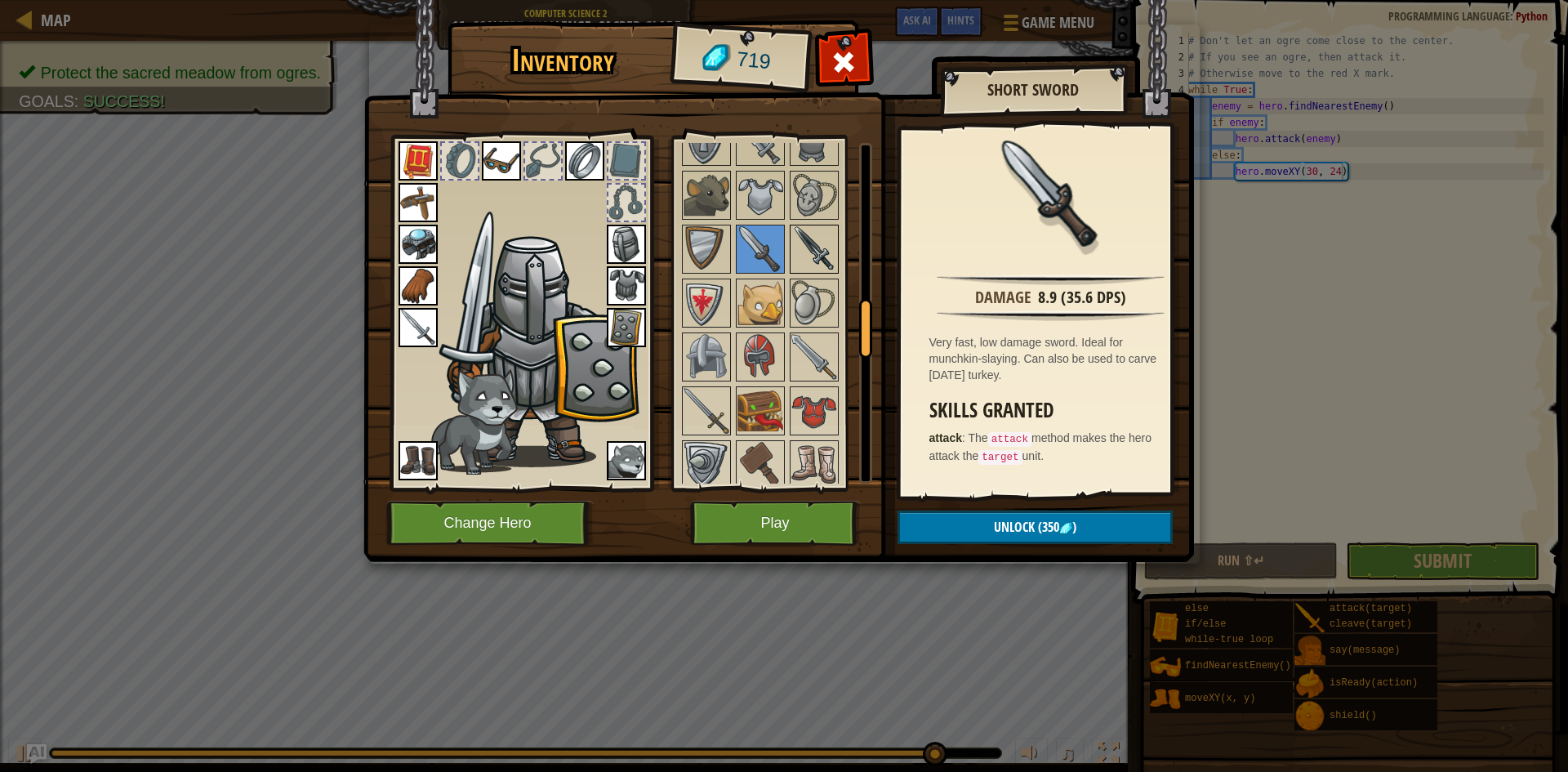
click at [818, 255] on img at bounding box center [814, 249] width 46 height 46
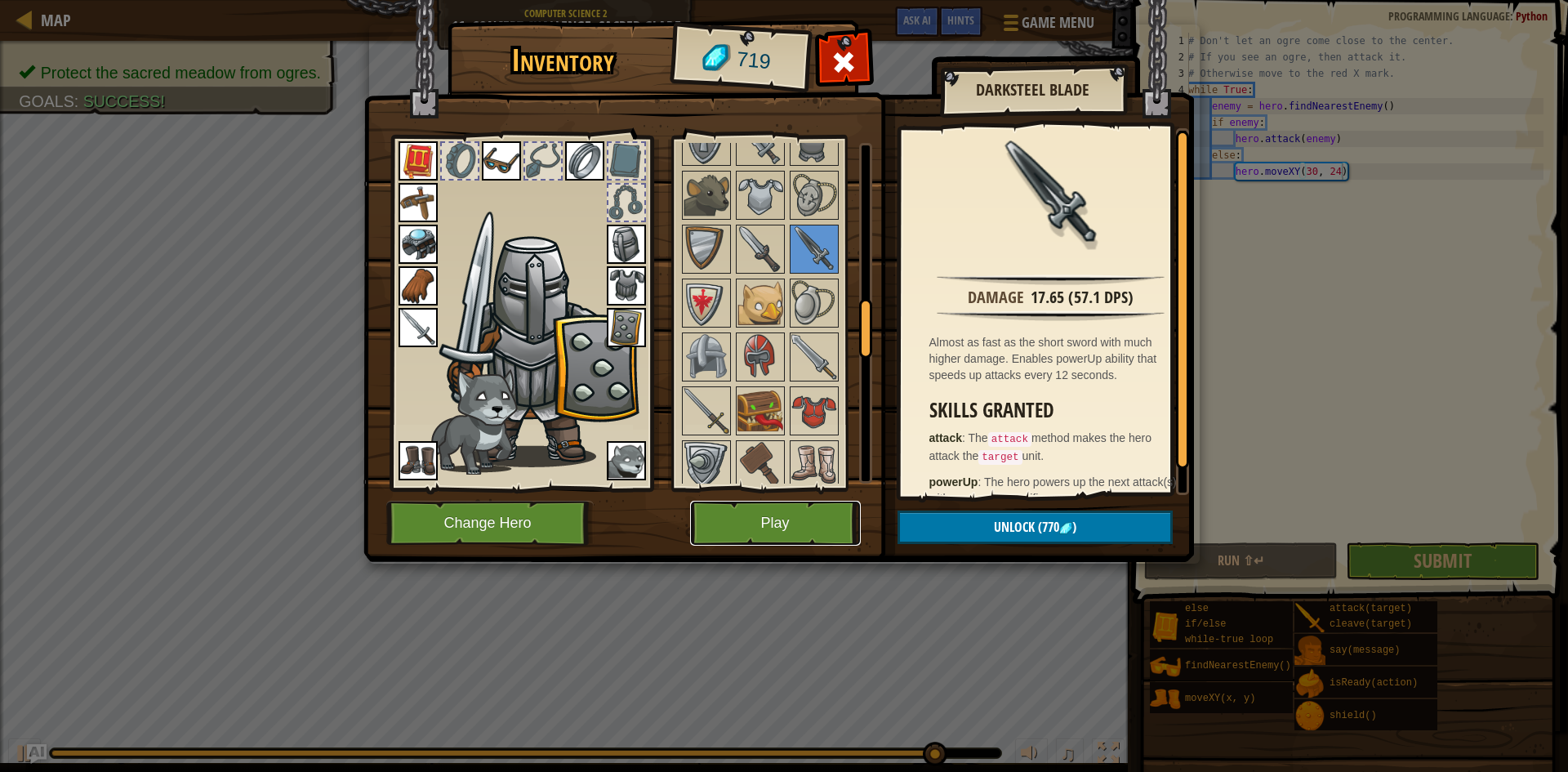
click at [833, 528] on button "Play" at bounding box center [775, 524] width 171 height 45
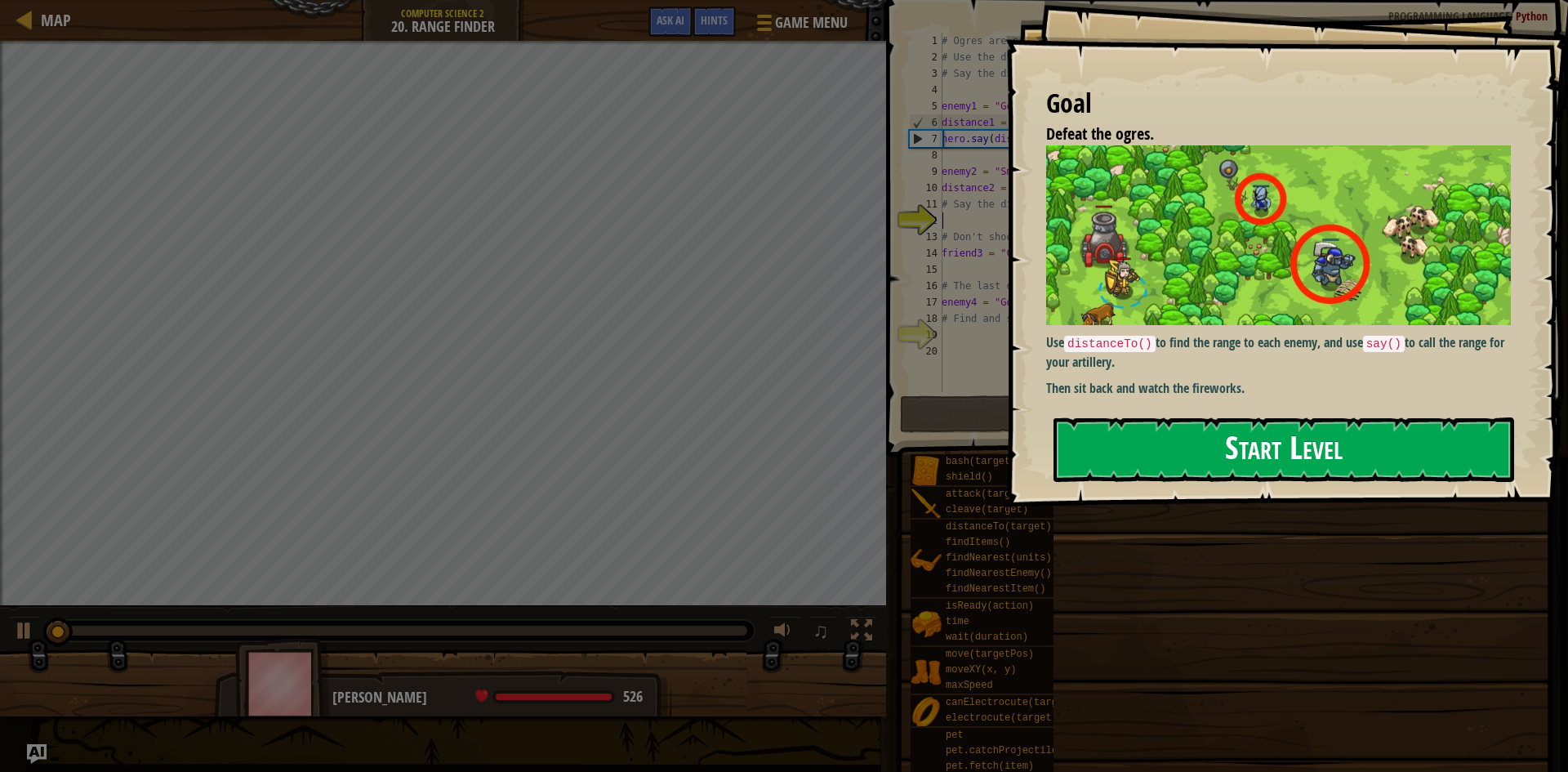
click at [1186, 450] on button "Start Level" at bounding box center [1283, 450] width 461 height 64
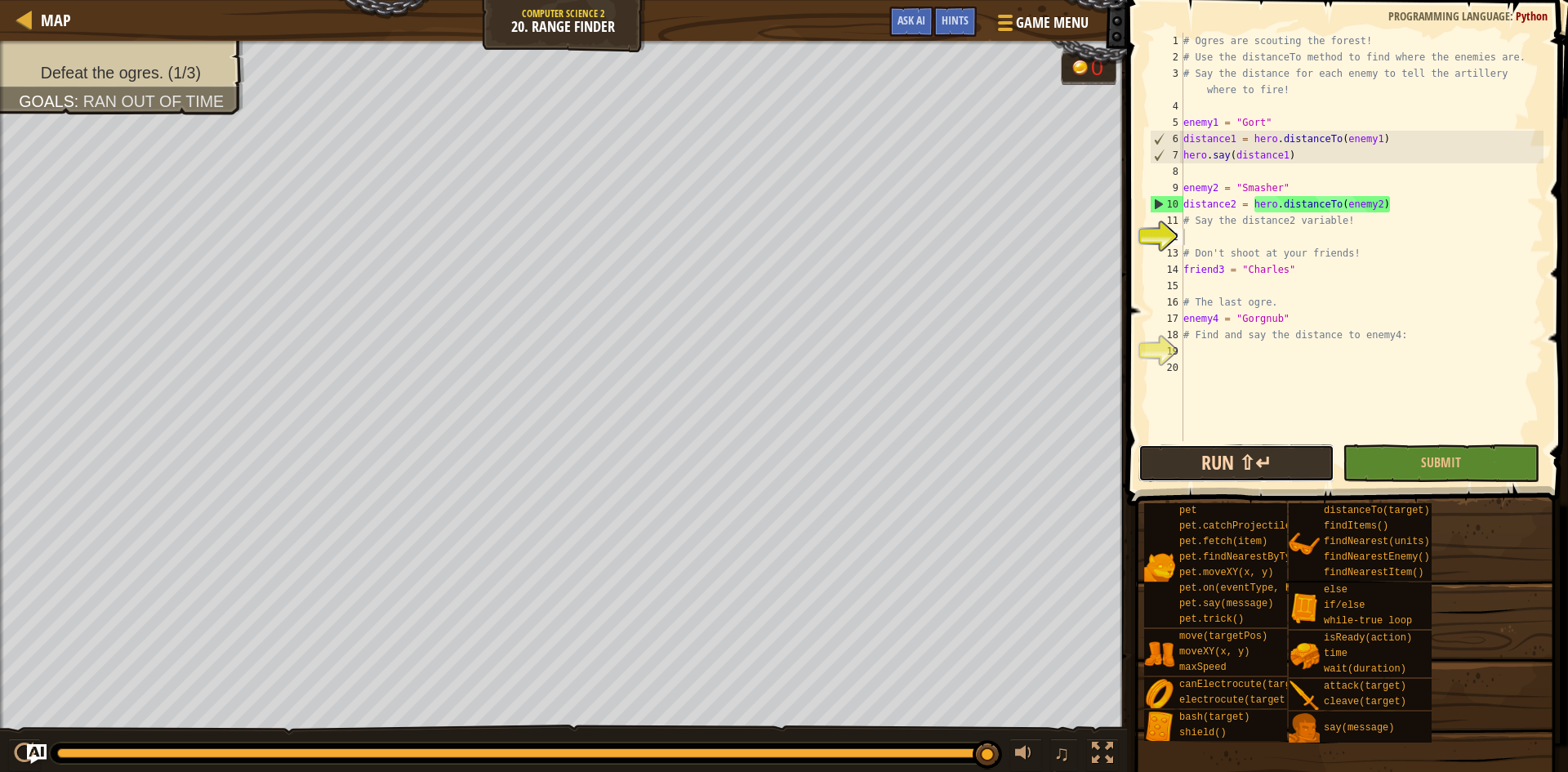
click at [1219, 471] on button "Run ⇧↵" at bounding box center [1236, 463] width 196 height 37
click at [1223, 471] on button "Run ⇧↵" at bounding box center [1236, 463] width 196 height 37
